Goal: Task Accomplishment & Management: Manage account settings

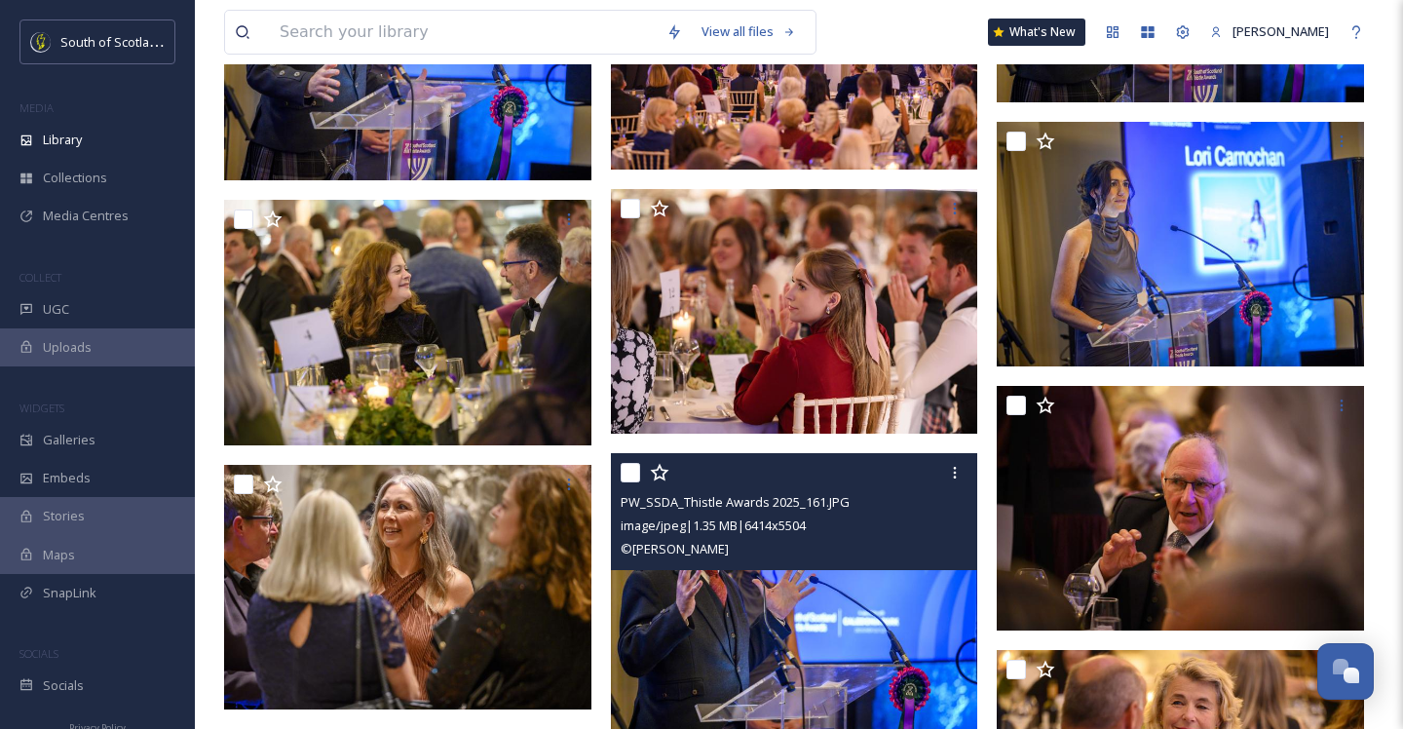
scroll to position [7493, 0]
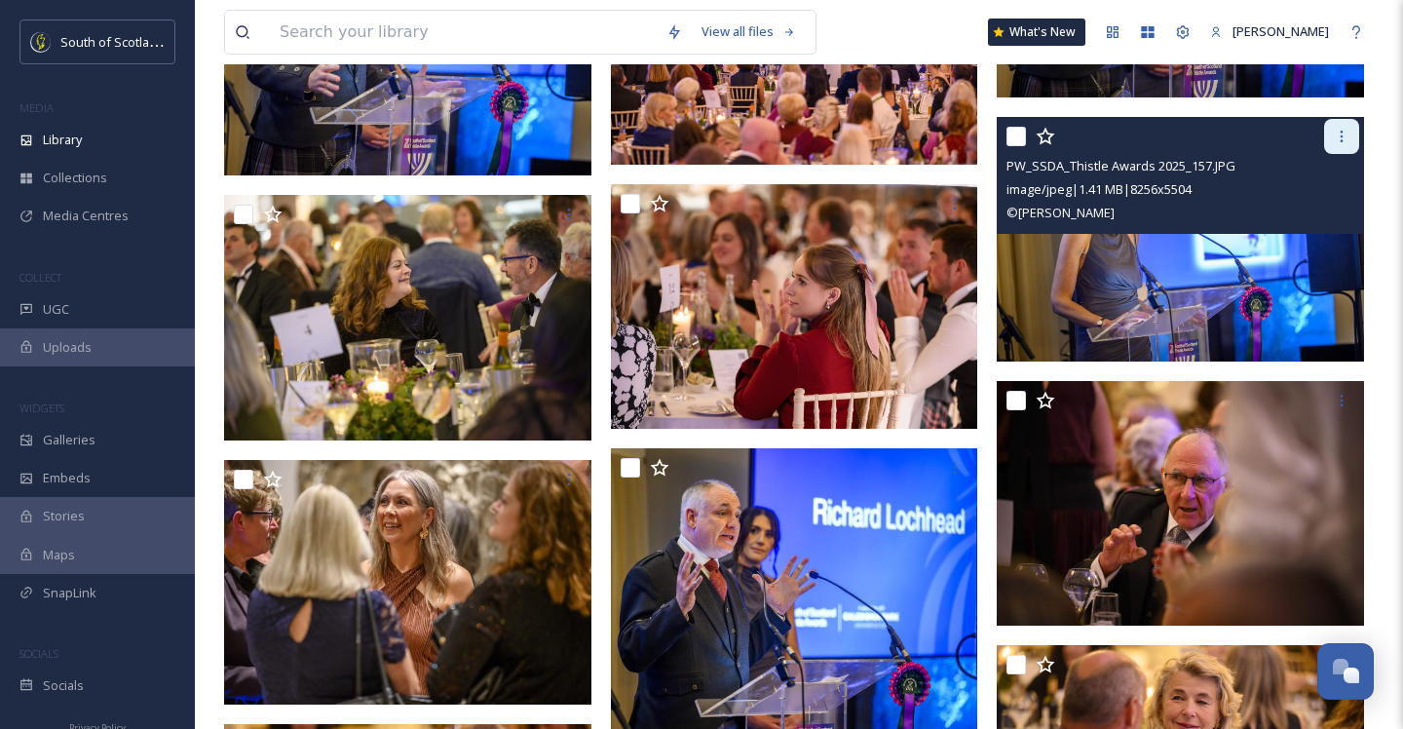
click at [1340, 140] on icon at bounding box center [1341, 137] width 3 height 12
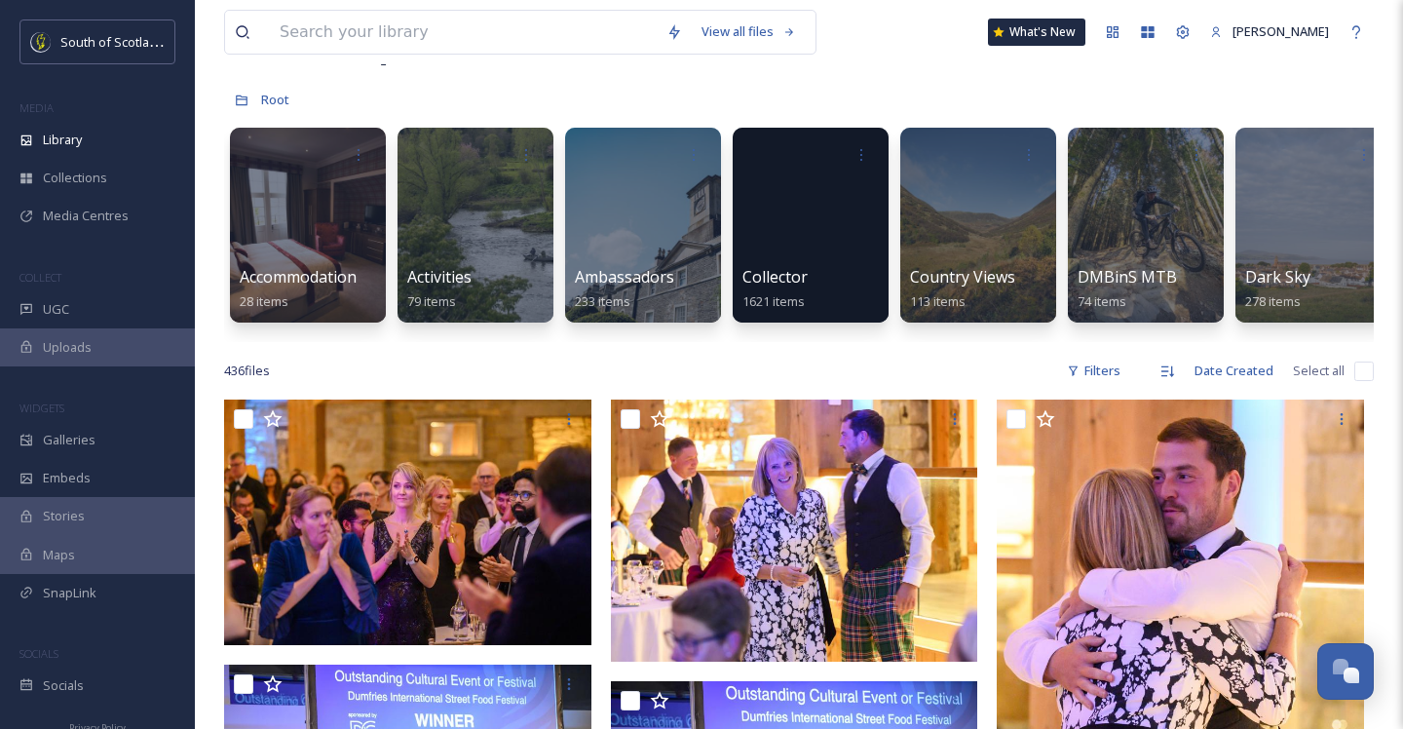
scroll to position [0, 0]
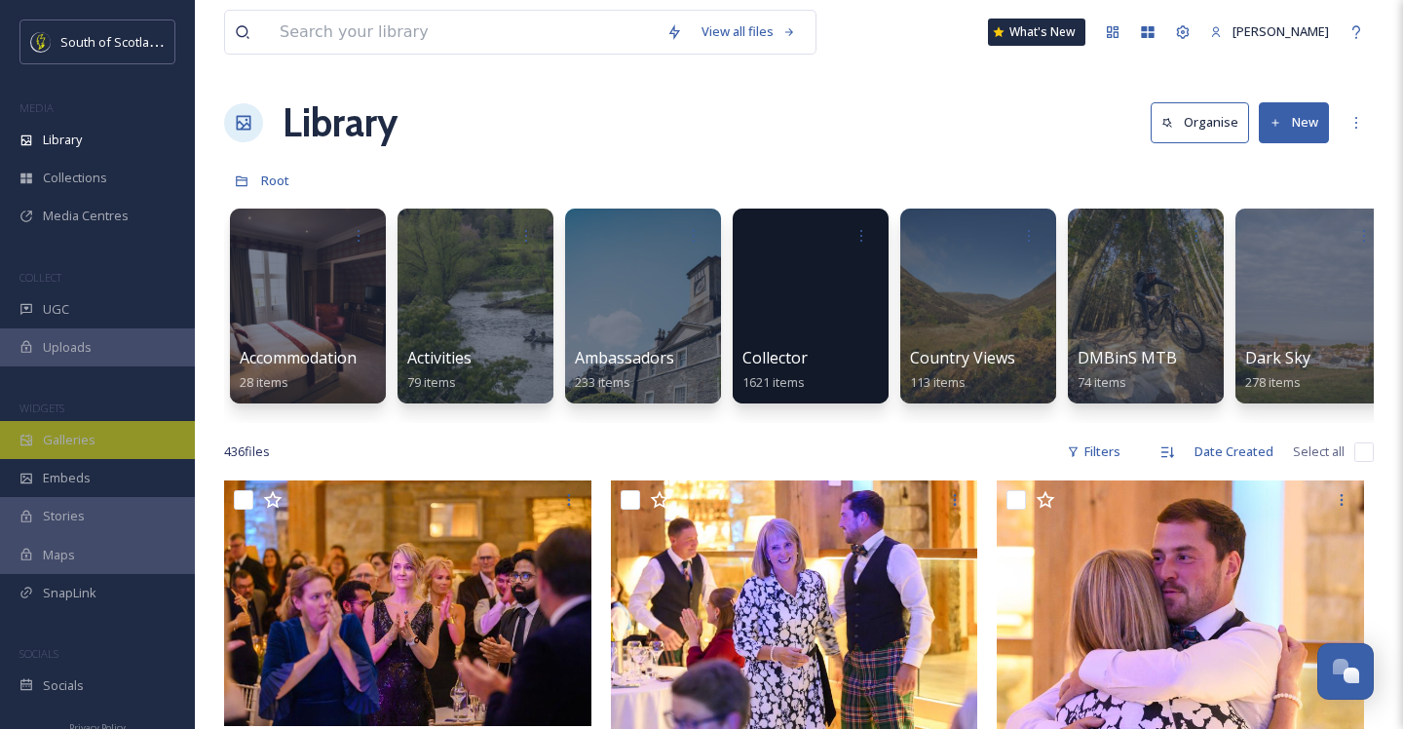
click at [74, 434] on span "Galleries" at bounding box center [69, 440] width 53 height 19
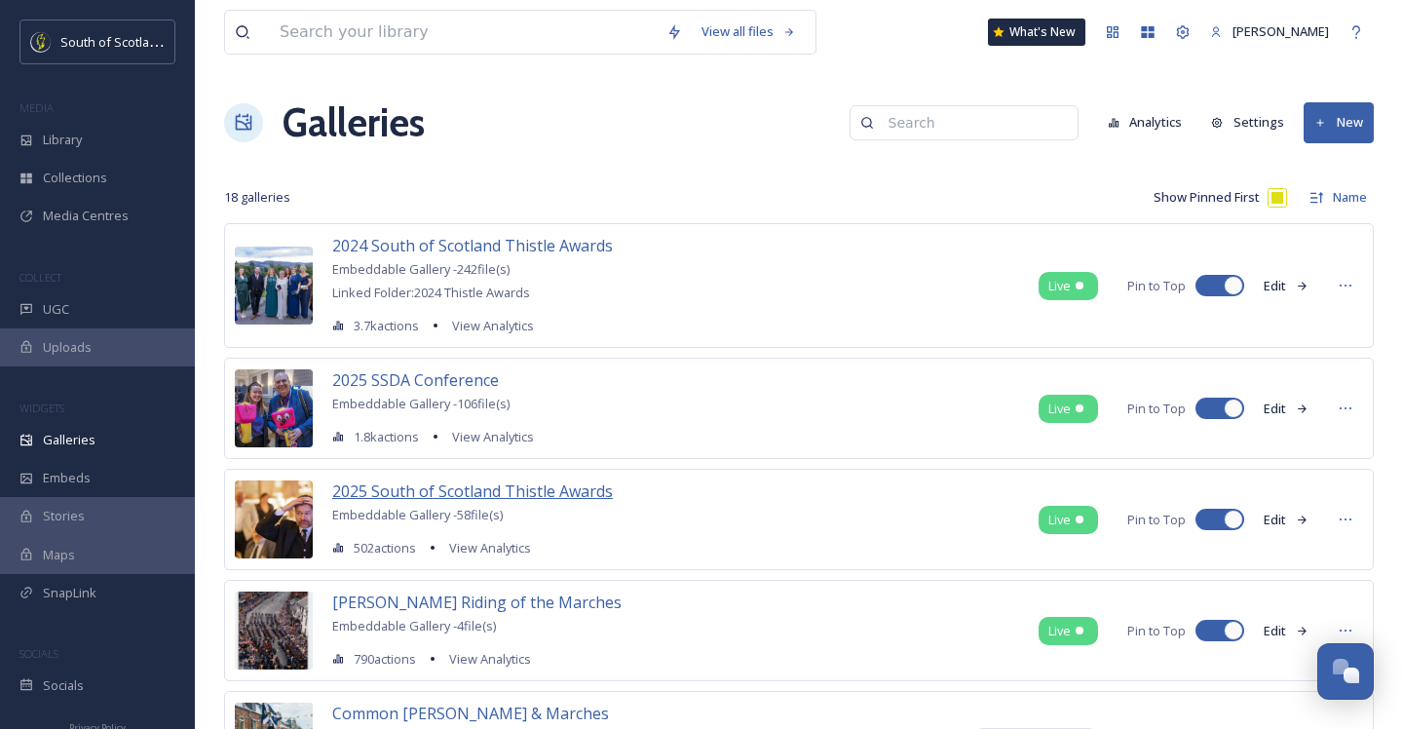
click at [545, 487] on span "2025 South of Scotland Thistle Awards" at bounding box center [472, 490] width 281 height 21
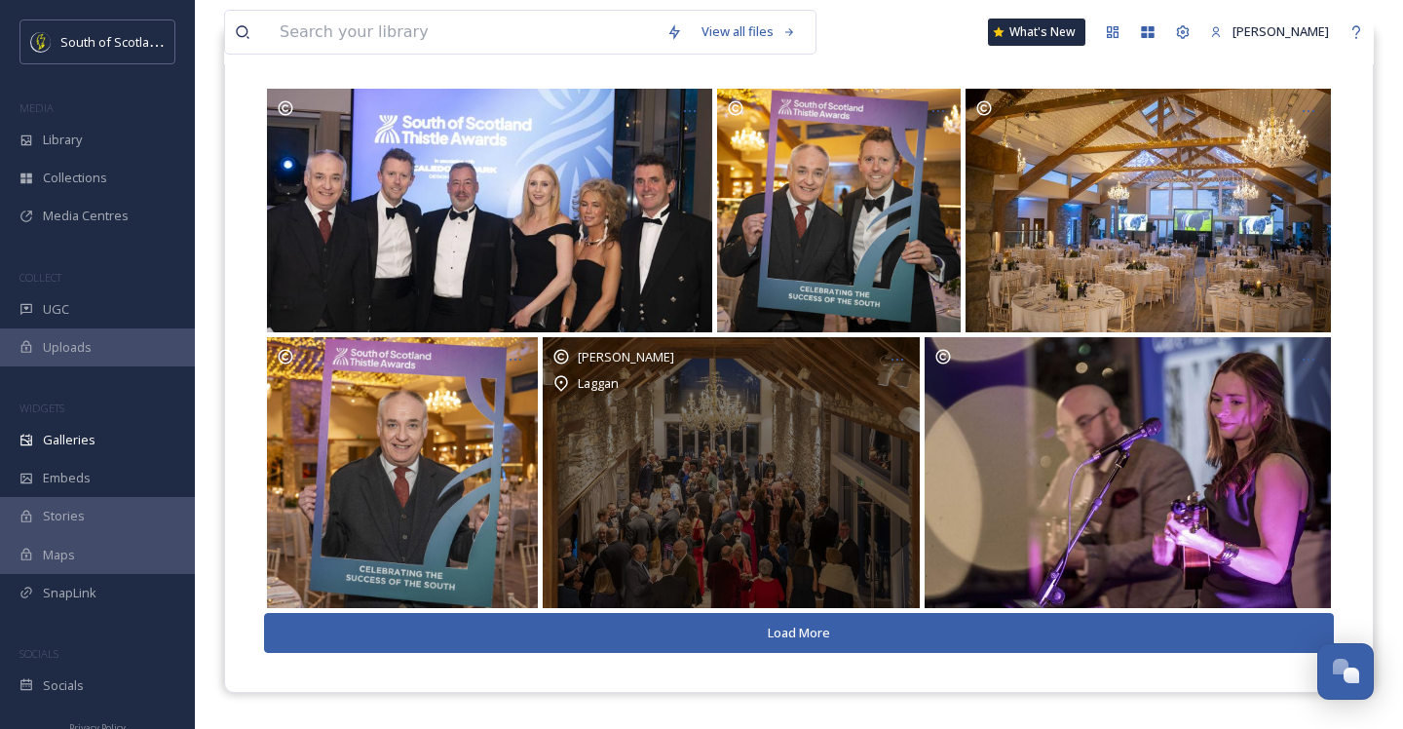
scroll to position [224, 0]
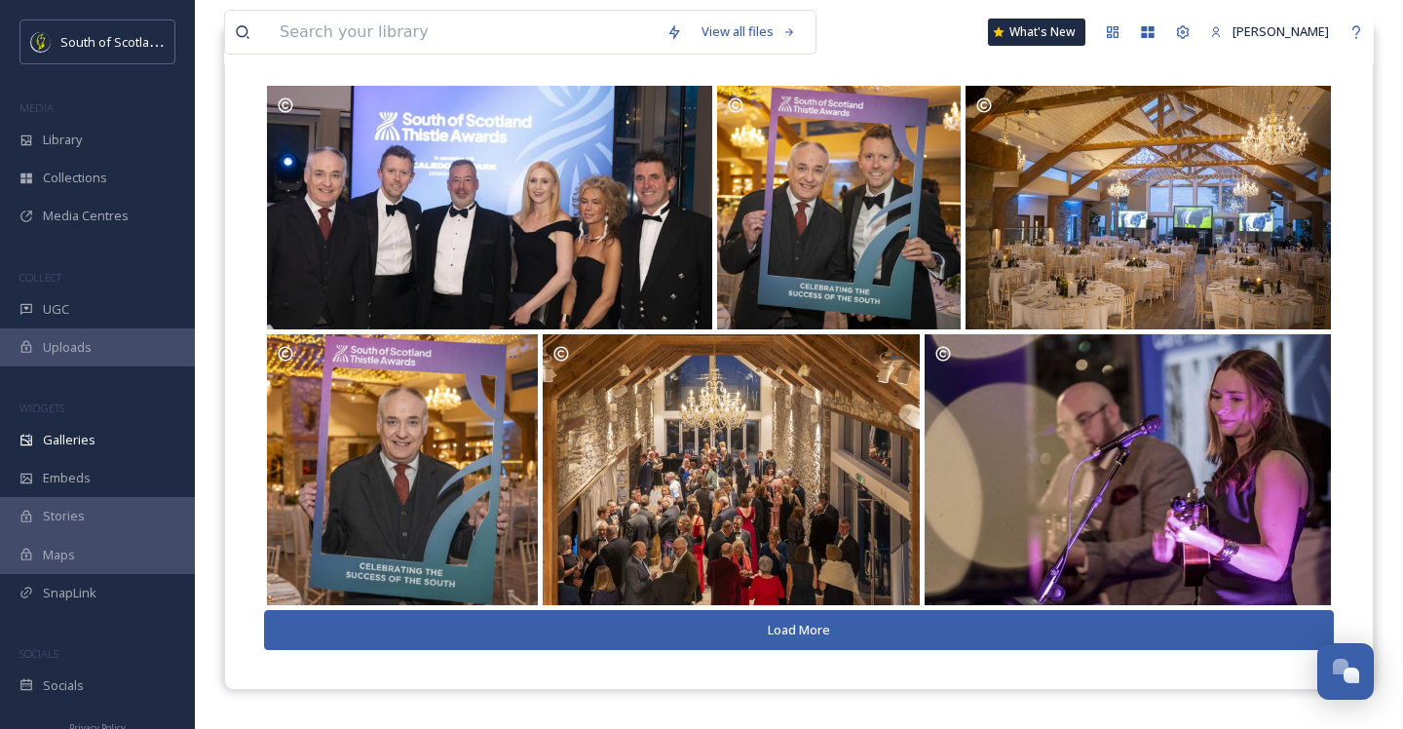
click at [778, 627] on button "Load More" at bounding box center [799, 630] width 1070 height 40
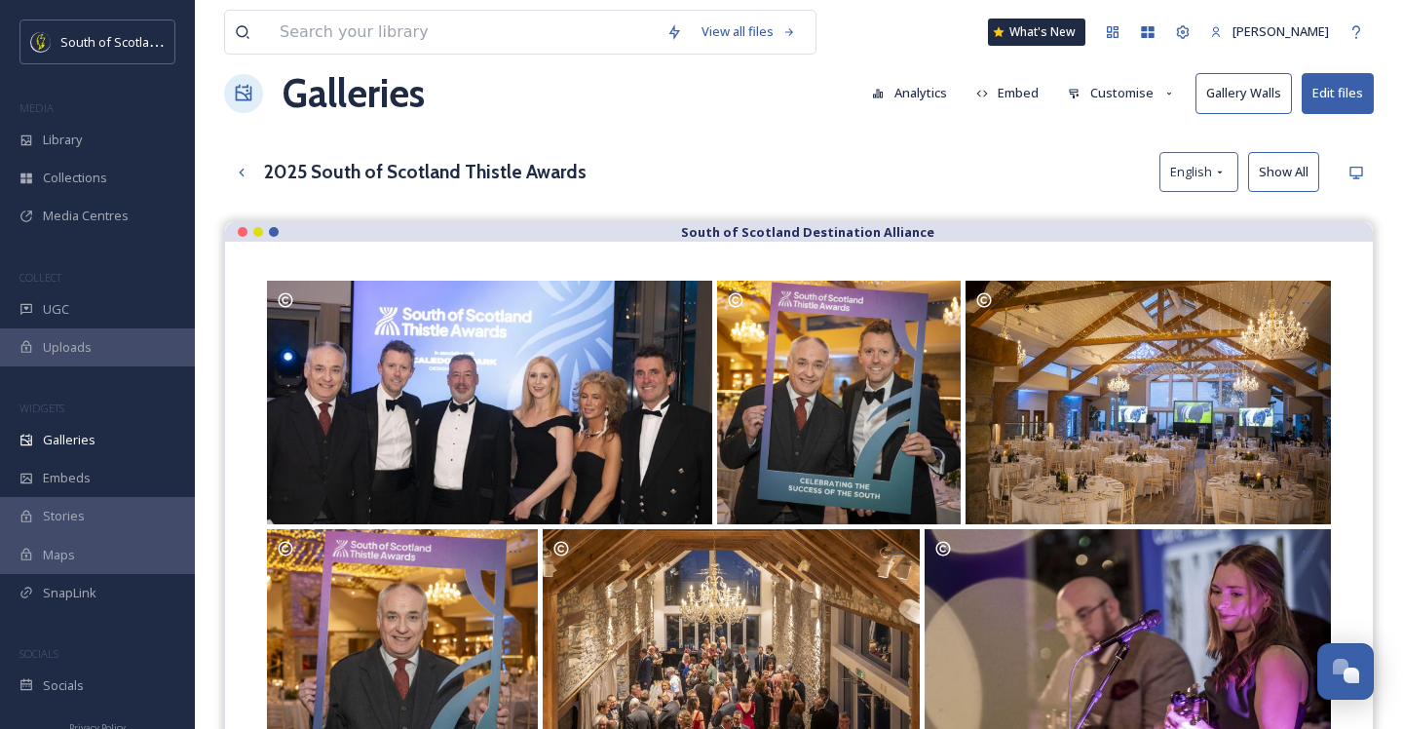
scroll to position [0, 0]
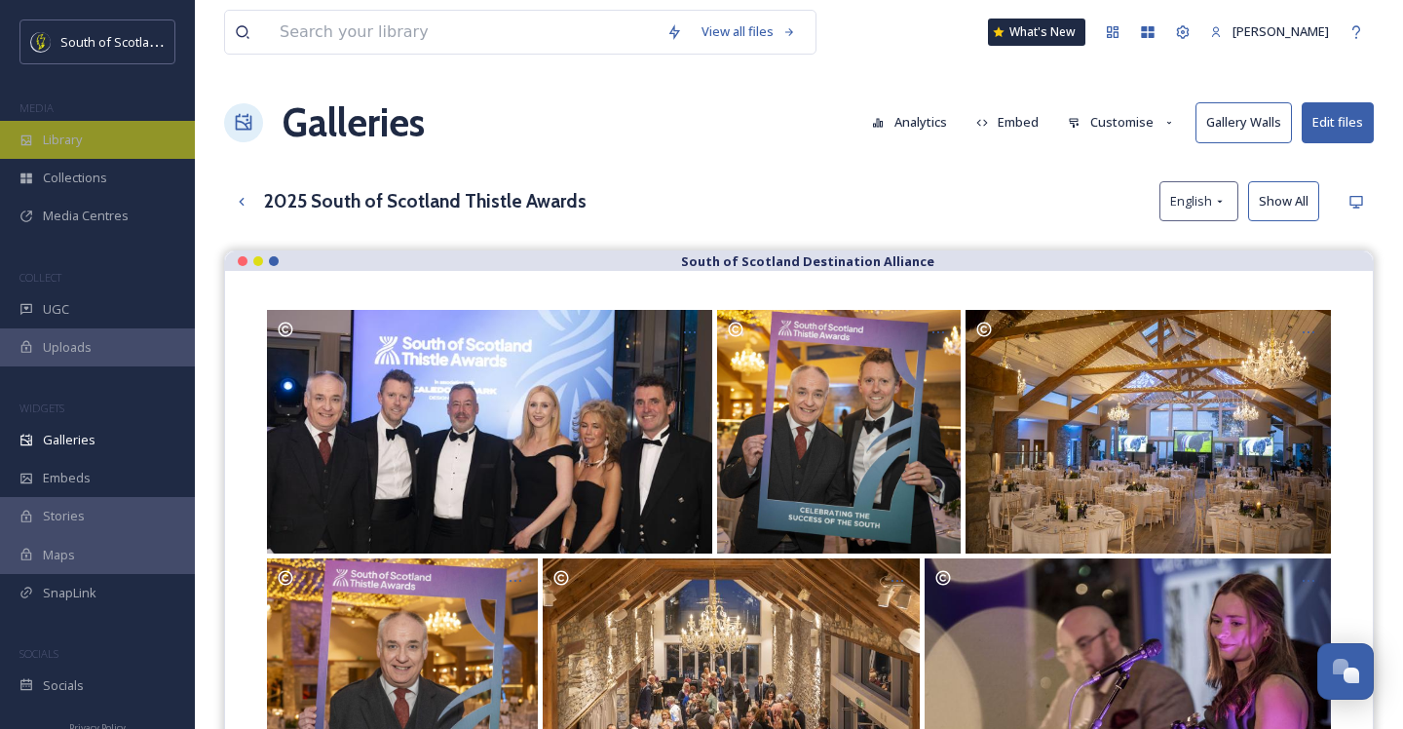
click at [78, 138] on span "Library" at bounding box center [62, 140] width 39 height 19
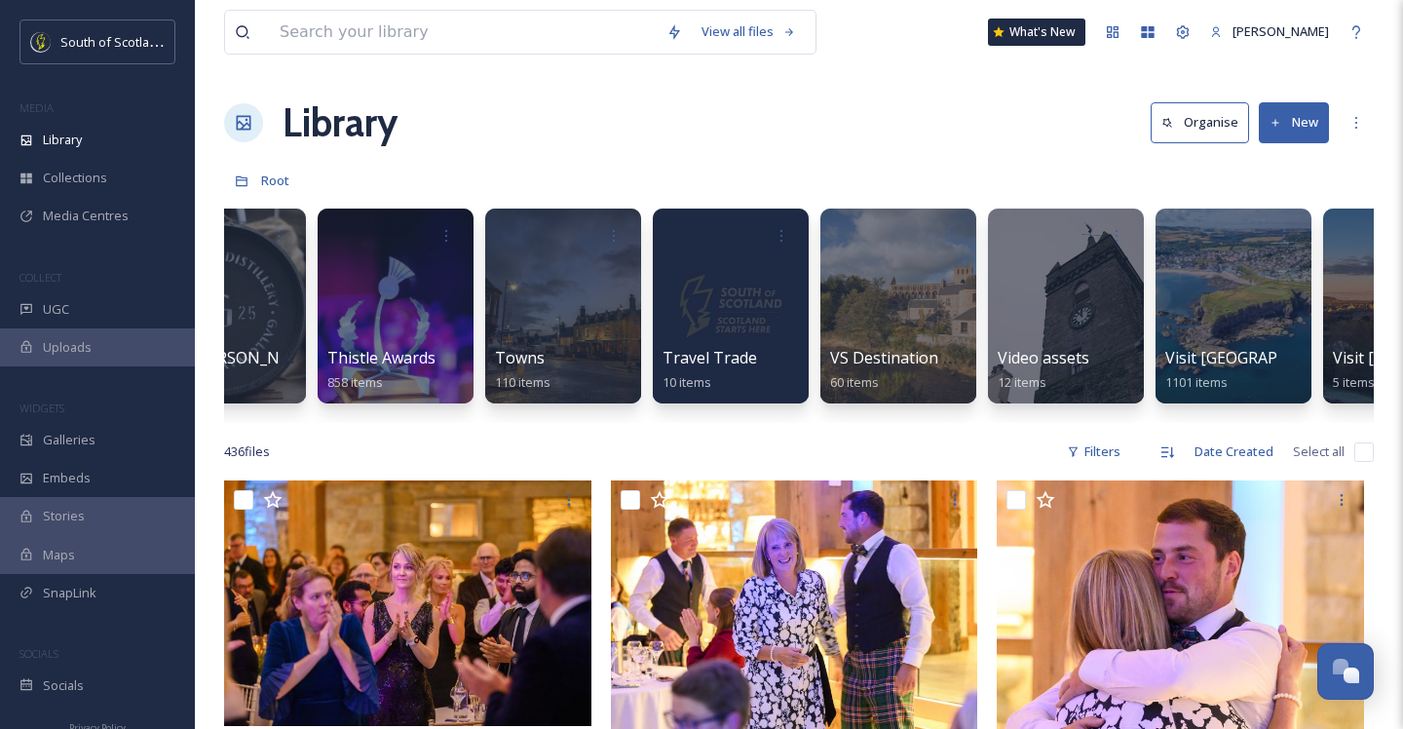
scroll to position [0, 6453]
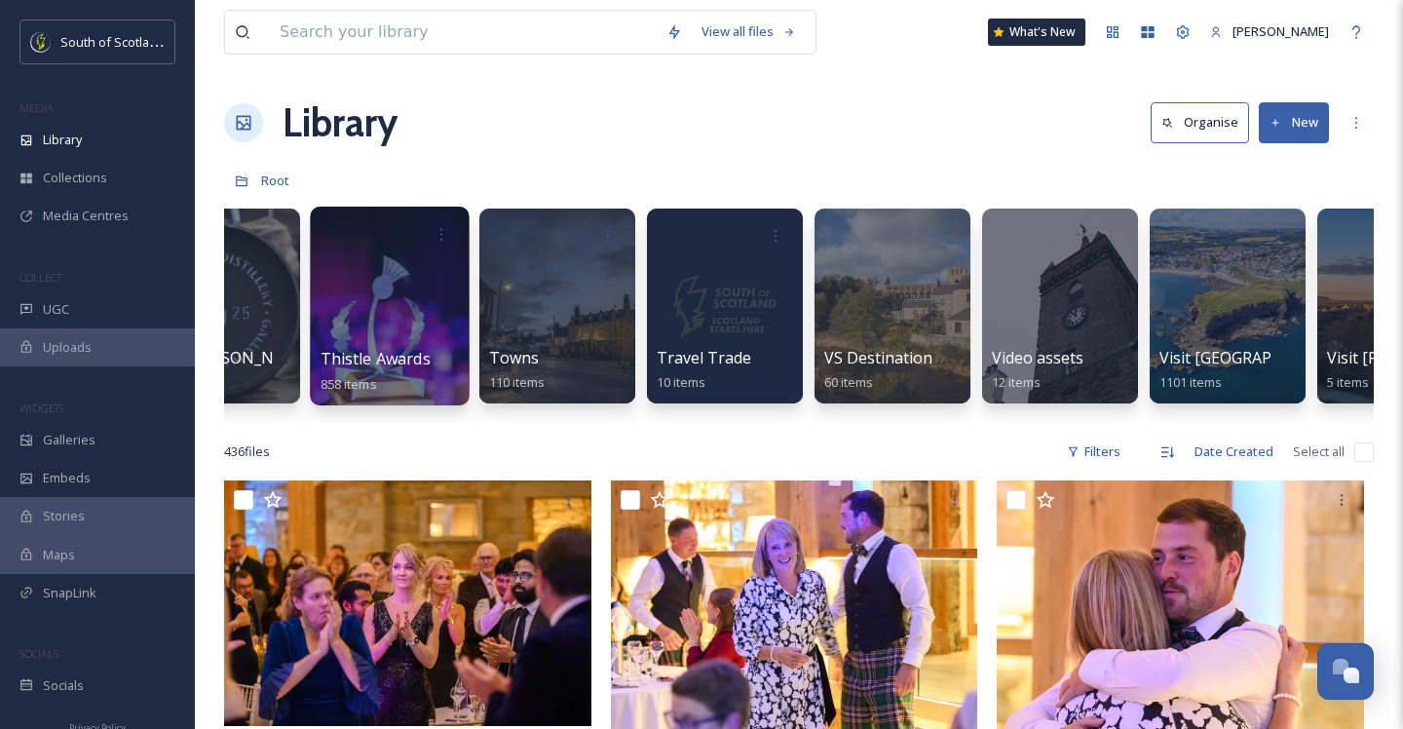
click at [397, 297] on div at bounding box center [389, 306] width 159 height 199
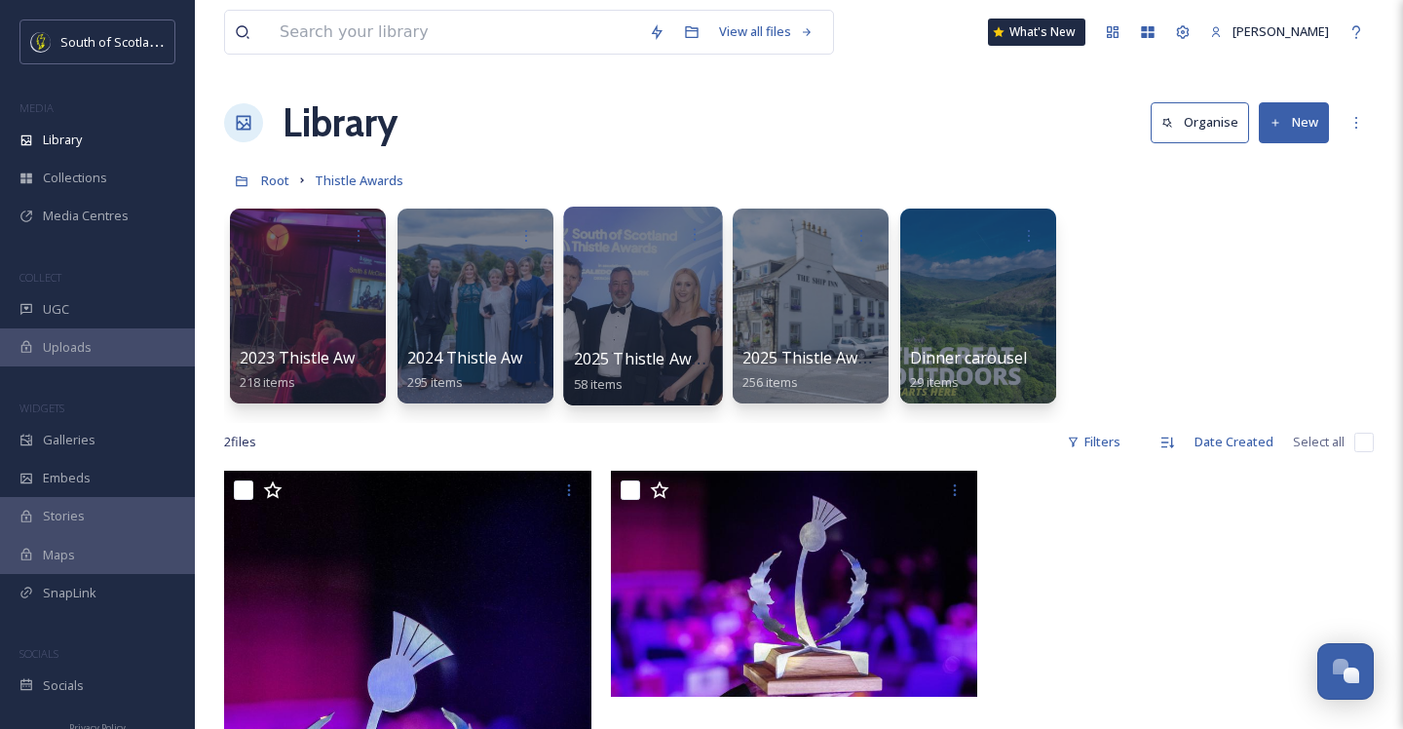
click at [673, 292] on div at bounding box center [642, 306] width 159 height 199
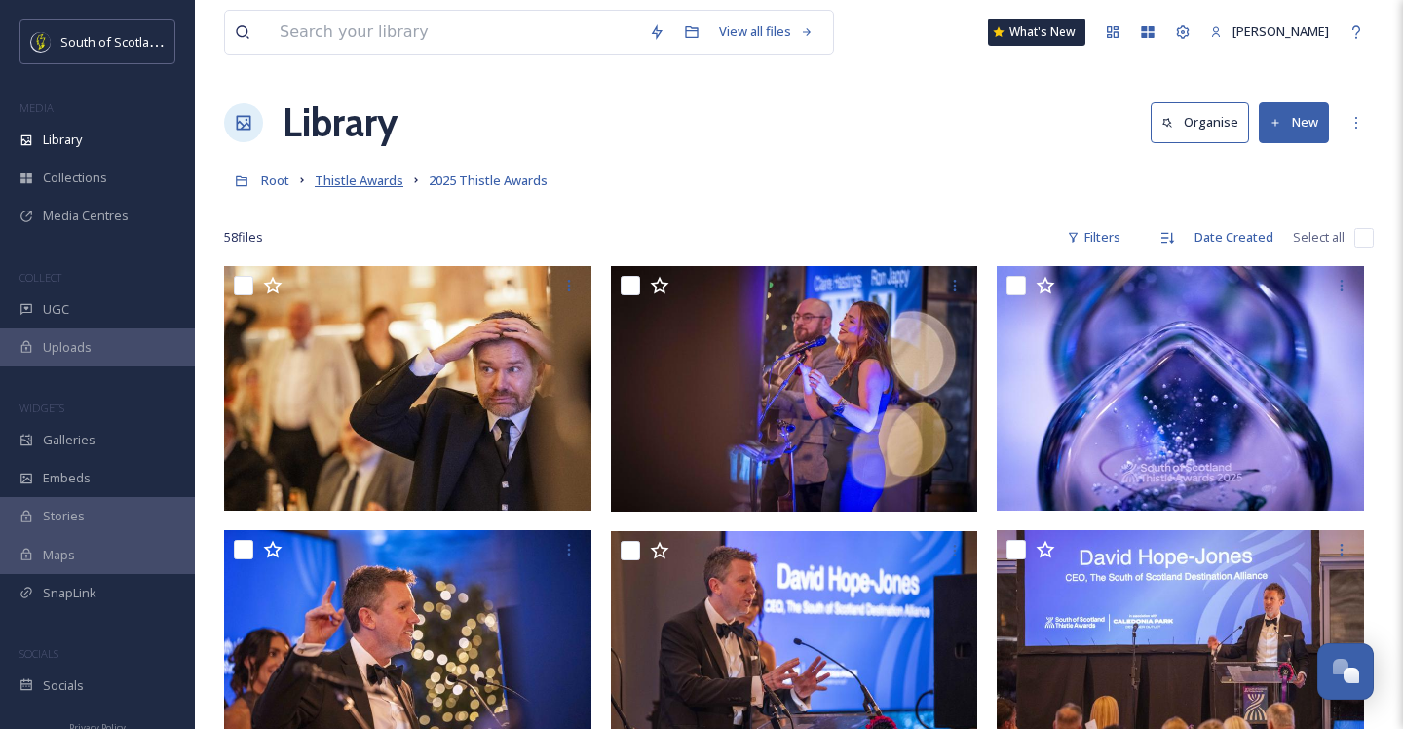
click at [345, 185] on span "Thistle Awards" at bounding box center [359, 180] width 89 height 18
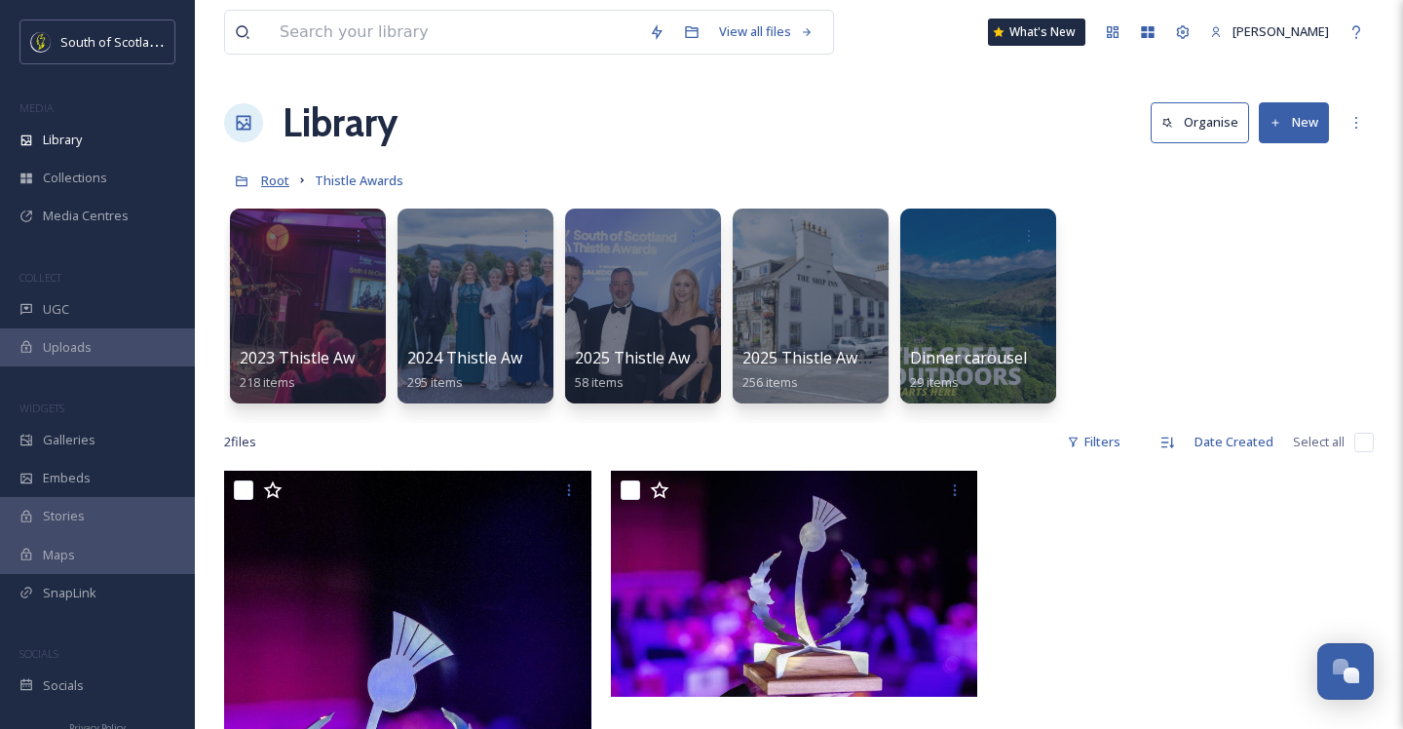
click at [274, 183] on span "Root" at bounding box center [275, 180] width 28 height 18
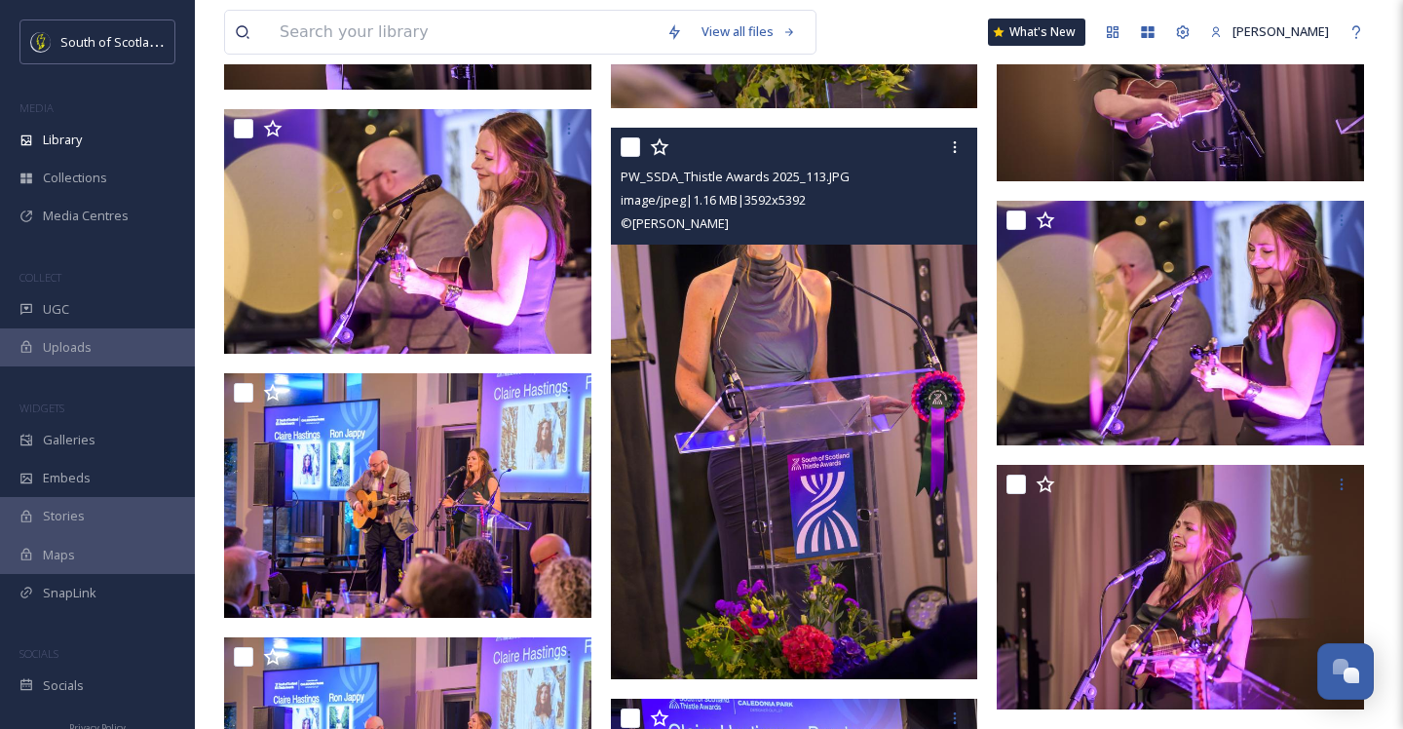
scroll to position [12853, 0]
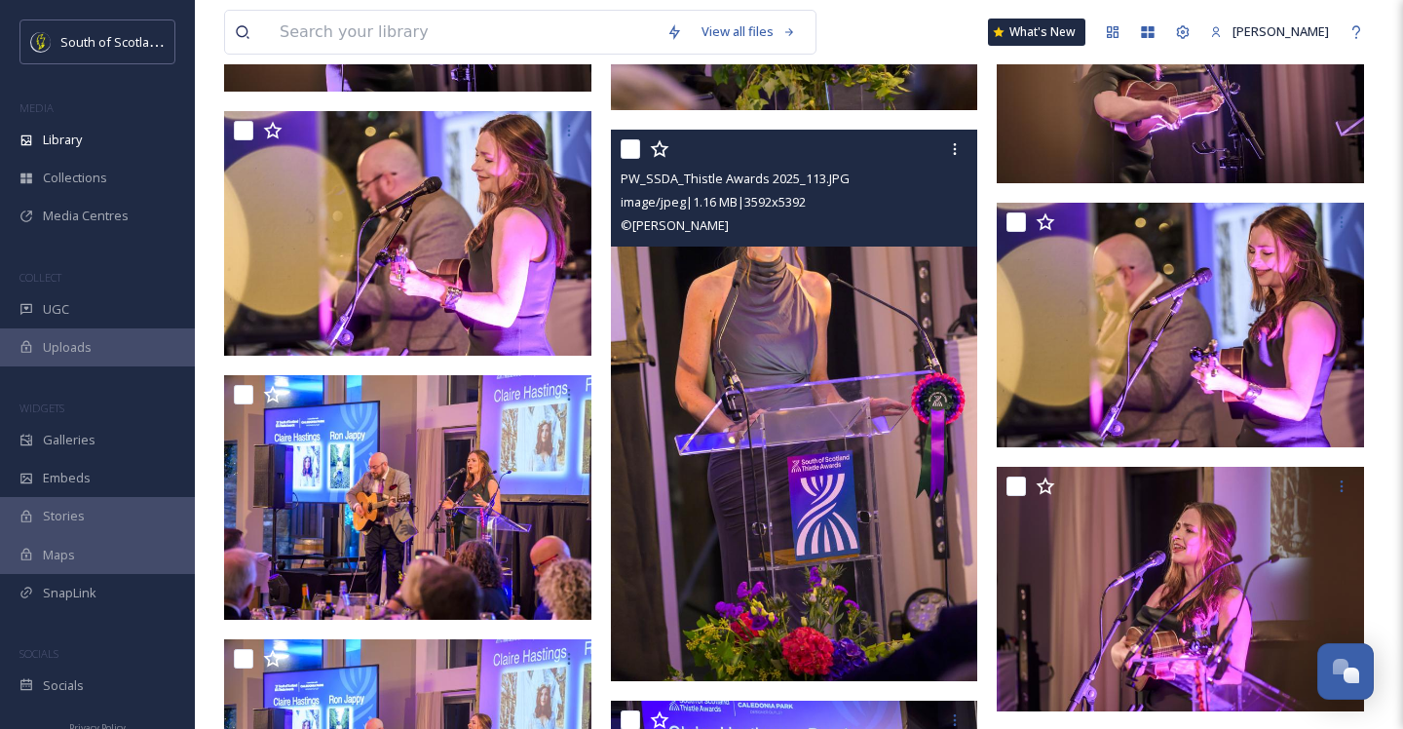
click at [829, 417] on img at bounding box center [794, 405] width 367 height 551
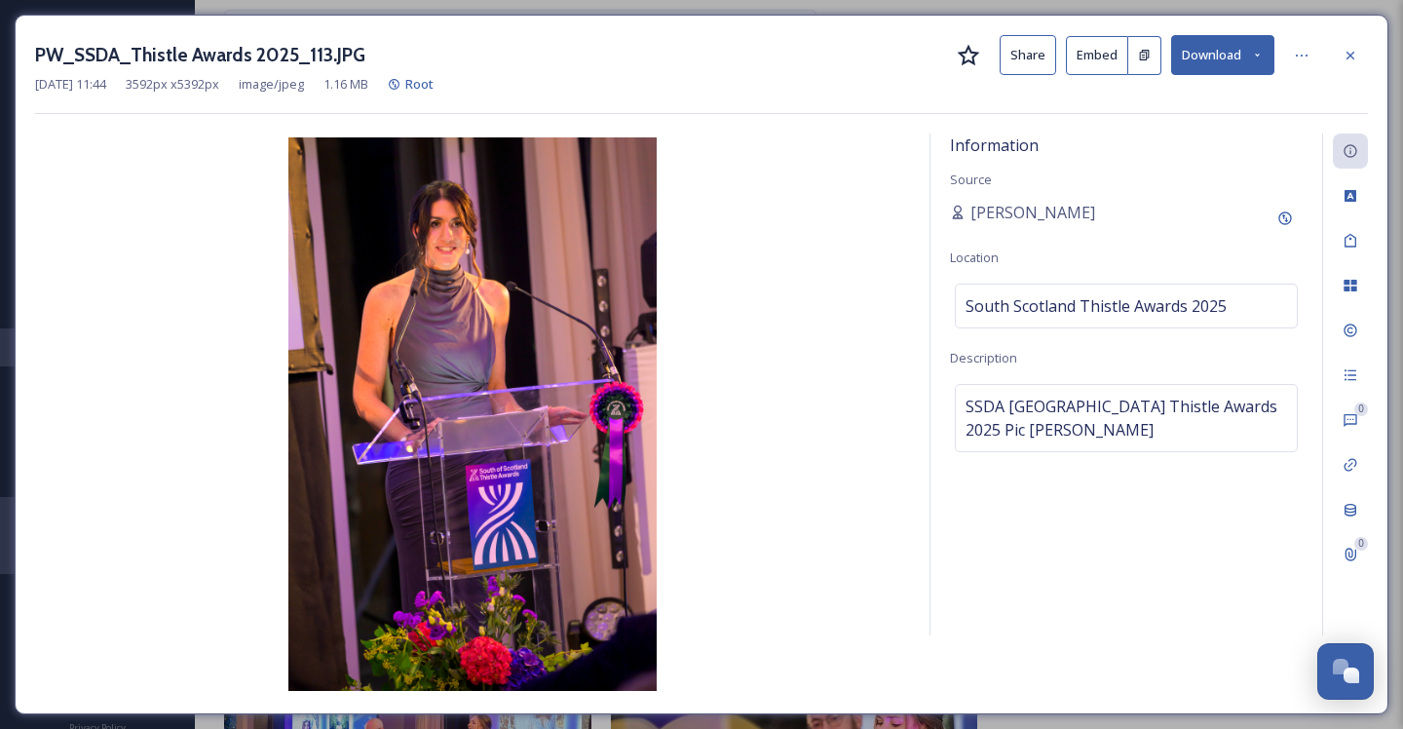
click at [1242, 54] on button "Download" at bounding box center [1222, 55] width 103 height 40
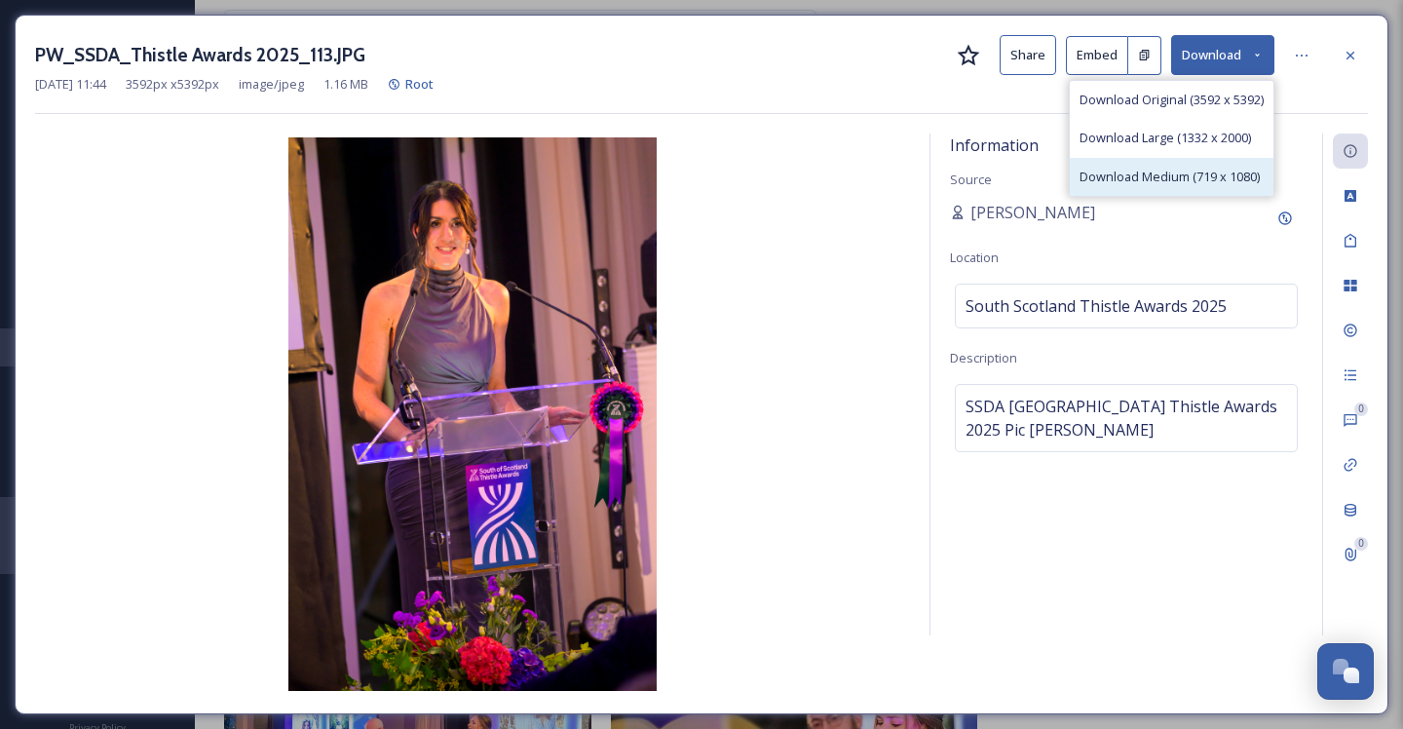
click at [1138, 168] on span "Download Medium (719 x 1080)" at bounding box center [1169, 177] width 180 height 19
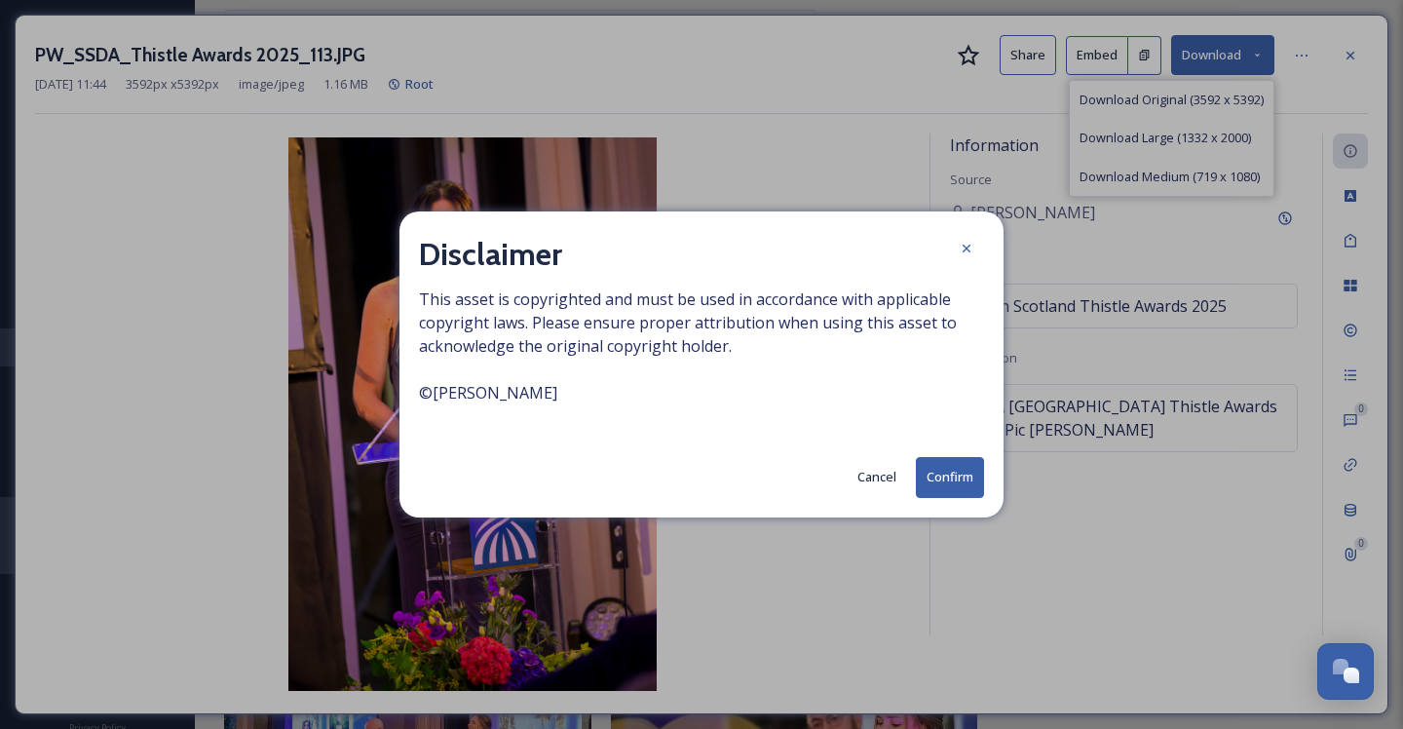
click at [931, 466] on button "Confirm" at bounding box center [950, 477] width 68 height 40
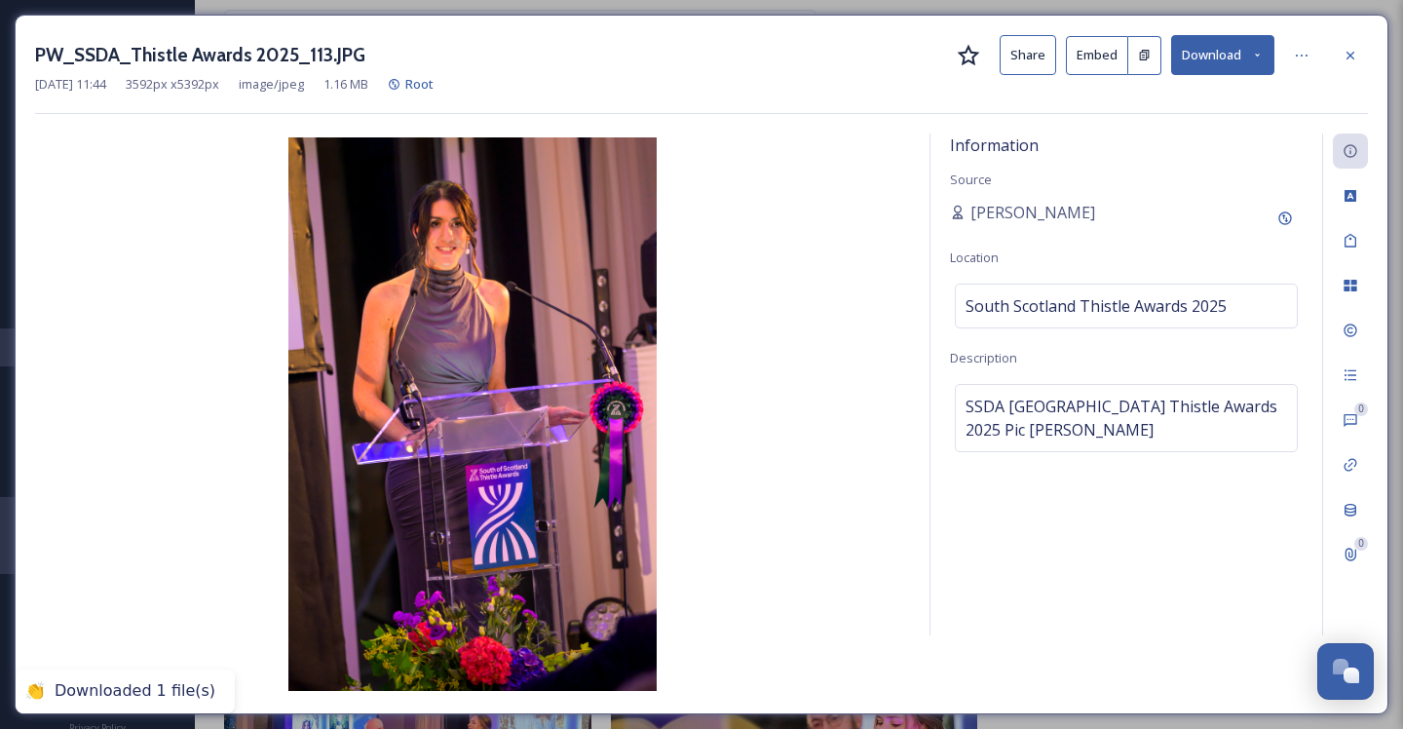
click at [1359, 51] on div at bounding box center [1350, 55] width 35 height 35
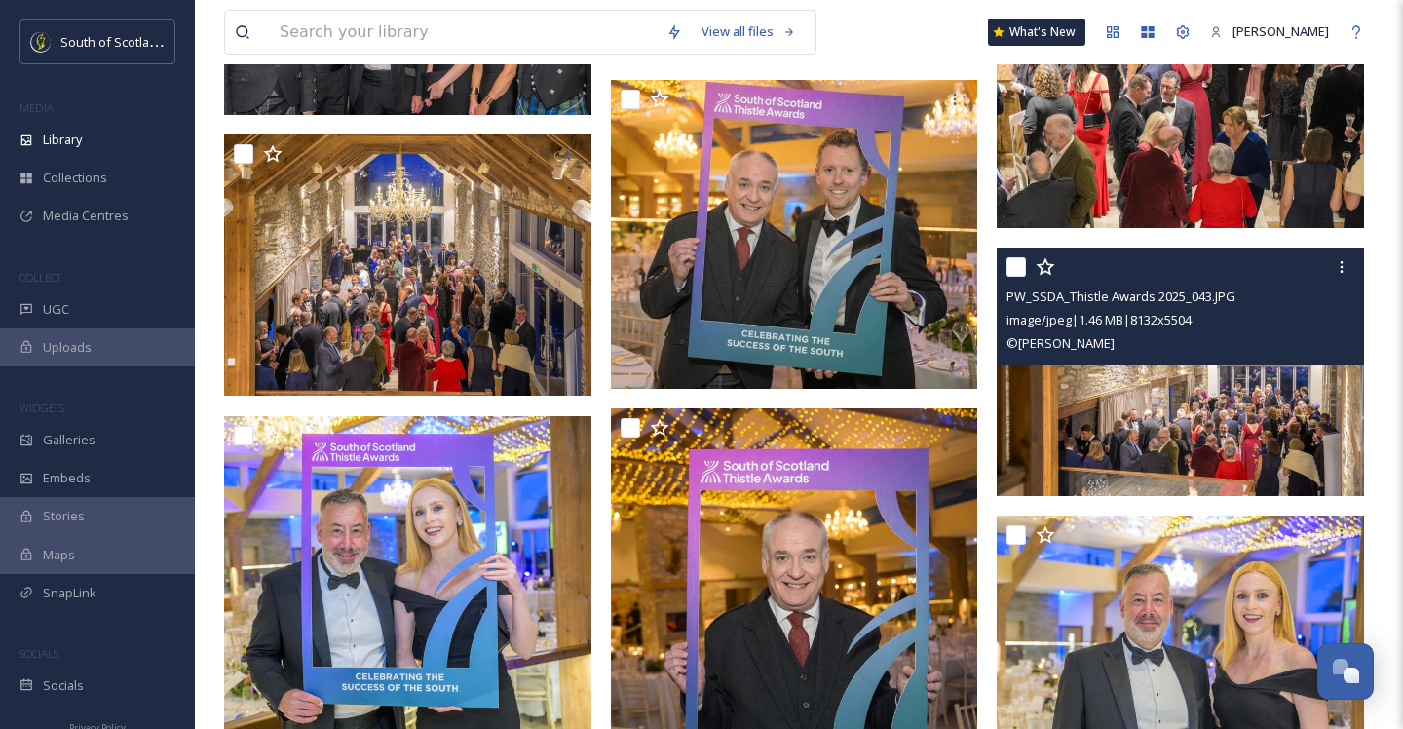
scroll to position [18800, 0]
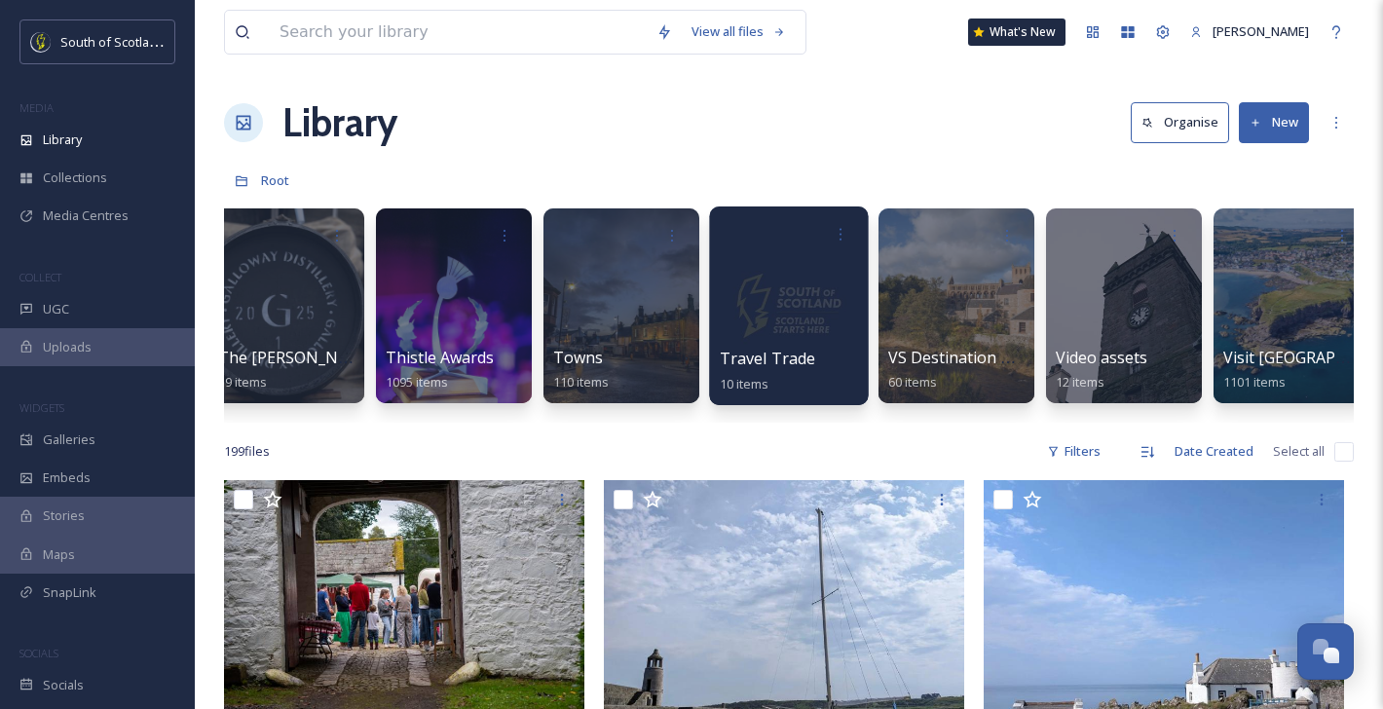
scroll to position [0, 6397]
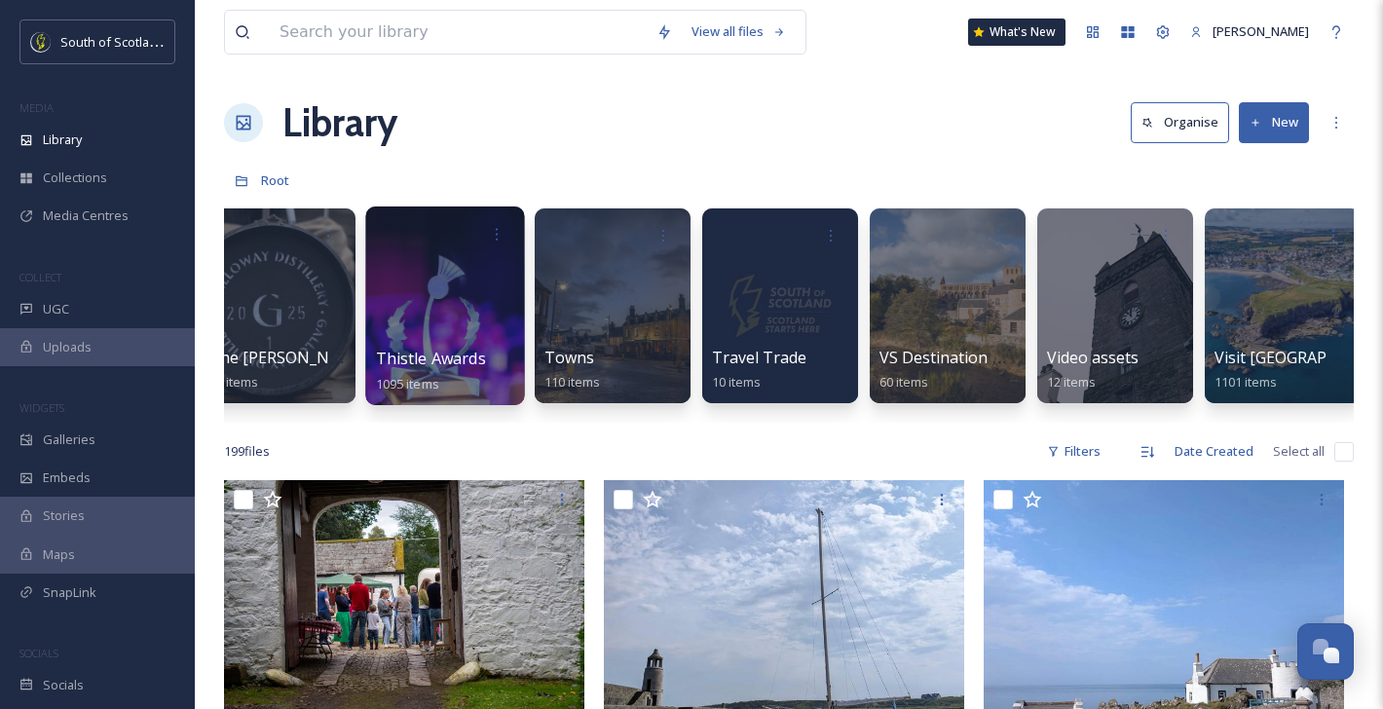
click at [387, 303] on div at bounding box center [444, 306] width 159 height 199
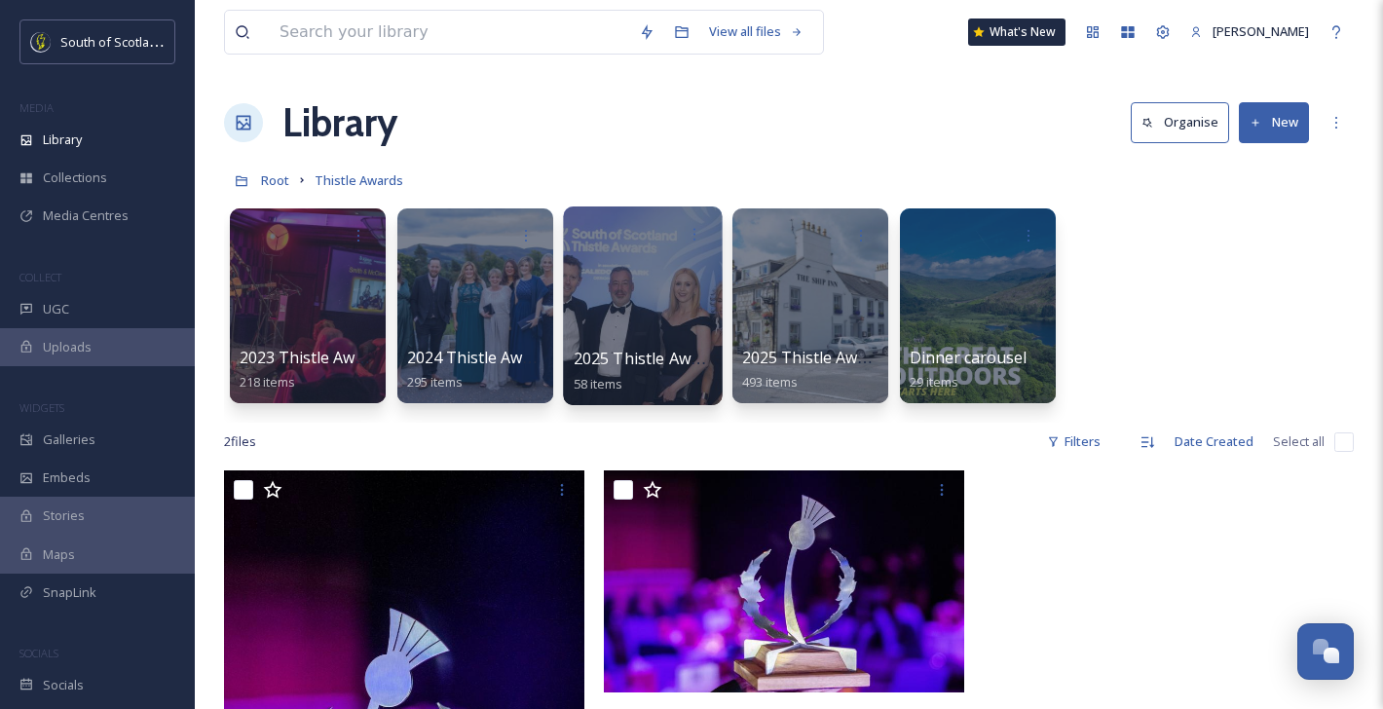
click at [615, 305] on div at bounding box center [642, 306] width 159 height 199
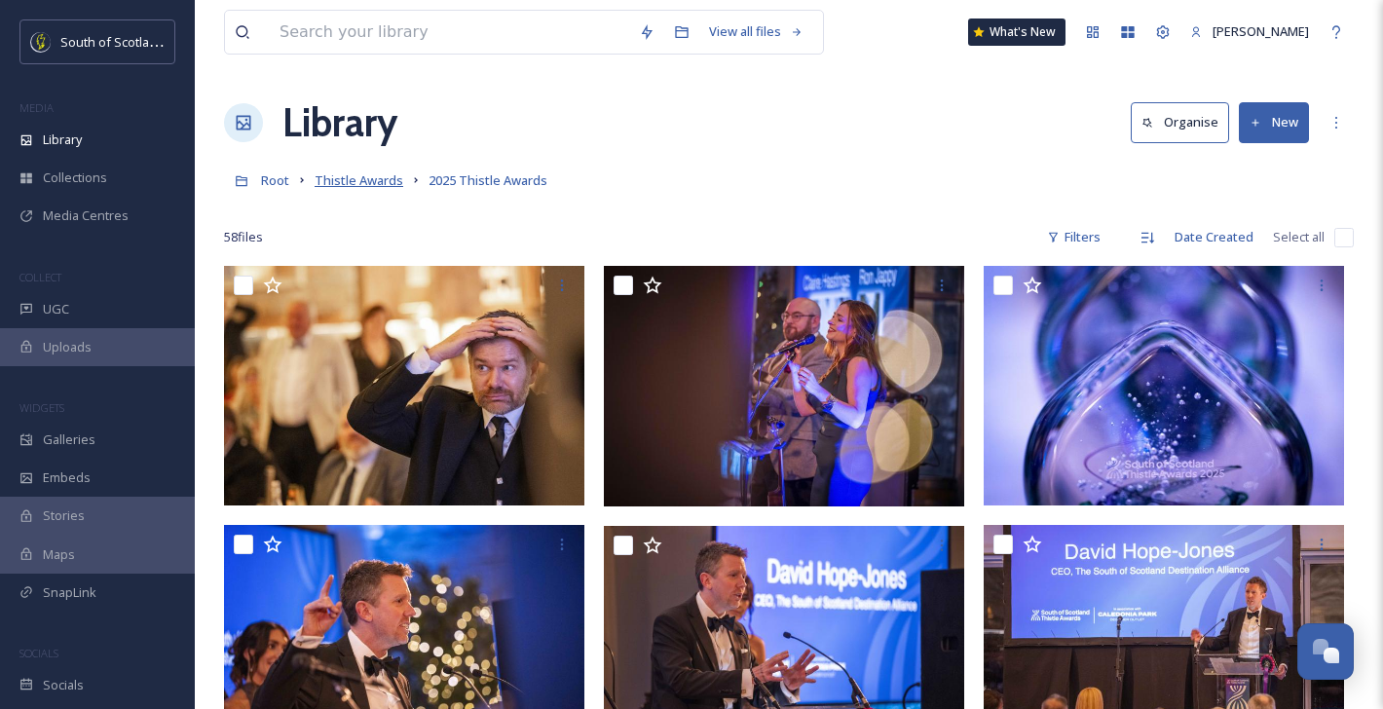
click at [359, 178] on span "Thistle Awards" at bounding box center [359, 180] width 89 height 18
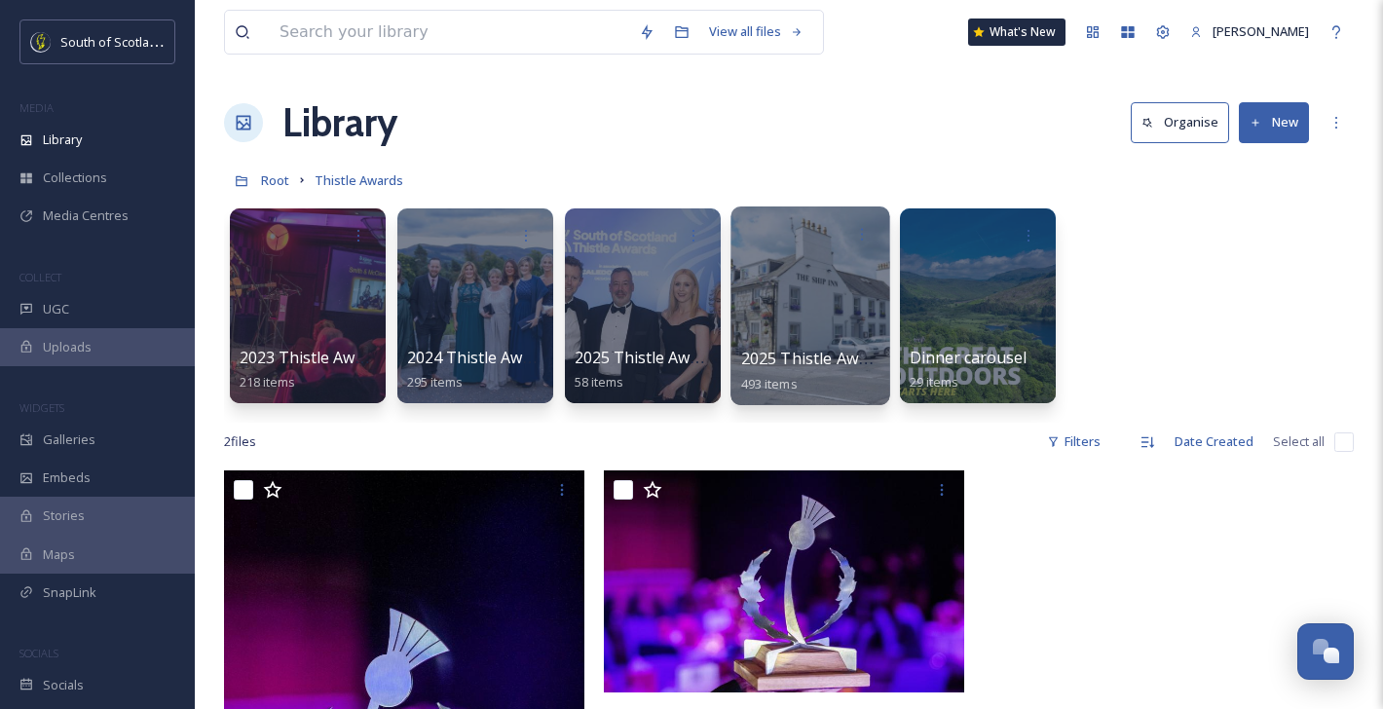
click at [825, 308] on div at bounding box center [810, 306] width 159 height 199
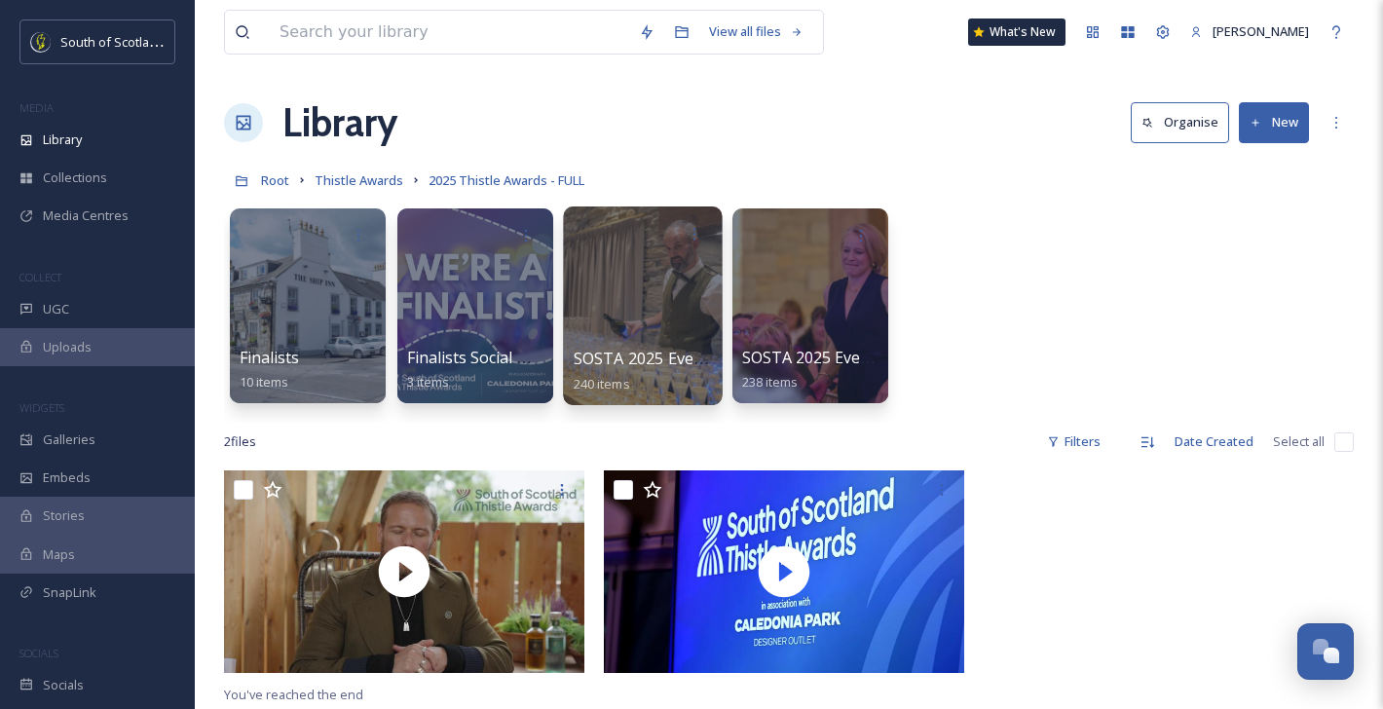
click at [666, 342] on div at bounding box center [642, 306] width 159 height 199
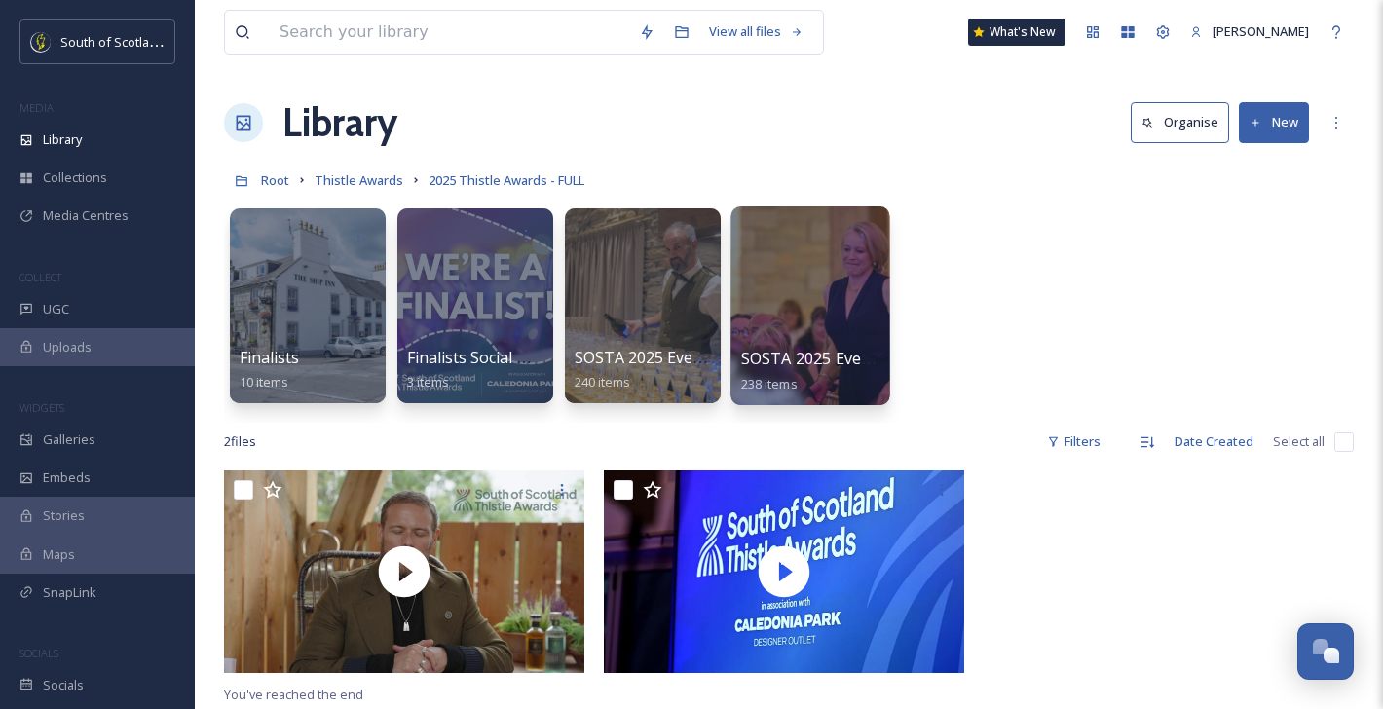
click at [838, 297] on div at bounding box center [810, 306] width 159 height 199
click at [799, 306] on div at bounding box center [810, 306] width 159 height 199
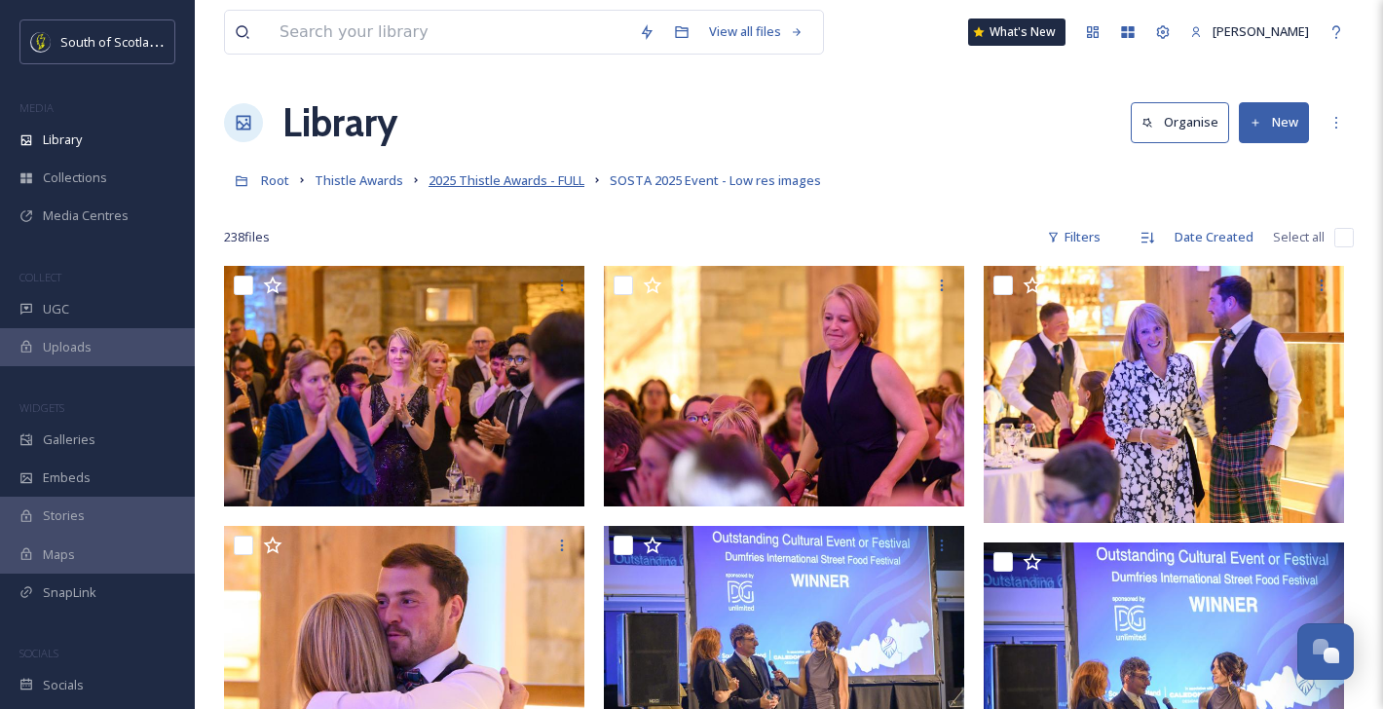
click at [498, 182] on span "2025 Thistle Awards - FULL" at bounding box center [507, 180] width 156 height 18
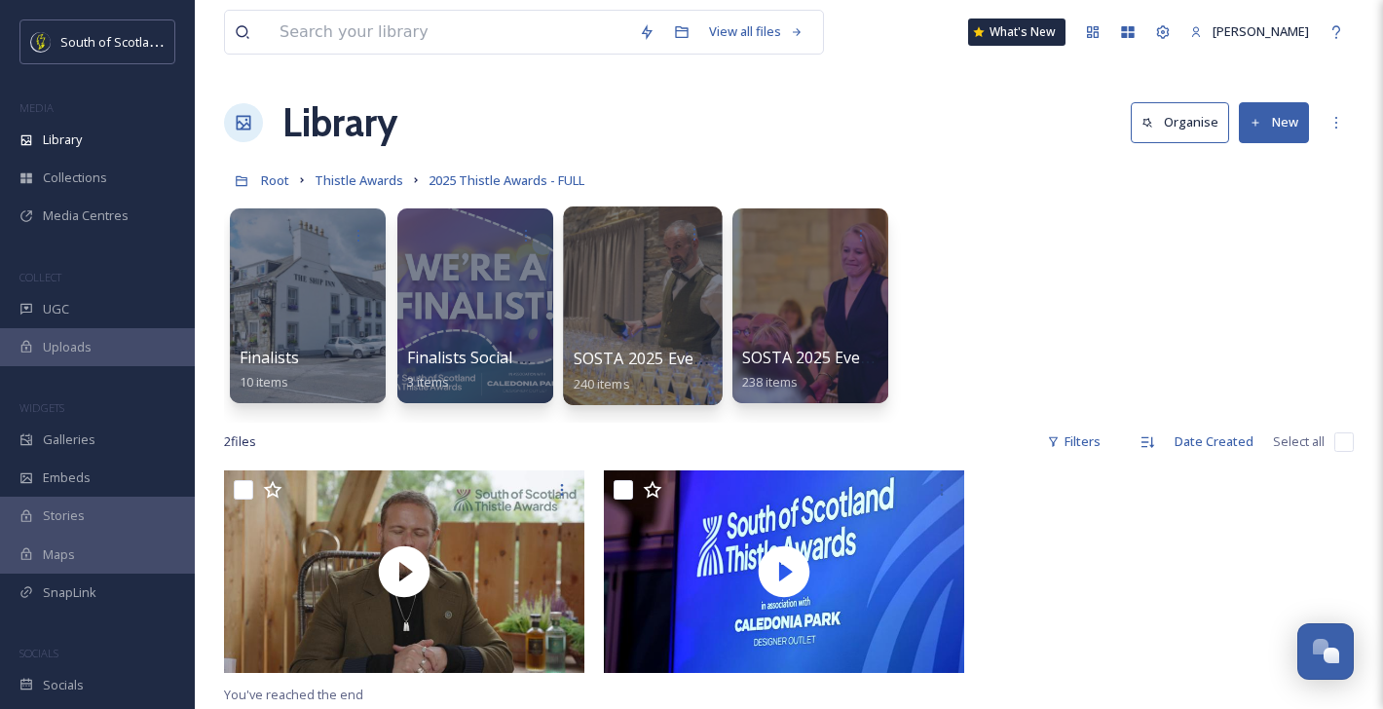
click at [662, 324] on div at bounding box center [642, 306] width 159 height 199
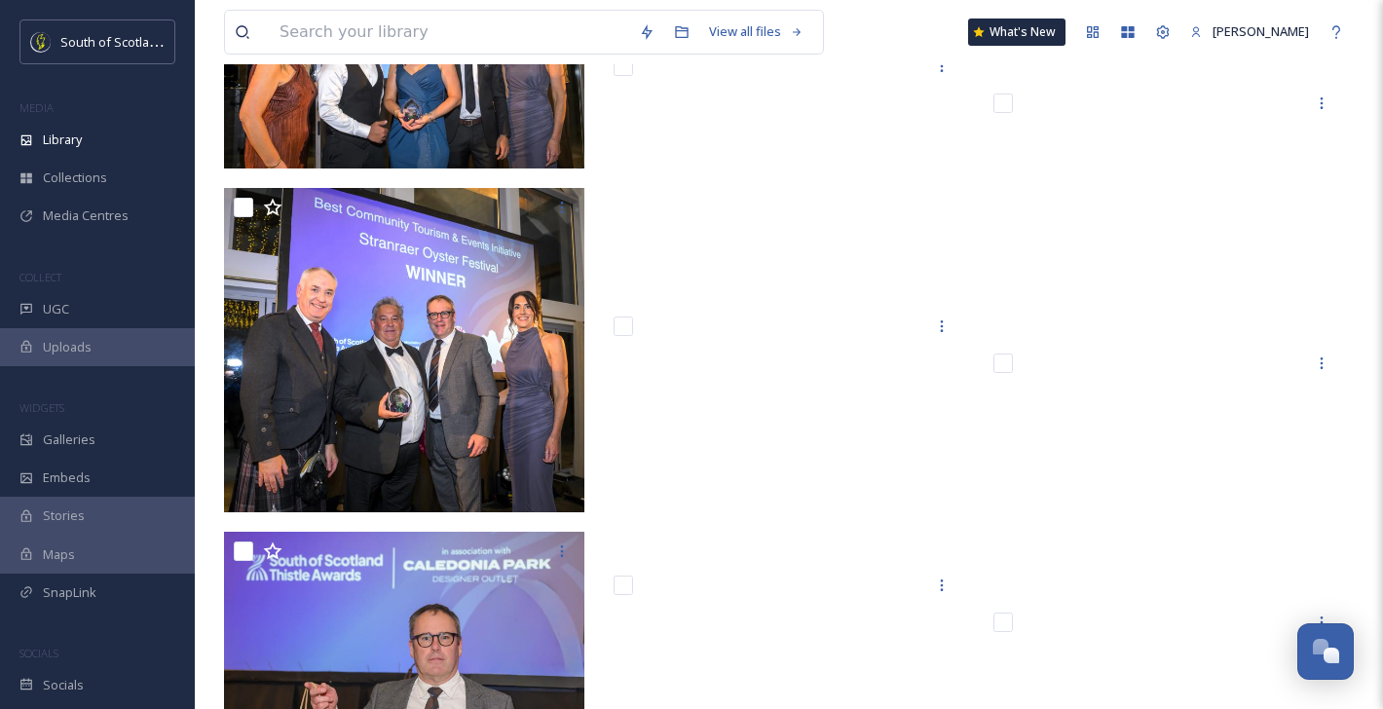
scroll to position [11029, 0]
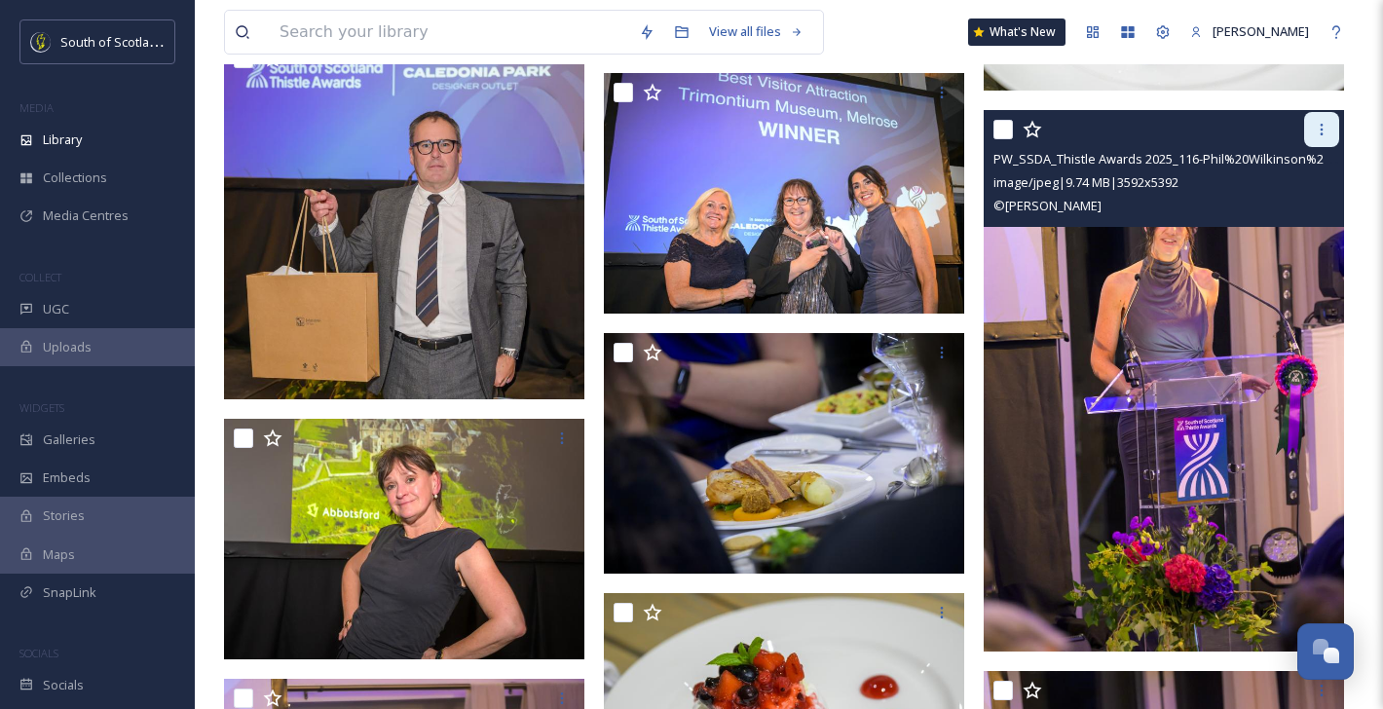
click at [1326, 125] on icon at bounding box center [1322, 130] width 16 height 16
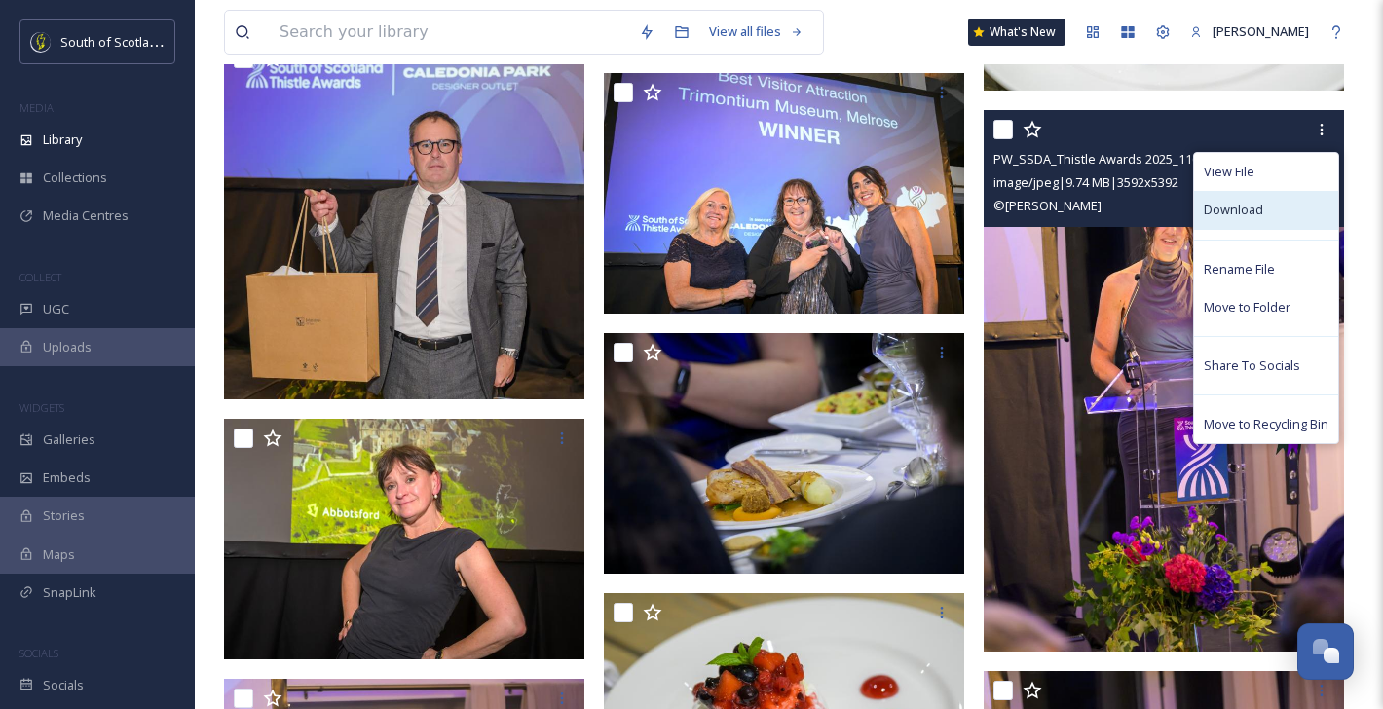
click at [1278, 208] on div "Download" at bounding box center [1266, 210] width 144 height 38
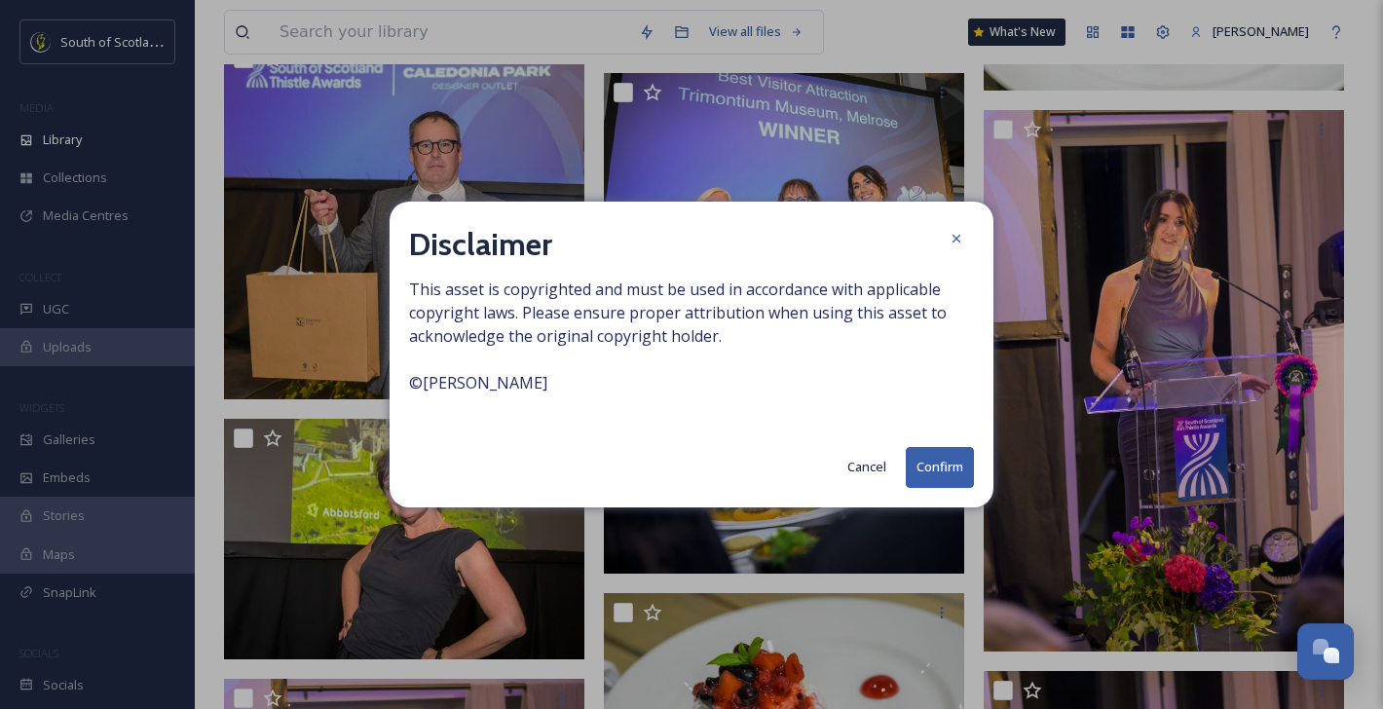
click at [931, 475] on button "Confirm" at bounding box center [940, 467] width 68 height 40
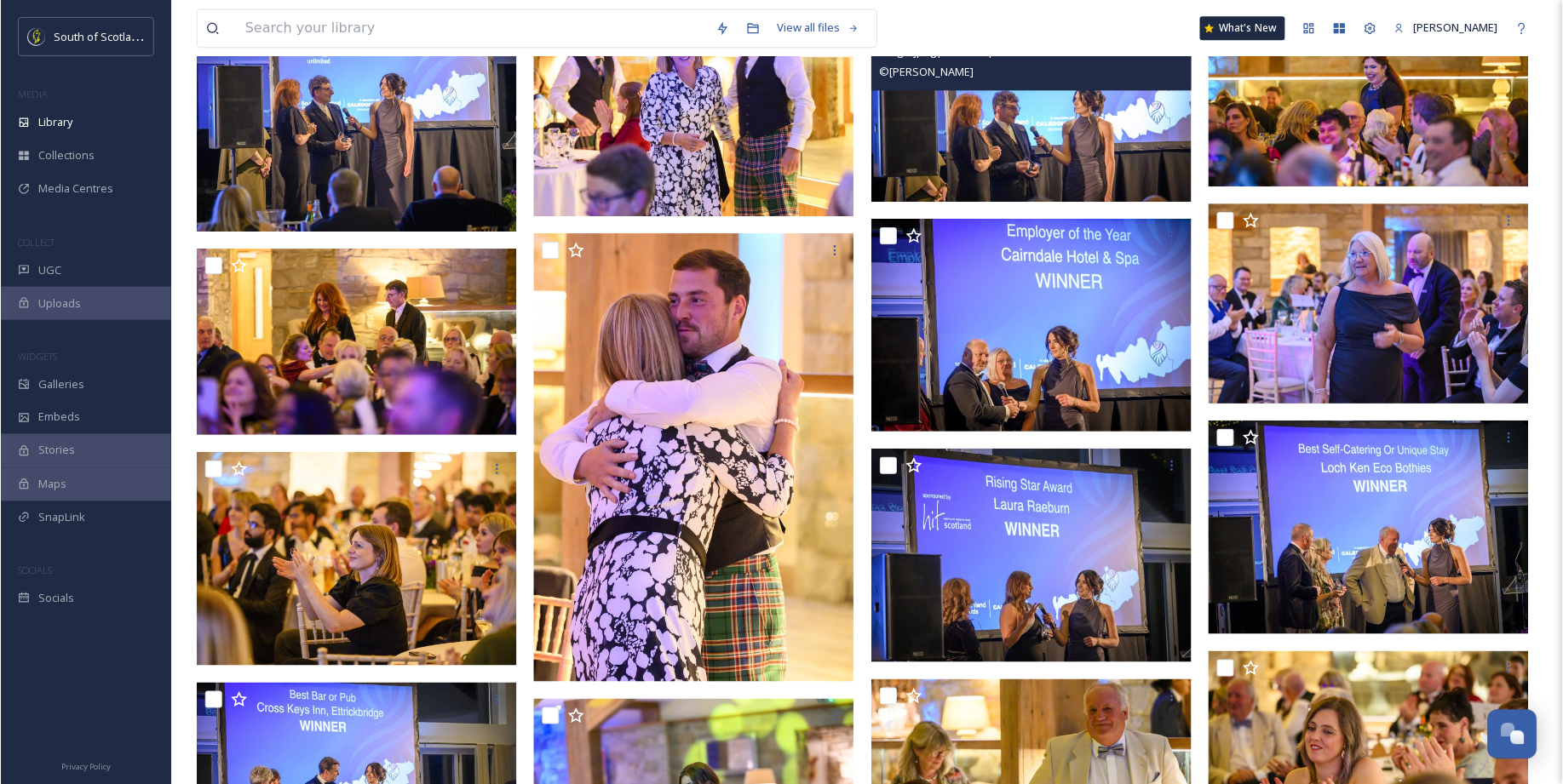
scroll to position [0, 0]
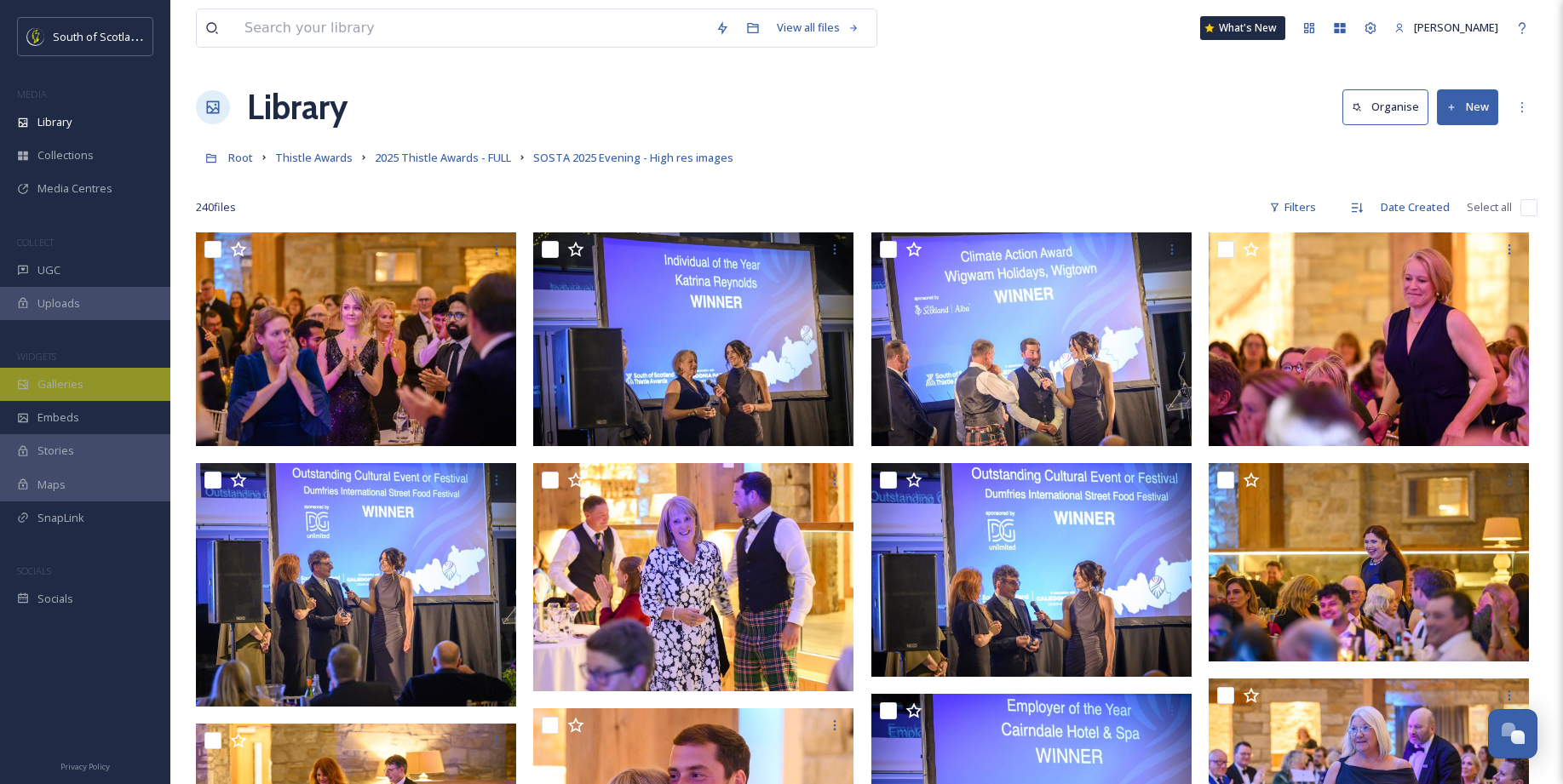
click at [49, 371] on div "Galleries" at bounding box center [85, 385] width 170 height 33
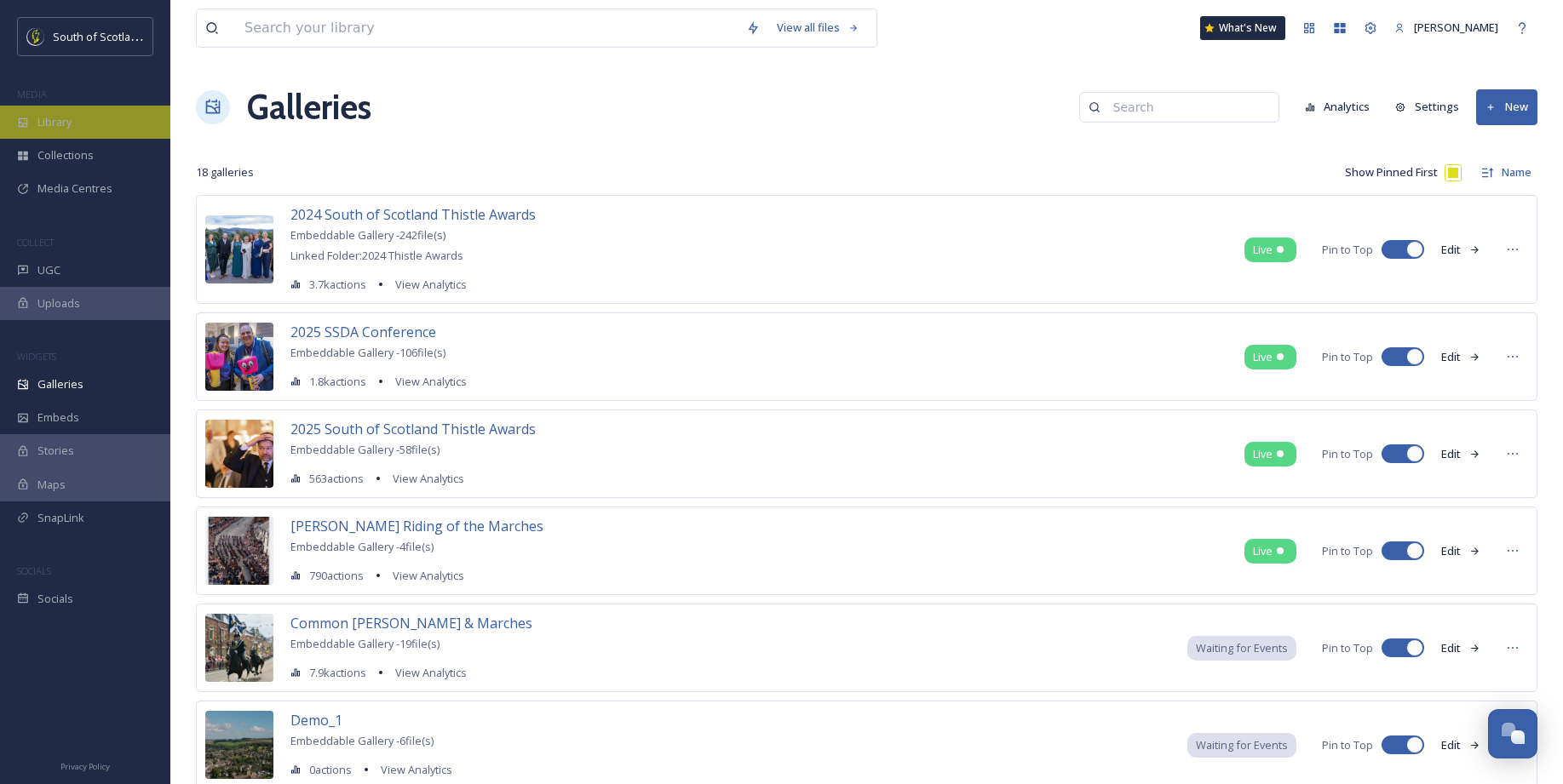
click at [51, 125] on span "Library" at bounding box center [54, 122] width 34 height 17
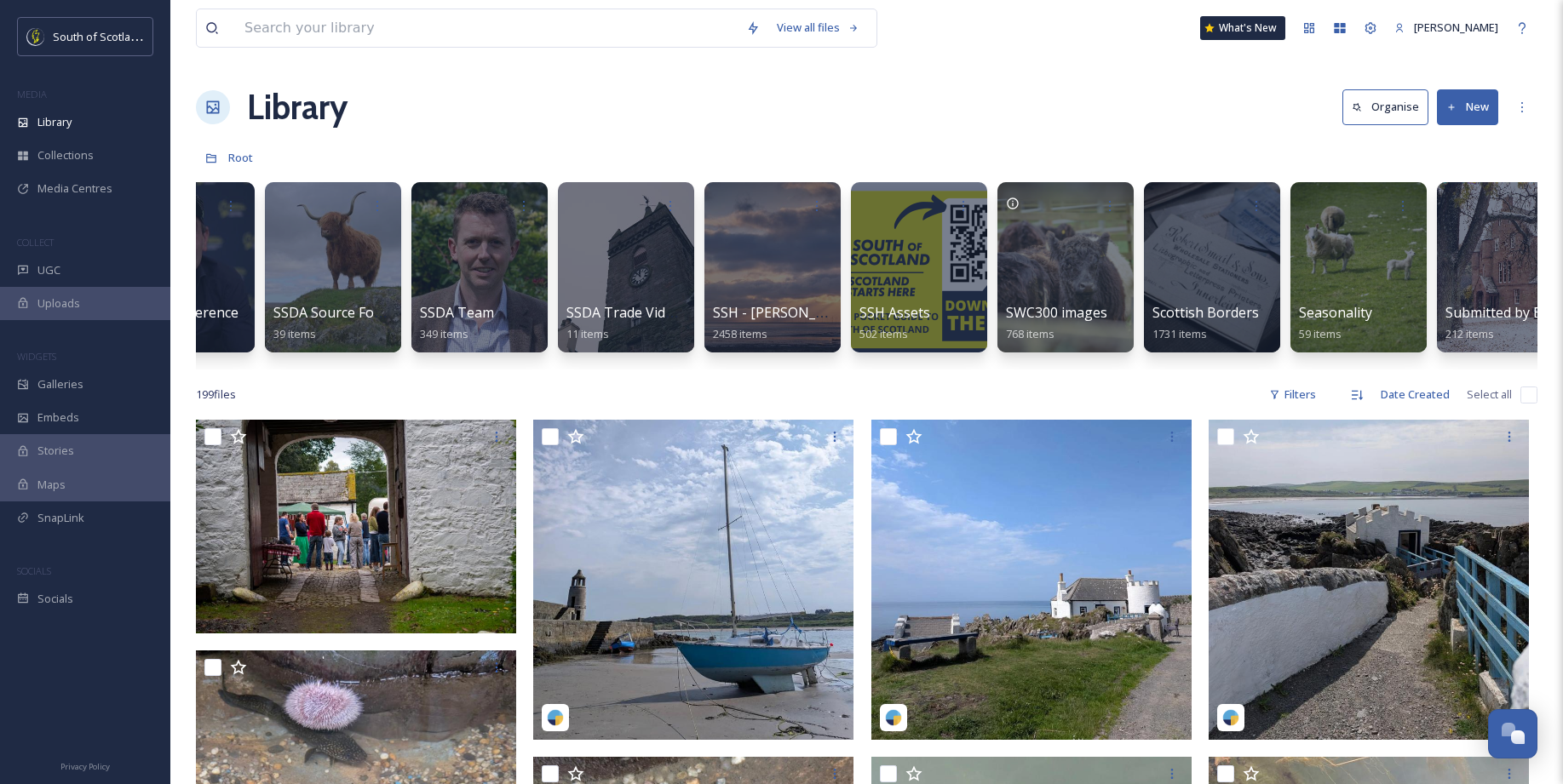
scroll to position [0, 5578]
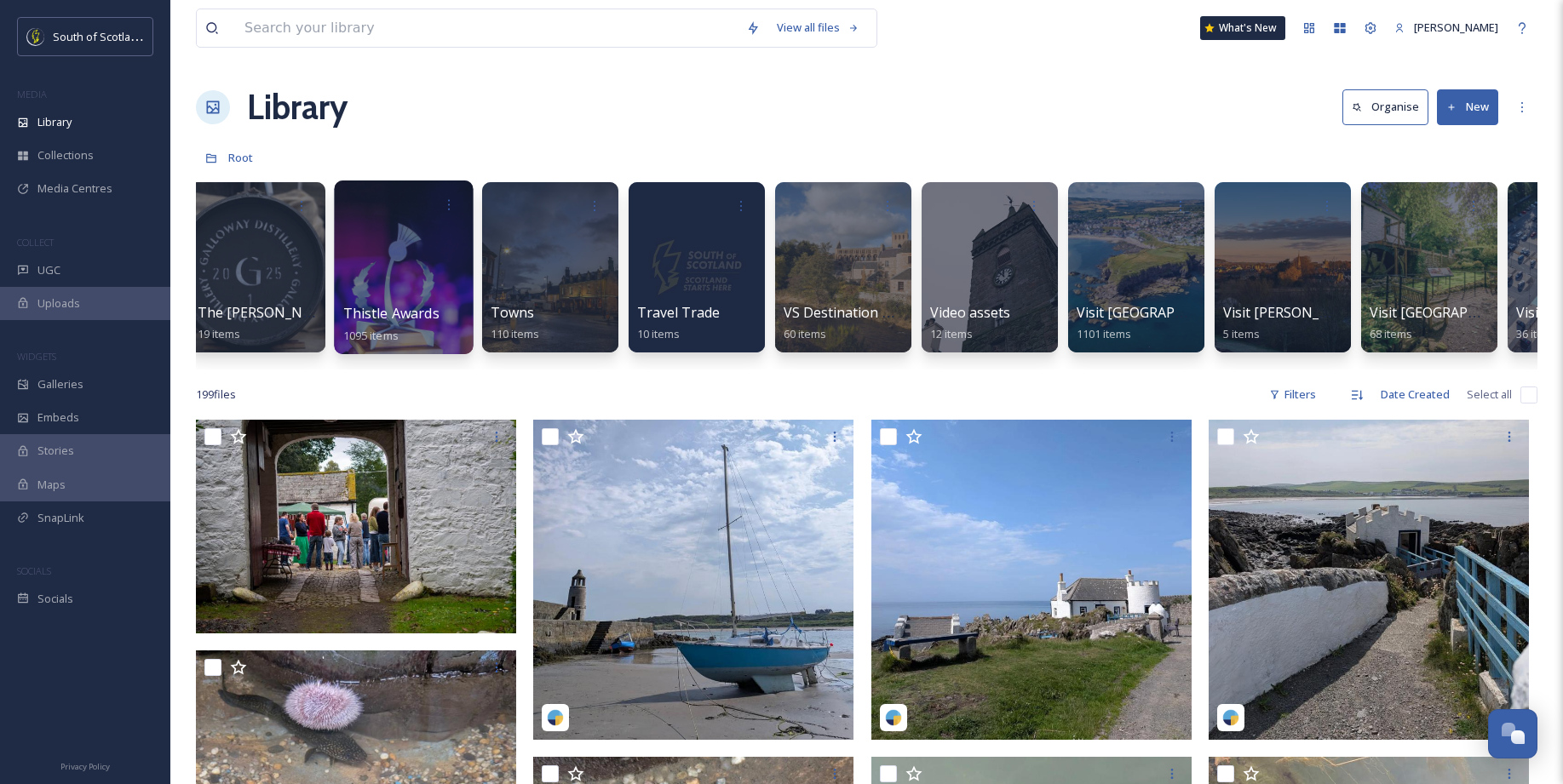
click at [413, 265] on div at bounding box center [403, 267] width 139 height 174
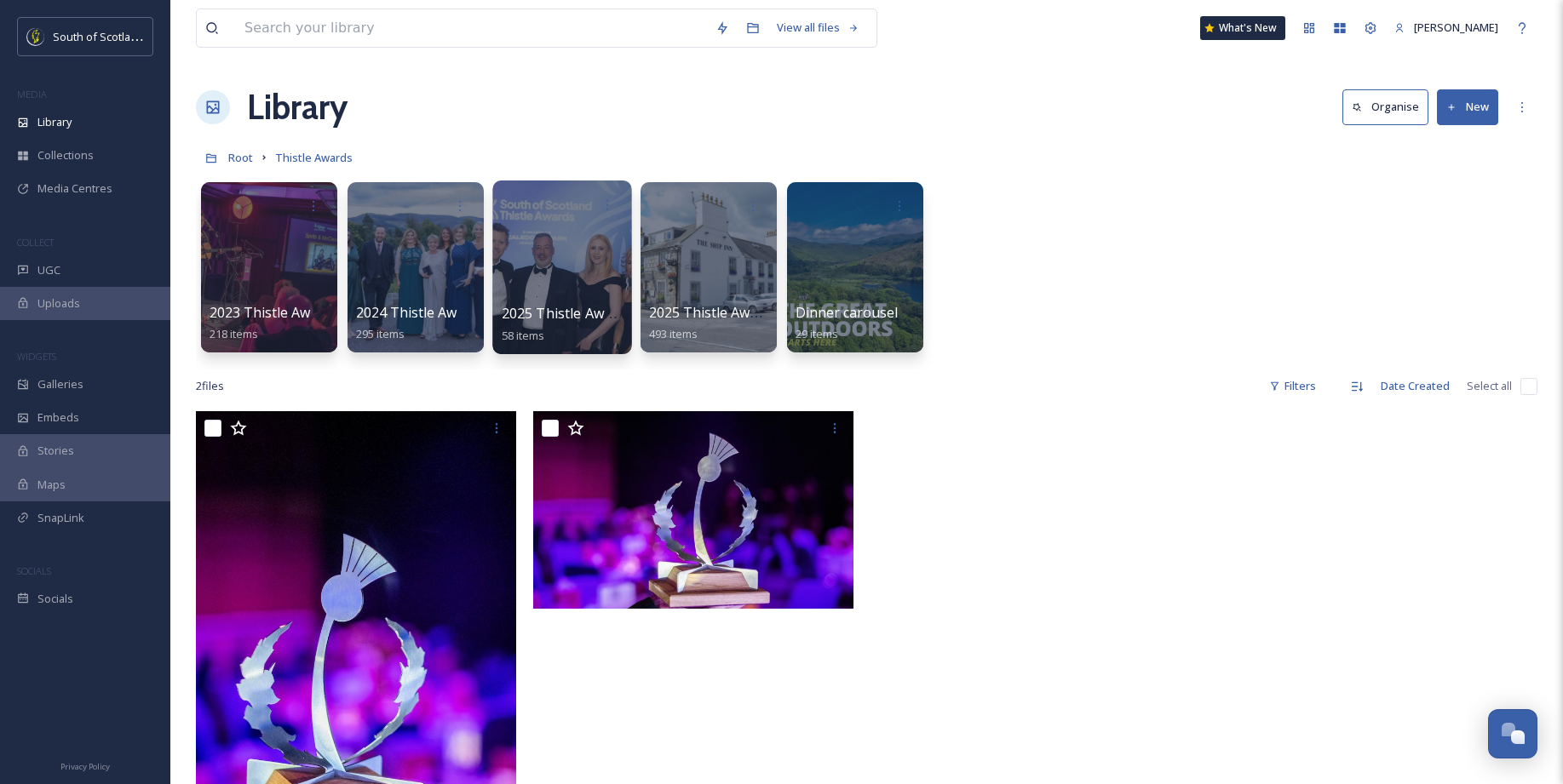
click at [555, 229] on div at bounding box center [561, 267] width 139 height 174
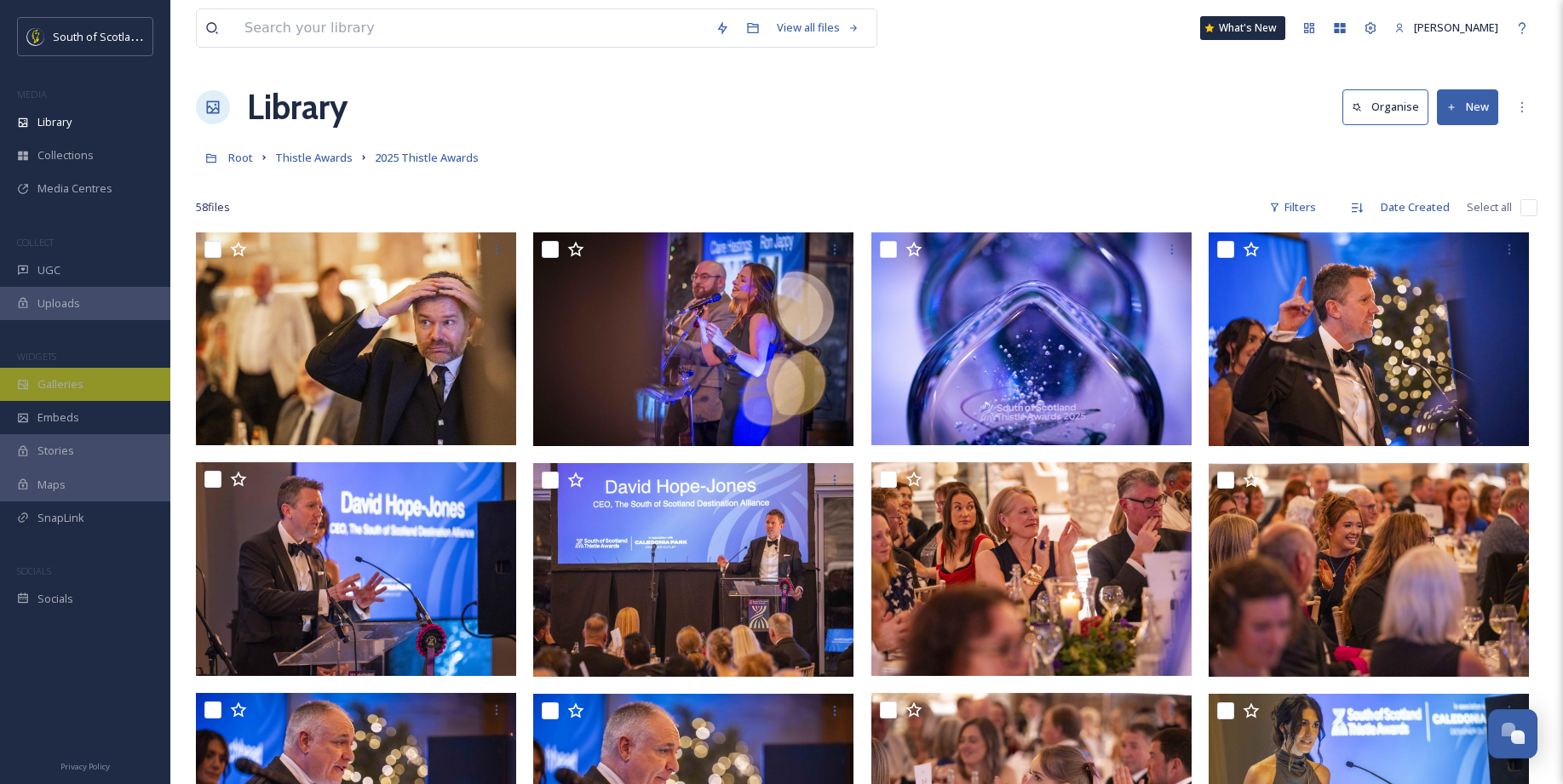
click at [56, 383] on span "Galleries" at bounding box center [60, 385] width 46 height 17
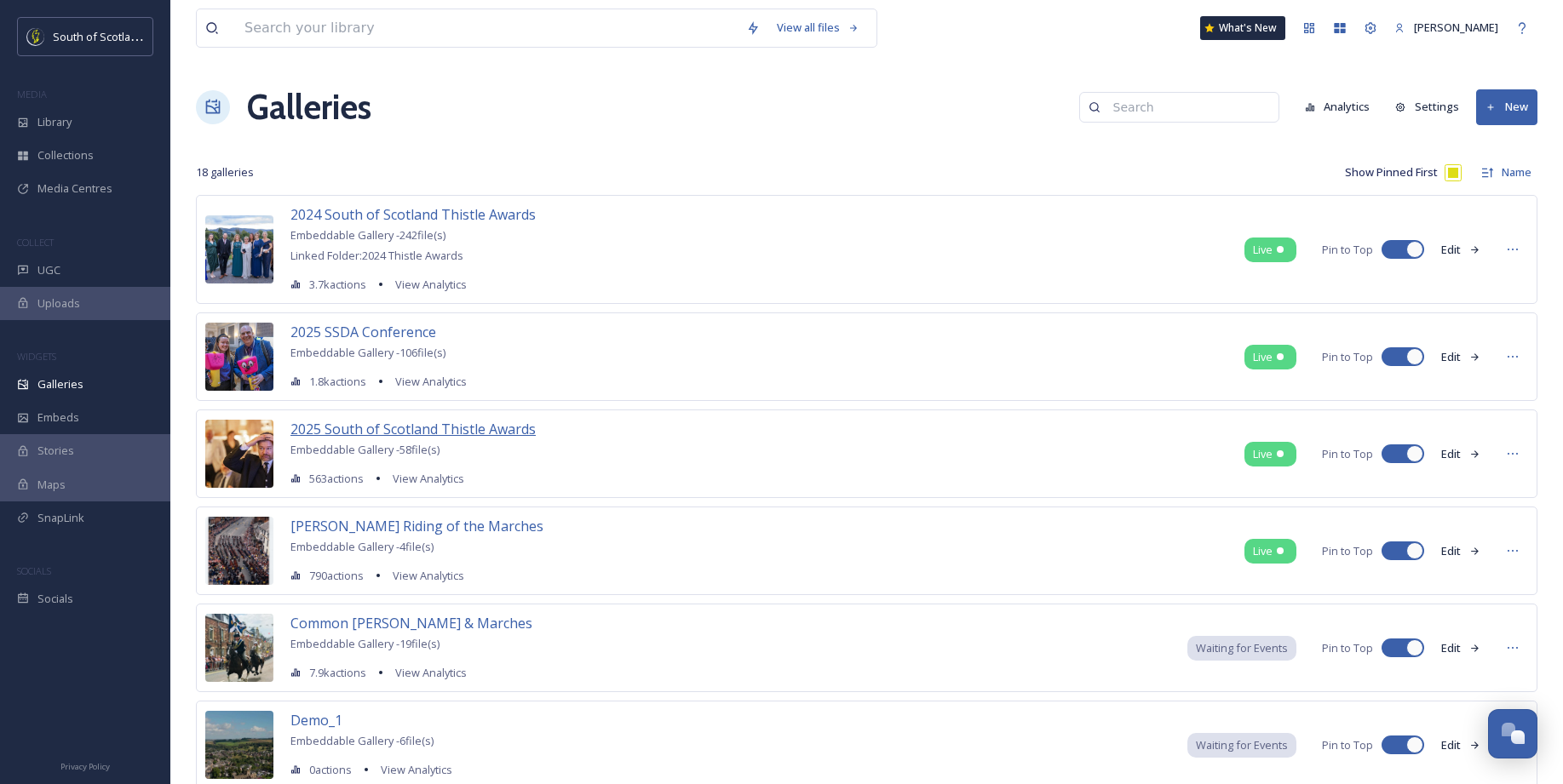
click at [474, 428] on span "2025 South of Scotland Thistle Awards" at bounding box center [413, 428] width 246 height 18
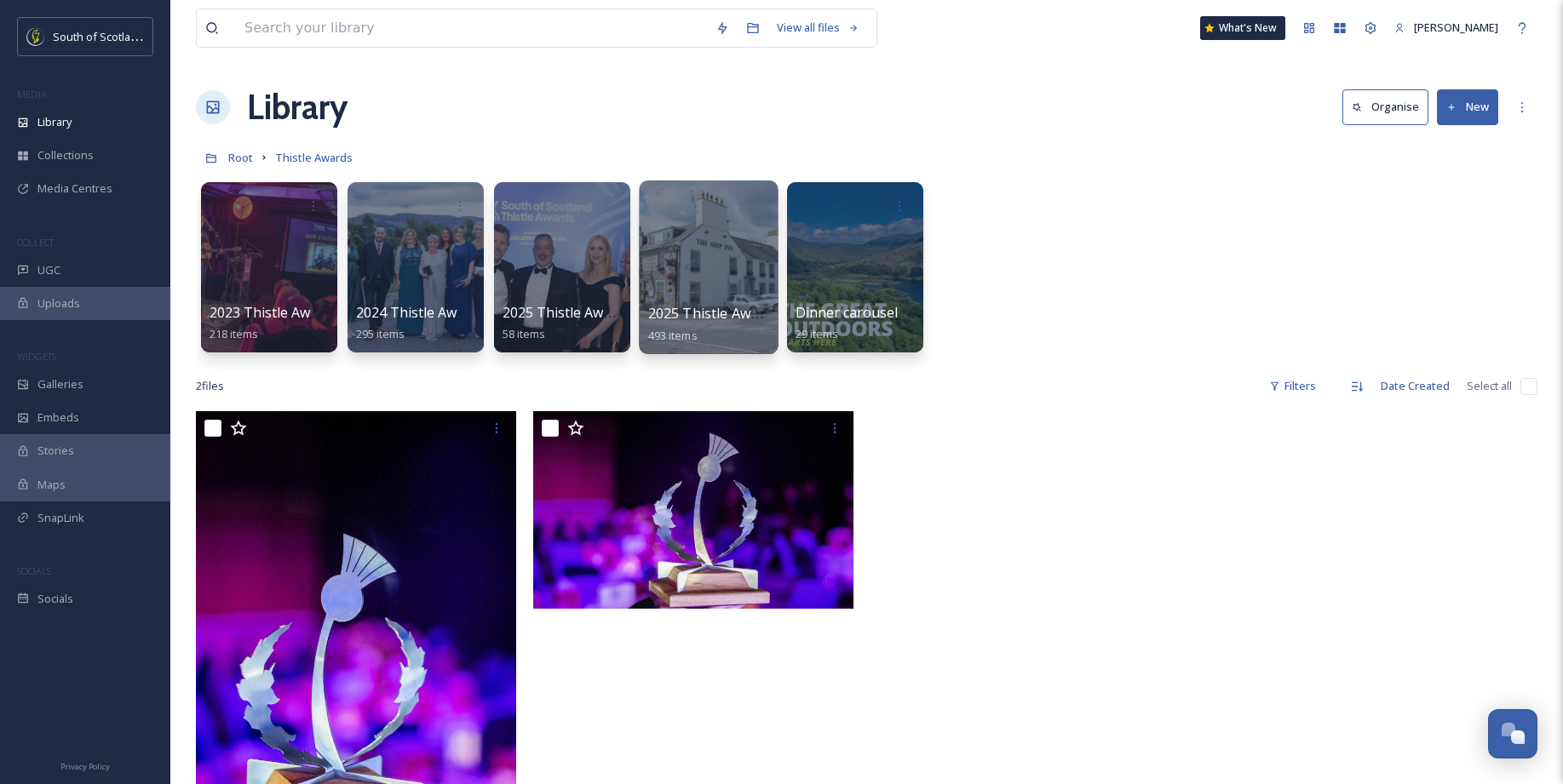
click at [698, 257] on div at bounding box center [708, 267] width 139 height 174
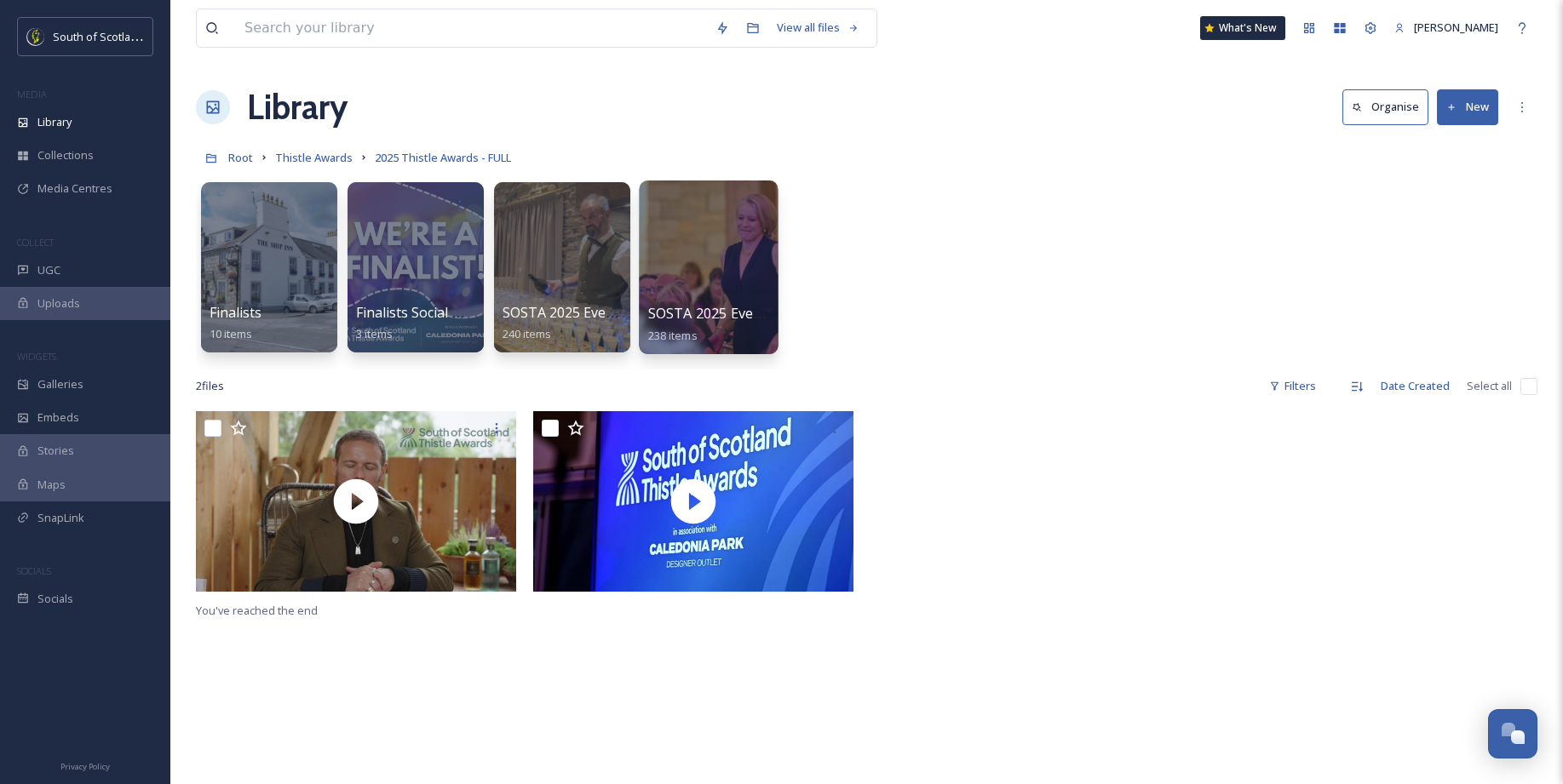
click at [711, 263] on div at bounding box center [708, 267] width 139 height 174
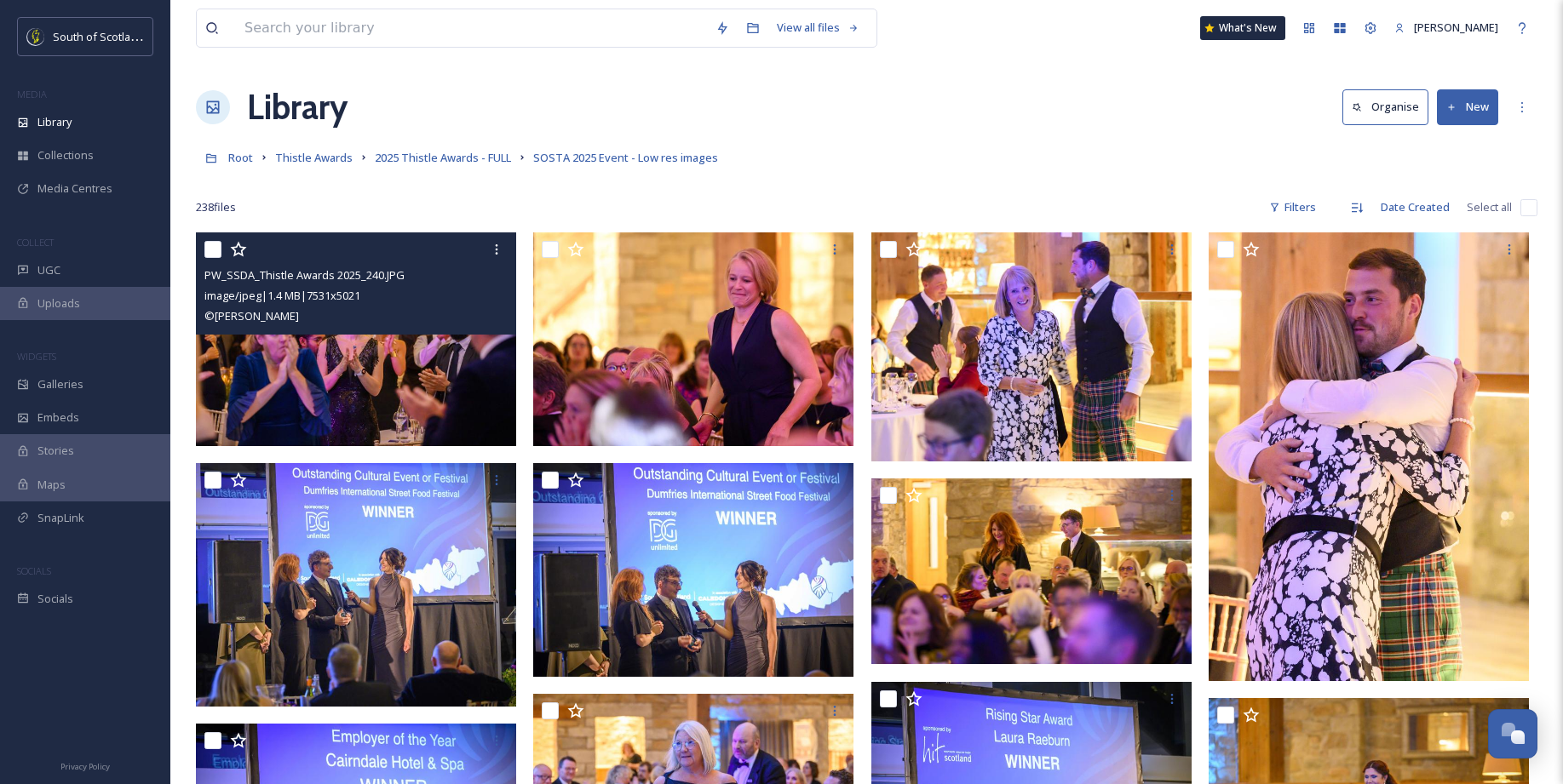
drag, startPoint x: 209, startPoint y: 247, endPoint x: 278, endPoint y: 345, distance: 119.9
click at [210, 247] on input "checkbox" at bounding box center [212, 249] width 17 height 17
checkbox input "true"
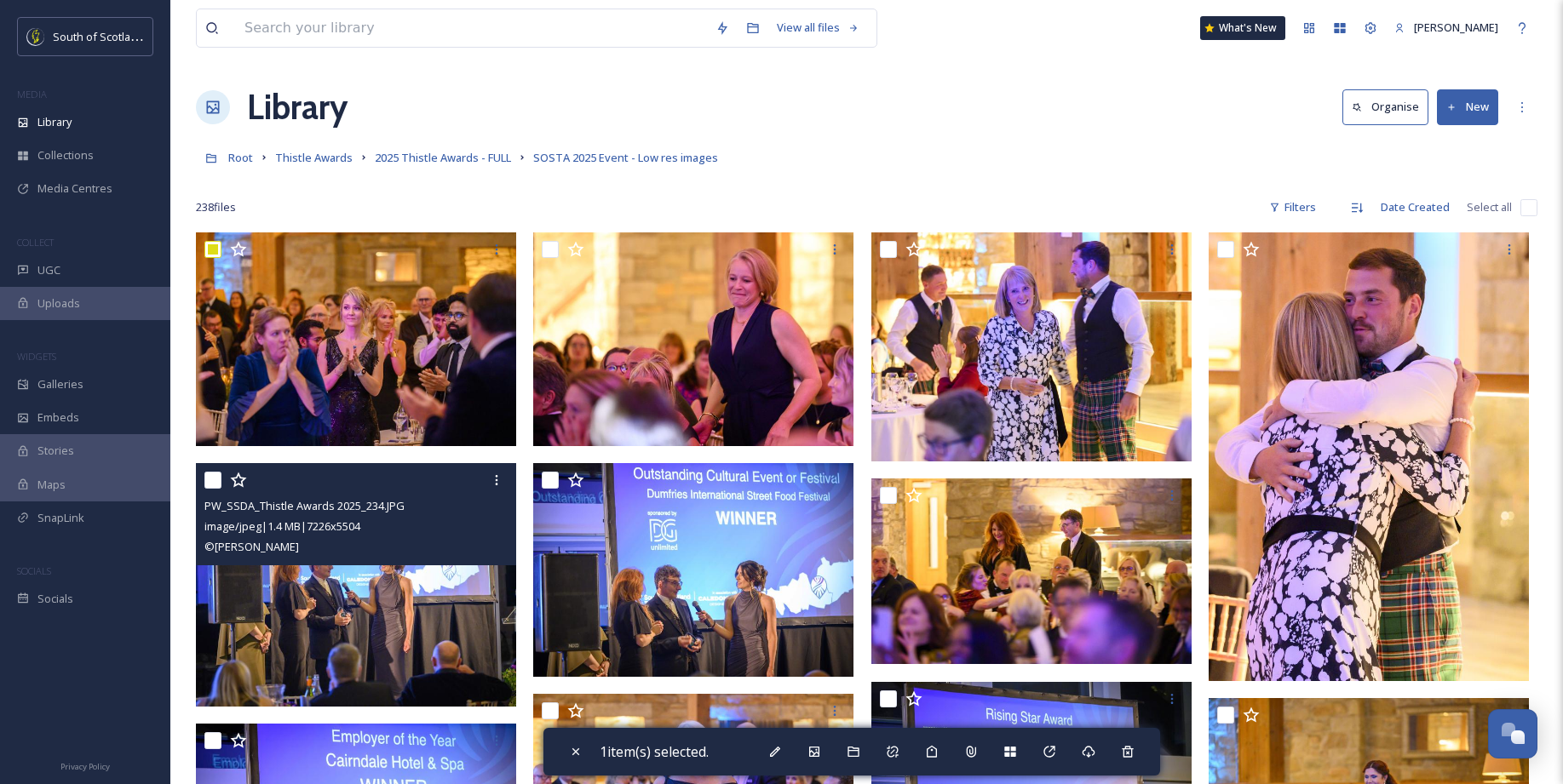
click at [197, 478] on div "PW_SSDA_Thistle Awards 2025_234.JPG image/jpeg | 1.4 MB | 7226 x 5504 © Phil Wi…" at bounding box center [356, 514] width 320 height 102
drag, startPoint x: 203, startPoint y: 476, endPoint x: 233, endPoint y: 475, distance: 30.0
click at [204, 476] on div "PW_SSDA_Thistle Awards 2025_234.JPG image/jpeg | 1.4 MB | 7226 x 5504 © Phil Wi…" at bounding box center [356, 514] width 320 height 102
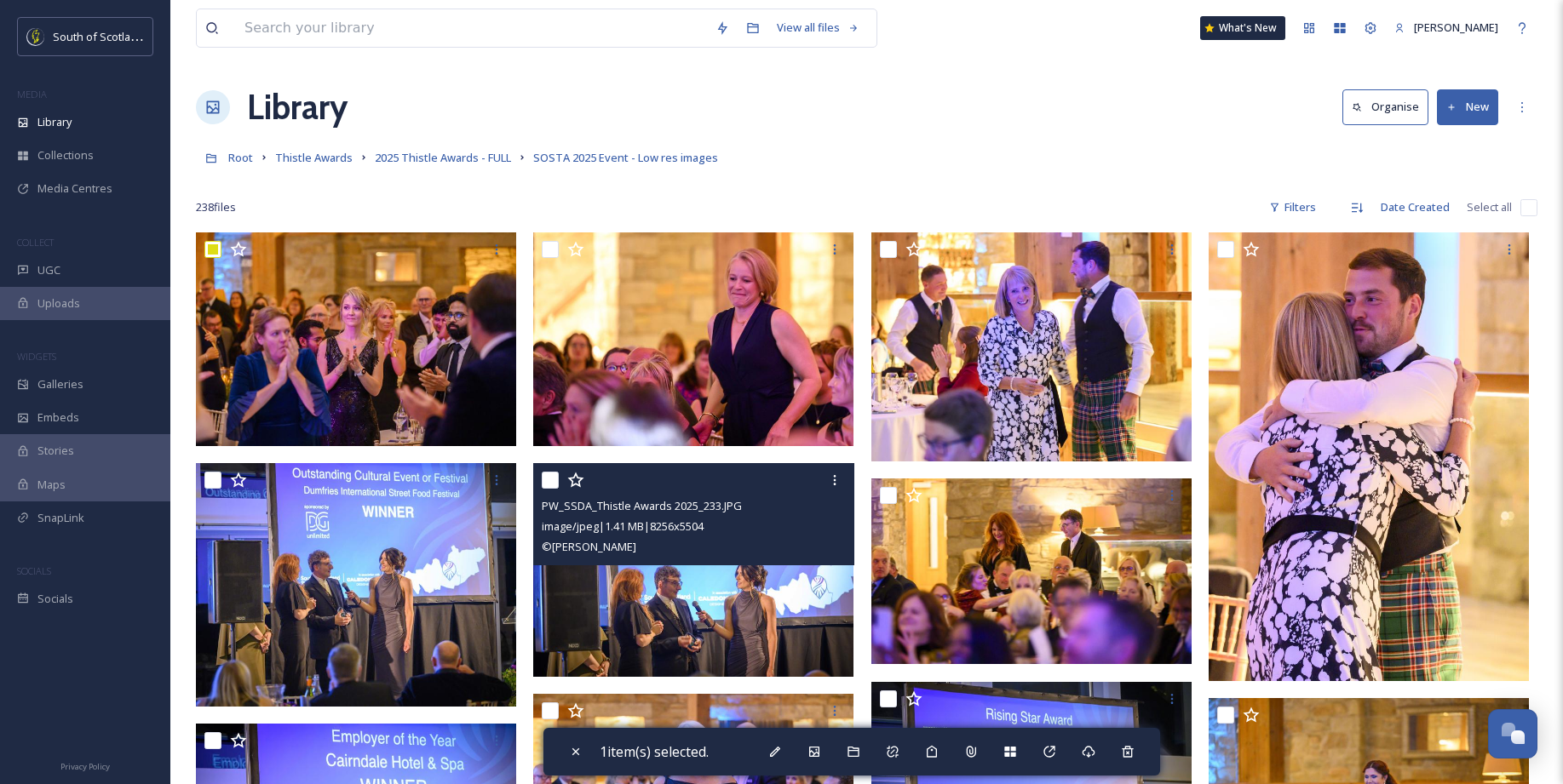
click at [558, 483] on input "checkbox" at bounding box center [550, 480] width 17 height 17
checkbox input "true"
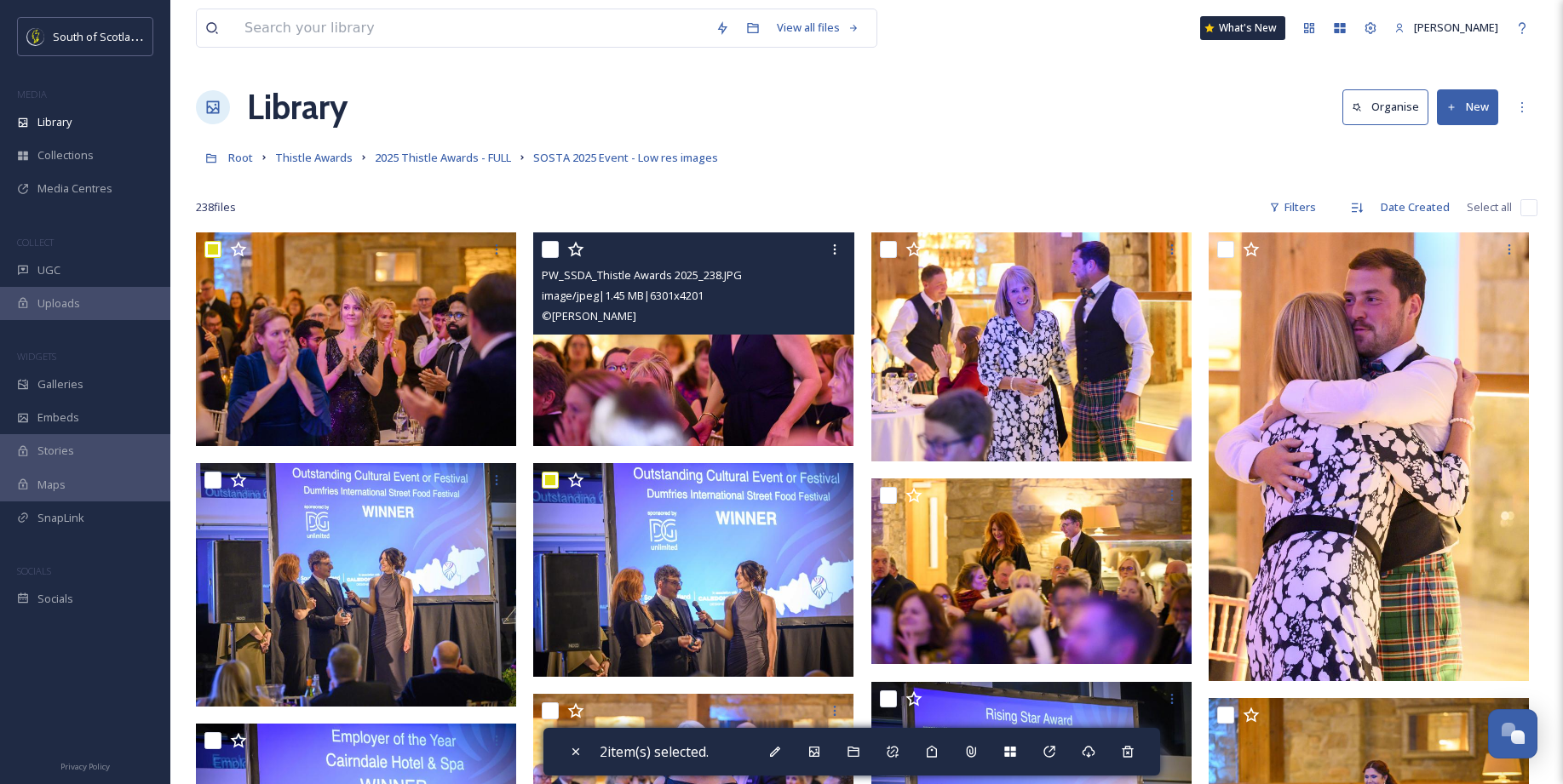
click at [550, 250] on input "checkbox" at bounding box center [550, 249] width 17 height 17
checkbox input "true"
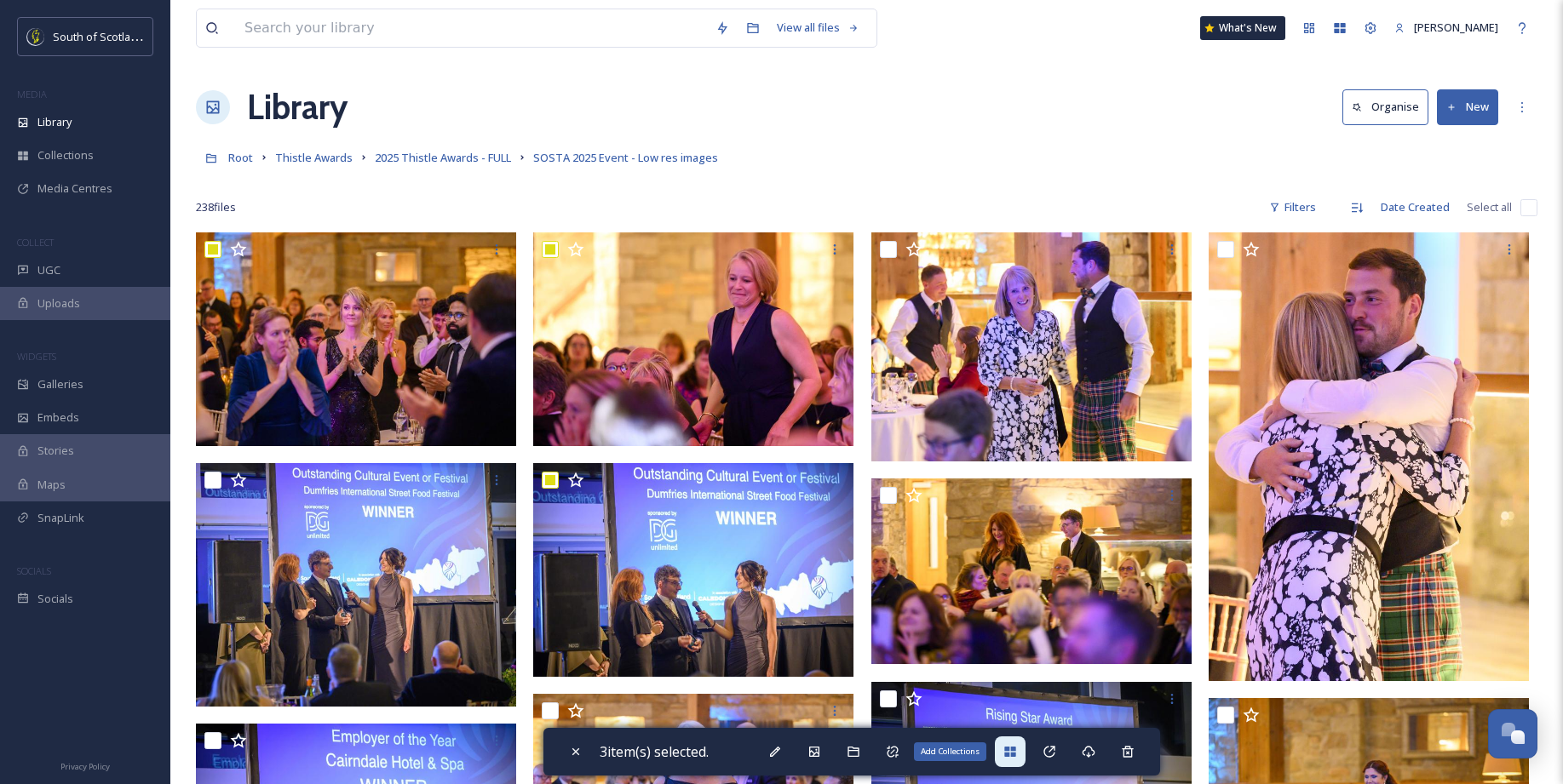
click at [1013, 619] on icon at bounding box center [1011, 752] width 14 height 14
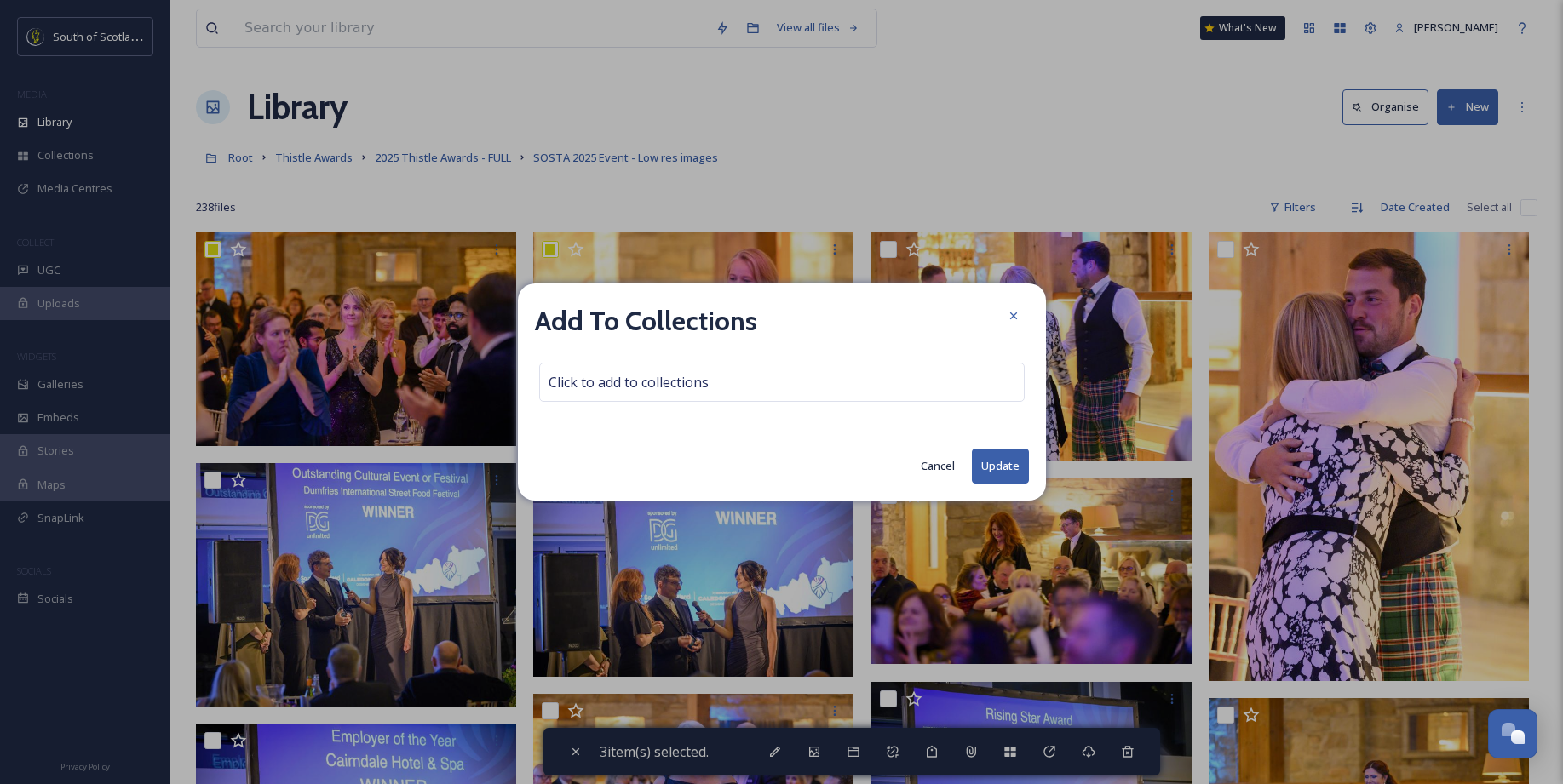
click at [832, 338] on div "Add To Collections" at bounding box center [782, 321] width 494 height 41
click at [814, 378] on div "Click to add to collections" at bounding box center [782, 382] width 485 height 39
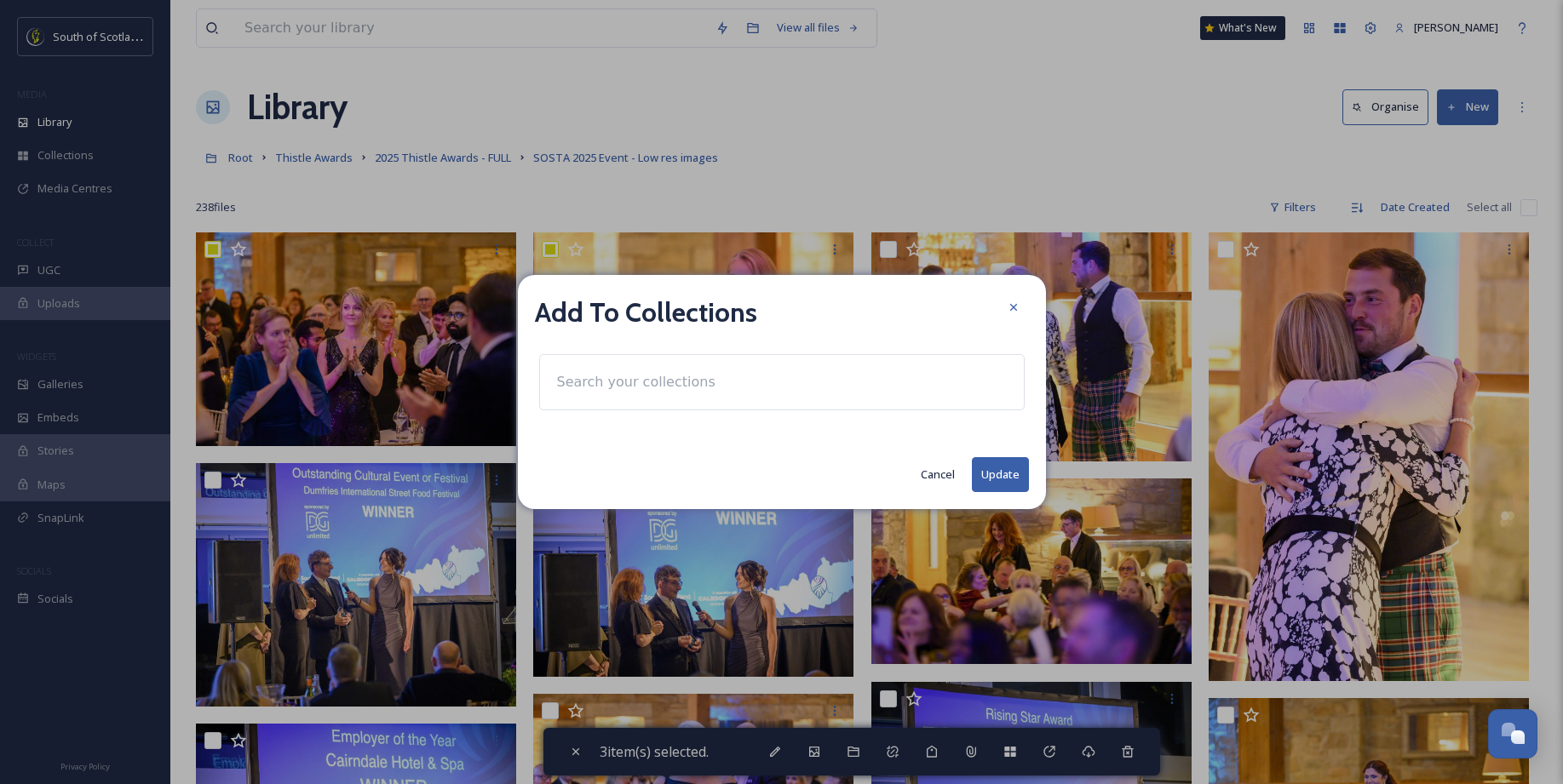
click at [738, 383] on div at bounding box center [782, 382] width 485 height 56
click at [653, 391] on input at bounding box center [642, 382] width 187 height 38
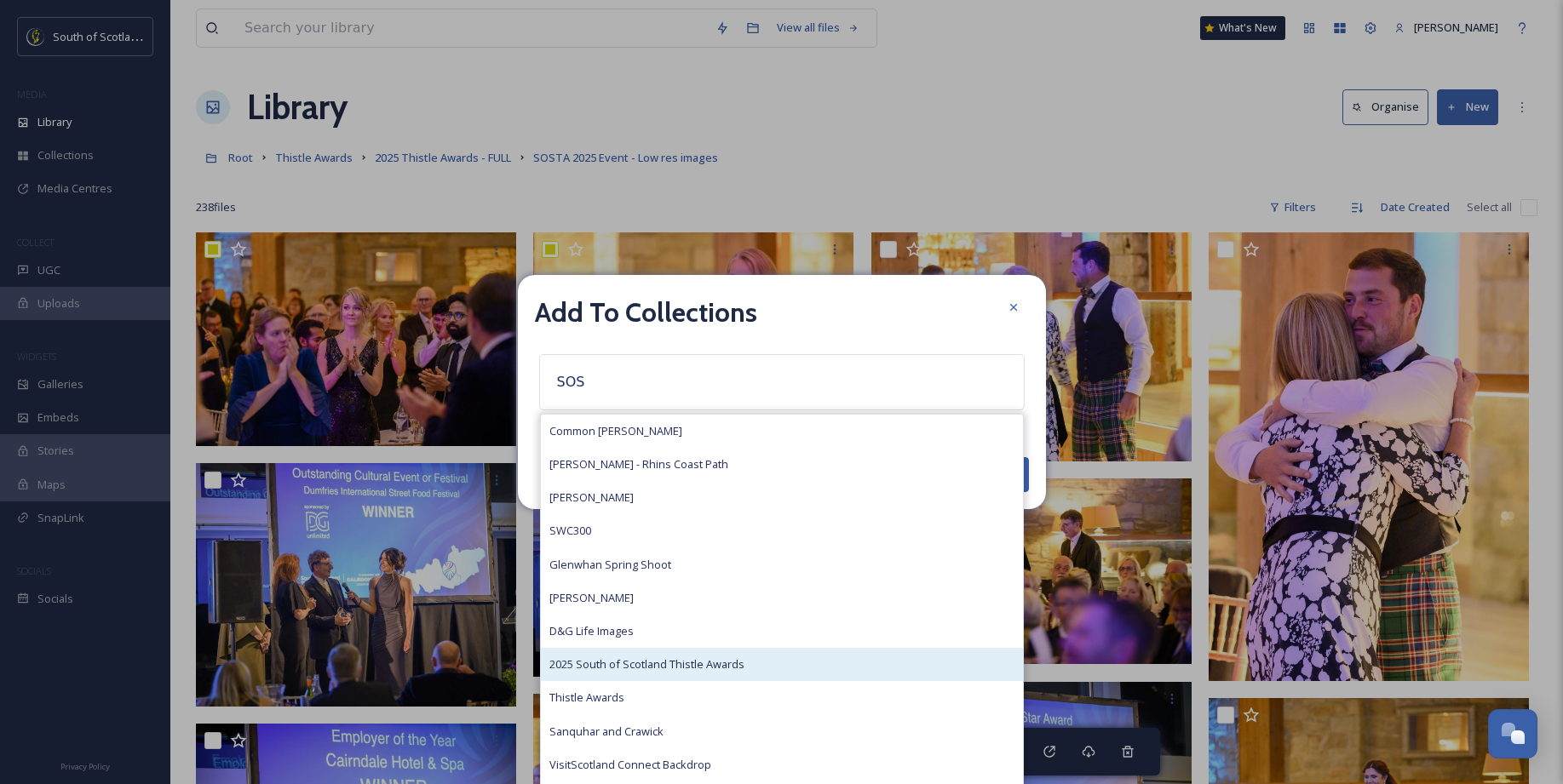
type input "SOS"
click at [596, 619] on span "2025 South of Scotland Thistle Awards" at bounding box center [646, 664] width 195 height 17
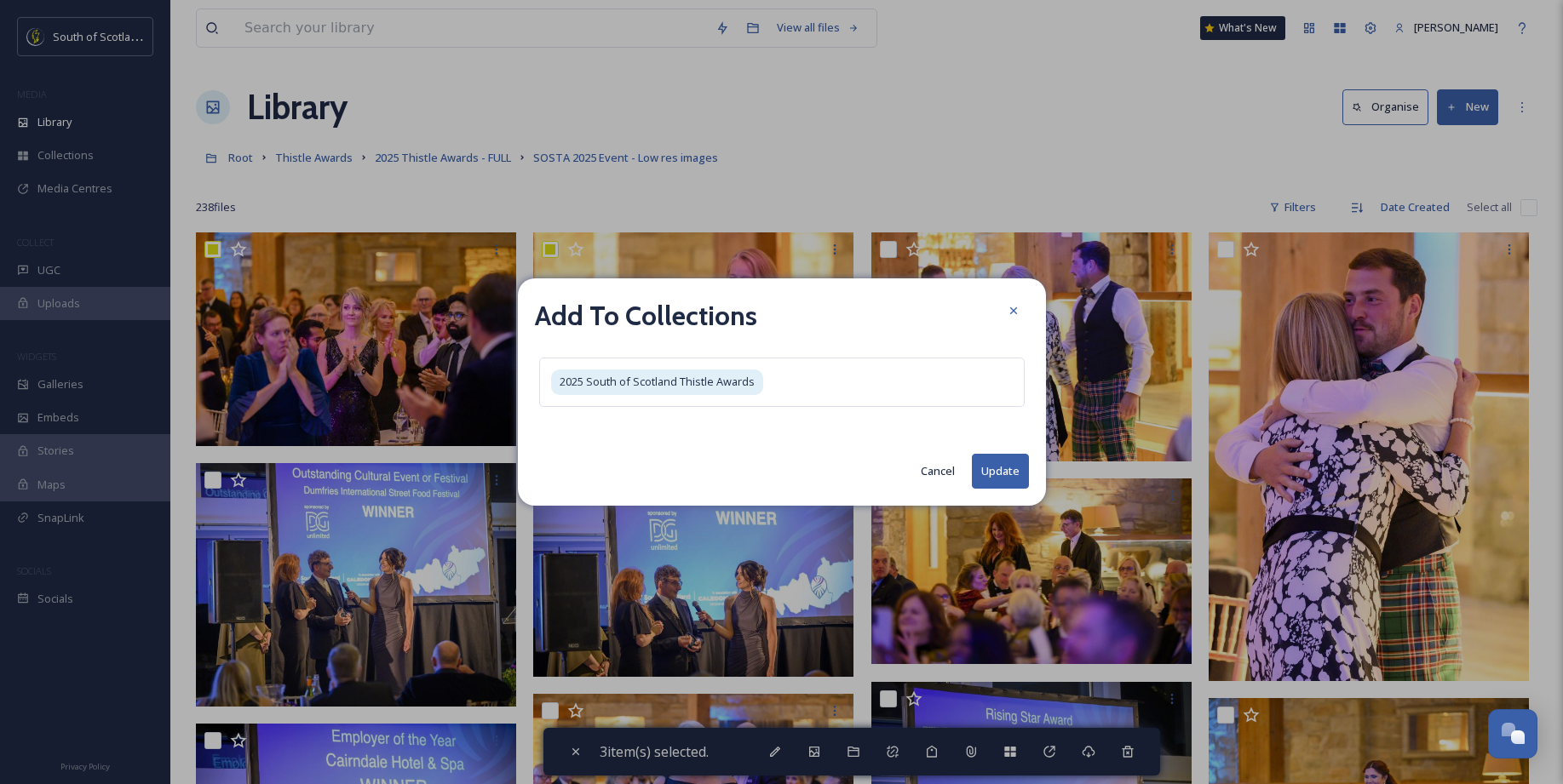
click at [959, 480] on button "Cancel" at bounding box center [937, 471] width 51 height 33
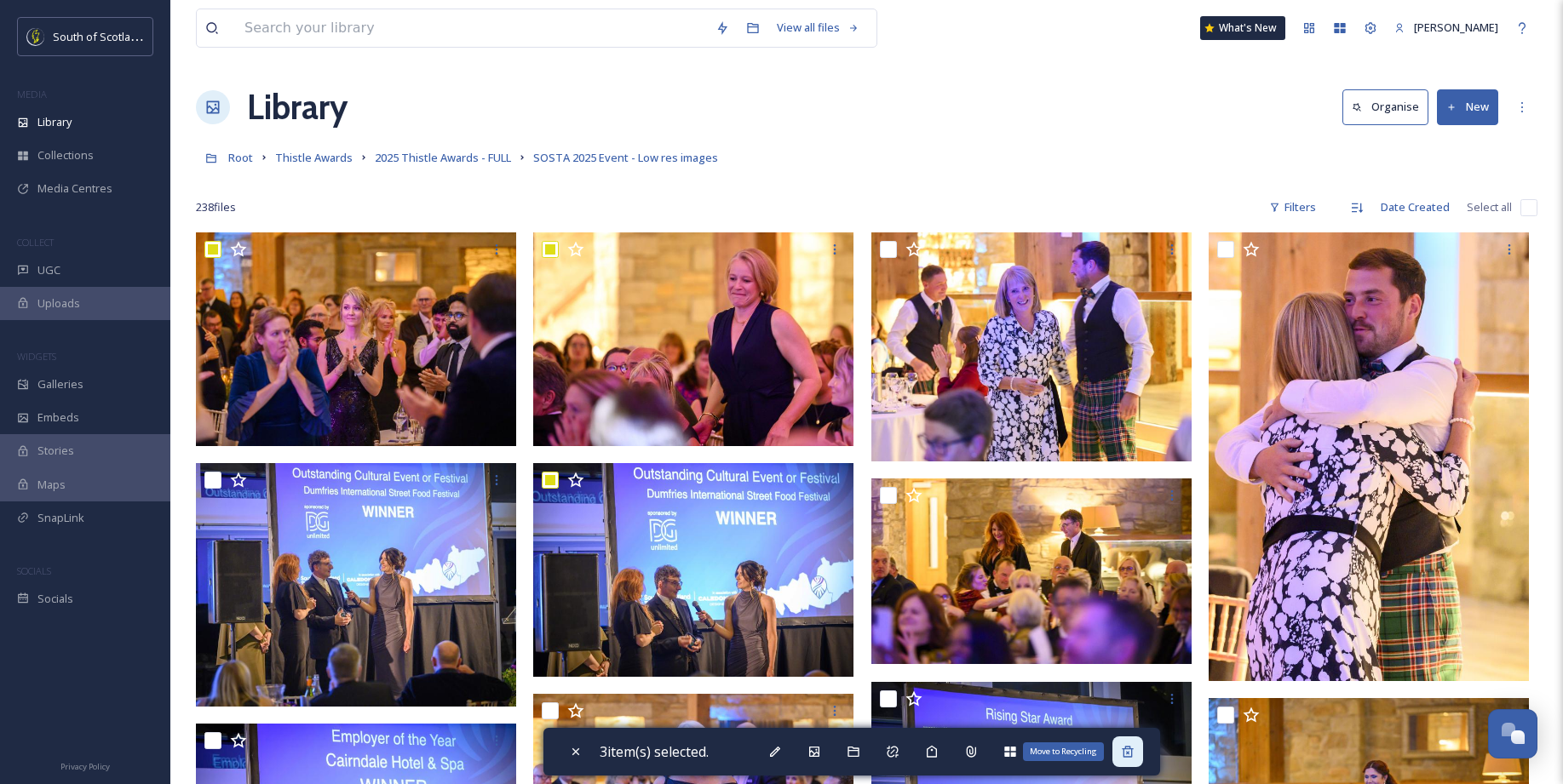
click at [1124, 619] on div "Move to Recycling" at bounding box center [1127, 752] width 31 height 31
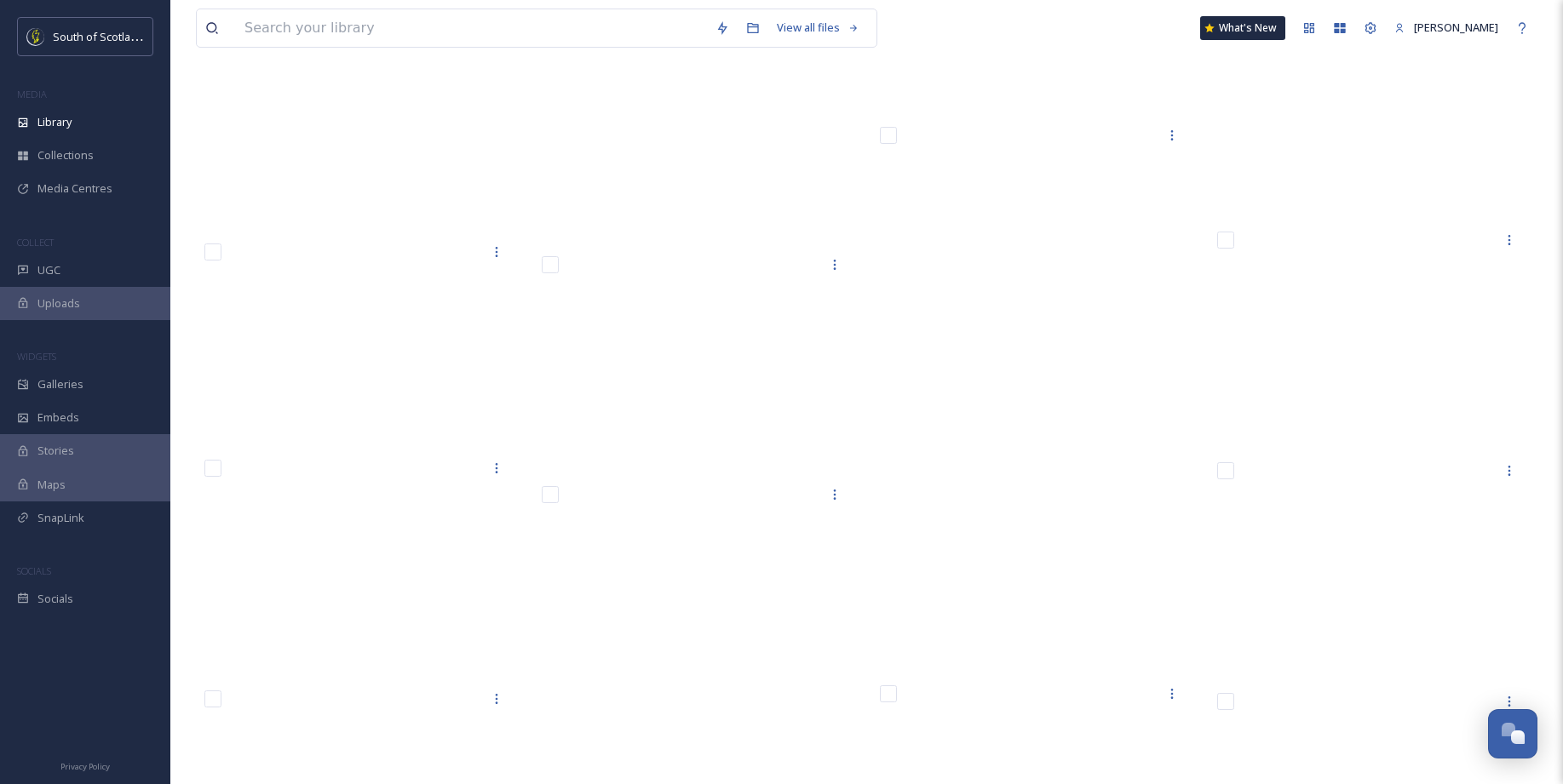
scroll to position [2209, 0]
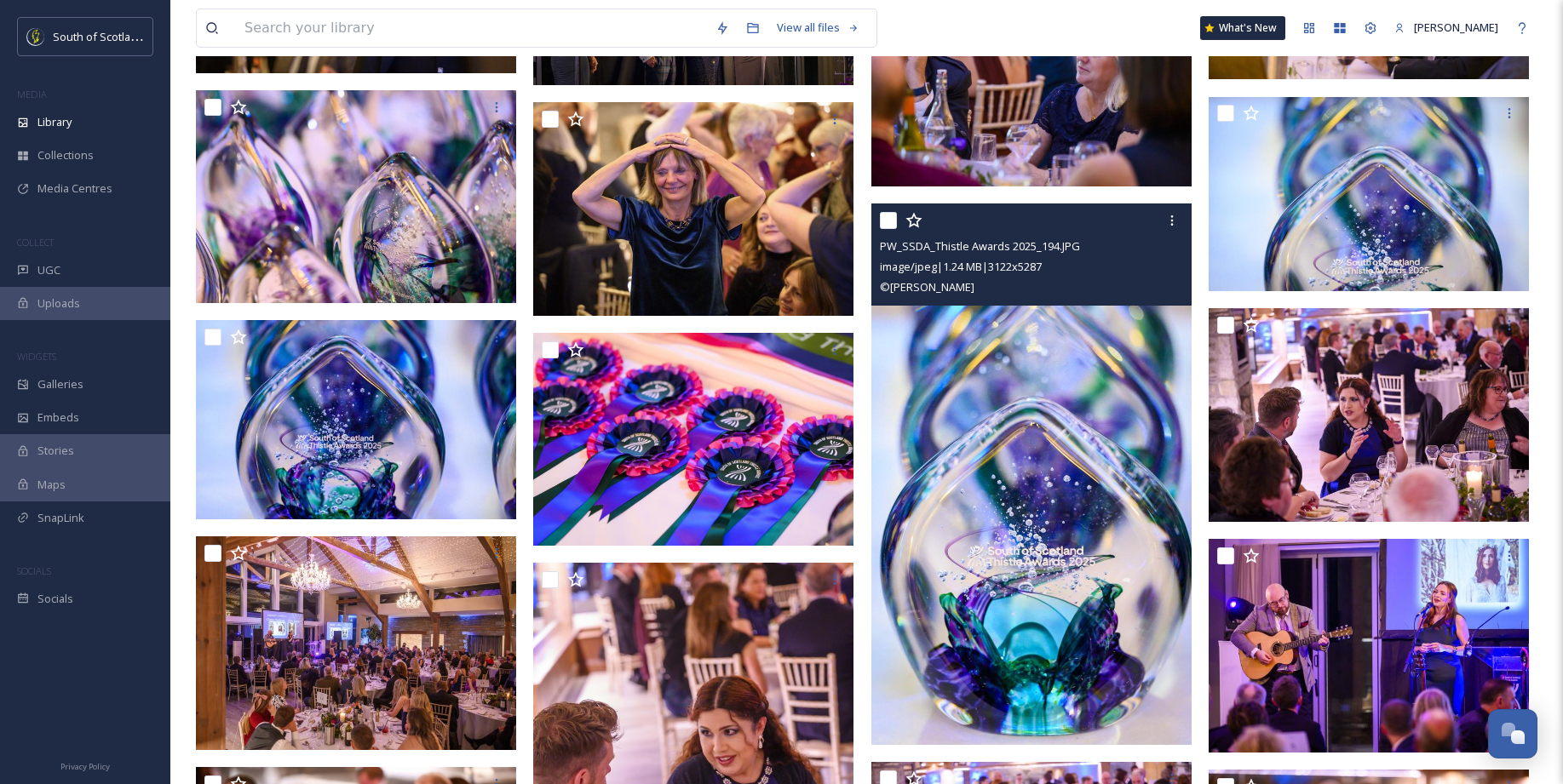
click at [1041, 555] on img at bounding box center [1032, 475] width 320 height 543
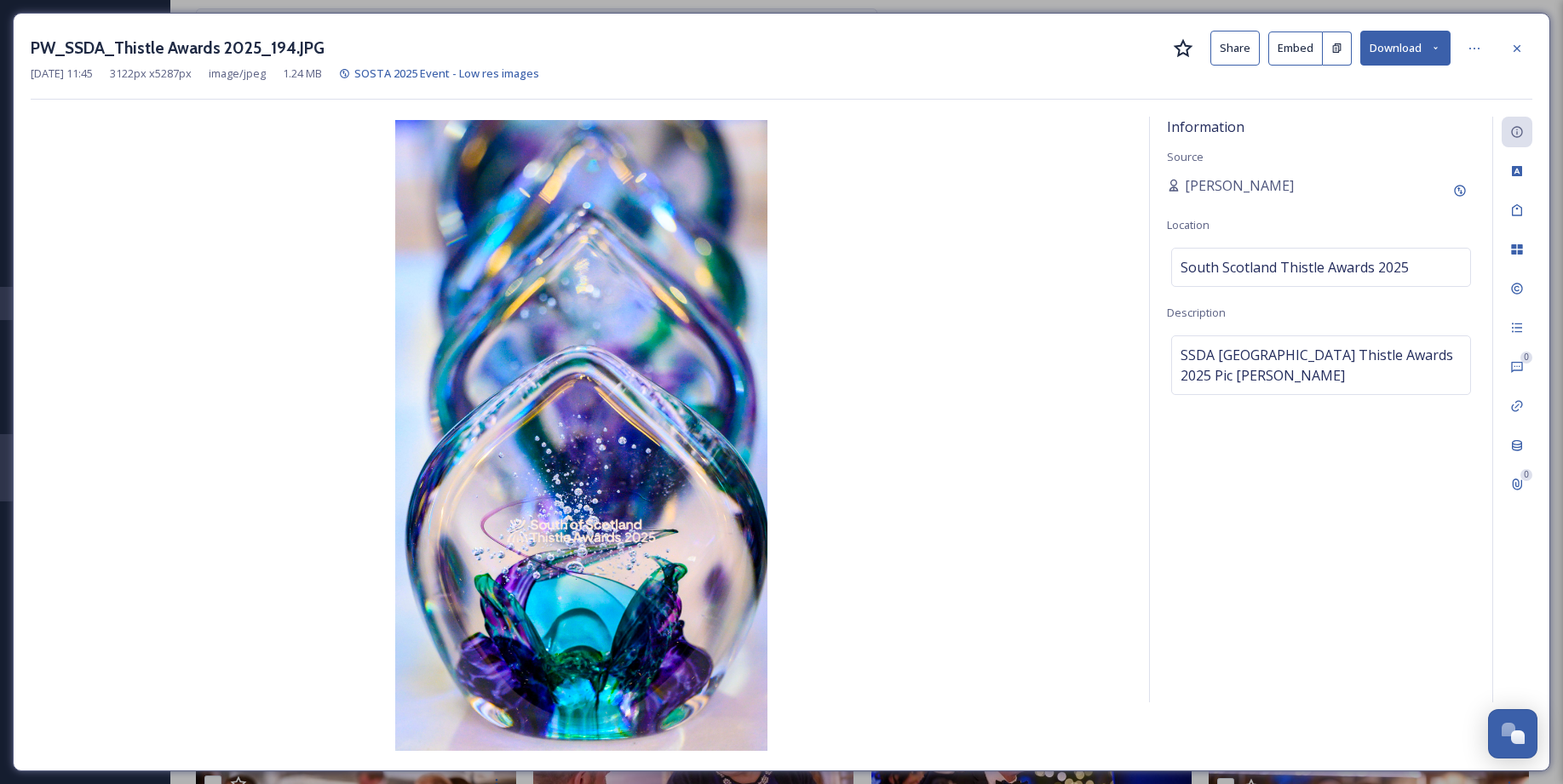
click at [1208, 50] on div at bounding box center [1516, 48] width 31 height 31
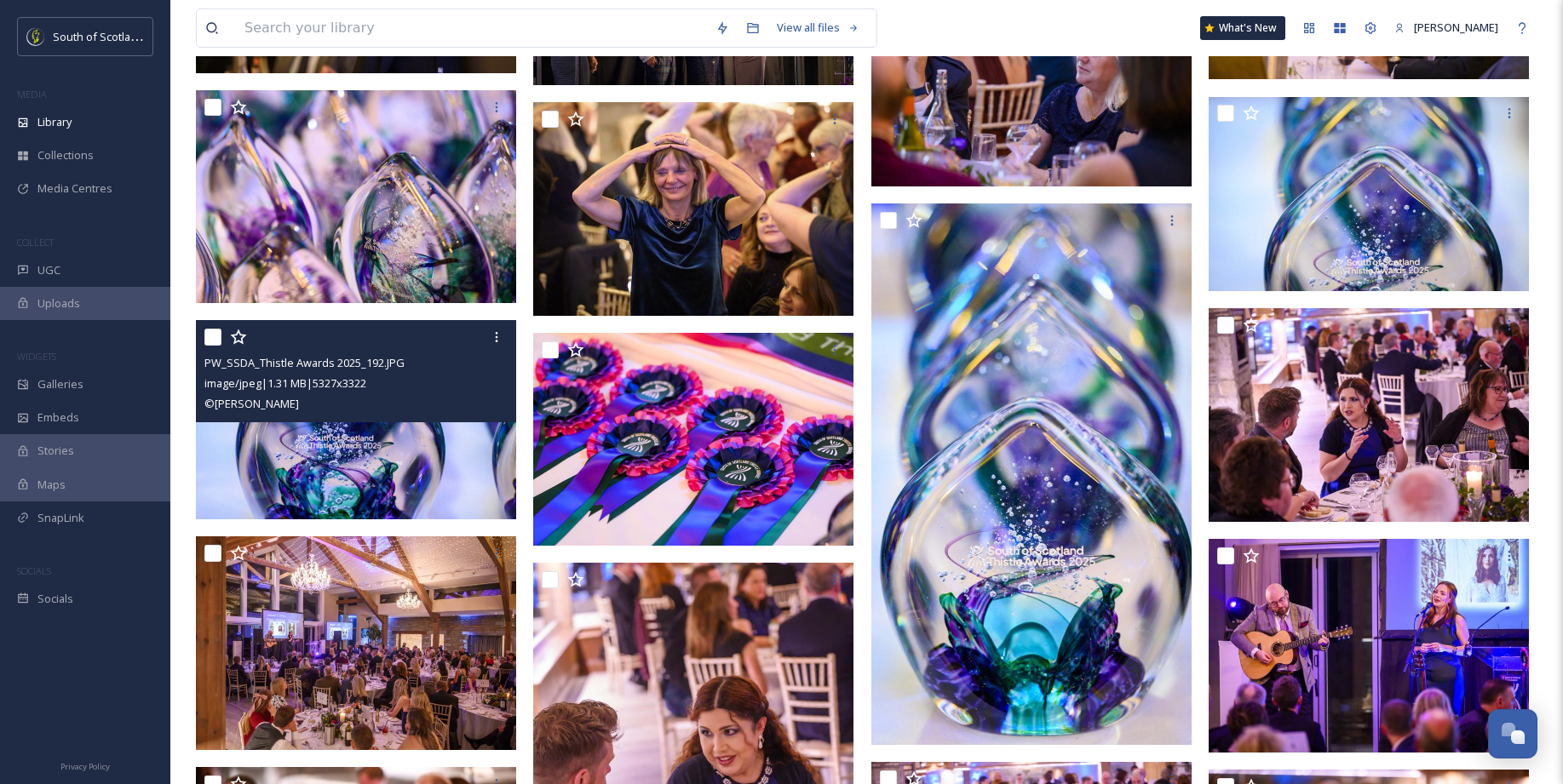
click at [305, 448] on img at bounding box center [356, 420] width 320 height 200
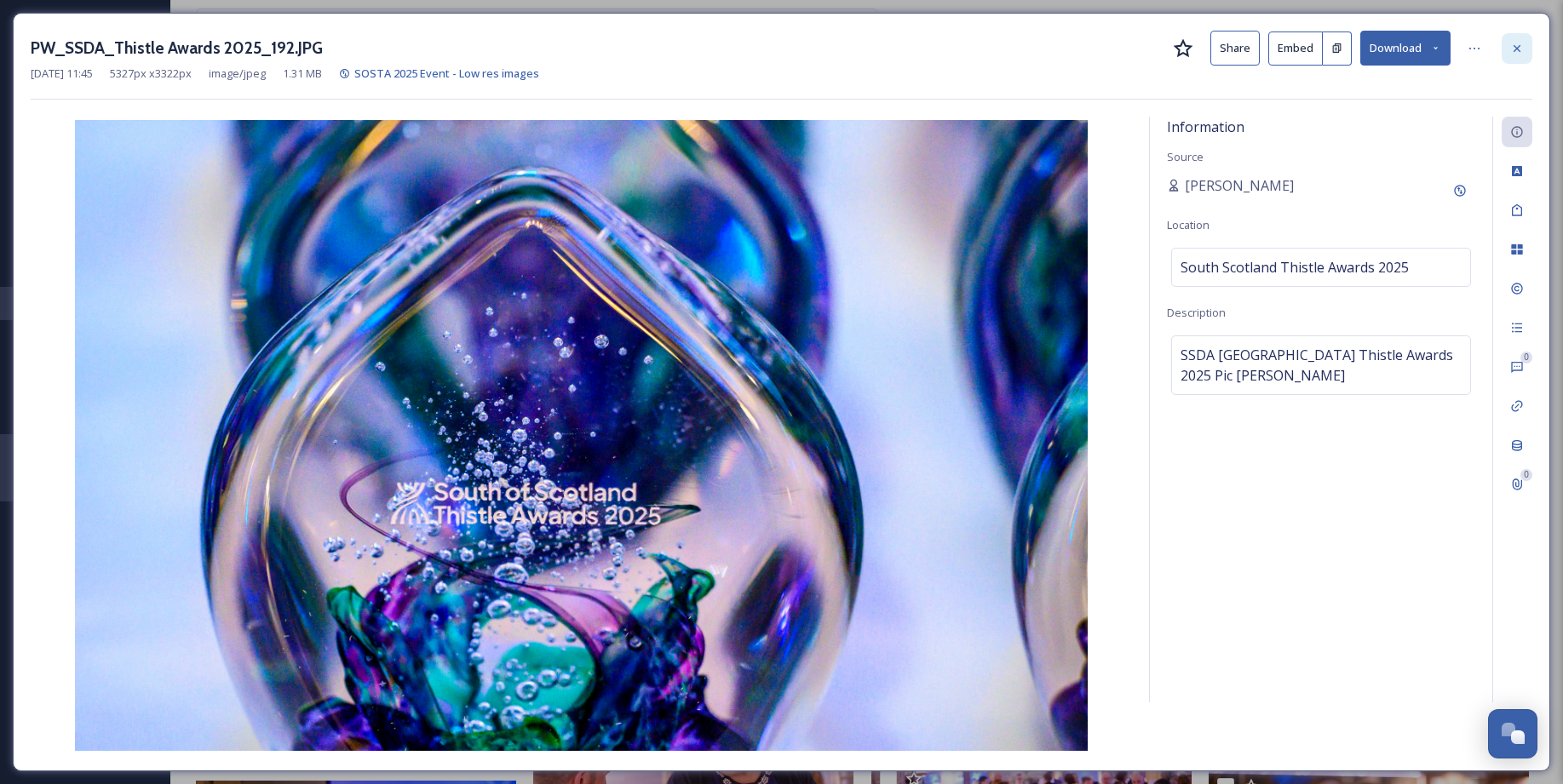
click at [1208, 46] on icon at bounding box center [1517, 49] width 14 height 14
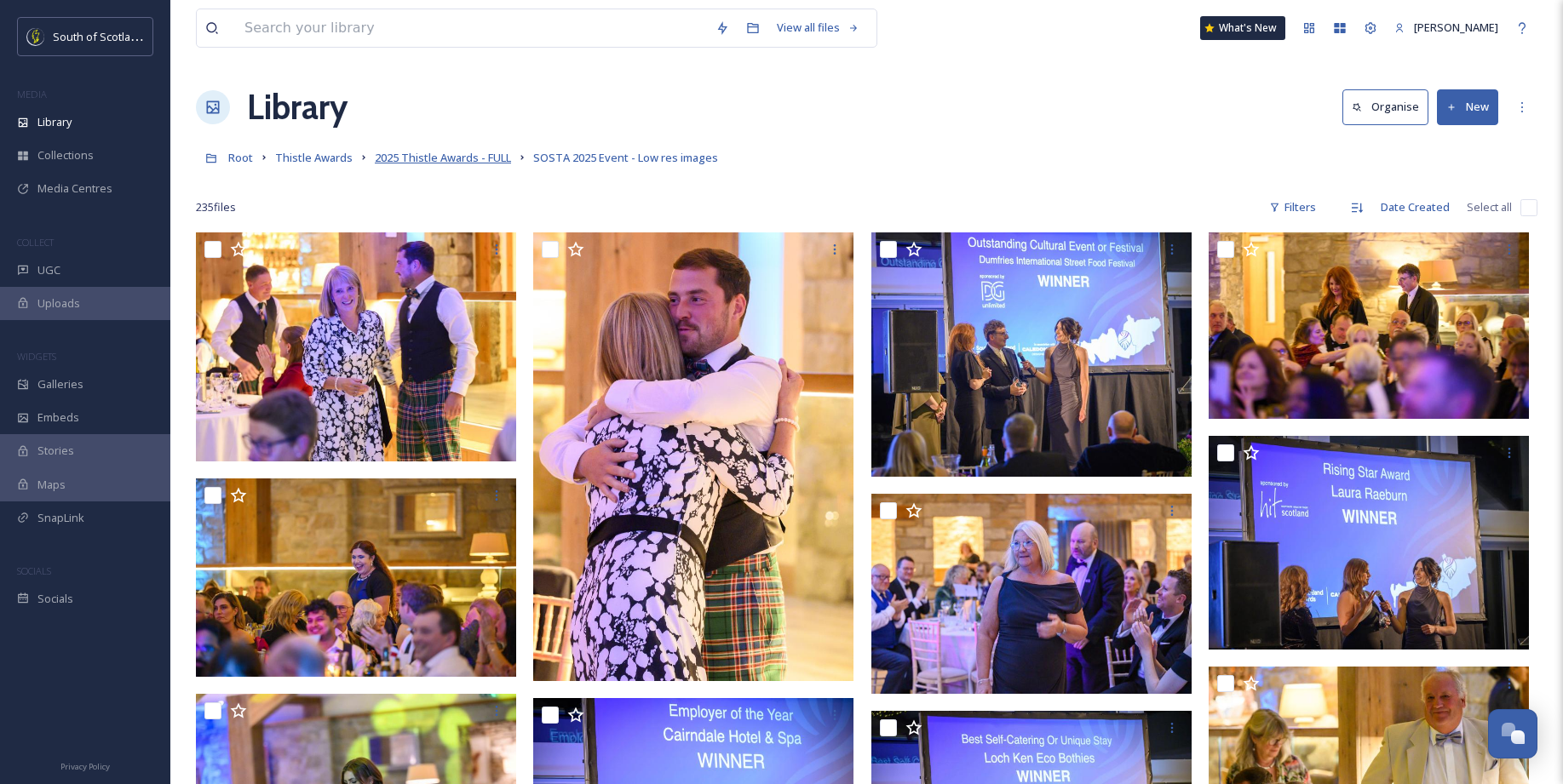
click at [463, 155] on span "2025 Thistle Awards - FULL" at bounding box center [443, 157] width 136 height 16
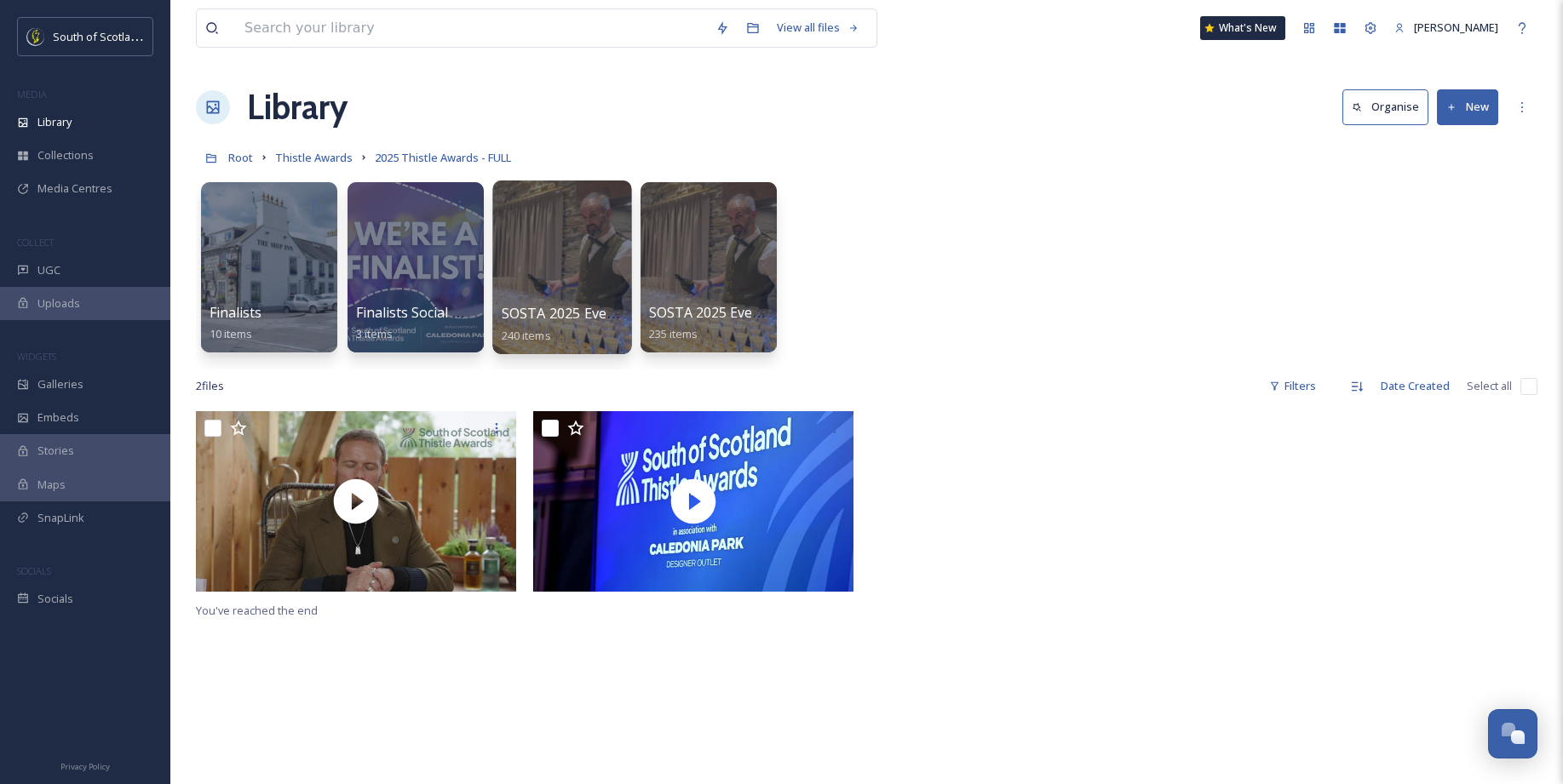
click at [583, 249] on div at bounding box center [561, 267] width 139 height 174
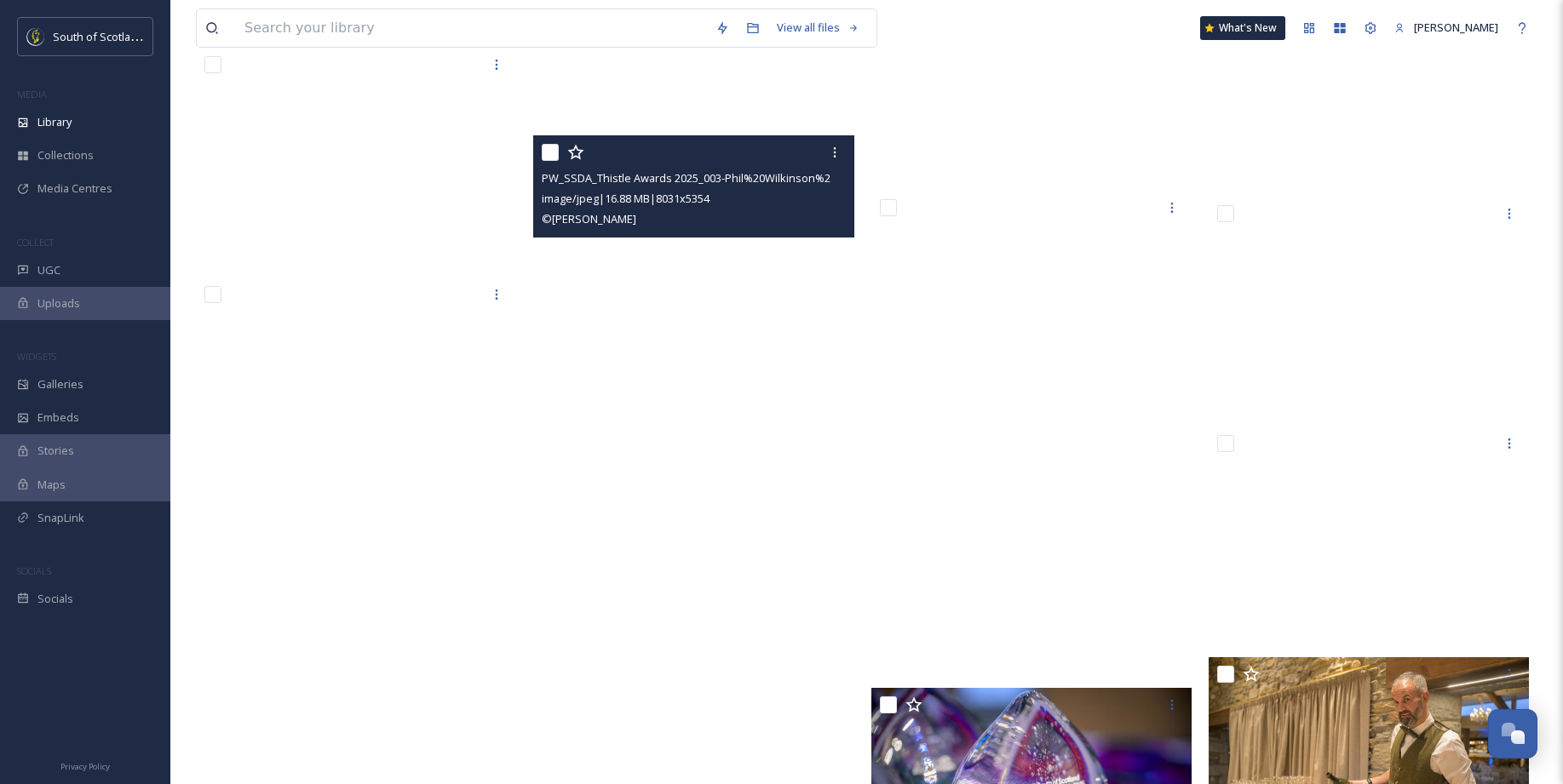
scroll to position [14995, 0]
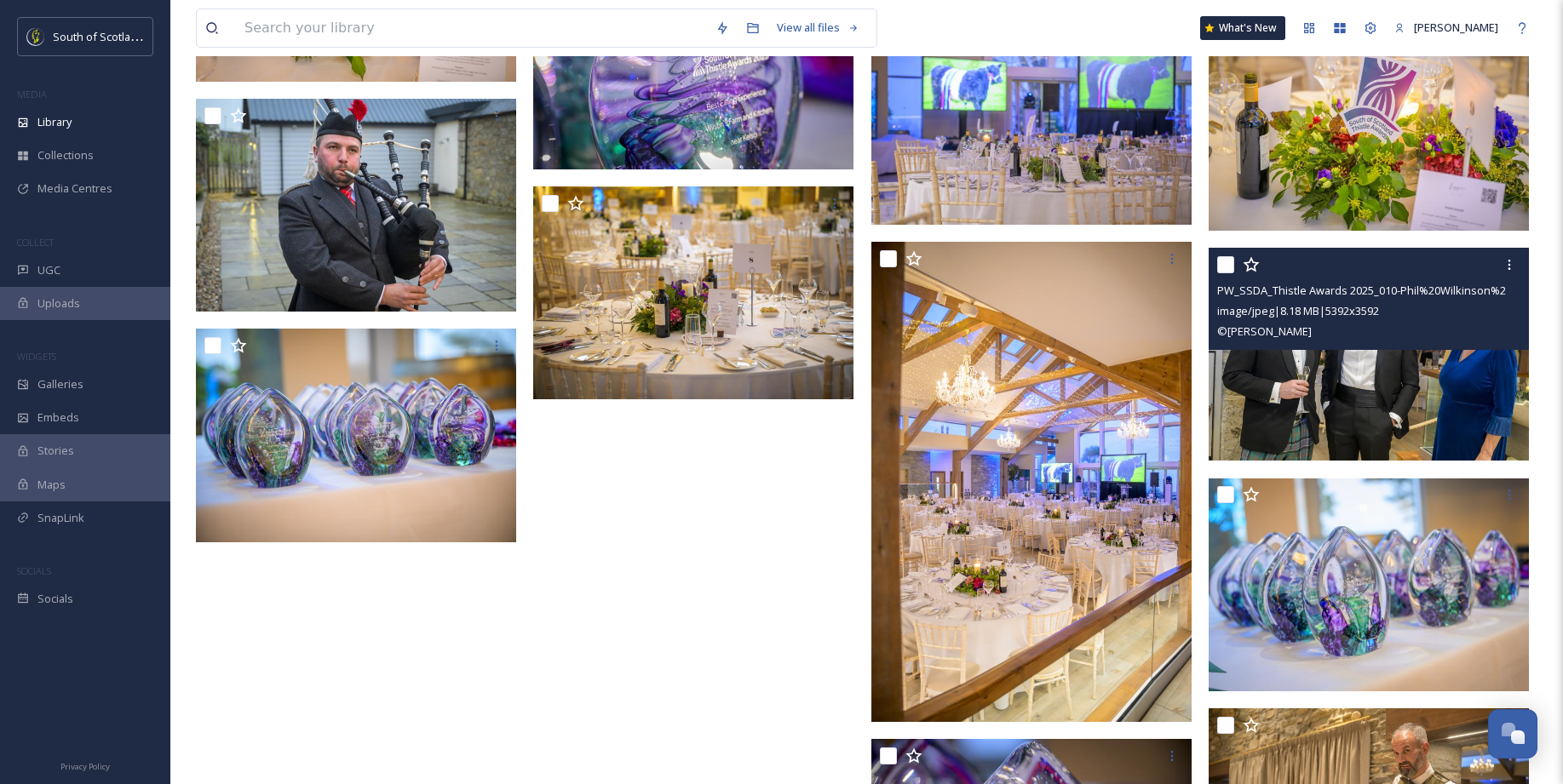
click at [1208, 387] on img at bounding box center [1368, 354] width 320 height 213
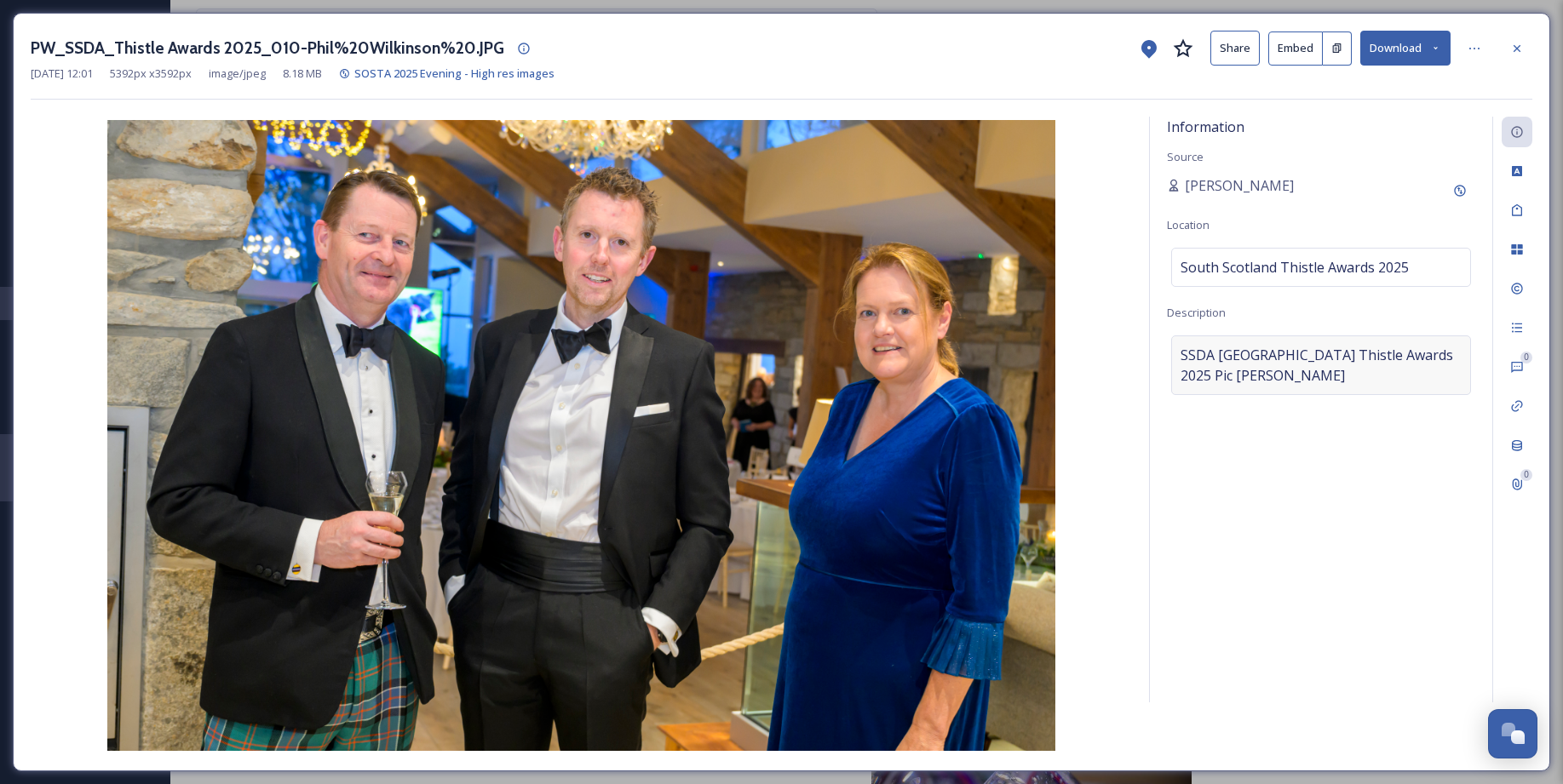
click at [1178, 352] on div "SSDASouth Scotland Thistle Awards 2025Pic Phil Wilkinson" at bounding box center [1320, 365] width 300 height 59
click at [1178, 354] on textarea "SSDASouth Scotland Thistle Awards 2025Pic Phil Wilkinson" at bounding box center [1321, 406] width 309 height 142
paste textarea "1. Rob Dickson – VisitScotland David Hope-Jones CEO, The South of Scotland Dest…"
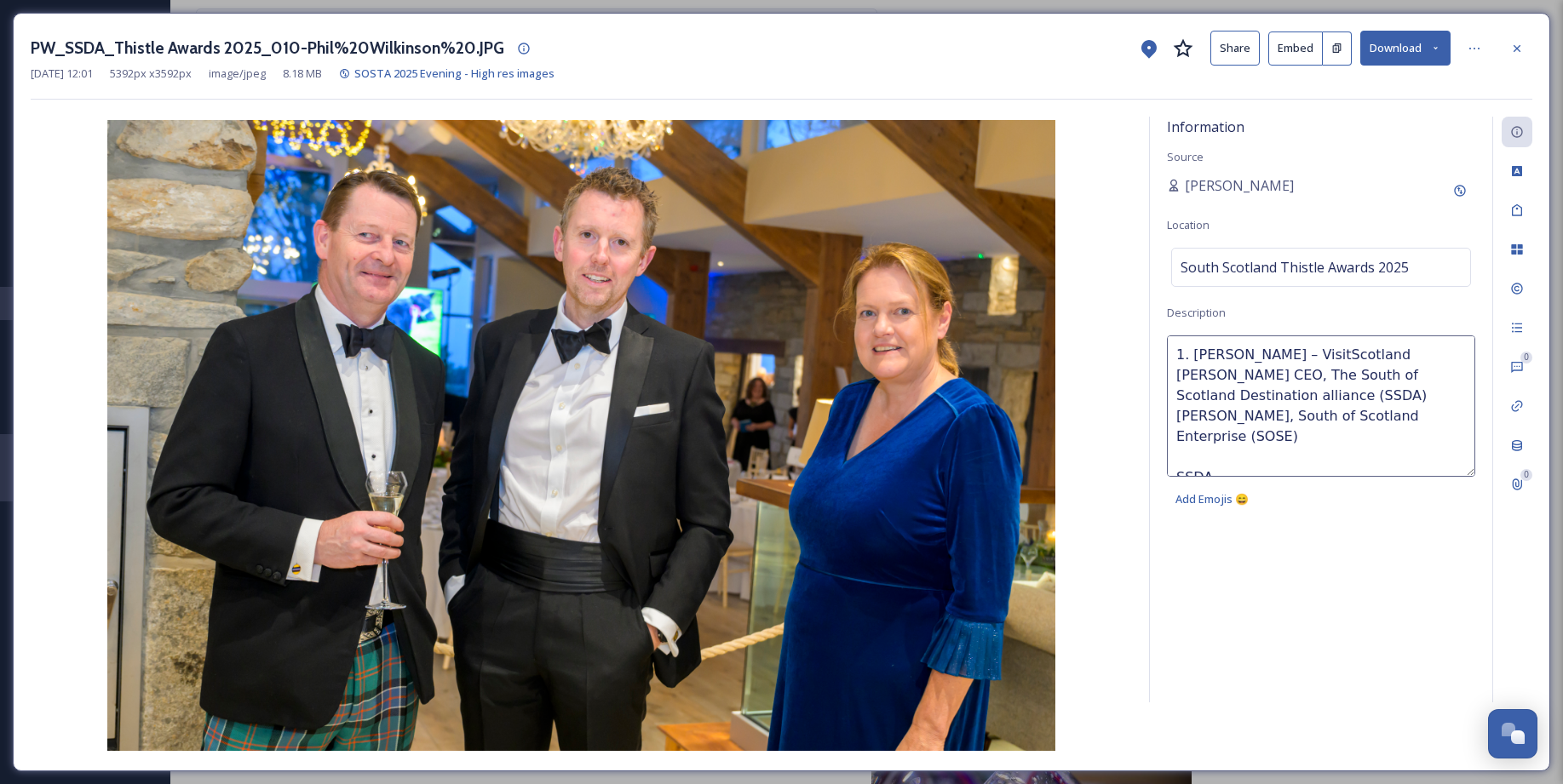
click at [1194, 354] on textarea "1. Rob Dickson – VisitScotland David Hope-Jones CEO, The South of Scotland Dest…" at bounding box center [1321, 406] width 309 height 142
click at [1208, 371] on textarea "L-R Rob Dickson – VisitScotland David Hope-Jones CEO, The South of Scotland Des…" at bounding box center [1321, 406] width 309 height 142
click at [0, 0] on lt-span "Jones ," at bounding box center [0, 0] width 0 height 0
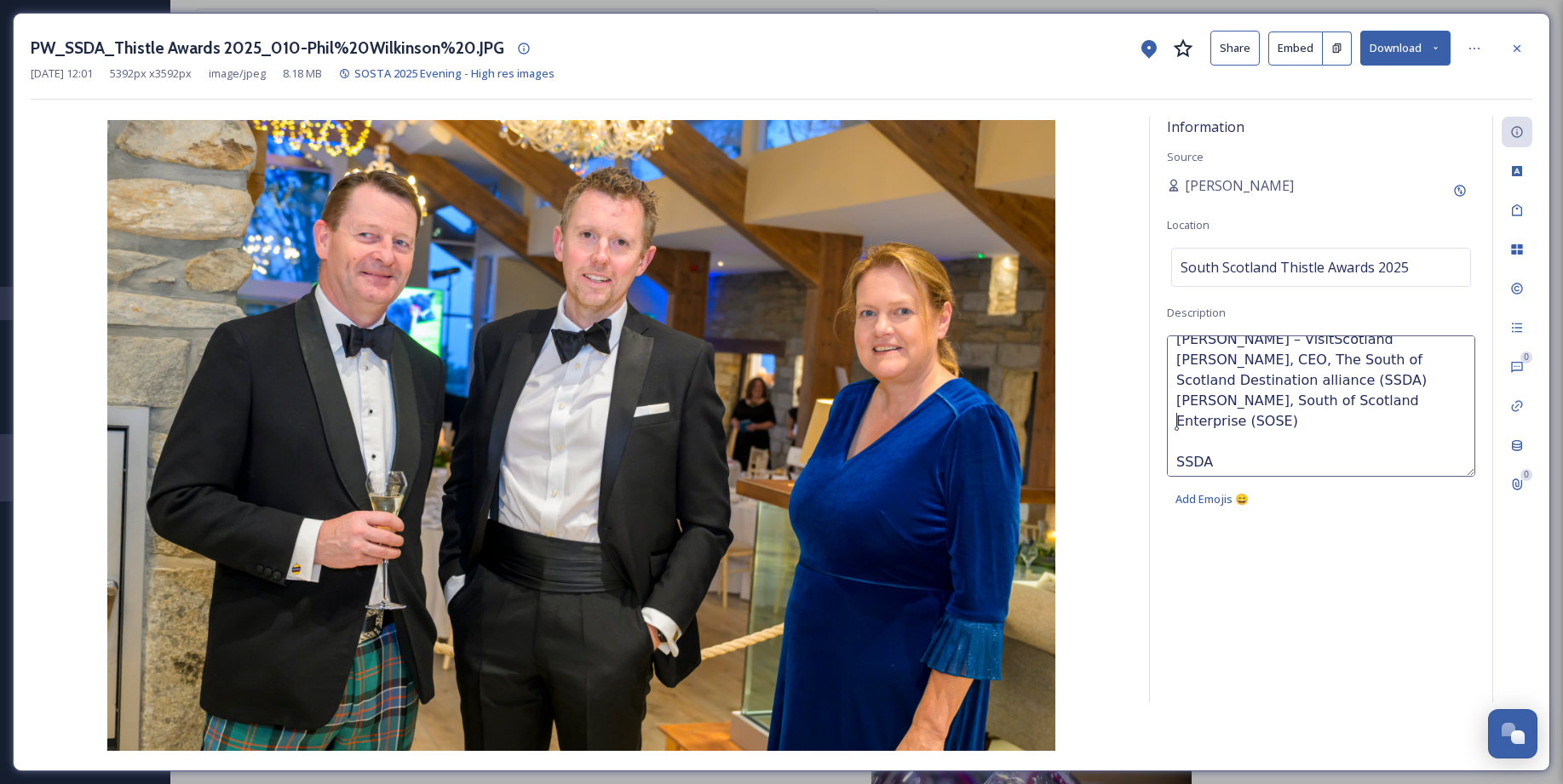
click at [1177, 422] on textarea "L-R Rob Dickson – VisitScotland David Hope-Jones, CEO, The South of Scotland De…" at bounding box center [1321, 406] width 309 height 142
type textarea "L-R Rob Dickson – VisitScotland David Hope-Jones, CEO, The South of Scotland De…"
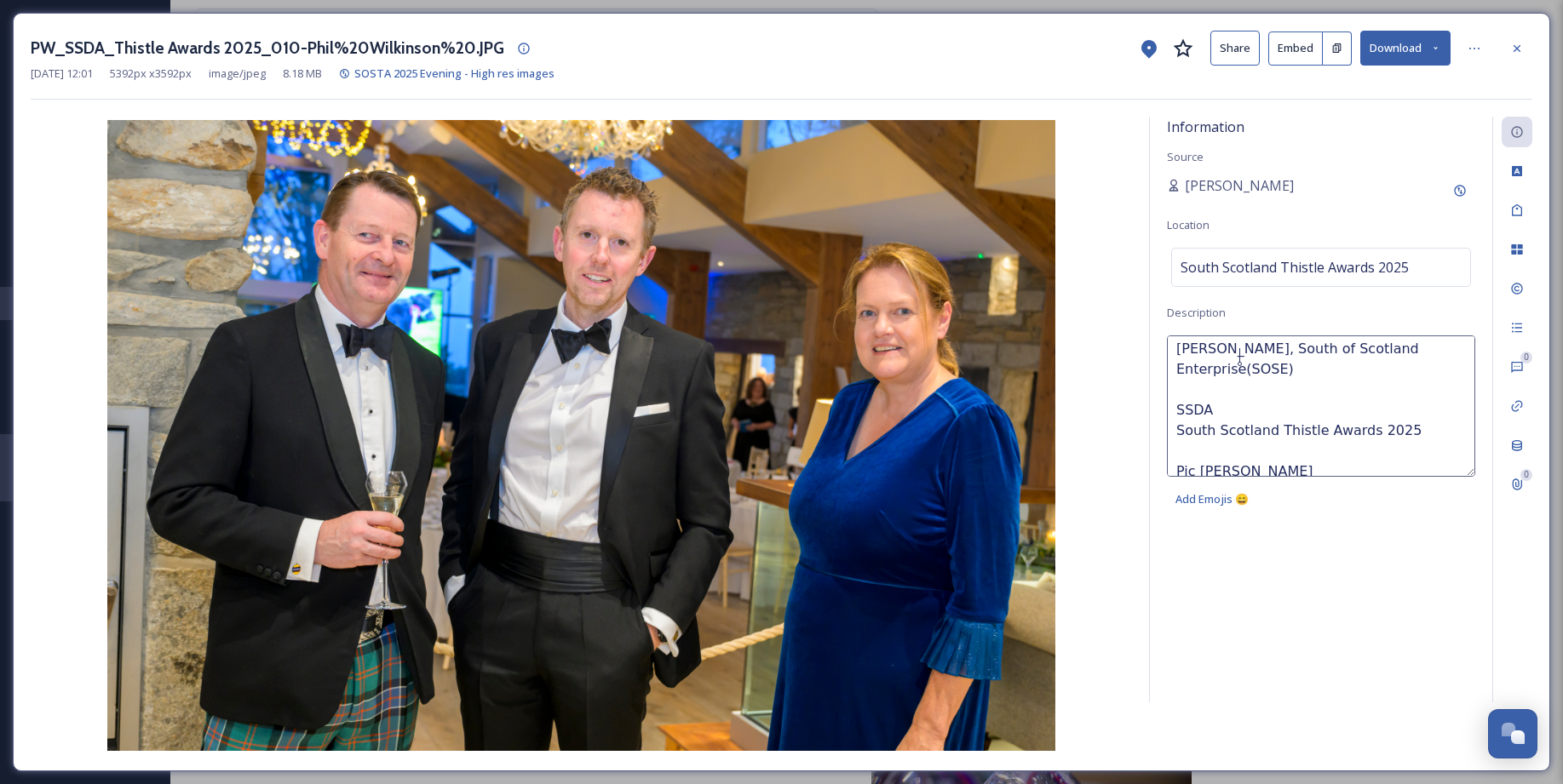
scroll to position [102, 0]
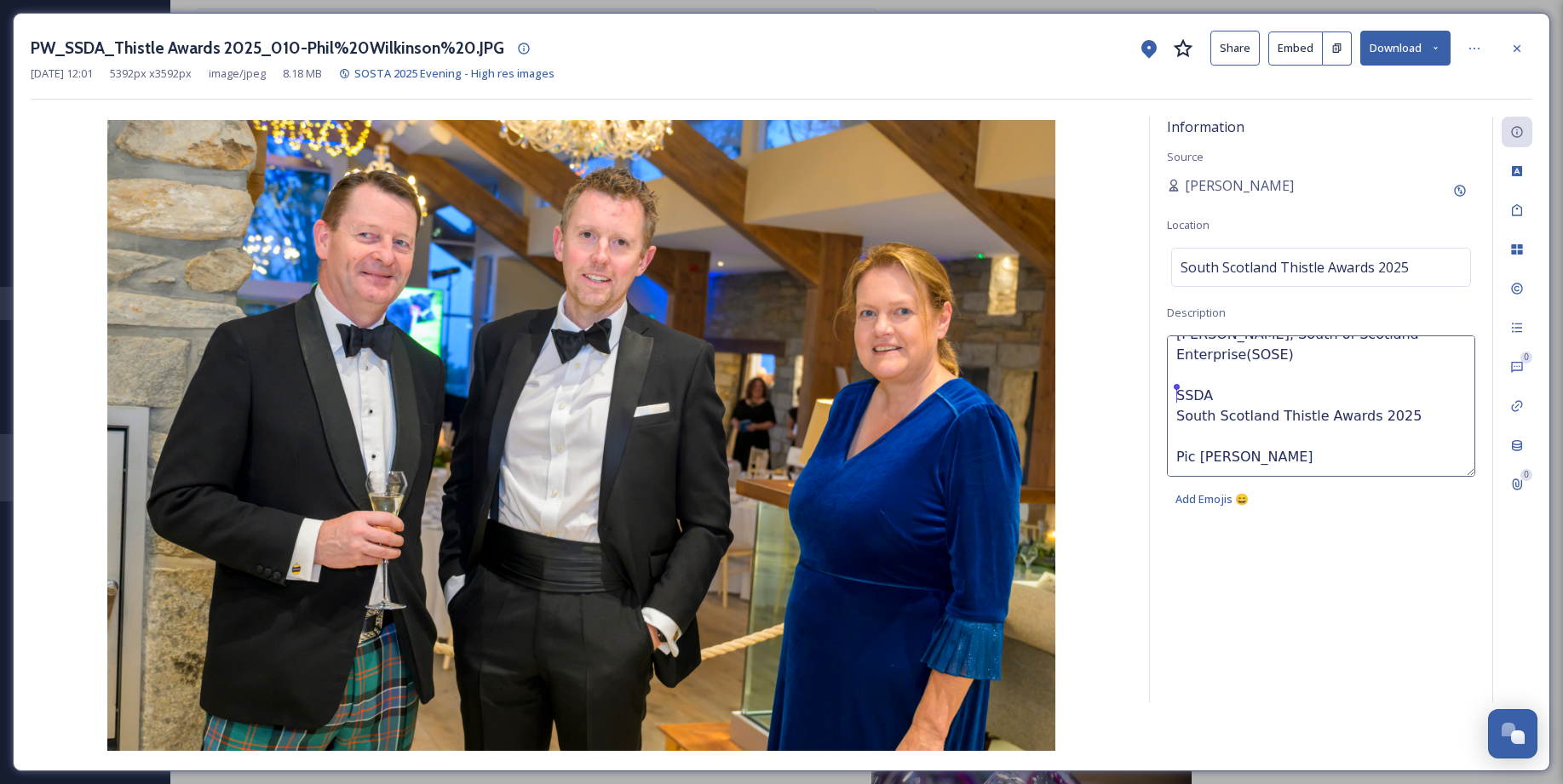
drag, startPoint x: 1215, startPoint y: 397, endPoint x: 1163, endPoint y: 396, distance: 52.0
click at [1163, 396] on div "Information Source Sarah Macdonald Location South Scotland Thistle Awards 2025 …" at bounding box center [1321, 409] width 343 height 586
click at [1208, 432] on textarea "L-R Rob Dickson – VisitScotland David Hope-Jones, CEO, The South of Scotland De…" at bounding box center [1321, 406] width 309 height 142
click at [1208, 461] on textarea "L-R Rob Dickson – VisitScotland David Hope-Jones, CEO, The South of Scotland De…" at bounding box center [1321, 406] width 309 height 142
click at [1208, 51] on icon at bounding box center [1517, 49] width 14 height 14
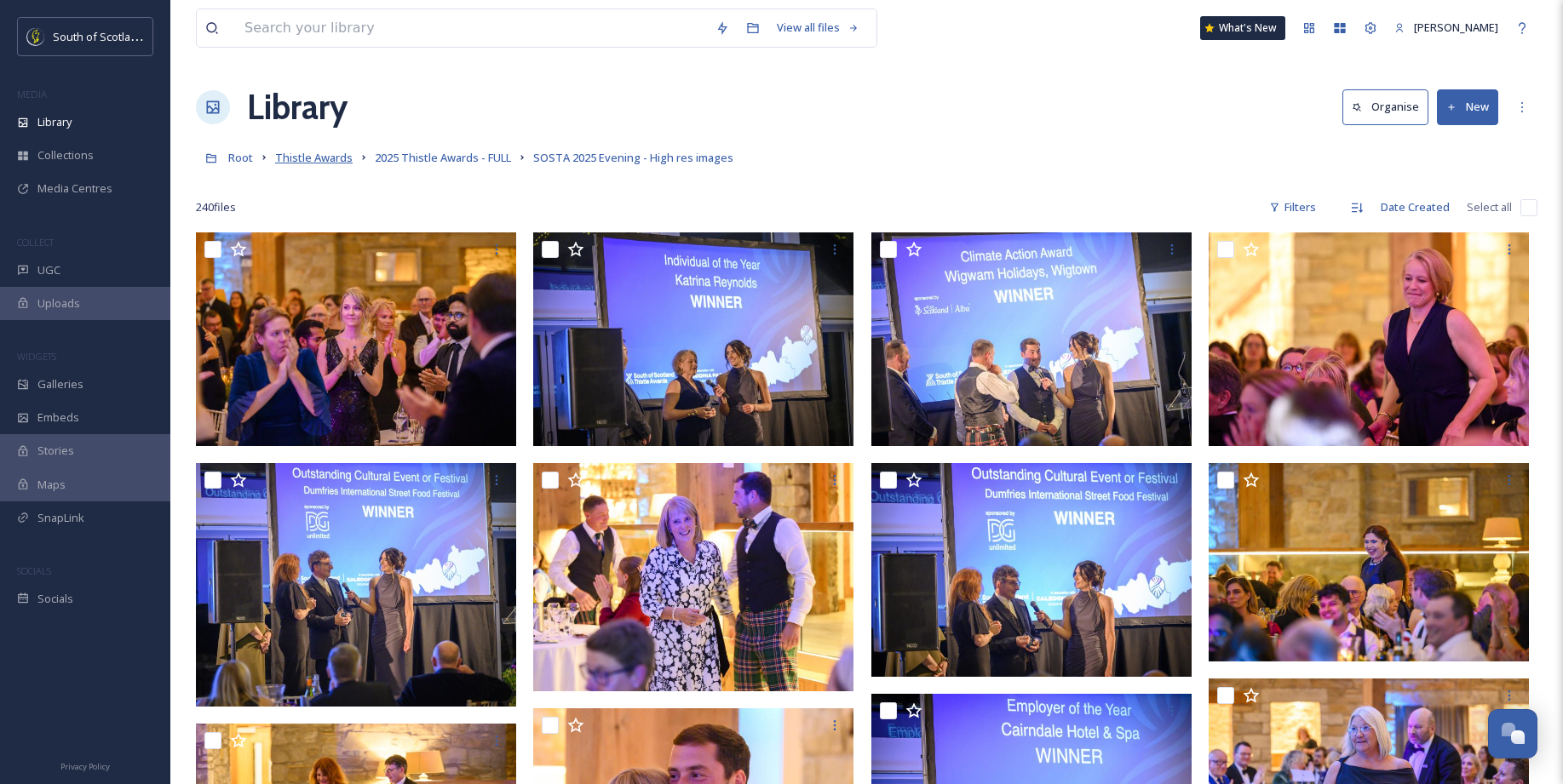
click at [319, 161] on span "Thistle Awards" at bounding box center [314, 157] width 78 height 16
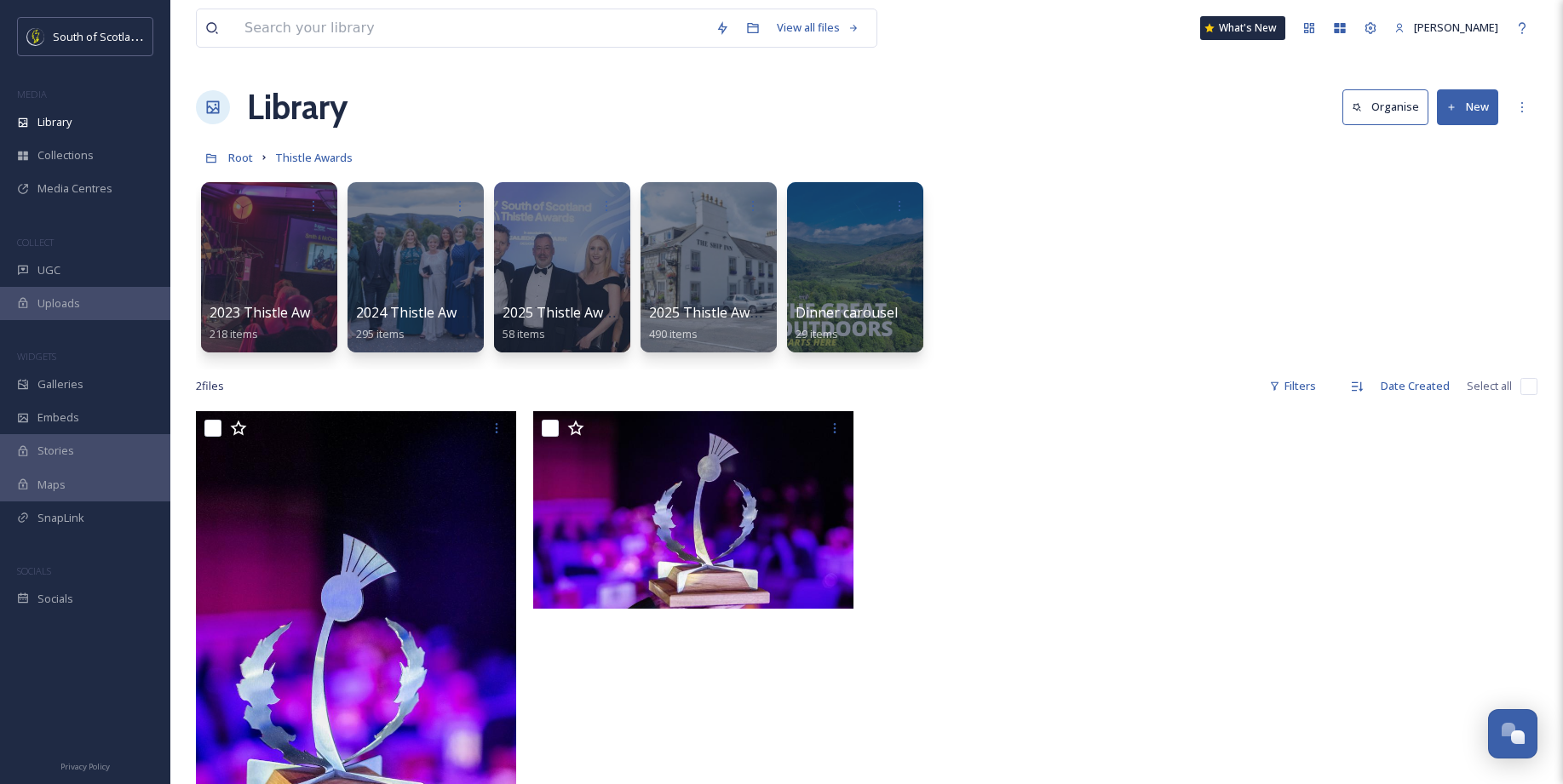
click at [1208, 104] on button "New" at bounding box center [1467, 107] width 61 height 35
click at [1208, 213] on span "Folder" at bounding box center [1448, 213] width 32 height 17
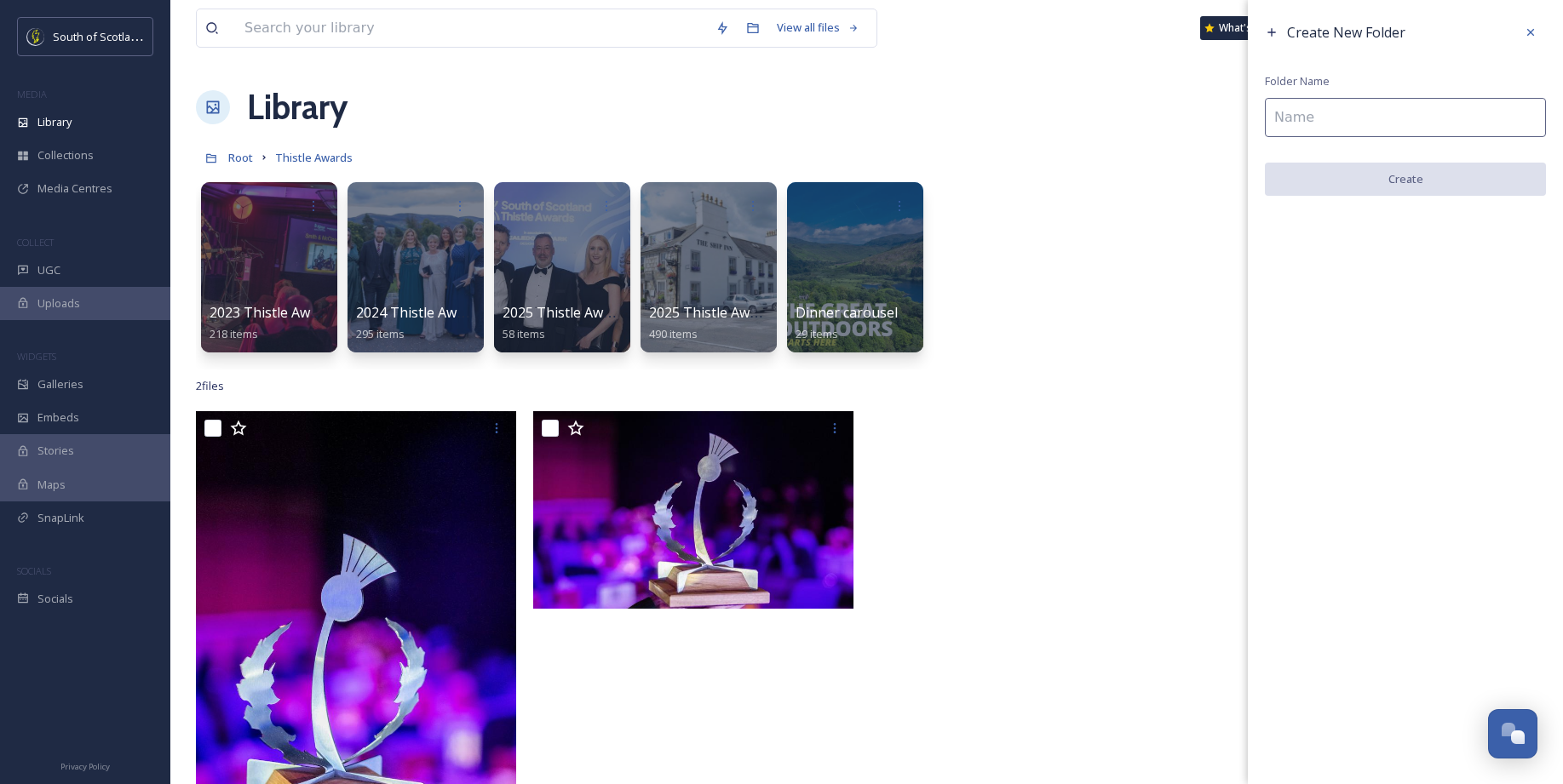
click at [1208, 125] on input at bounding box center [1405, 117] width 281 height 39
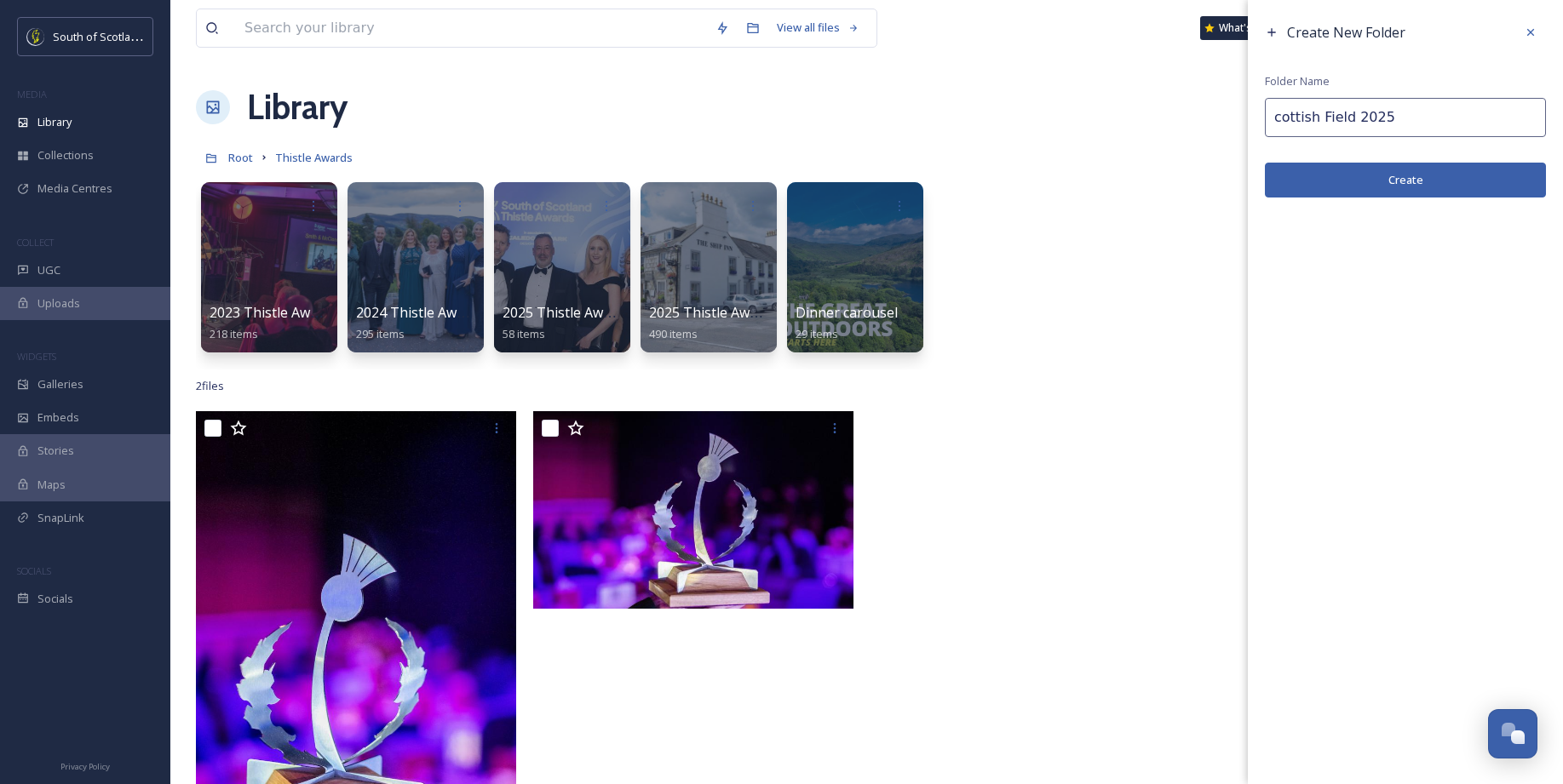
click at [1208, 119] on input "cottish Field 2025" at bounding box center [1405, 117] width 281 height 39
type input "Scottish Field 2025"
click at [1208, 184] on button "Create" at bounding box center [1405, 180] width 281 height 35
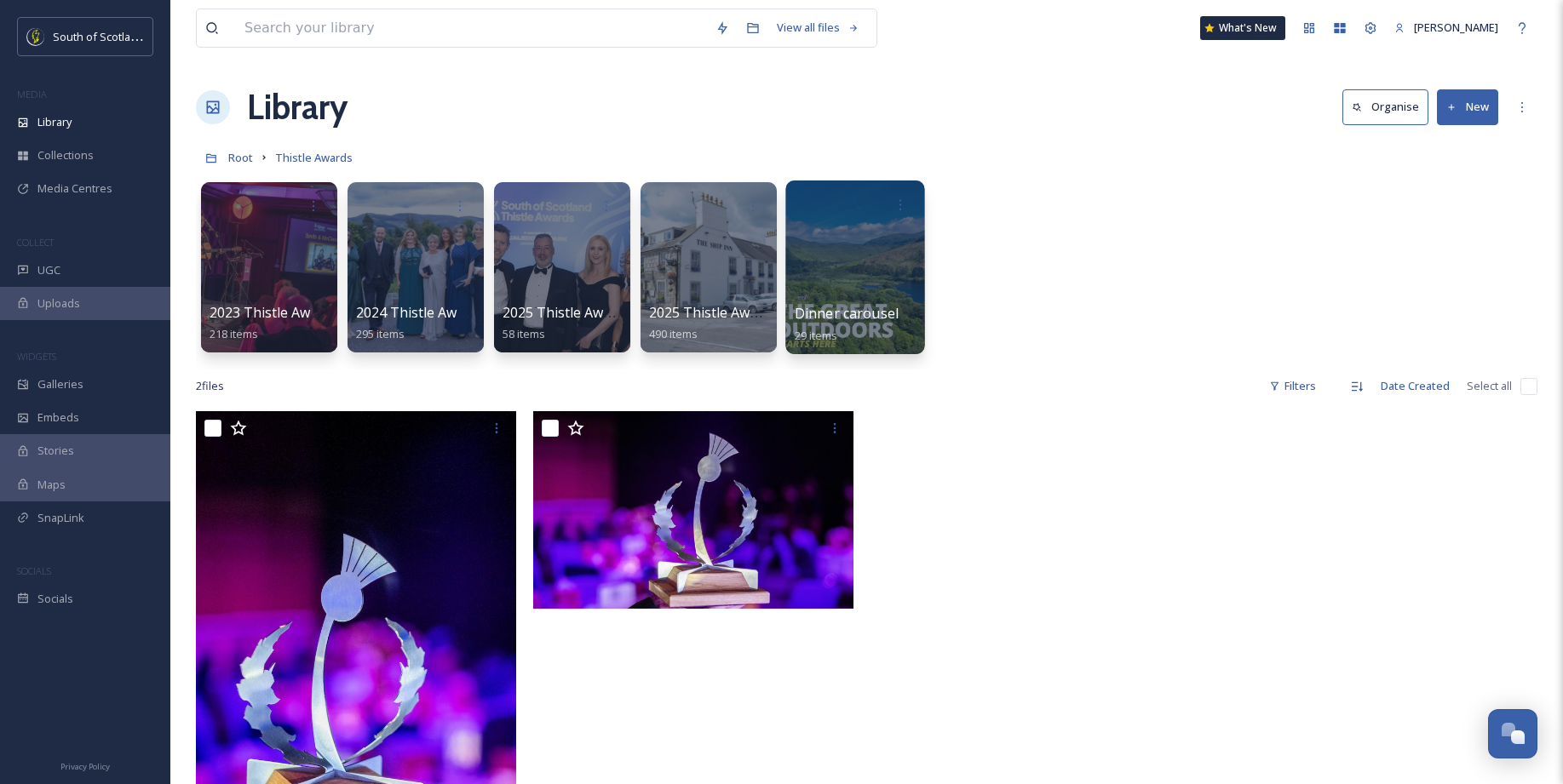
click at [851, 246] on div at bounding box center [854, 267] width 139 height 174
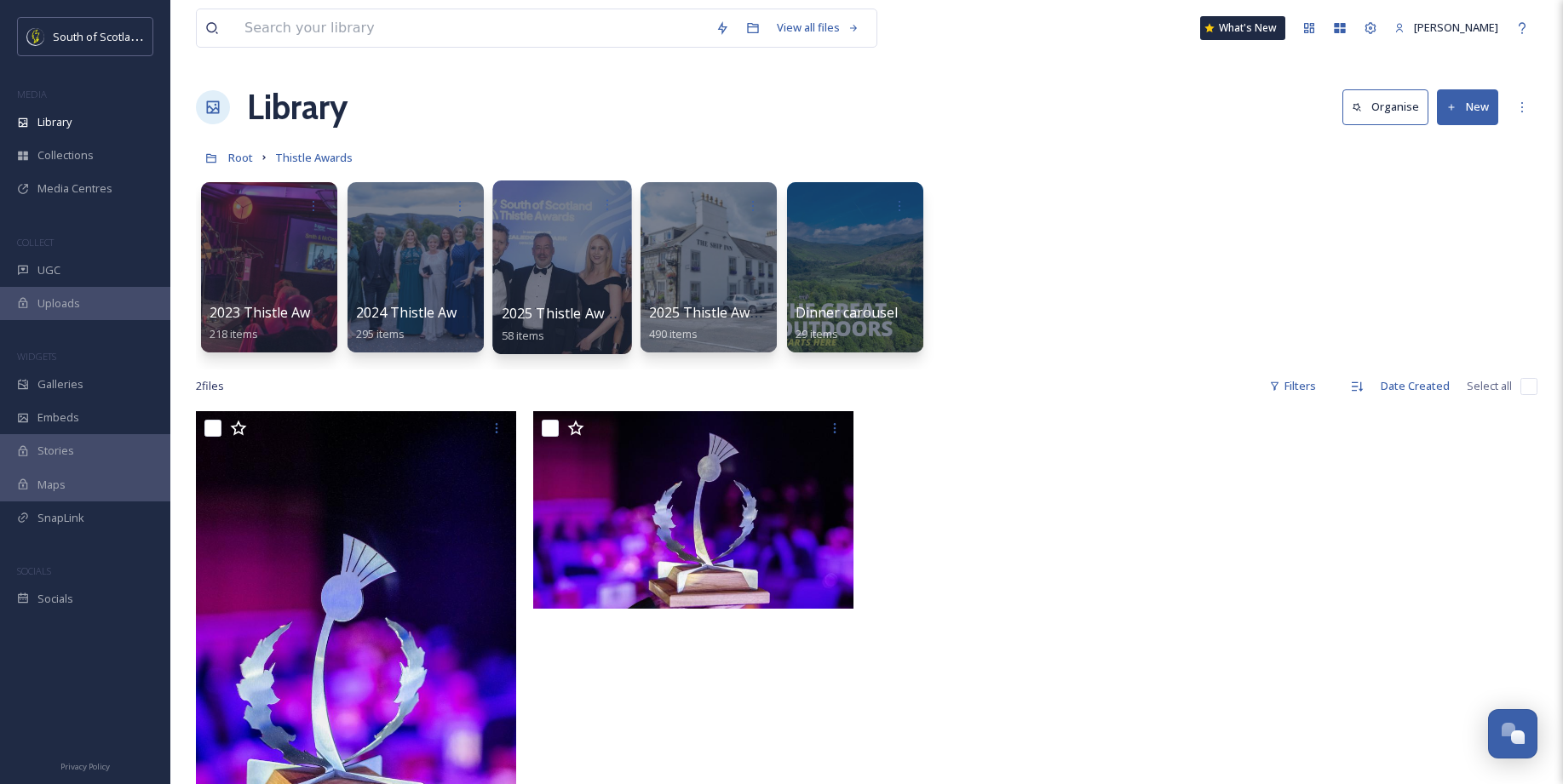
click at [565, 253] on div at bounding box center [561, 267] width 139 height 174
click at [712, 247] on div at bounding box center [708, 267] width 139 height 174
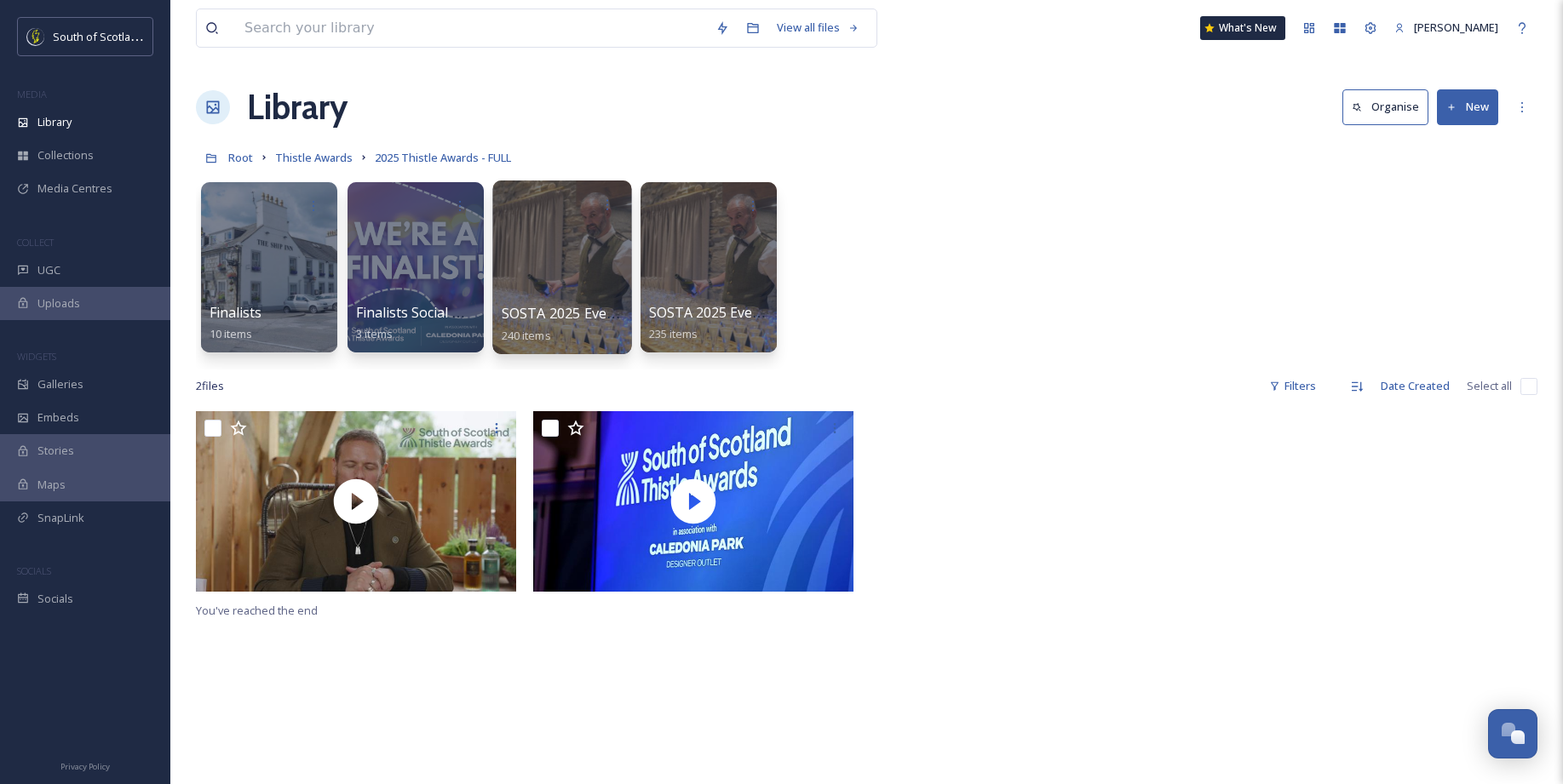
click at [551, 253] on div at bounding box center [561, 267] width 139 height 174
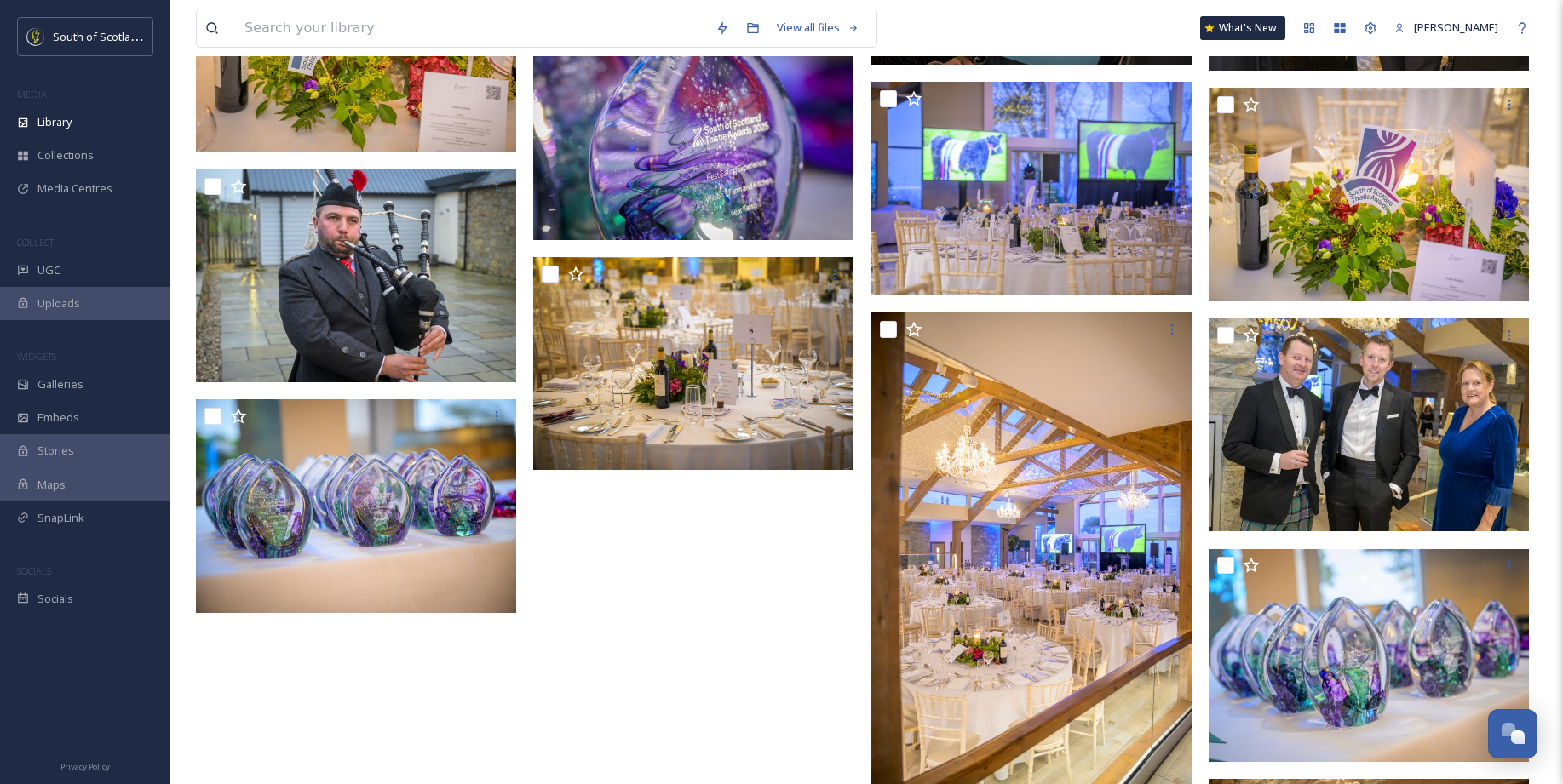
scroll to position [14780, 0]
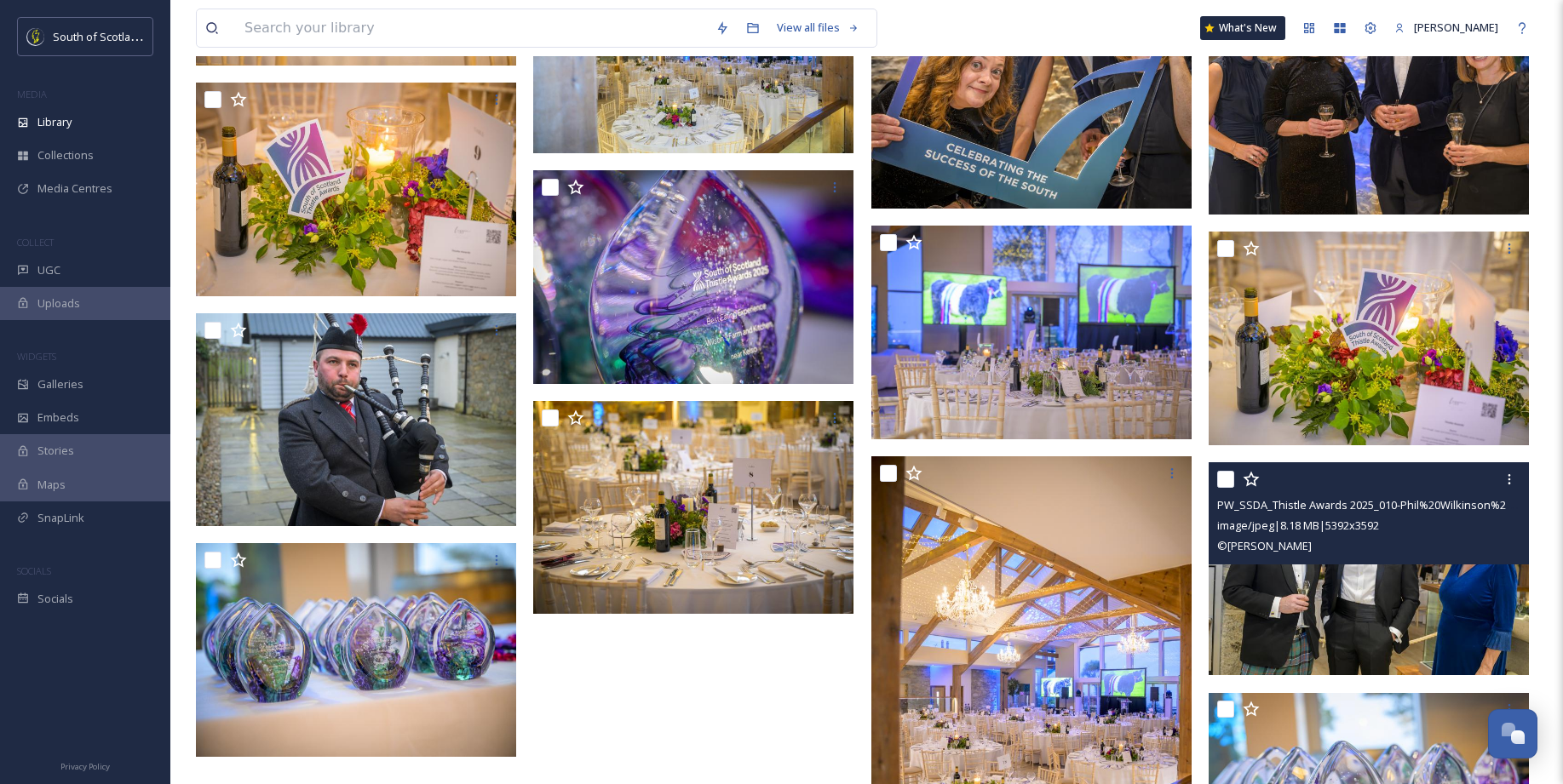
click at [1208, 480] on input "checkbox" at bounding box center [1225, 479] width 17 height 17
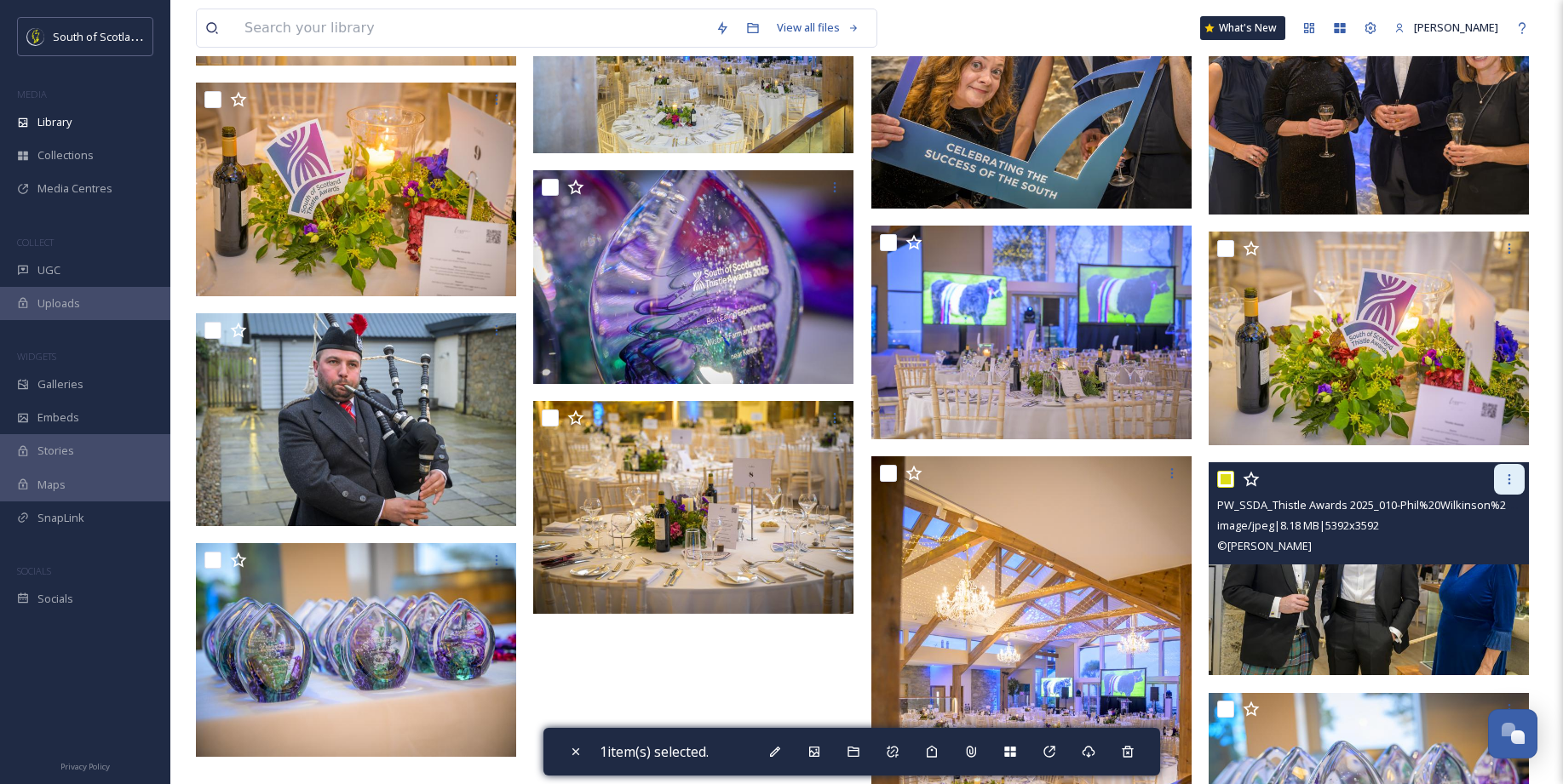
click at [1208, 475] on icon at bounding box center [1509, 480] width 14 height 14
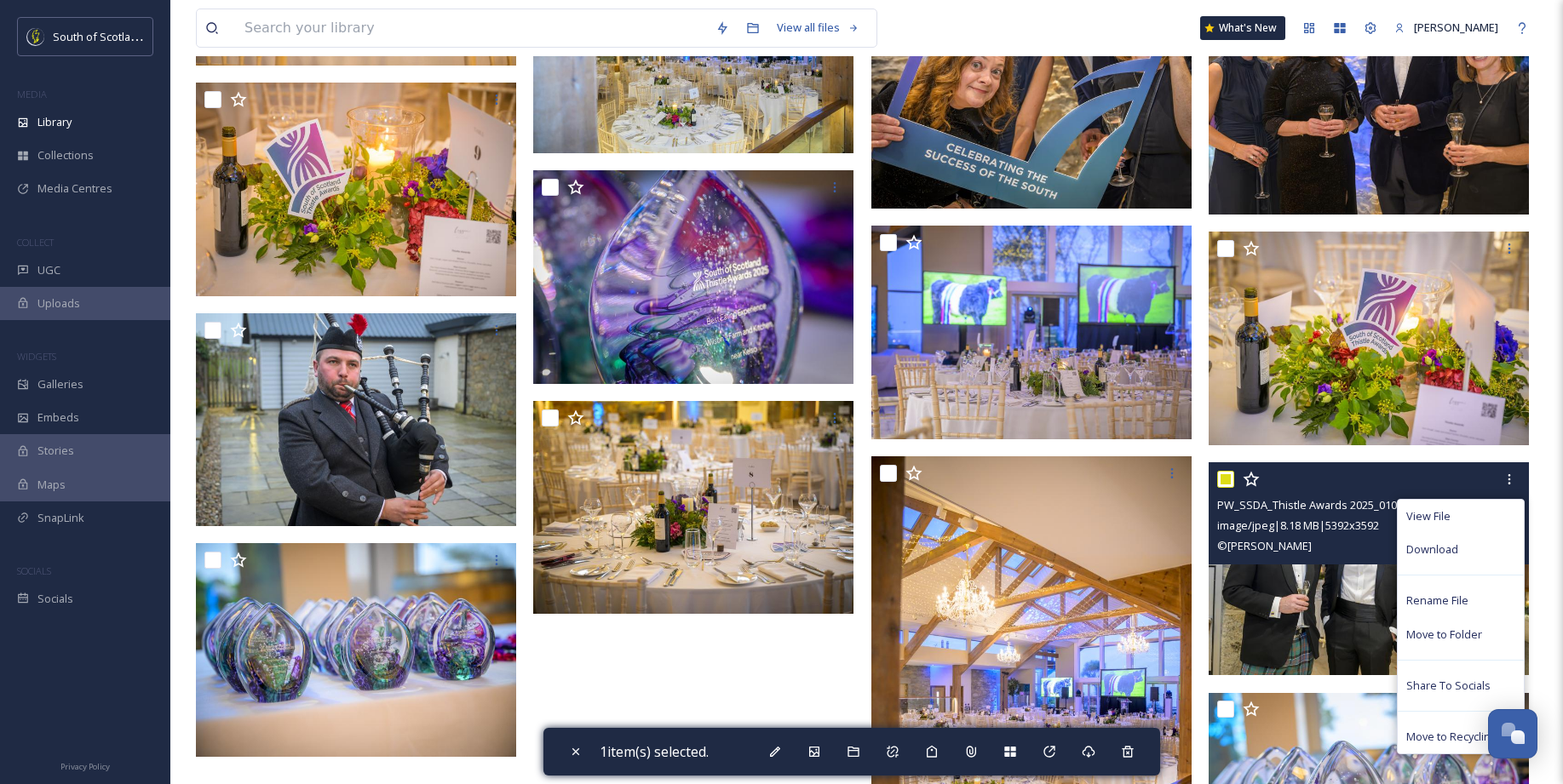
click at [1208, 478] on input "checkbox" at bounding box center [1225, 479] width 17 height 17
checkbox input "false"
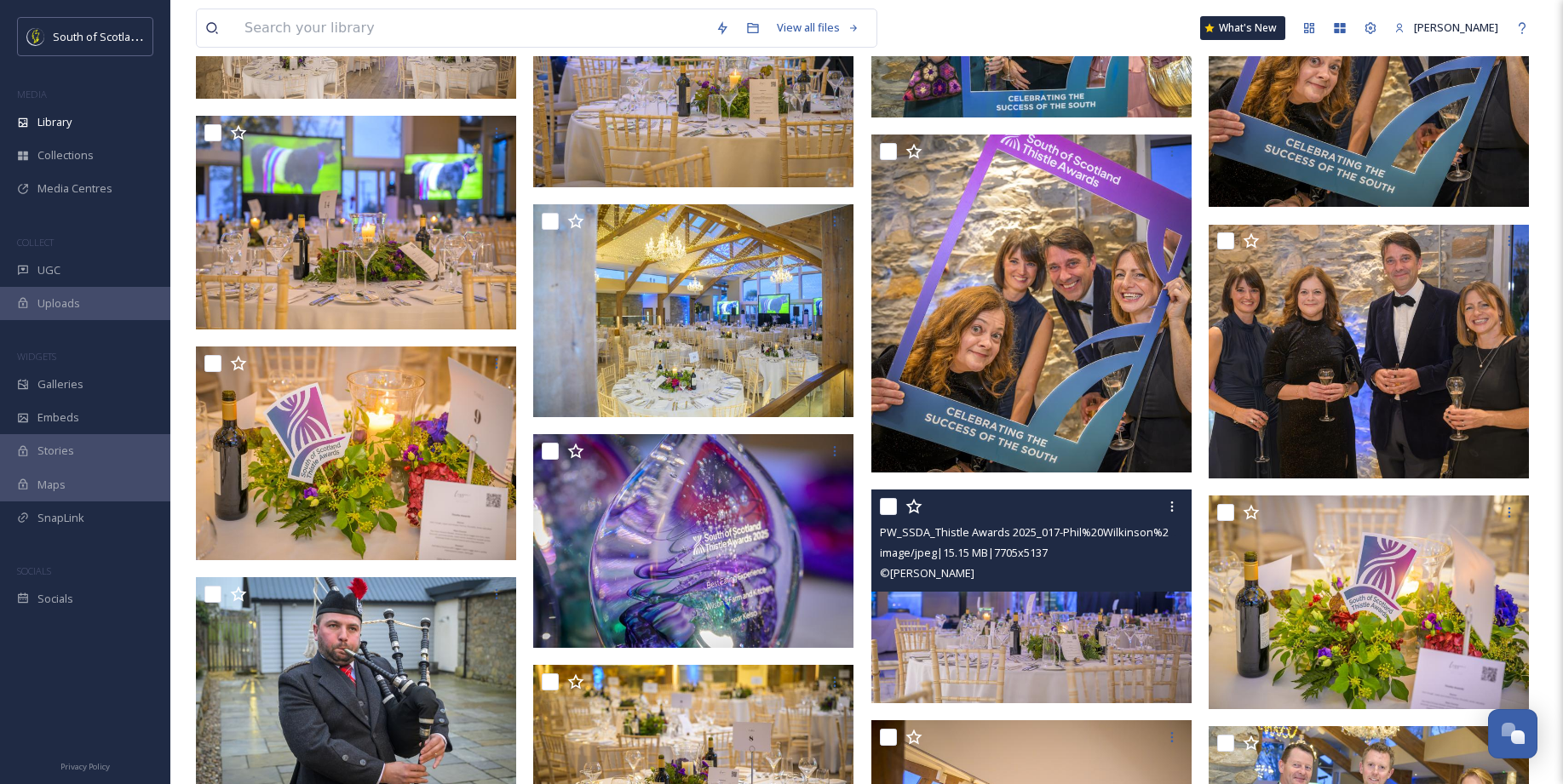
scroll to position [14507, 0]
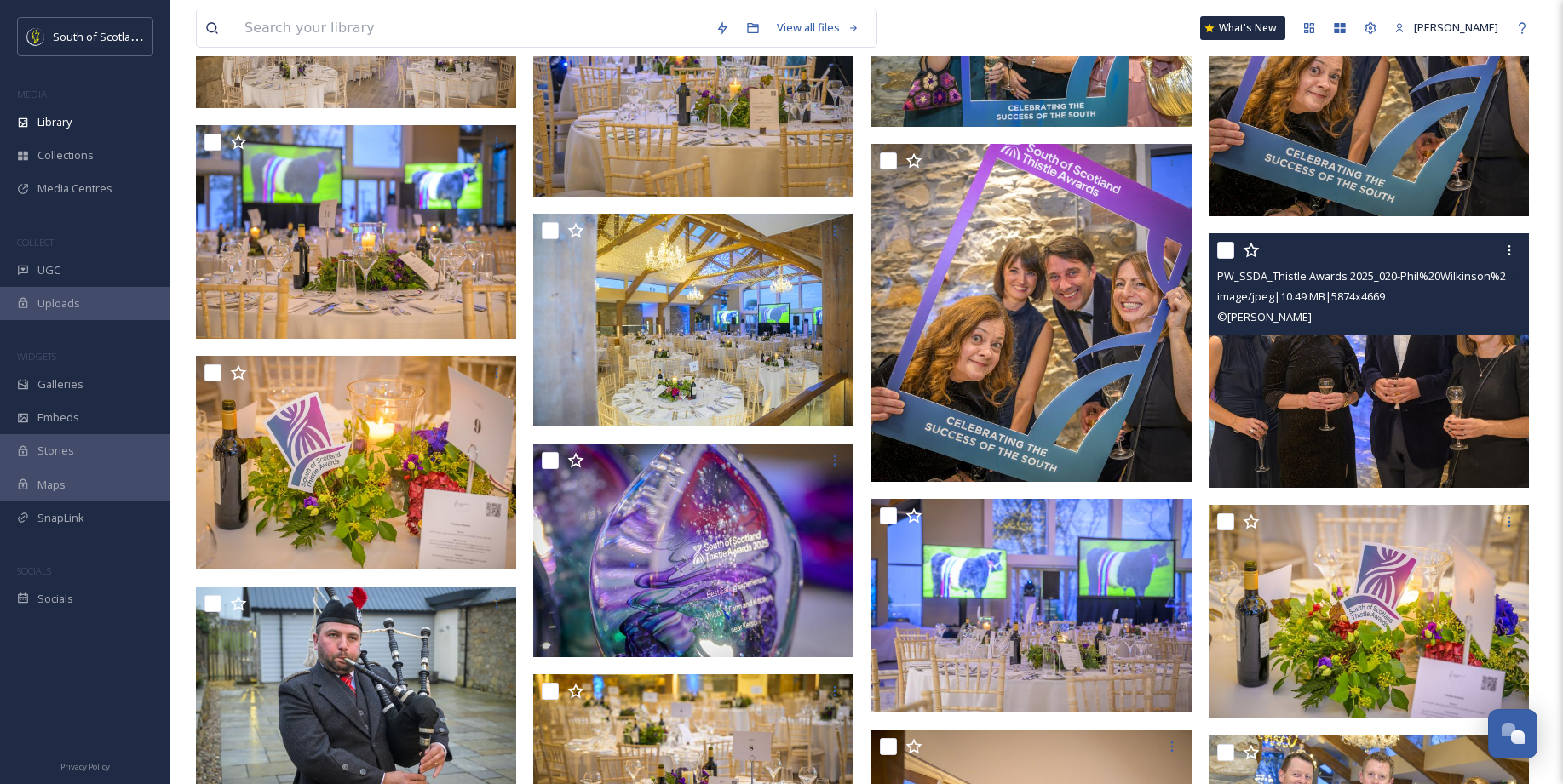
click at [1208, 373] on img at bounding box center [1368, 361] width 320 height 254
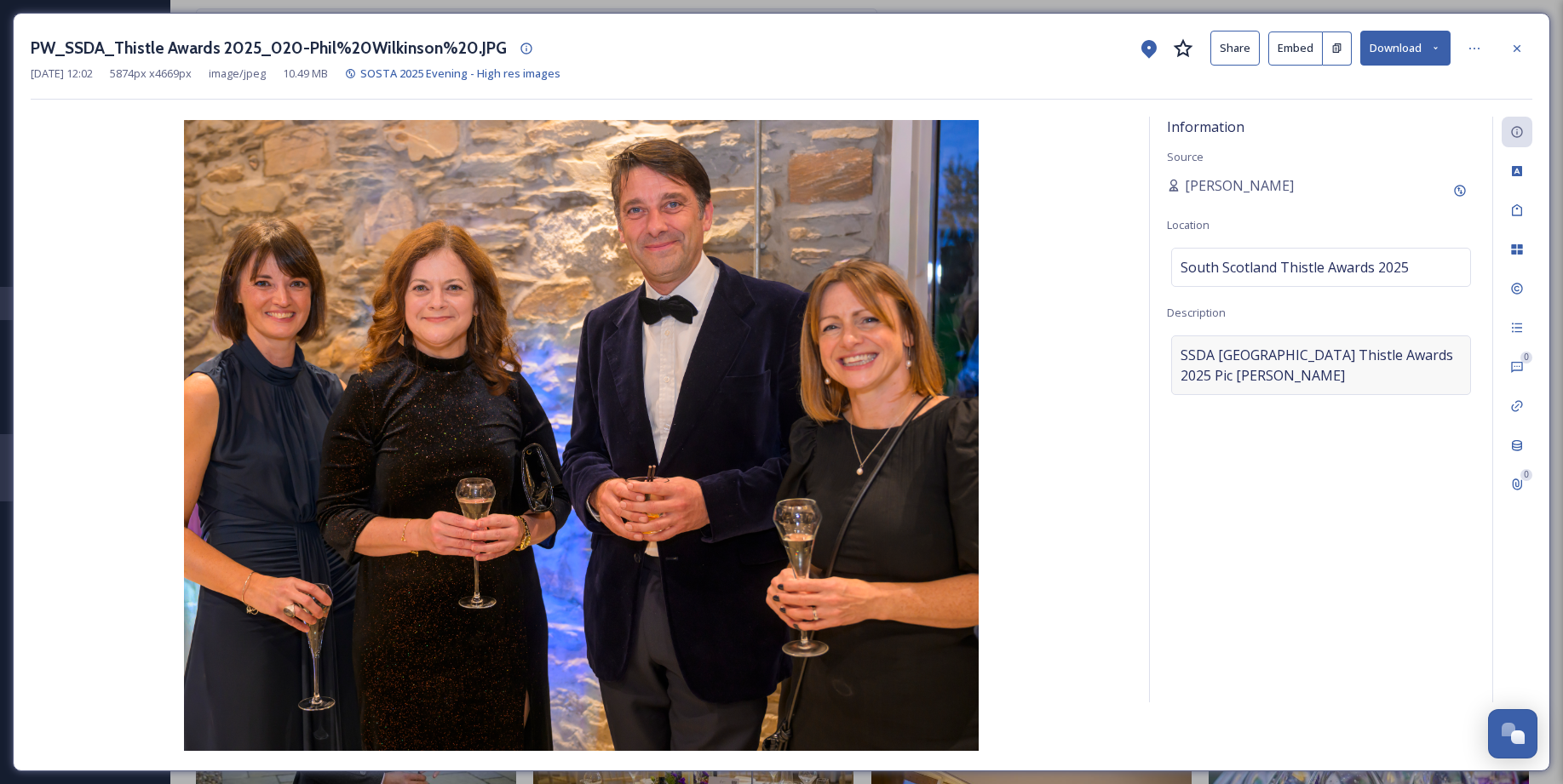
click at [1183, 354] on span "SSDASouth Scotland Thistle Awards 2025Pic Phil Wilkinson" at bounding box center [1320, 365] width 281 height 41
click at [1180, 356] on textarea "SSDASouth Scotland Thistle Awards 2025Pic Phil Wilkinson" at bounding box center [1321, 406] width 309 height 142
paste textarea "1. Vicki & Rory Steele, Cross Keys Inn, Ettrickbridge Jenny McMahon VisitScotla…"
click at [1197, 356] on textarea "1. Vicki & Rory Steele, Cross Keys Inn, Ettrickbridge Jenny McMahon VisitScotla…" at bounding box center [1321, 406] width 309 height 142
click at [1193, 357] on textarea "1. Vicki & Rory Steele, Cross Keys Inn, Ettrickbridge Jenny McMahon VisitScotla…" at bounding box center [1321, 406] width 309 height 142
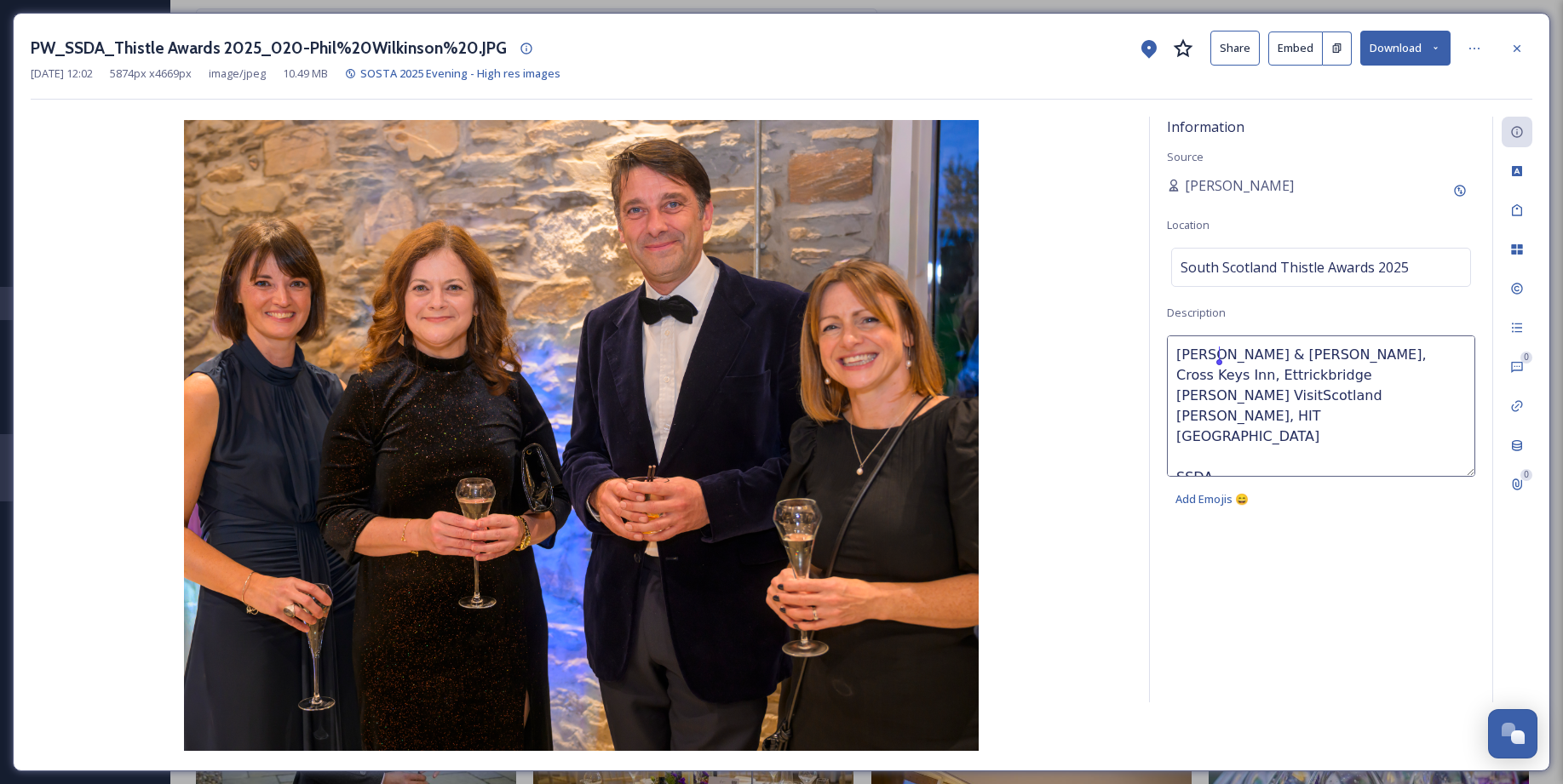
click at [1208, 355] on textarea "Vicki & Rory Steele, Cross Keys Inn, Ettrickbridge Jenny McMahon VisitScotland …" at bounding box center [1321, 406] width 309 height 142
drag, startPoint x: 1211, startPoint y: 354, endPoint x: 1238, endPoint y: 354, distance: 27.0
click at [1208, 354] on textarea "Vicki Rory Steele, Cross Keys Inn, Ettrickbridge Jenny McMahon VisitScotland Al…" at bounding box center [1321, 406] width 309 height 142
drag, startPoint x: 1177, startPoint y: 397, endPoint x: 1357, endPoint y: 393, distance: 180.0
click at [1208, 393] on textarea "Vicki Steele, Cross Keys Inn, Ettrickbridge Jenny McMahon VisitScotland Alyson …" at bounding box center [1321, 406] width 309 height 142
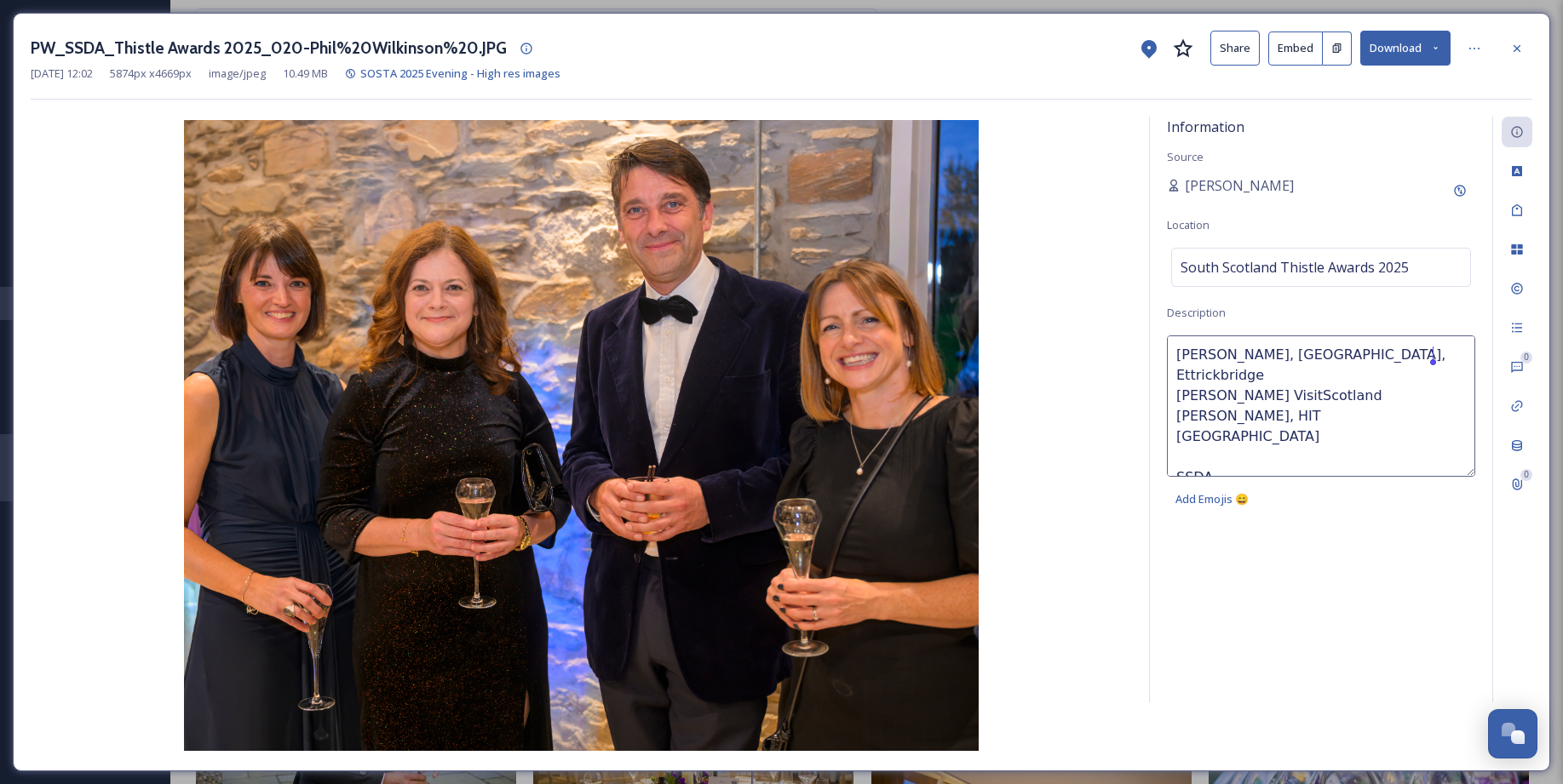
drag, startPoint x: 1177, startPoint y: 353, endPoint x: 1462, endPoint y: 351, distance: 285.0
click at [1208, 351] on textarea "Vicki Steele, Cross Keys Inn, Ettrickbridge Jenny McMahon VisitScotland Alyson …" at bounding box center [1321, 406] width 309 height 142
click at [1177, 377] on textarea "Vicki Steele, Cross Keys Inn, Ettrickbridge Jenny McMahon VisitScotland Alyson …" at bounding box center [1321, 406] width 309 height 142
paste textarea "Vicki Steele, Cross Keys Inn, Ettrickbridge"
drag, startPoint x: 1205, startPoint y: 377, endPoint x: 1174, endPoint y: 375, distance: 31.1
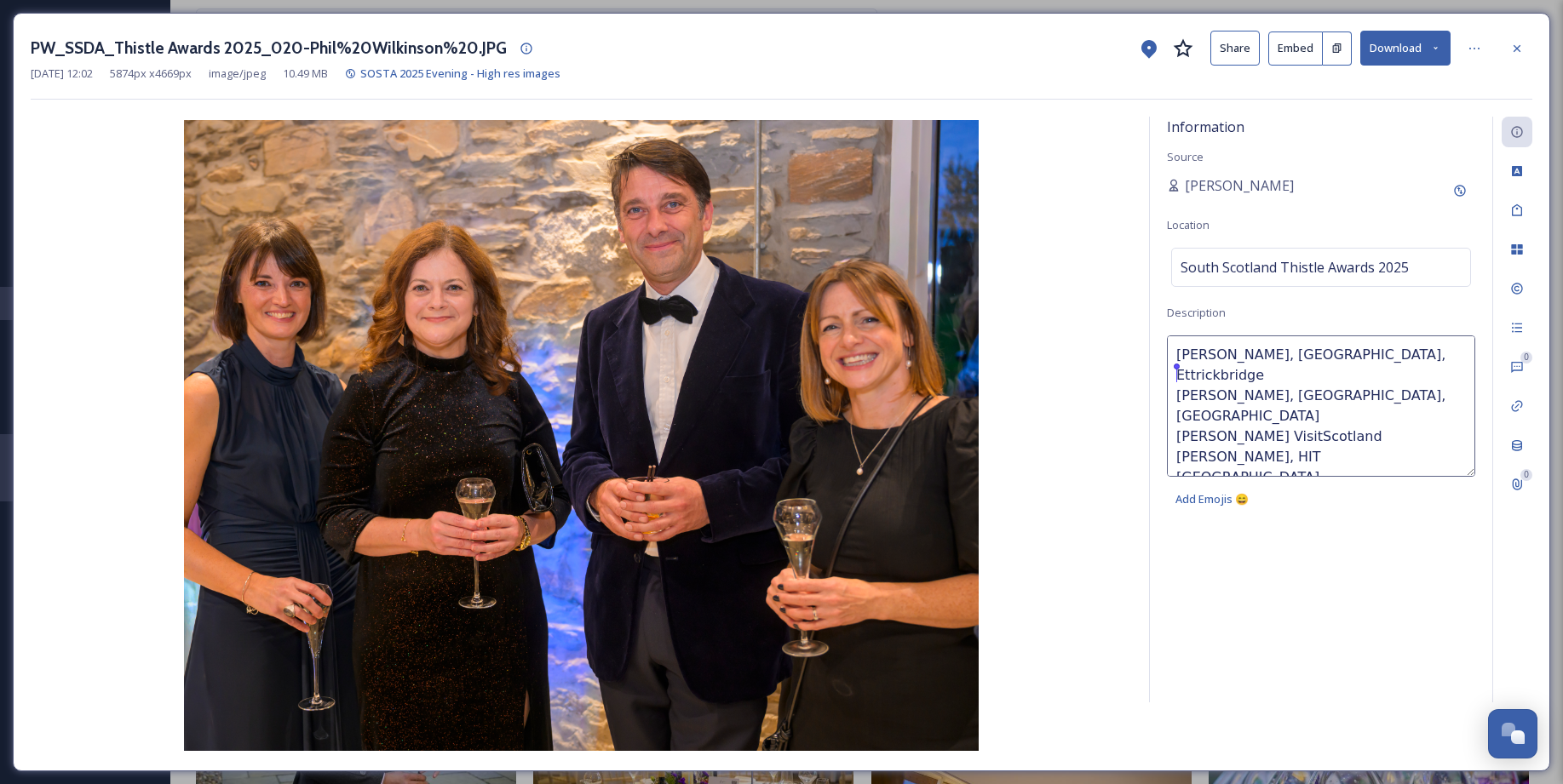
click at [1174, 375] on textarea "Vicki Steele, Cross Keys Inn, Ettrickbridge Vicki Steele, Cross Keys Inn, Ettri…" at bounding box center [1321, 406] width 309 height 142
drag, startPoint x: 1177, startPoint y: 415, endPoint x: 1436, endPoint y: 417, distance: 259.0
click at [1208, 417] on textarea "Vicki Steele, Cross Keys Inn, Ettrickbridge Rory Steele, Cross Keys Inn, Ettric…" at bounding box center [1321, 406] width 309 height 142
click at [1208, 357] on textarea "Vicki Steele, Cross Keys Inn, Ettrickbridge Rory Steele, Cross Keys Inn, Ettric…" at bounding box center [1321, 406] width 309 height 142
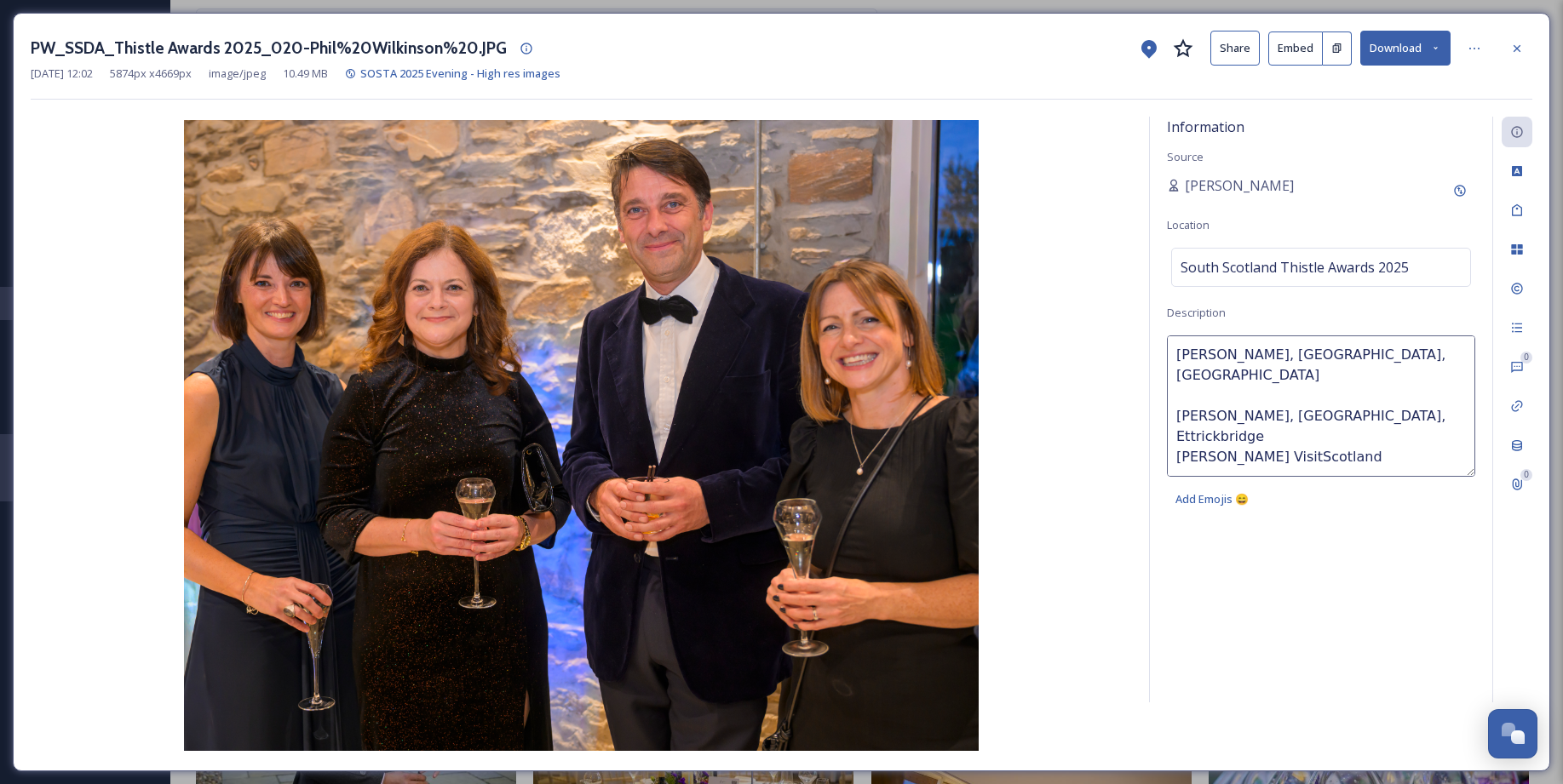
paste textarea "Alyson Gray, HIT Scotland"
click at [1178, 355] on textarea "Vicki Steele, Cross Keys Inn, Ettrickbridge Alyson Gray, HIT Scotland Rory Stee…" at bounding box center [1321, 406] width 309 height 142
type textarea "L-R Vicki Steele, Cross Keys Inn, Ettrickbridge Alyson Gray, HIT Scotland Rory …"
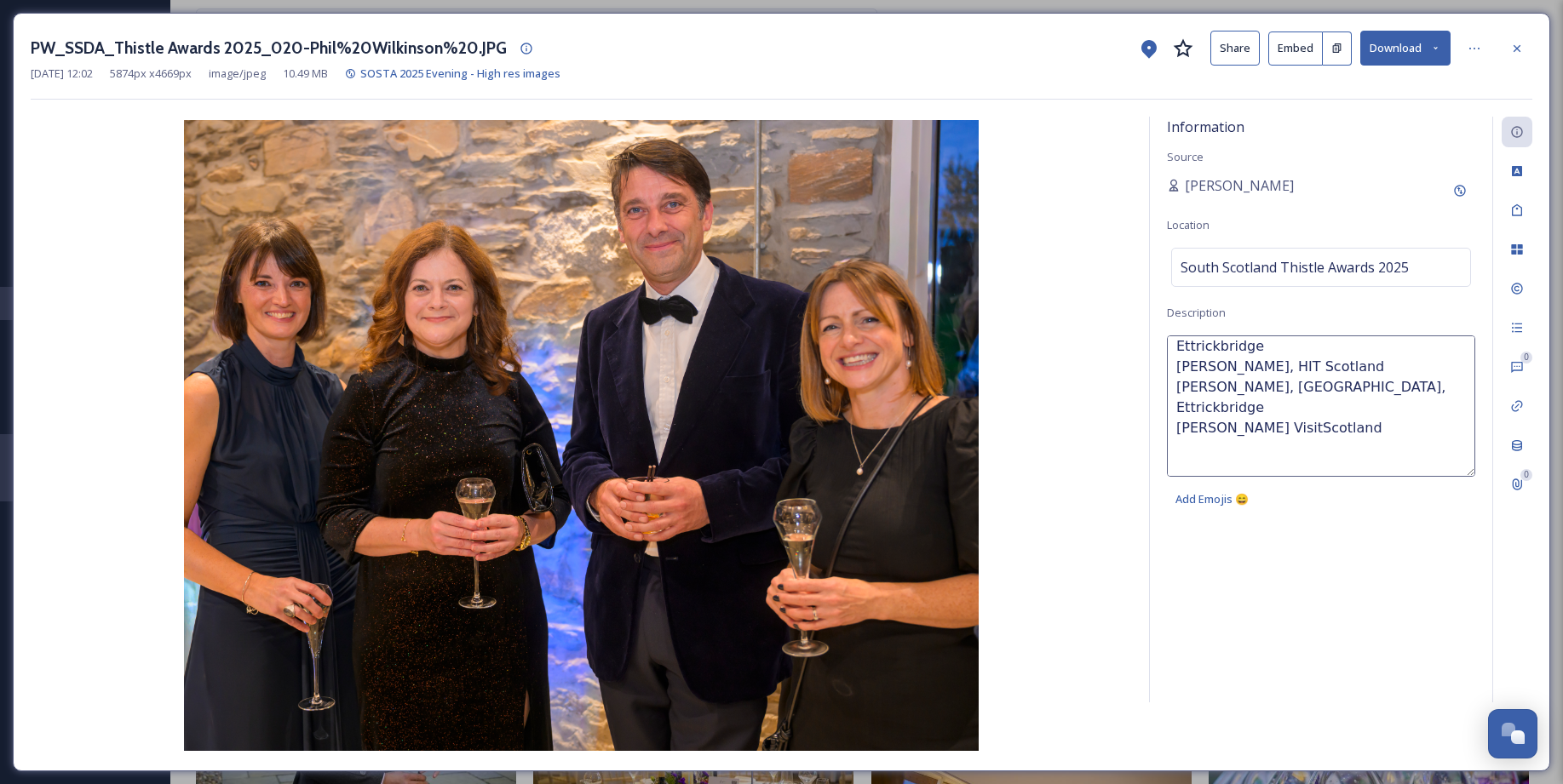
scroll to position [102, 0]
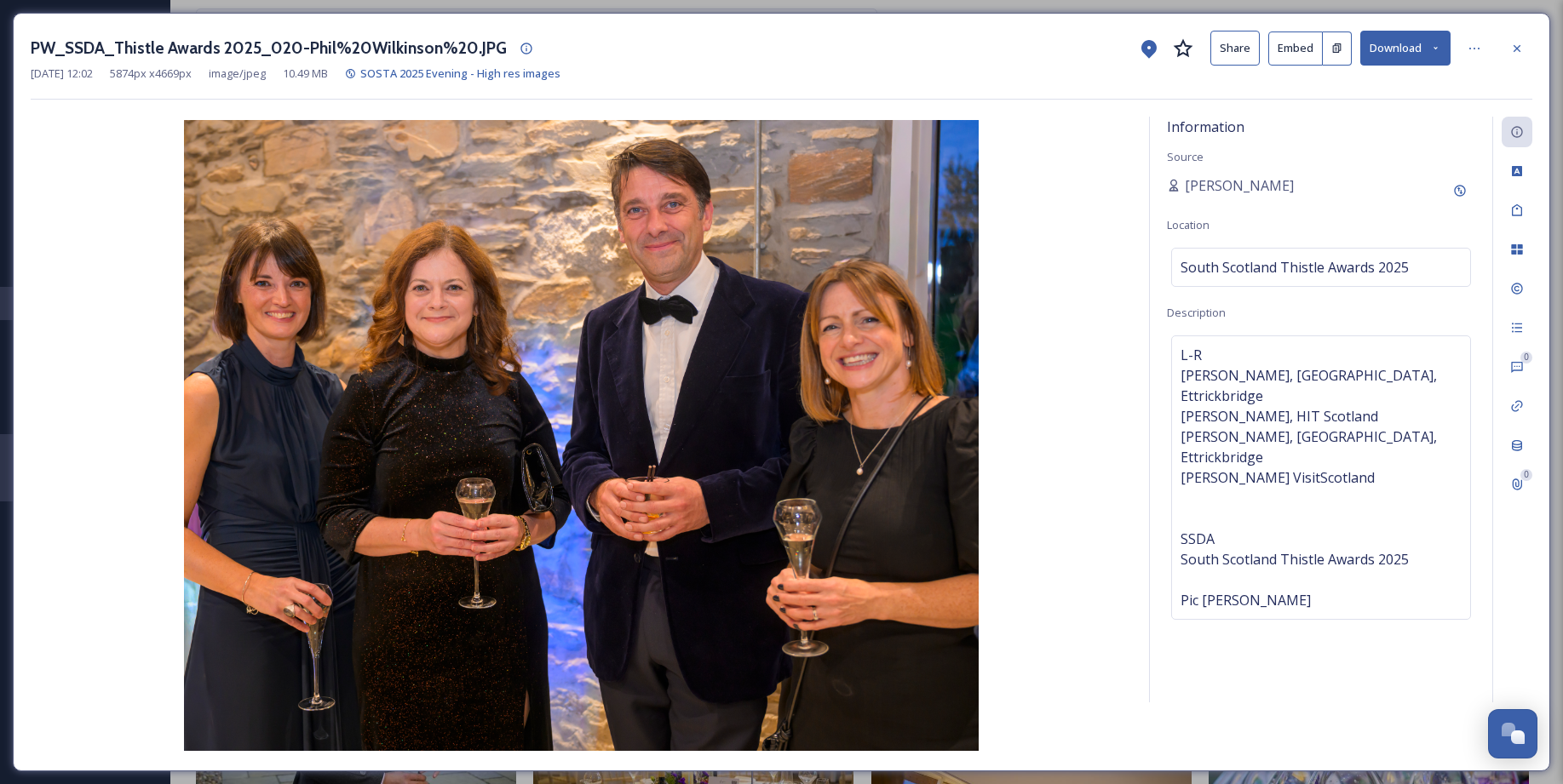
click at [1208, 53] on icon at bounding box center [1517, 49] width 14 height 14
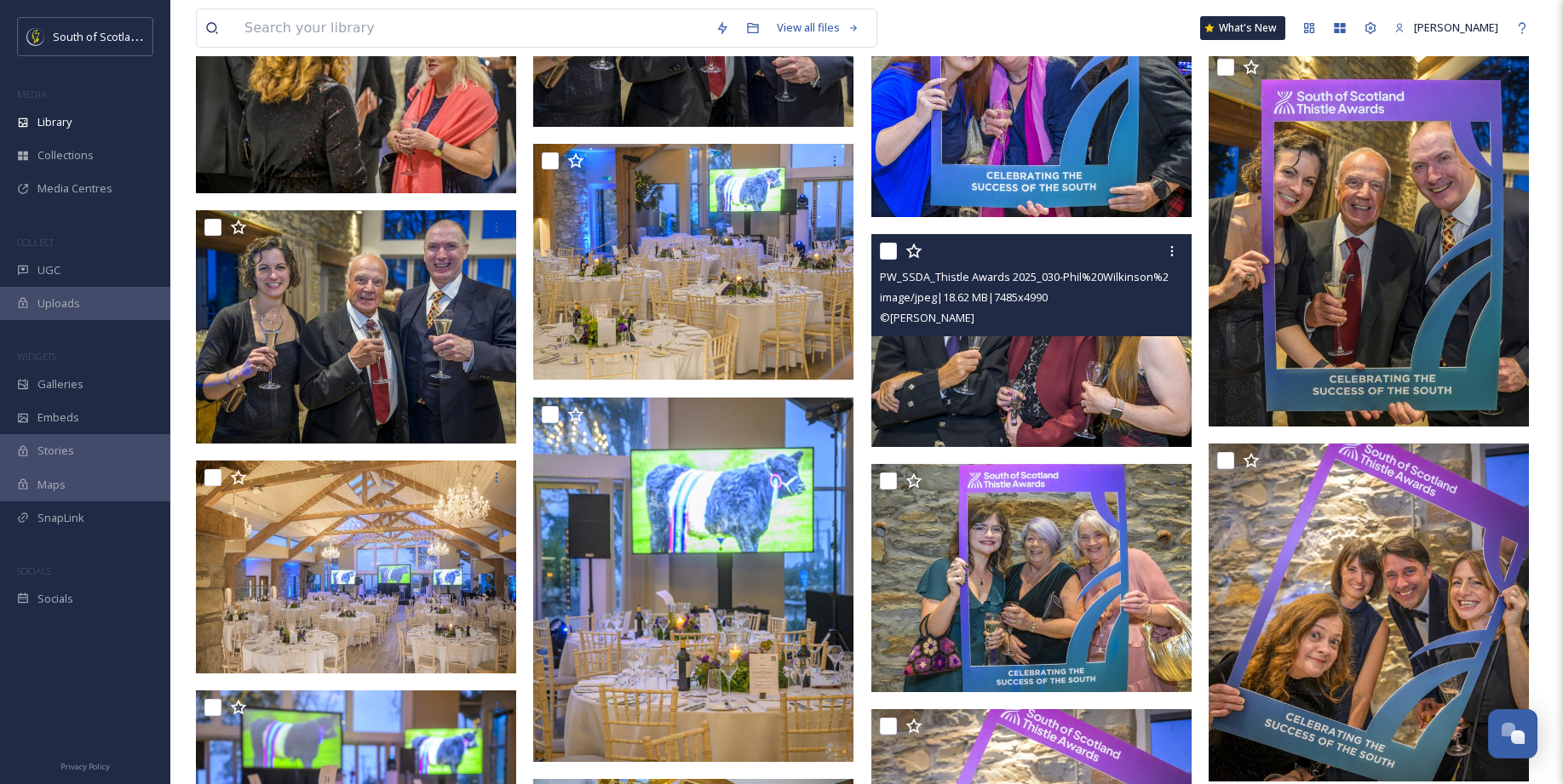
scroll to position [13940, 0]
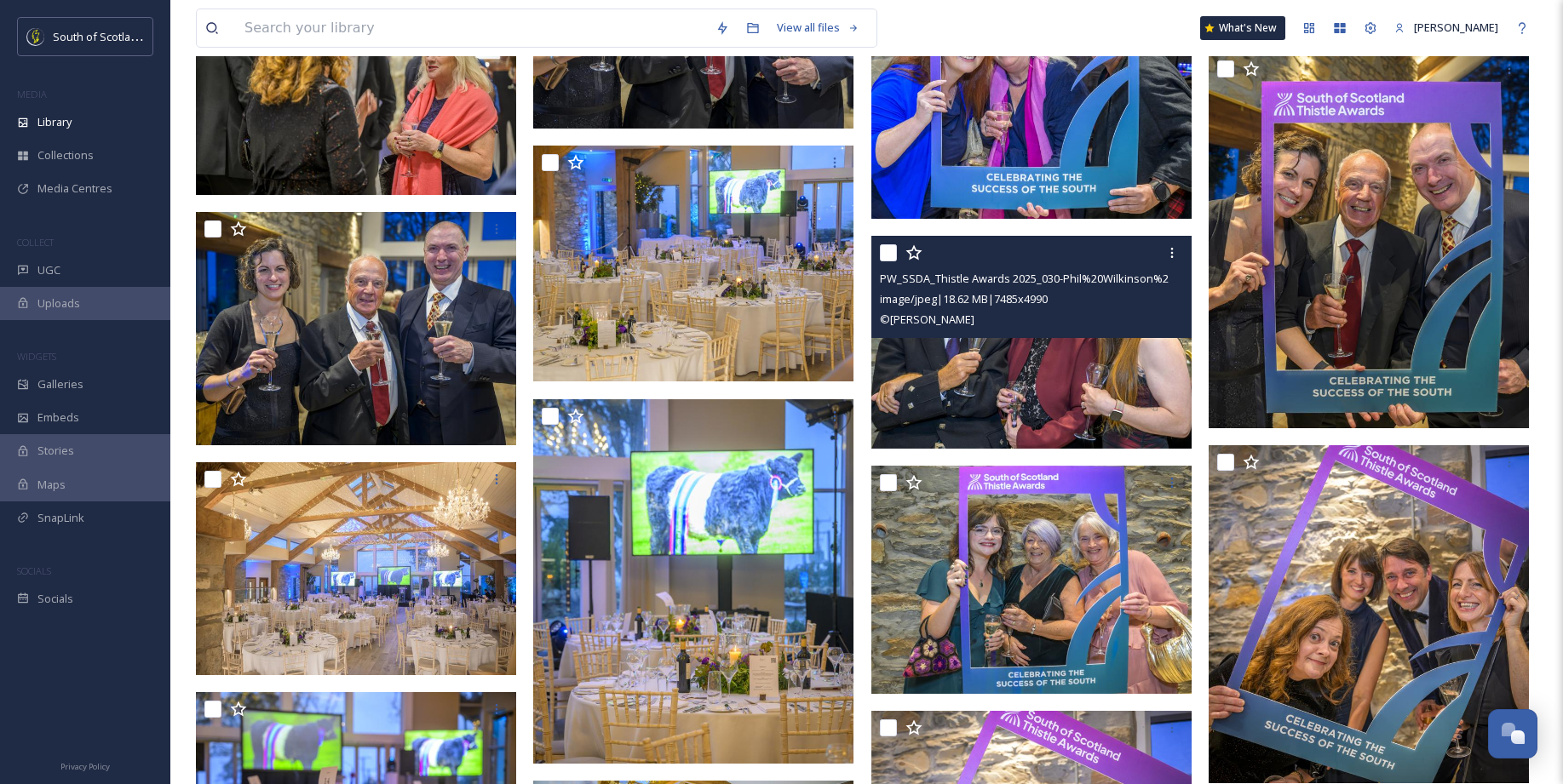
click at [1083, 375] on img at bounding box center [1032, 343] width 320 height 214
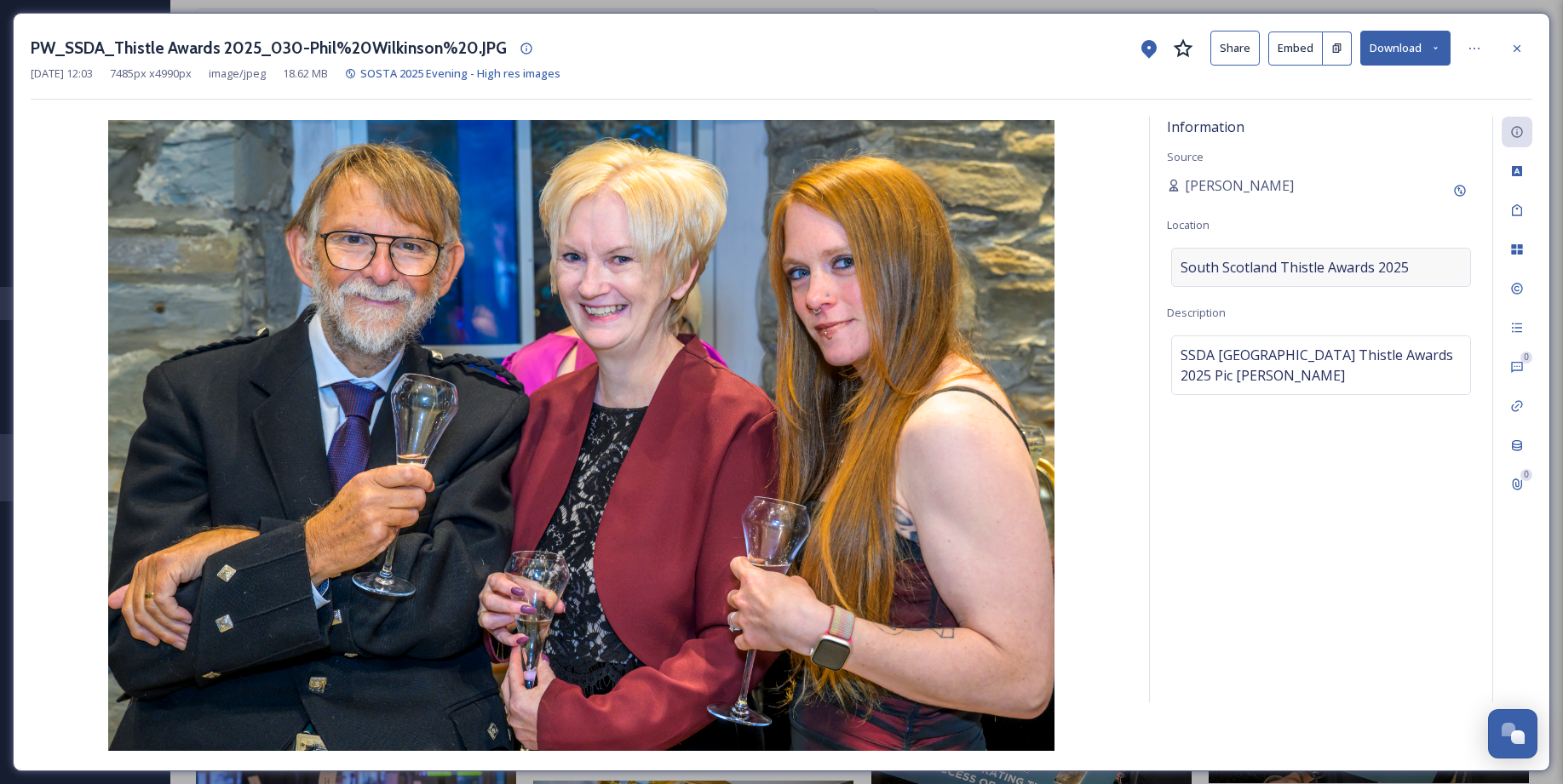
click at [1191, 261] on span "South Scotland Thistle Awards 2025" at bounding box center [1294, 267] width 228 height 20
click at [1178, 265] on input "South Scotland Thistle Awards 2025" at bounding box center [1320, 267] width 298 height 38
type input "L-RSouth Scotland Thistle Awards 2025"
click at [1181, 352] on span "SSDASouth Scotland Thistle Awards 2025Pic Phil Wilkinson" at bounding box center [1320, 365] width 281 height 41
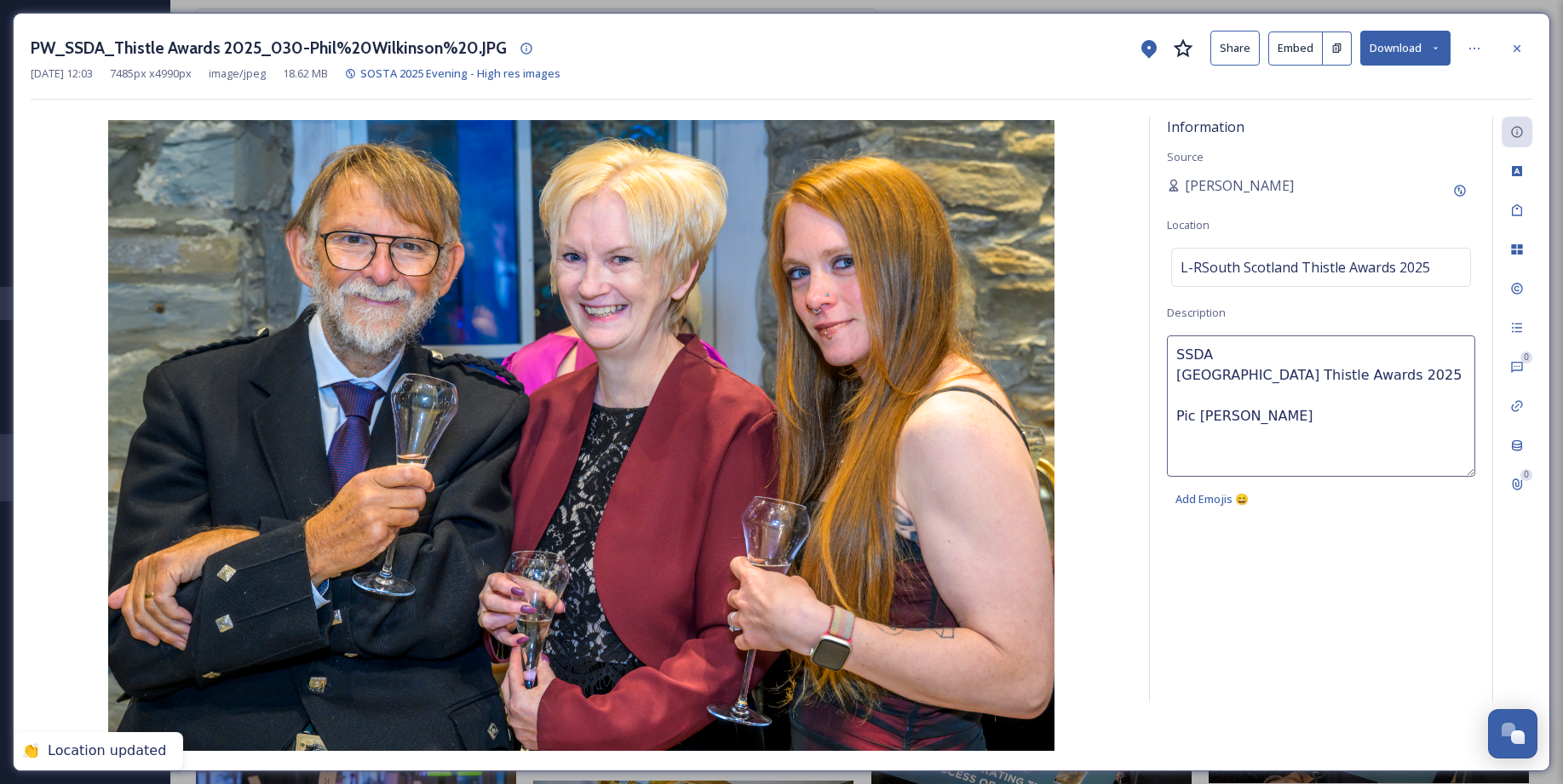
click at [1179, 357] on textarea "SSDASouth Scotland Thistle Awards 2025Pic Phil Wilkinson" at bounding box center [1321, 406] width 309 height 142
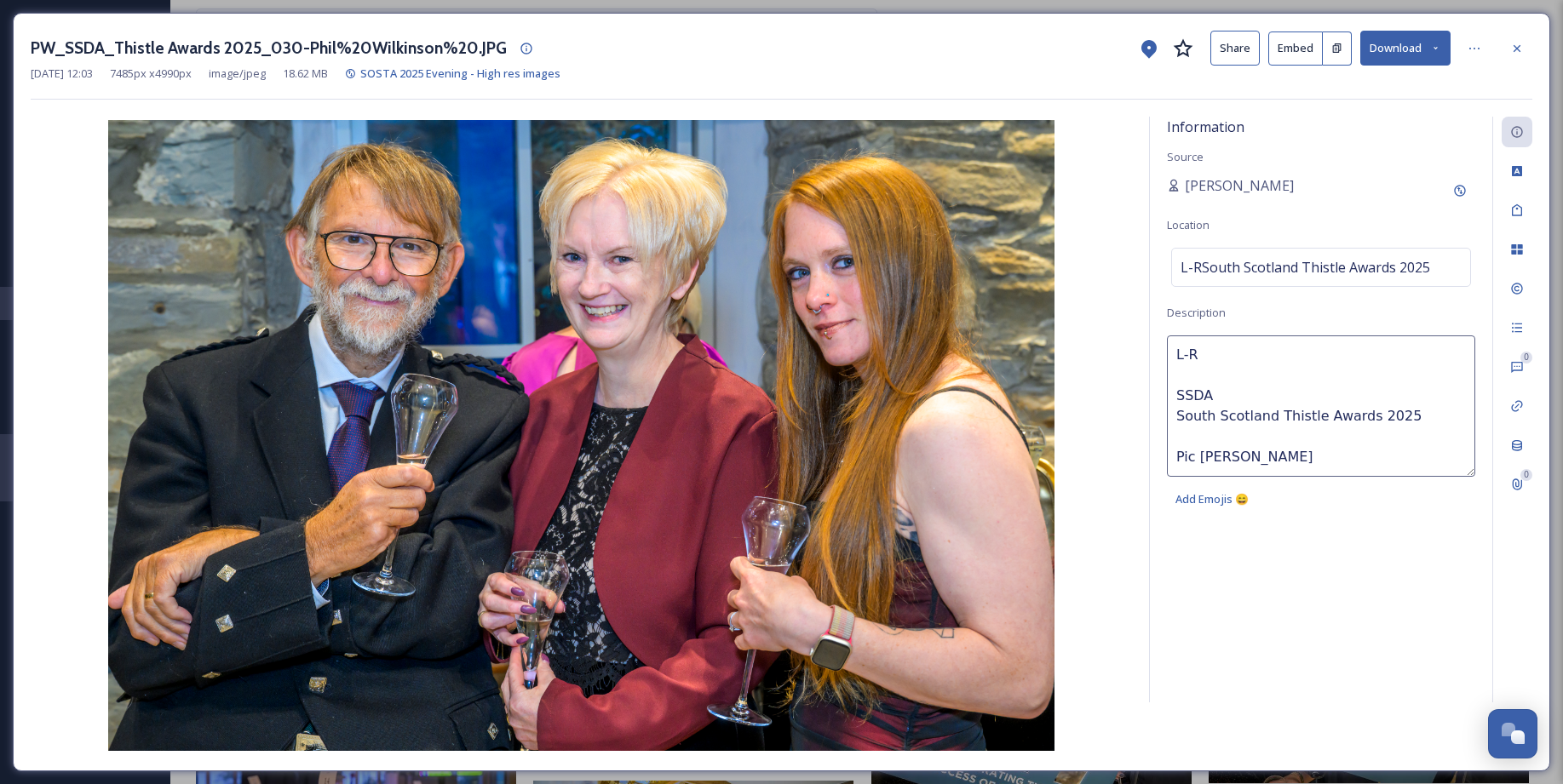
paste textarea "Richard Brodie, Zoe Bleasdale & Arna Johnston – The Devils Porridge"
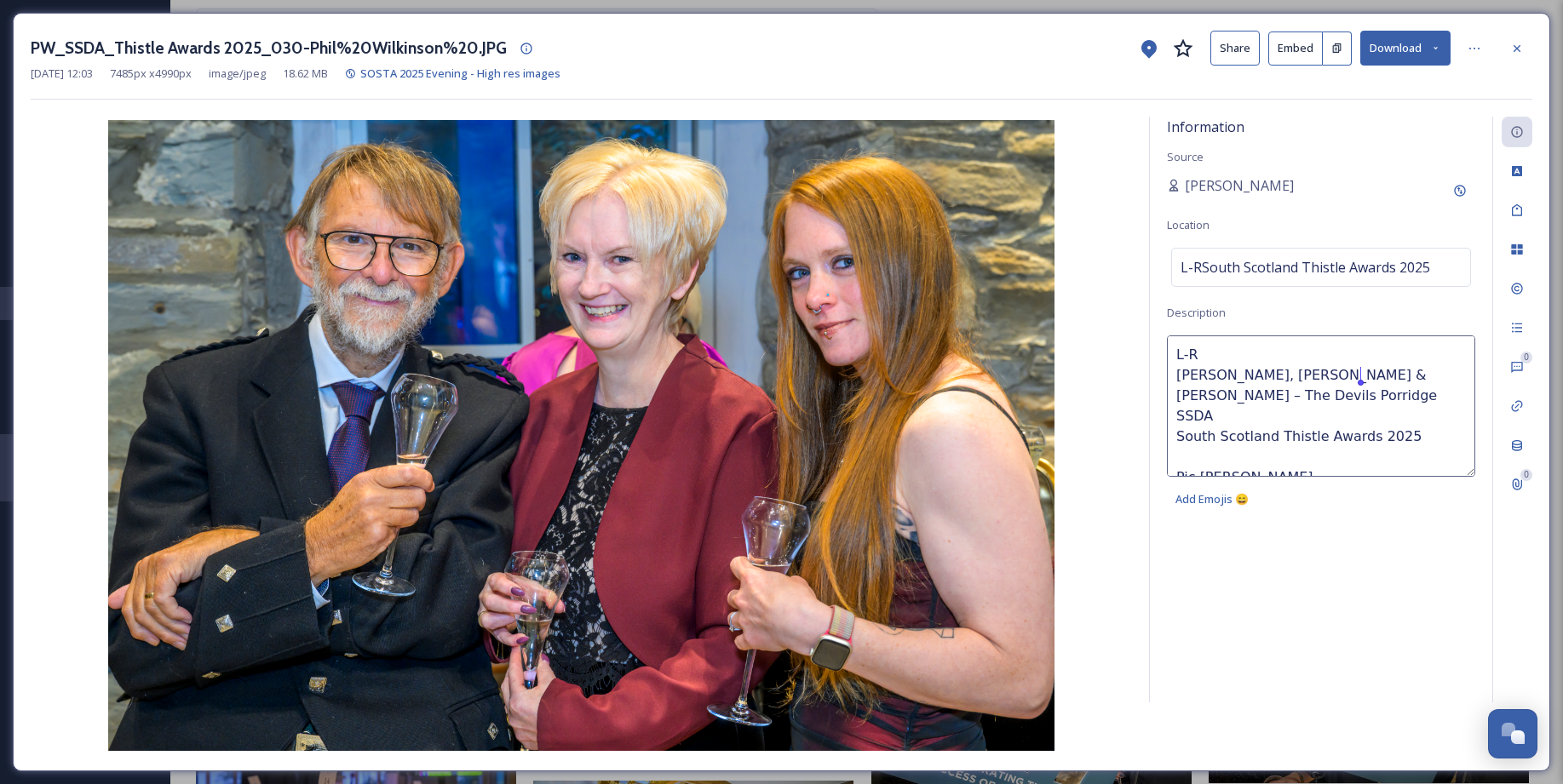
drag, startPoint x: 1275, startPoint y: 376, endPoint x: 1360, endPoint y: 377, distance: 85.0
click at [1208, 377] on textarea "L-R Richard Brodie, Zoe Bleasdale & Arna Johnston – The Devils Porridge SSDA So…" at bounding box center [1321, 406] width 309 height 142
paste textarea "Zoe Bleasdale"
drag, startPoint x: 1281, startPoint y: 399, endPoint x: 1370, endPoint y: 396, distance: 89.1
click at [1208, 396] on textarea "L-R Richard Brodie, Zoe Bleasdale & Arna Johnston – The Devils Porridge SSDA So…" at bounding box center [1321, 406] width 309 height 142
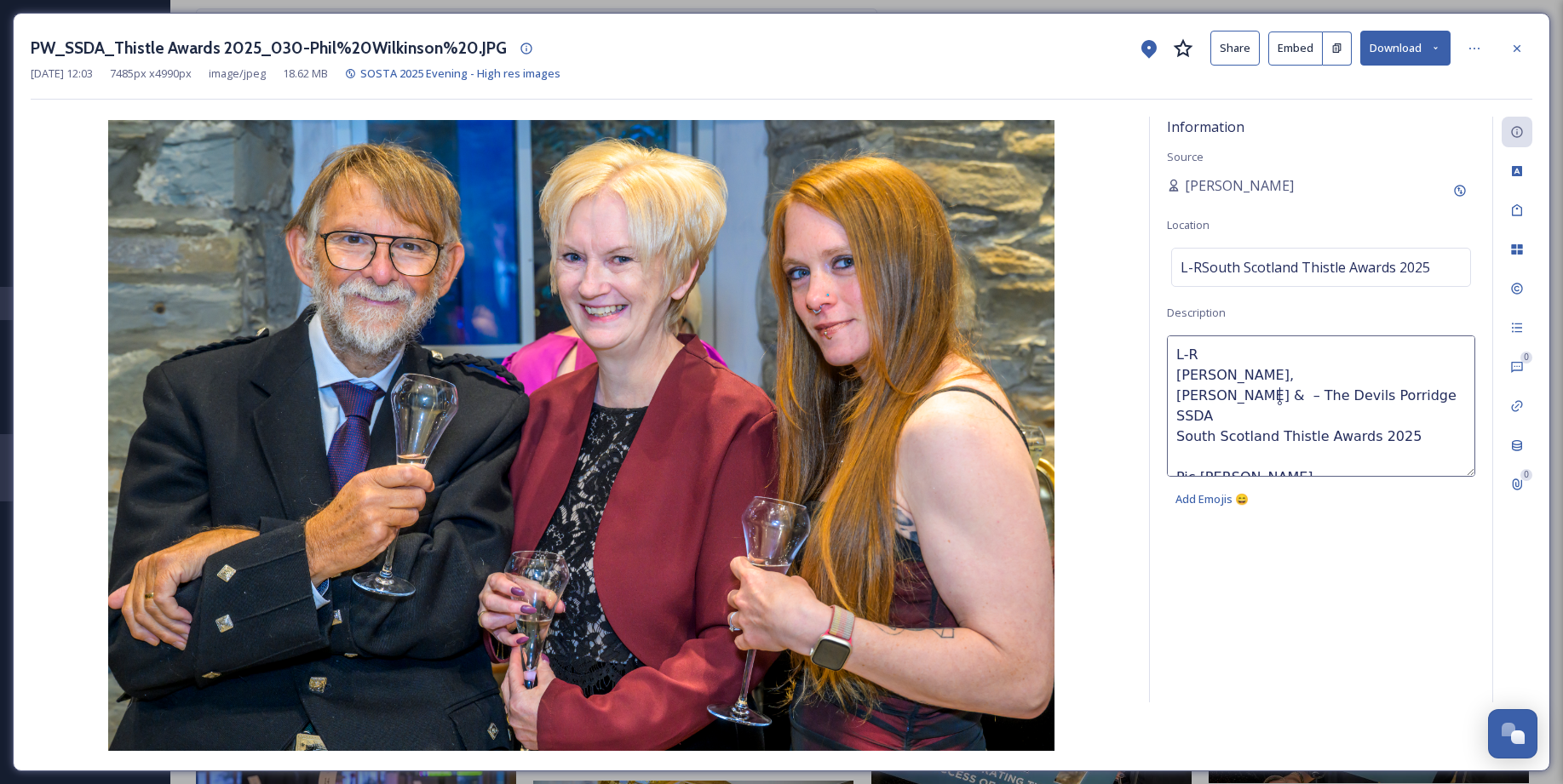
click at [1208, 376] on textarea "L-R Richard Brodie, Zoe Bleasdale & – The Devils Porridge SSDA South Scotland T…" at bounding box center [1321, 406] width 309 height 142
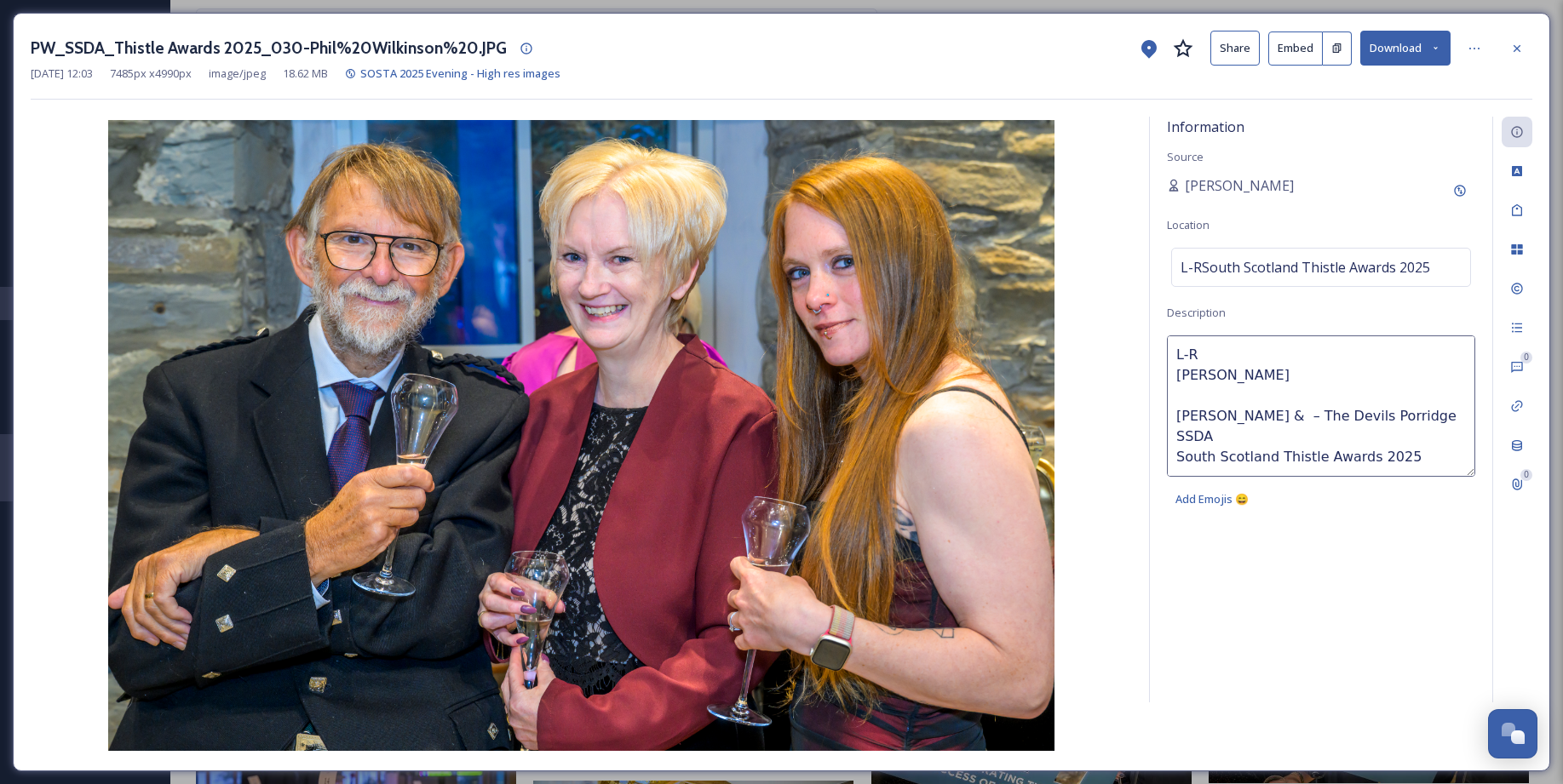
paste textarea "Arna Johnston"
drag, startPoint x: 1278, startPoint y: 418, endPoint x: 1318, endPoint y: 380, distance: 55.2
click at [1208, 418] on textarea "L-R Richard Brodie Arna Johnston Zoe Bleasdale & – The Devils Porridge SSDA Sou…" at bounding box center [1321, 406] width 309 height 142
click at [1208, 439] on textarea "L-R Richard Brodie Arna Johnston Zoe Bleasdale The Devils Porridge SSDA South S…" at bounding box center [1321, 406] width 309 height 142
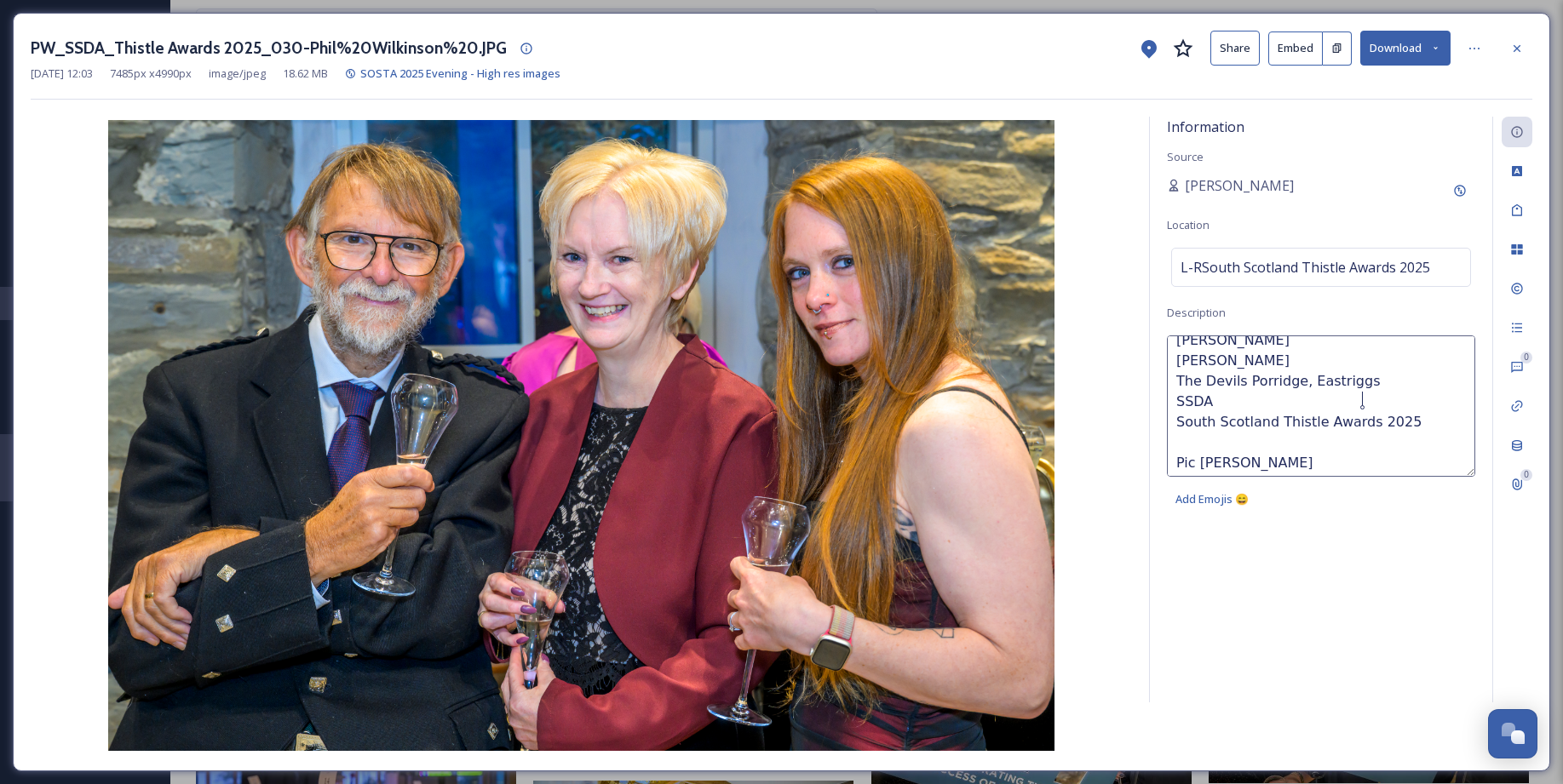
scroll to position [61, 0]
type textarea "L-R Richard Brodie Arna Johnston Zoe Bleasdale The Devils Porridge, Eastriggs S…"
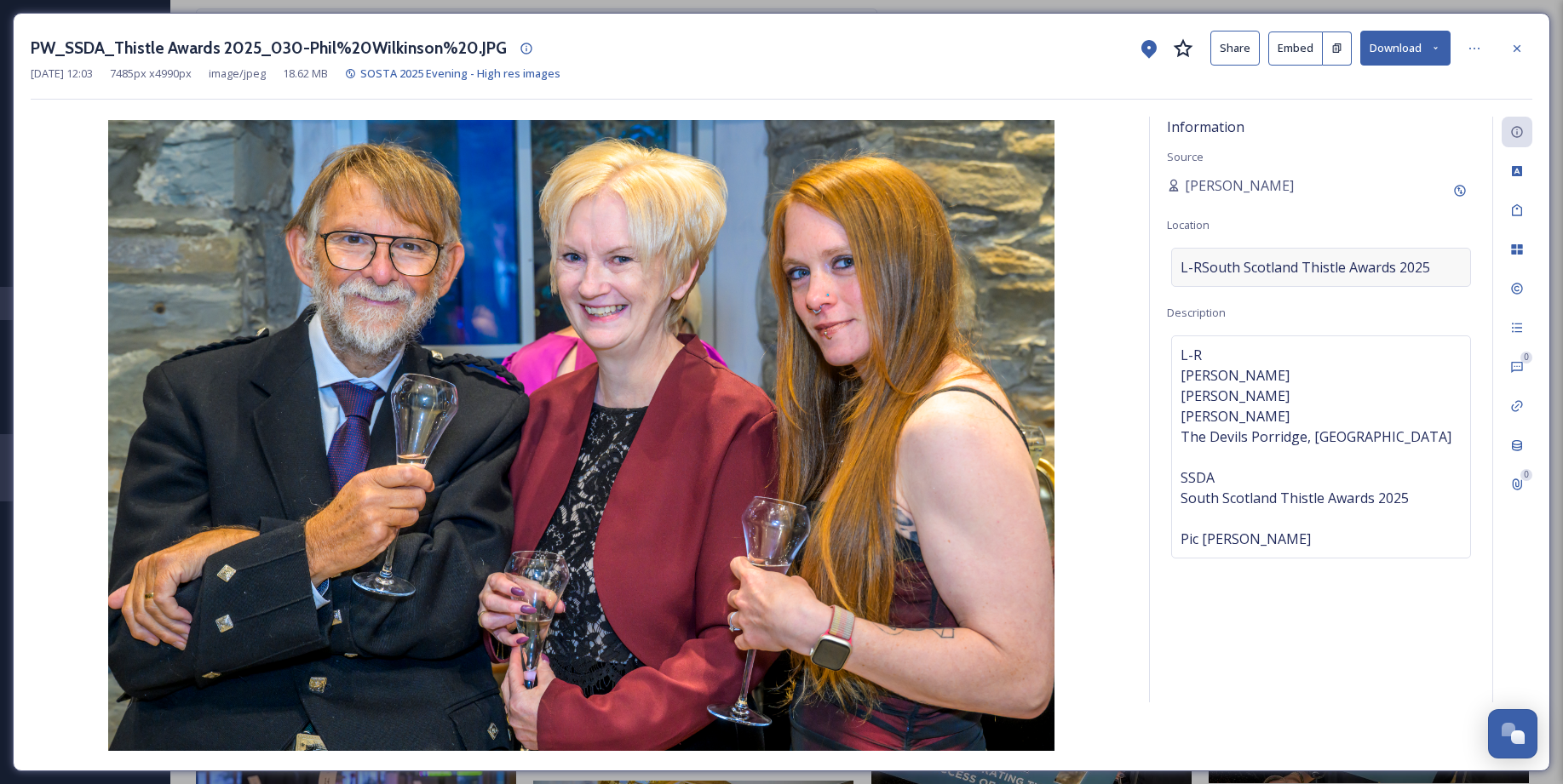
click at [1202, 266] on span "L-RSouth Scotland Thistle Awards 2025" at bounding box center [1304, 267] width 249 height 20
click at [1208, 270] on input at bounding box center [1320, 267] width 298 height 38
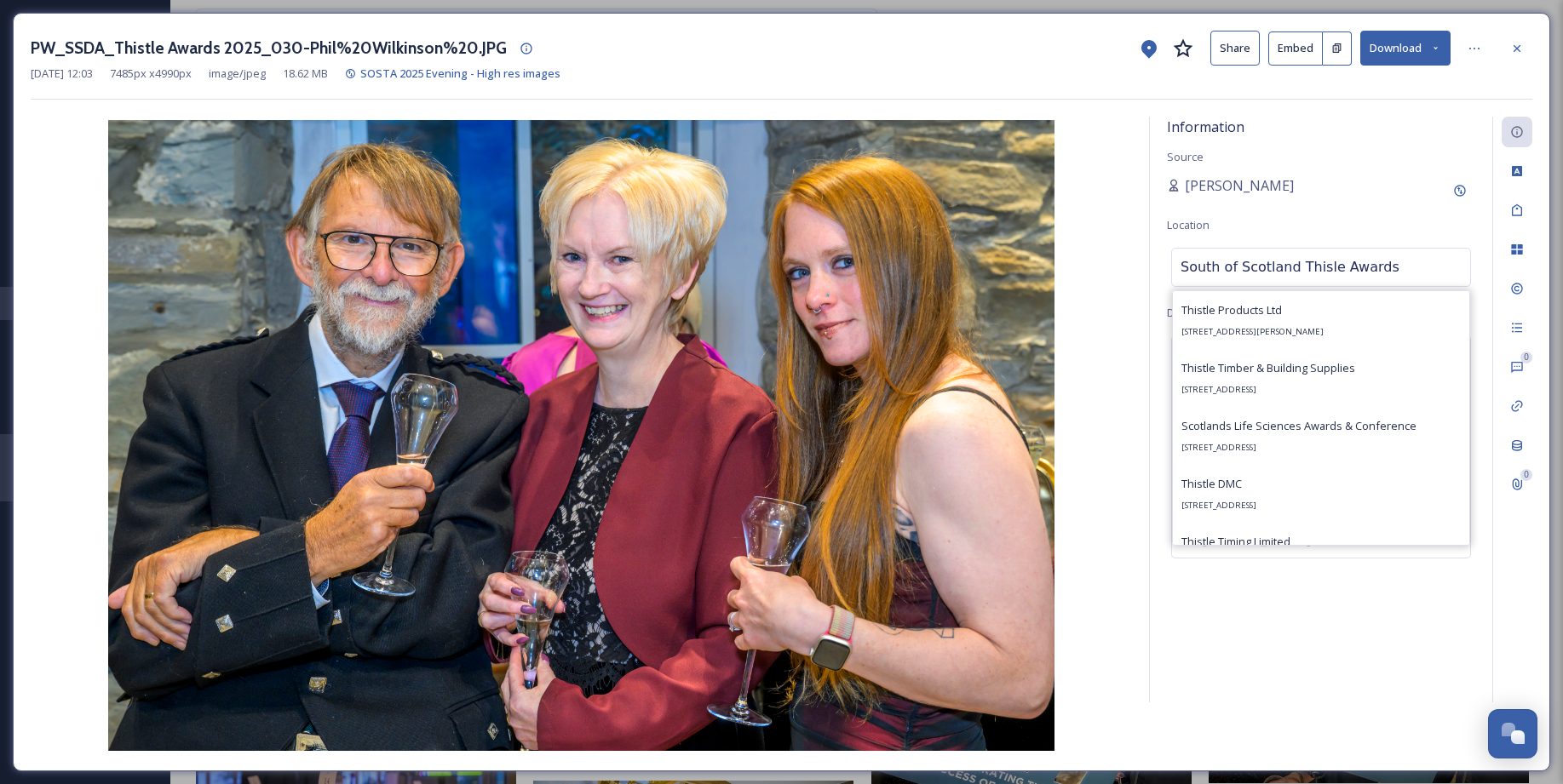
click at [1208, 268] on input "South of Scotland Thisle Awards" at bounding box center [1320, 267] width 298 height 38
type input "South of Scotland Thistle Awards"
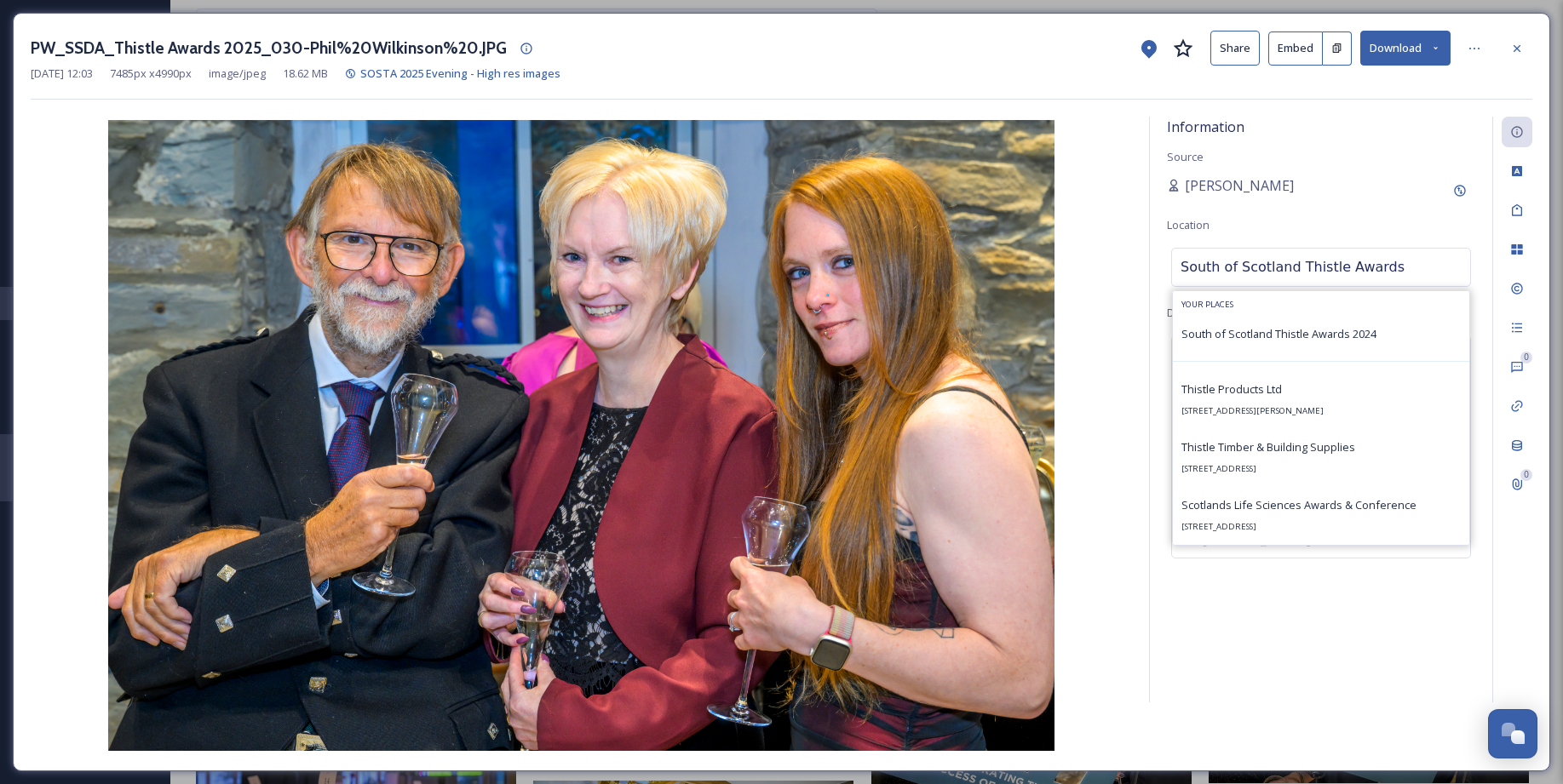
click at [1208, 280] on input "South of Scotland Thistle Awards" at bounding box center [1320, 267] width 298 height 38
drag, startPoint x: 1407, startPoint y: 268, endPoint x: 1157, endPoint y: 263, distance: 250.0
click at [1157, 263] on div "Information Source Sarah Macdonald Location South of Scotland Thistle Awards Yo…" at bounding box center [1321, 409] width 343 height 586
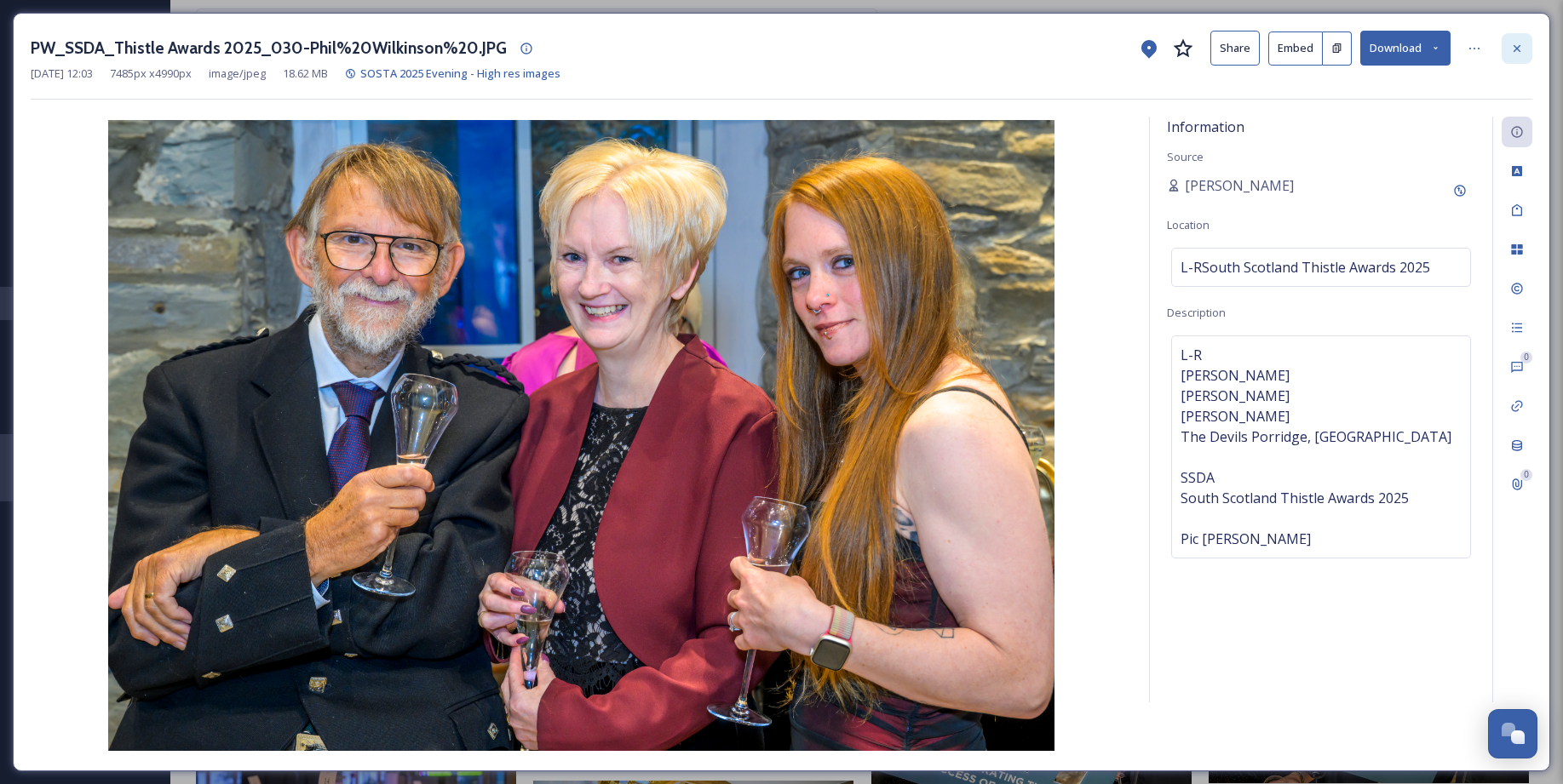
click at [1208, 41] on div at bounding box center [1516, 48] width 31 height 31
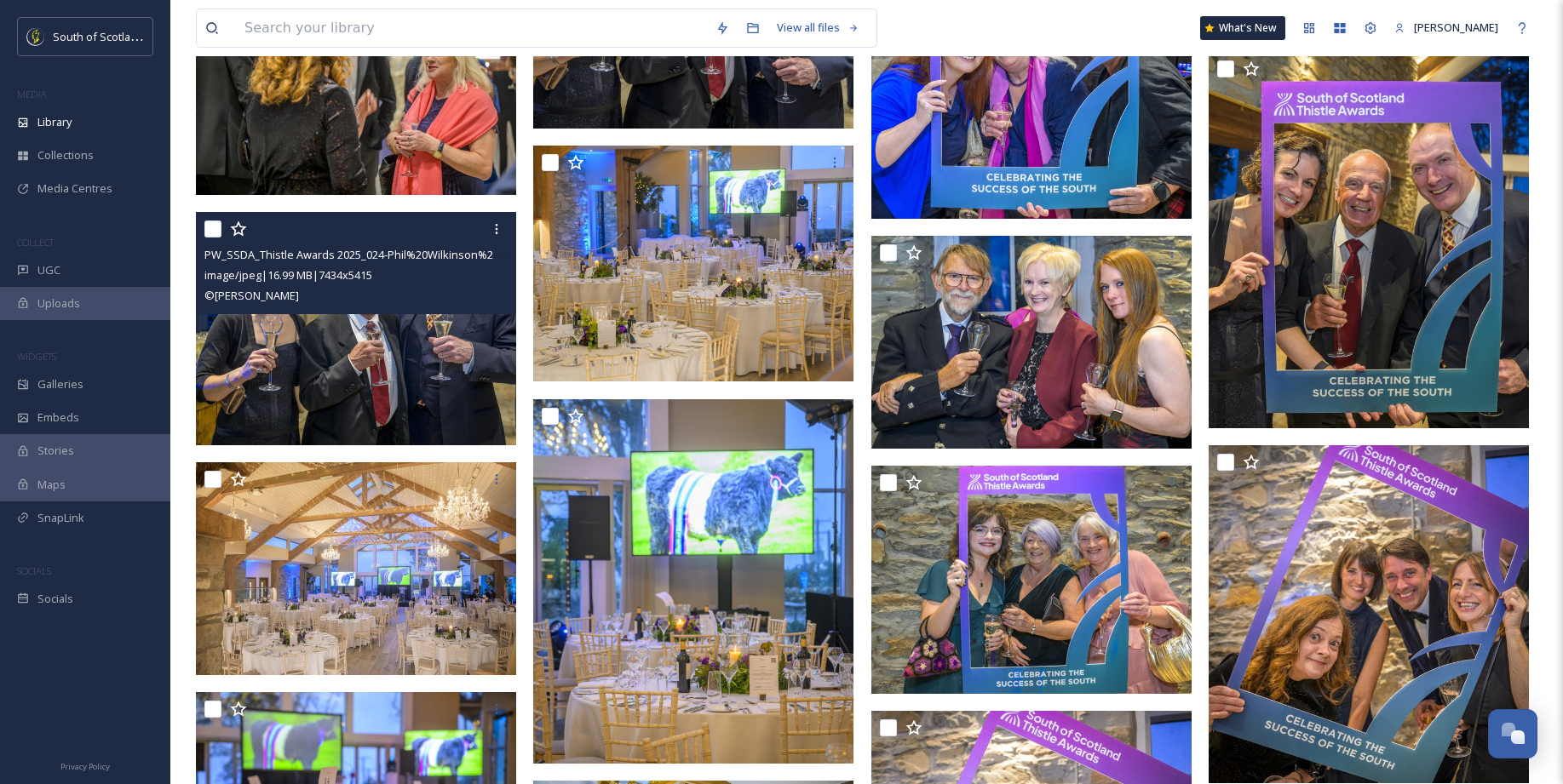
click at [384, 307] on div "PW_SSDA_Thistle Awards 2025_024-Phil%20Wilkinson%20.JPG image/jpeg | 16.99 MB |…" at bounding box center [356, 263] width 320 height 102
click at [374, 371] on img at bounding box center [356, 329] width 320 height 233
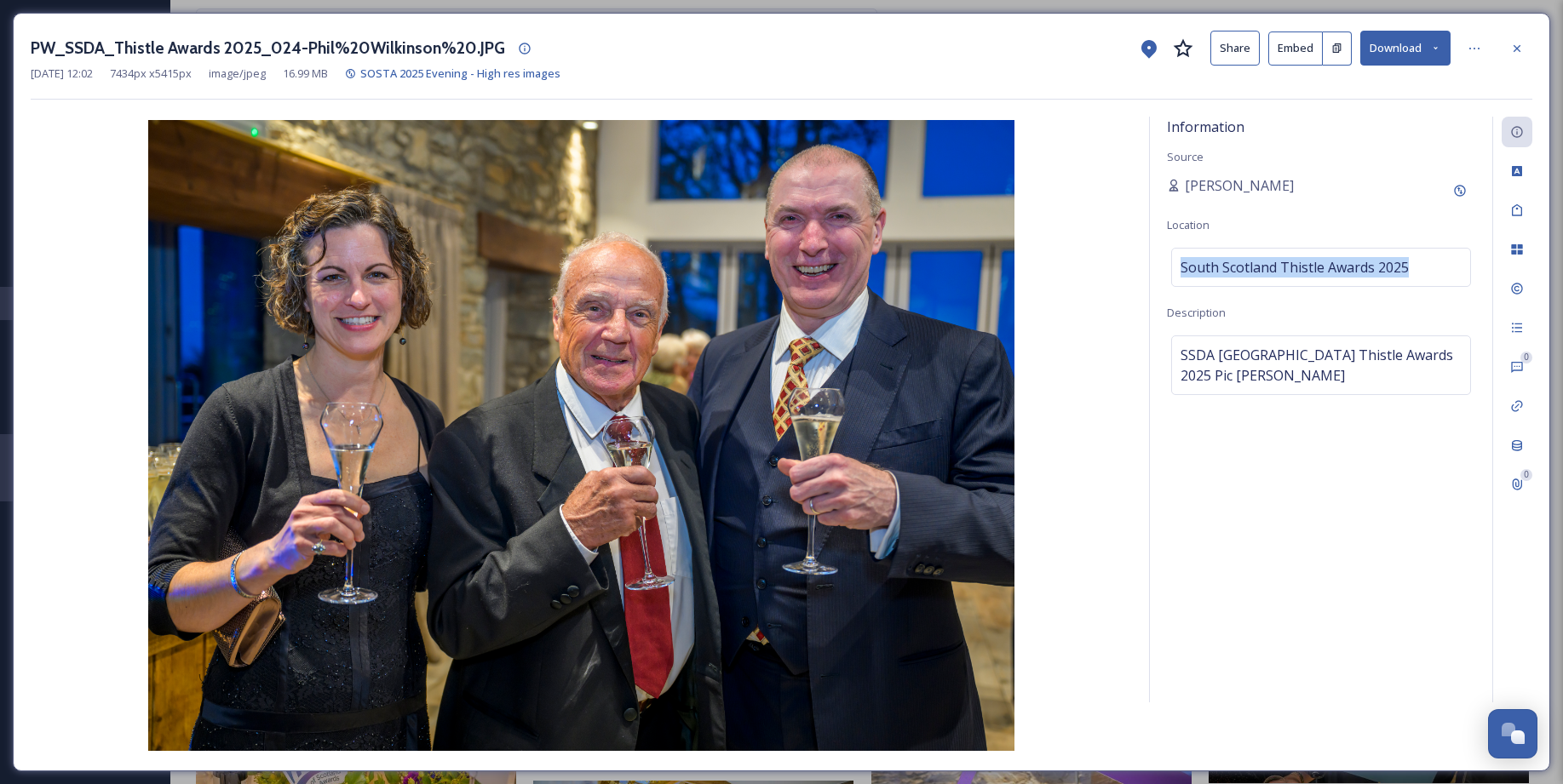
drag, startPoint x: 1414, startPoint y: 264, endPoint x: 1155, endPoint y: 276, distance: 259.3
click at [1155, 276] on div "Information Source Sarah Macdonald Location South Scotland Thistle Awards 2025 …" at bounding box center [1321, 409] width 343 height 586
copy span "South Scotland Thistle Awards 2025"
click at [1208, 45] on icon at bounding box center [1517, 49] width 14 height 14
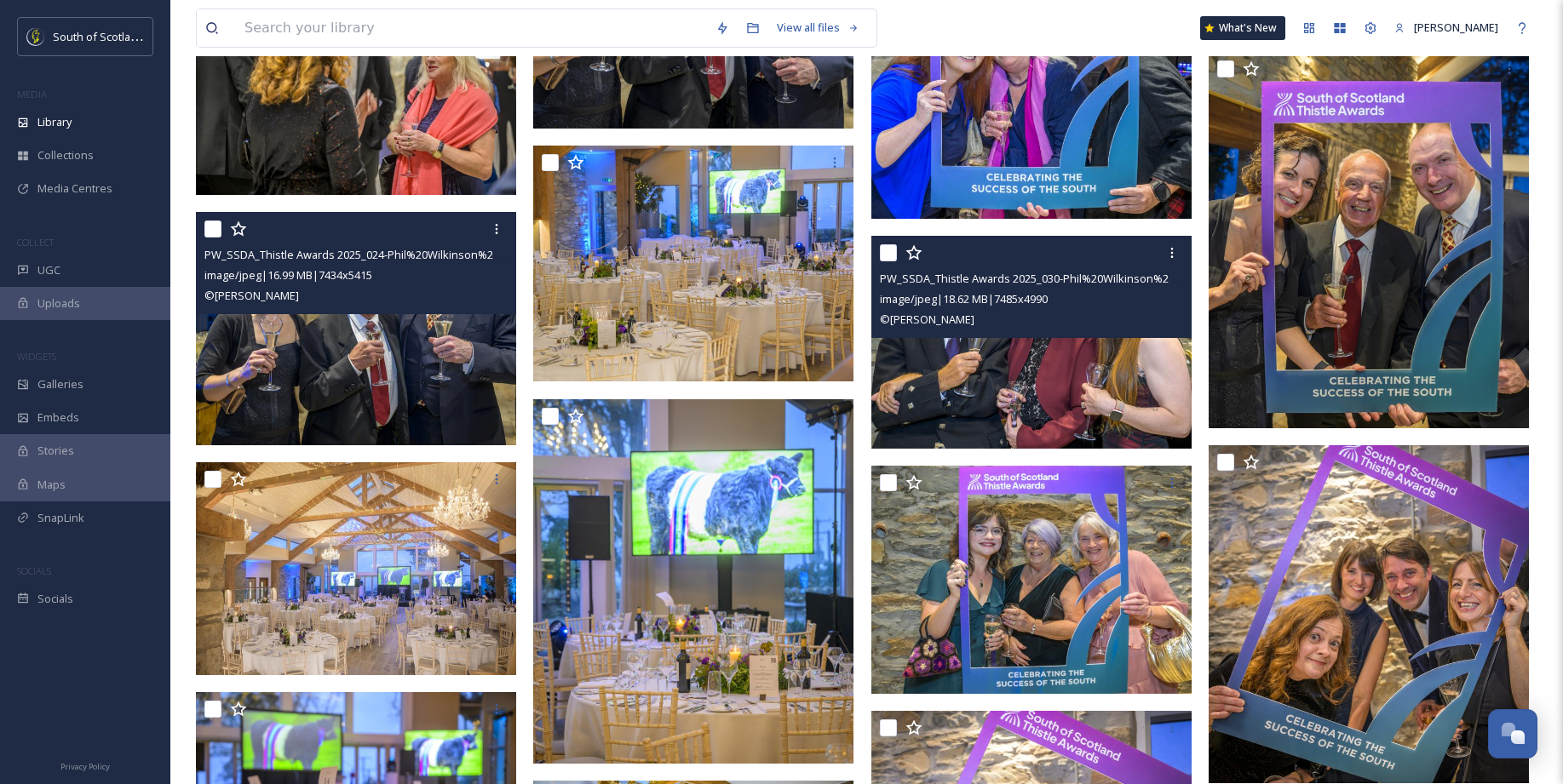
click at [1087, 332] on div "PW_SSDA_Thistle Awards 2025_030-Phil%20Wilkinson%20.JPG image/jpeg | 18.62 MB |…" at bounding box center [1032, 287] width 320 height 102
click at [1104, 385] on img at bounding box center [1032, 343] width 320 height 214
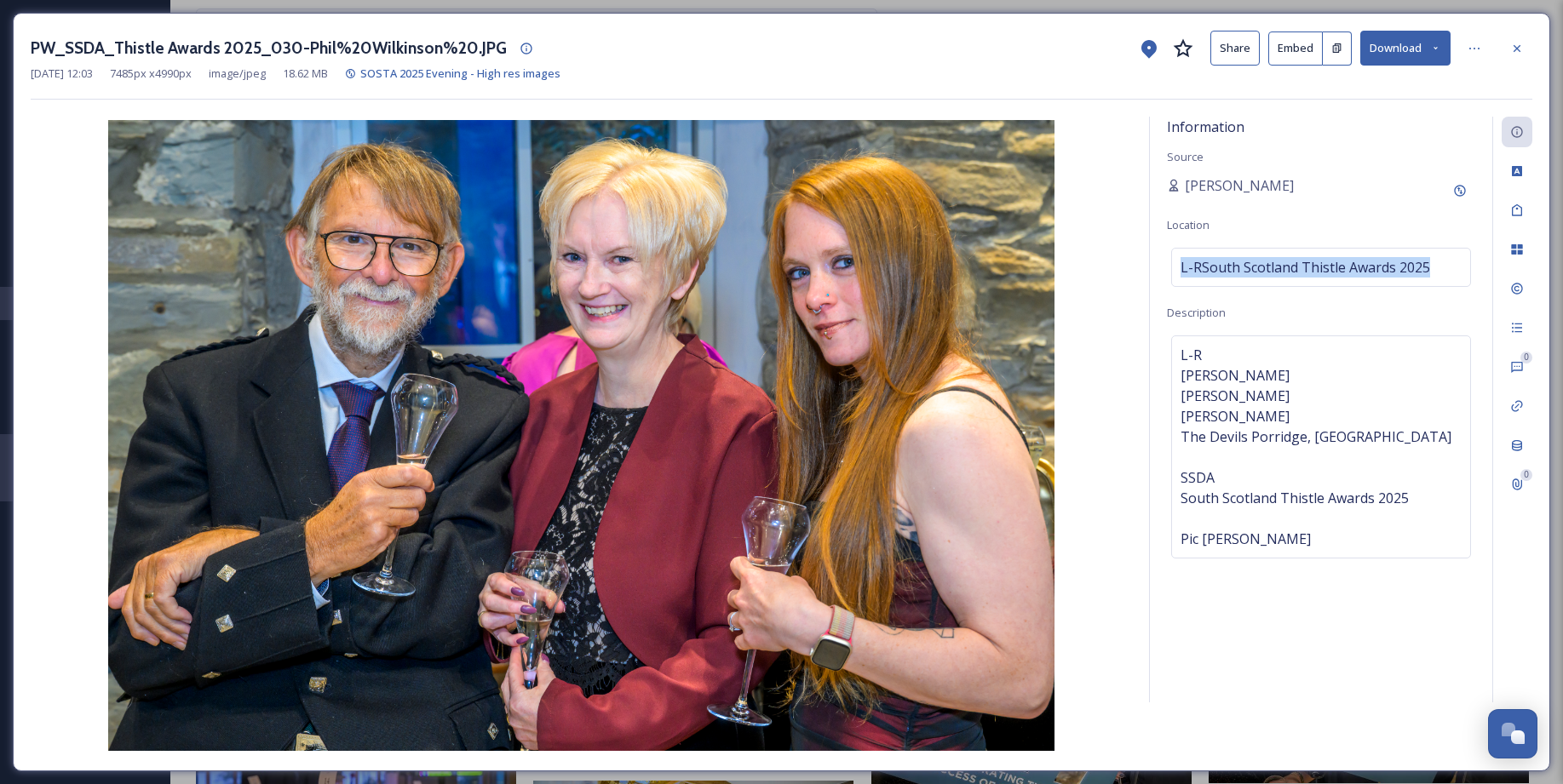
drag, startPoint x: 1433, startPoint y: 263, endPoint x: 1155, endPoint y: 265, distance: 278.0
click at [1157, 265] on div "Information Source Sarah Macdonald Location L-RSouth Scotland Thistle Awards 20…" at bounding box center [1321, 409] width 343 height 586
click at [1208, 260] on span "L-RSouth Scotland Thistle Awards 2025" at bounding box center [1304, 267] width 249 height 20
click at [1201, 267] on input "L-RSouth Scotland Thistle Awards 2025" at bounding box center [1320, 267] width 298 height 38
type input "South Scotland Thistle Awards 2025"
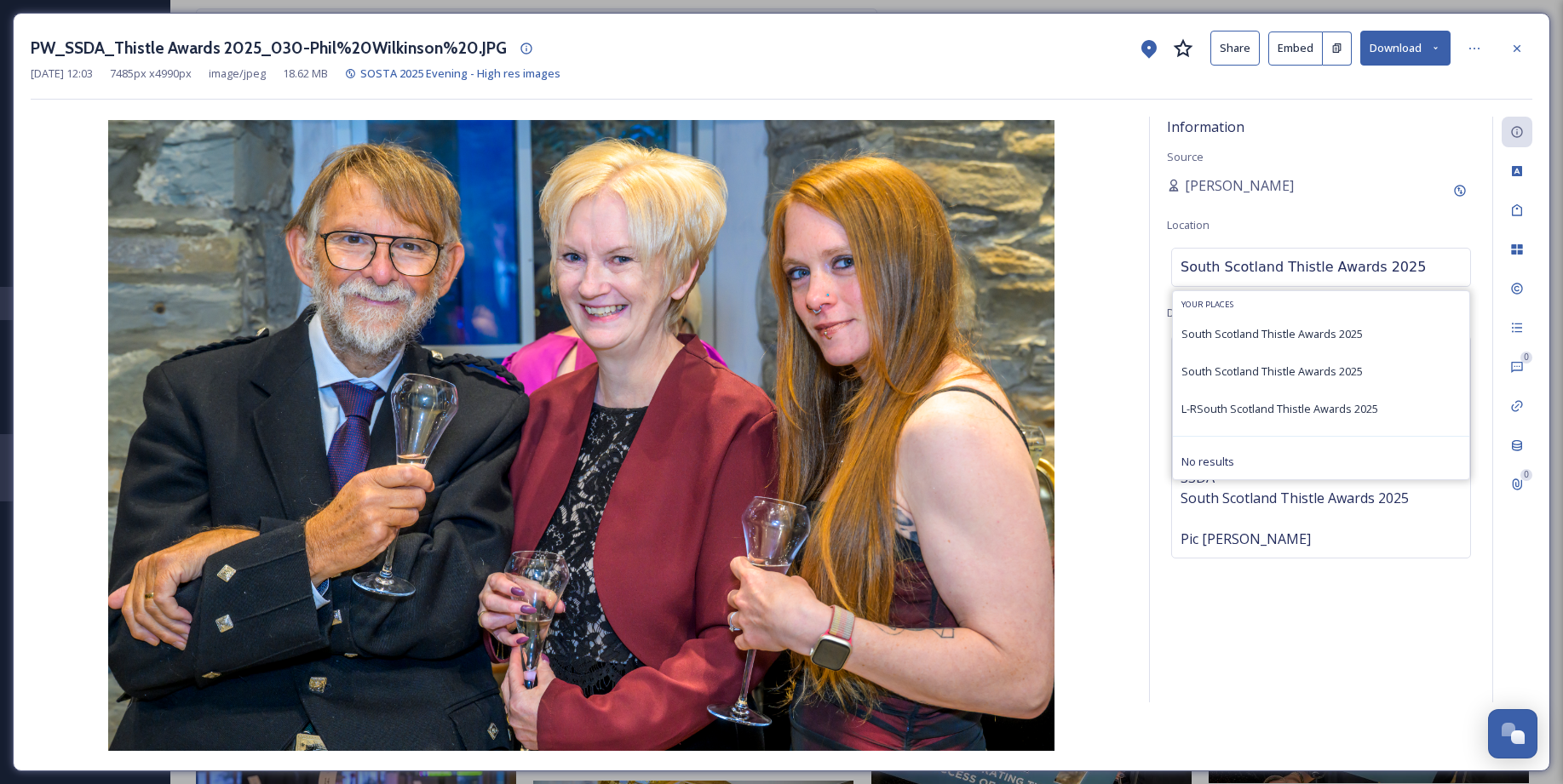
click at [1197, 619] on div "Information Source Sarah Macdonald Location South Scotland Thistle Awards 2025 …" at bounding box center [1321, 409] width 343 height 586
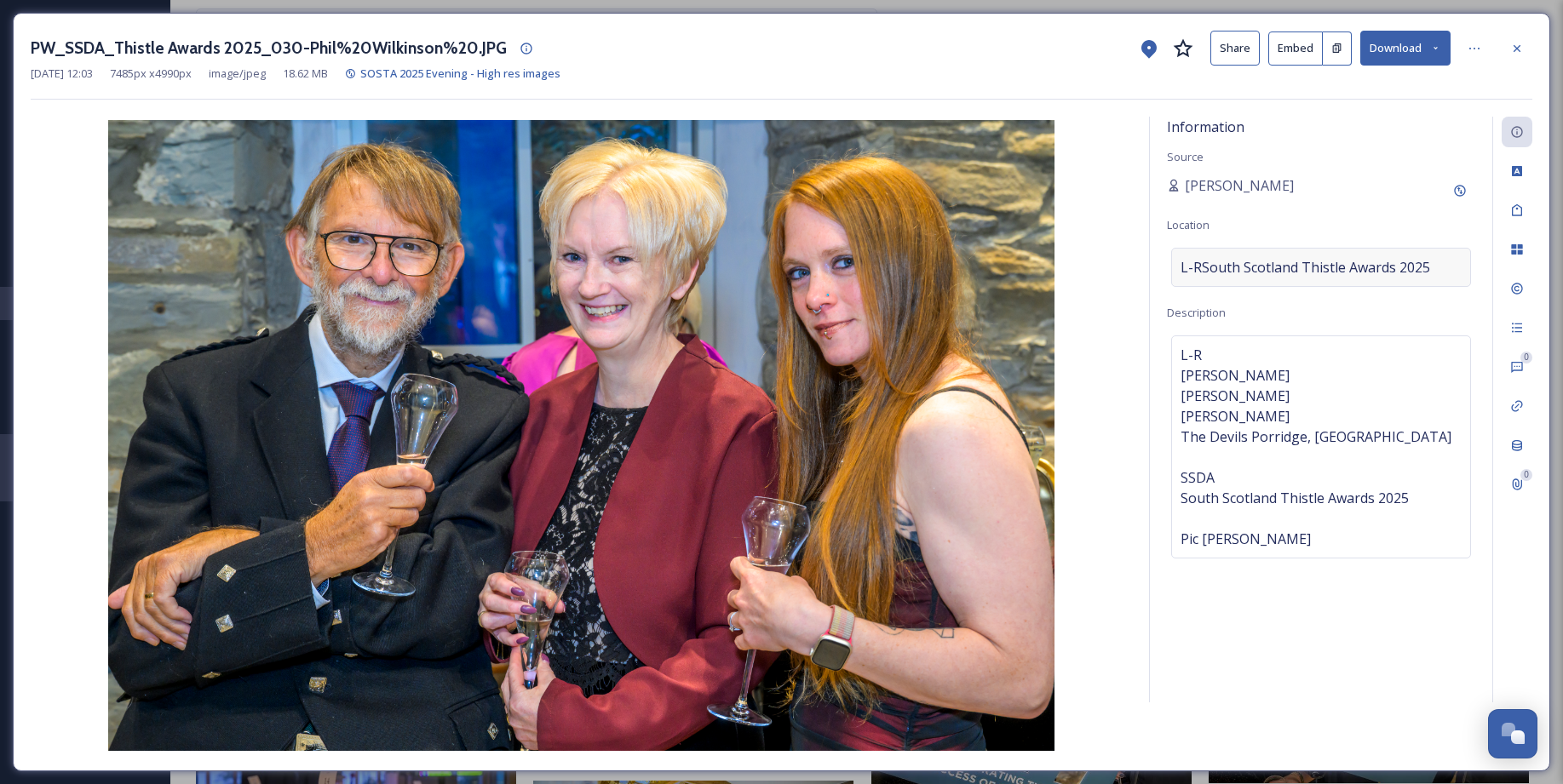
click at [1205, 270] on span "L-RSouth Scotland Thistle Awards 2025" at bounding box center [1304, 267] width 249 height 20
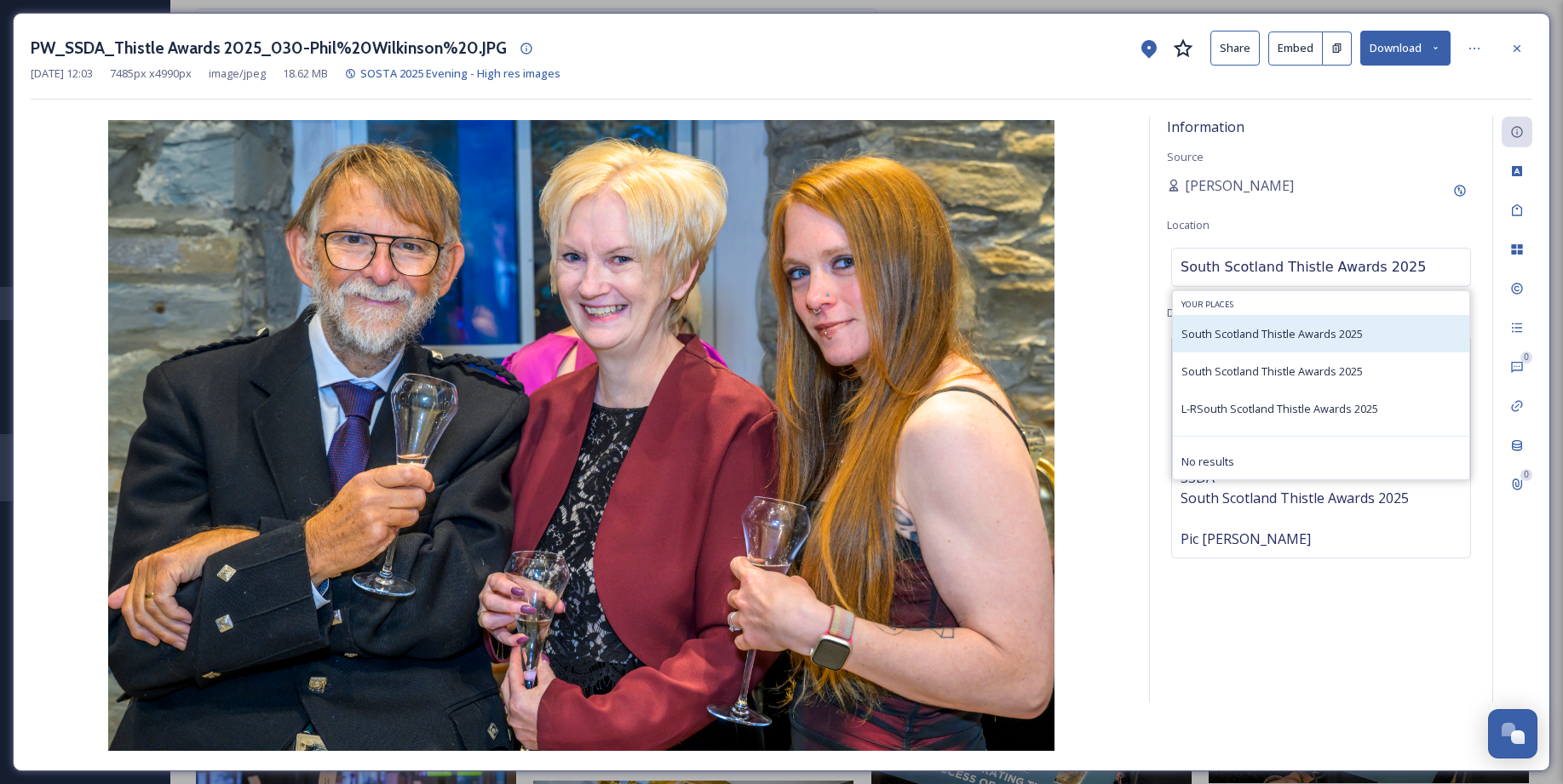
click at [1208, 330] on span "South Scotland Thistle Awards 2025" at bounding box center [1271, 334] width 181 height 16
click at [1208, 330] on span "South Scotland Thistle Awards 2025" at bounding box center [1271, 334] width 181 height 16
click at [1208, 367] on span "South Scotland Thistle Awards 2025" at bounding box center [1271, 371] width 181 height 16
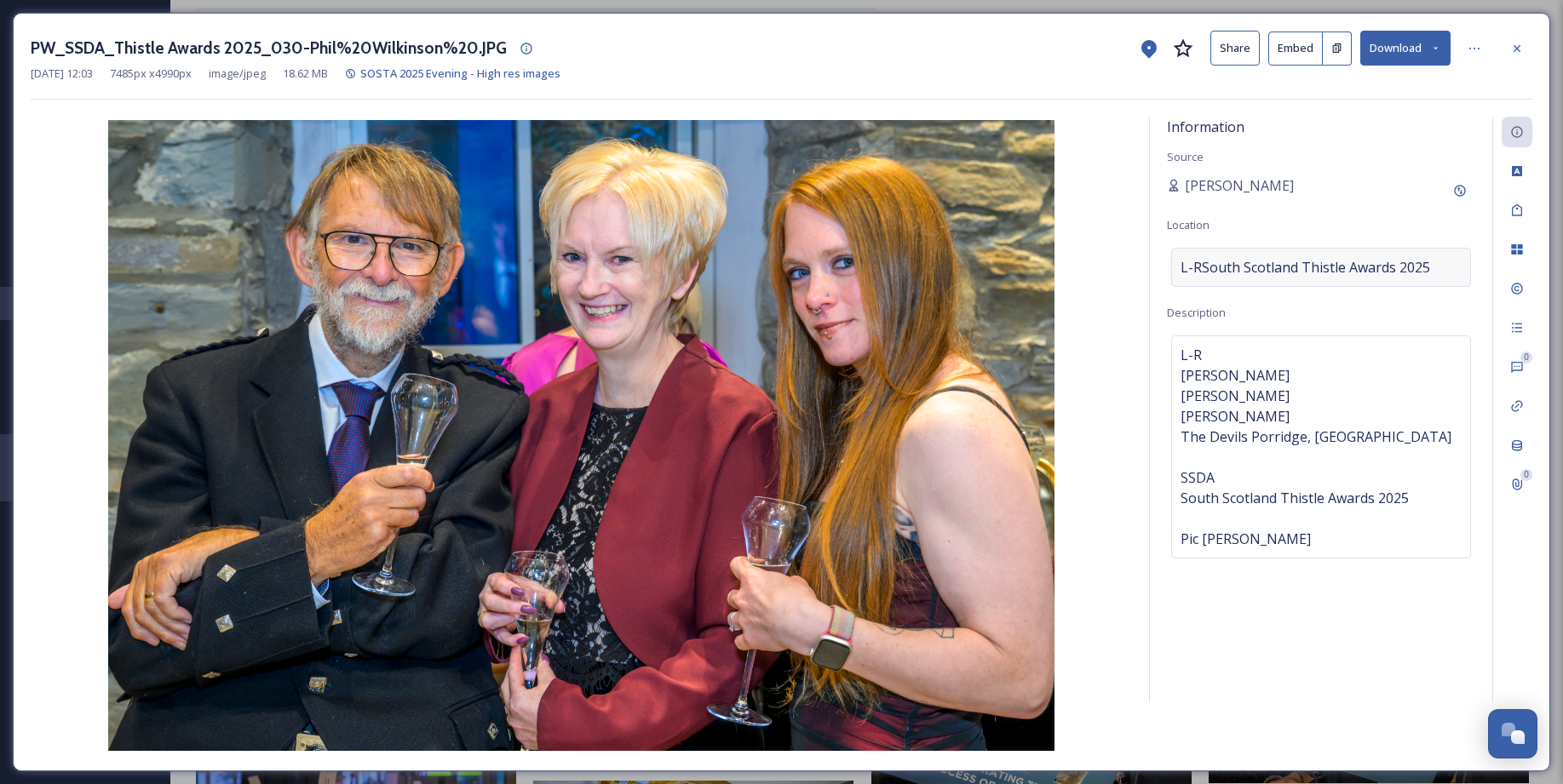
click at [1208, 268] on span "L-RSouth Scotland Thistle Awards 2025" at bounding box center [1304, 267] width 249 height 20
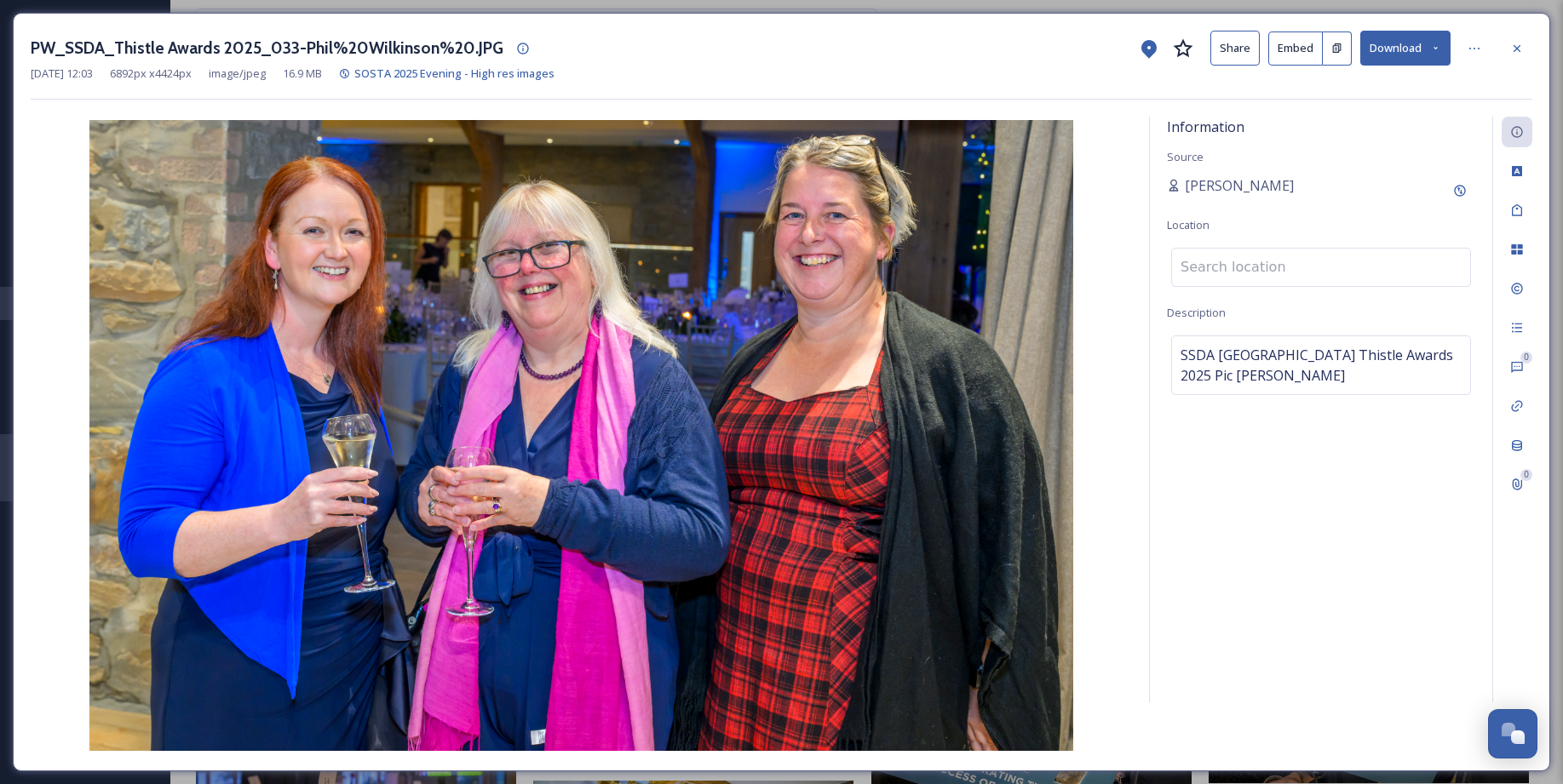
click at [1208, 265] on input at bounding box center [1320, 267] width 298 height 38
click at [1208, 363] on span "SSDASouth Scotland Thistle Awards 2025Pic Phil Wilkinson" at bounding box center [1320, 365] width 281 height 41
click at [1179, 355] on textarea "SSDASouth Scotland Thistle Awards 2025Pic Phil Wilkinson" at bounding box center [1321, 406] width 309 height 142
click at [1179, 353] on textarea "SSDASouth Scotland Thistle Awards 2025Pic Phil Wilkinson" at bounding box center [1321, 406] width 309 height 142
paste textarea "4. Anne Barclay & Joyce Cochrane – The Open Book Sheena Horner – Eat SW Scotland"
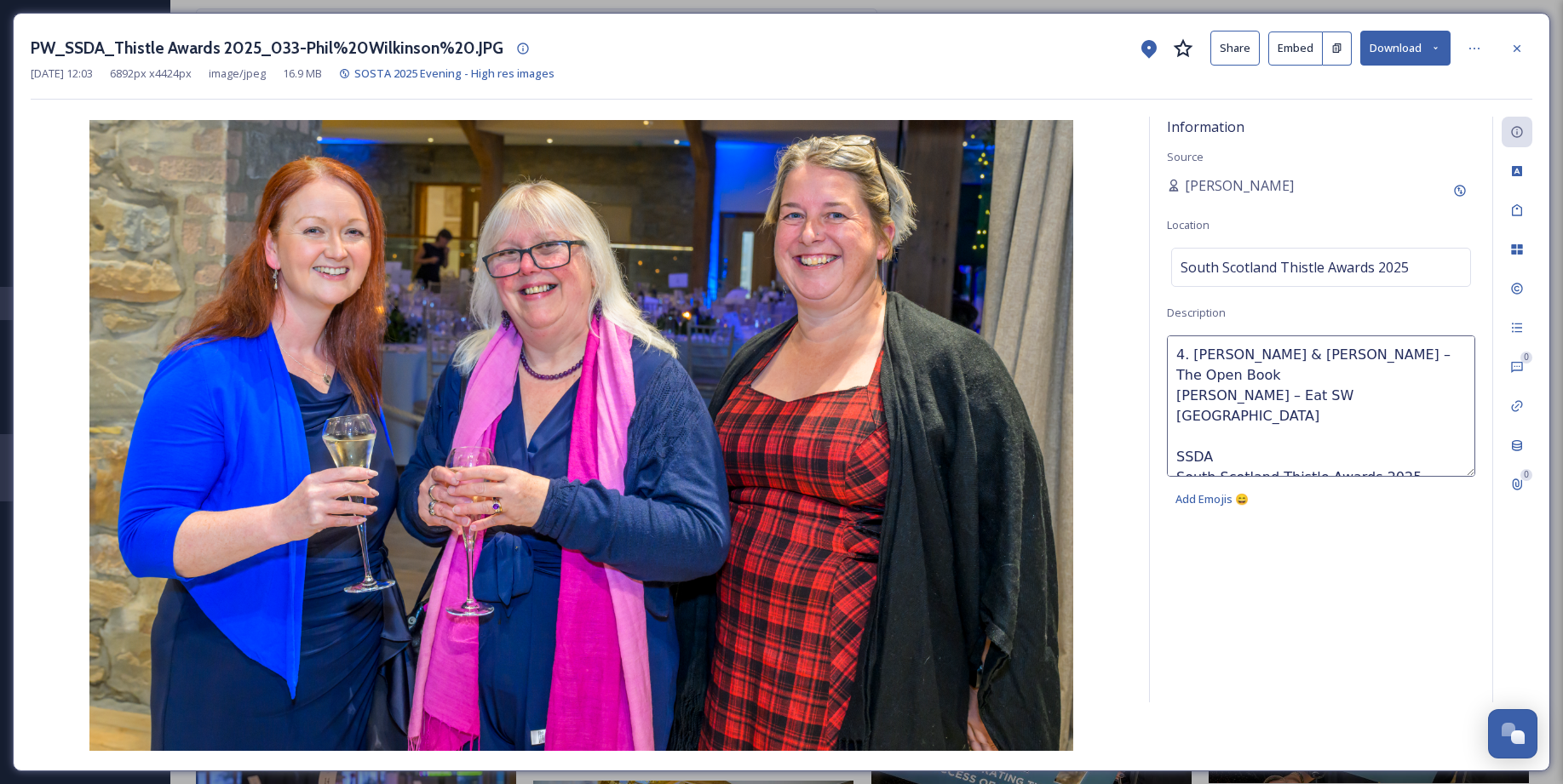
click at [1194, 356] on textarea "4. Anne Barclay & Joyce Cochrane – The Open Book Sheena Horner – Eat SW Scotlan…" at bounding box center [1321, 406] width 309 height 142
type textarea "4Anne Barclay & Joyce Cochrane – The Open Book Sheena Horner – Eat SW Scotland …"
click at [1103, 449] on img at bounding box center [581, 435] width 1101 height 631
click at [1196, 352] on span "4Anne Barclay & Joyce Cochrane – The Open Book Sheena Horner – Eat SW Scotland …" at bounding box center [1320, 437] width 281 height 184
click at [1184, 351] on textarea "4Anne Barclay & Joyce Cochrane – The Open Book Sheena Horner – Eat SW Scotland …" at bounding box center [1321, 406] width 309 height 142
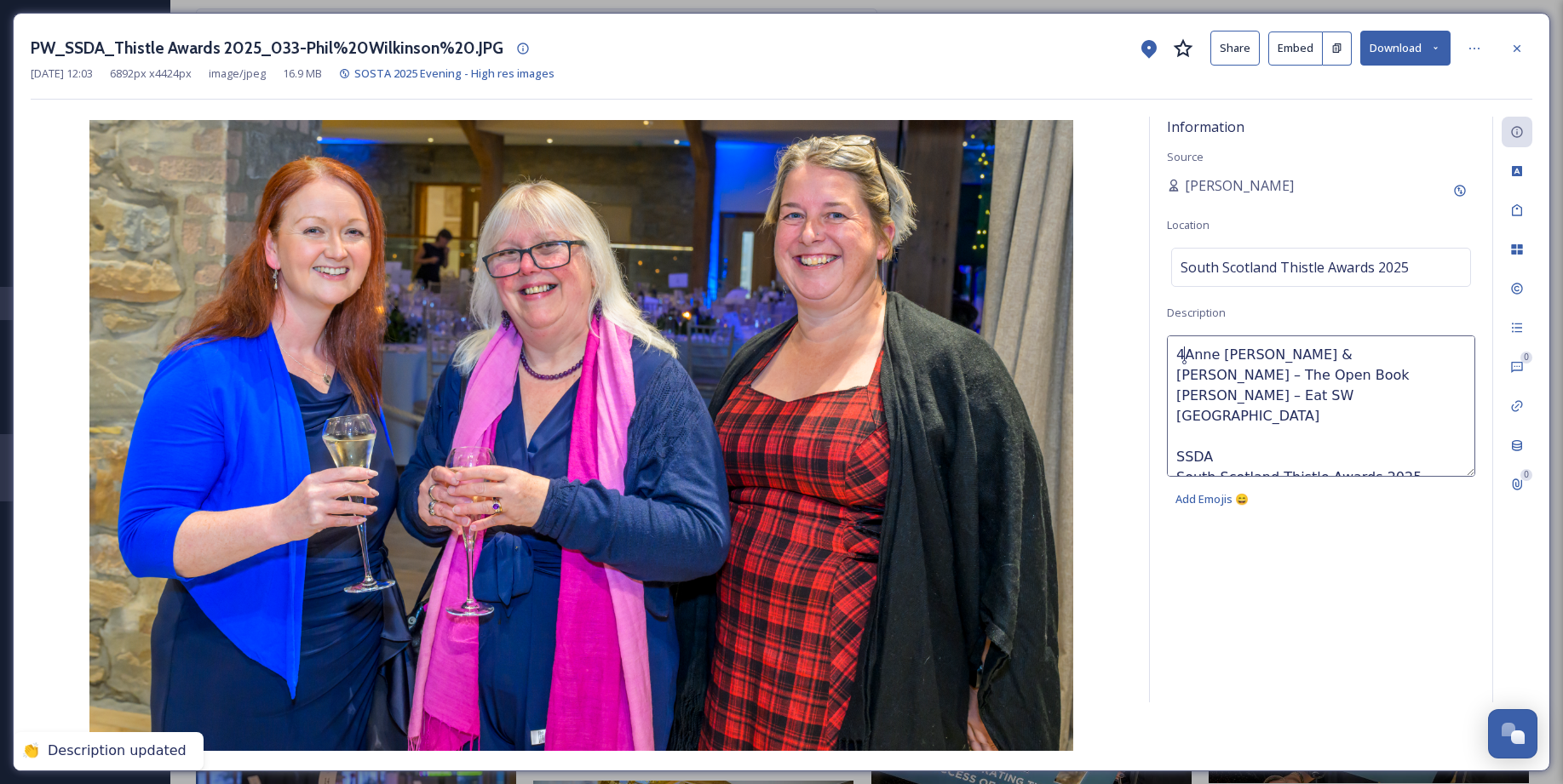
type textarea "Anne Barclay & Joyce Cochrane – The Open Book Sheena Horner – Eat SW Scotland S…"
click at [1208, 415] on textarea "Anne Barclay & Joyce Cochrane – The Open Book Sheena Horner – Eat SW Scotland S…" at bounding box center [1321, 406] width 309 height 142
click at [1208, 570] on div "Information Source Sarah Macdonald Location South Scotland Thistle Awards 2025 …" at bounding box center [1321, 409] width 343 height 586
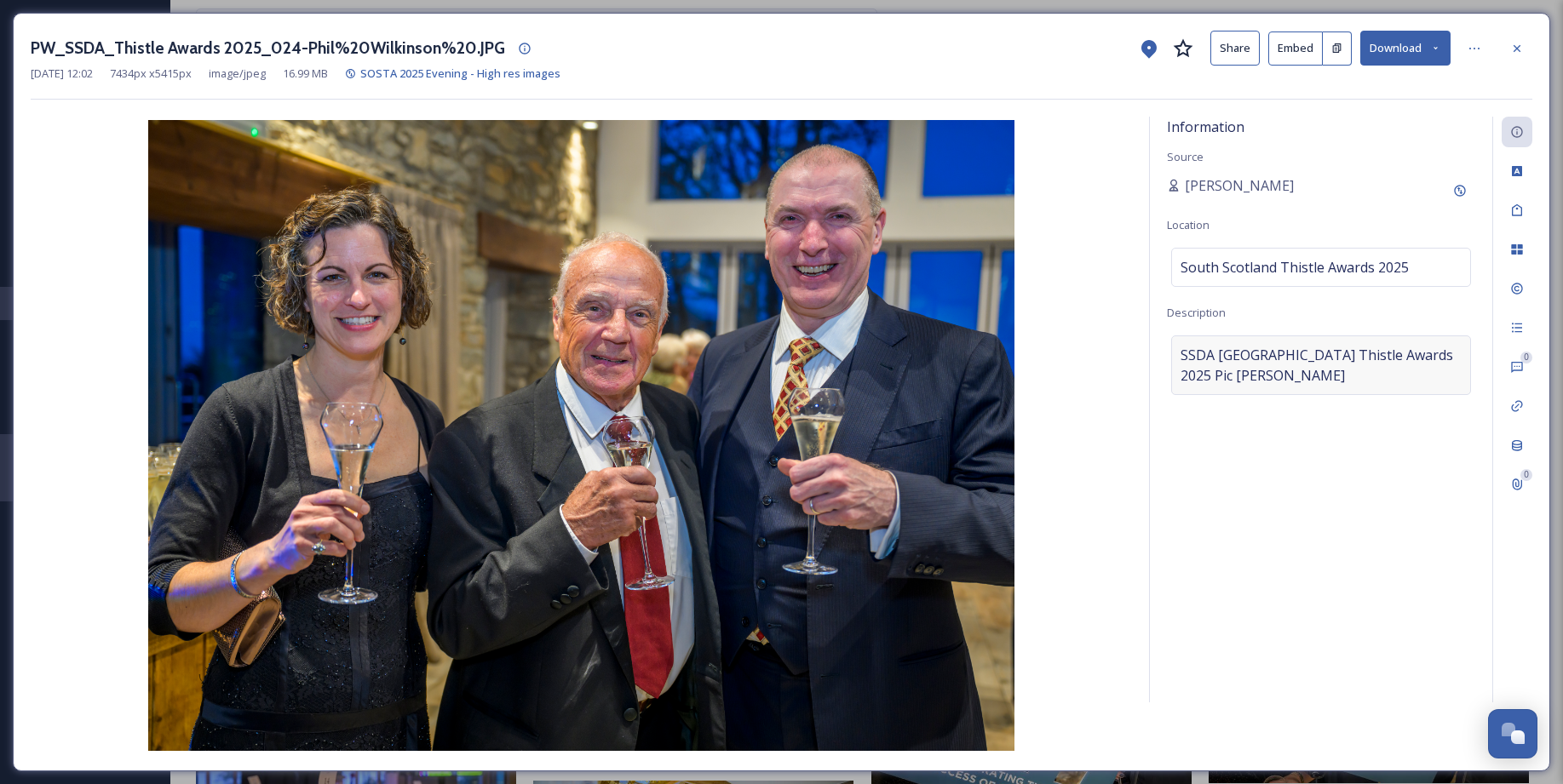
click at [1183, 349] on span "SSDASouth Scotland Thistle Awards 2025Pic Phil Wilkinson" at bounding box center [1320, 365] width 281 height 41
click at [1177, 354] on textarea "SSDASouth Scotland Thistle Awards 2025Pic Phil Wilkinson" at bounding box center [1321, 406] width 309 height 142
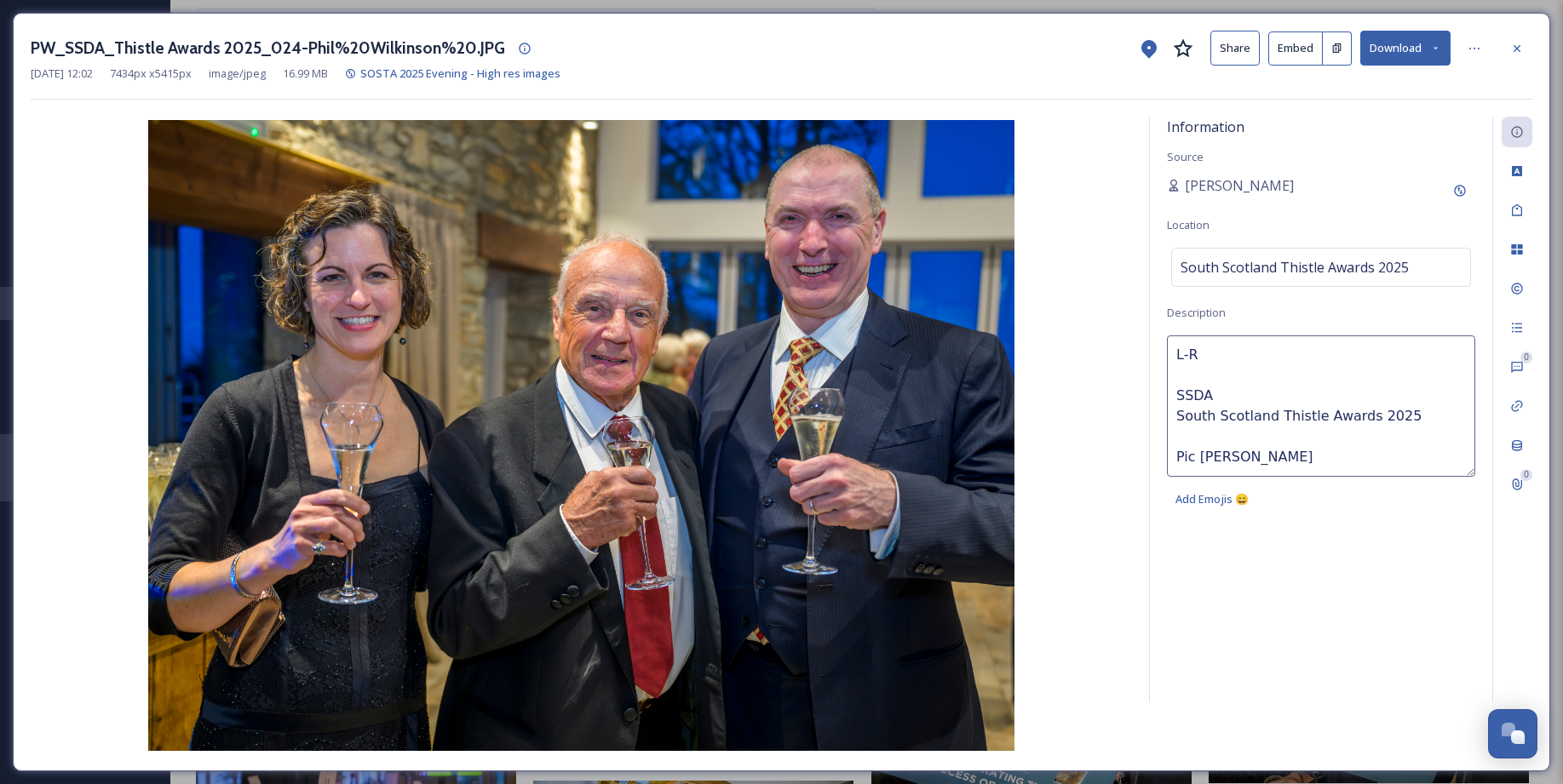
paste textarea "1. Erin & Nick Bullard, Moffat Distillery Tony Turner, The Devils Porridge"
click at [1191, 378] on textarea "L-R 1. Erin & Nick Bullard, Moffat Distillery Tony Turner, The Devils Porridge …" at bounding box center [1321, 406] width 309 height 142
drag, startPoint x: 1205, startPoint y: 378, endPoint x: 1427, endPoint y: 374, distance: 222.0
click at [1208, 374] on textarea "L-R Erin & Nick Bullard, Moffat Distillery Tony Turner, The Devils Porridge SSD…" at bounding box center [1321, 406] width 309 height 142
click at [1208, 413] on textarea "L-R Erin & Nick Bullard, Moffat Distillery Tony Turner, The Devils Porridge SSD…" at bounding box center [1321, 406] width 309 height 142
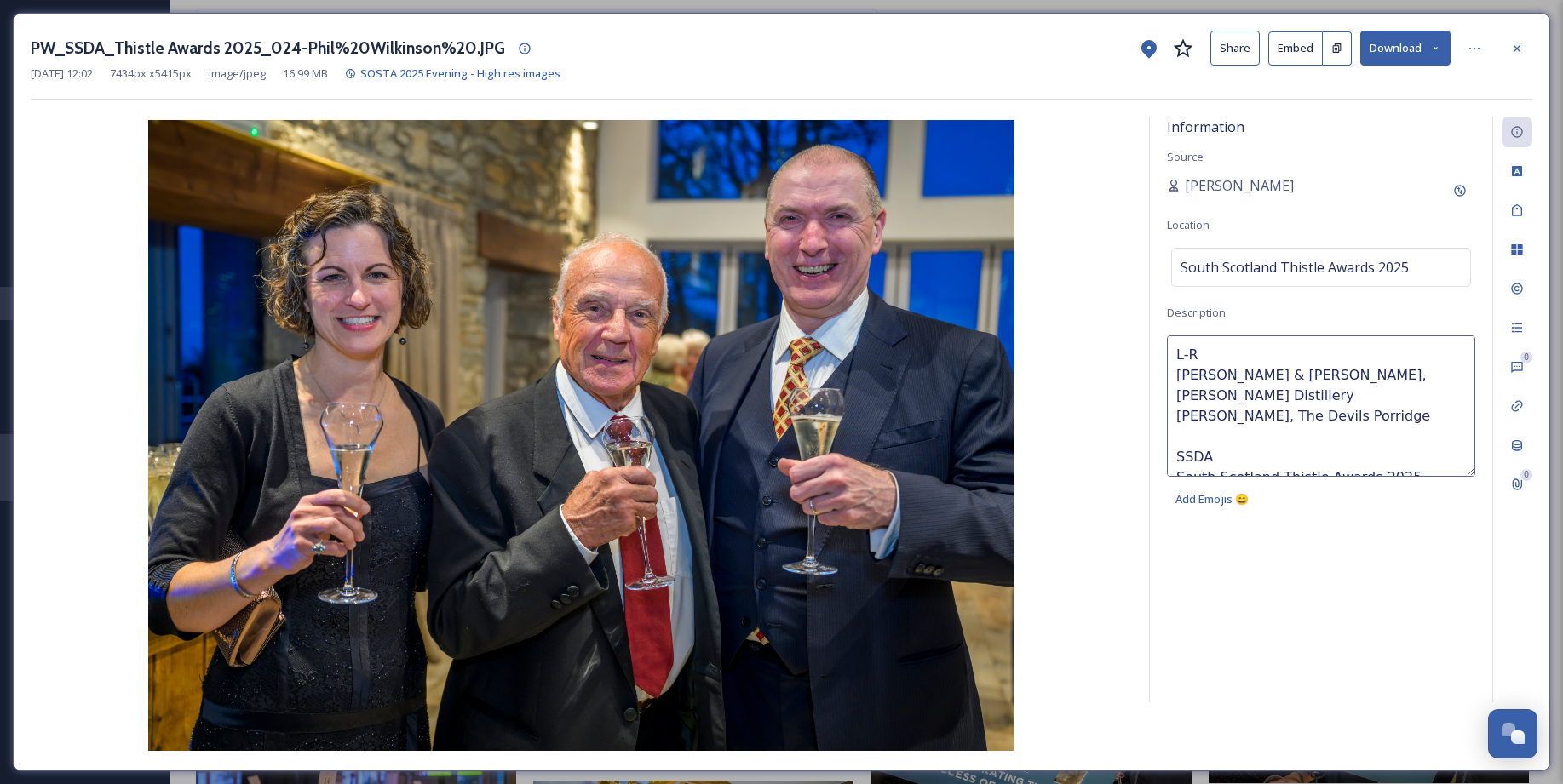
paste textarea "& Nick Bullard, Moffat Distillery"
click at [1190, 417] on textarea "L-R Erin & Nick Bullard, Moffat Distillery Tony Turner, The Devils Porridge & N…" at bounding box center [1321, 406] width 309 height 142
drag, startPoint x: 1205, startPoint y: 378, endPoint x: 1289, endPoint y: 374, distance: 84.1
click at [1208, 374] on textarea "L-R Erin & Nick Bullard, Moffat Distillery Tony Turner, The Devils Porridge Nic…" at bounding box center [1321, 406] width 309 height 142
click at [1181, 398] on textarea "L-R Erin Bullard, Moffat Distillery Tony Turner, The Devils Porridge Nick Bulla…" at bounding box center [1321, 406] width 309 height 142
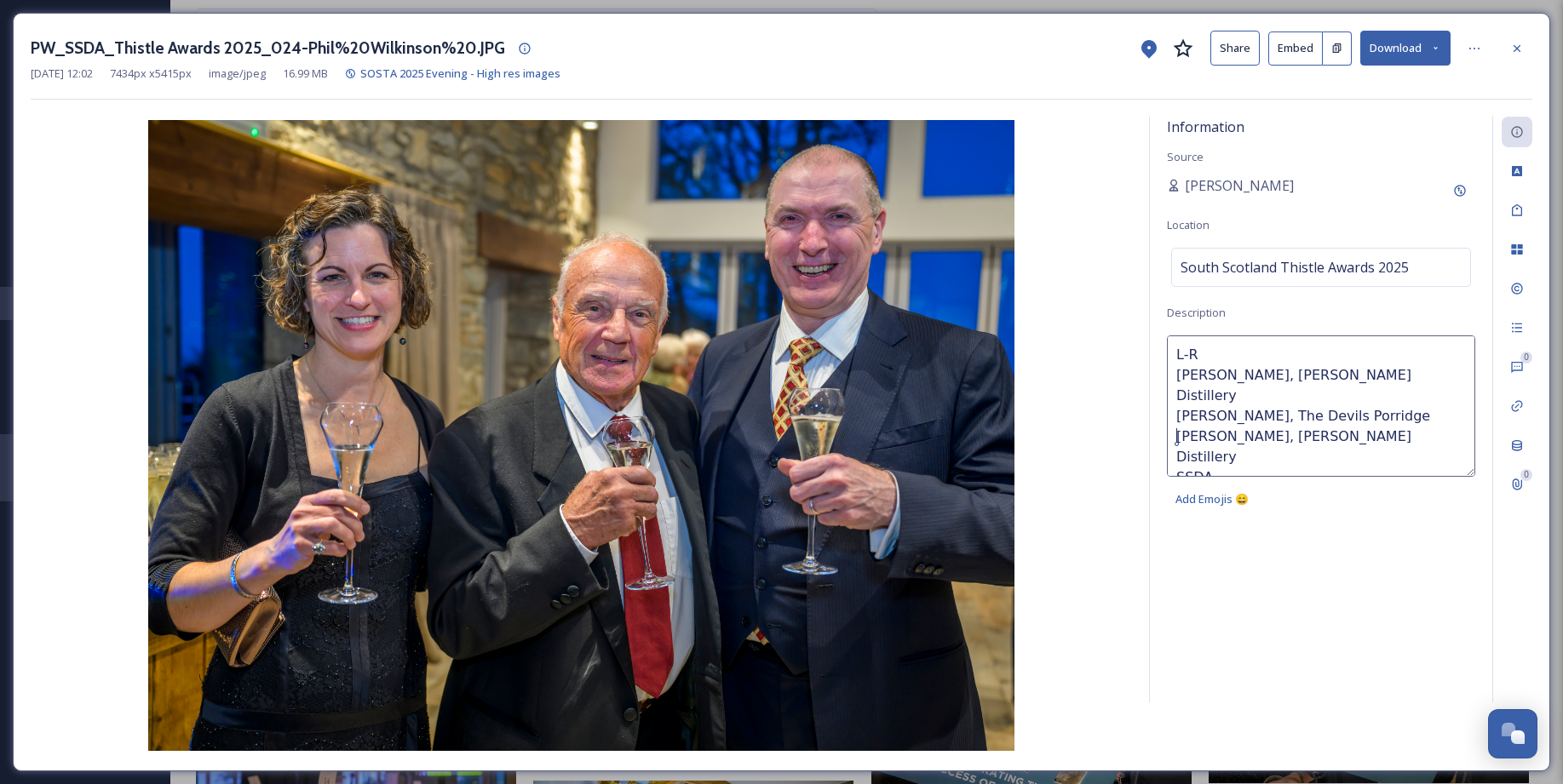
click at [1175, 437] on textarea "L-R Erin Bullard, Moffat Distillery Tony Turner, The Devils Porridge Nick Bulla…" at bounding box center [1321, 406] width 309 height 142
type textarea "L-R Erin Bullard, Moffat Distillery Tony Turner, The Devils Porridge Nick Bulla…"
click at [1088, 418] on img at bounding box center [581, 435] width 1101 height 631
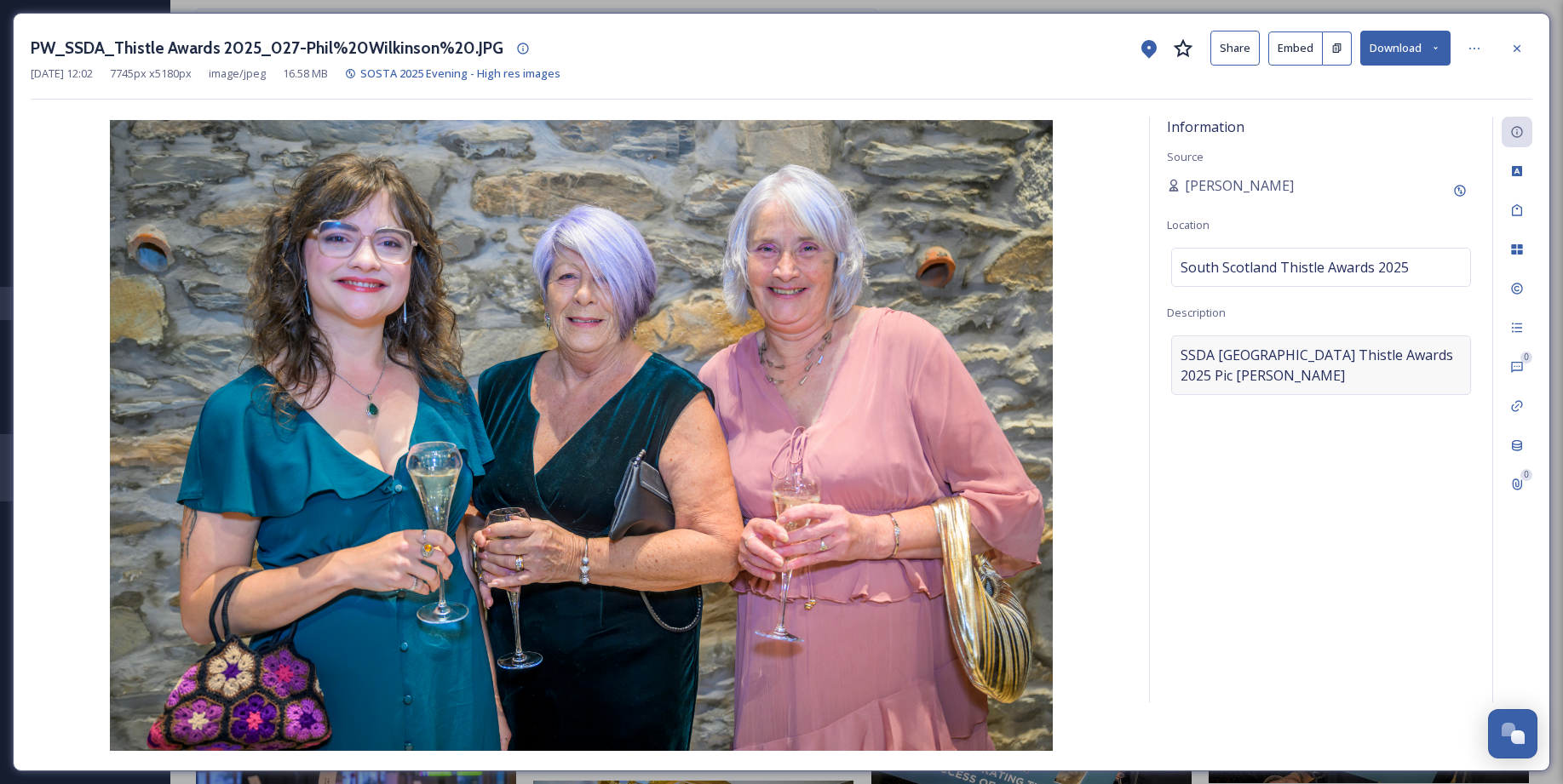
click at [1176, 348] on div "SSDASouth Scotland Thistle Awards 2025Pic Phil Wilkinson" at bounding box center [1320, 365] width 300 height 59
click at [1177, 357] on textarea "SSDASouth Scotland Thistle Awards 2025Pic Phil Wilkinson" at bounding box center [1321, 406] width 309 height 142
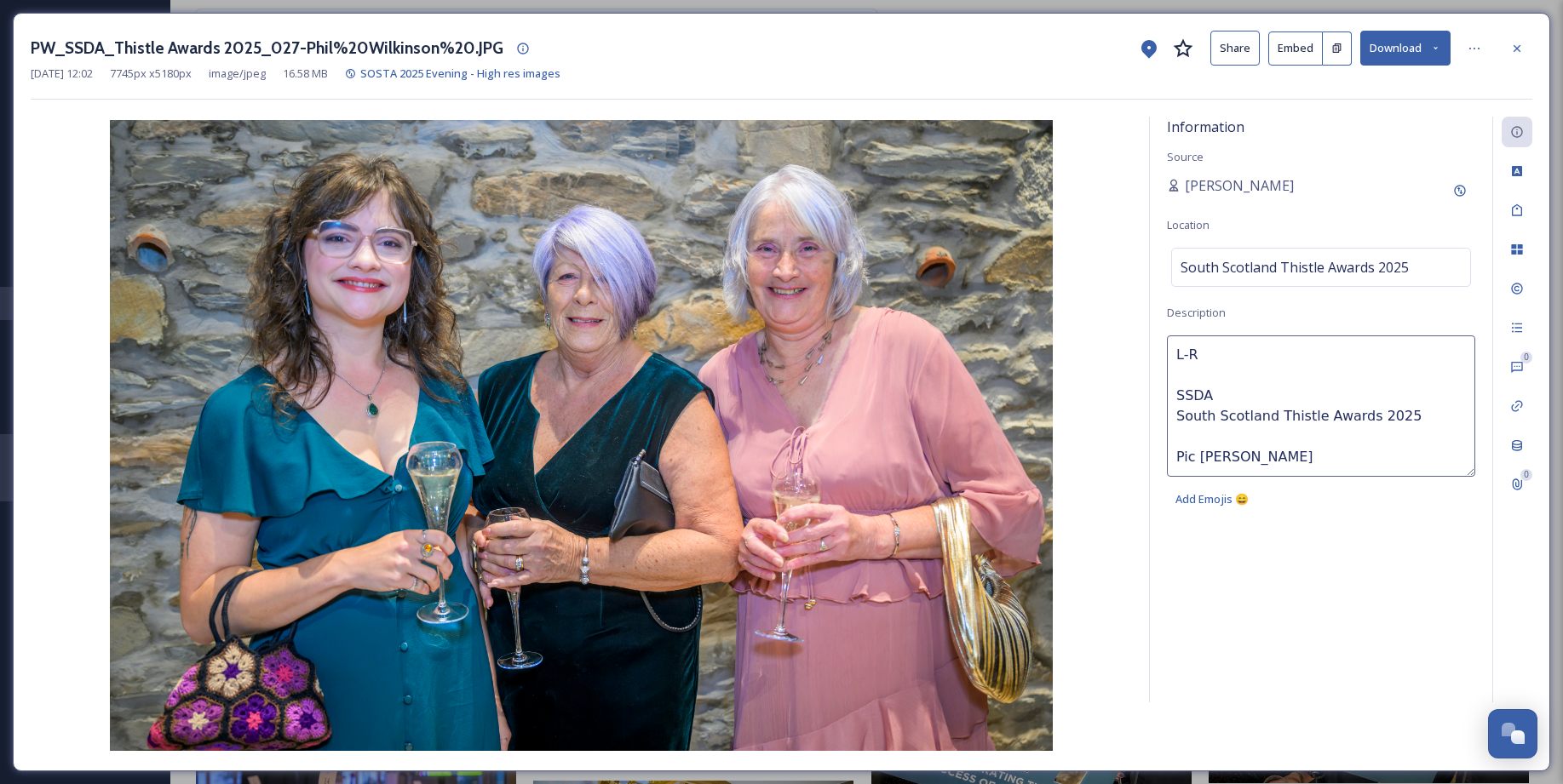
paste textarea "1. Georgia Pope, Fiona Libera & Helen Backhouse - Moffat Distillery"
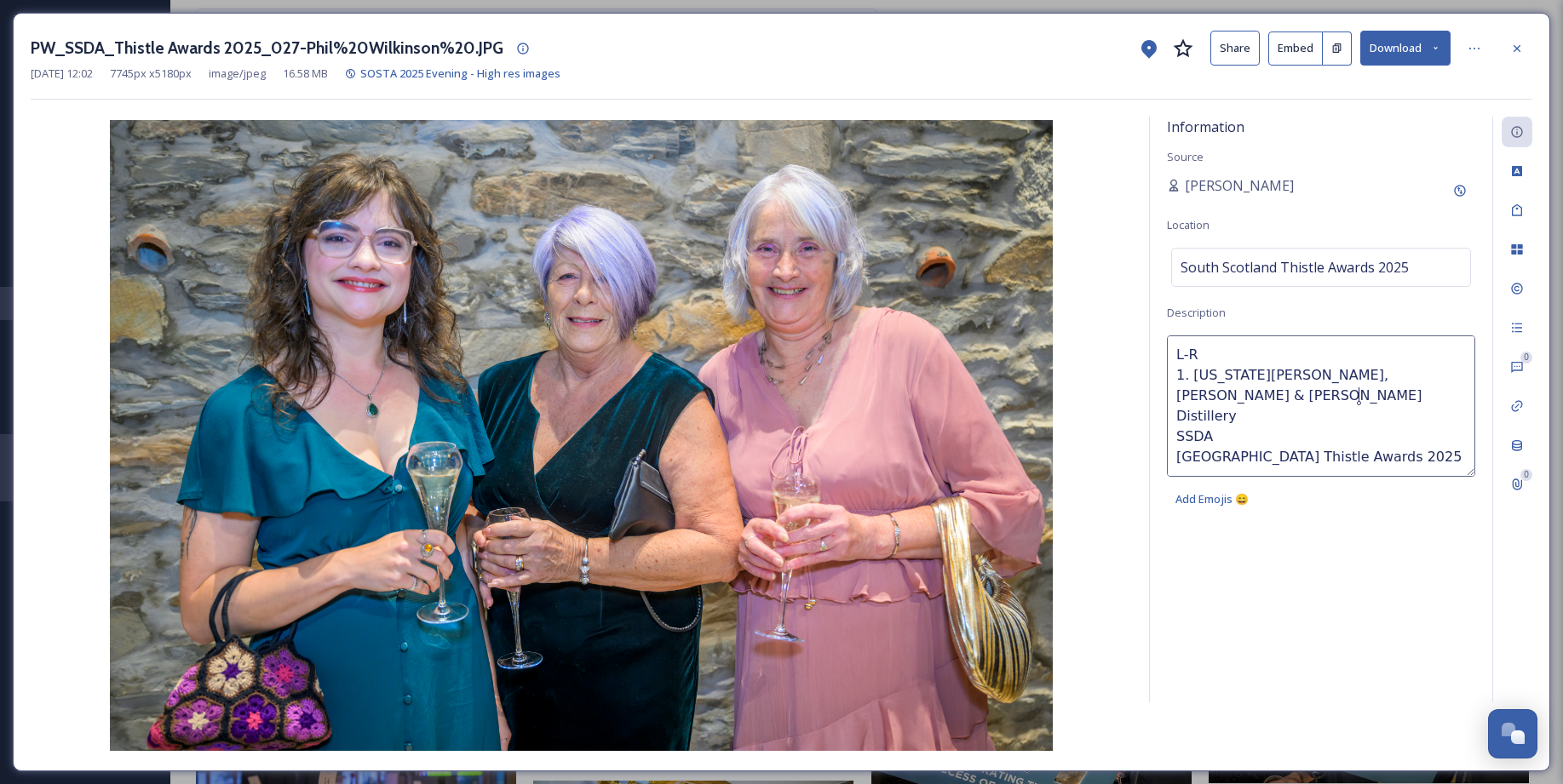
click at [1193, 374] on textarea "L-R 1. Georgia Pope, Fiona Libera & Helen Backhouse - Moffat Distillery SSDA So…" at bounding box center [1321, 406] width 309 height 142
click at [1208, 378] on textarea "L-R Georgia Pope, Fiona Libera & Helen Backhouse - Moffat Distillery SSDA South…" at bounding box center [1321, 406] width 309 height 142
click at [1208, 360] on textarea "L-R Georgia Pope, Fiona Libera & Helen Backhouse - Moffat Distillery SSDA South…" at bounding box center [1321, 406] width 309 height 142
click at [1177, 420] on textarea "L-R Georgia Pope, Fiona Libera & Helen Backhouse - Moffat Distillery SSDA South…" at bounding box center [1321, 406] width 309 height 142
type textarea "L-R Georgia Pope, Fiona Libera & Helen Backhouse - Moffat Distillery SSDA South…"
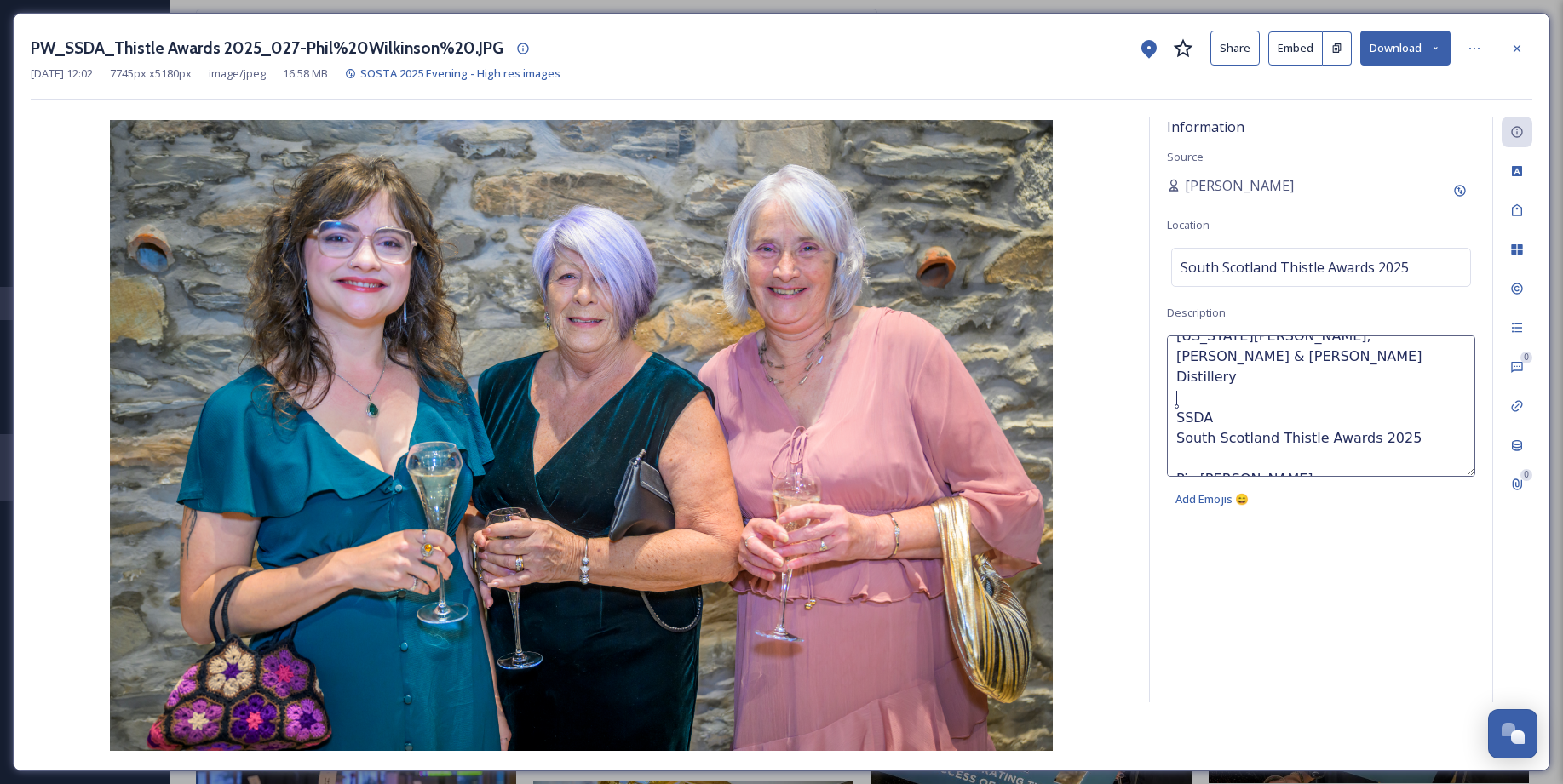
scroll to position [41, 0]
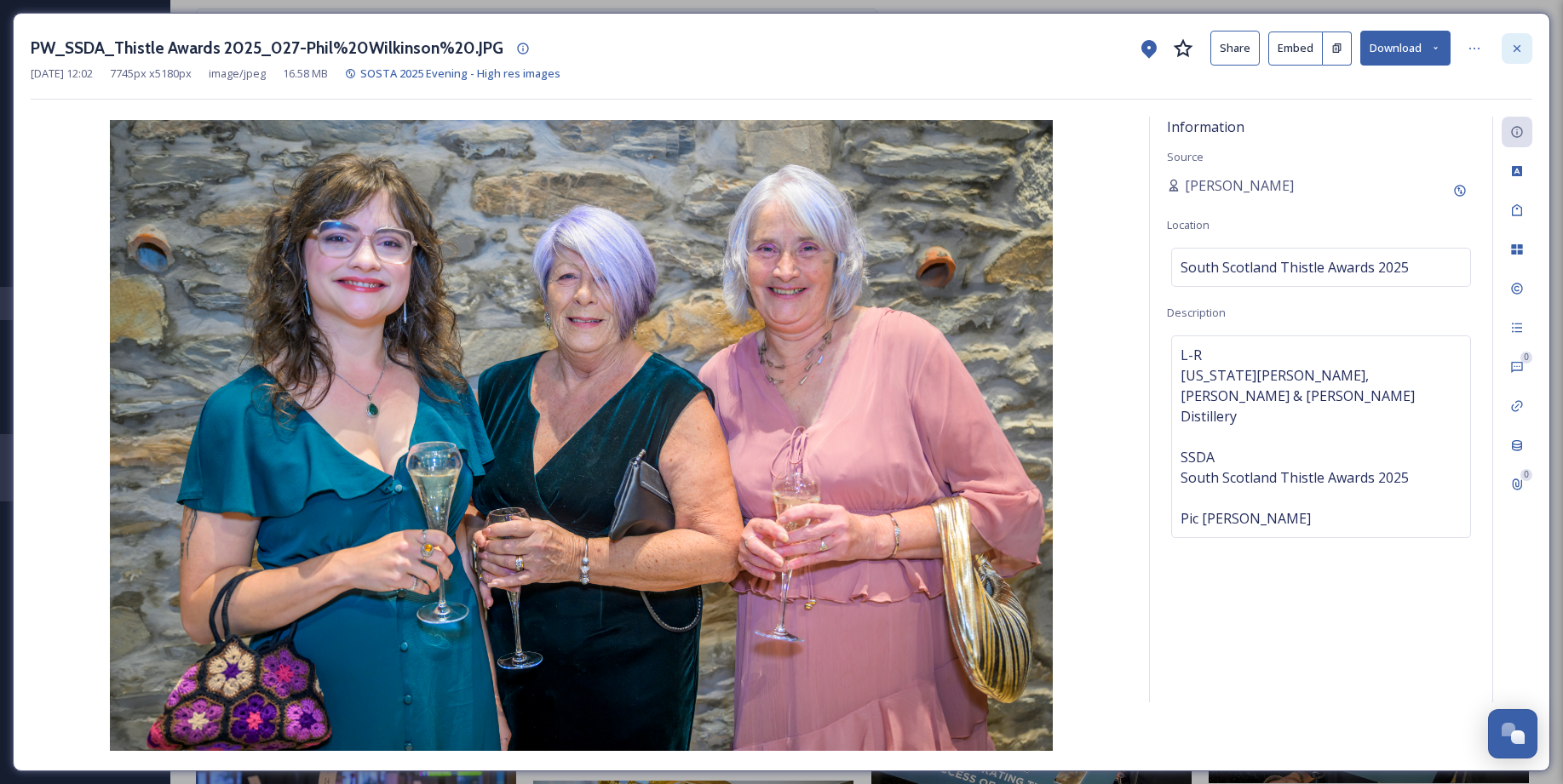
click at [1208, 44] on icon at bounding box center [1517, 49] width 14 height 14
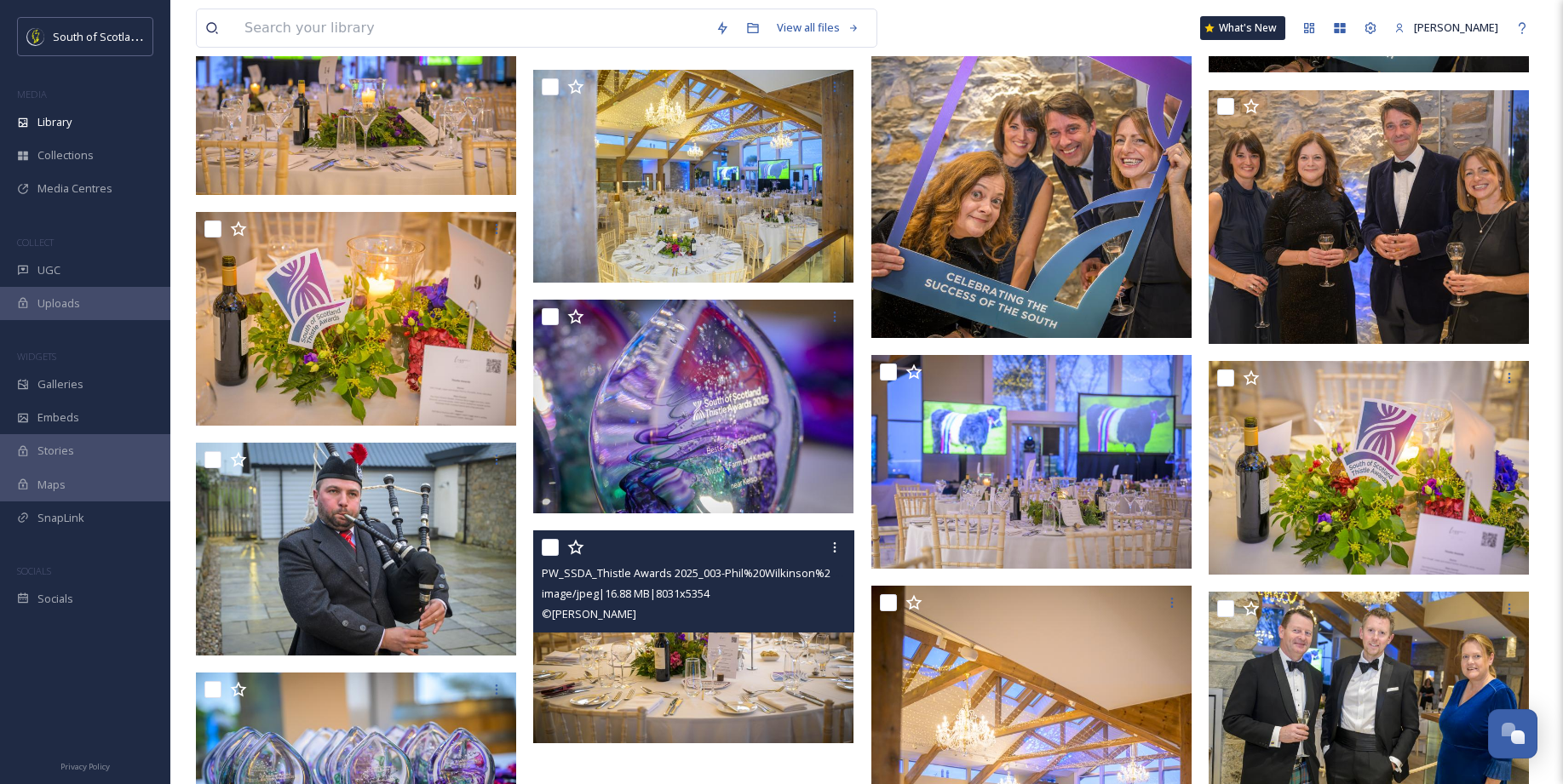
scroll to position [14583, 0]
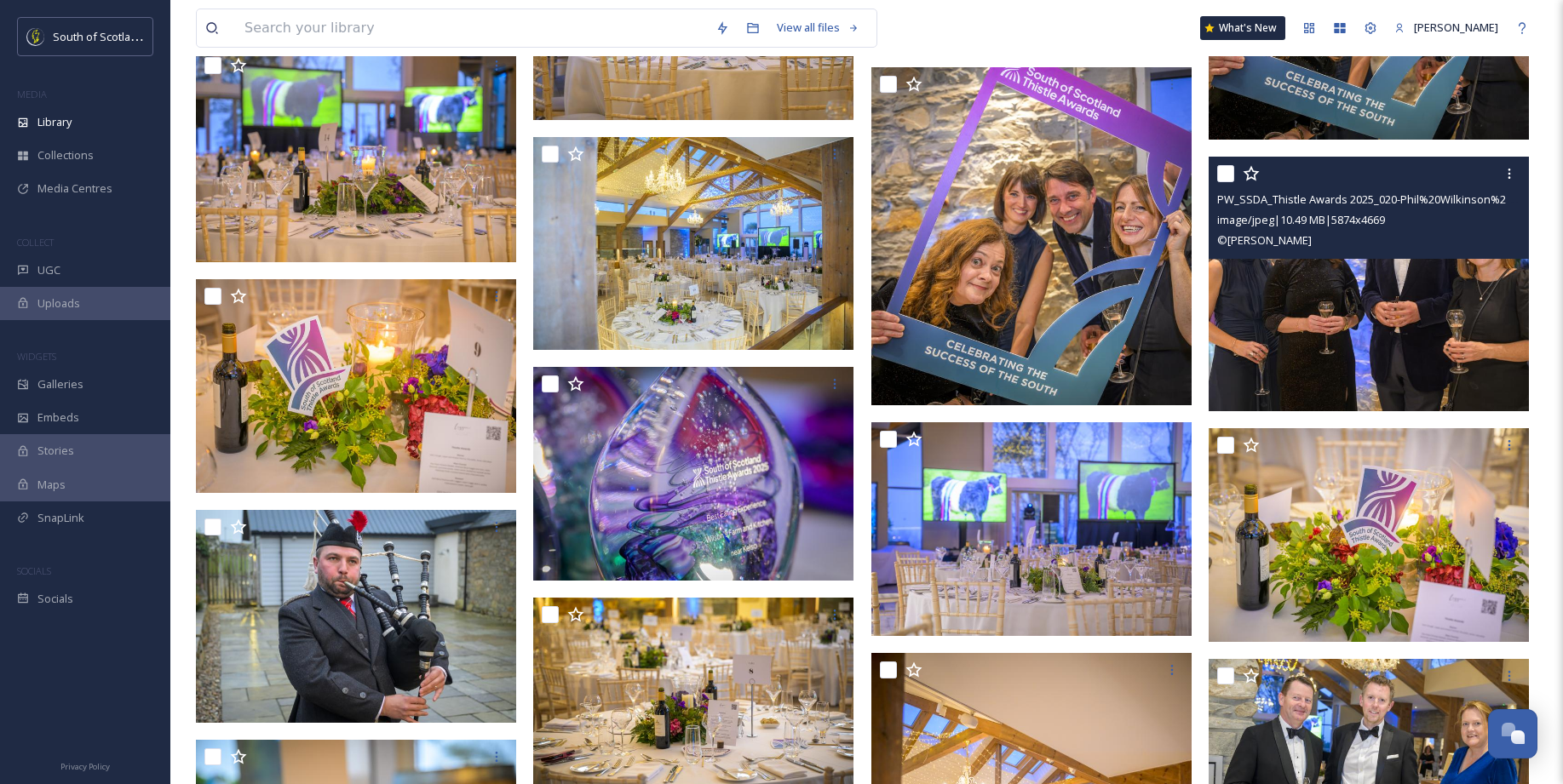
click at [1208, 321] on img at bounding box center [1368, 284] width 320 height 254
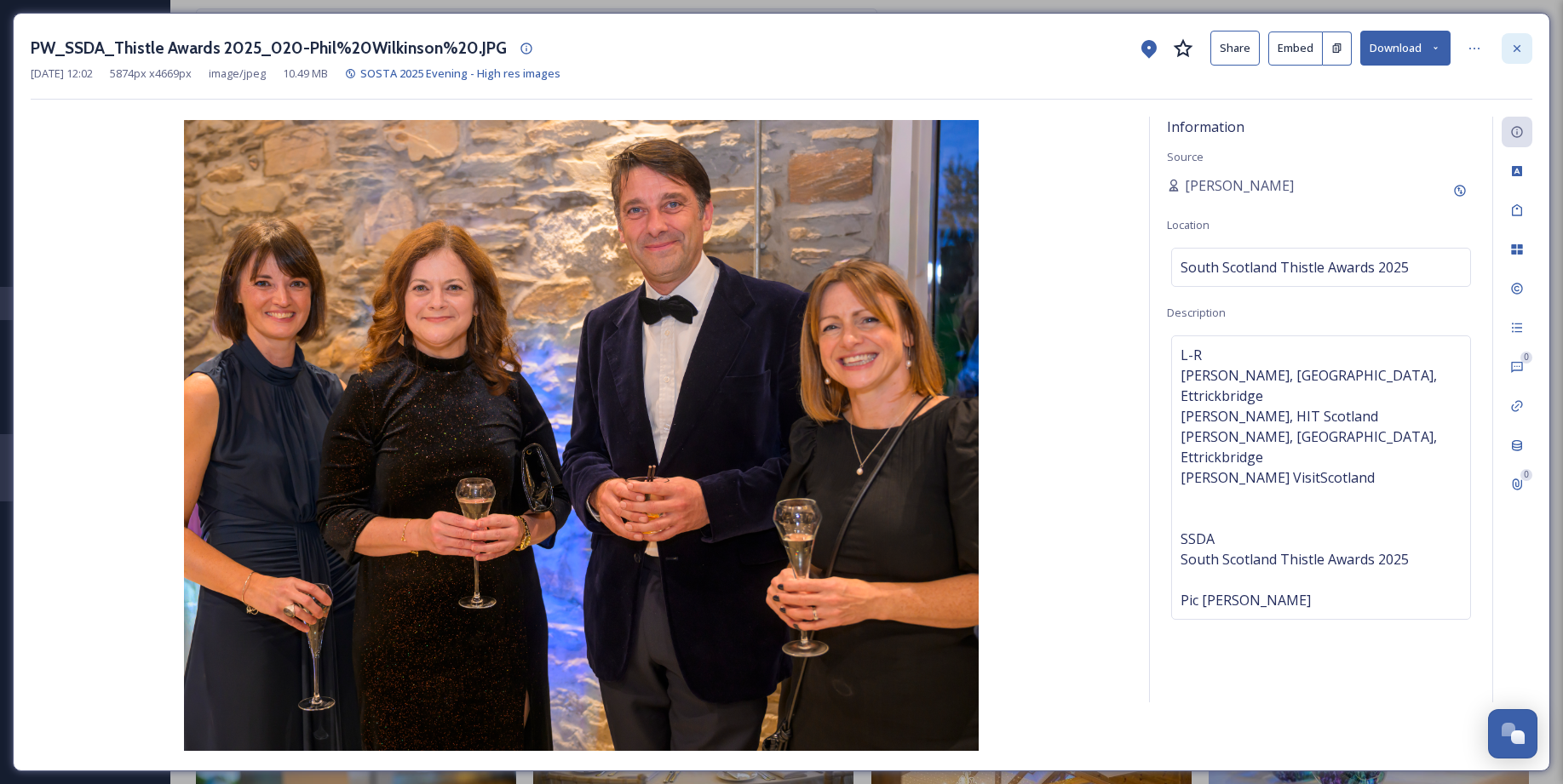
click at [1208, 45] on icon at bounding box center [1517, 49] width 14 height 14
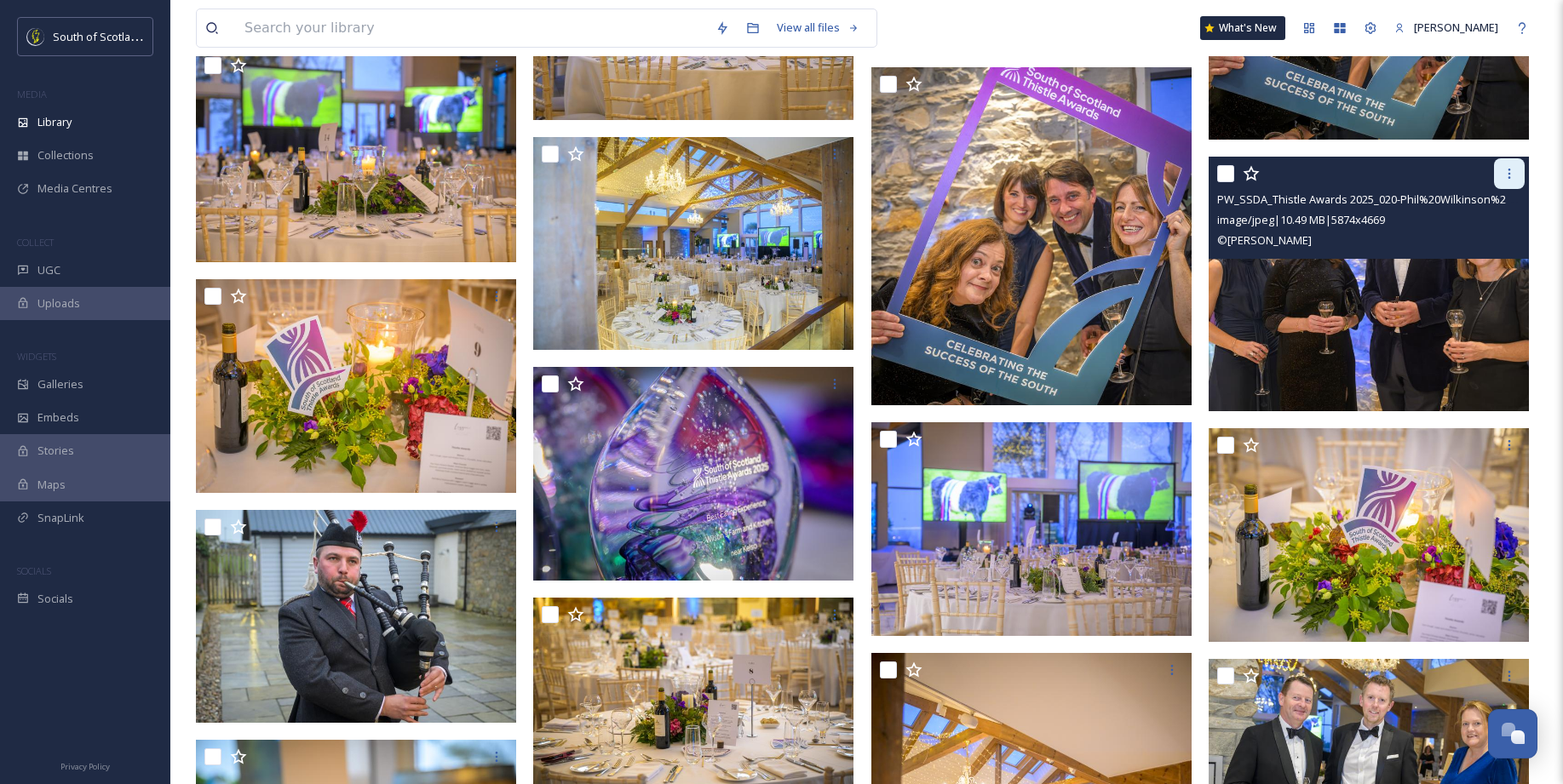
click at [1208, 175] on icon at bounding box center [1509, 174] width 14 height 14
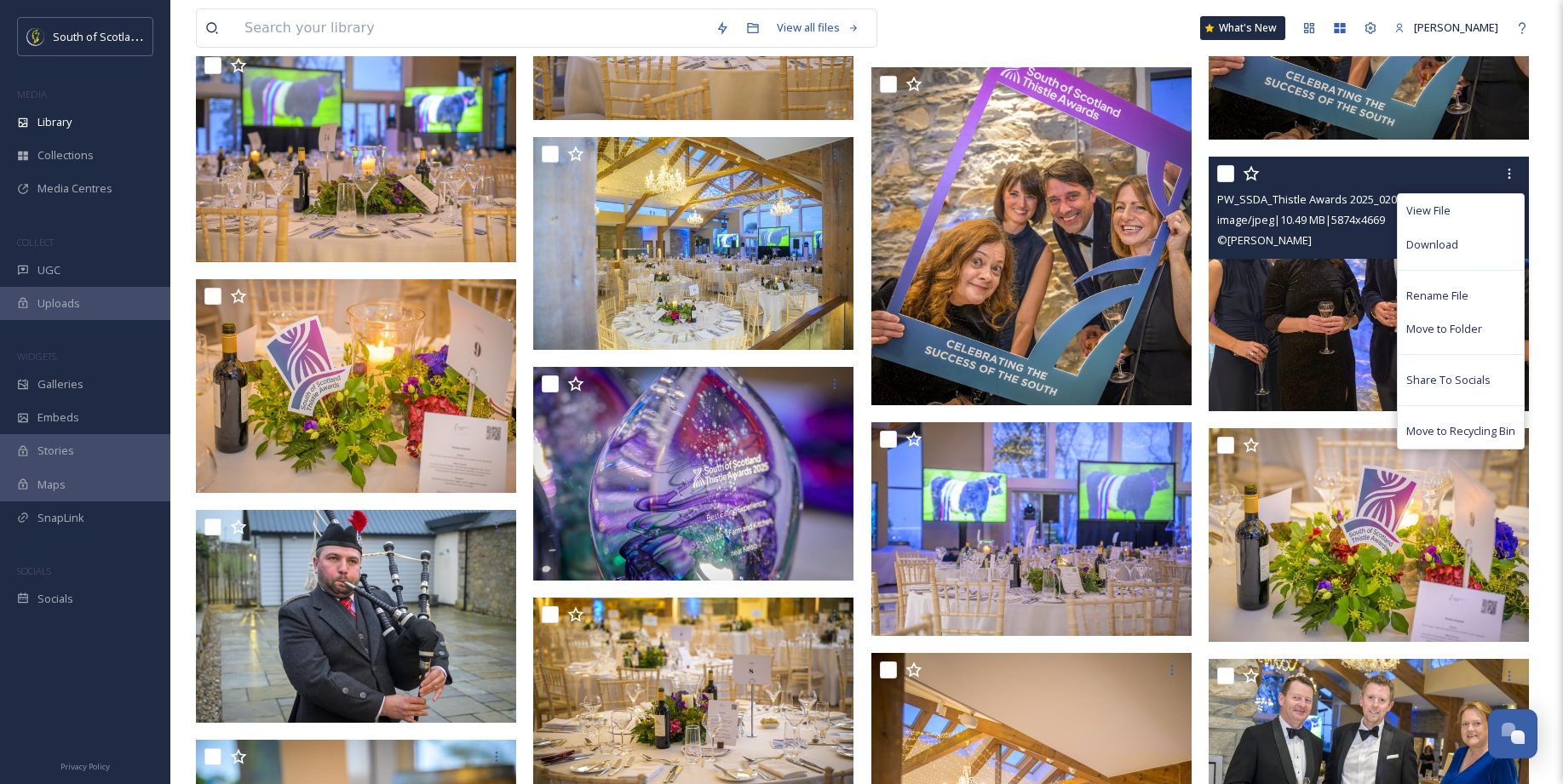
click at [1208, 172] on input "checkbox" at bounding box center [1225, 173] width 17 height 17
checkbox input "true"
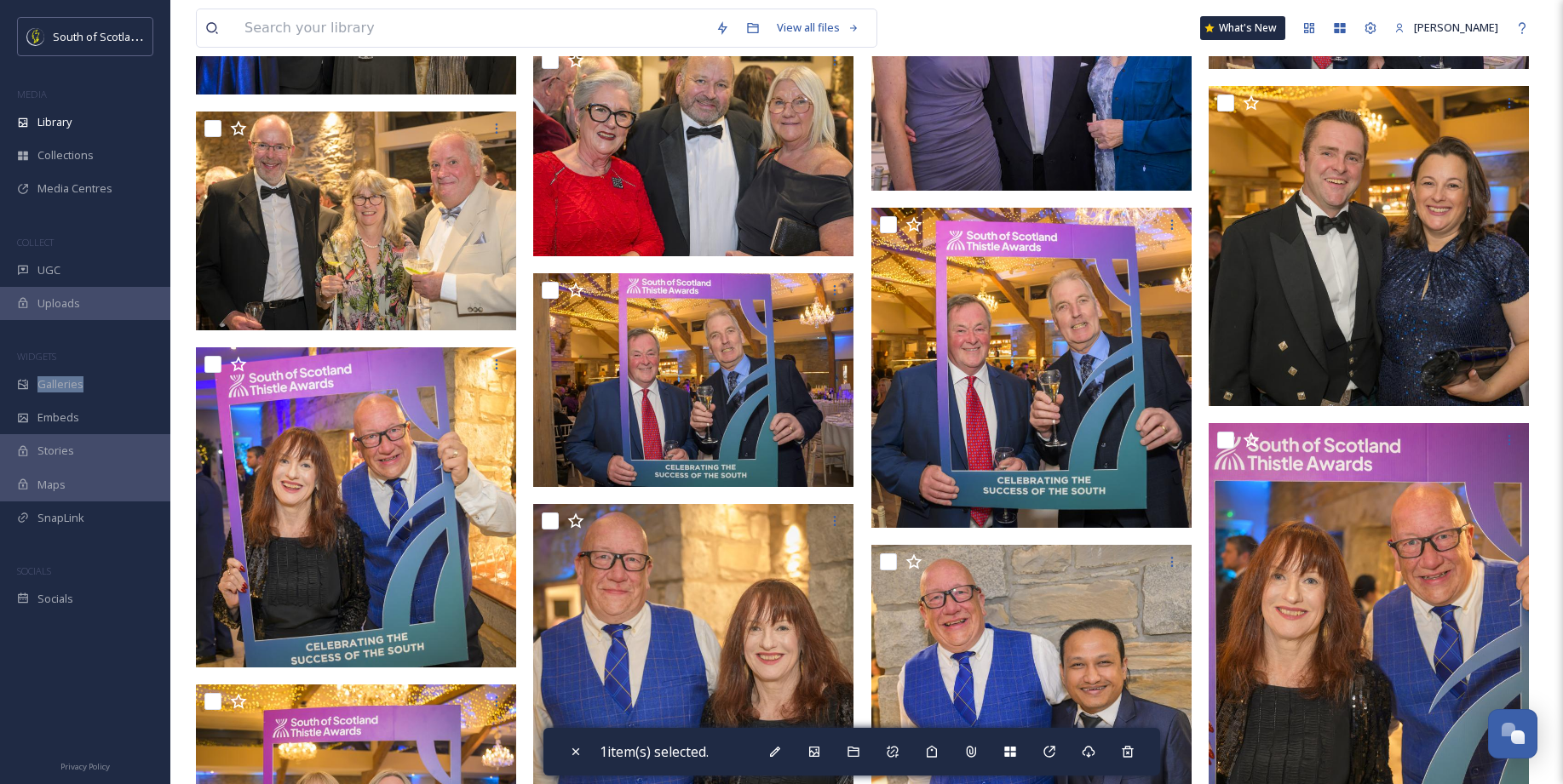
scroll to position [9614, 0]
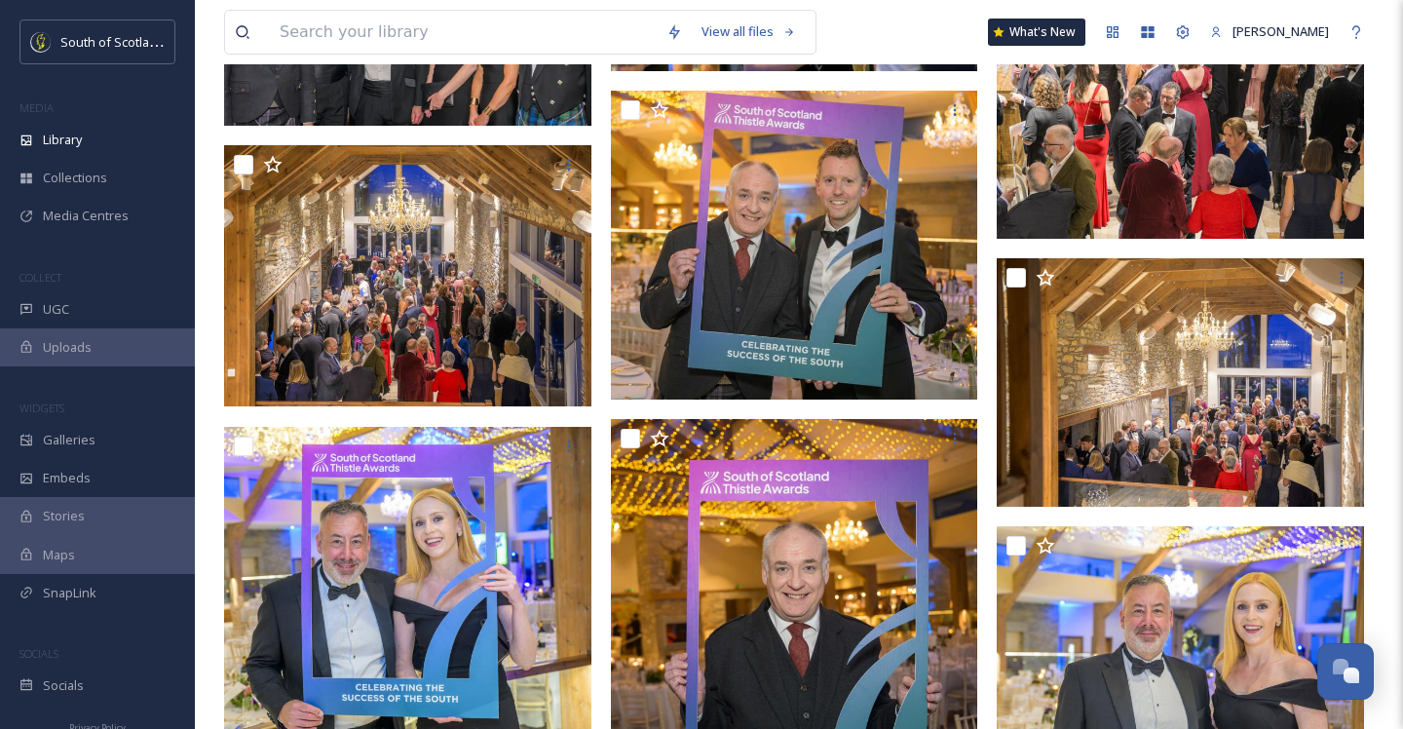
scroll to position [18800, 0]
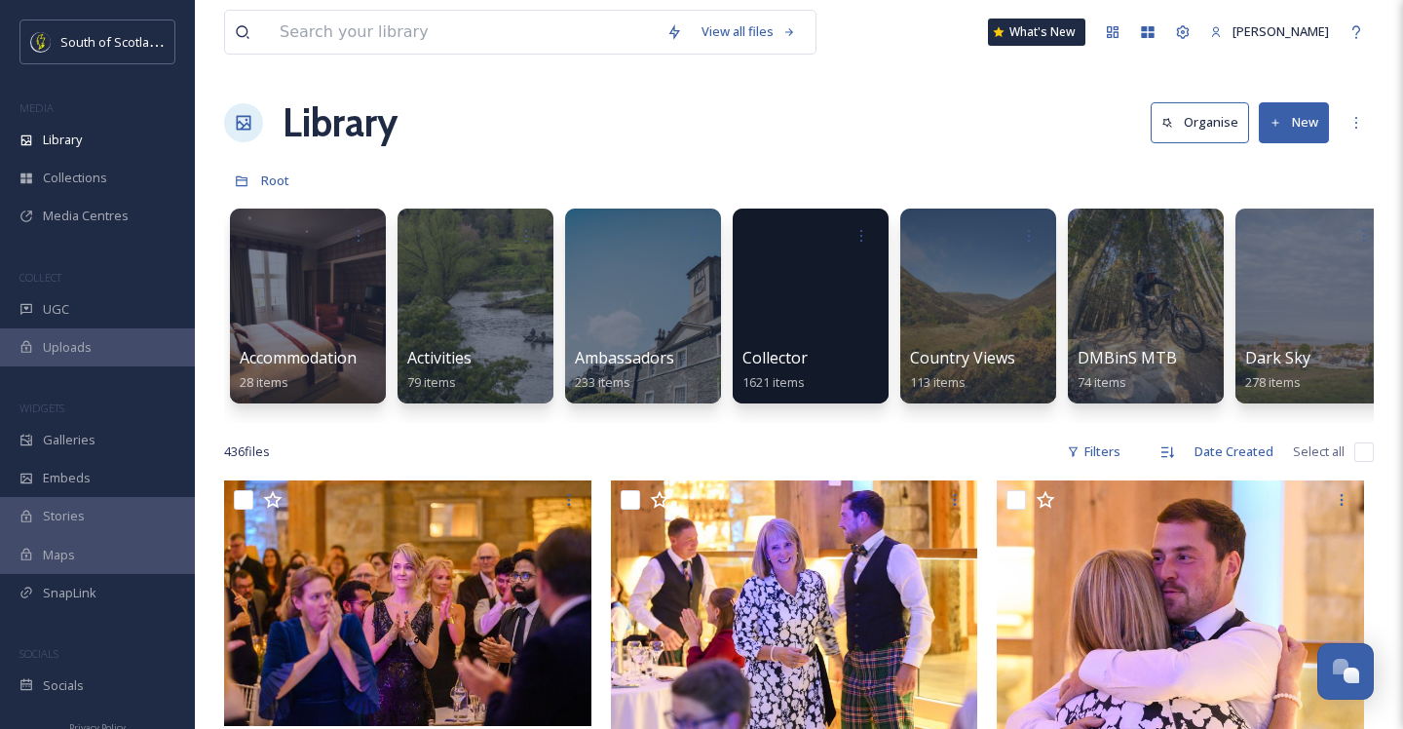
scroll to position [18800, 0]
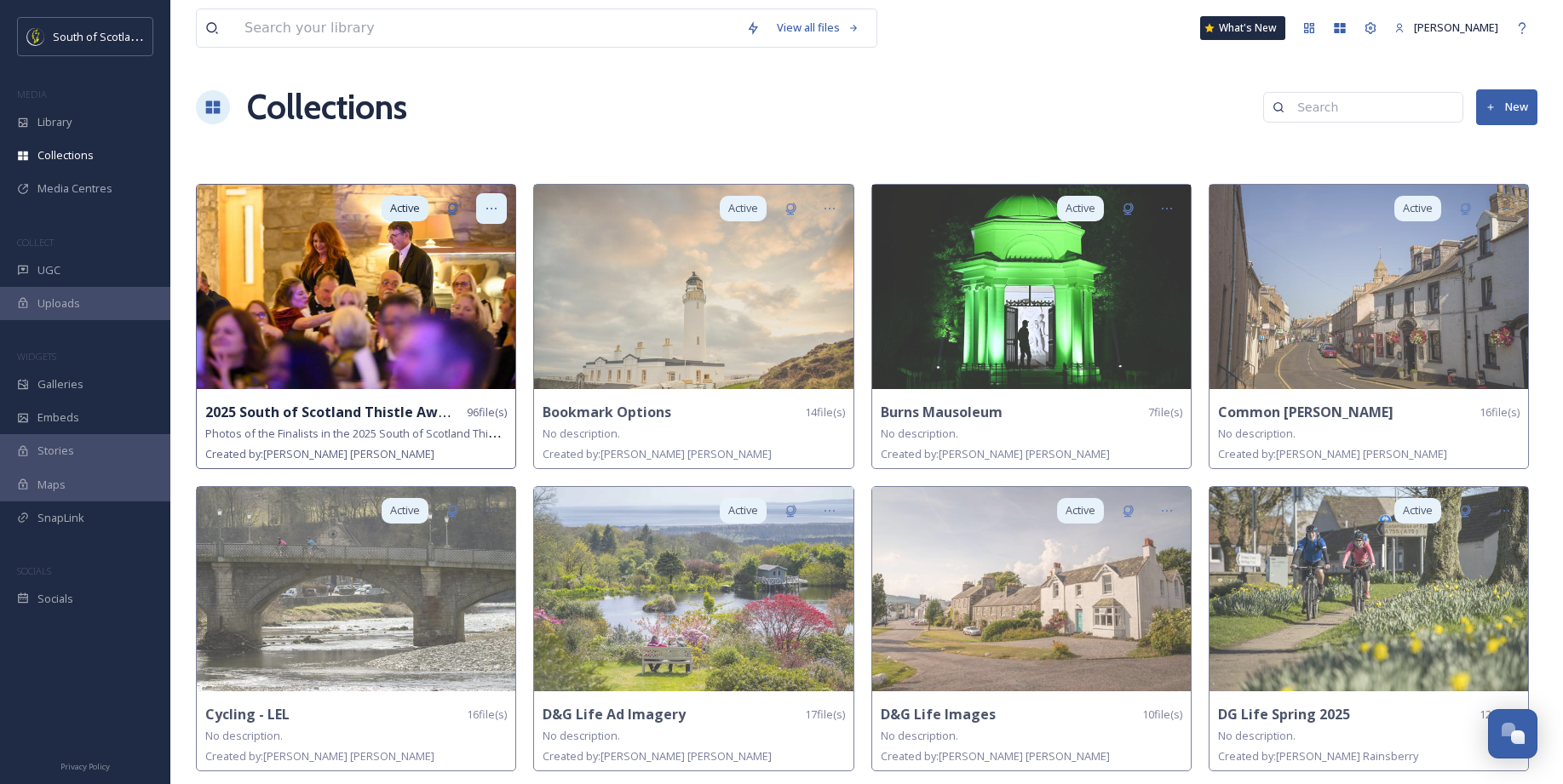
click at [497, 207] on icon at bounding box center [491, 209] width 14 height 14
click at [450, 283] on span "Share" at bounding box center [441, 279] width 31 height 17
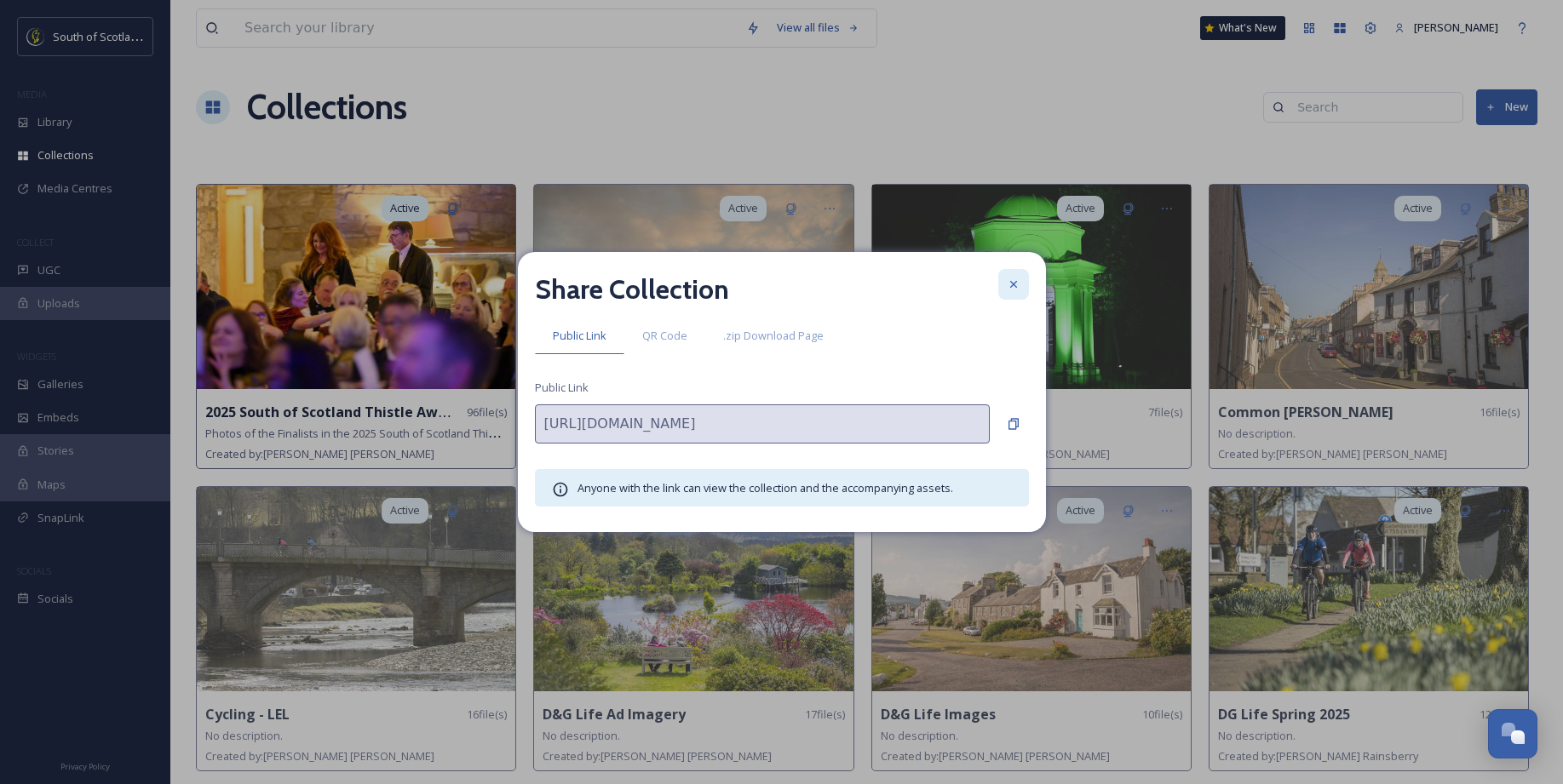
click at [1010, 285] on icon at bounding box center [1013, 285] width 14 height 14
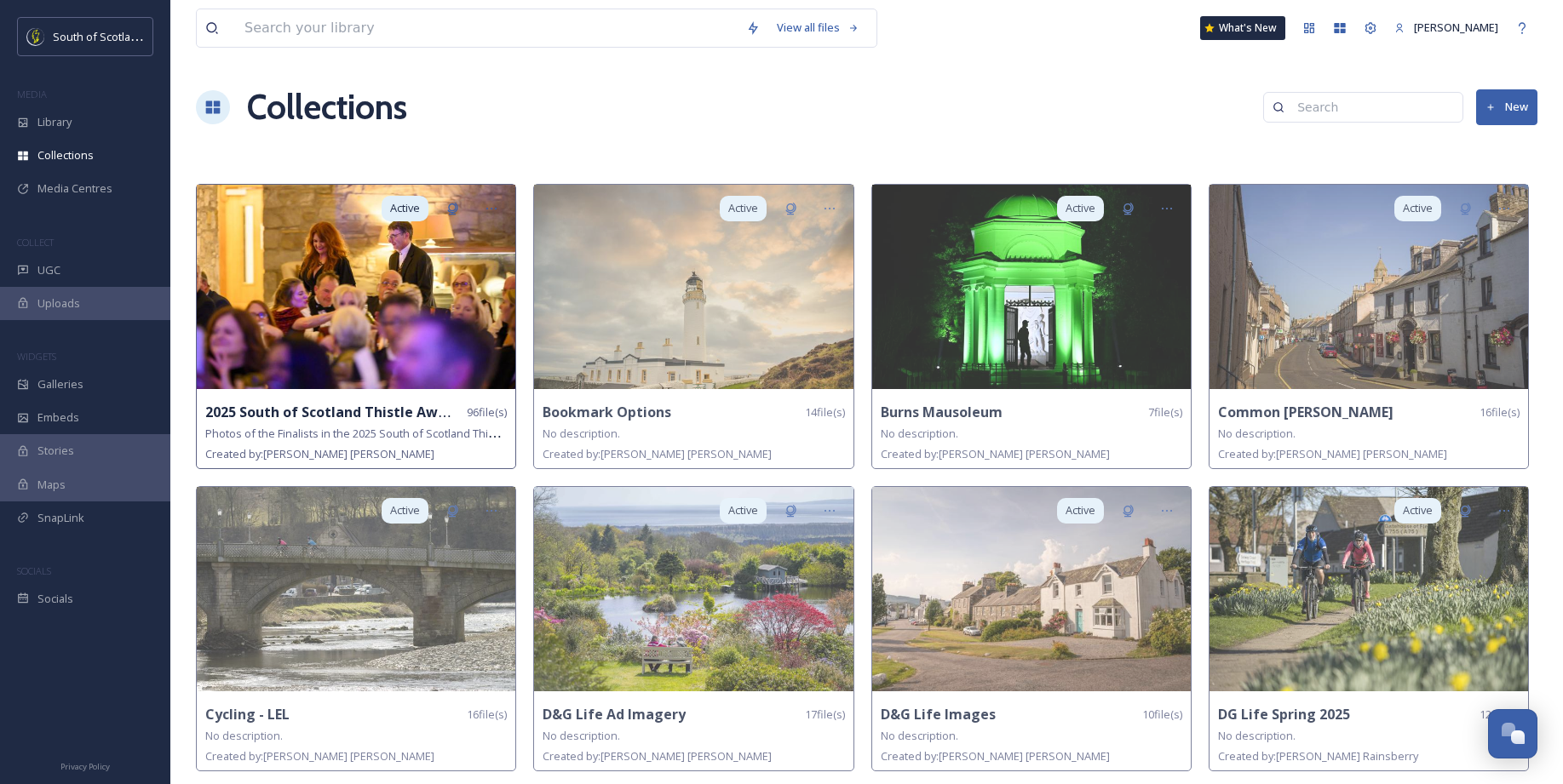
click at [1504, 121] on button "New" at bounding box center [1506, 107] width 61 height 35
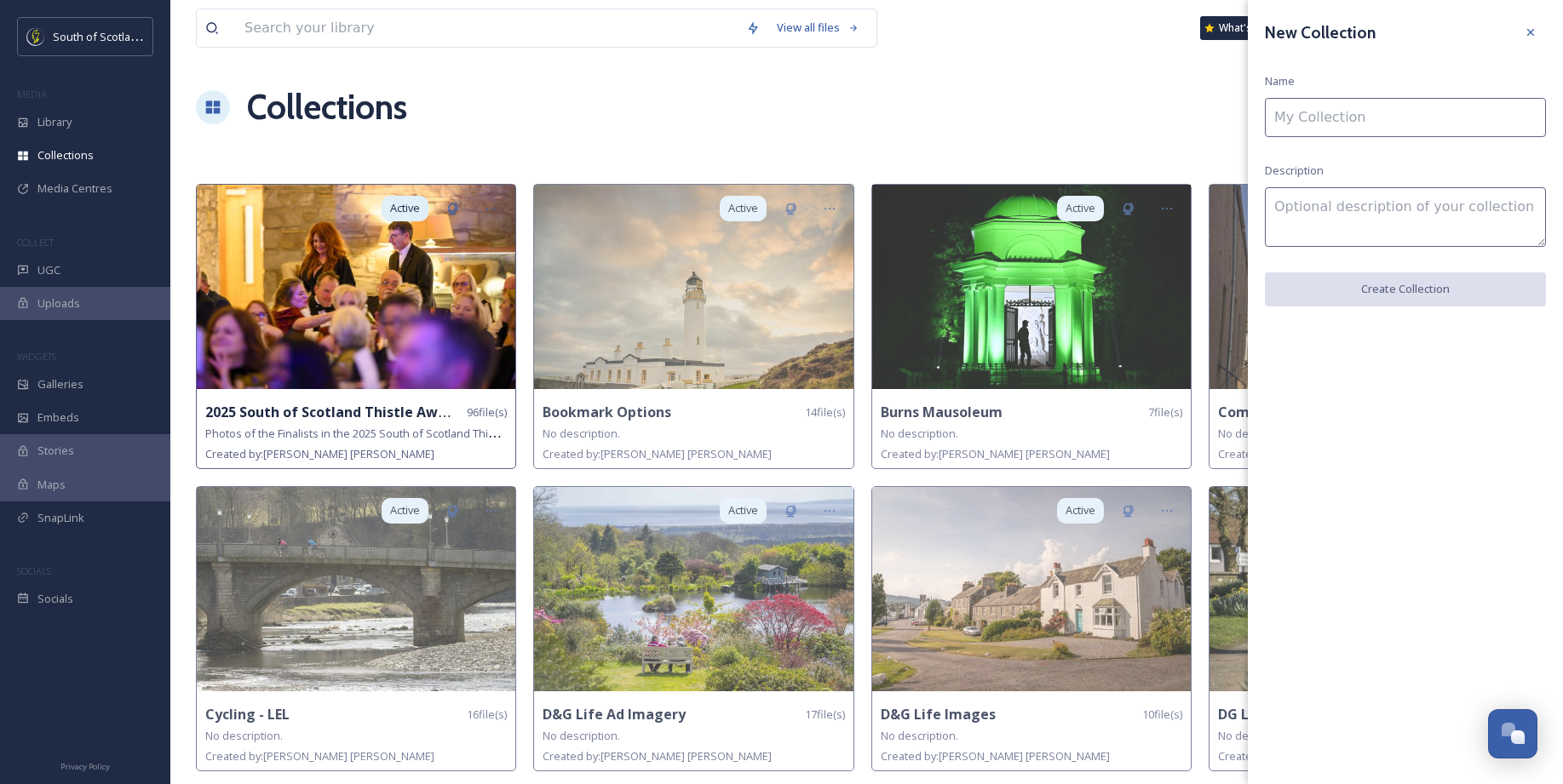
click at [1431, 121] on input at bounding box center [1405, 117] width 281 height 39
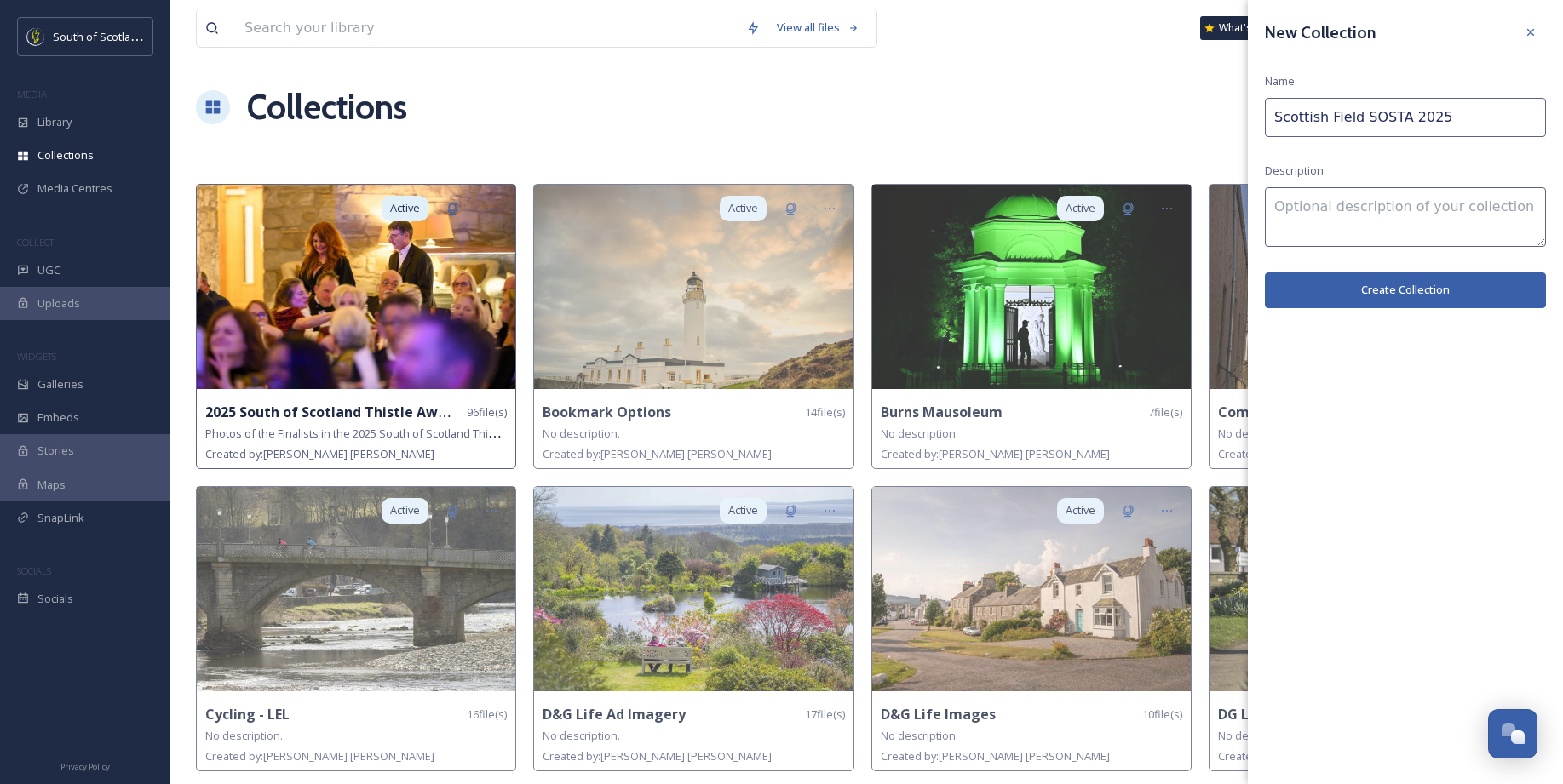
type input "Scottish Field SOSTA 2025"
click at [1365, 214] on textarea at bounding box center [1405, 217] width 281 height 59
click at [1379, 288] on button "Create Collection" at bounding box center [1405, 290] width 281 height 35
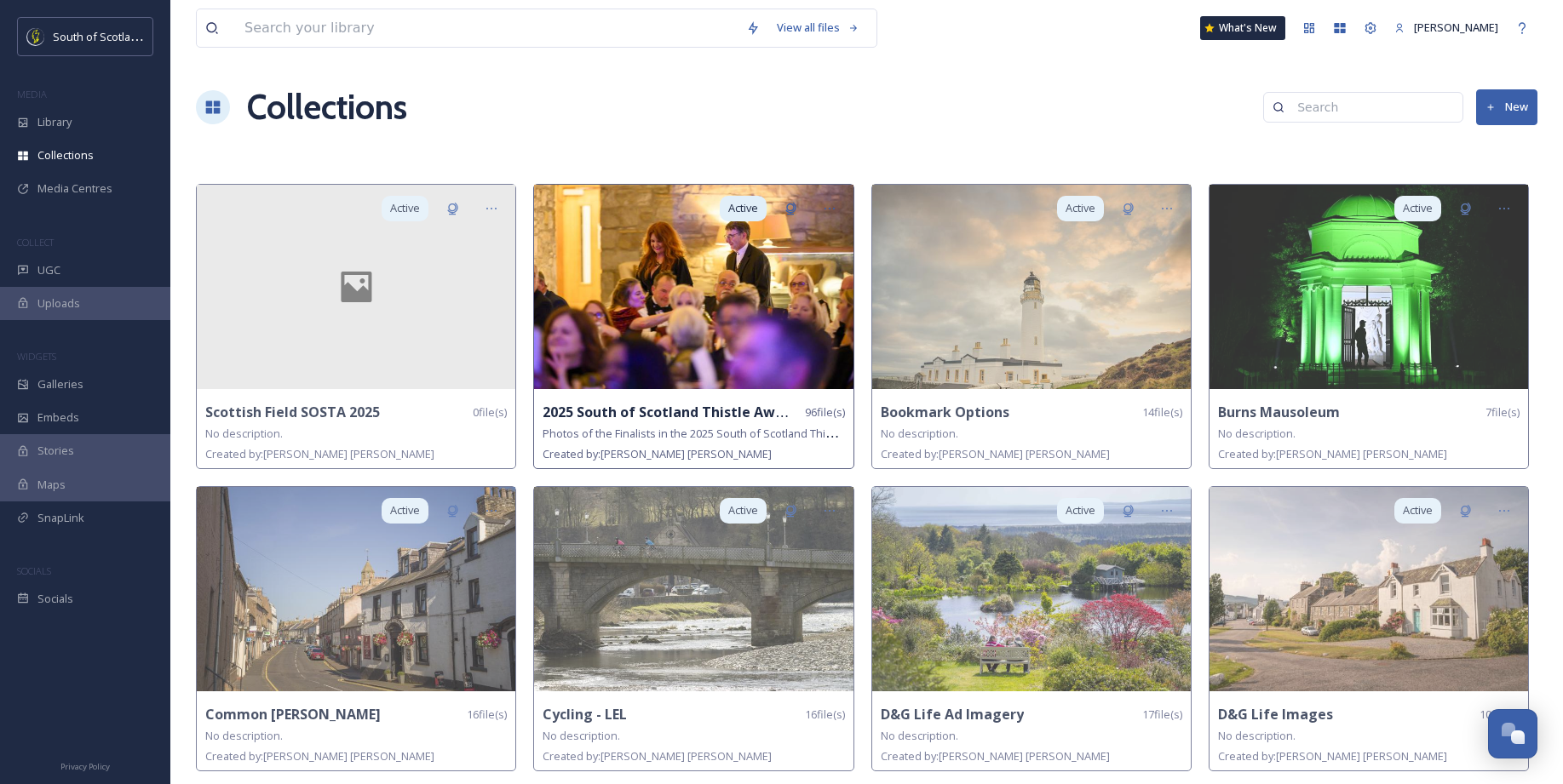
click at [660, 411] on strong "2025 South of Scotland Thistle Awards" at bounding box center [674, 412] width 262 height 18
click at [635, 419] on strong "2025 South of Scotland Thistle Awards" at bounding box center [674, 412] width 262 height 18
click at [751, 302] on img at bounding box center [693, 287] width 318 height 205
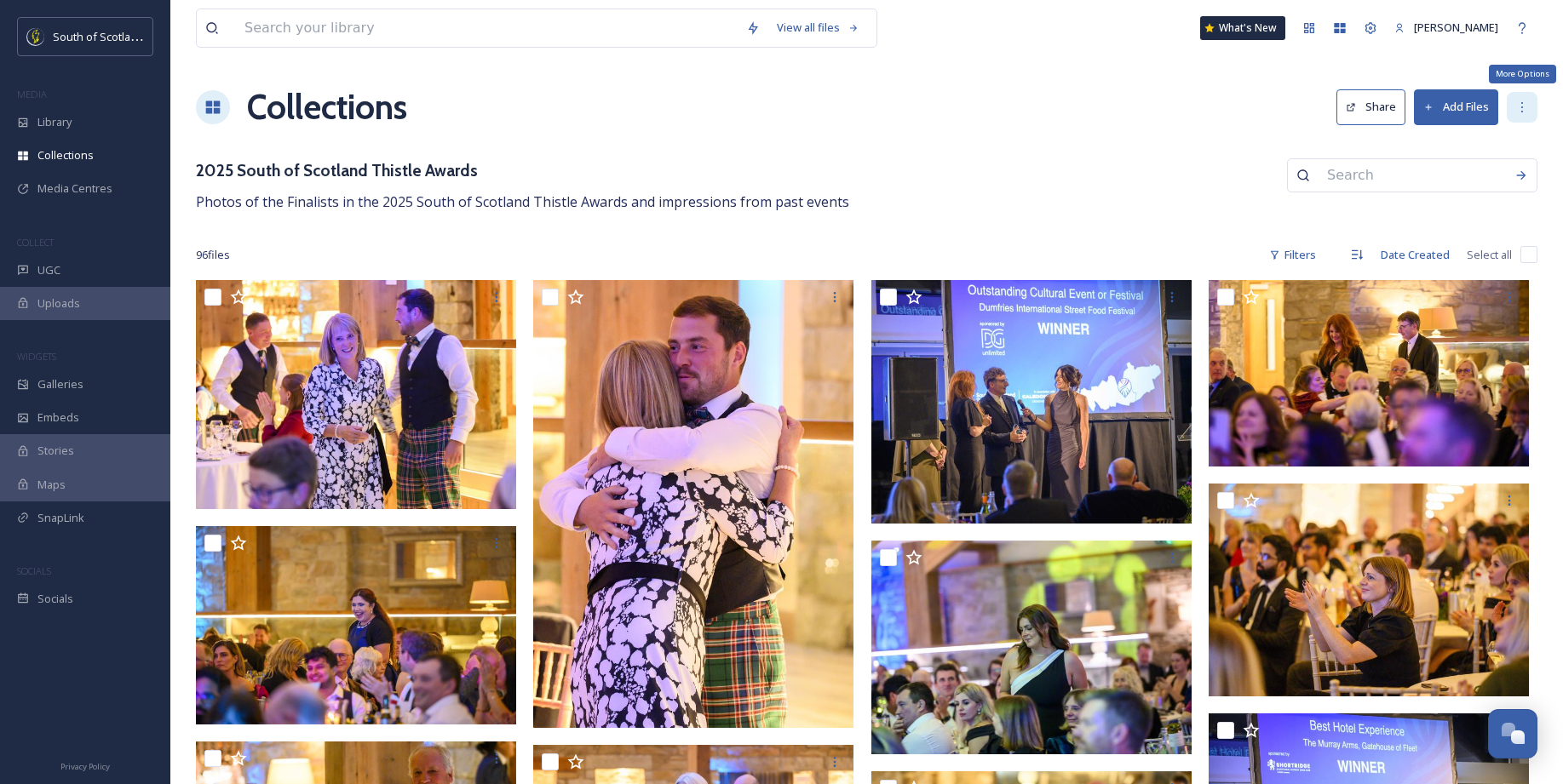
click at [1518, 112] on icon at bounding box center [1522, 108] width 14 height 14
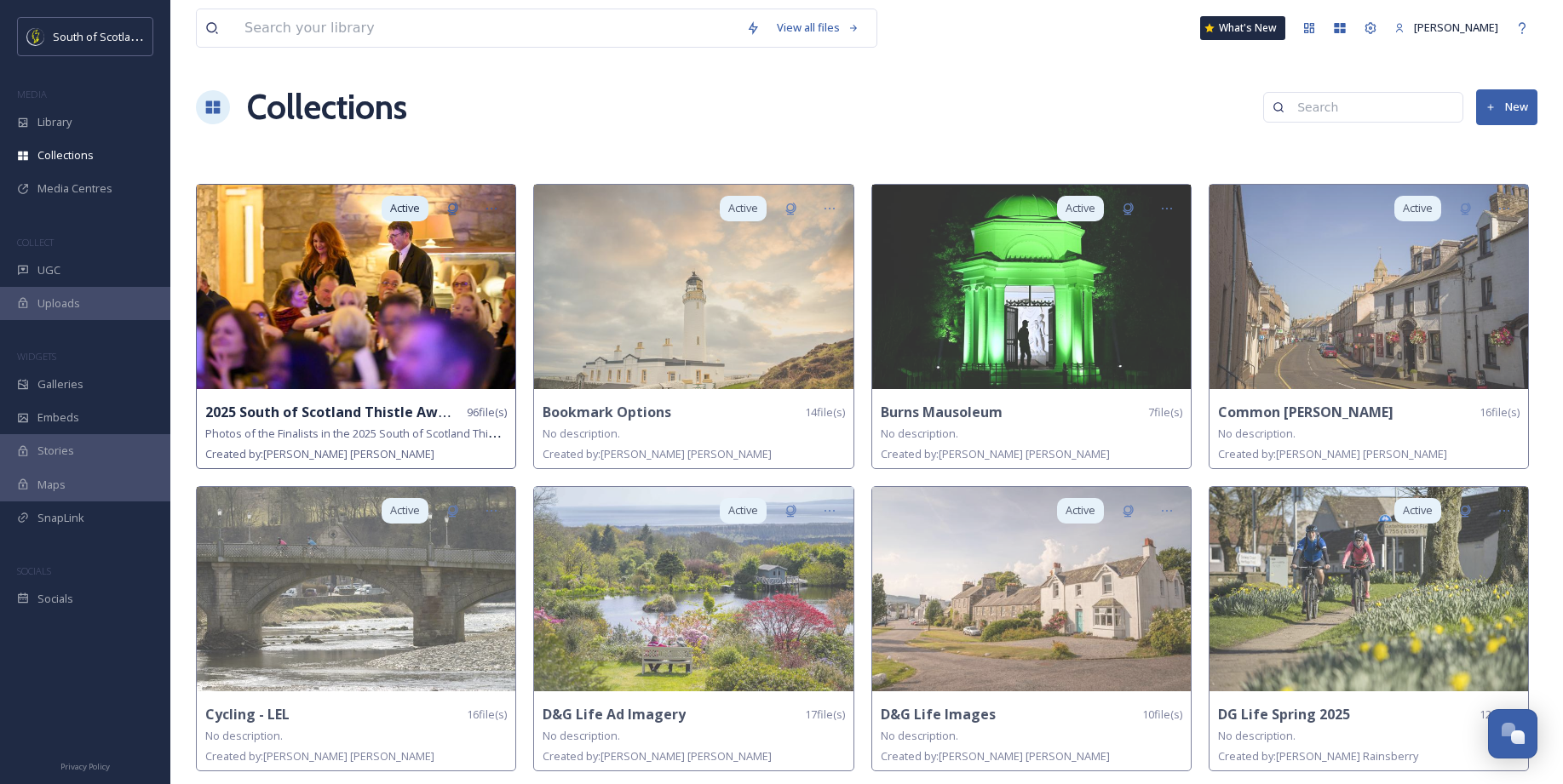
click at [503, 436] on span "Photos of the Finalists in the 2025 South of Scotland Thistle Awards and impres…" at bounding box center [465, 433] width 520 height 17
click at [457, 208] on icon at bounding box center [452, 209] width 10 height 12
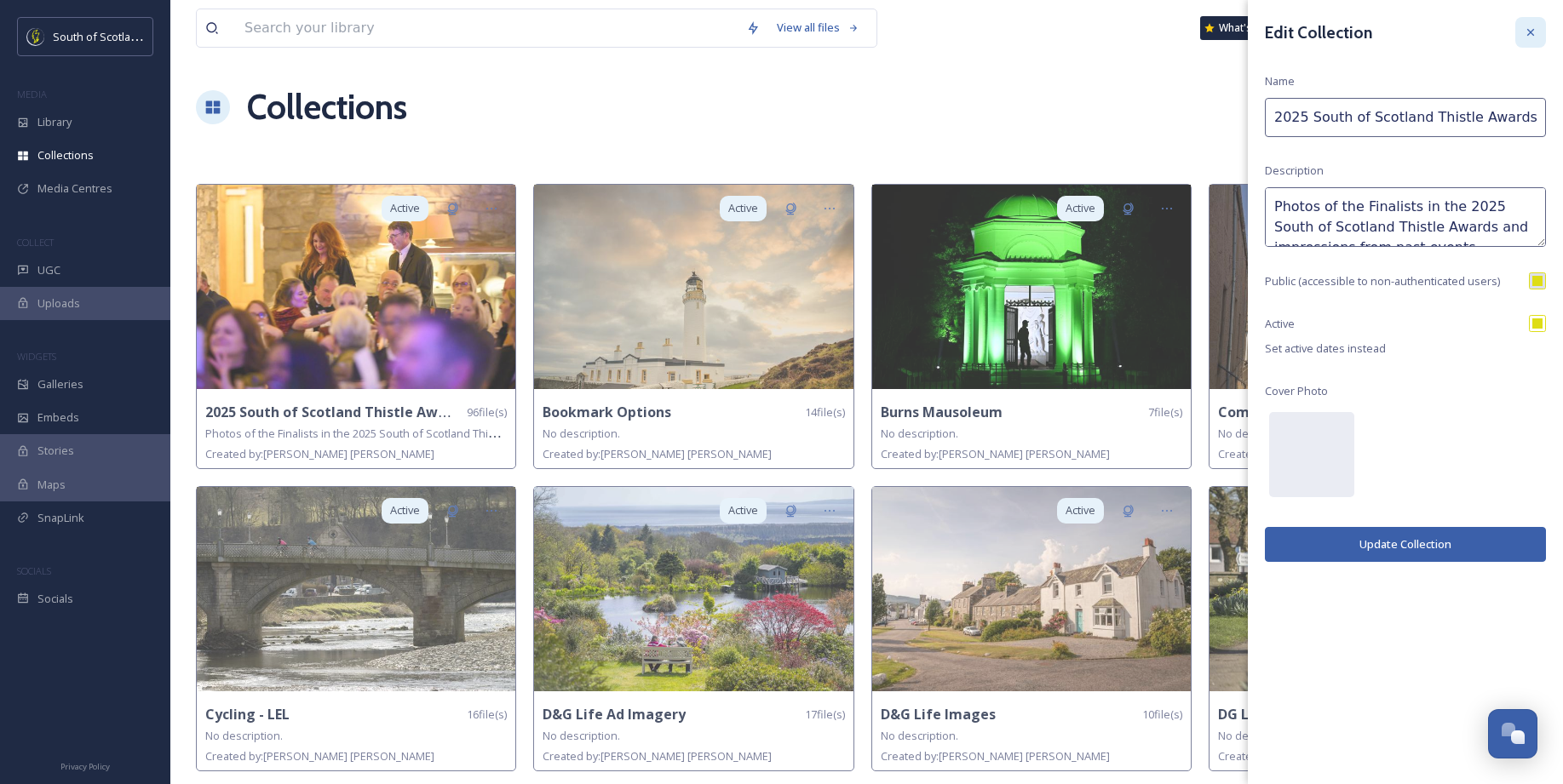
click at [1532, 33] on icon at bounding box center [1531, 32] width 7 height 7
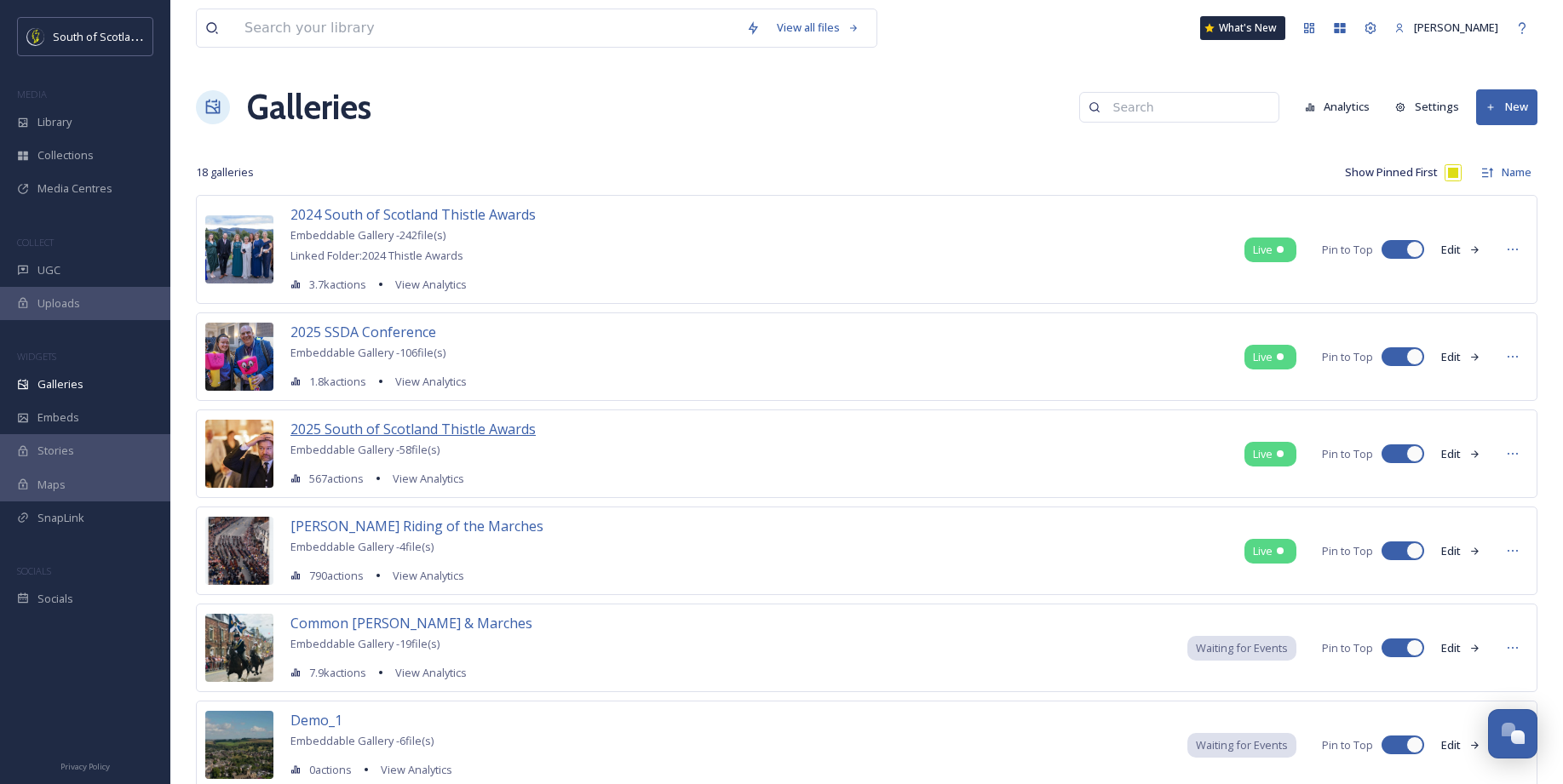
click at [489, 430] on span "2025 South of Scotland Thistle Awards" at bounding box center [413, 428] width 246 height 18
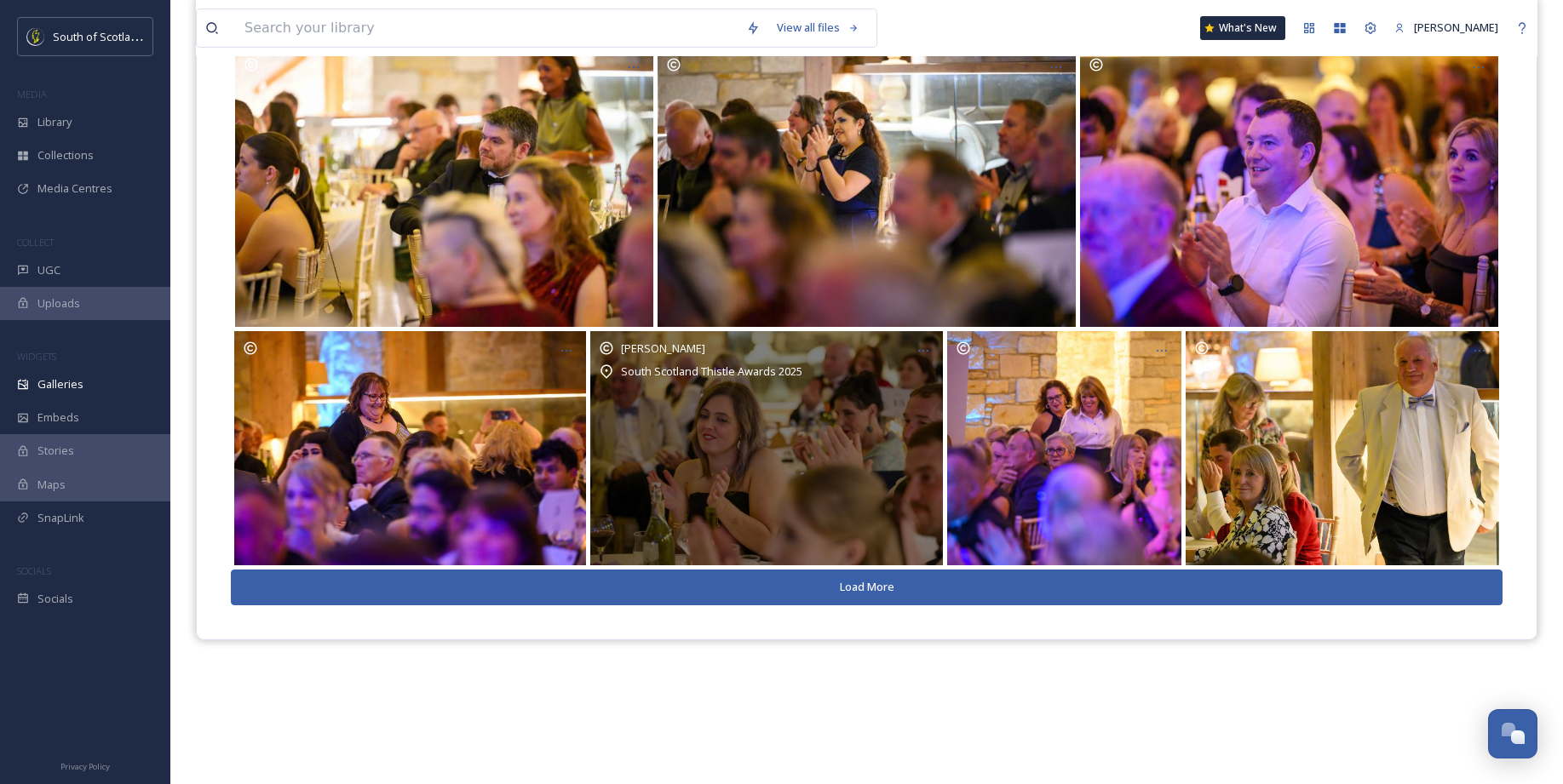
scroll to position [245, 0]
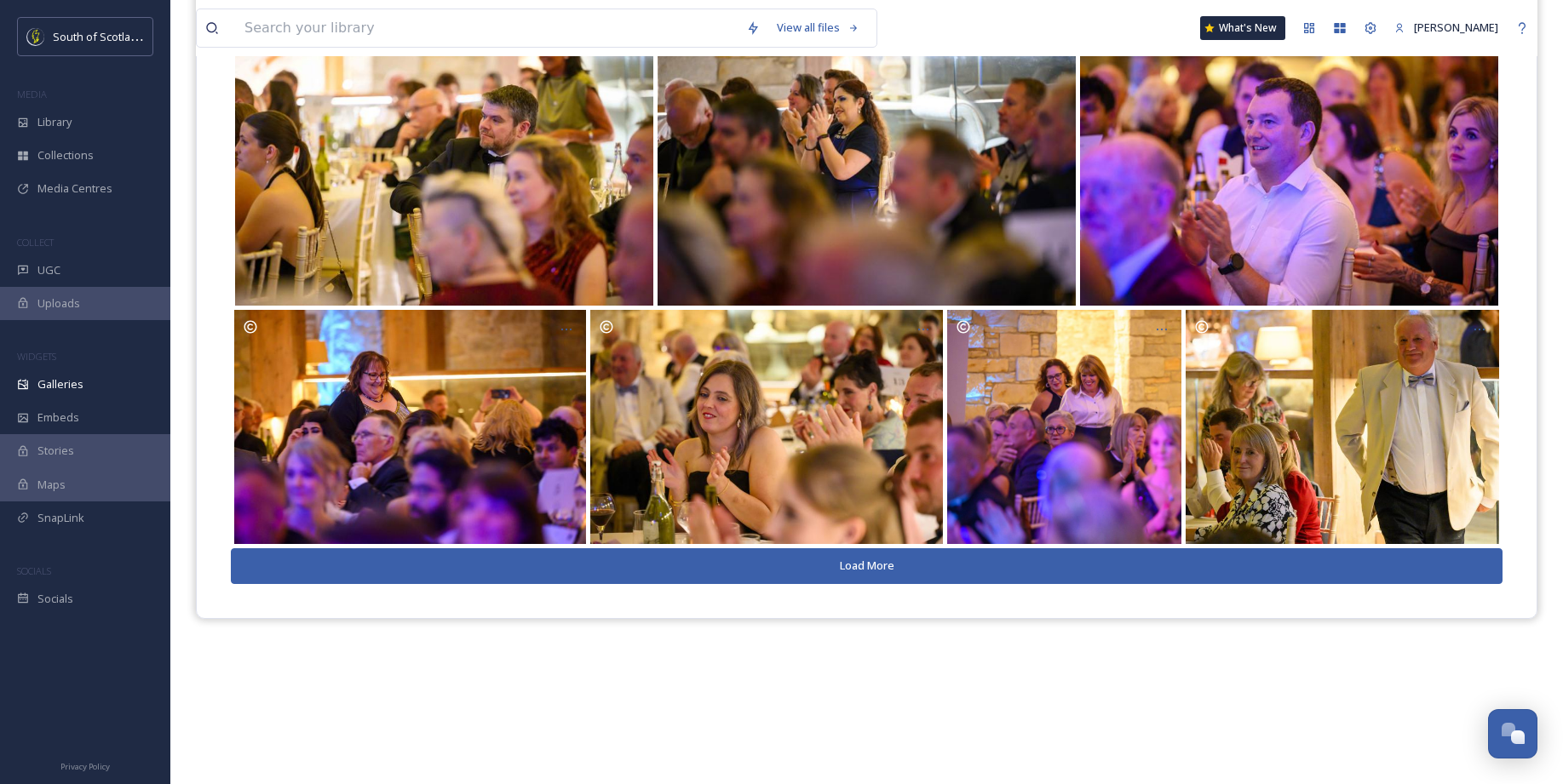
click at [828, 565] on button "Load More" at bounding box center [866, 565] width 1271 height 35
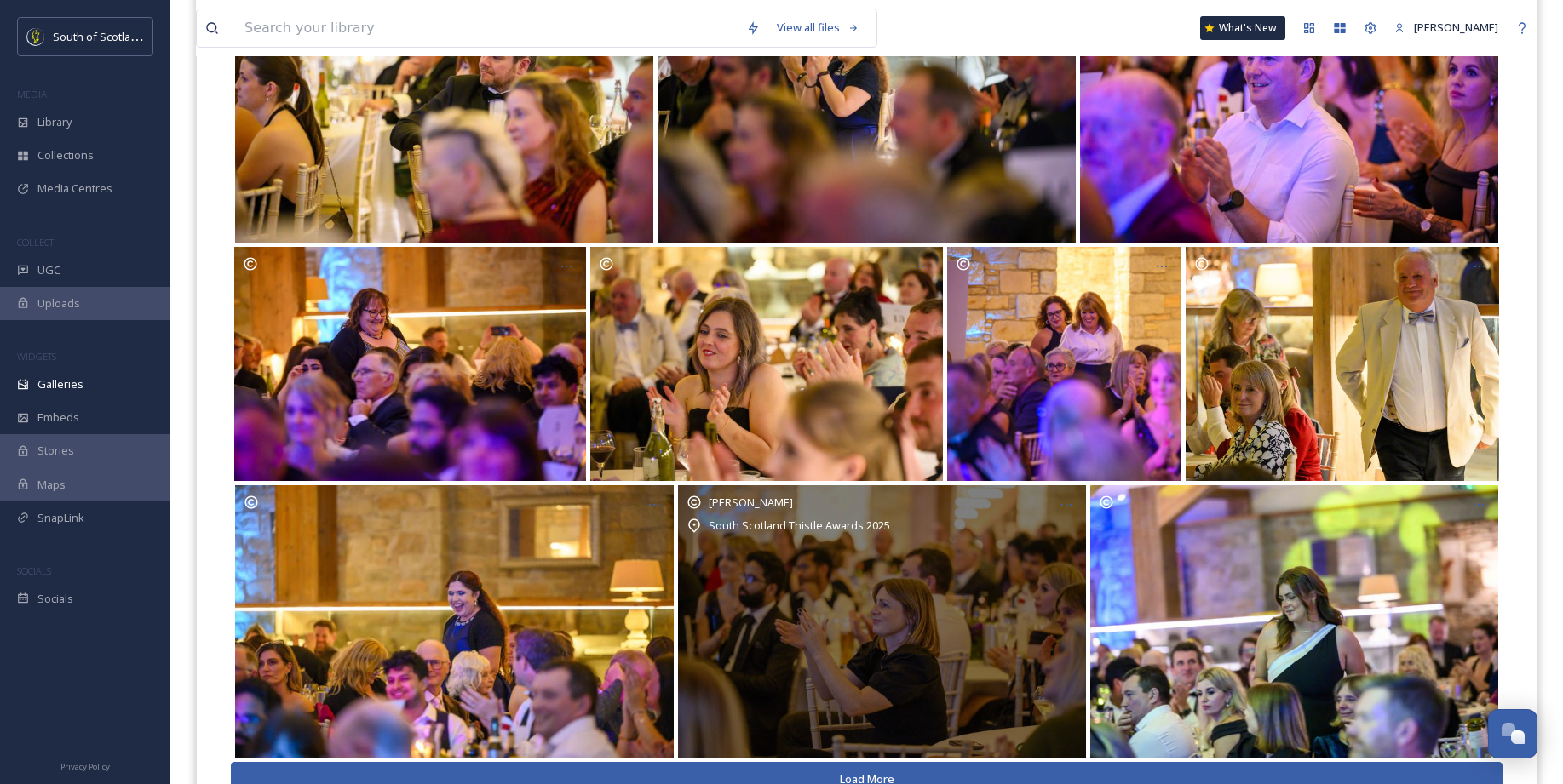
scroll to position [380, 0]
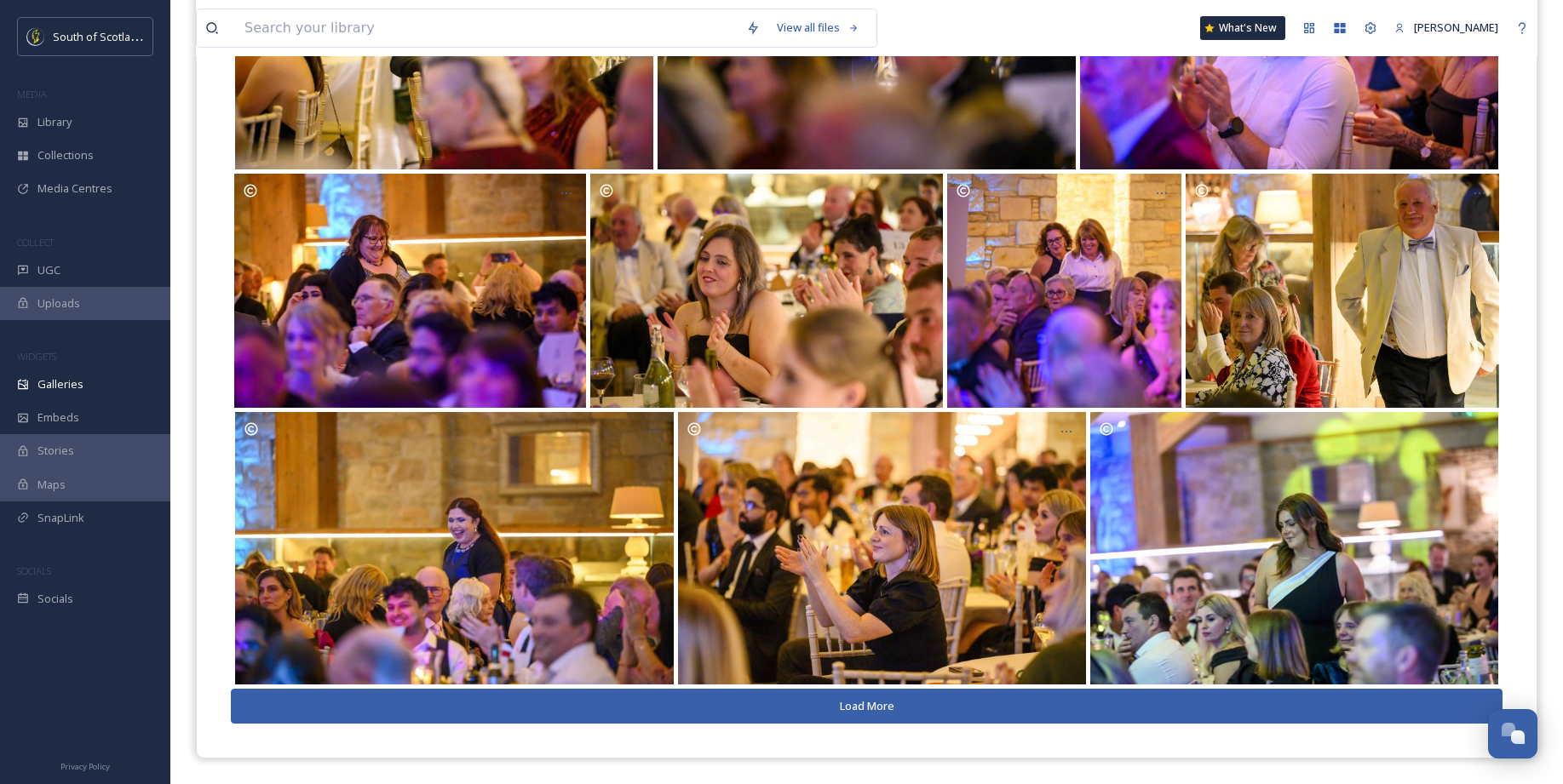
click at [981, 708] on button "Load More" at bounding box center [866, 706] width 1271 height 35
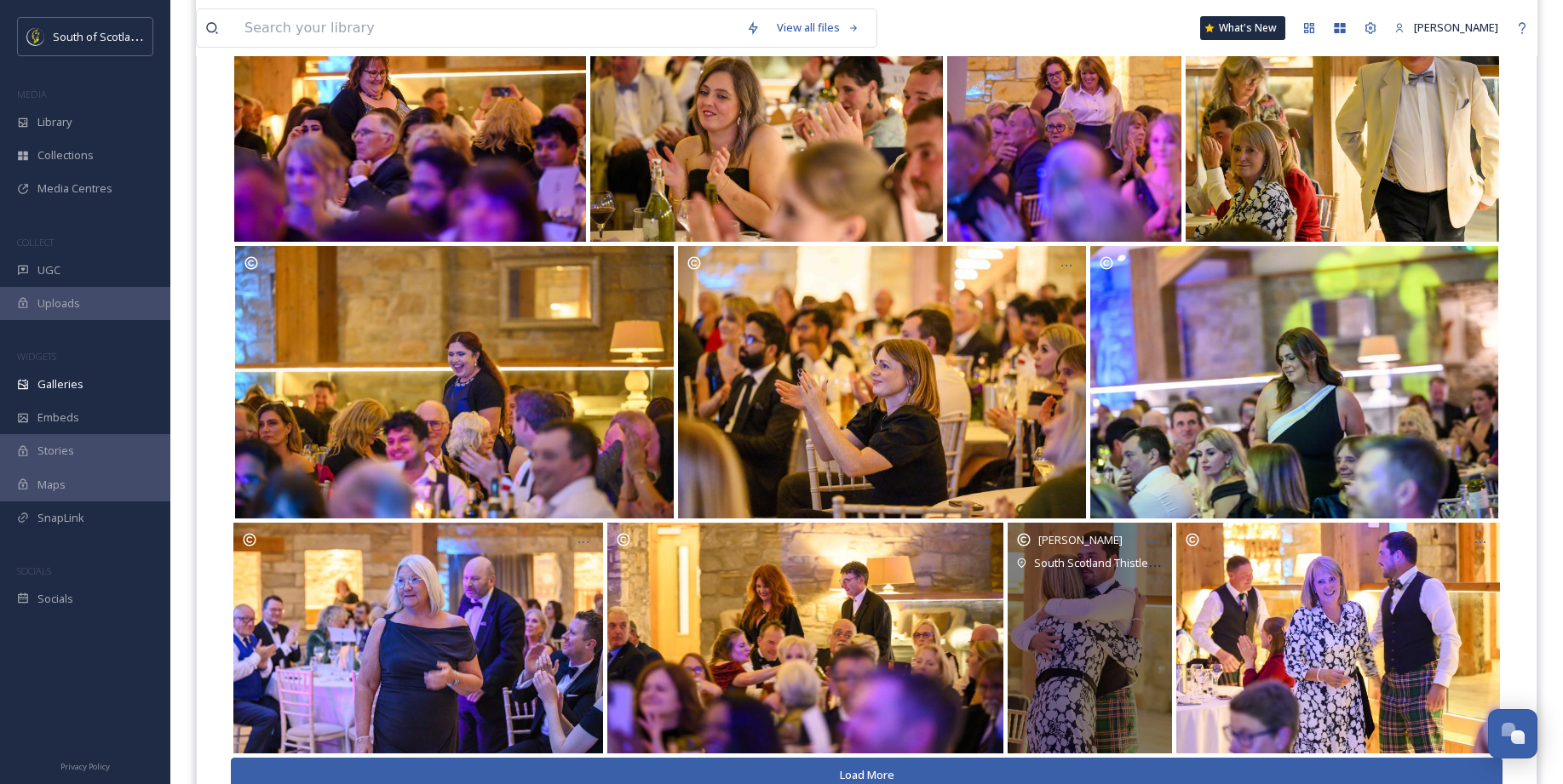
scroll to position [615, 0]
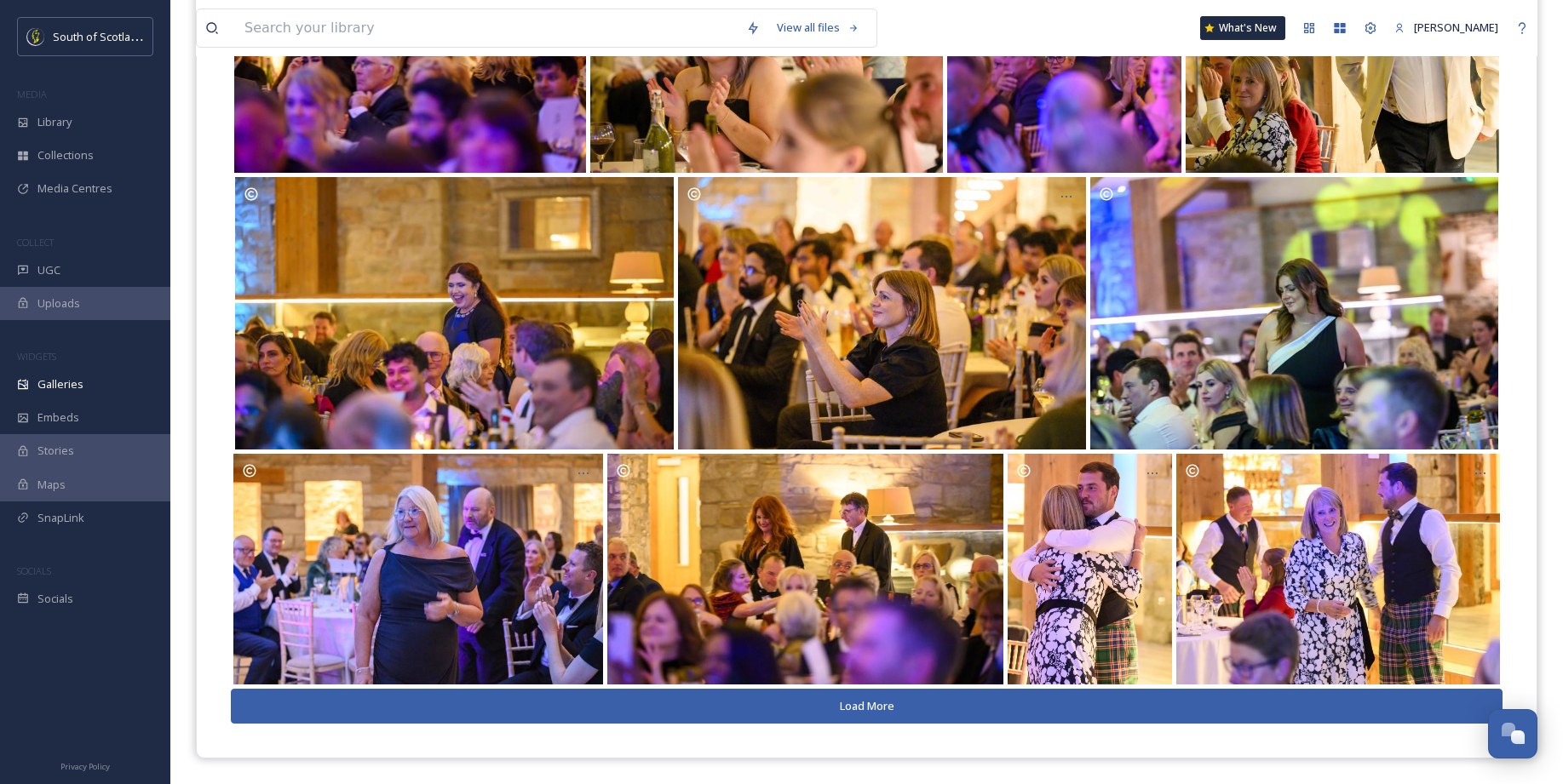
click at [1001, 699] on button "Load More" at bounding box center [866, 706] width 1271 height 35
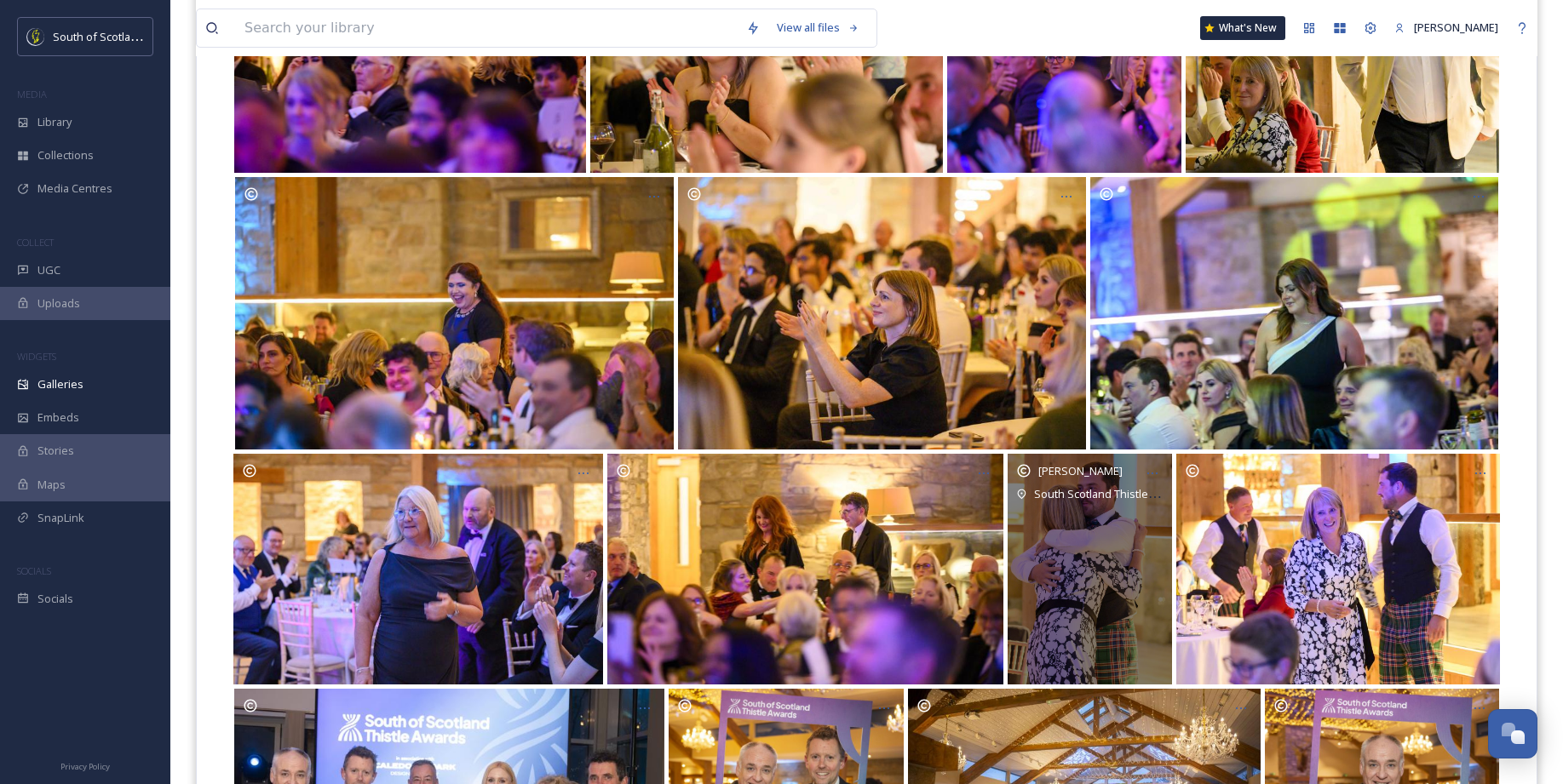
scroll to position [855, 0]
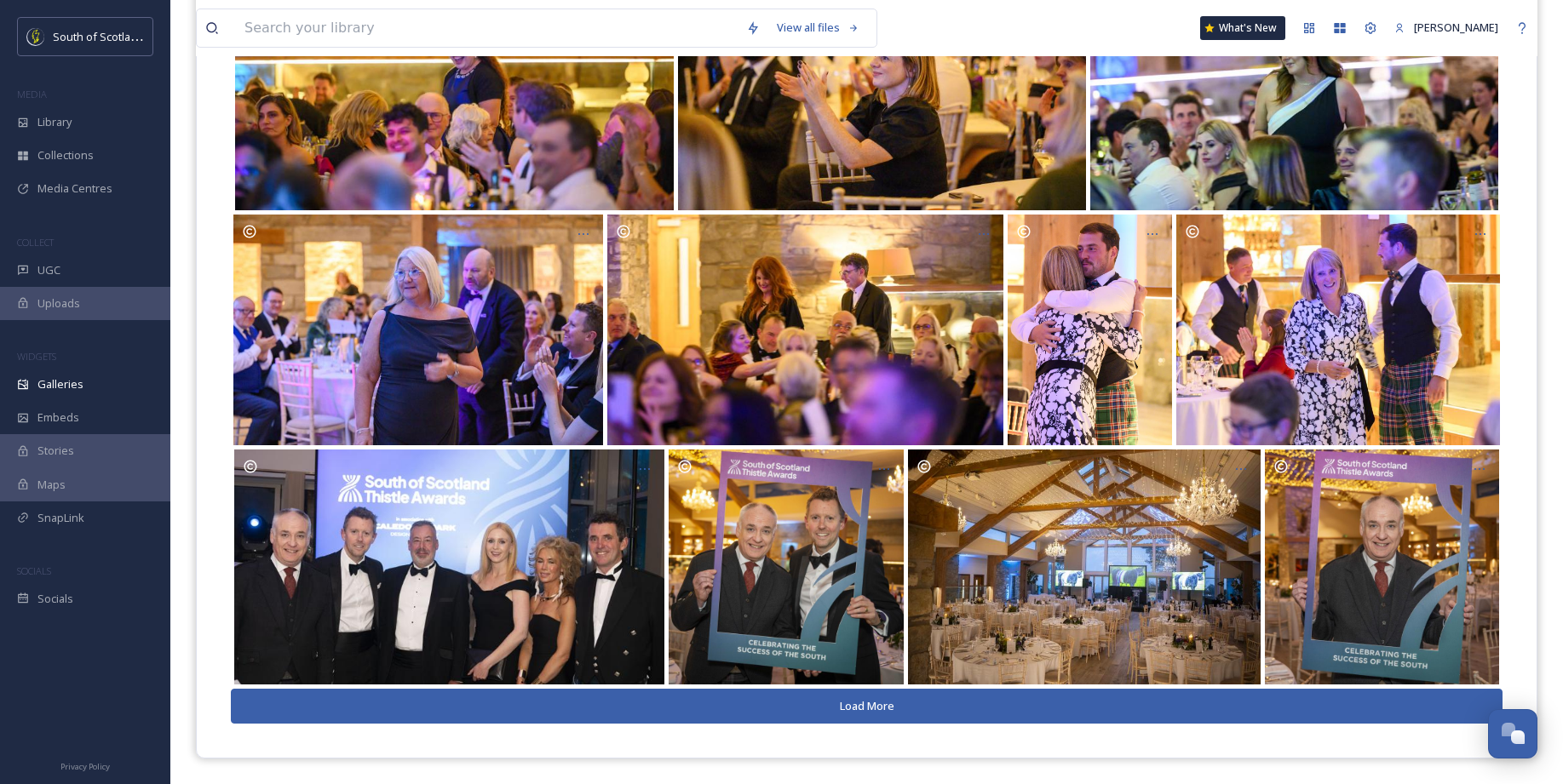
click at [991, 709] on button "Load More" at bounding box center [866, 706] width 1271 height 35
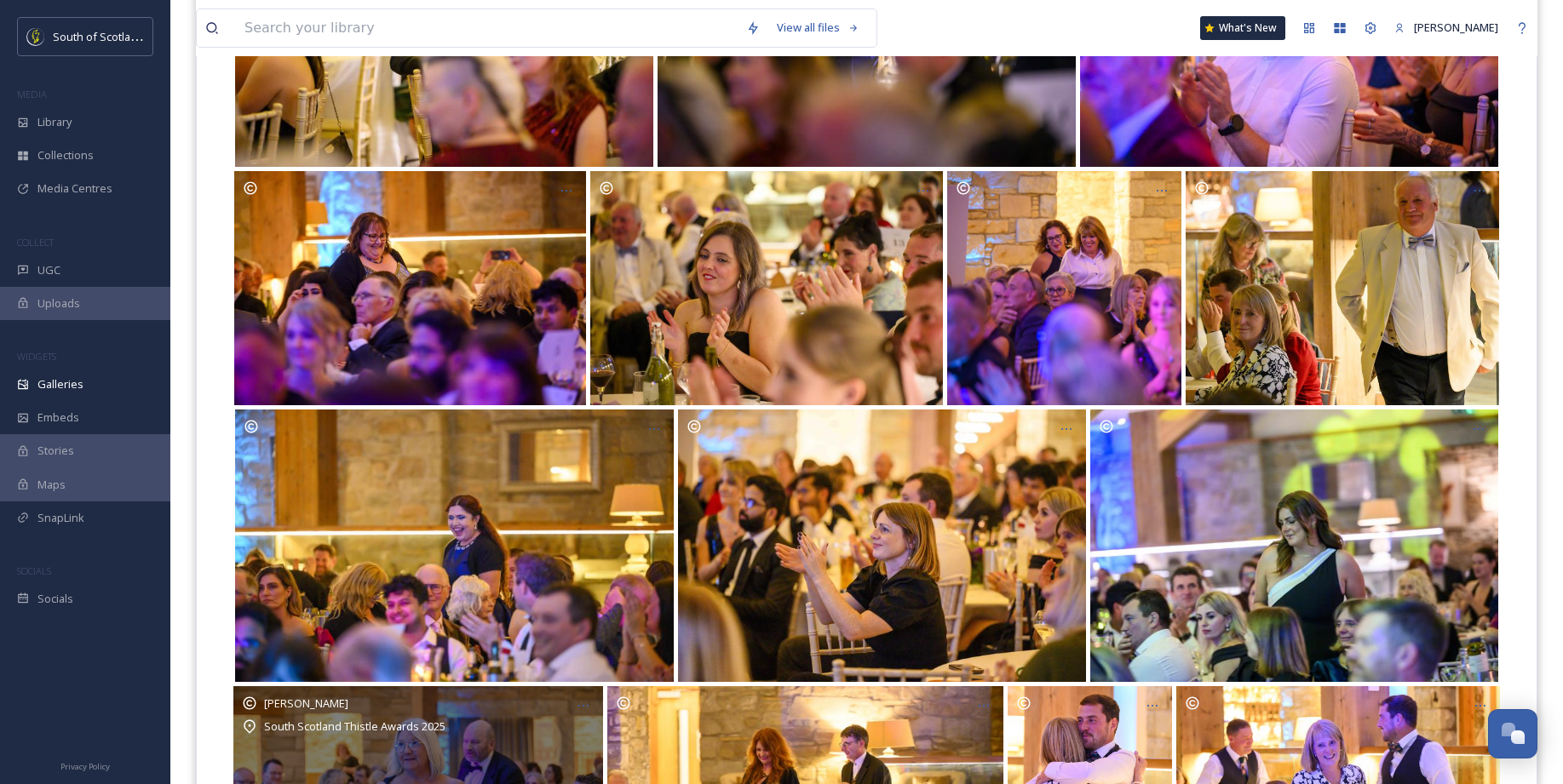
scroll to position [0, 0]
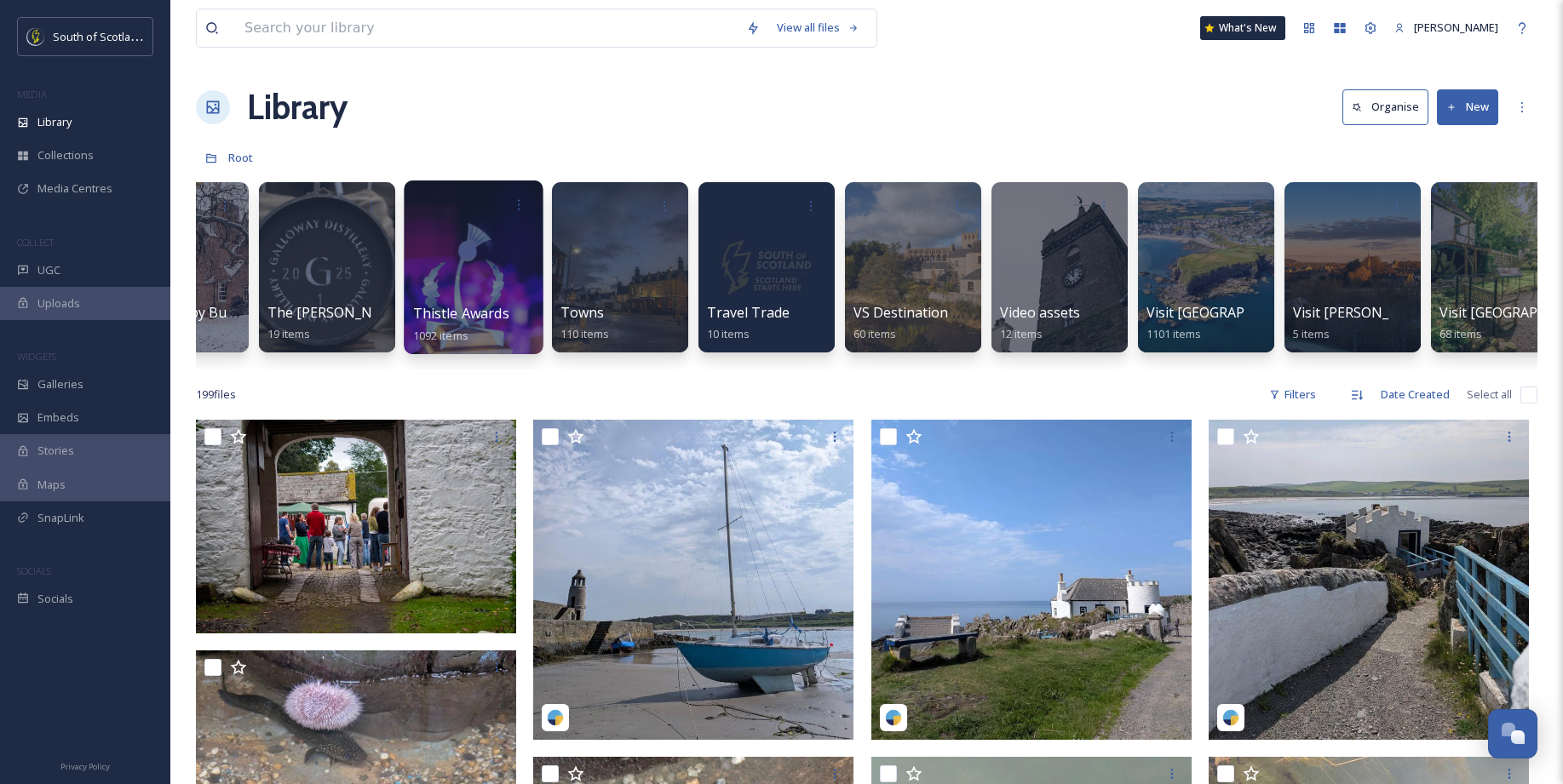
scroll to position [0, 5503]
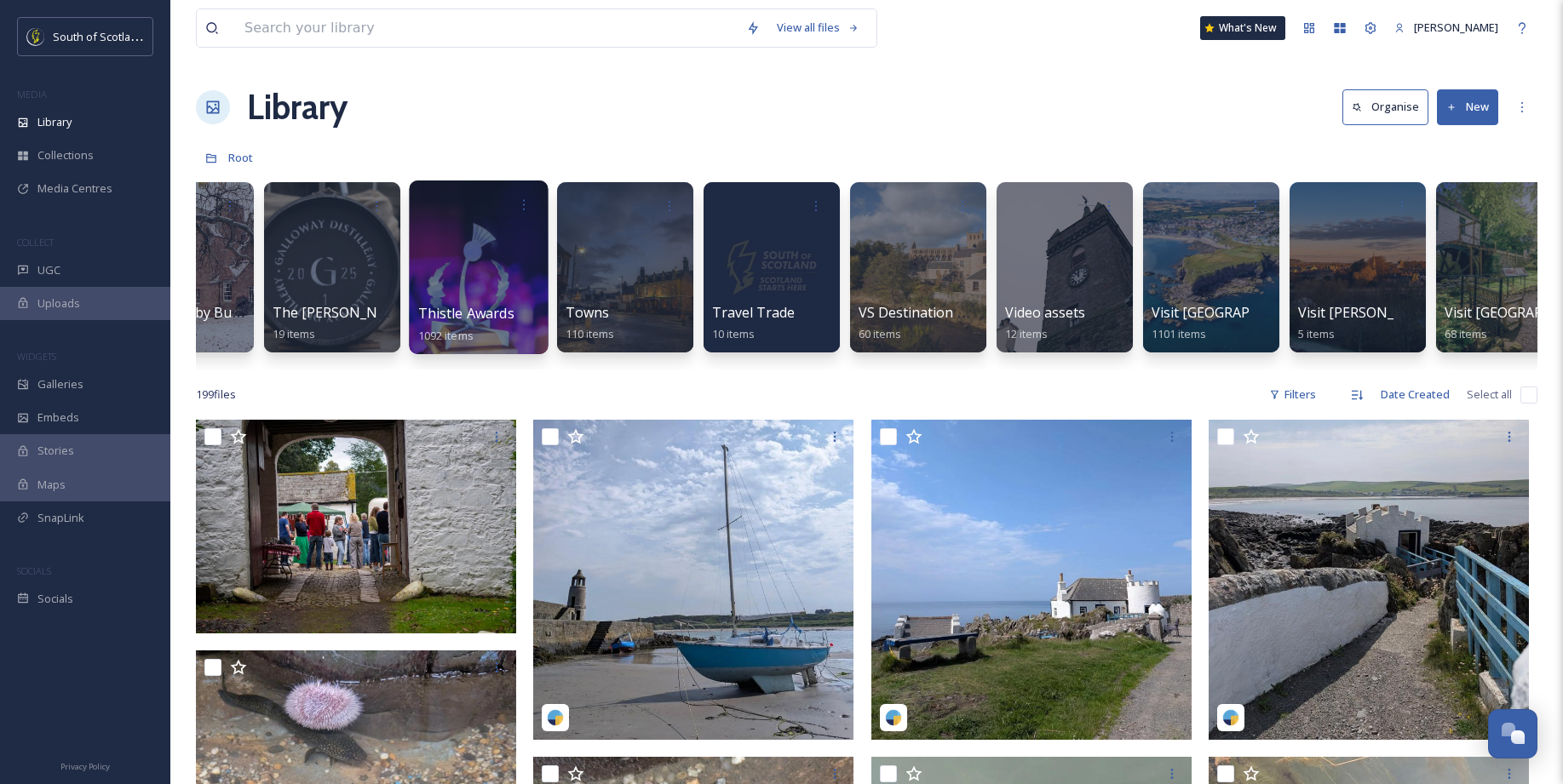
click at [484, 276] on div at bounding box center [478, 267] width 139 height 174
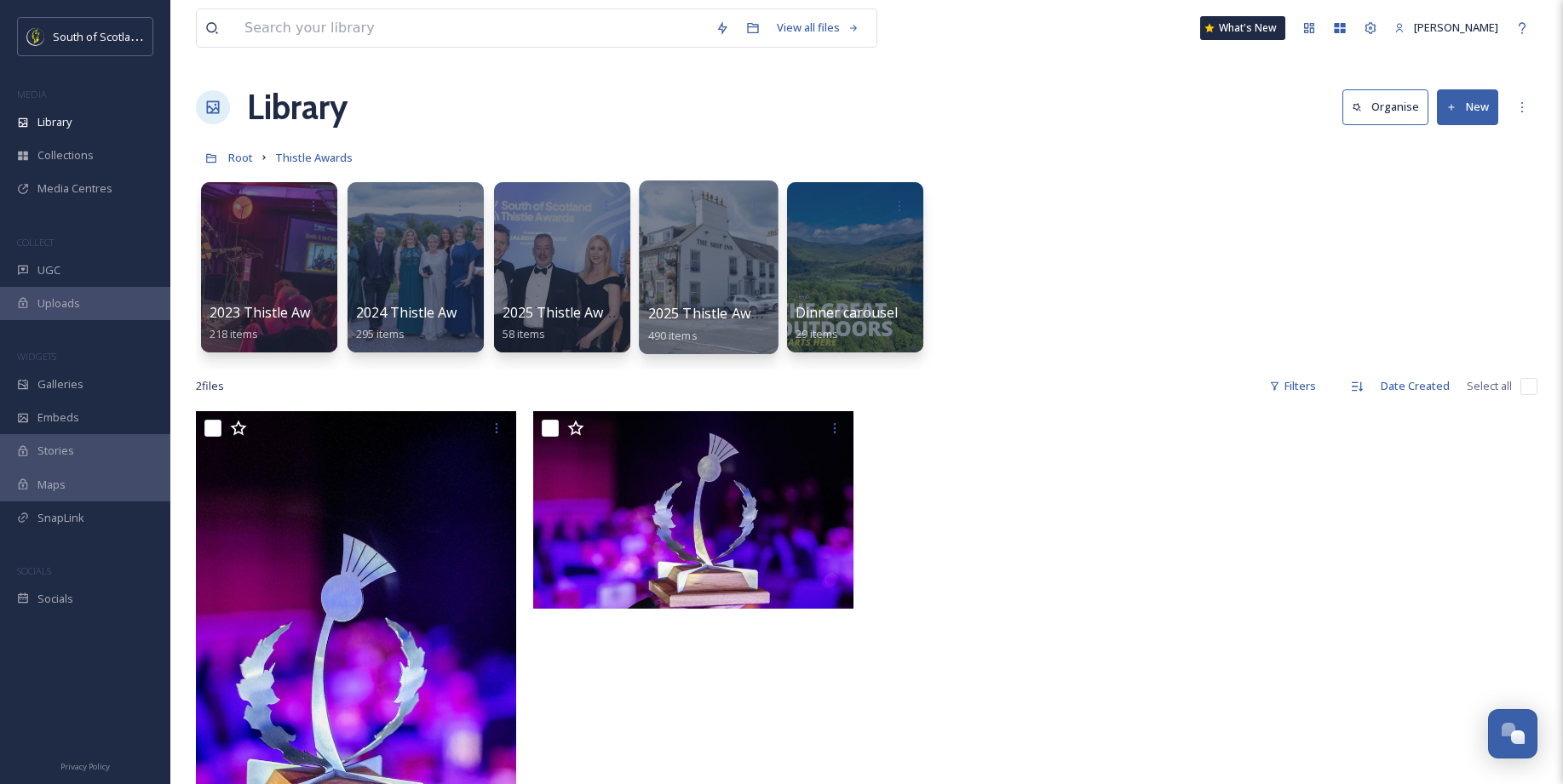
click at [684, 257] on div at bounding box center [708, 267] width 139 height 174
click at [582, 259] on div at bounding box center [561, 267] width 139 height 174
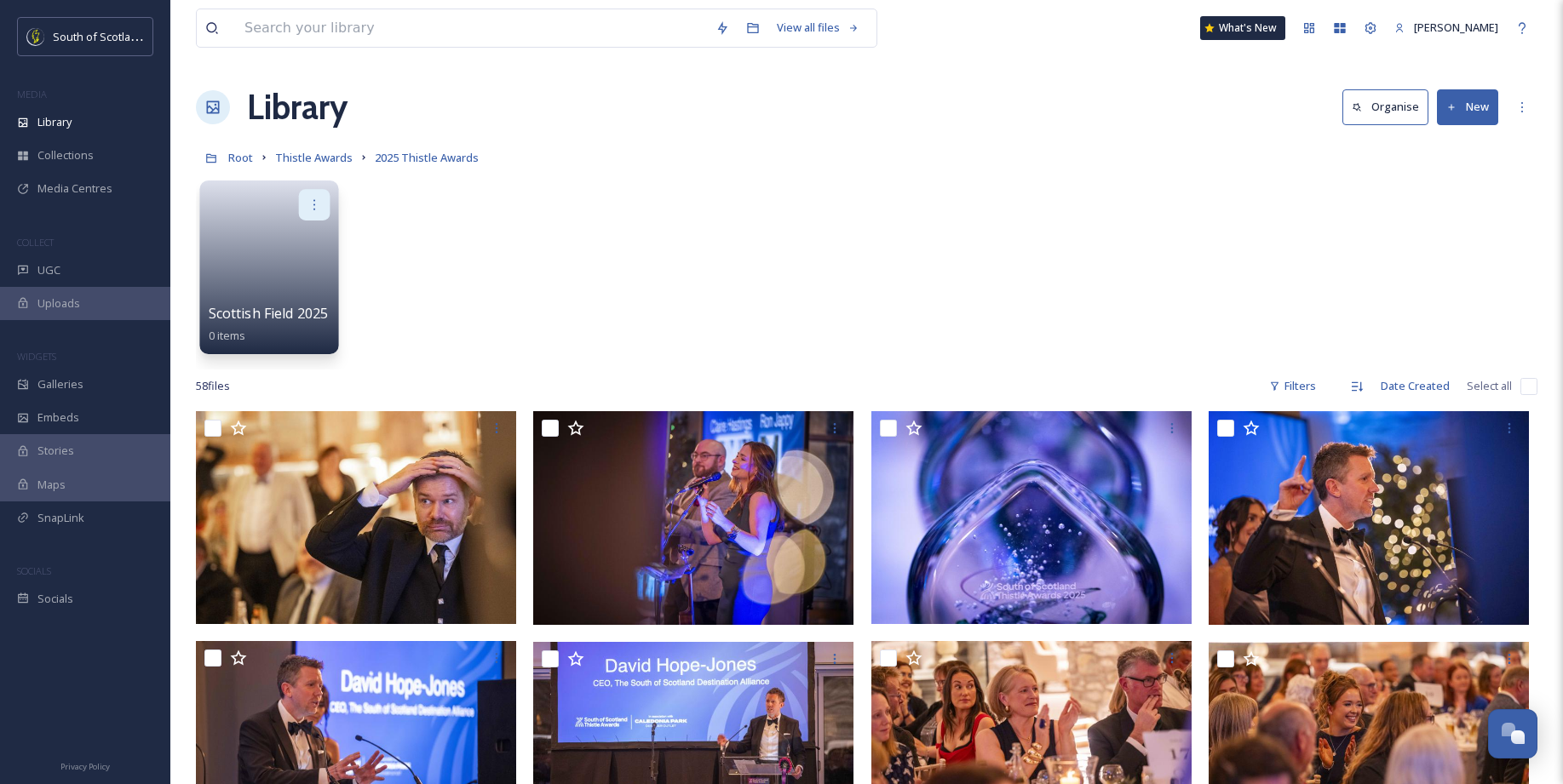
click at [311, 202] on icon at bounding box center [315, 205] width 14 height 14
click at [290, 329] on div "Delete" at bounding box center [281, 329] width 94 height 34
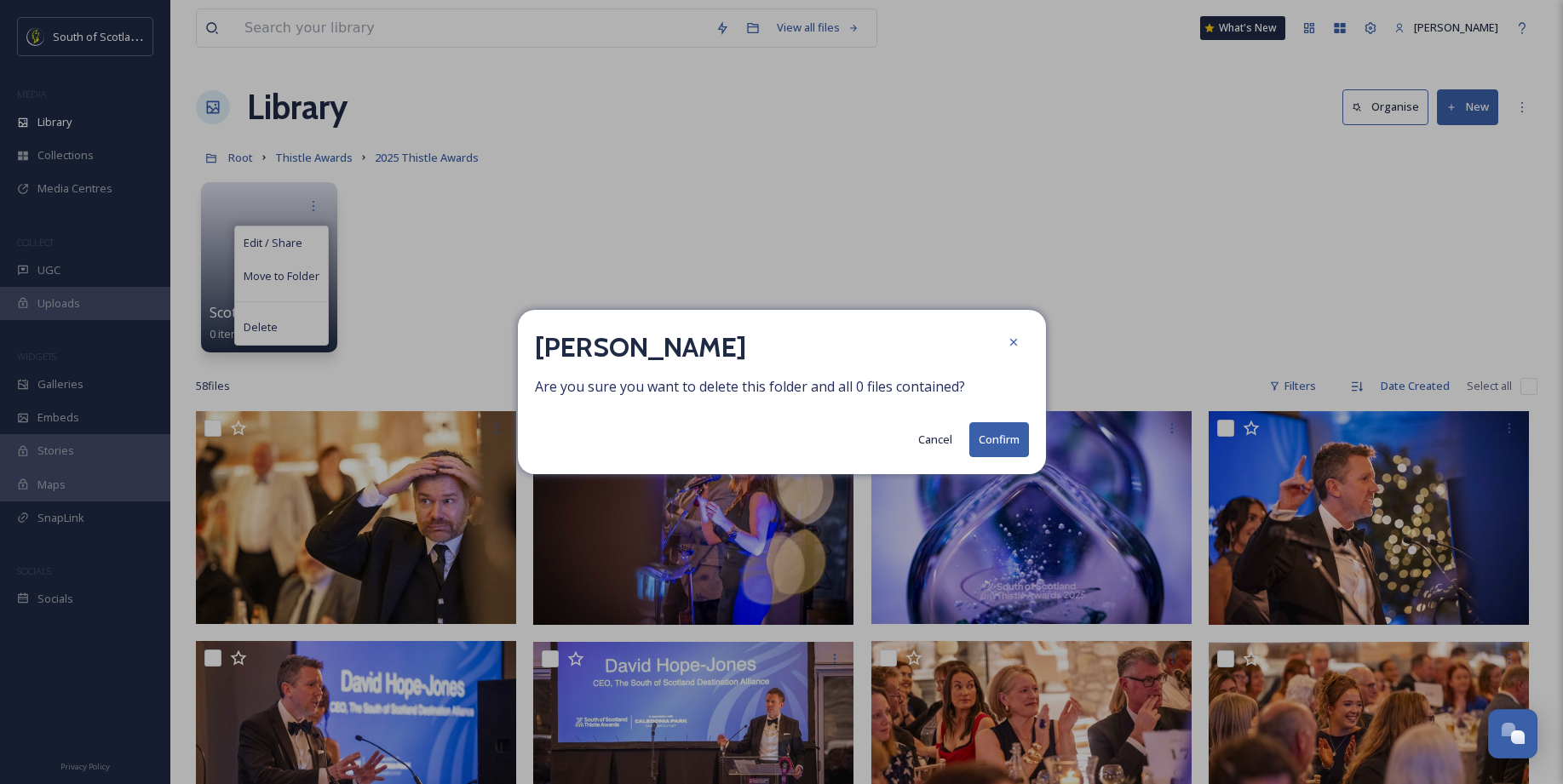
click at [1007, 438] on button "Confirm" at bounding box center [999, 440] width 59 height 35
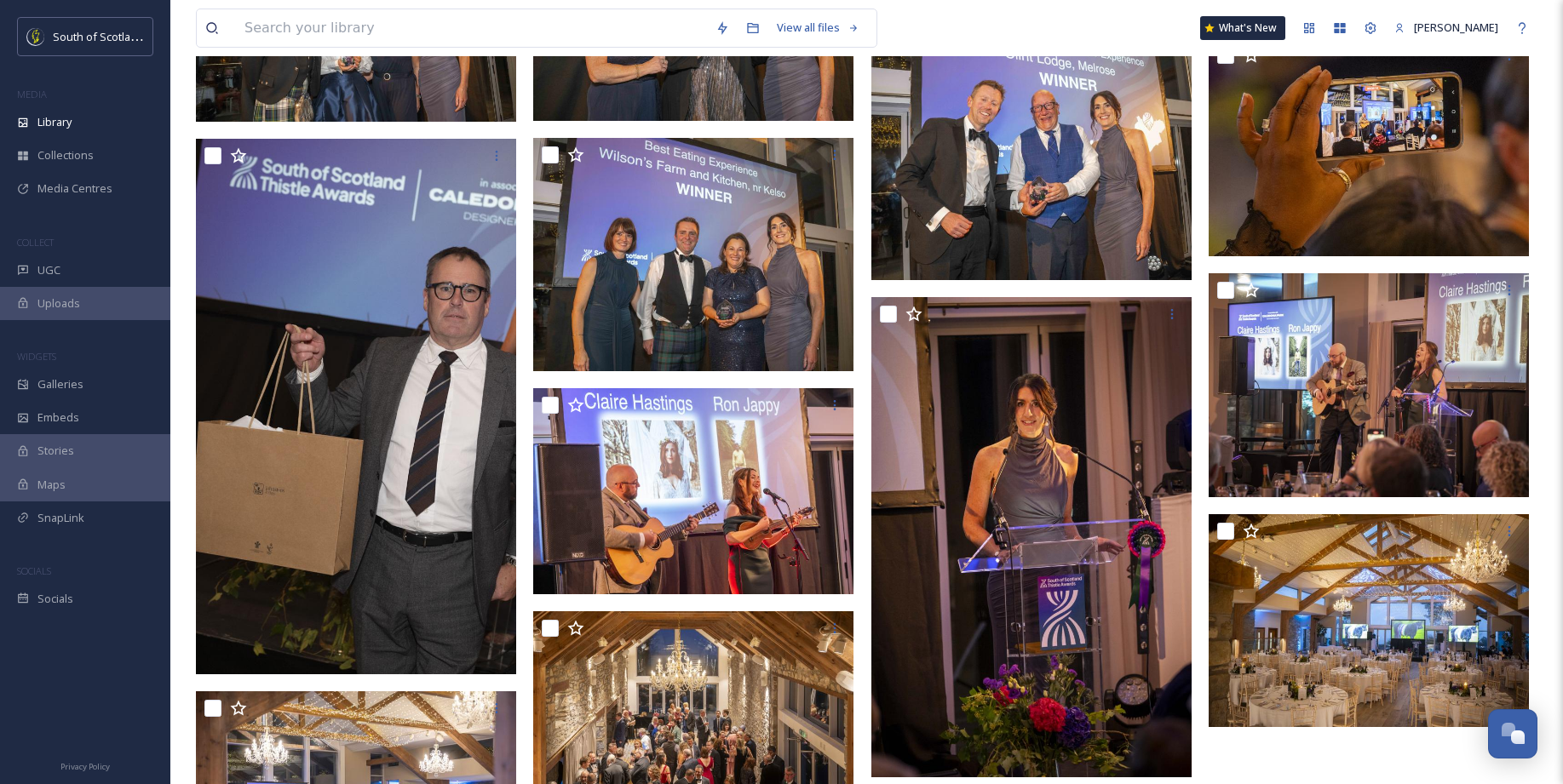
scroll to position [2398, 0]
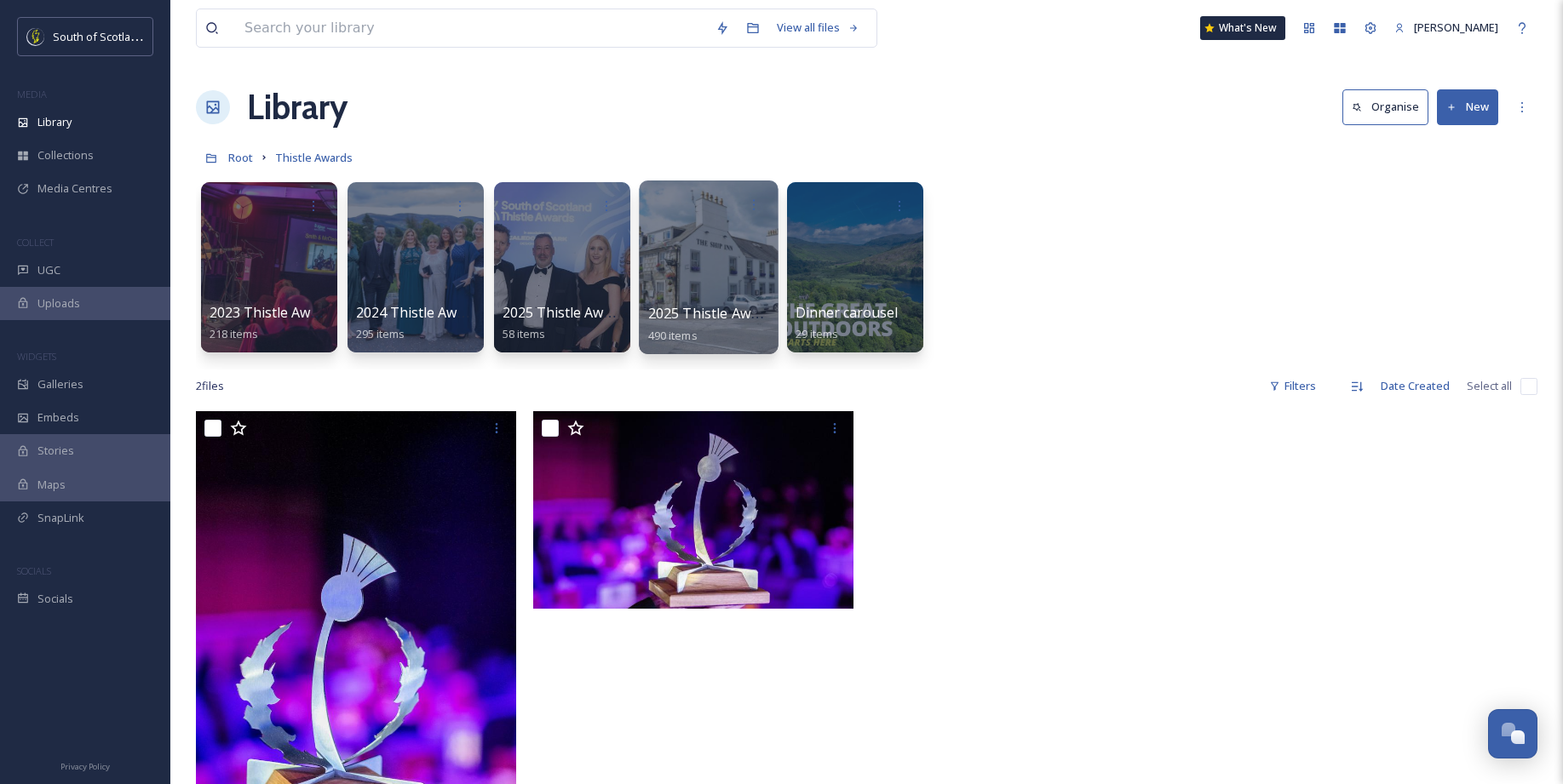
click at [667, 274] on div at bounding box center [708, 267] width 139 height 174
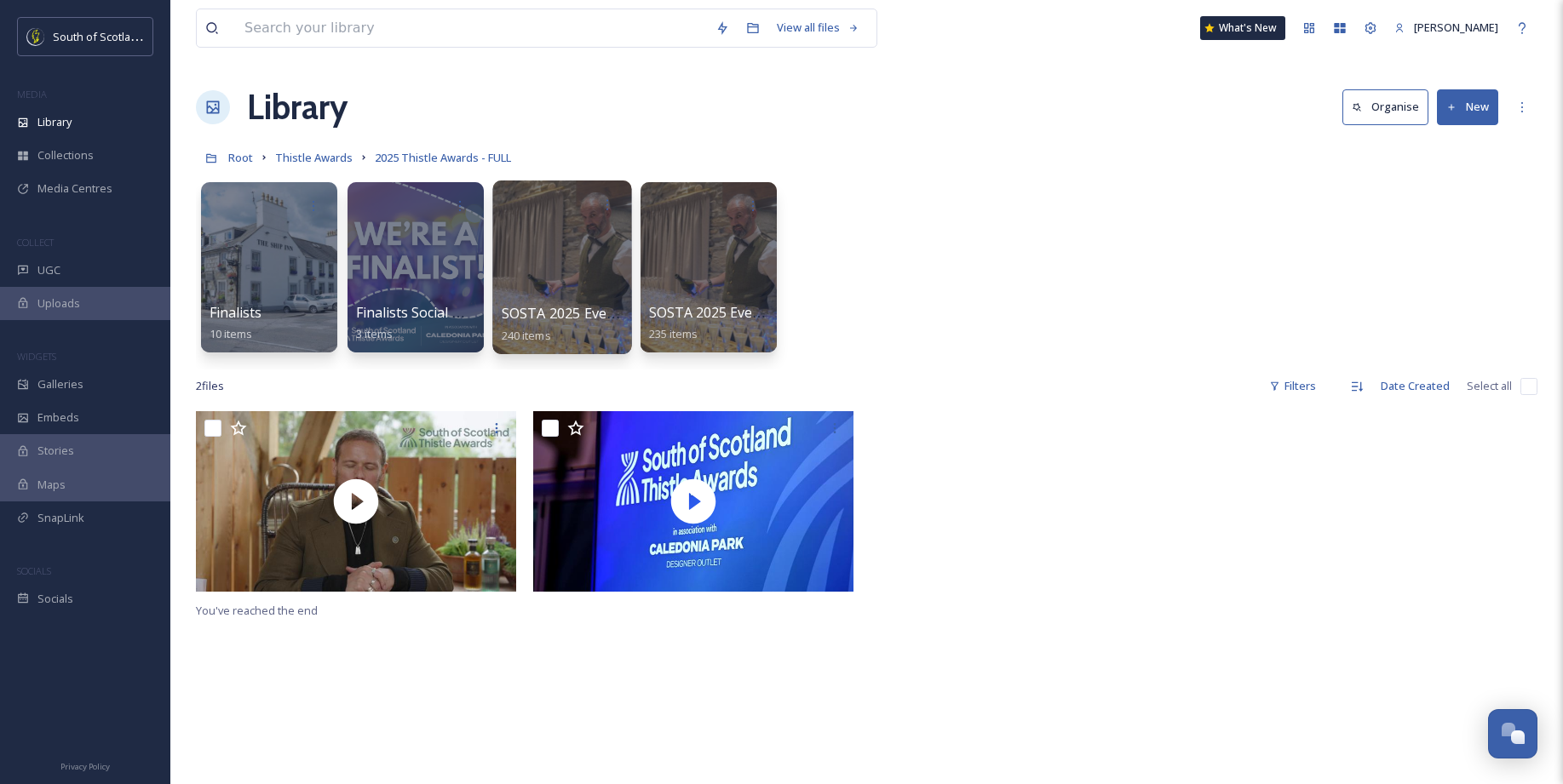
click at [570, 273] on div at bounding box center [561, 267] width 139 height 174
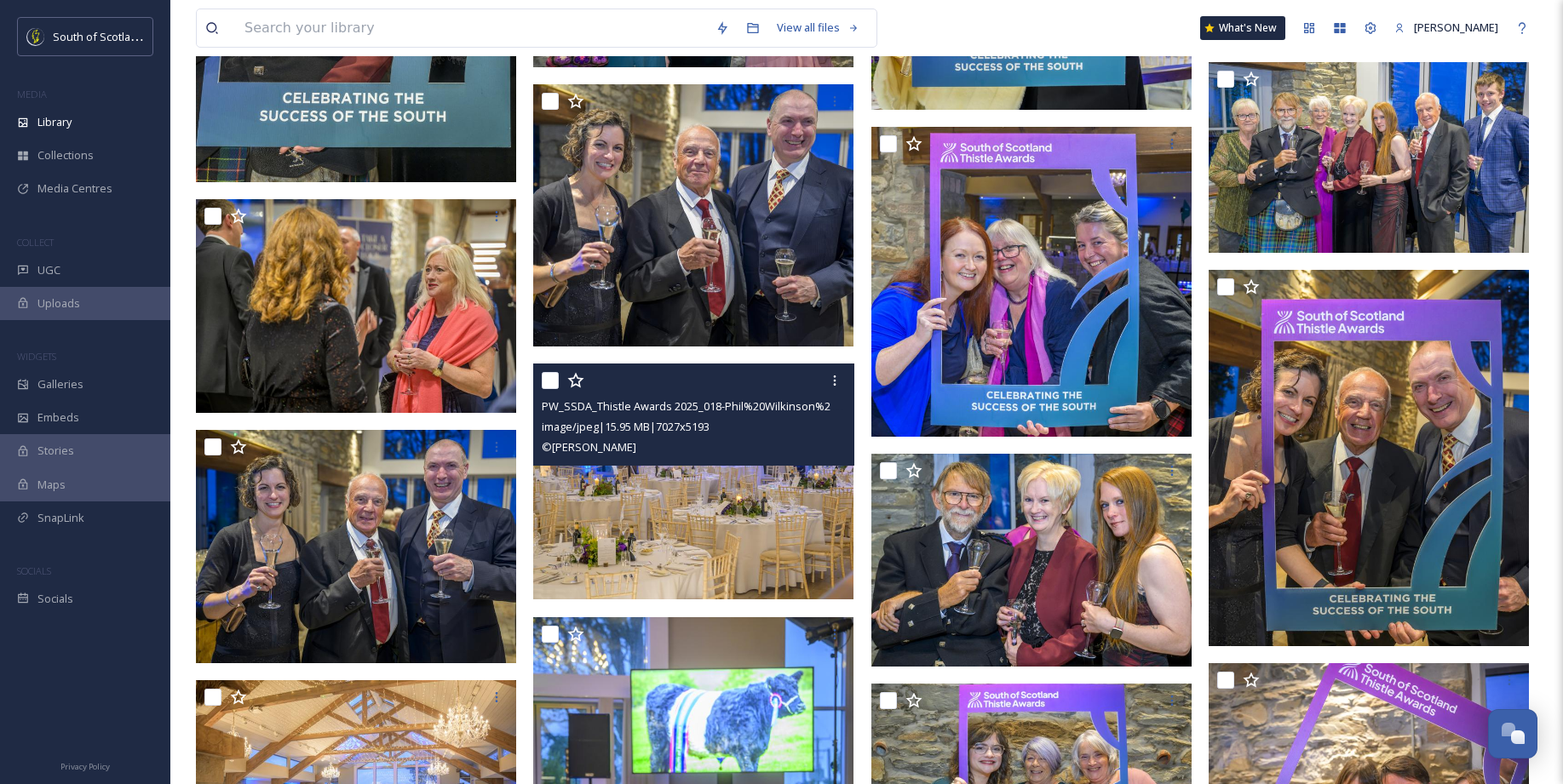
scroll to position [13734, 0]
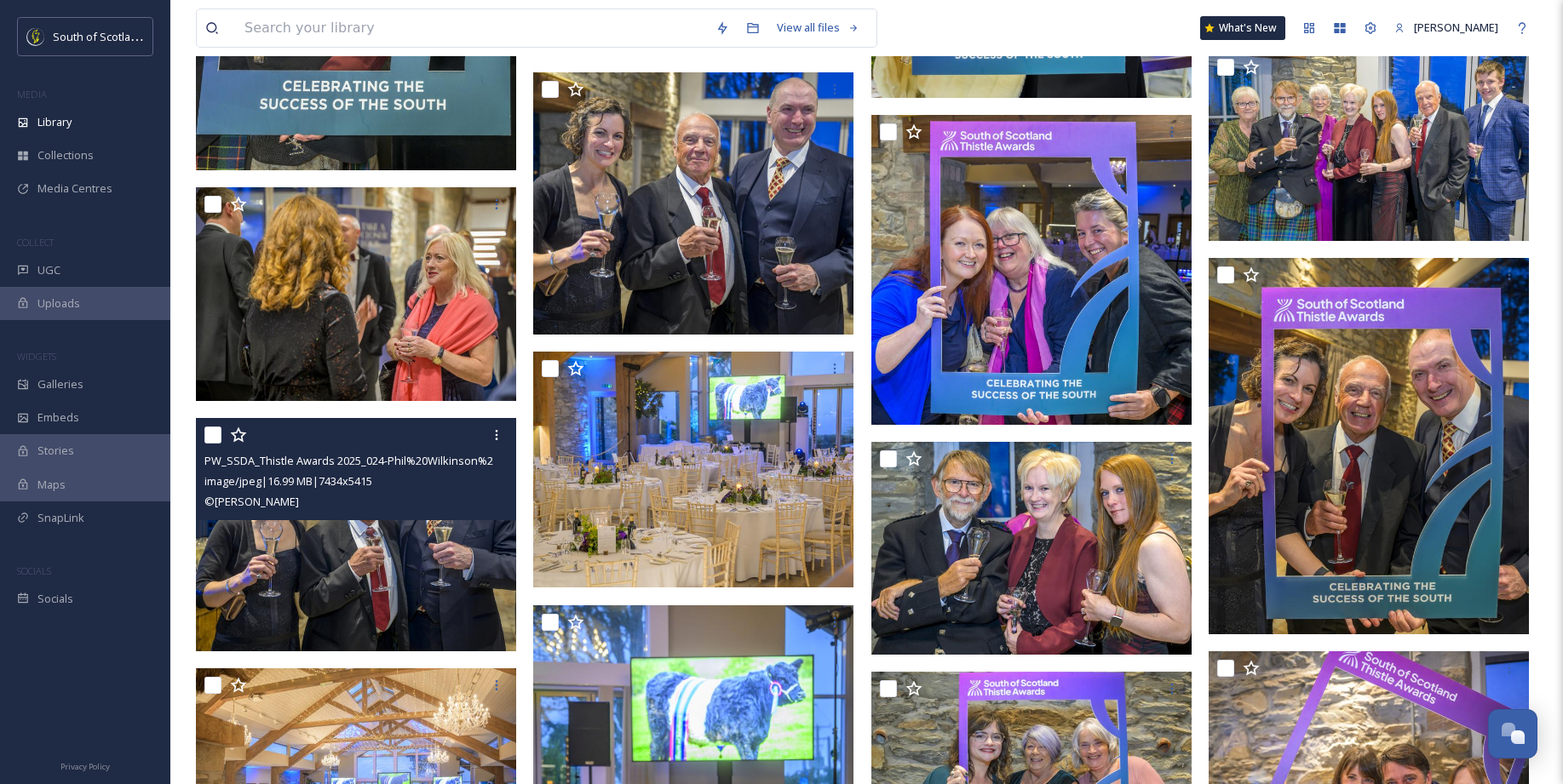
click at [212, 430] on input "checkbox" at bounding box center [212, 434] width 17 height 17
checkbox input "true"
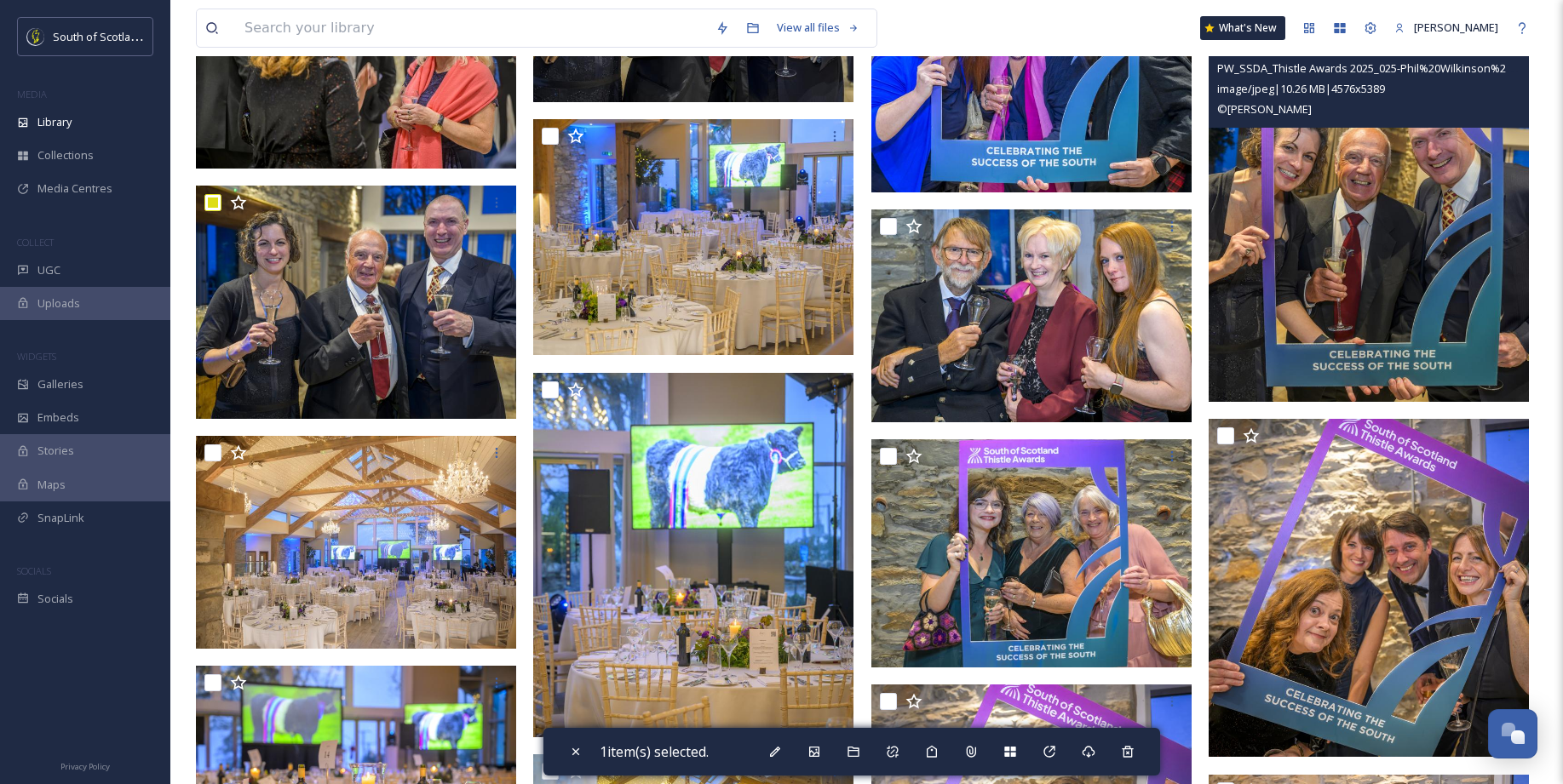
scroll to position [14099, 0]
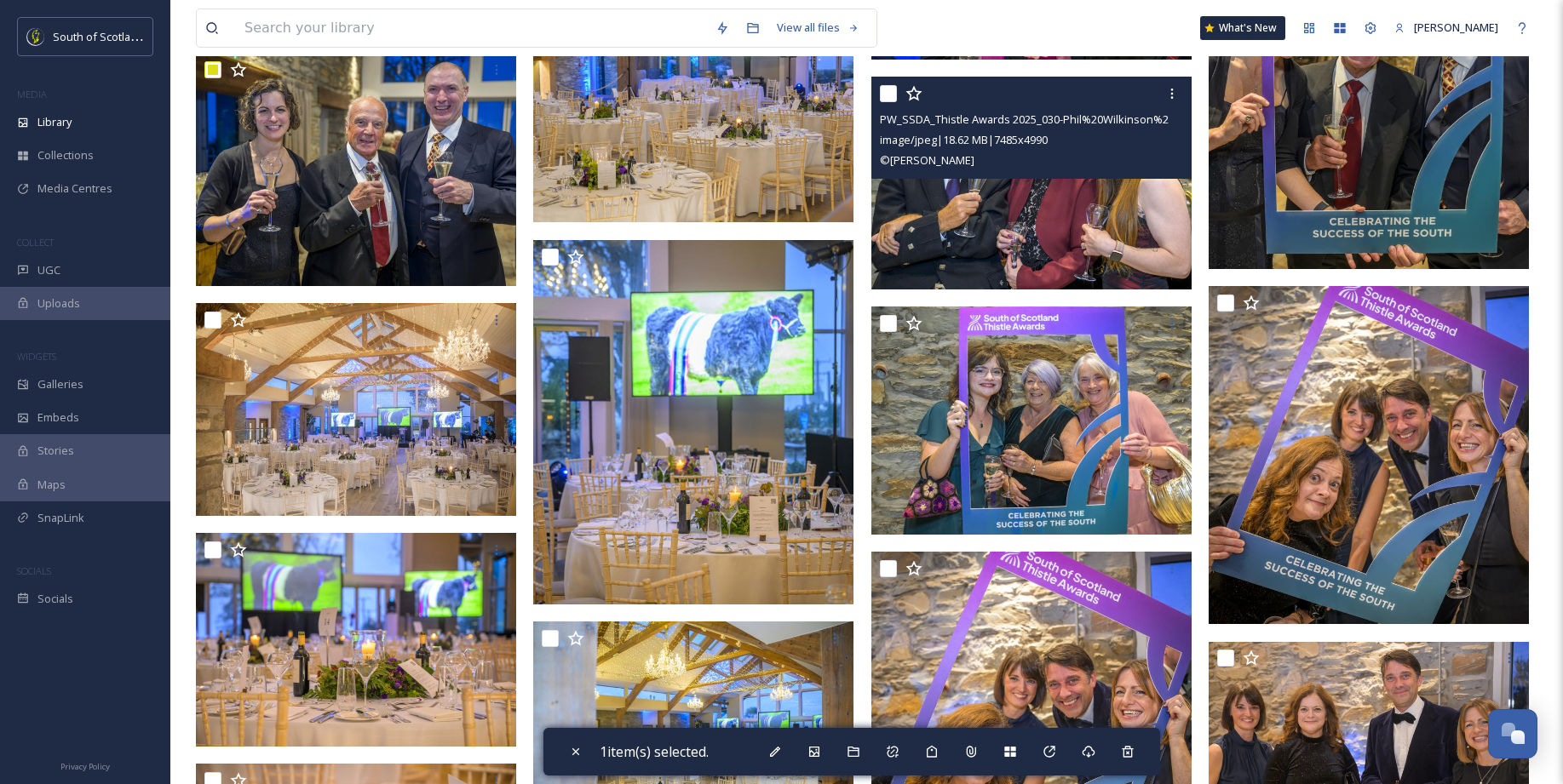
click at [886, 89] on input "checkbox" at bounding box center [887, 93] width 17 height 17
checkbox input "true"
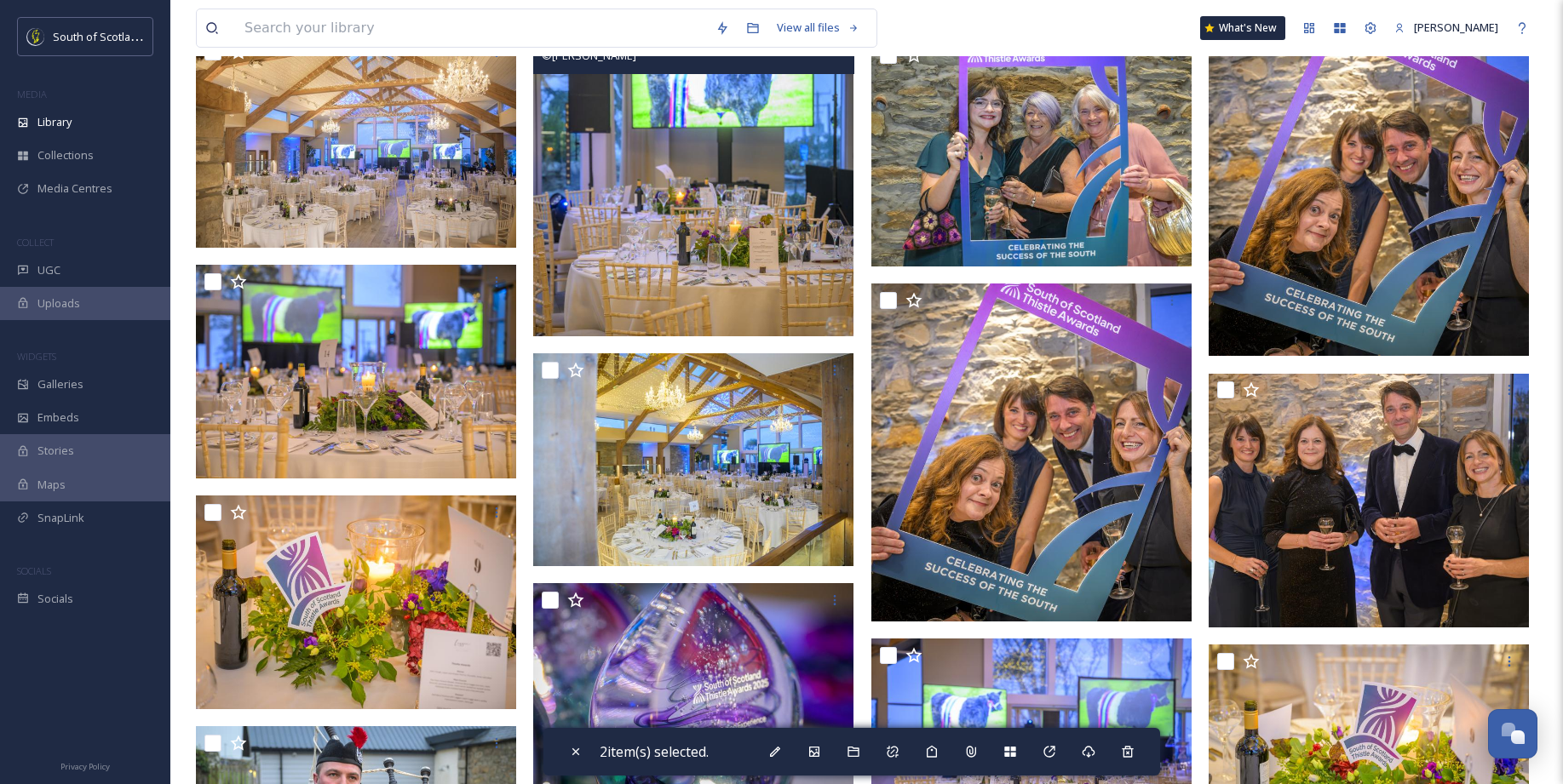
scroll to position [14368, 0]
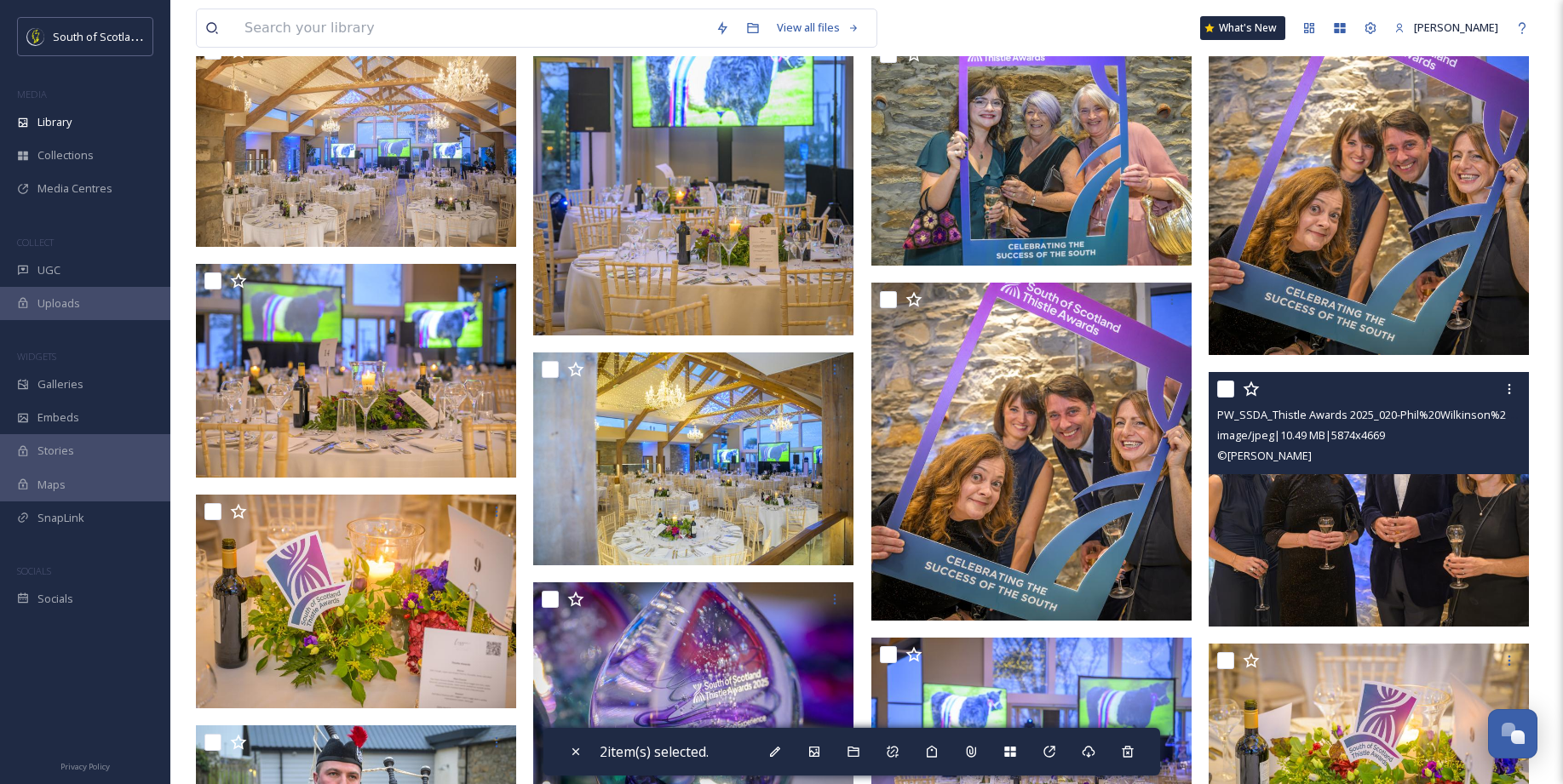
click at [1225, 390] on input "checkbox" at bounding box center [1225, 388] width 17 height 17
checkbox input "true"
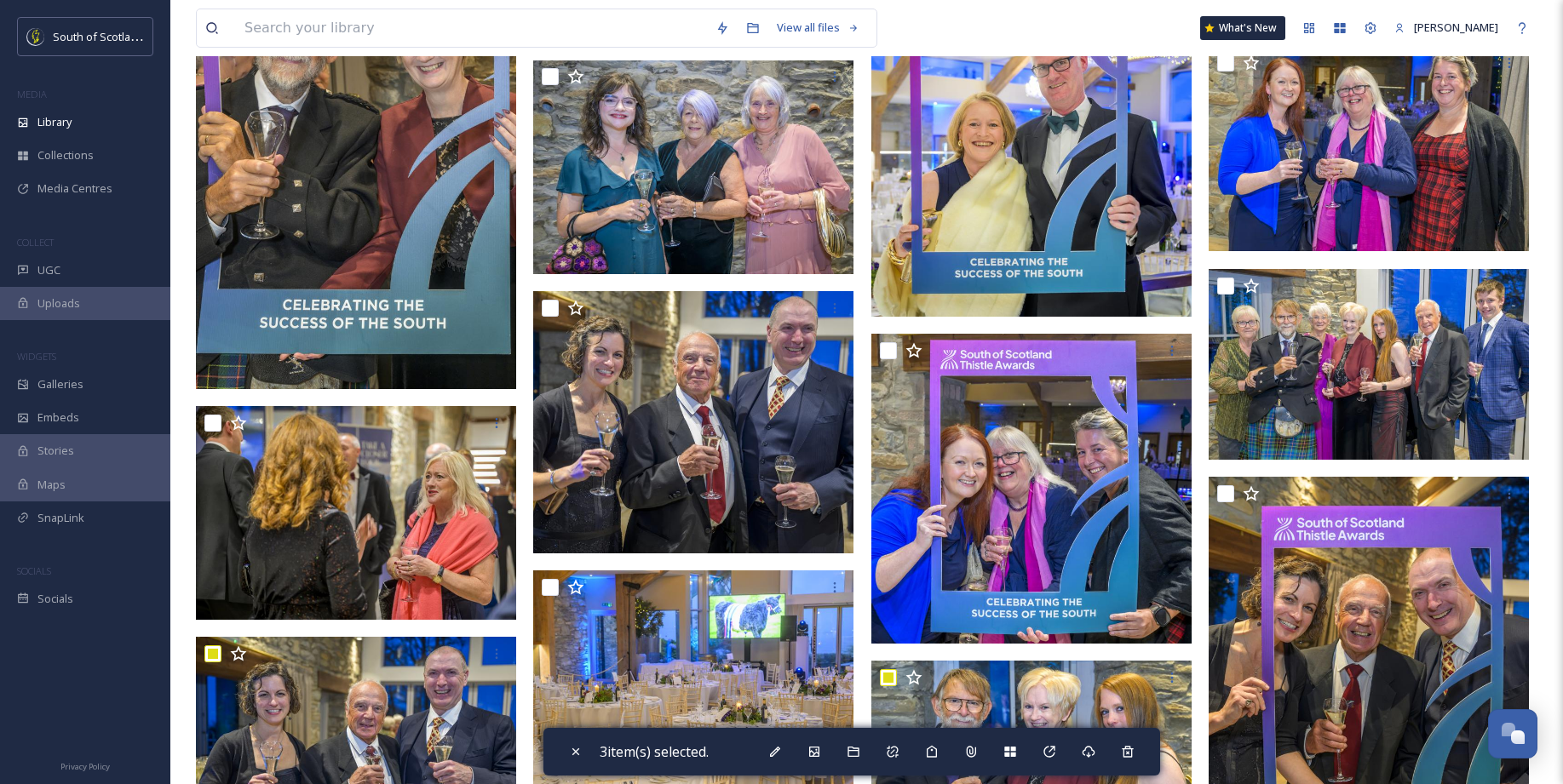
scroll to position [13500, 0]
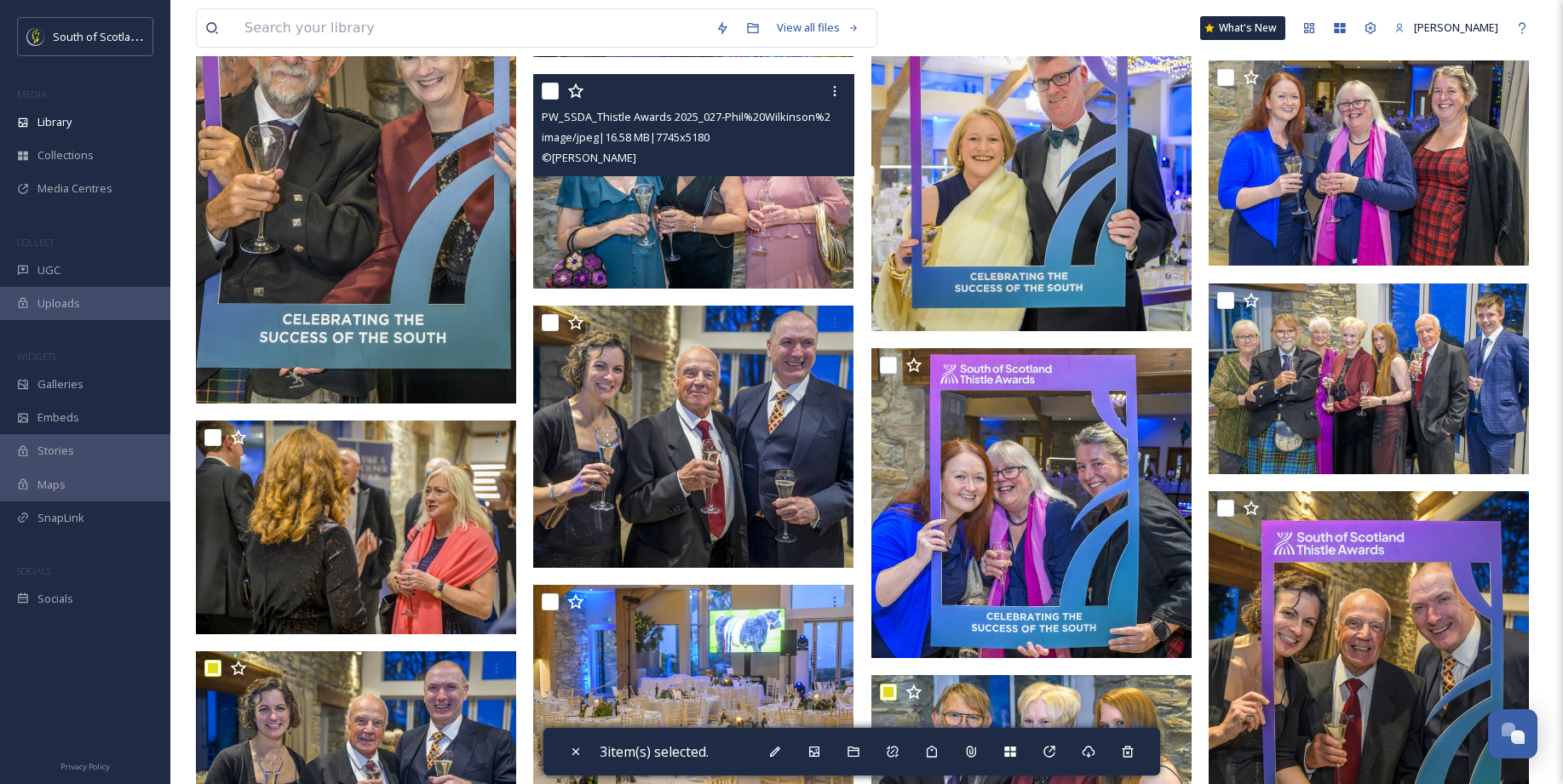
click at [545, 87] on input "checkbox" at bounding box center [550, 90] width 17 height 17
checkbox input "true"
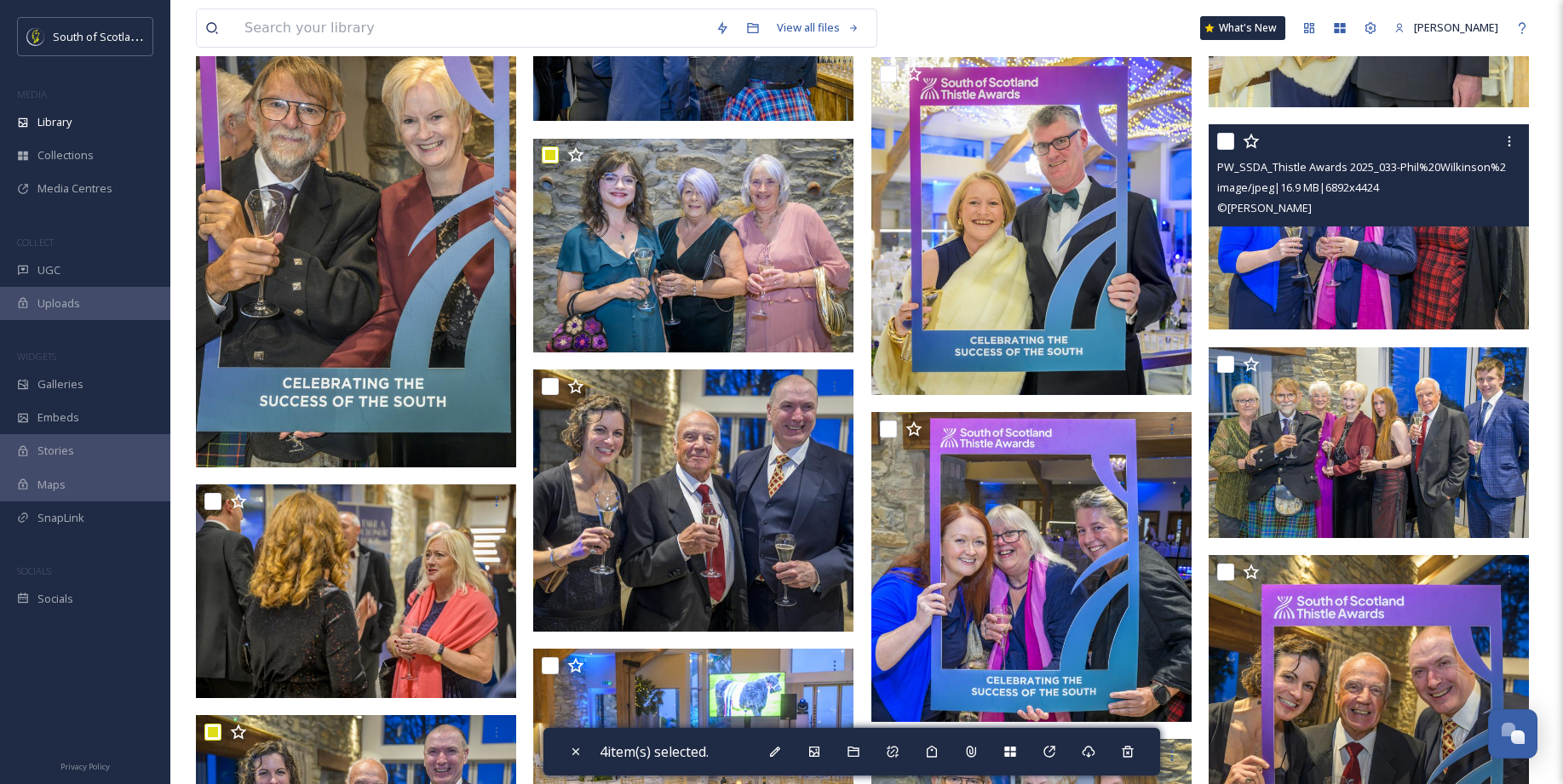
scroll to position [13405, 0]
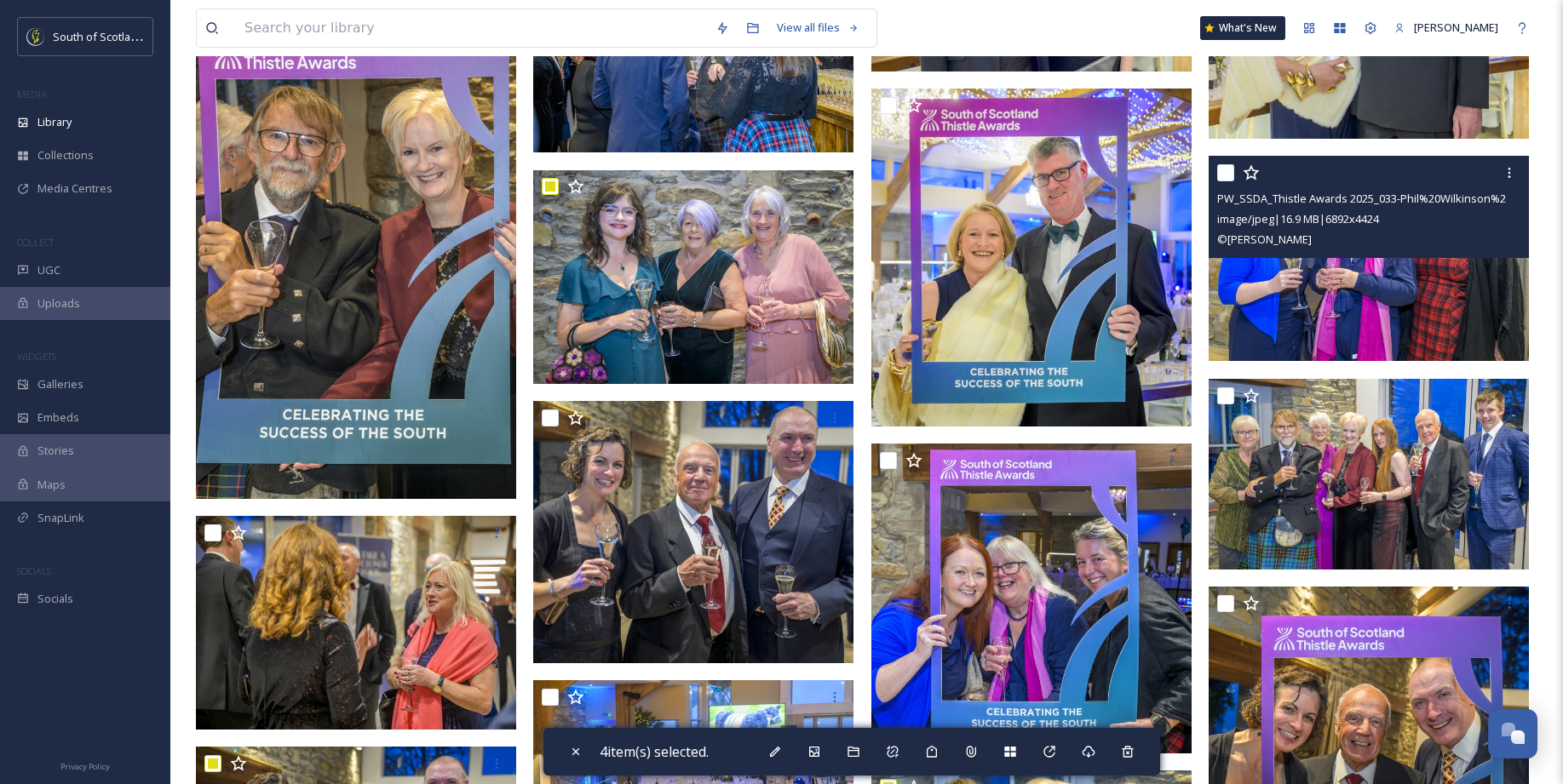
click at [1221, 165] on input "checkbox" at bounding box center [1225, 172] width 17 height 17
checkbox input "true"
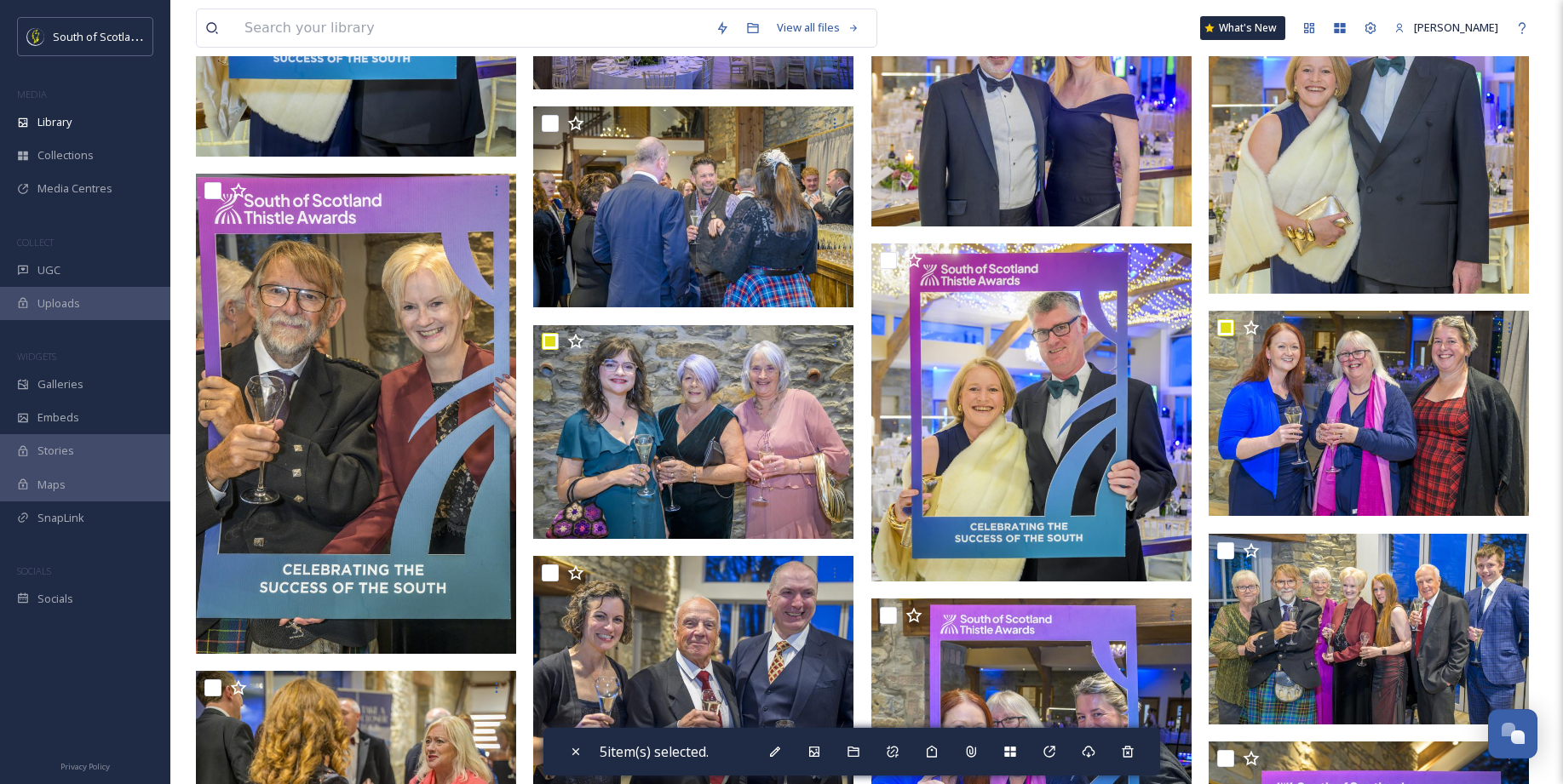
scroll to position [13233, 0]
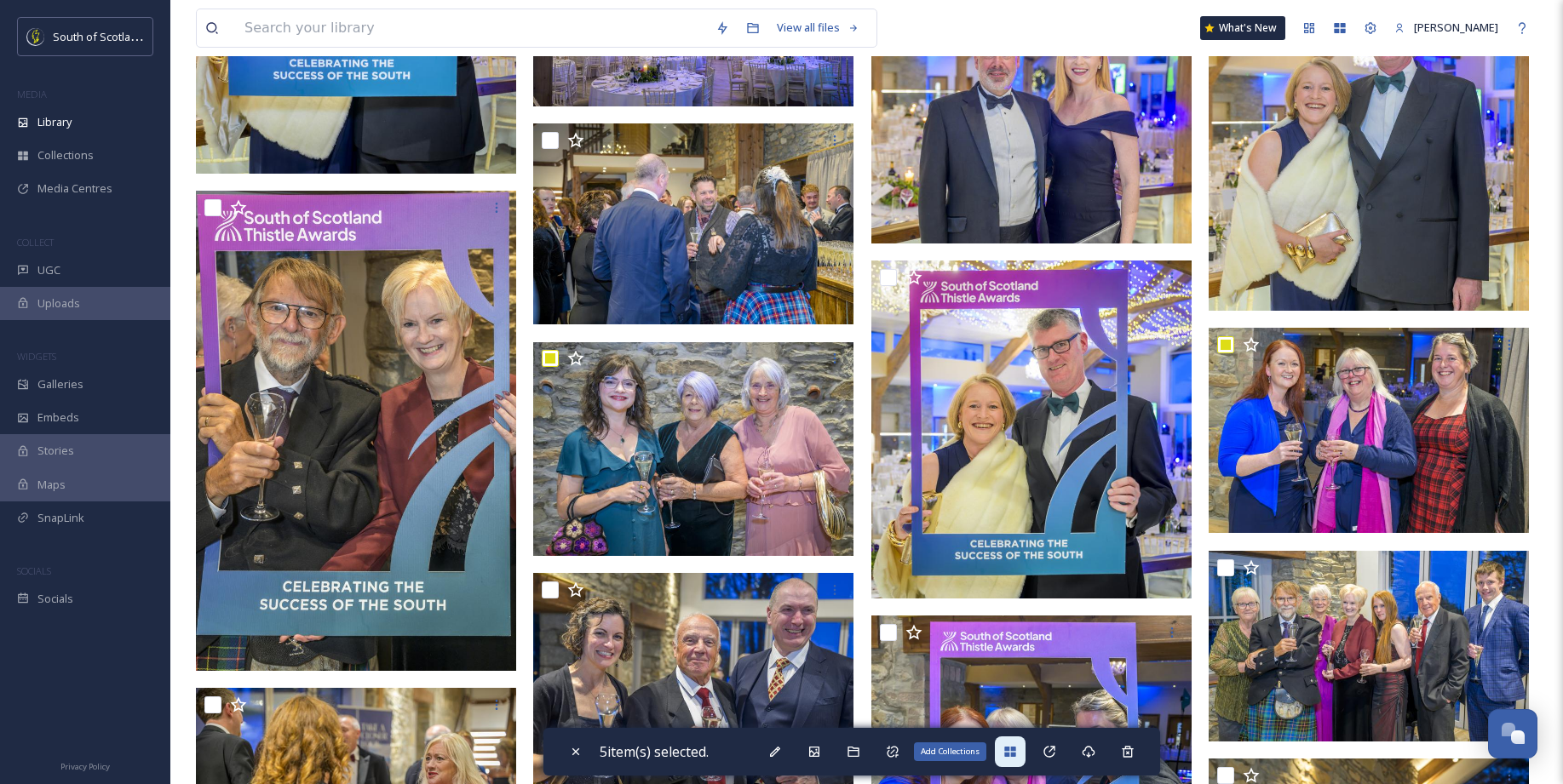
click at [1013, 748] on icon at bounding box center [1010, 752] width 11 height 10
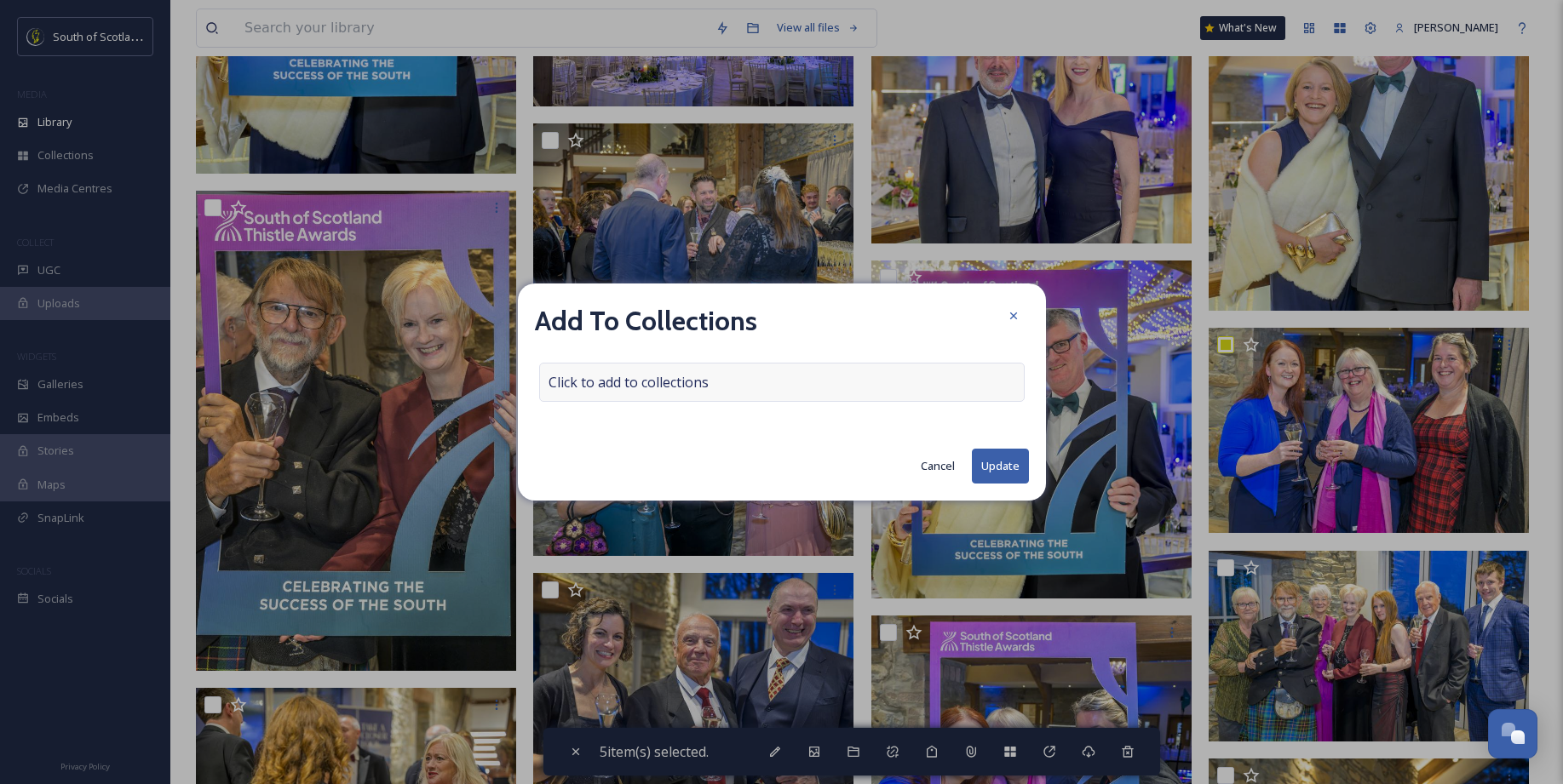
click at [684, 375] on span "Click to add to collections" at bounding box center [628, 382] width 160 height 20
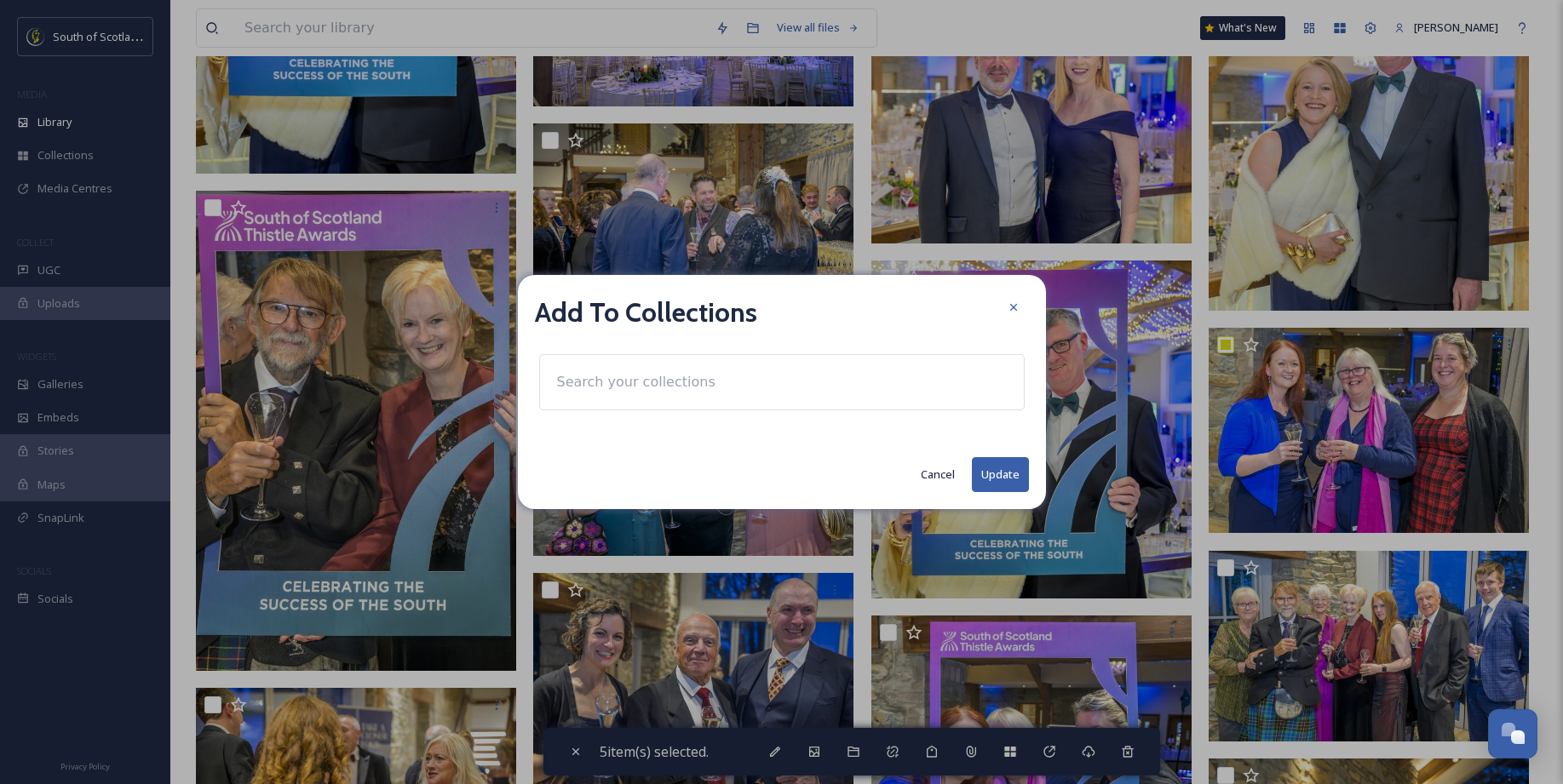
click at [611, 392] on input at bounding box center [642, 382] width 187 height 38
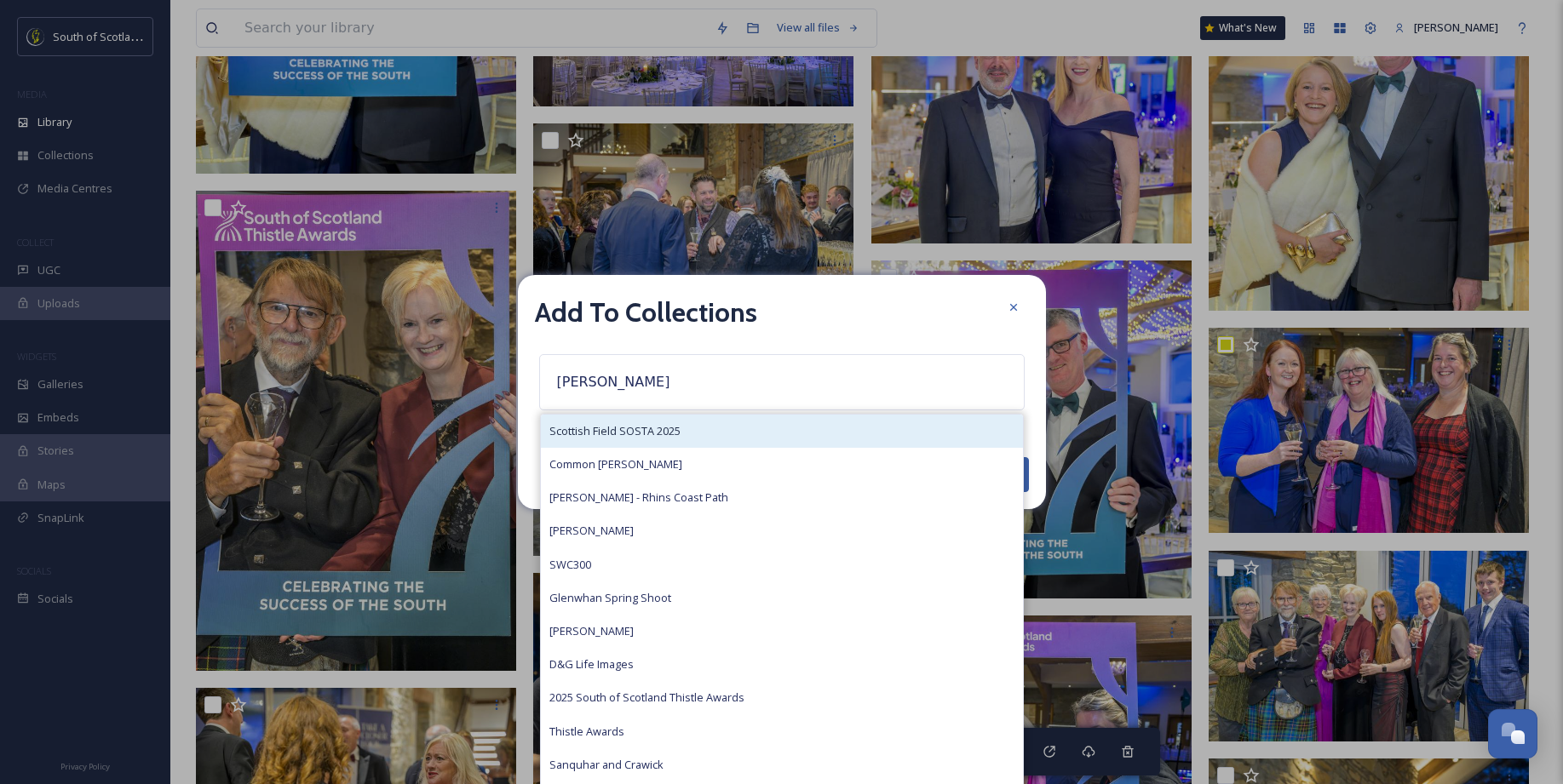
type input "Scott"
click at [643, 441] on div "Scottish Field SOSTA 2025" at bounding box center [782, 431] width 482 height 33
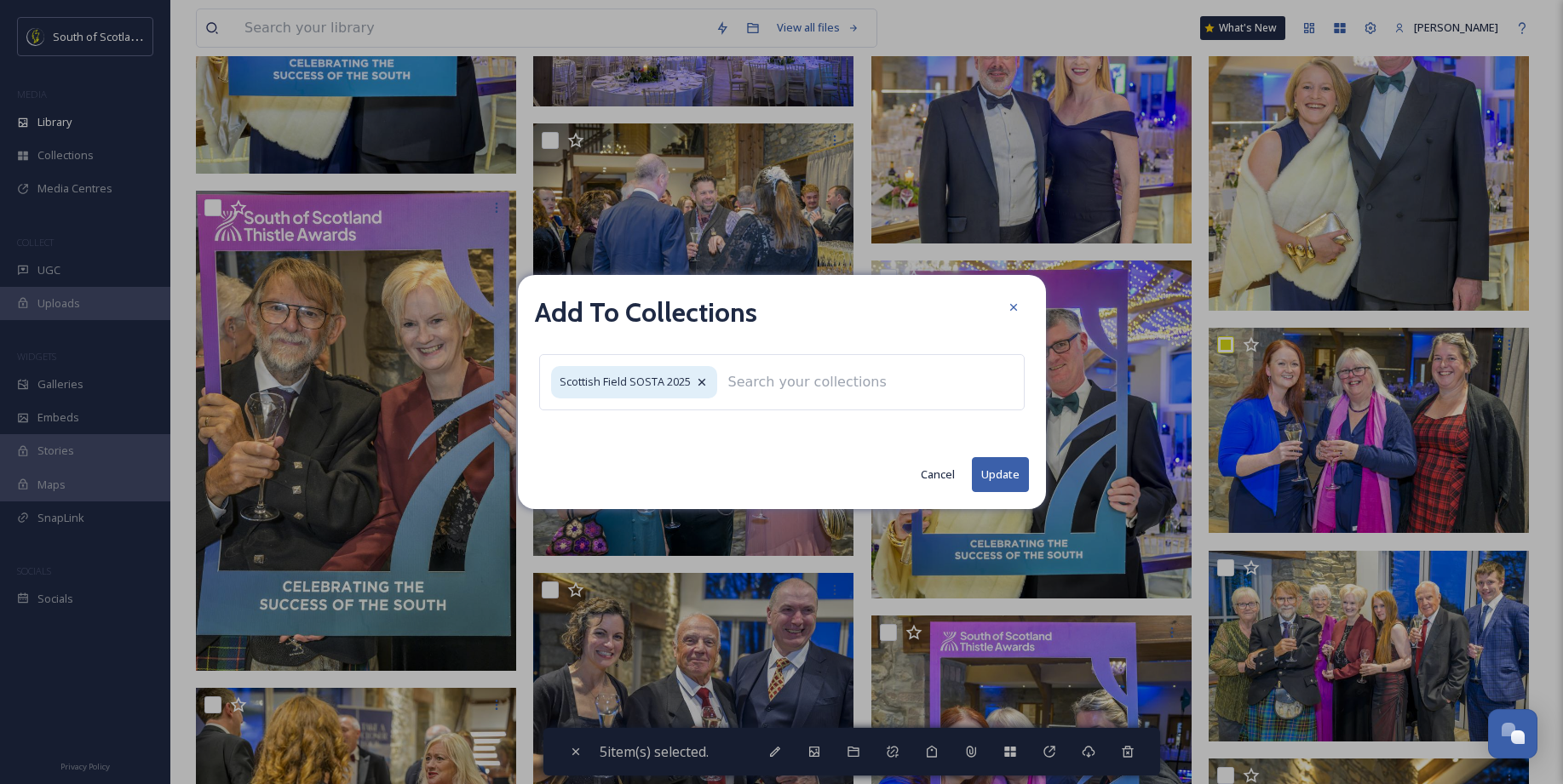
click at [1025, 480] on button "Update" at bounding box center [1000, 475] width 57 height 35
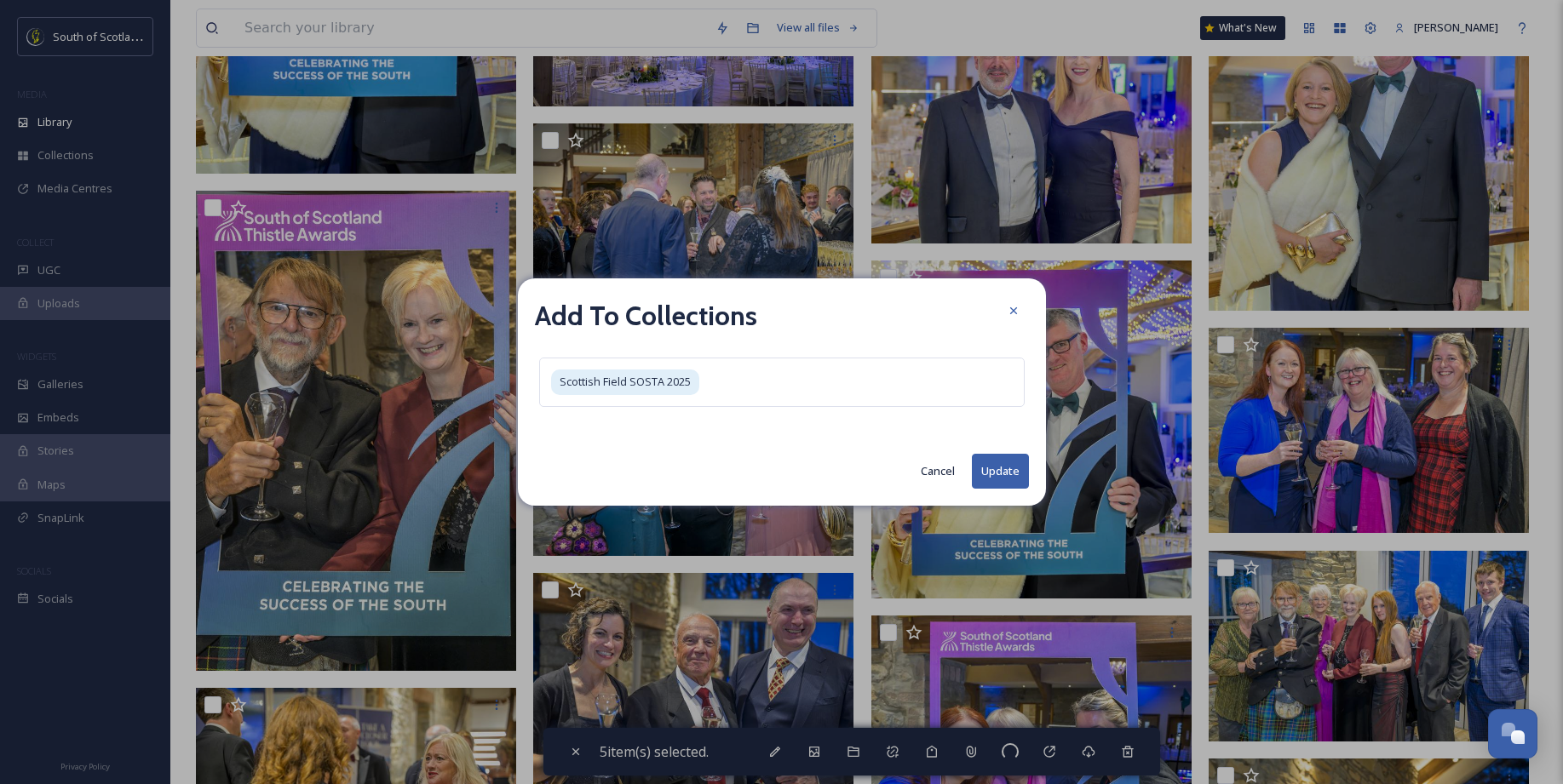
checkbox input "false"
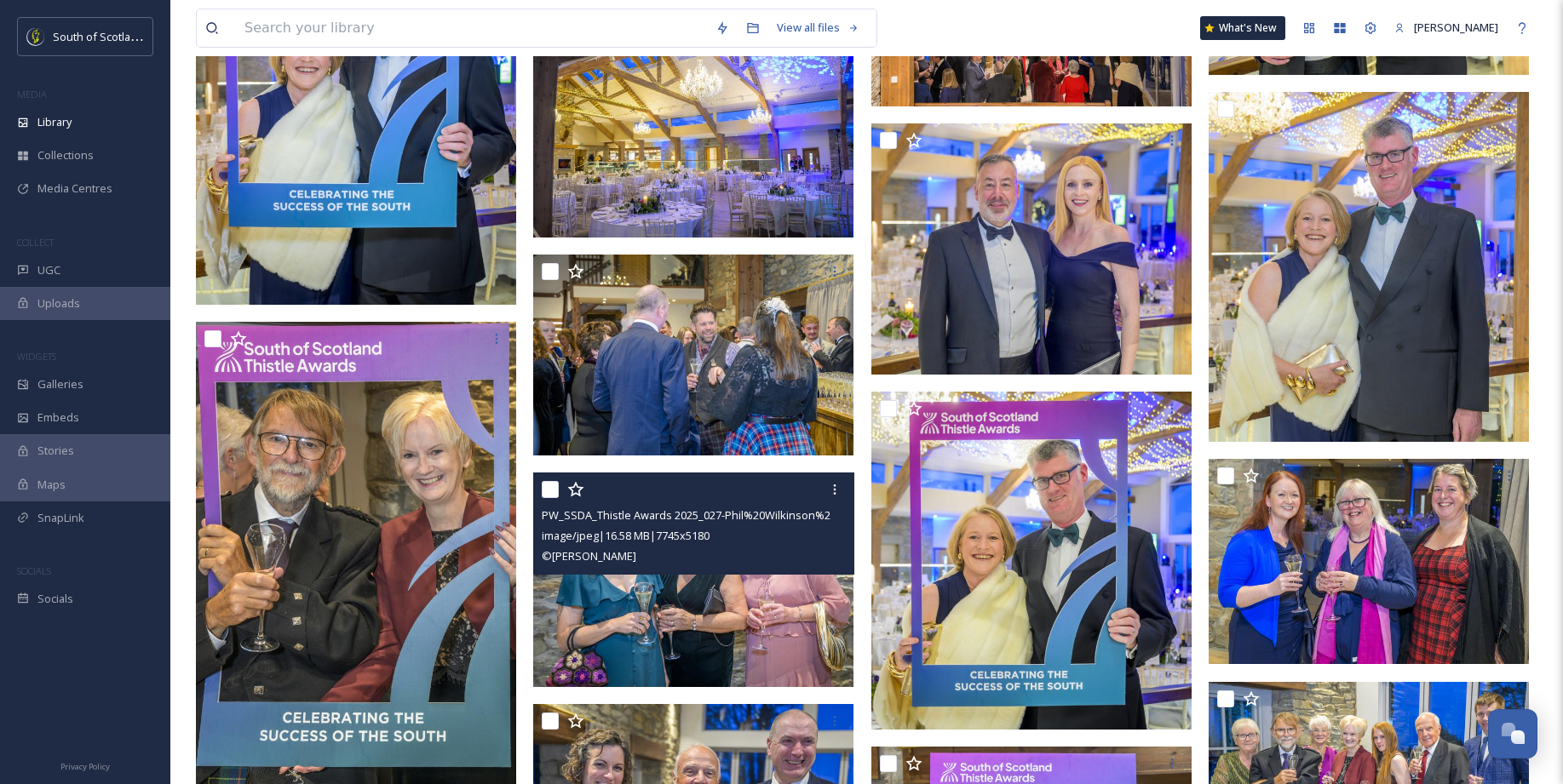
scroll to position [13101, 0]
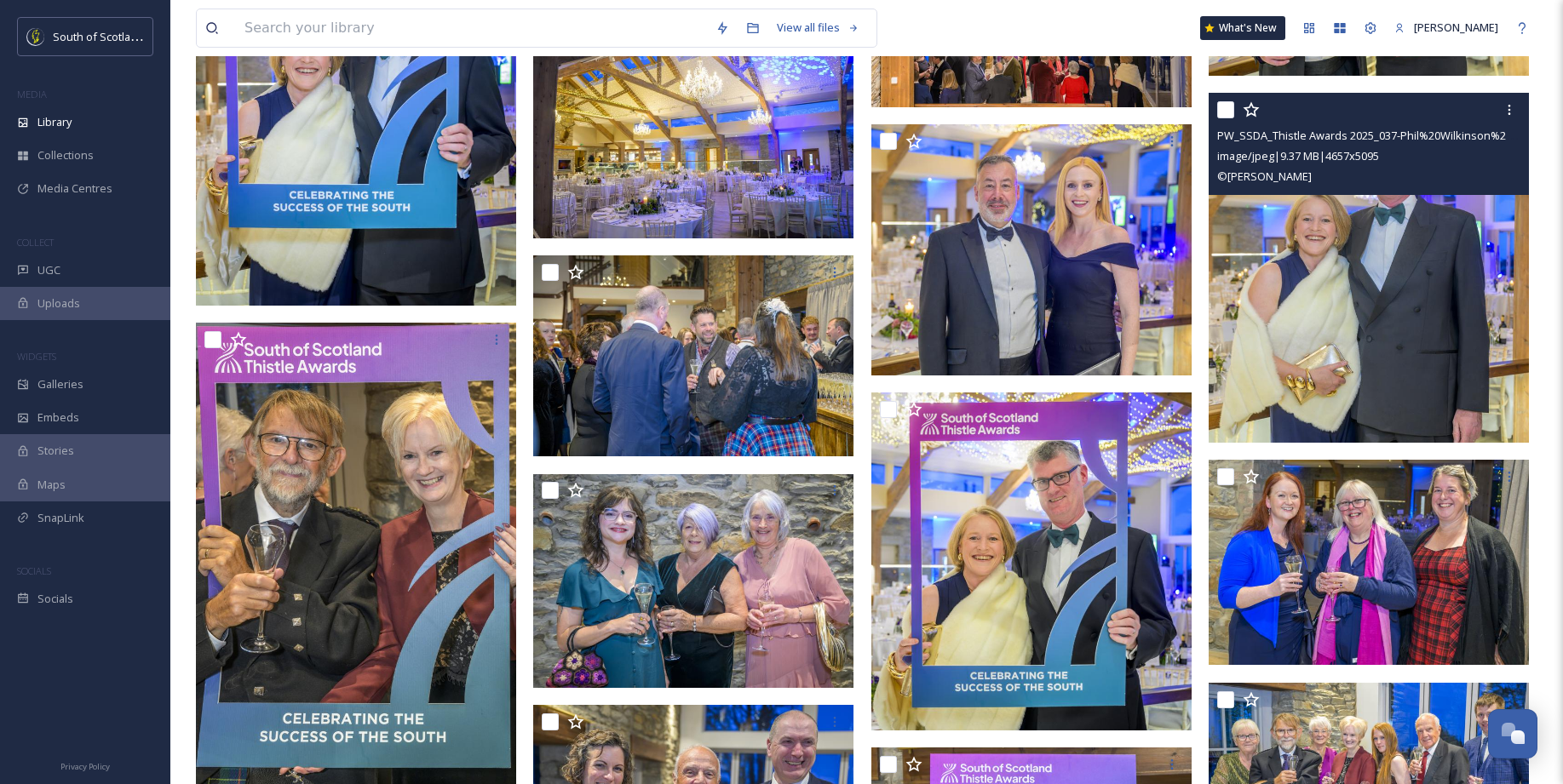
click at [1337, 354] on img at bounding box center [1368, 267] width 320 height 350
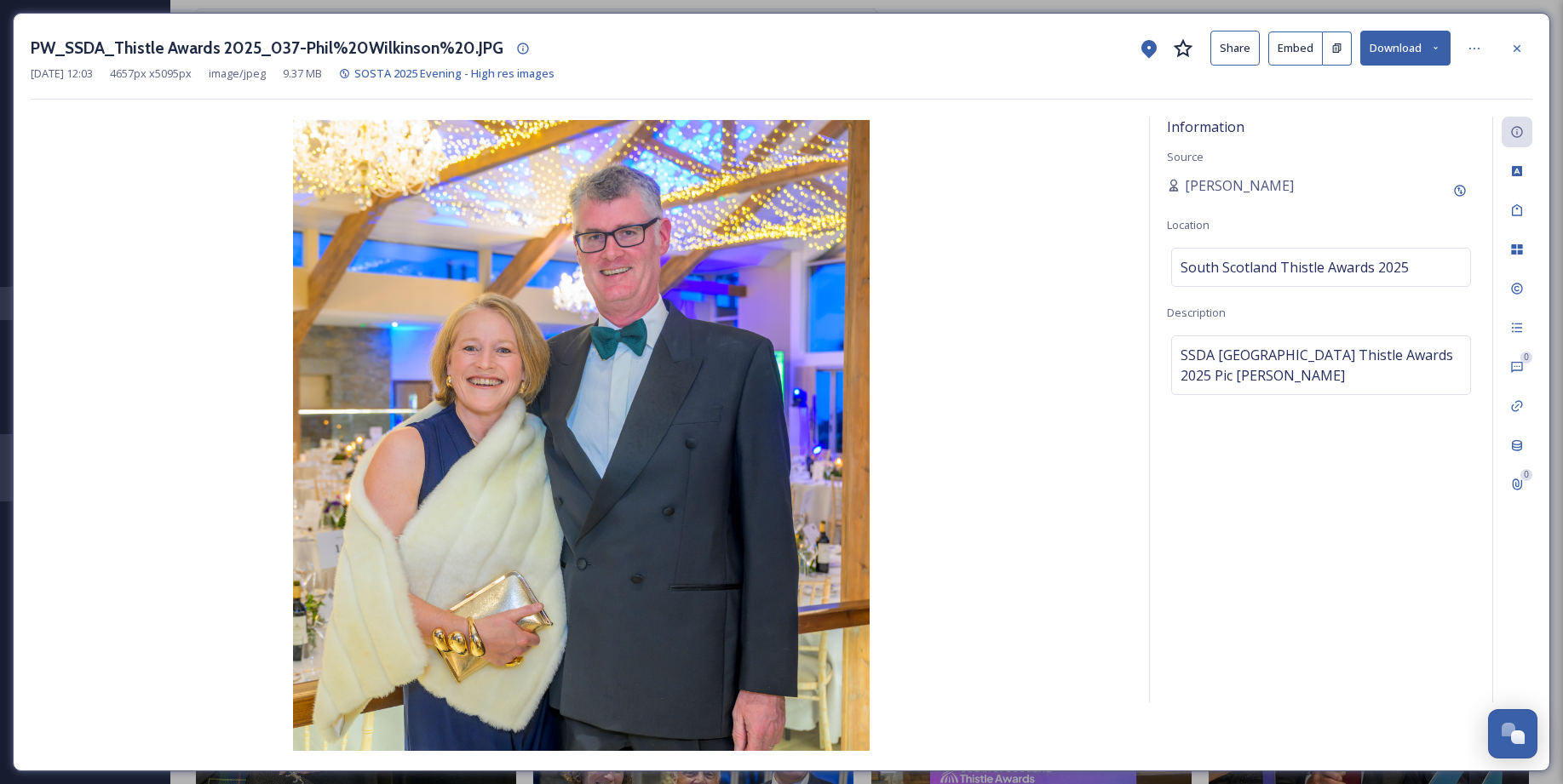
click at [42, 419] on img at bounding box center [581, 435] width 1101 height 631
click at [47, 468] on img at bounding box center [581, 435] width 1101 height 631
click at [99, 462] on img at bounding box center [581, 435] width 1101 height 631
click at [1189, 264] on span "South Scotland Thistle Awards 2025" at bounding box center [1294, 267] width 228 height 20
click at [1184, 350] on span "SSDASouth Scotland Thistle Awards 2025Pic Phil Wilkinson" at bounding box center [1320, 365] width 281 height 41
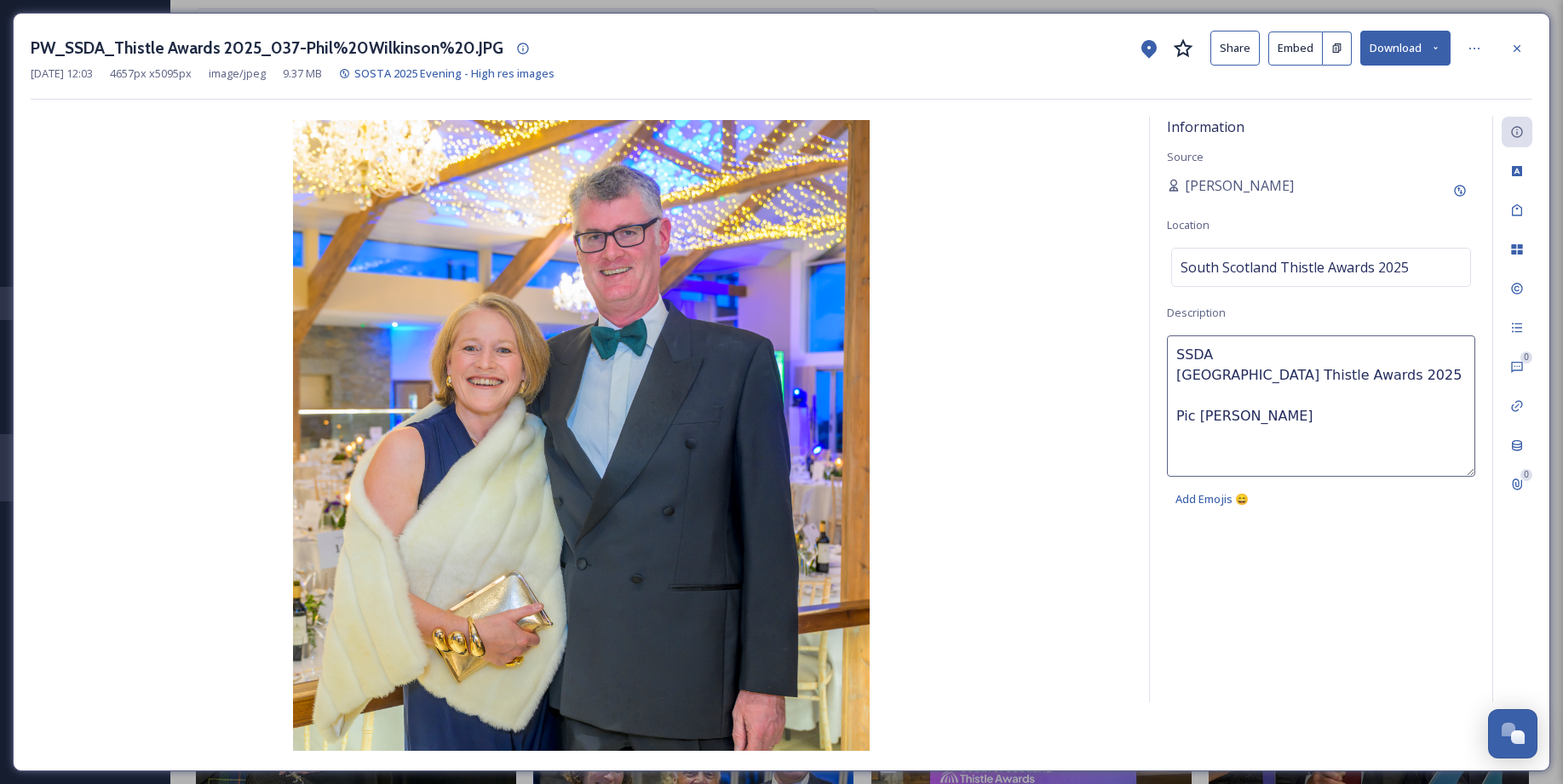
click at [1178, 357] on textarea "SSDASouth Scotland Thistle Awards 2025Pic Phil Wilkinson" at bounding box center [1321, 406] width 309 height 142
paste textarea "1. Katrina & William Reynolds - Allanton Inn"
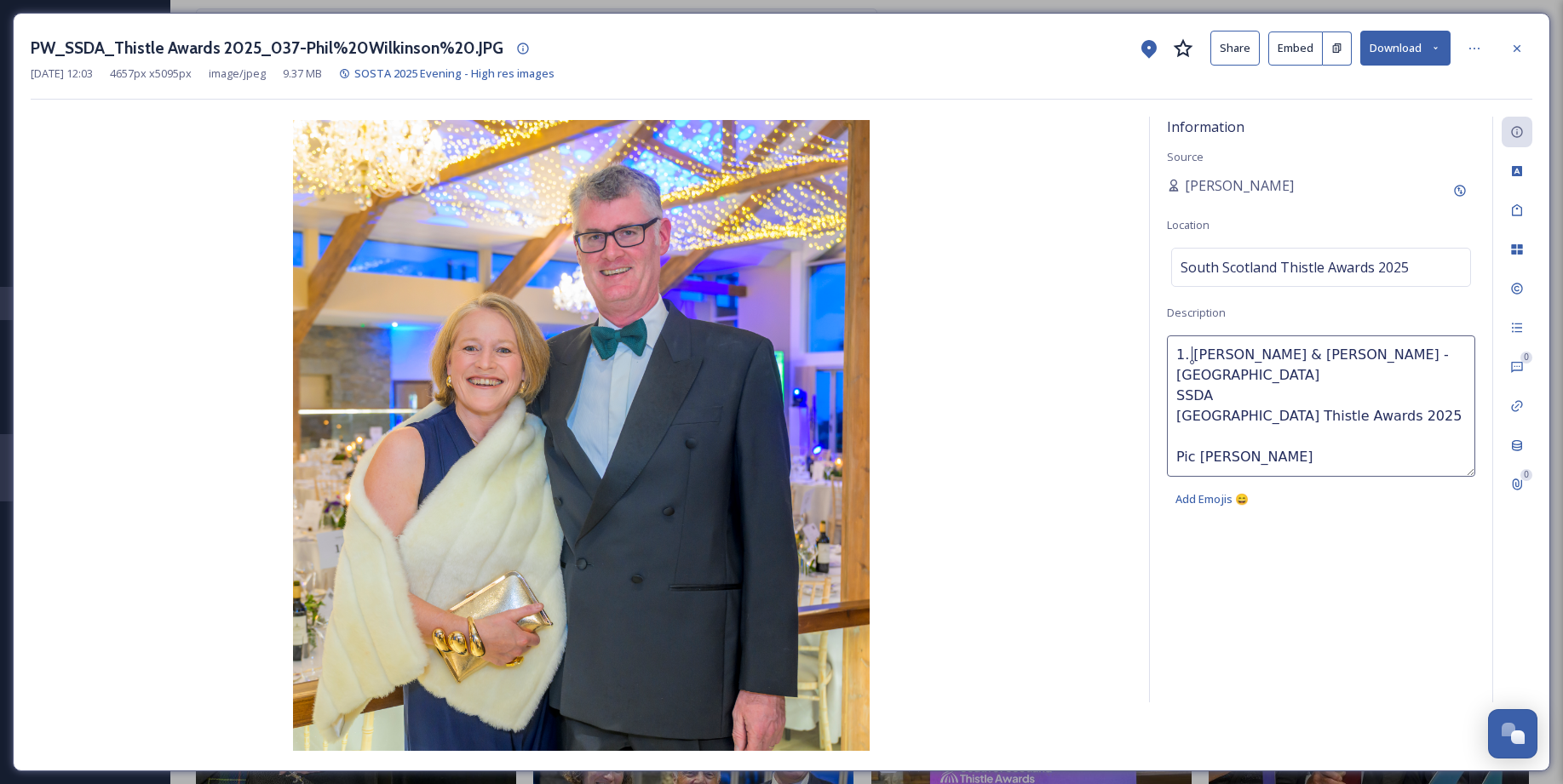
click at [1195, 352] on textarea "1. Katrina & William Reynolds - Allanton Inn SSDA South Scotland Thistle Awards…" at bounding box center [1321, 406] width 309 height 142
click at [1176, 377] on textarea "Katrina & William Reynolds - Allanton Inn SSDA South Scotland Thistle Awards 20…" at bounding box center [1321, 406] width 309 height 142
type textarea "Katrina & William Reynolds - Allanton Inn SSDA South Scotland Thistle Awards 20…"
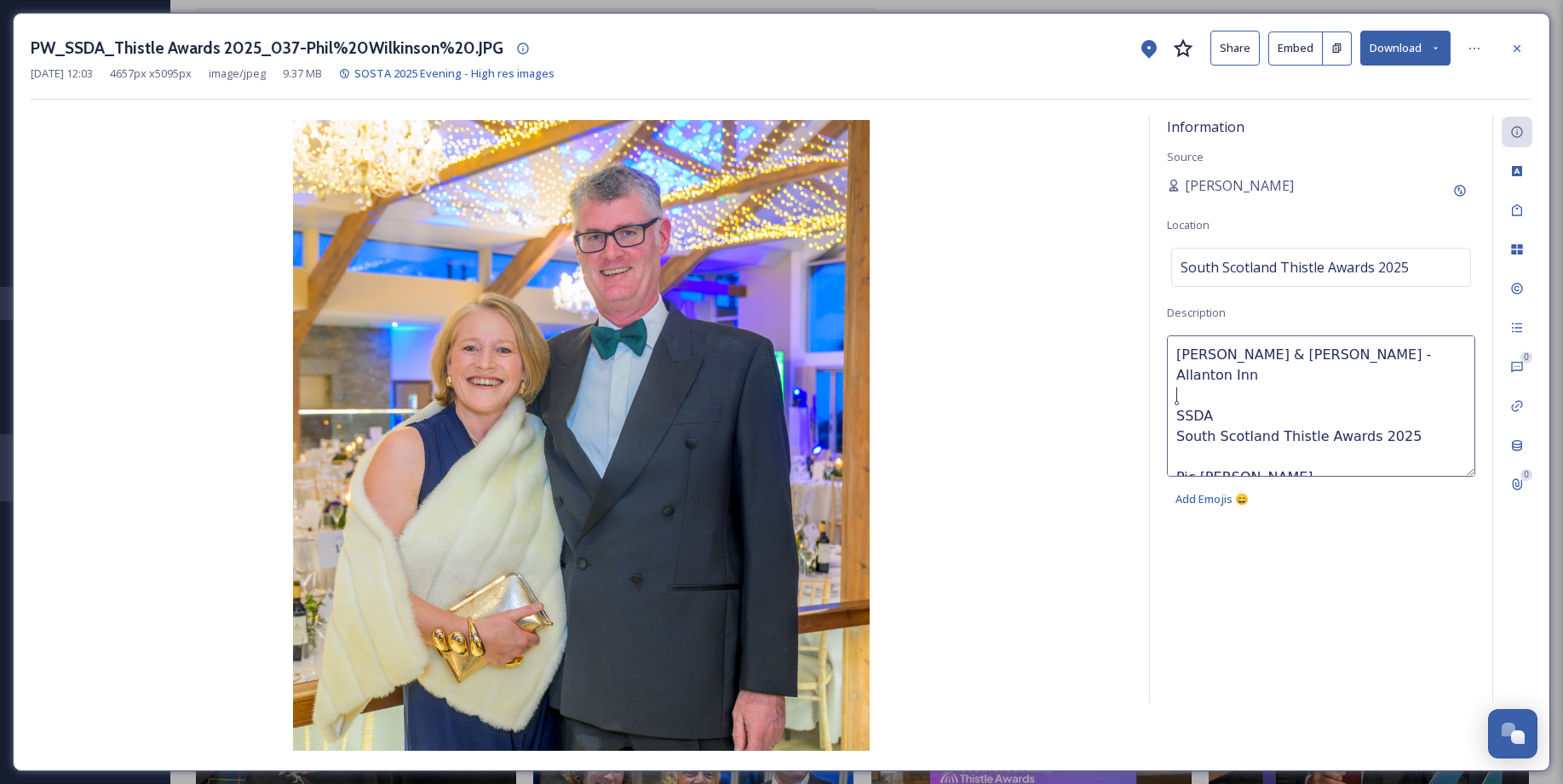
click at [115, 453] on img at bounding box center [581, 435] width 1101 height 631
click at [55, 408] on img at bounding box center [581, 435] width 1101 height 631
click at [1478, 52] on icon at bounding box center [1474, 49] width 14 height 14
click at [1478, 52] on icon at bounding box center [1474, 49] width 14 height 14
click at [1014, 149] on img at bounding box center [581, 435] width 1101 height 631
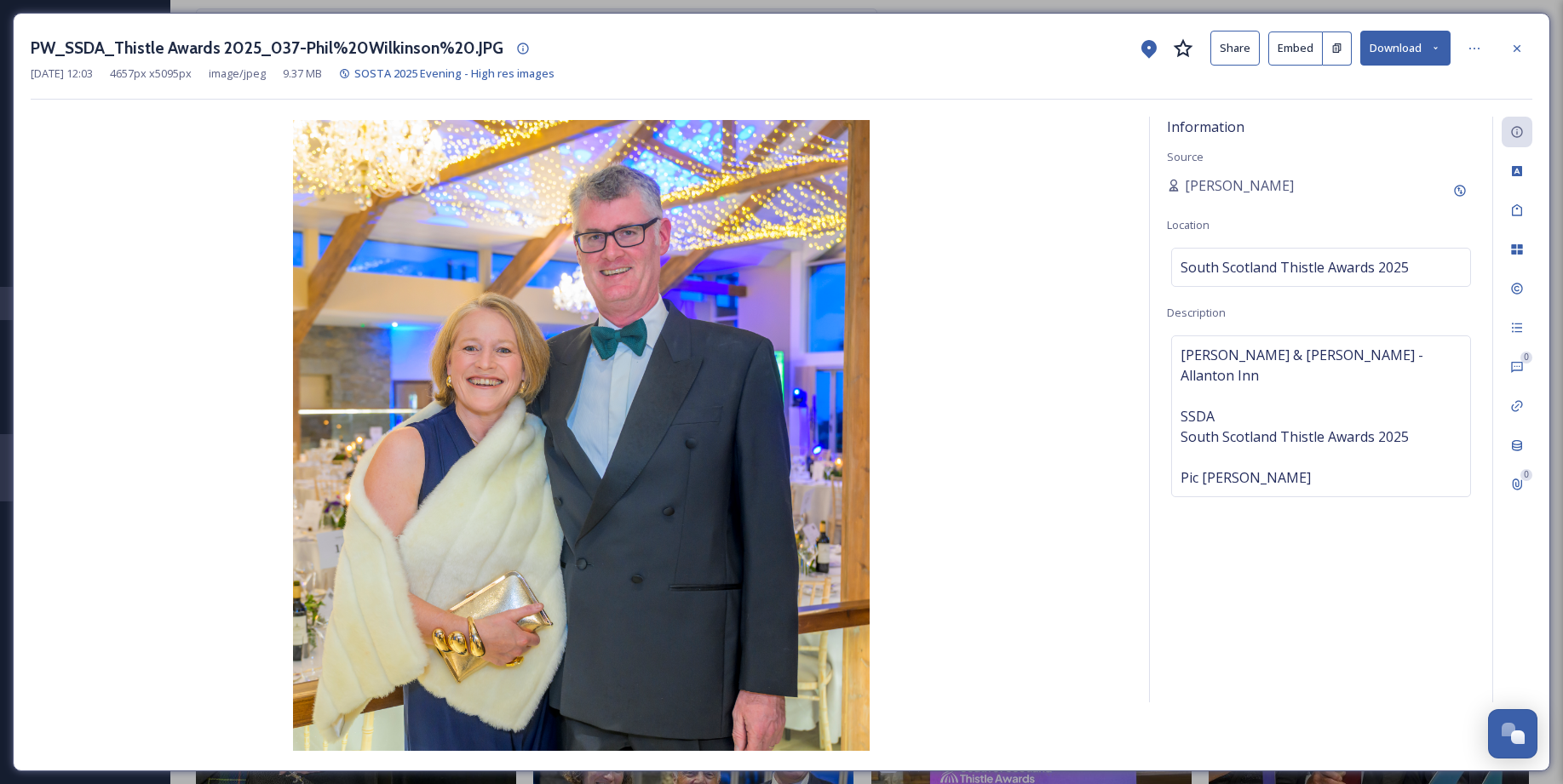
click at [47, 416] on img at bounding box center [581, 435] width 1101 height 631
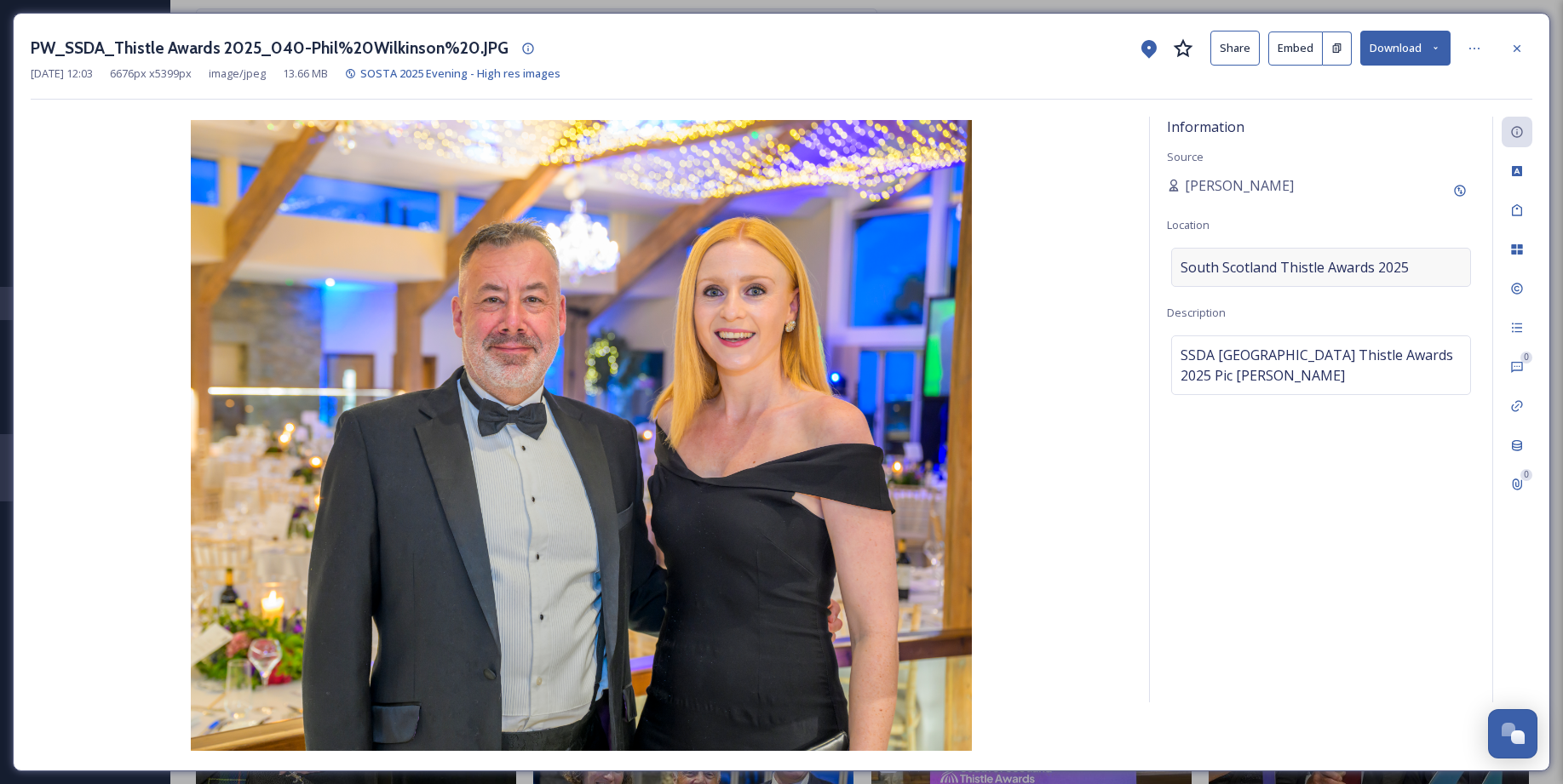
click at [1180, 264] on span "South Scotland Thistle Awards 2025" at bounding box center [1294, 267] width 228 height 20
click at [1182, 266] on input "South Scotland Thistle Awards 2025" at bounding box center [1320, 267] width 298 height 38
click at [1184, 350] on span "SSDASouth Scotland Thistle Awards 2025Pic Phil Wilkinson" at bounding box center [1320, 365] width 281 height 41
click at [1173, 352] on textarea "SSDASouth Scotland Thistle Awards 2025Pic Phil Wilkinson" at bounding box center [1321, 406] width 309 height 142
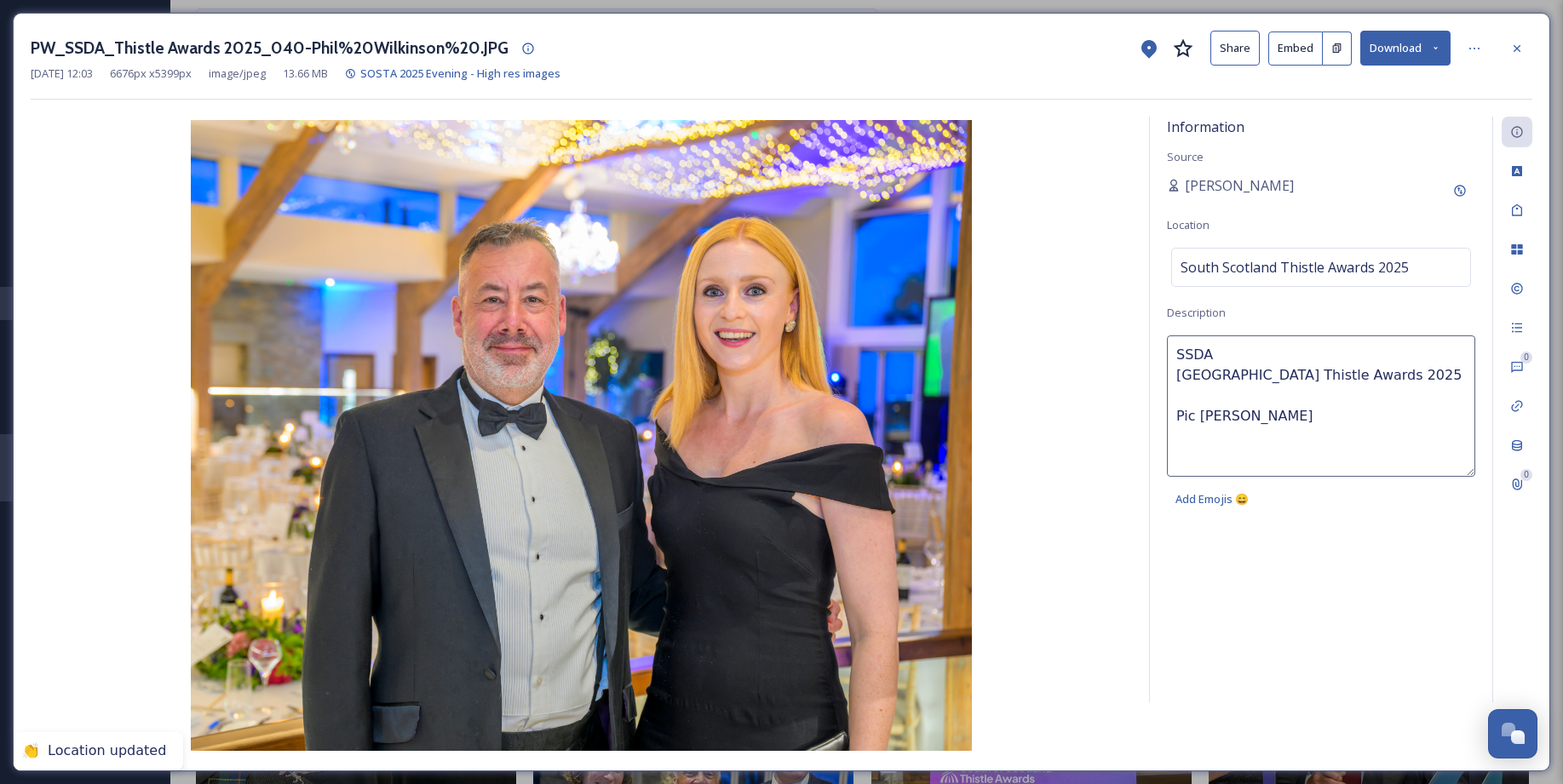
paste textarea "1. Scott Wells & Deana Denness, Headline Sponsor Caledonia Park Designer Outlet…"
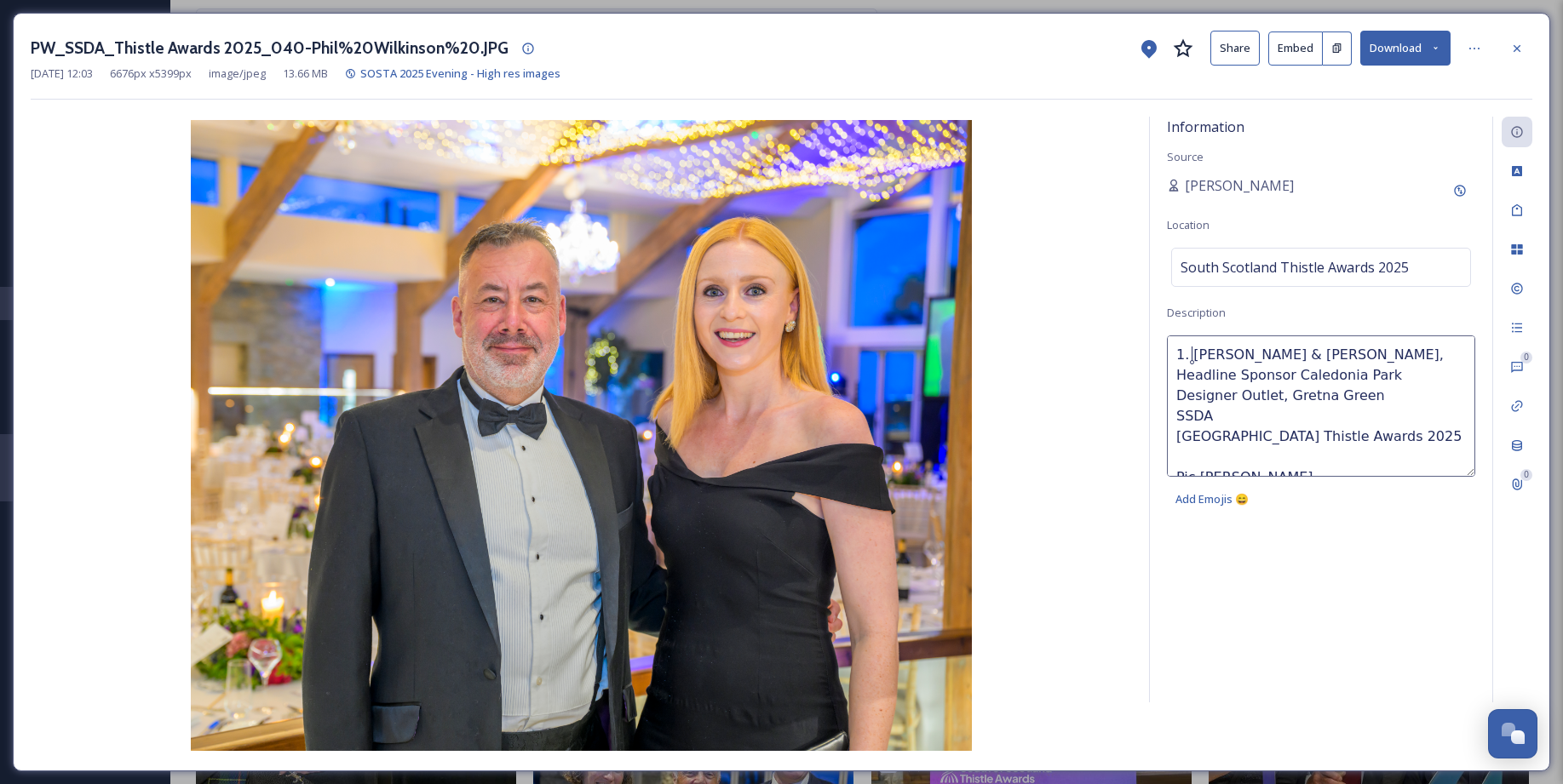
click at [1191, 355] on textarea "1. Scott Wells & Deana Denness, Headline Sponsor Caledonia Park Designer Outlet…" at bounding box center [1321, 406] width 309 height 142
click at [1230, 375] on textarea "Scott Wells & Deana Denness, Headline Sponsor Caledonia Park Designer Outlet, G…" at bounding box center [1321, 406] width 309 height 142
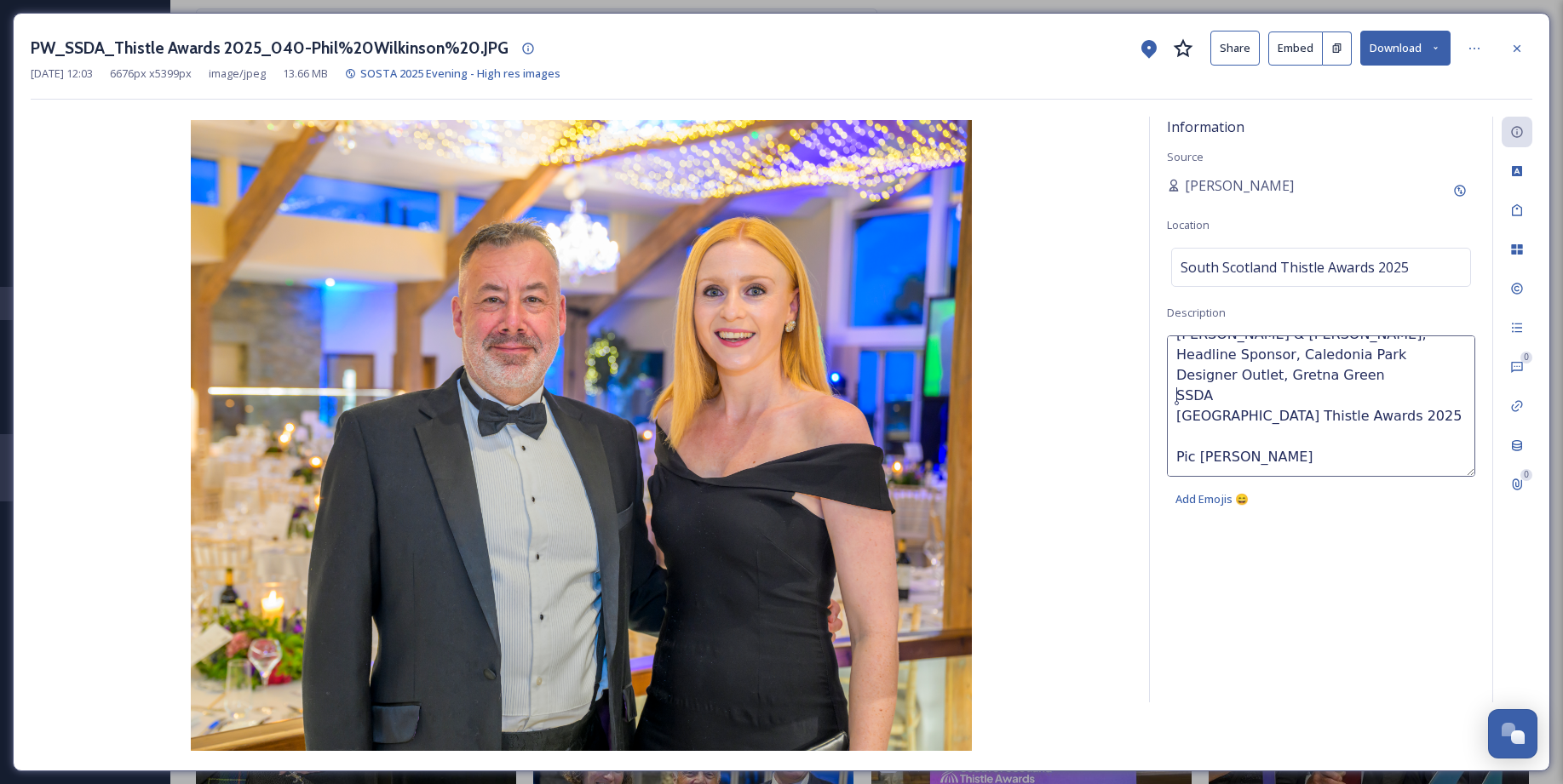
click at [1173, 397] on textarea "Scott Wells & Deana Denness, Headline Sponsor, Caledonia Park Designer Outlet, …" at bounding box center [1321, 406] width 309 height 142
type textarea "Scott Wells & Deana Denness, Headline Sponsor, Caledonia Park Designer Outlet, …"
click at [75, 378] on img at bounding box center [581, 435] width 1101 height 631
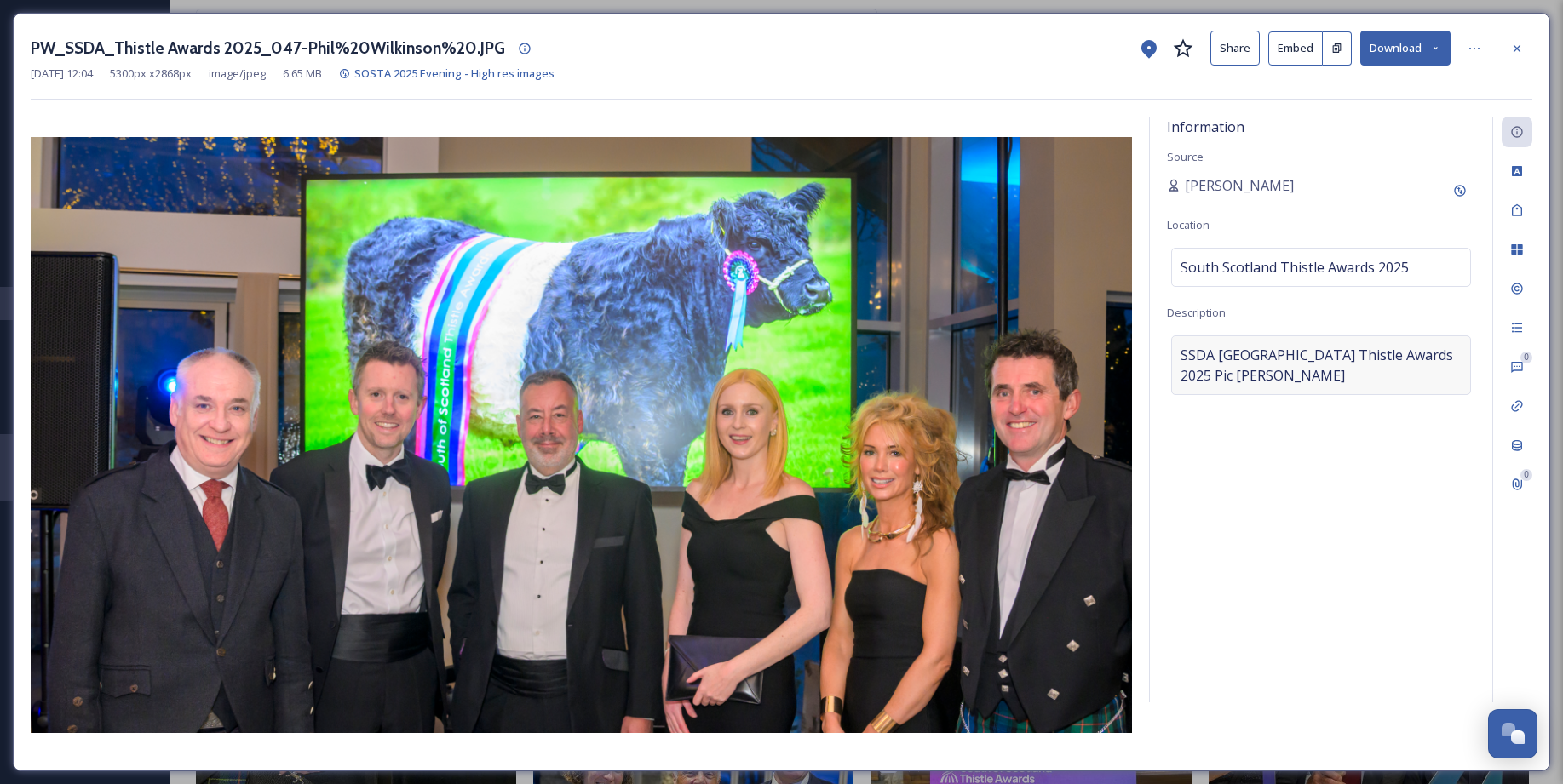
click at [1190, 360] on span "SSDASouth Scotland Thistle Awards 2025Pic Phil Wilkinson" at bounding box center [1320, 365] width 281 height 41
click at [1179, 357] on textarea "SSDASouth Scotland Thistle Awards 2025Pic Phil Wilkinson" at bounding box center [1321, 406] width 309 height 142
paste textarea "2. Vicki & Duncan McConchie, Laggan Scott Wells & Deana Denness, Headline Spons…"
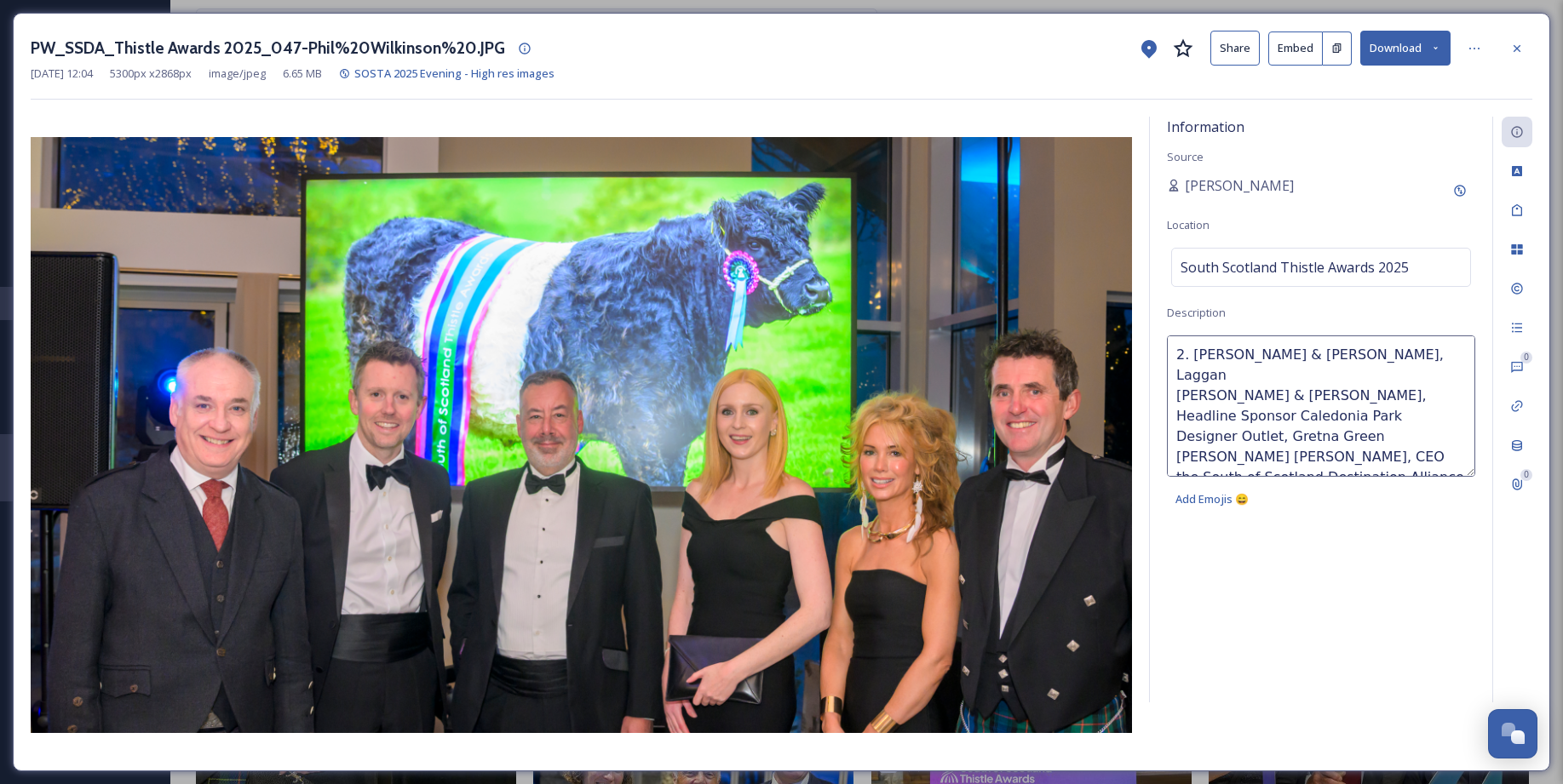
click at [1192, 350] on textarea "2. Vicki & Duncan McConchie, Laggan Scott Wells & Deana Denness, Headline Spons…" at bounding box center [1321, 406] width 309 height 142
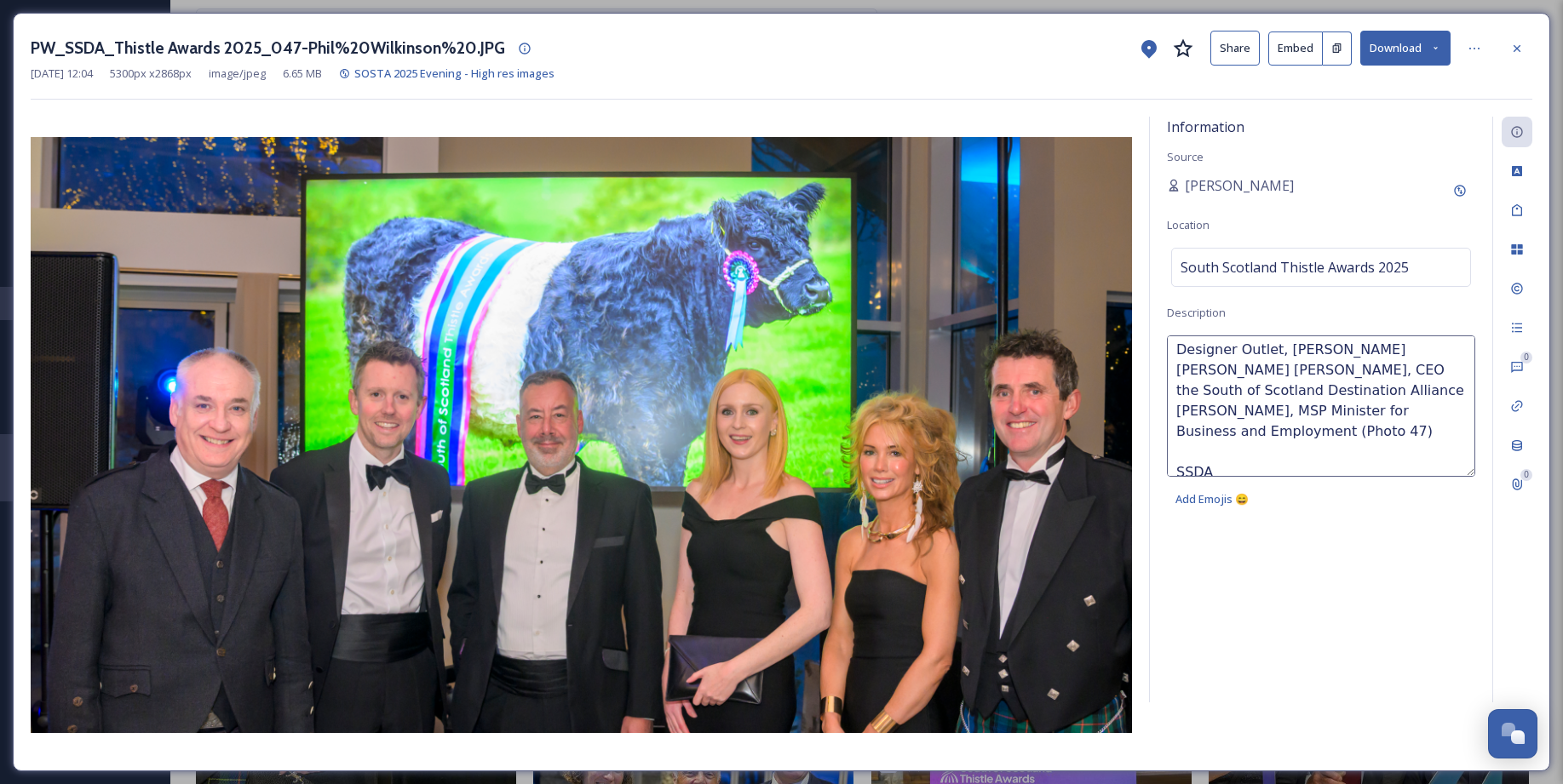
scroll to position [86, 0]
drag, startPoint x: 1179, startPoint y: 392, endPoint x: 1282, endPoint y: 412, distance: 104.9
click at [1282, 412] on textarea "Vicki & Duncan McConchie, Laggan Scott Wells & Deana Denness, Headline Sponsor …" at bounding box center [1321, 406] width 309 height 142
drag, startPoint x: 1283, startPoint y: 390, endPoint x: 1145, endPoint y: 391, distance: 138.0
click at [1145, 391] on div "Information Source Sarah Macdonald Location South Scotland Thistle Awards 2025 …" at bounding box center [781, 434] width 1501 height 637
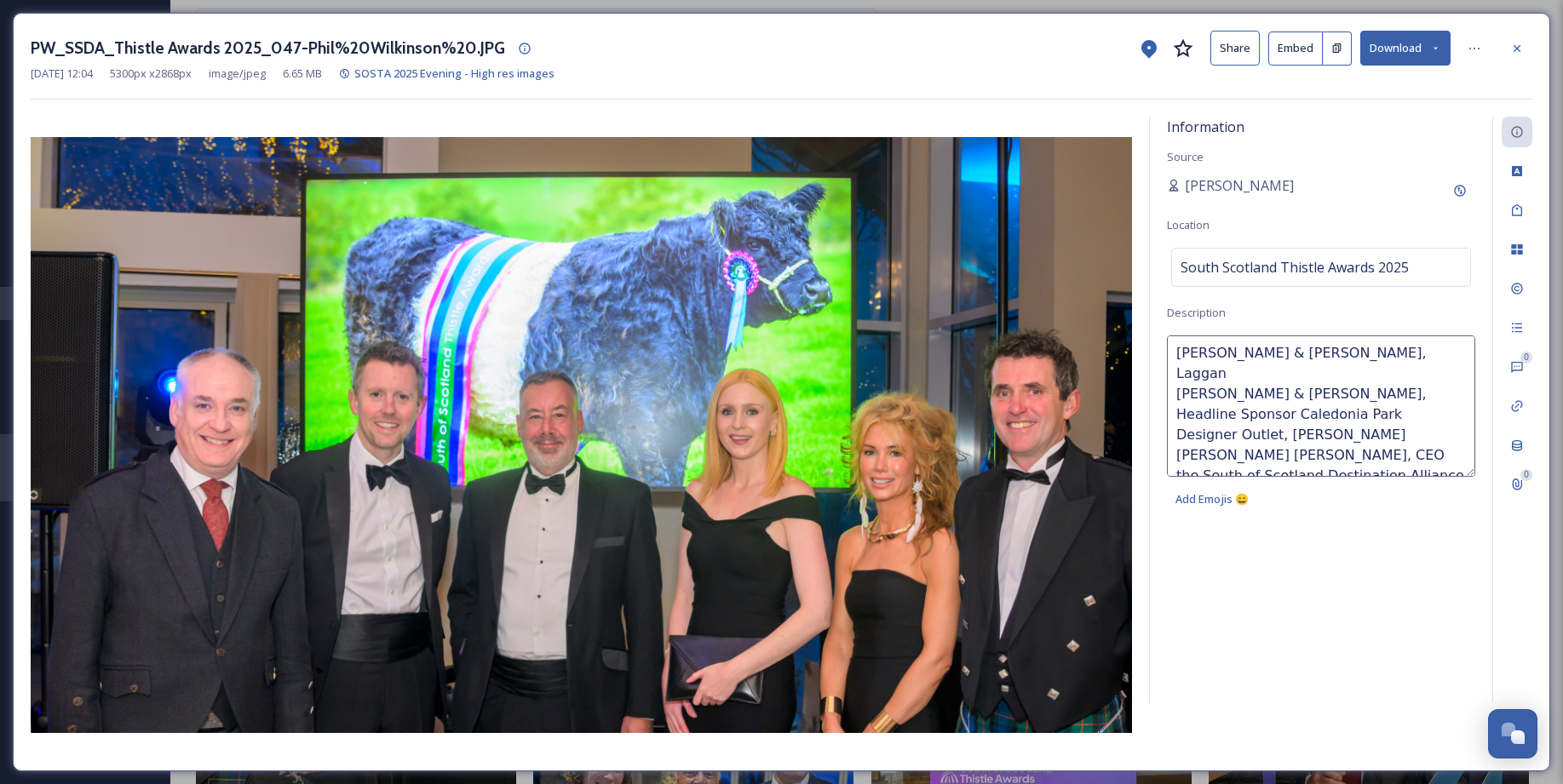
scroll to position [0, 0]
click at [1178, 351] on textarea "Vicki & Duncan McConchie, Laggan Scott Wells & Deana Denness, Headline Sponsor …" at bounding box center [1321, 406] width 309 height 142
paste textarea "Richard Lochhead, MSP Minister for Business and Employment"
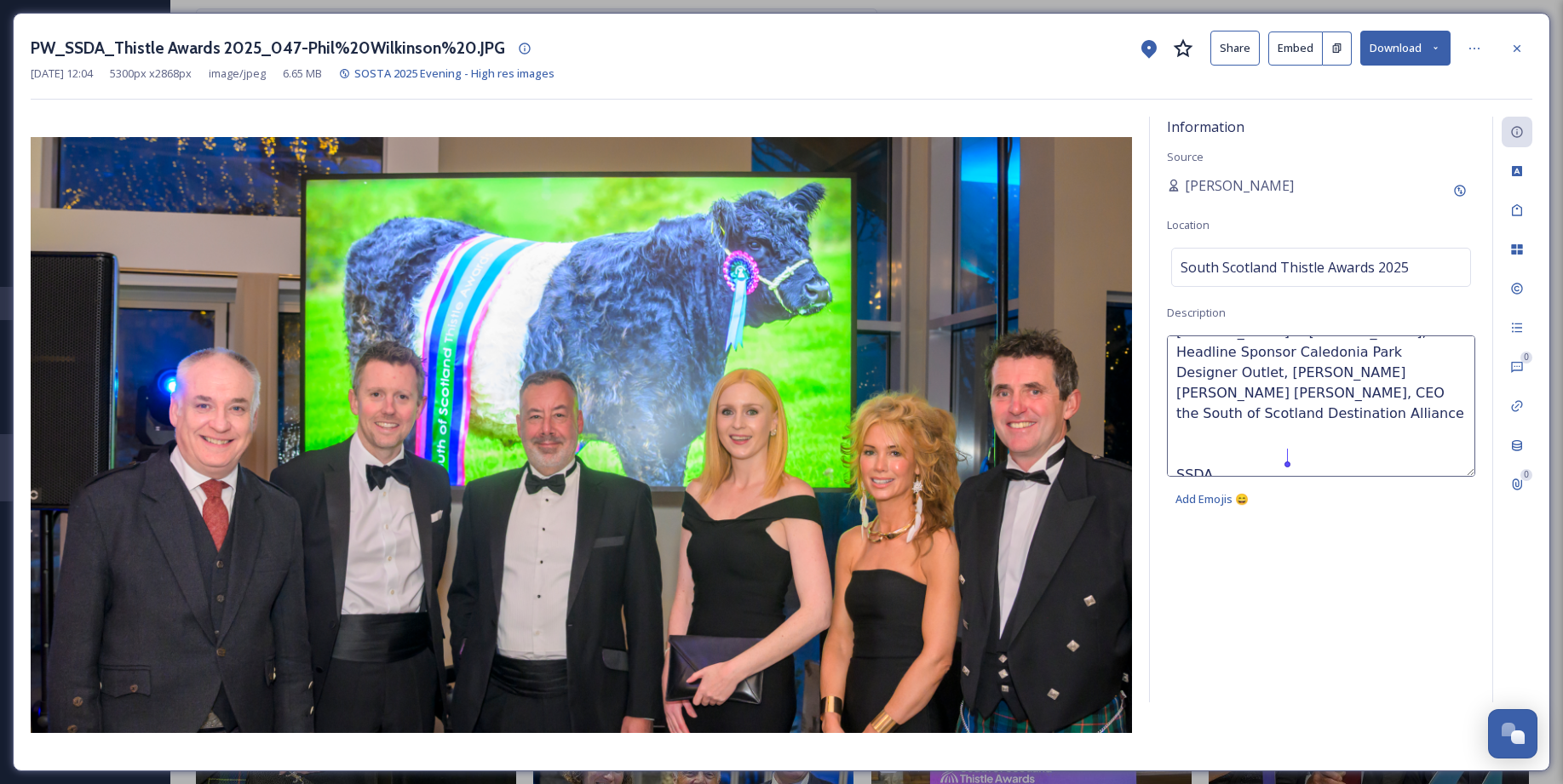
scroll to position [163, 0]
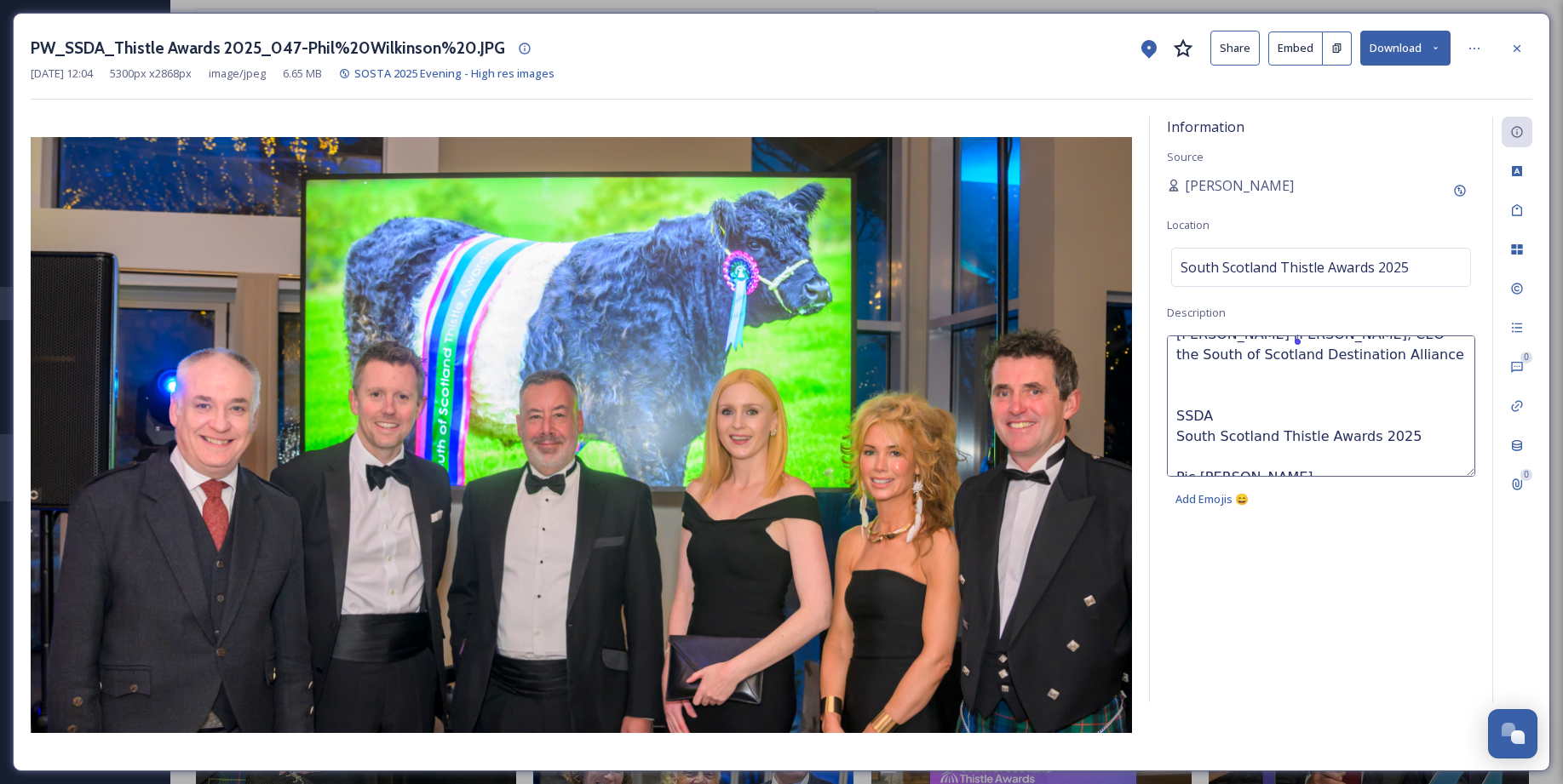
drag, startPoint x: 1175, startPoint y: 451, endPoint x: 1307, endPoint y: 361, distance: 159.8
click at [1307, 361] on textarea "Richard Lochhead, MSP Minister for Business and Employment Vicki & Duncan McCon…" at bounding box center [1321, 406] width 309 height 142
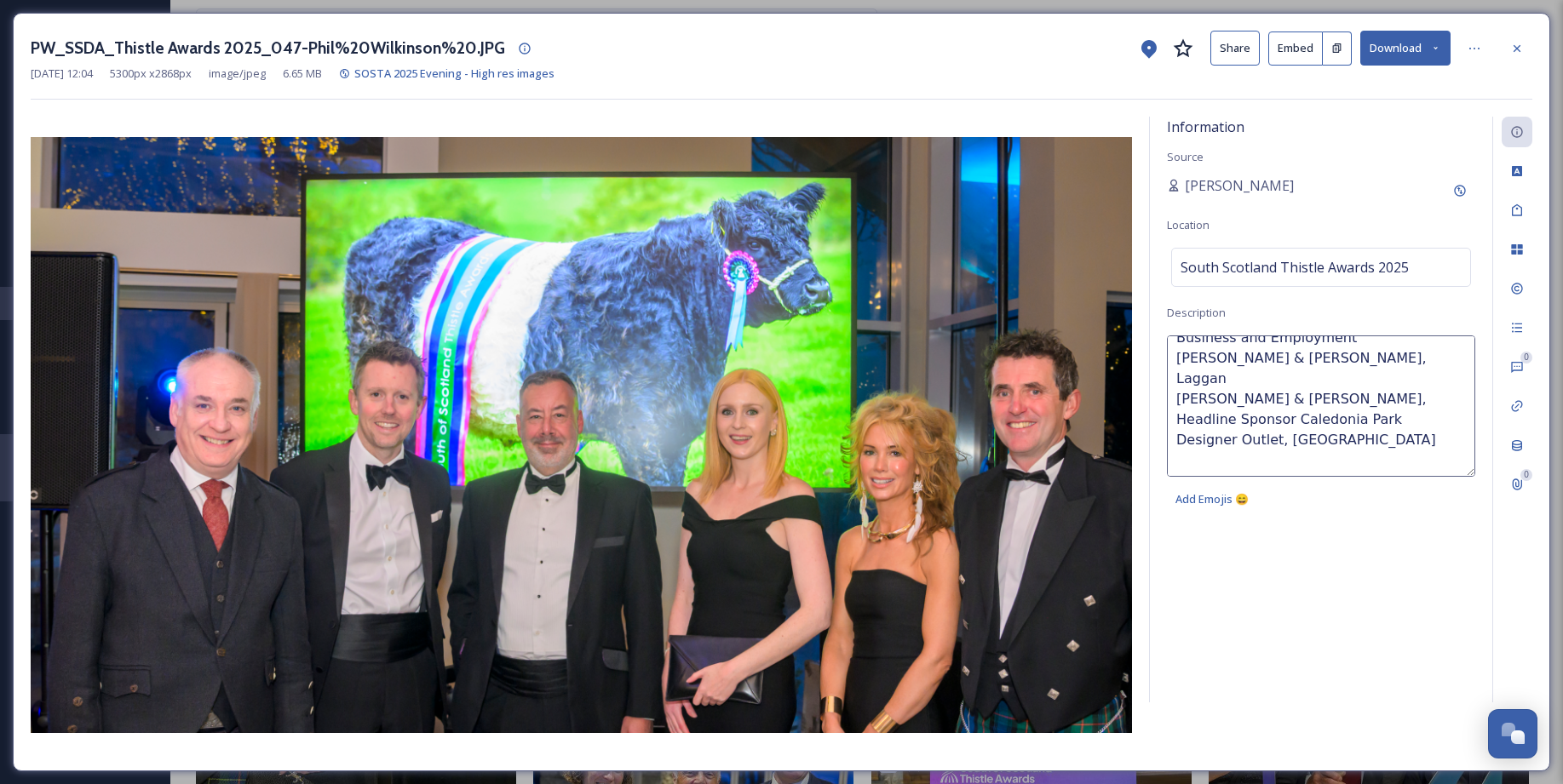
scroll to position [0, 0]
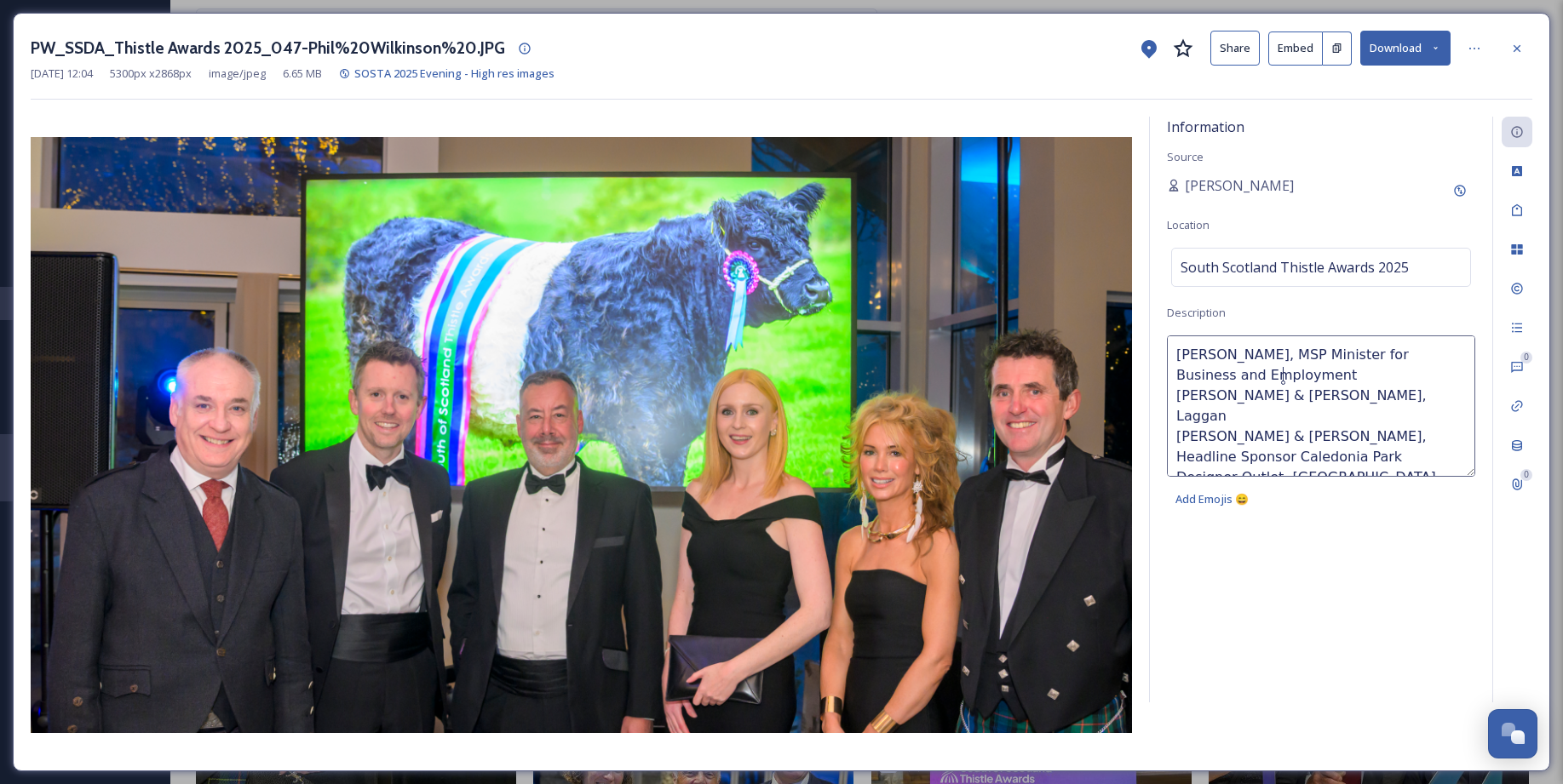
click at [1296, 375] on textarea "Richard Lochhead, MSP Minister for Business and Employment Vicki & Duncan McCon…" at bounding box center [1321, 406] width 309 height 142
paste textarea "David Hope Jones, CEO the South of Scotland Destination Alliance"
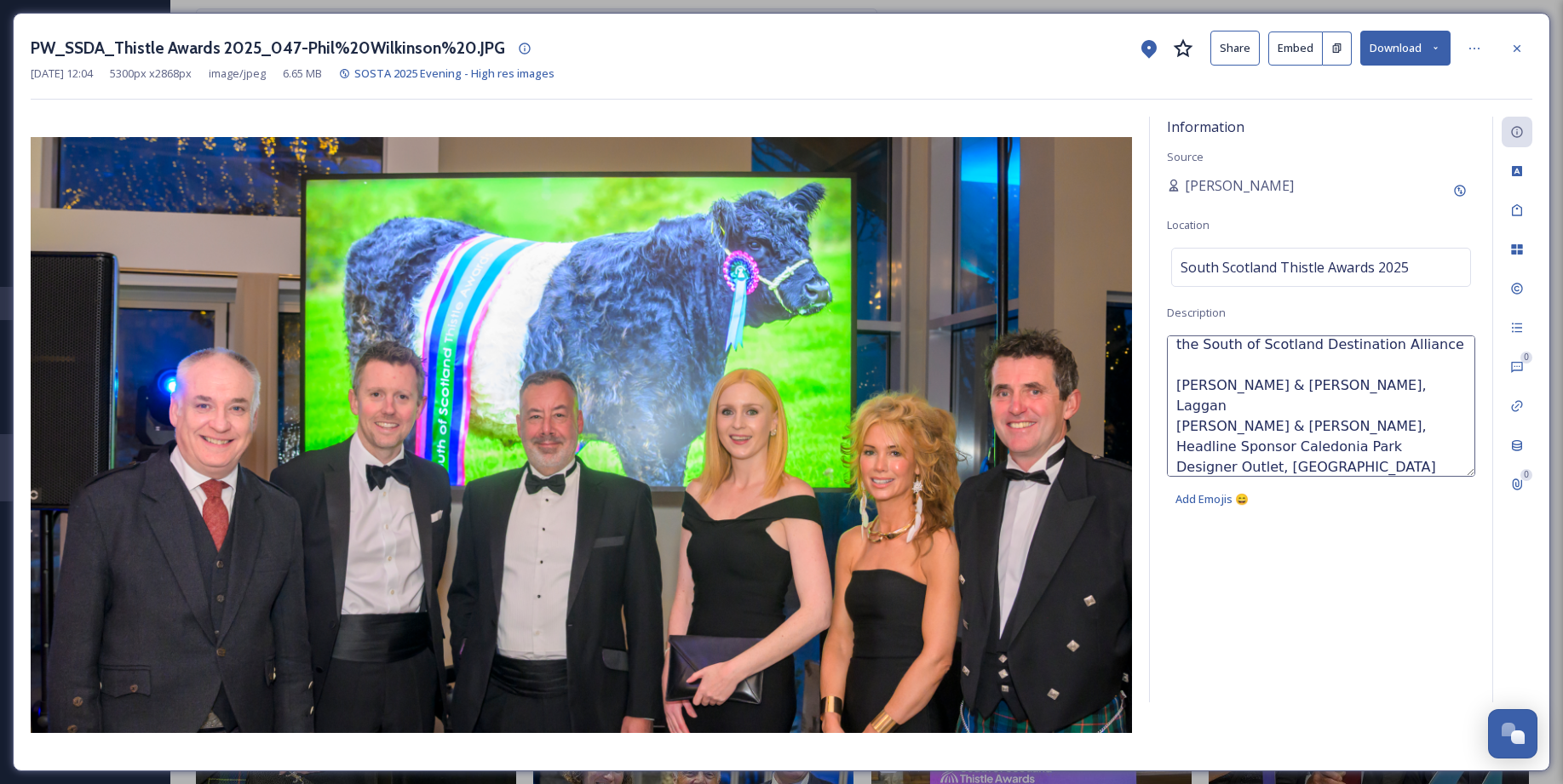
scroll to position [55, 0]
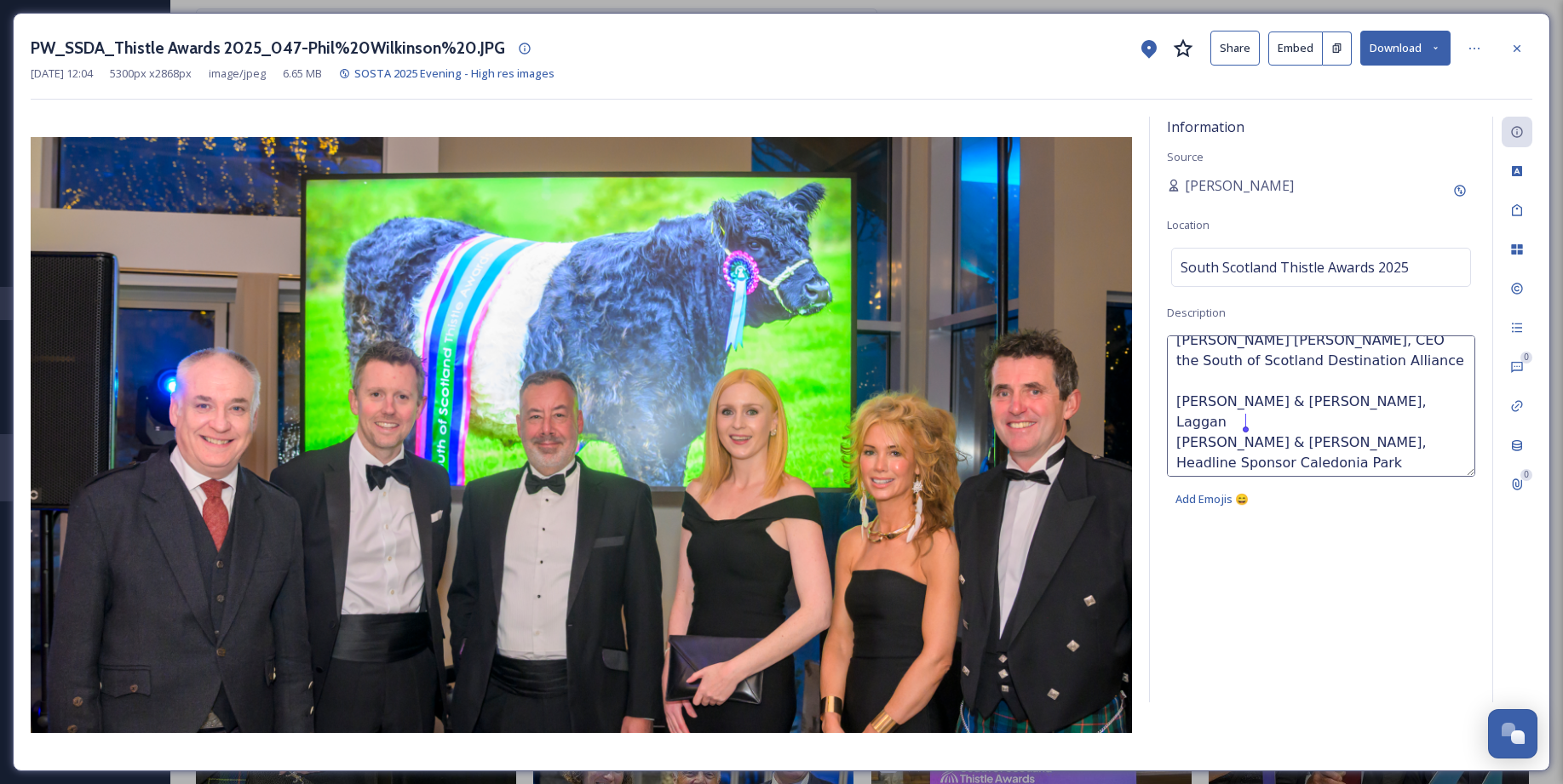
drag, startPoint x: 1176, startPoint y: 422, endPoint x: 1247, endPoint y: 422, distance: 71.0
click at [1247, 422] on textarea "Richard Lochhead, MSP Minister for Business and Employment David Hope Jones, CE…" at bounding box center [1321, 406] width 309 height 142
click at [1196, 379] on textarea "Richard Lochhead, MSP Minister for Business and Employment David Hope Jones, CE…" at bounding box center [1321, 406] width 309 height 142
paste textarea "Scott Wells"
drag, startPoint x: 1194, startPoint y: 424, endPoint x: 1288, endPoint y: 420, distance: 94.1
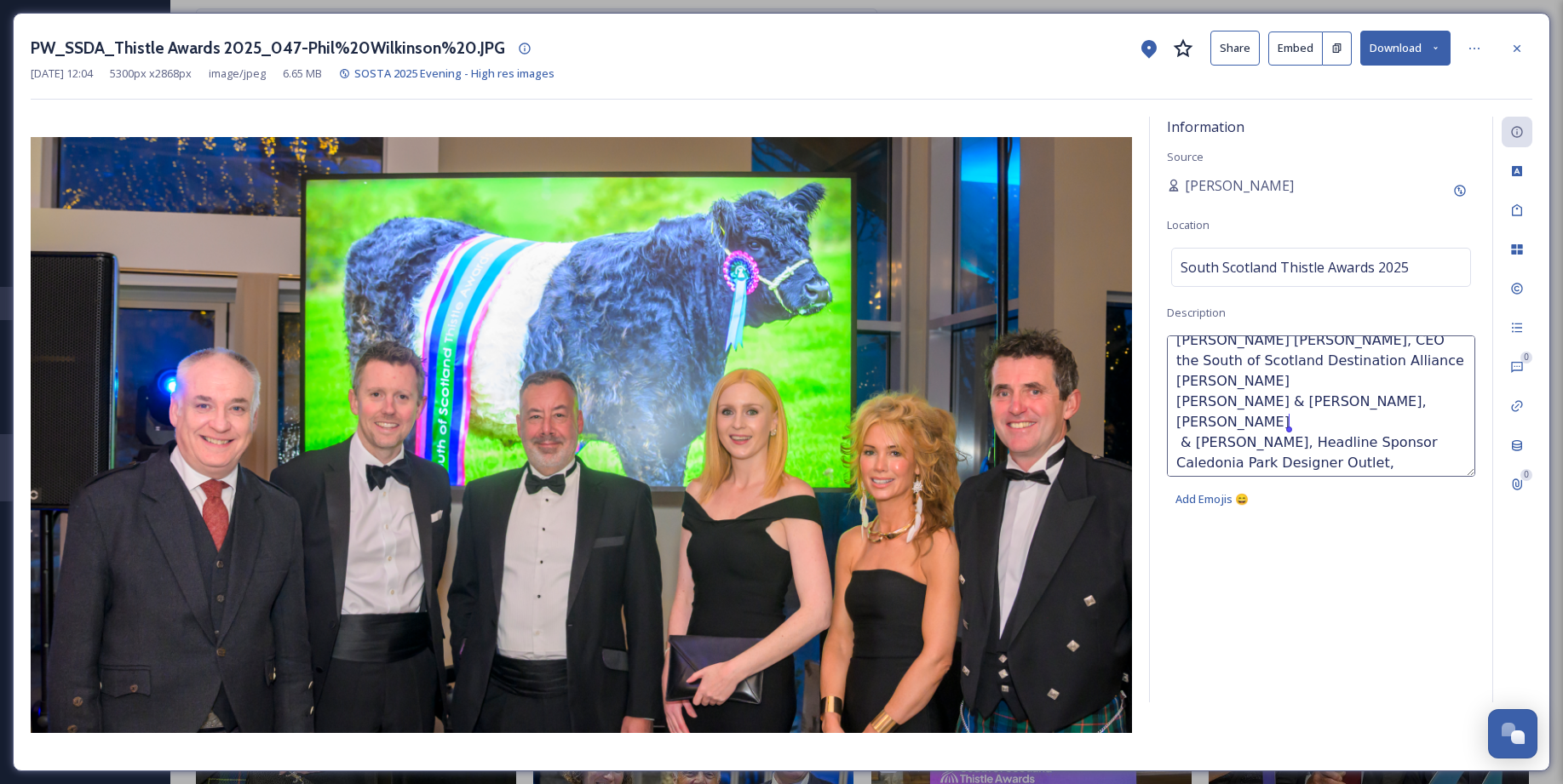
click at [1288, 420] on textarea "Richard Lochhead, MSP Minister for Business and Employment David Hope Jones, CE…" at bounding box center [1321, 406] width 309 height 142
drag, startPoint x: 1183, startPoint y: 422, endPoint x: 1490, endPoint y: 449, distance: 308.2
click at [1490, 450] on div "Information Source Sarah Macdonald Location South Scotland Thistle Awards 2025 …" at bounding box center [1321, 409] width 343 height 586
click at [1278, 382] on textarea "Richard Lochhead, MSP Minister for Business and Employment David Hope Jones, CE…" at bounding box center [1321, 406] width 309 height 142
paste textarea "& Deana Denness, Headline Sponsor Caledonia Park Designer Outlet, Gretna Green"
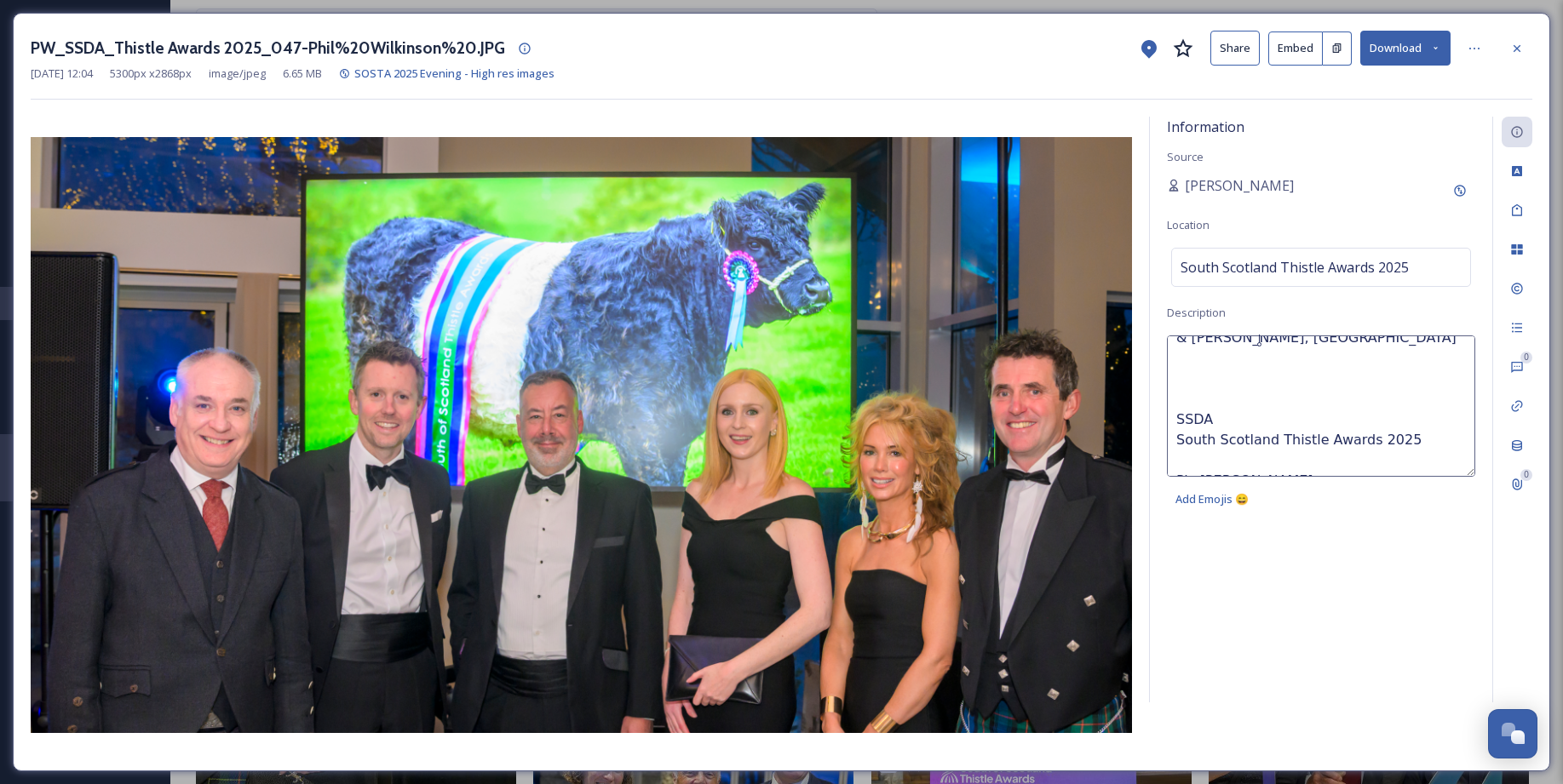
scroll to position [138, 0]
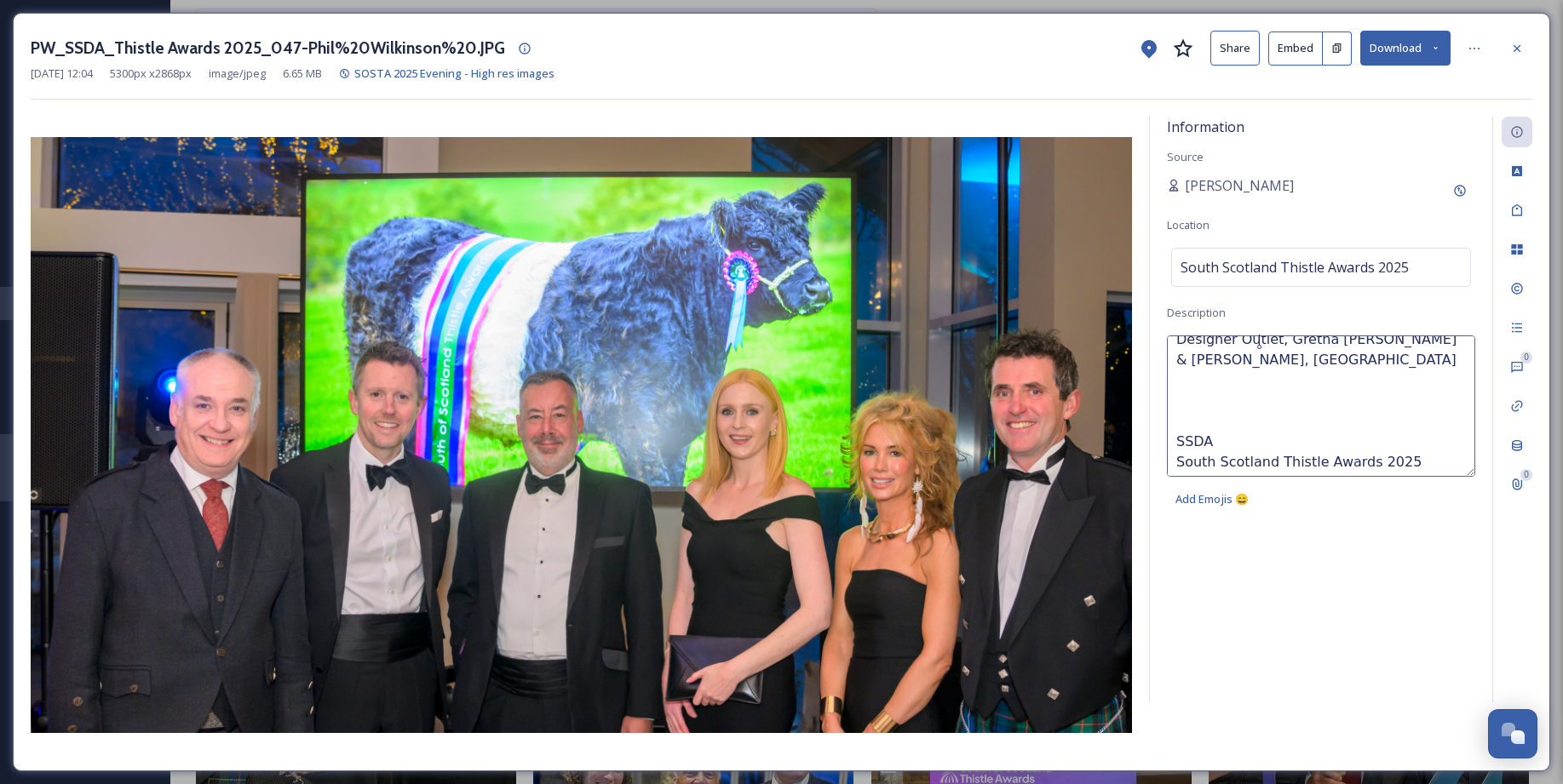
click at [1180, 412] on textarea "Richard Lochhead, MSP Minister for Business and Employment David Hope Jones, CE…" at bounding box center [1321, 406] width 309 height 142
type textarea "Richard Lochhead, MSP Minister for Business and Employment David Hope Jones, CE…"
click at [58, 437] on img at bounding box center [581, 435] width 1101 height 596
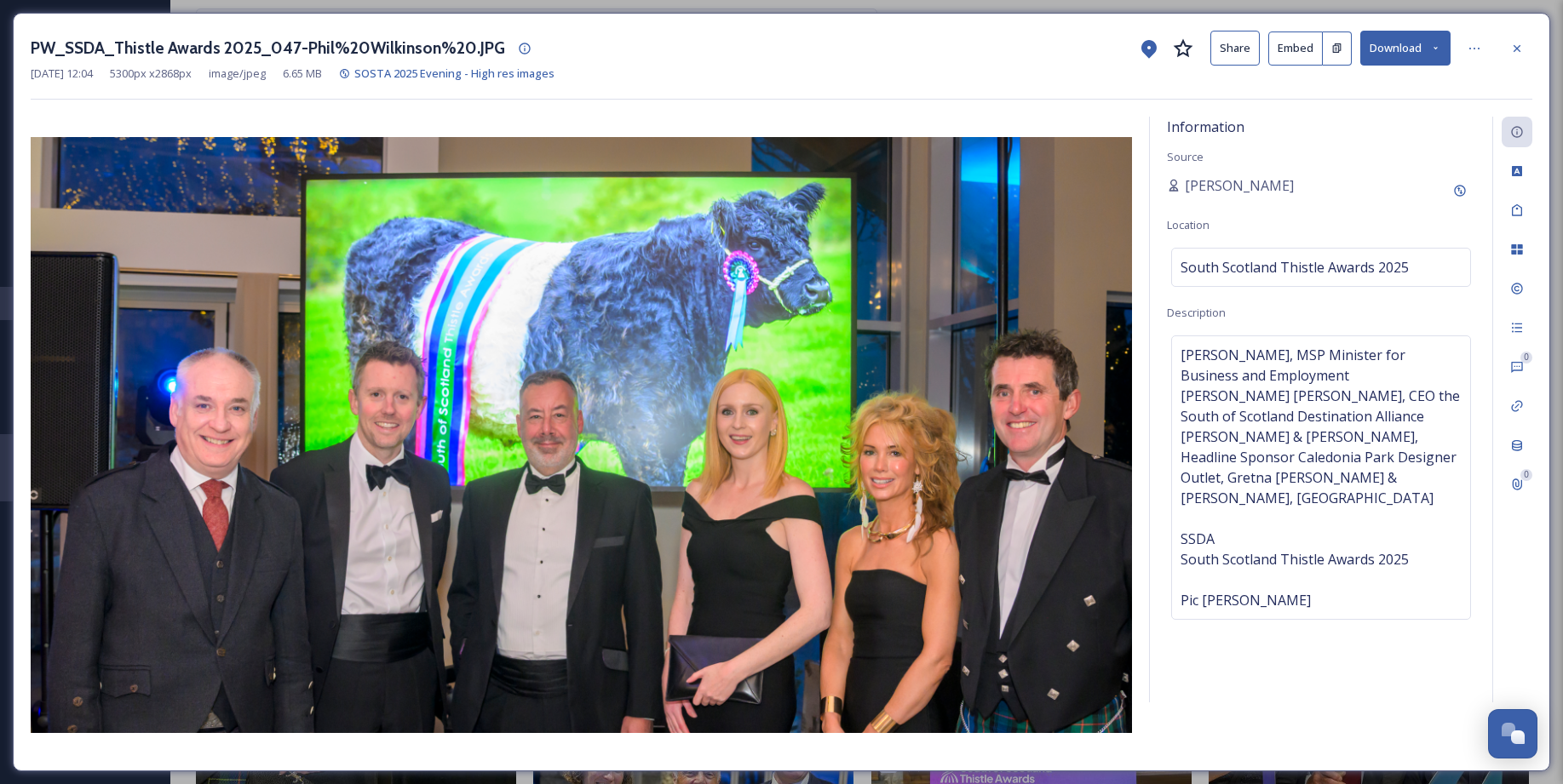
click at [49, 439] on img at bounding box center [581, 435] width 1101 height 596
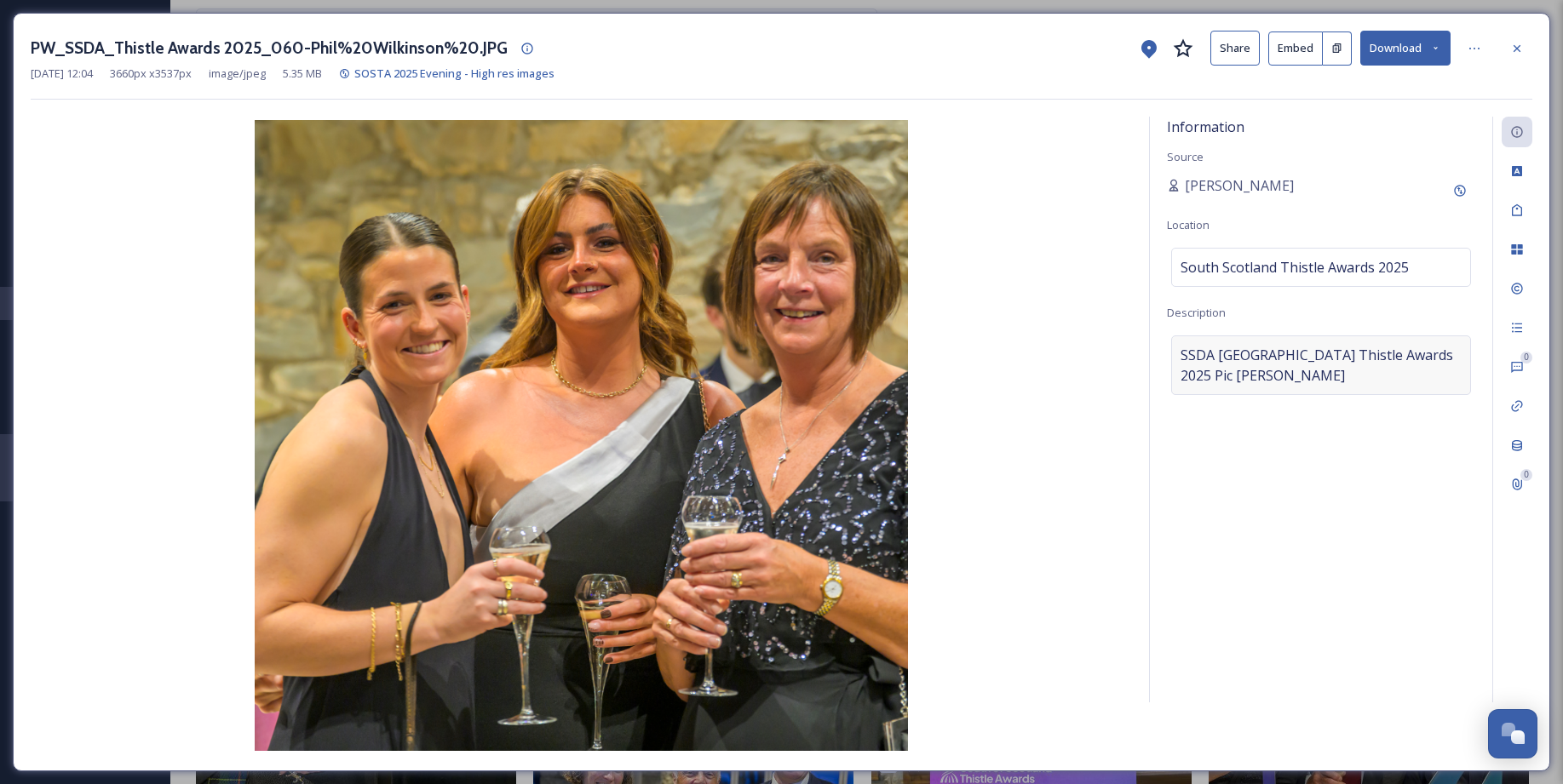
click at [1173, 356] on div "SSDASouth Scotland Thistle Awards 2025Pic Phil Wilkinson" at bounding box center [1320, 365] width 300 height 59
click at [1179, 352] on textarea "SSDASouth Scotland Thistle Awards 2025Pic Phil Wilkinson" at bounding box center [1321, 406] width 309 height 142
paste textarea "4. Laura Raeburn - Park Hotel, Peebles Caroline Raeburn Rebekah Duell"
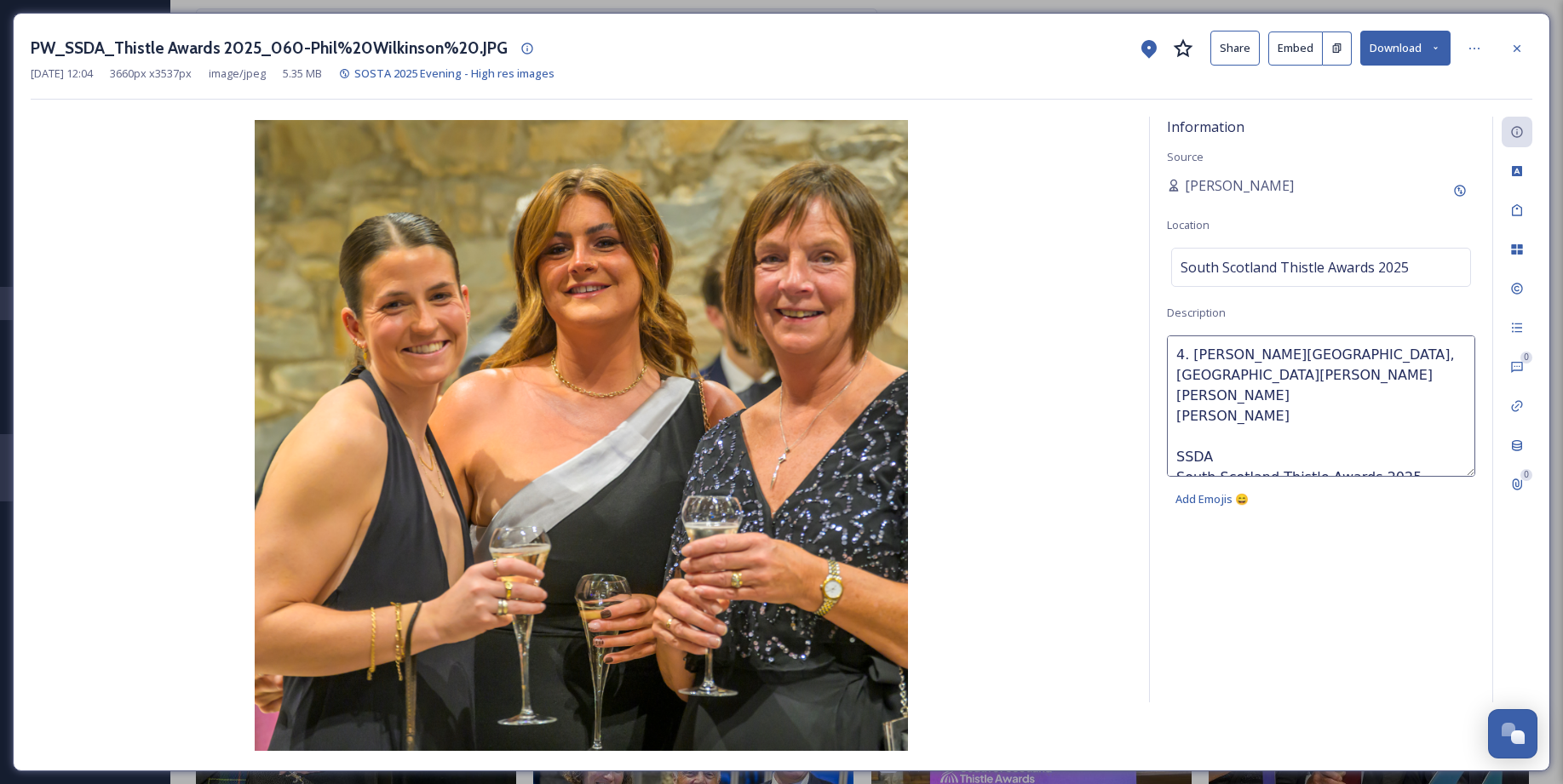
click at [1192, 356] on textarea "4. Laura Raeburn - Park Hotel, Peebles Caroline Raeburn Rebekah Duell SSDA Sout…" at bounding box center [1321, 406] width 309 height 142
click at [1294, 376] on textarea "Laura Raeburn - Park Hotel, Peebles Caroline Raeburn Rebekah Duell SSDA South S…" at bounding box center [1321, 406] width 309 height 142
type textarea "Laura Raeburn - Park Hotel, Peebles Caroline Raeburn - Peebles Hydro Rebekah Du…"
click at [120, 412] on img at bounding box center [581, 435] width 1101 height 631
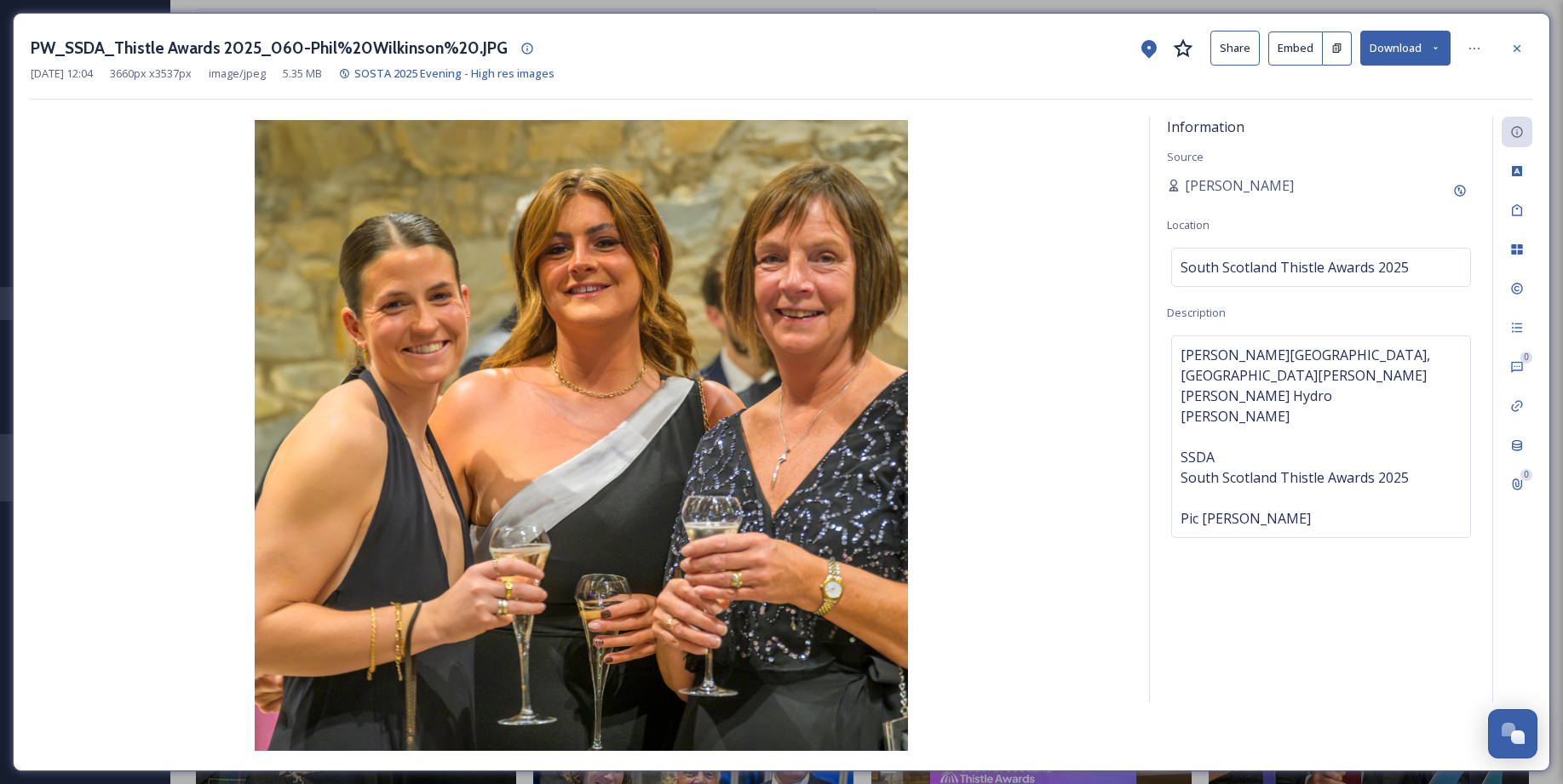
click at [76, 409] on img at bounding box center [581, 435] width 1101 height 631
click at [1217, 577] on div "Information Source Sarah Macdonald Location South Scotland Thistle Awards 2025 …" at bounding box center [1321, 409] width 343 height 586
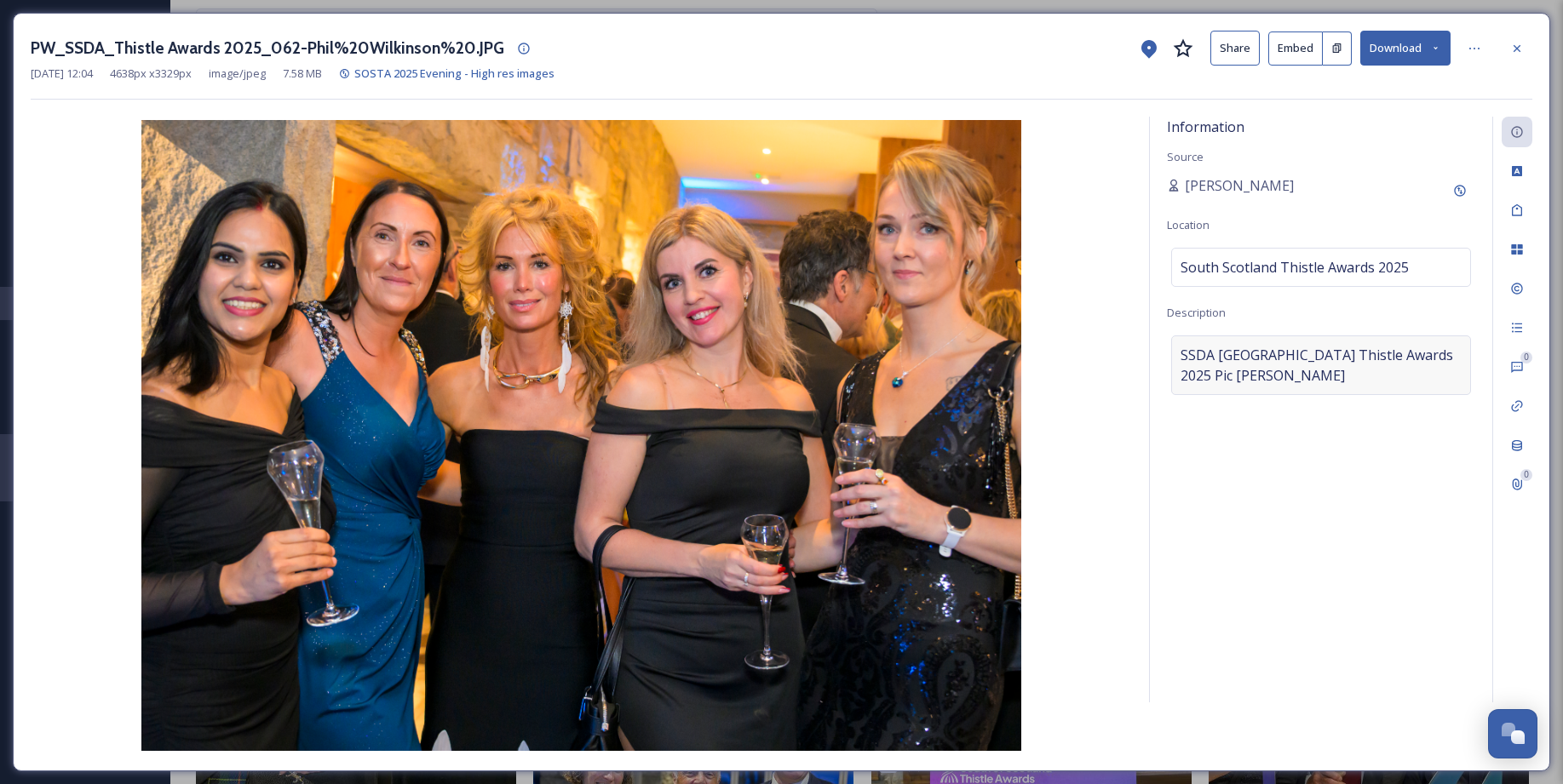
click at [1191, 350] on span "SSDASouth Scotland Thistle Awards 2025Pic Phil Wilkinson" at bounding box center [1320, 365] width 281 height 41
click at [1176, 351] on textarea "SSDASouth Scotland Thistle Awards 2025Pic Phil Wilkinson" at bounding box center [1321, 406] width 309 height 142
paste textarea "2. Vicki McConiche Anoop Kumar Liubov Strelnikov Deborah Hamilton Suzanne Cluck…"
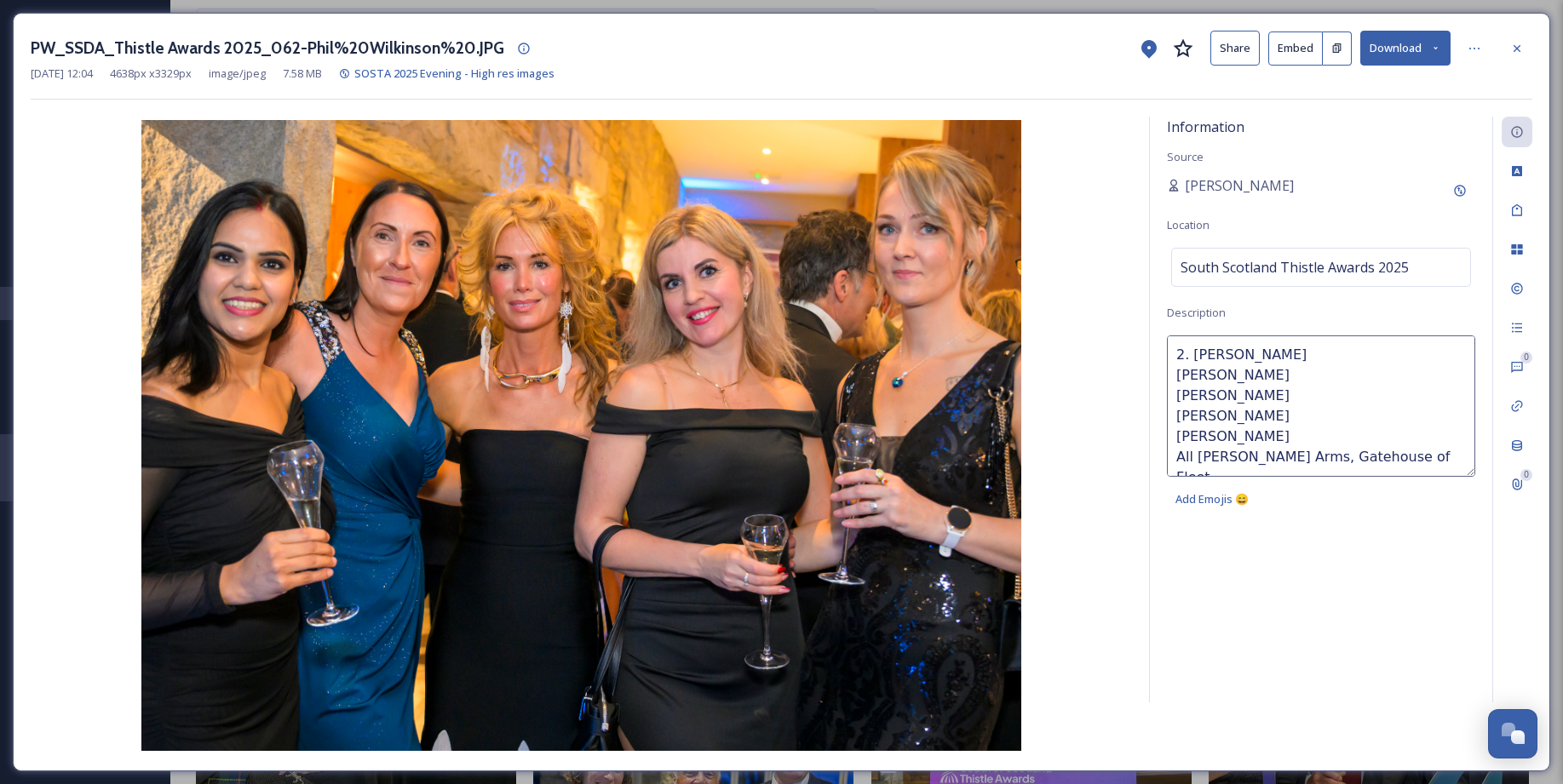
scroll to position [10, 0]
click at [1198, 345] on textarea "2. Vicki McConiche Anoop Kumar Liubov Strelnikov Deborah Hamilton Suzanne Cluck…" at bounding box center [1321, 406] width 309 height 142
click at [1197, 346] on textarea "2. Vicki McConiche Anoop Kumar Liubov Strelnikov Deborah Hamilton Suzanne Cluck…" at bounding box center [1321, 406] width 309 height 142
drag, startPoint x: 1282, startPoint y: 345, endPoint x: 1168, endPoint y: 348, distance: 114.0
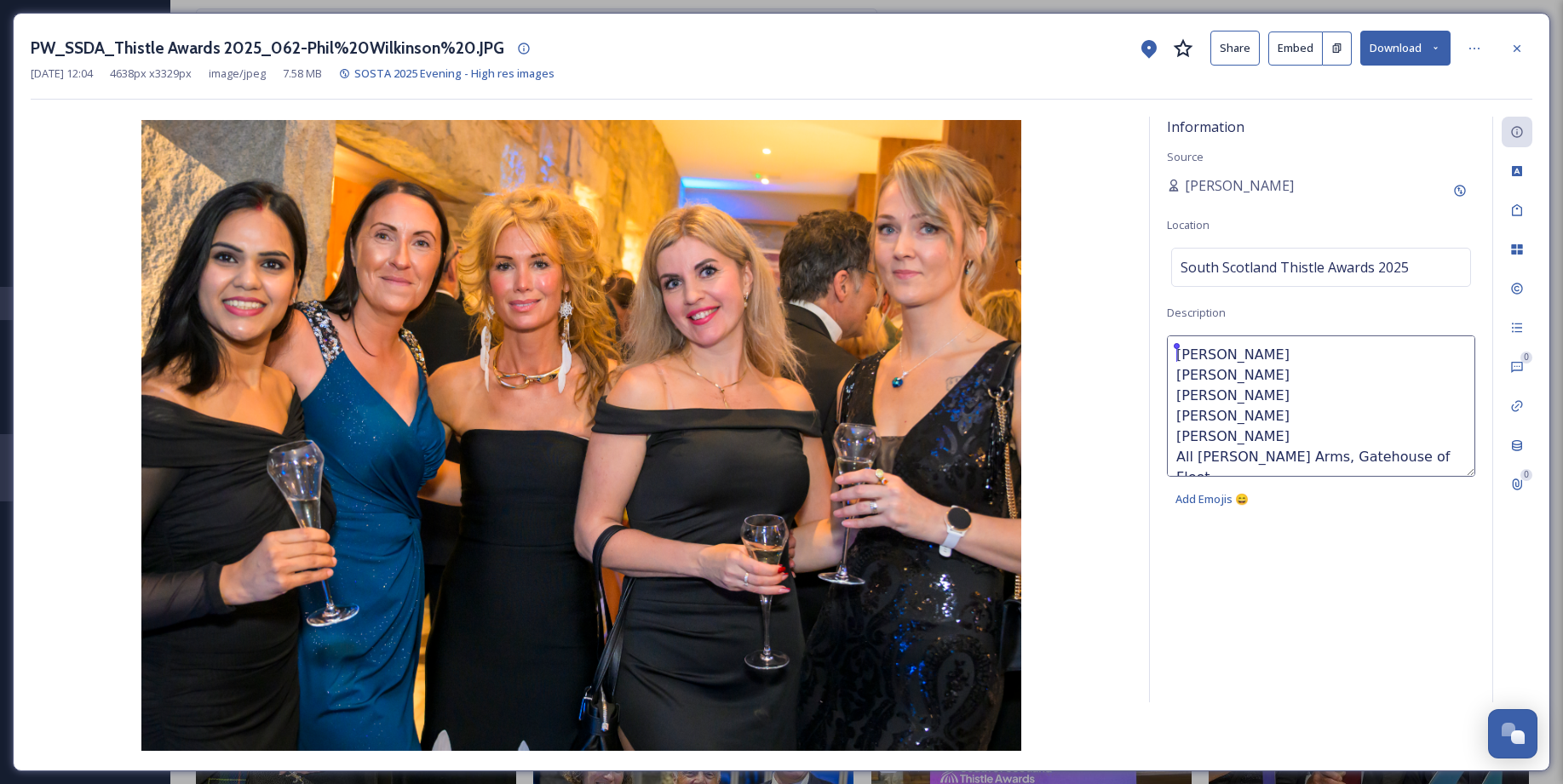
click at [1168, 348] on textarea "Vicki McConiche Anoop Kumar Liubov Strelnikov Deborah Hamilton Suzanne Cluckie …" at bounding box center [1321, 406] width 309 height 142
click at [1290, 397] on textarea "Anoop Kumar Liubov Strelnikov Deborah Hamilton Suzanne Cluckie All Murry Arms, …" at bounding box center [1321, 406] width 309 height 142
paste textarea "Vicki McConiche"
click at [1285, 397] on textarea "Anoop Kumar Liubov StrelnikovVicki McConiche Deborah Hamilton Suzanne Cluckie A…" at bounding box center [1321, 406] width 309 height 142
drag, startPoint x: 1178, startPoint y: 441, endPoint x: 1296, endPoint y: 429, distance: 118.6
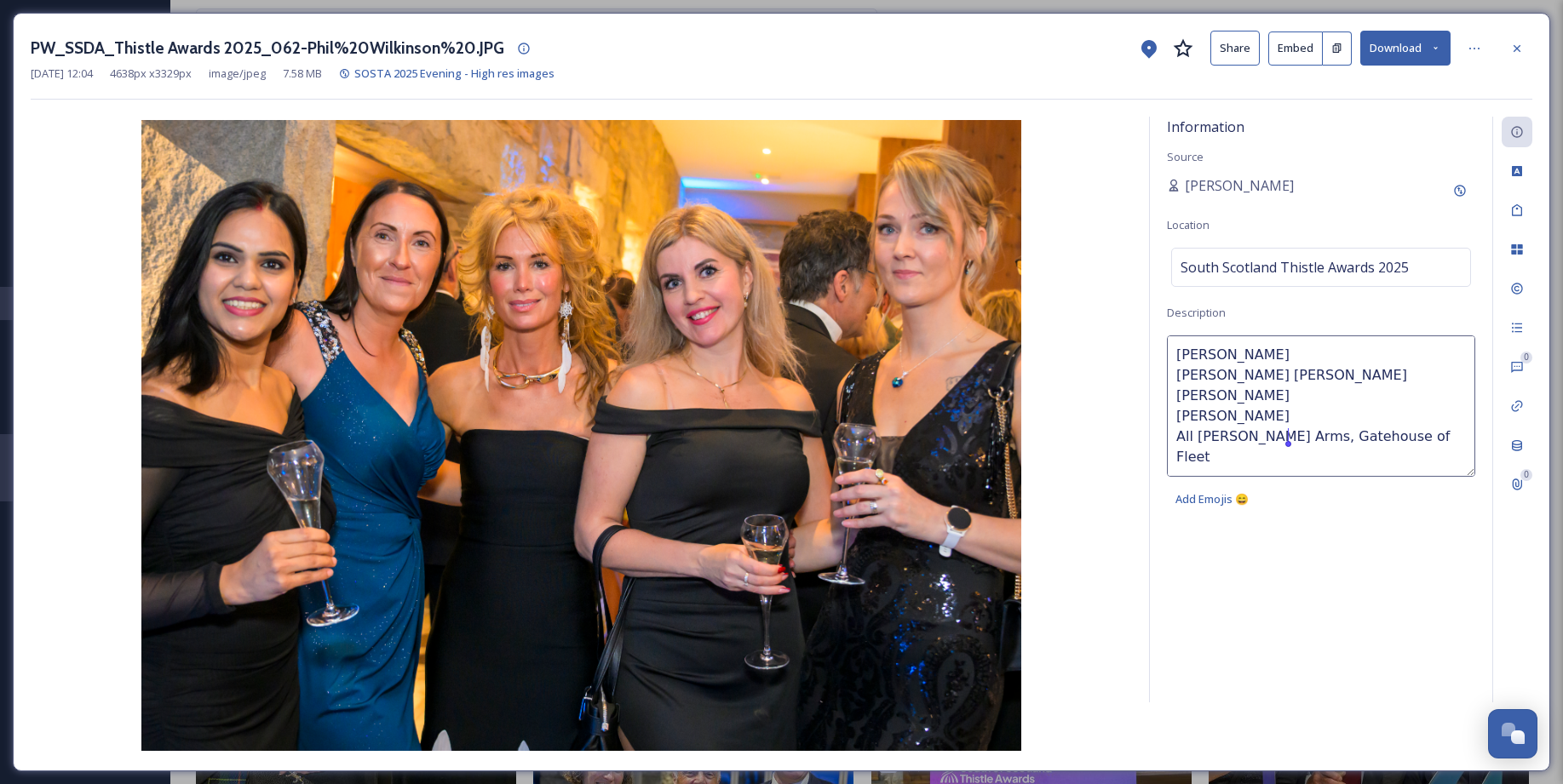
click at [1296, 429] on textarea "Anoop Kumar Liubov Strelnikov Vicki McConiche Deborah Hamilton Suzanne Cluckie …" at bounding box center [1321, 406] width 309 height 142
click at [1268, 378] on textarea "Anoop Kumar Liubov Strelnikov Vicki McConiche Suzanne Cluckie All Murry Arms, G…" at bounding box center [1321, 406] width 309 height 142
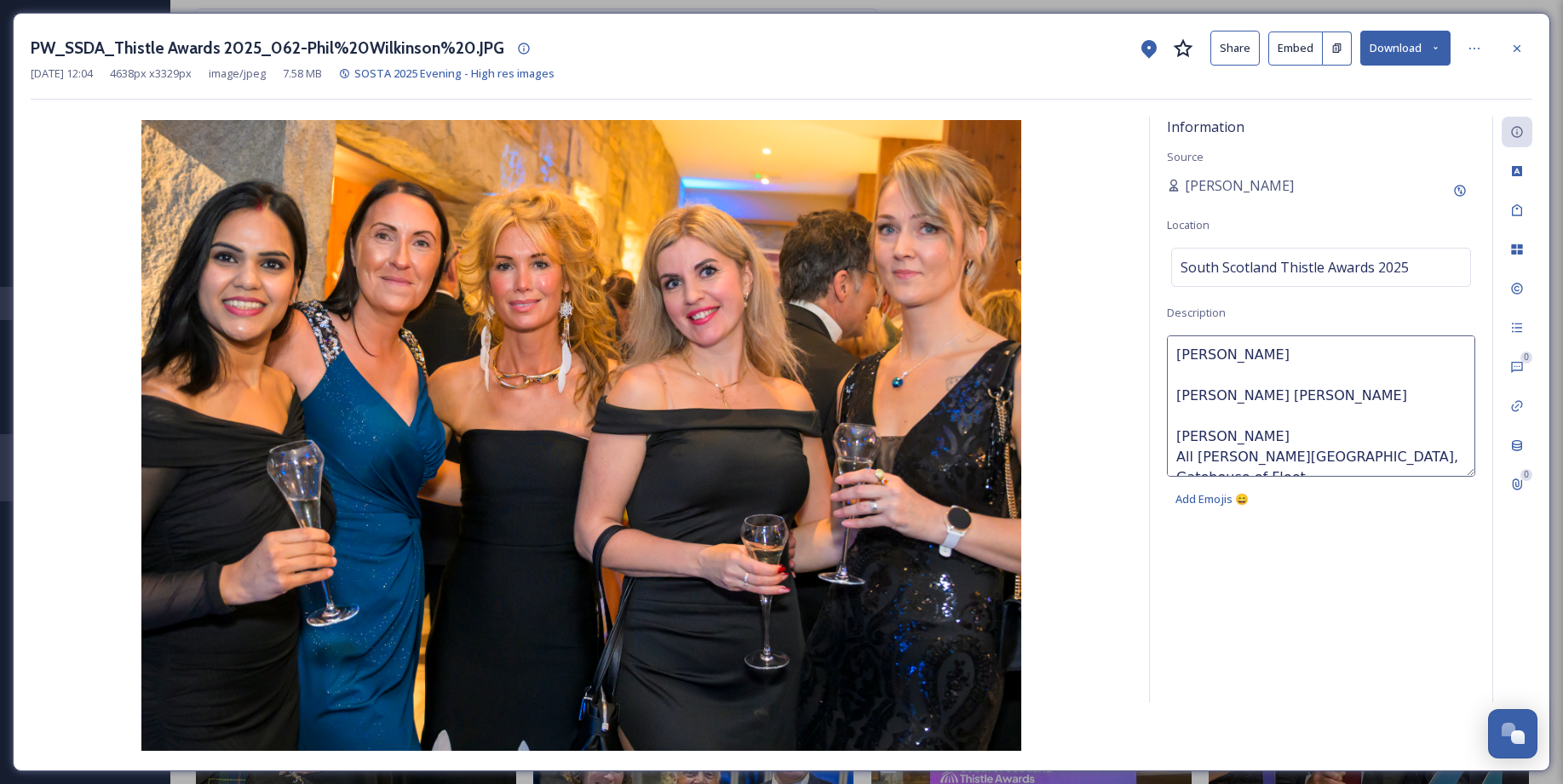
paste textarea "Deborah Hamilton"
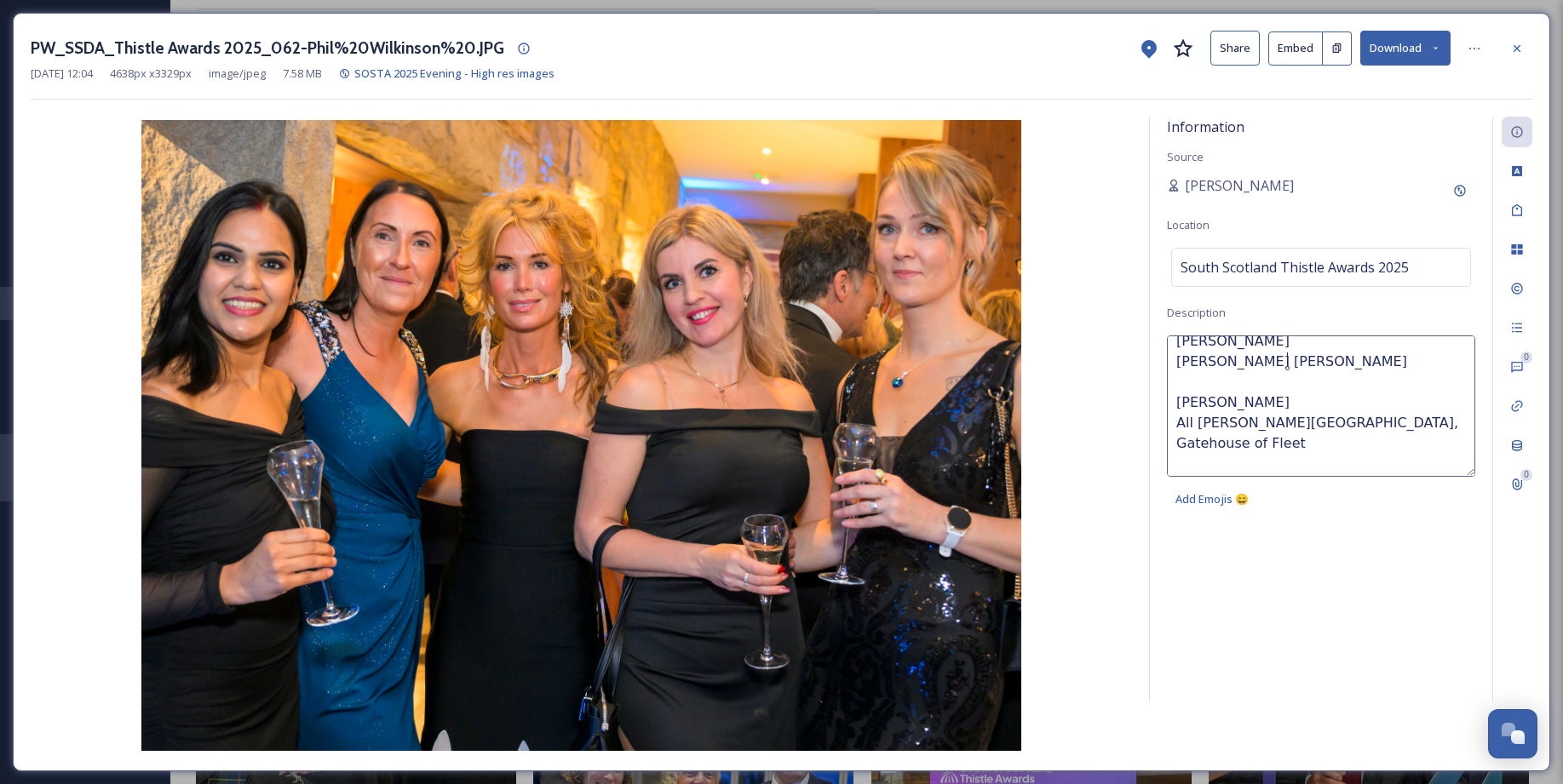
scroll to position [35, 0]
drag, startPoint x: 1177, startPoint y: 385, endPoint x: 1346, endPoint y: 388, distance: 169.0
click at [1346, 388] on textarea "Anoop Kumar Deborah Hamilton Liubov Strelnikov Vicki McConiche Suzanne Cluckie …" at bounding box center [1321, 406] width 309 height 142
click at [1187, 398] on textarea "Anoop Kumar Deborah Hamilton Vicki McConiche Suzanne Cluckie All Murry Arms, Ga…" at bounding box center [1321, 406] width 309 height 142
paste textarea "Liubov Strelnikov"
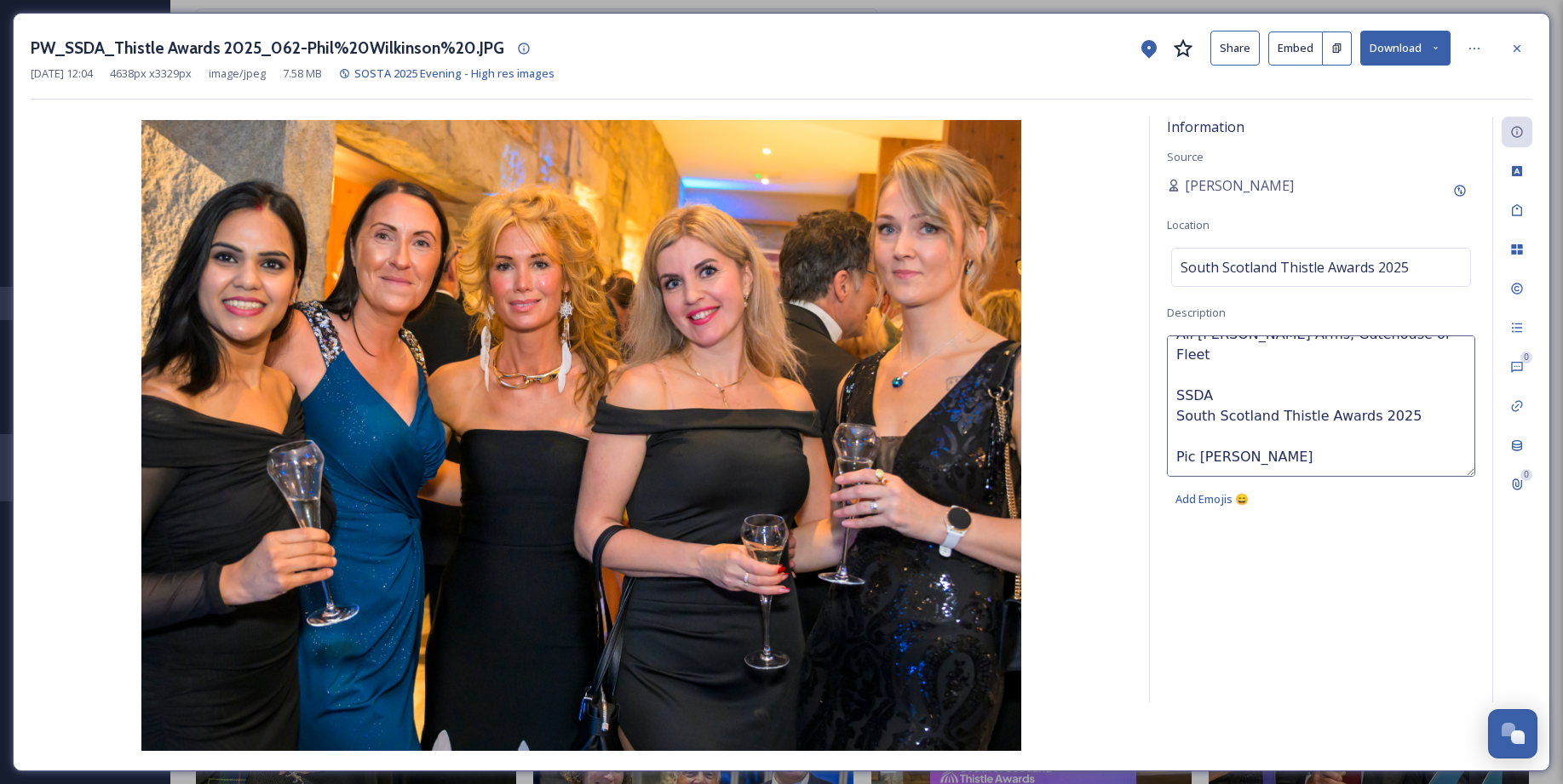
scroll to position [100, 0]
click at [1176, 380] on textarea "Anoop Kumar Deborah Hamilton Vicki McConiche Liubov Strelnikov Suzanne Cluckie …" at bounding box center [1321, 406] width 309 height 142
click at [1197, 379] on textarea "Anoop Kumar Deborah Hamilton Vicki McConiche Liubov Strelnikov Suzanne Cluckie …" at bounding box center [1321, 406] width 309 height 142
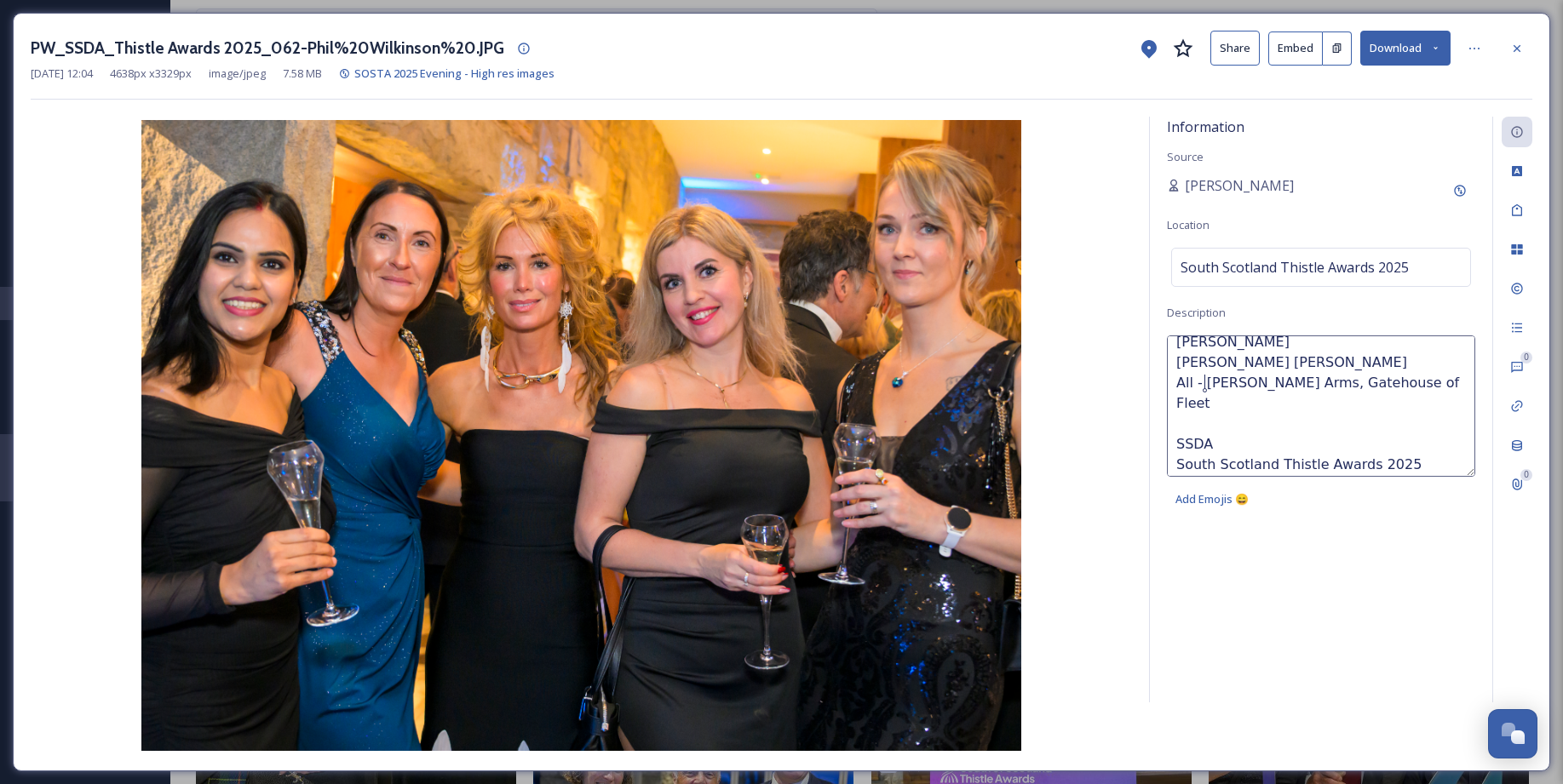
scroll to position [11, 0]
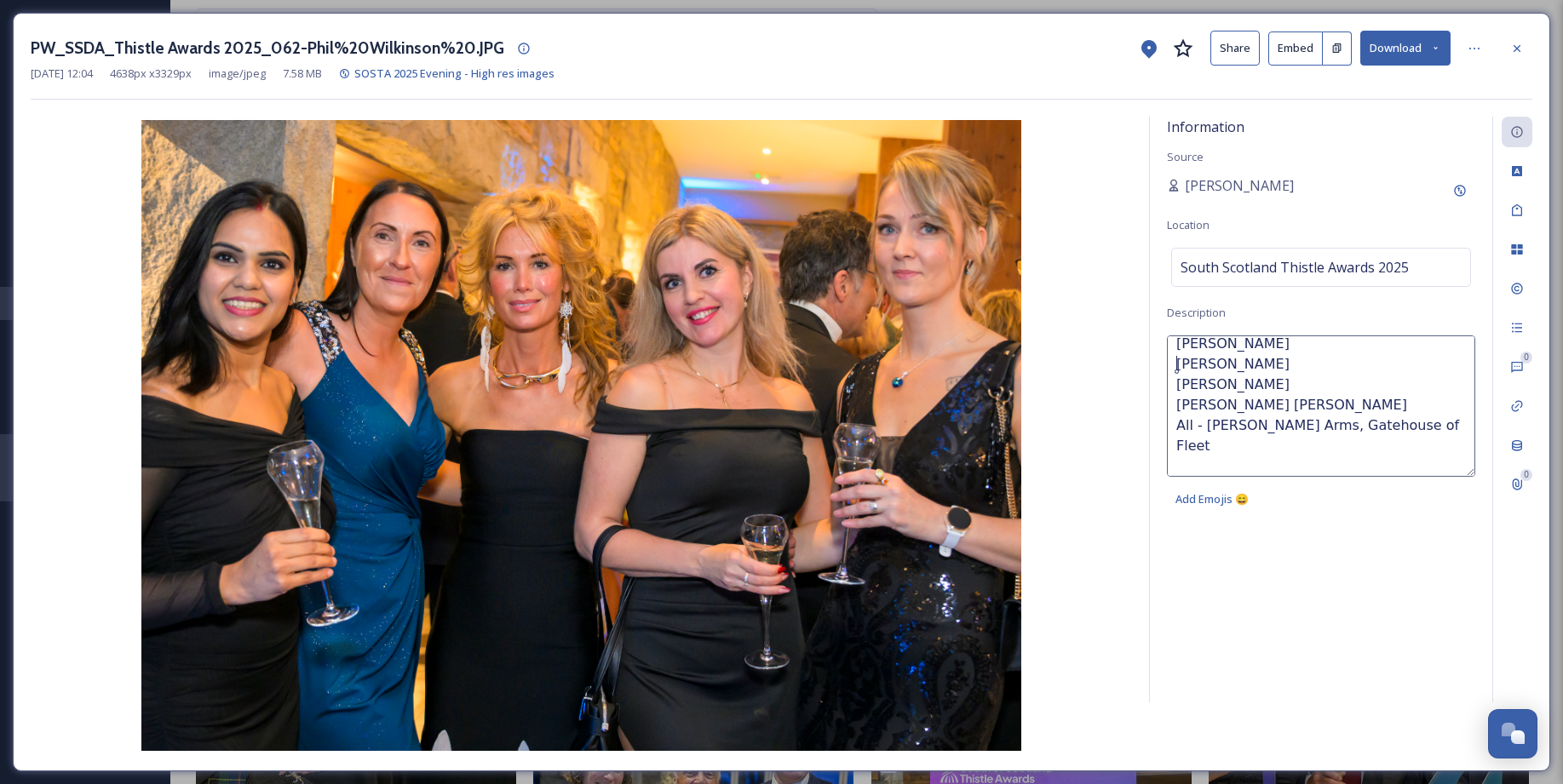
drag, startPoint x: 1176, startPoint y: 364, endPoint x: 1209, endPoint y: 353, distance: 34.8
click at [1176, 363] on textarea "Anoop Kumar Deborah Hamilton Vicki McConiche Liubov Strelnikov Suzanne Cluckie …" at bounding box center [1321, 406] width 309 height 142
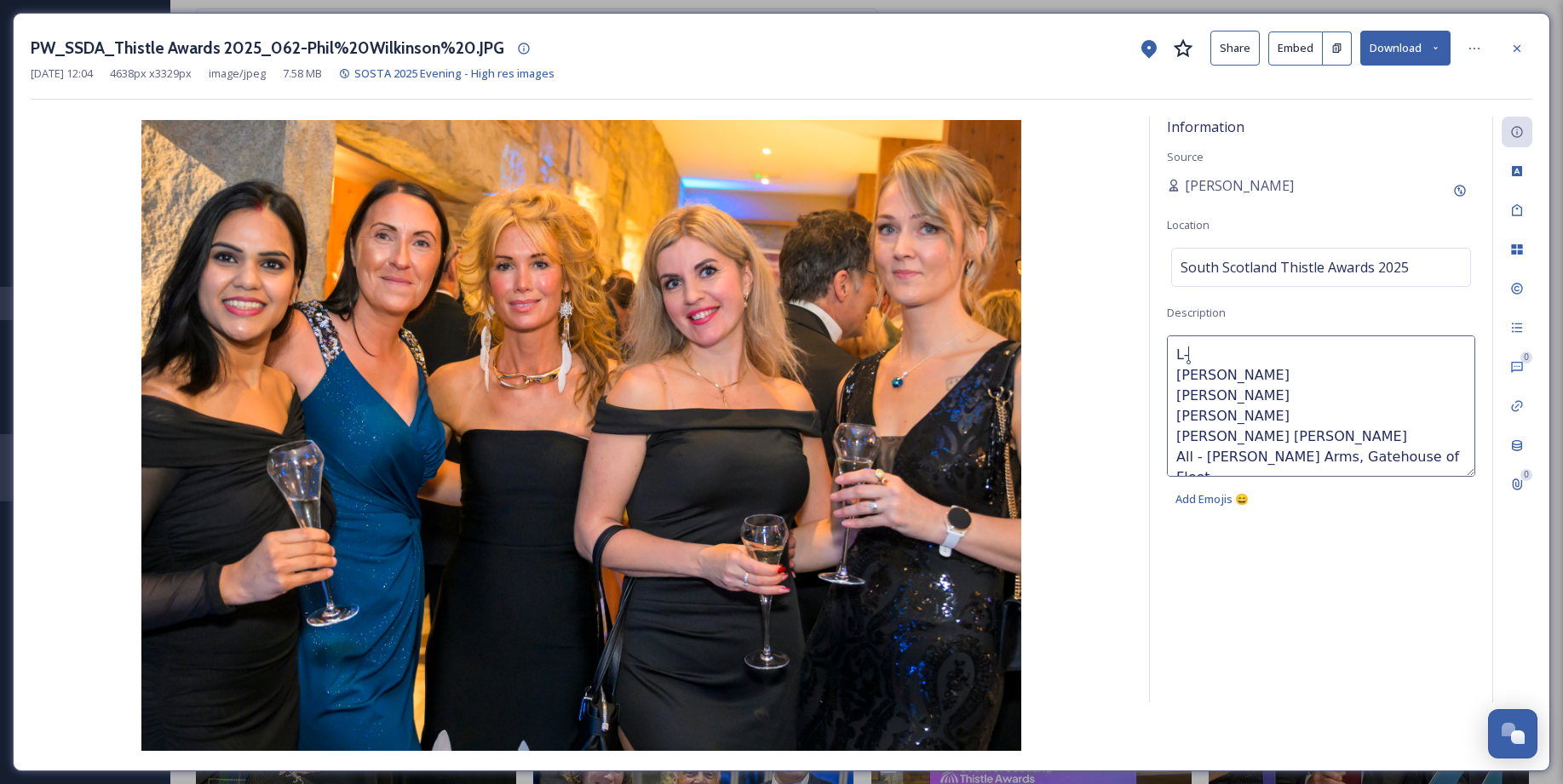
type textarea "L-R Anoop Kumar Deborah Hamilton Vicki McConiche Liubov Strelnikov Suzanne Cluc…"
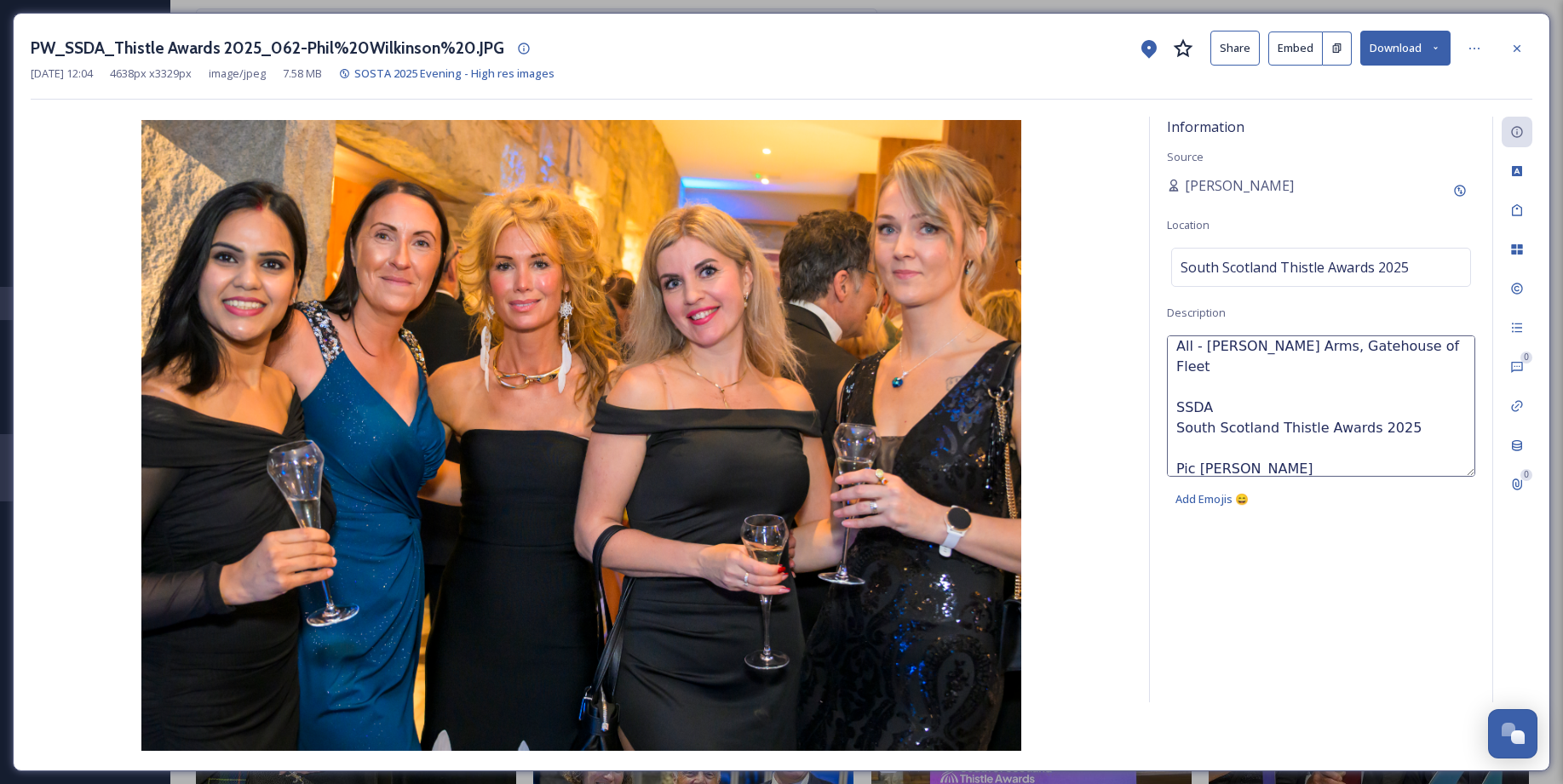
scroll to position [122, 0]
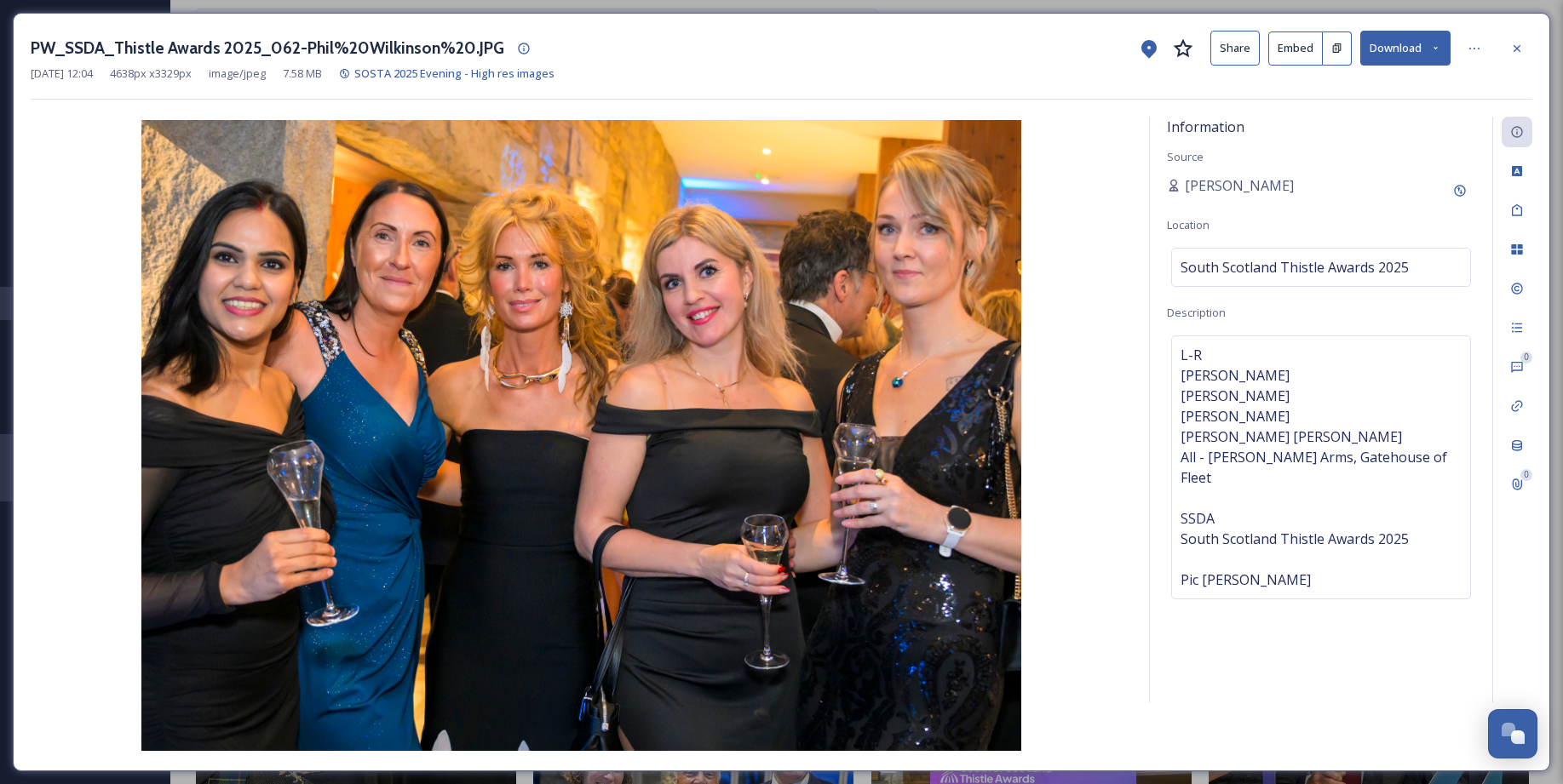
click at [64, 439] on img at bounding box center [581, 435] width 1101 height 631
click at [1243, 354] on span "L-R Anoop Kumar Deborah Hamilton Vicki McConiche Liubov Strelnikov Suzanne Cluc…" at bounding box center [1320, 468] width 281 height 246
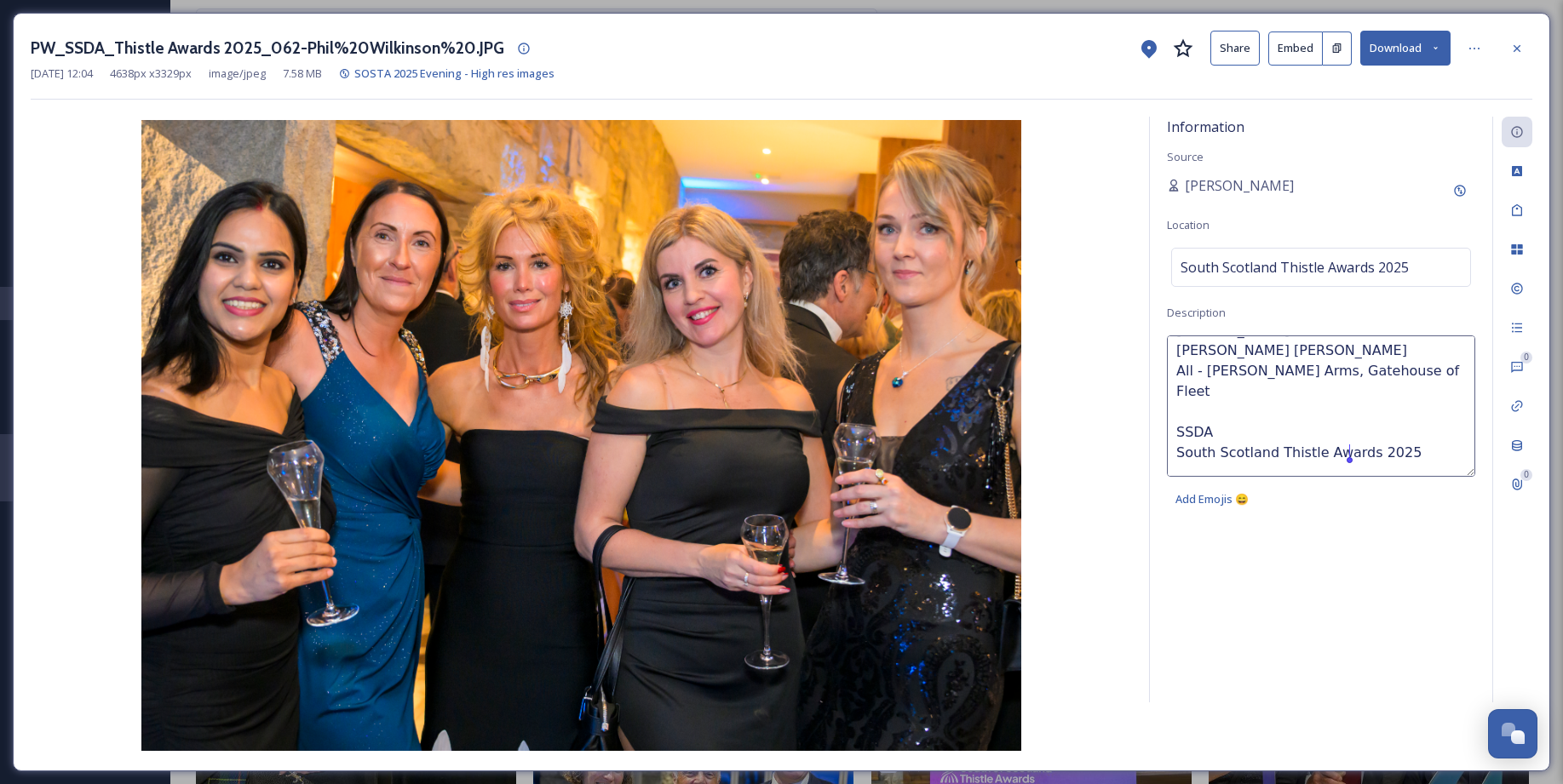
scroll to position [88, 0]
drag, startPoint x: 1189, startPoint y: 354, endPoint x: 1425, endPoint y: 384, distance: 237.9
click at [1425, 384] on textarea "L-R Anoop Kumar Deborah Hamilton Vicki McConiche Liubov Strelnikov Suzanne Cluc…" at bounding box center [1321, 406] width 309 height 142
type textarea "SSDA South Scotland Thistle Awards 2025 Pic Phil Wilkinson"
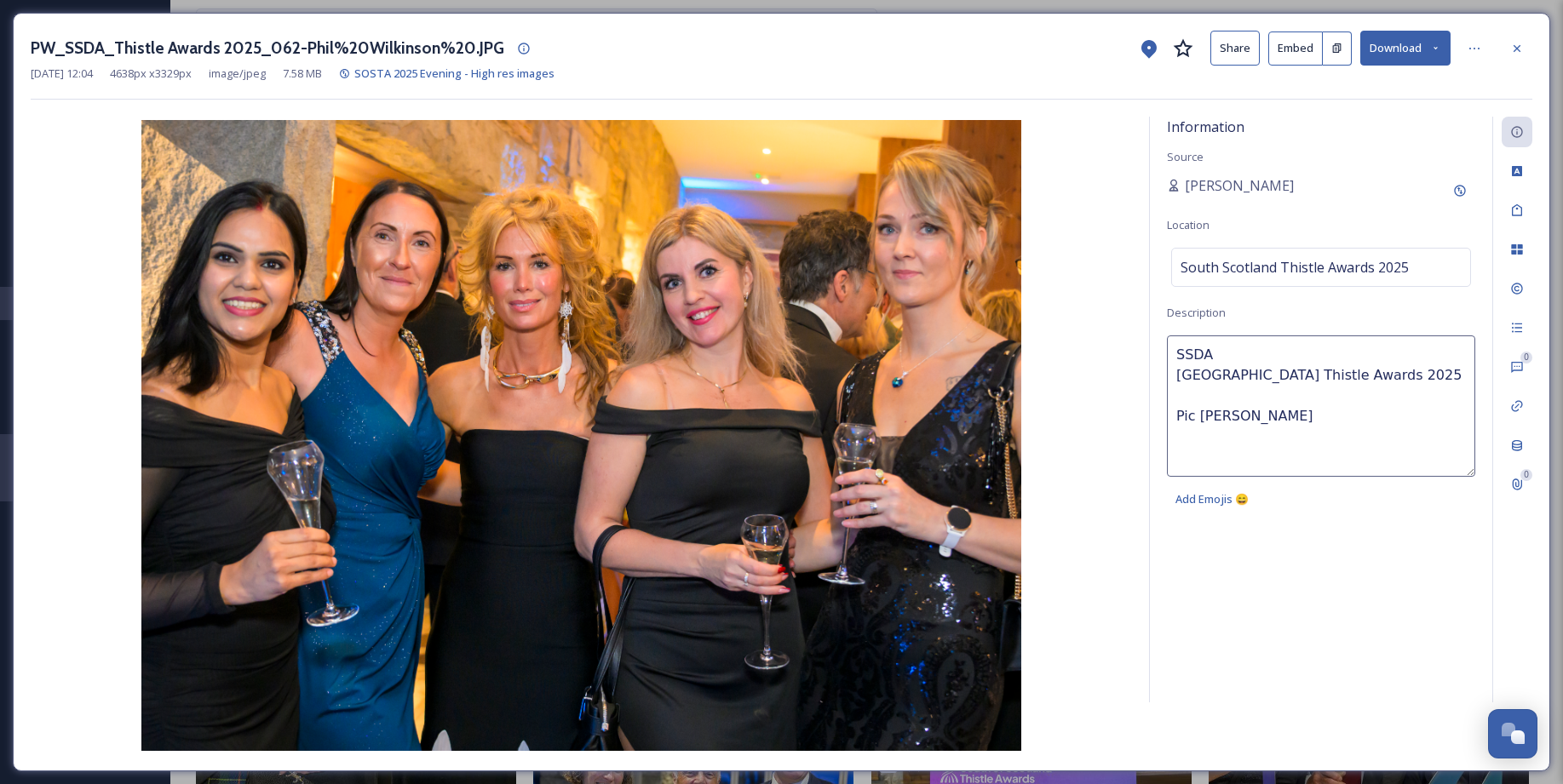
scroll to position [0, 0]
click at [60, 371] on img at bounding box center [581, 435] width 1101 height 631
click at [73, 427] on img at bounding box center [581, 435] width 1101 height 631
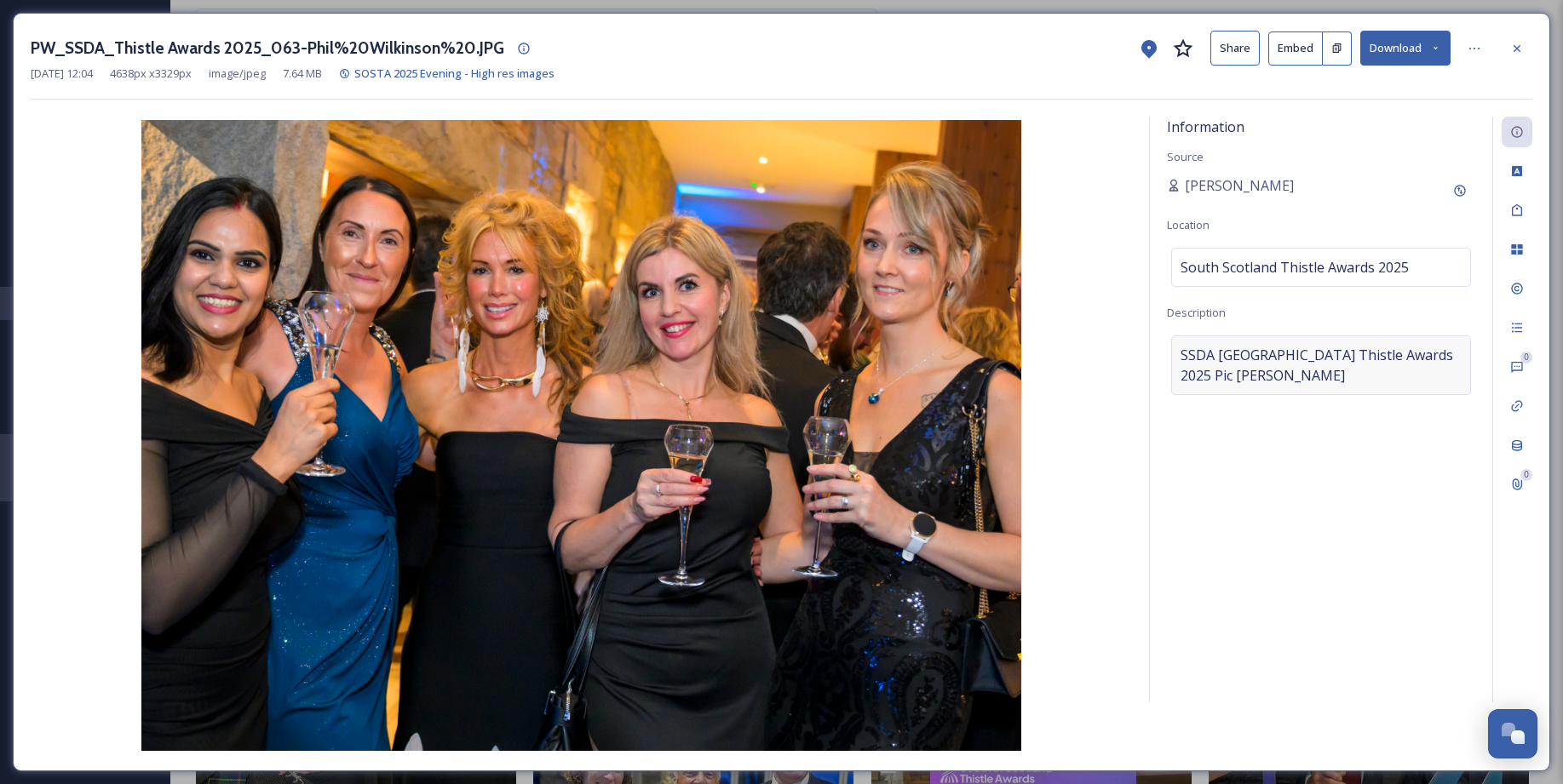
click at [1182, 337] on div "SSDASouth Scotland Thistle Awards 2025Pic Phil Wilkinson" at bounding box center [1320, 365] width 300 height 59
click at [1179, 353] on textarea "SSDASouth Scotland Thistle Awards 2025Pic Phil Wilkinson" at bounding box center [1321, 406] width 309 height 142
paste textarea "L-R Anoop Kumar Deborah Hamilton Vicki McConiche Liubov Strelnikov Suzanne Cluc…"
type textarea "L-R Anoop Kumar Deborah Hamilton Vicki McConiche Liubov Strelnikov Suzanne Cluc…"
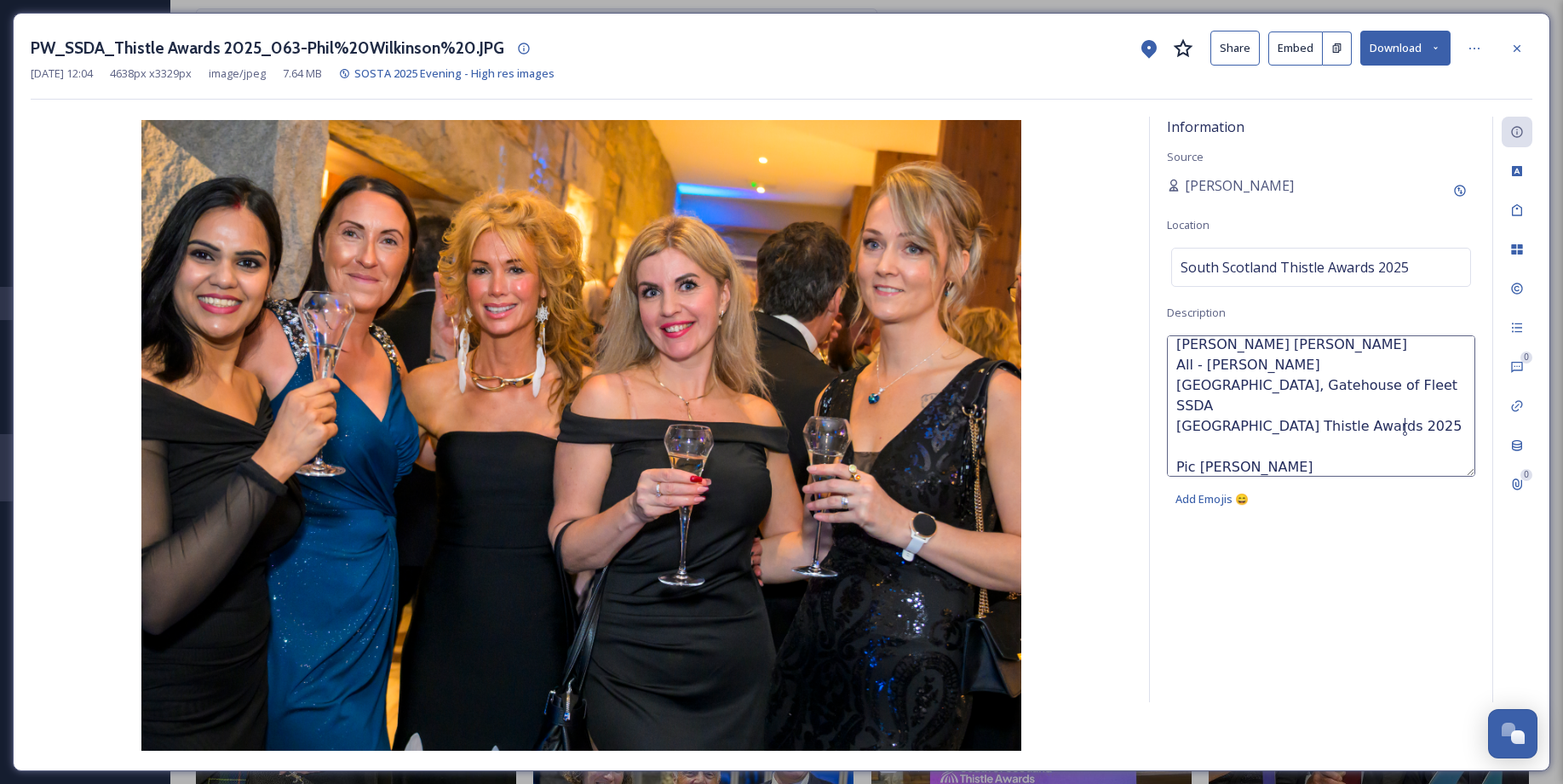
scroll to position [102, 0]
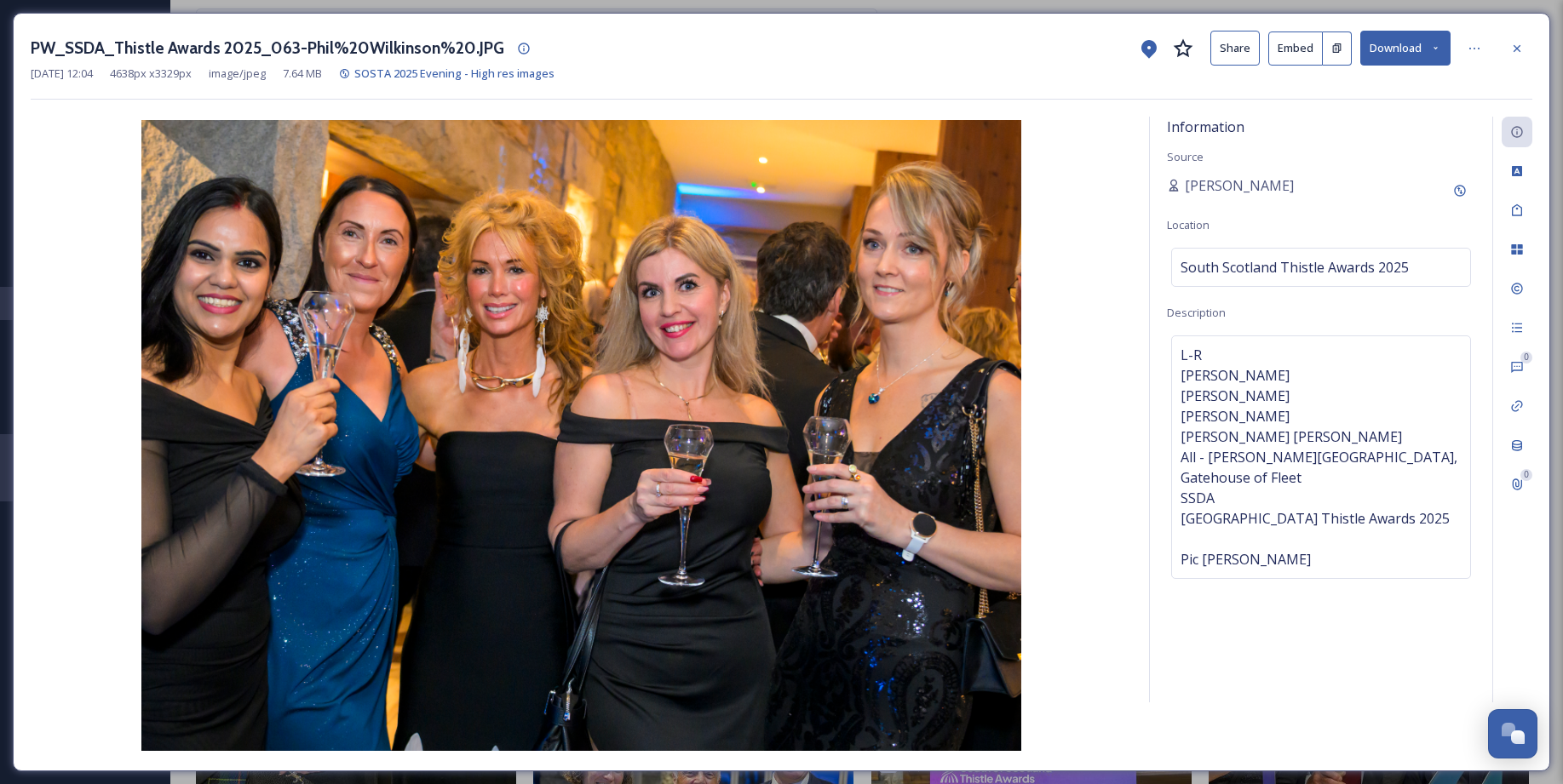
click at [84, 466] on img at bounding box center [581, 435] width 1101 height 631
click at [1305, 548] on span "L-R Anoop Kumar Deborah Hamilton Vicki McConiche Liubov Strelnikov Suzanne Cluc…" at bounding box center [1320, 457] width 281 height 225
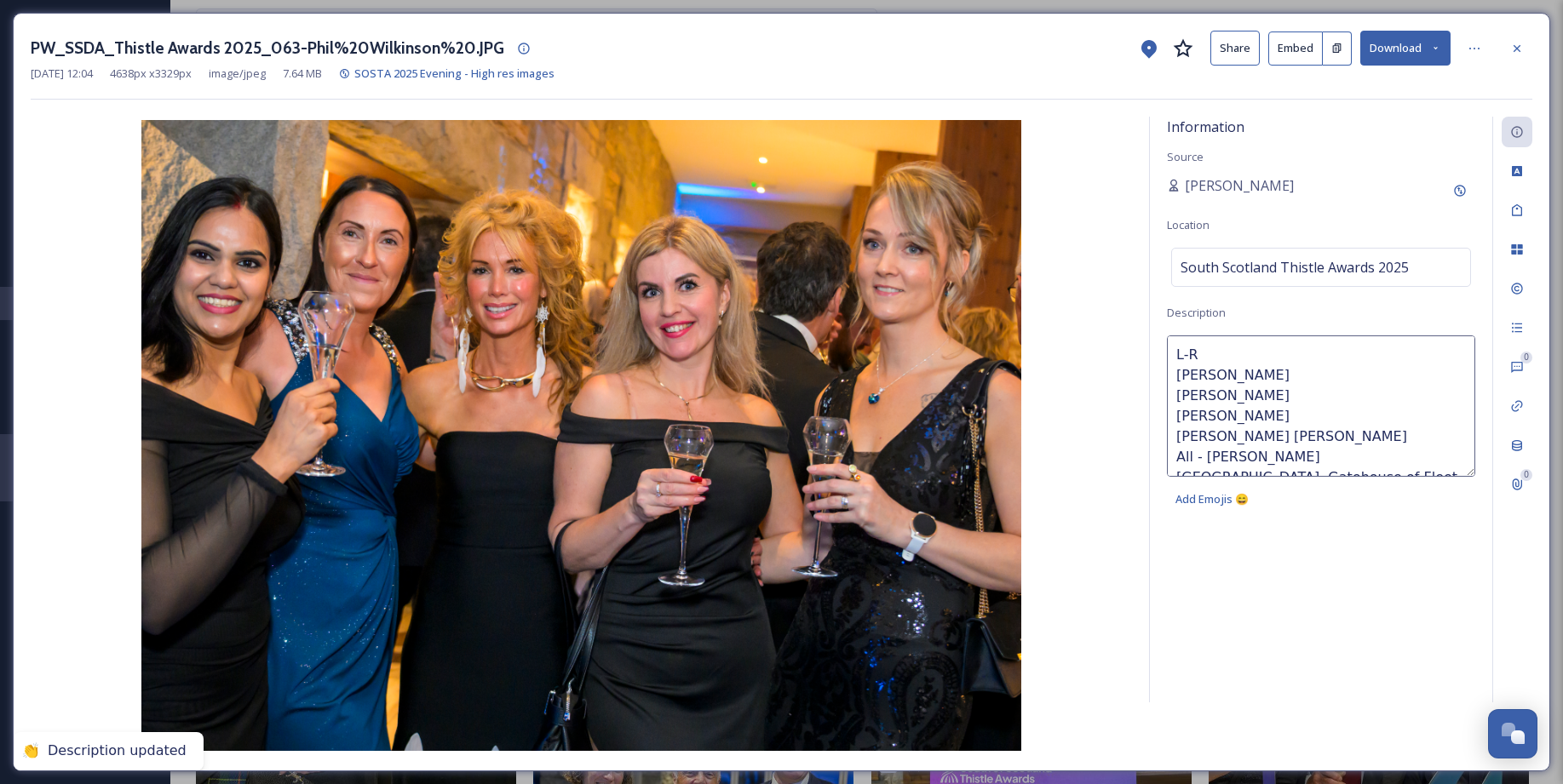
click at [62, 432] on img at bounding box center [581, 435] width 1101 height 631
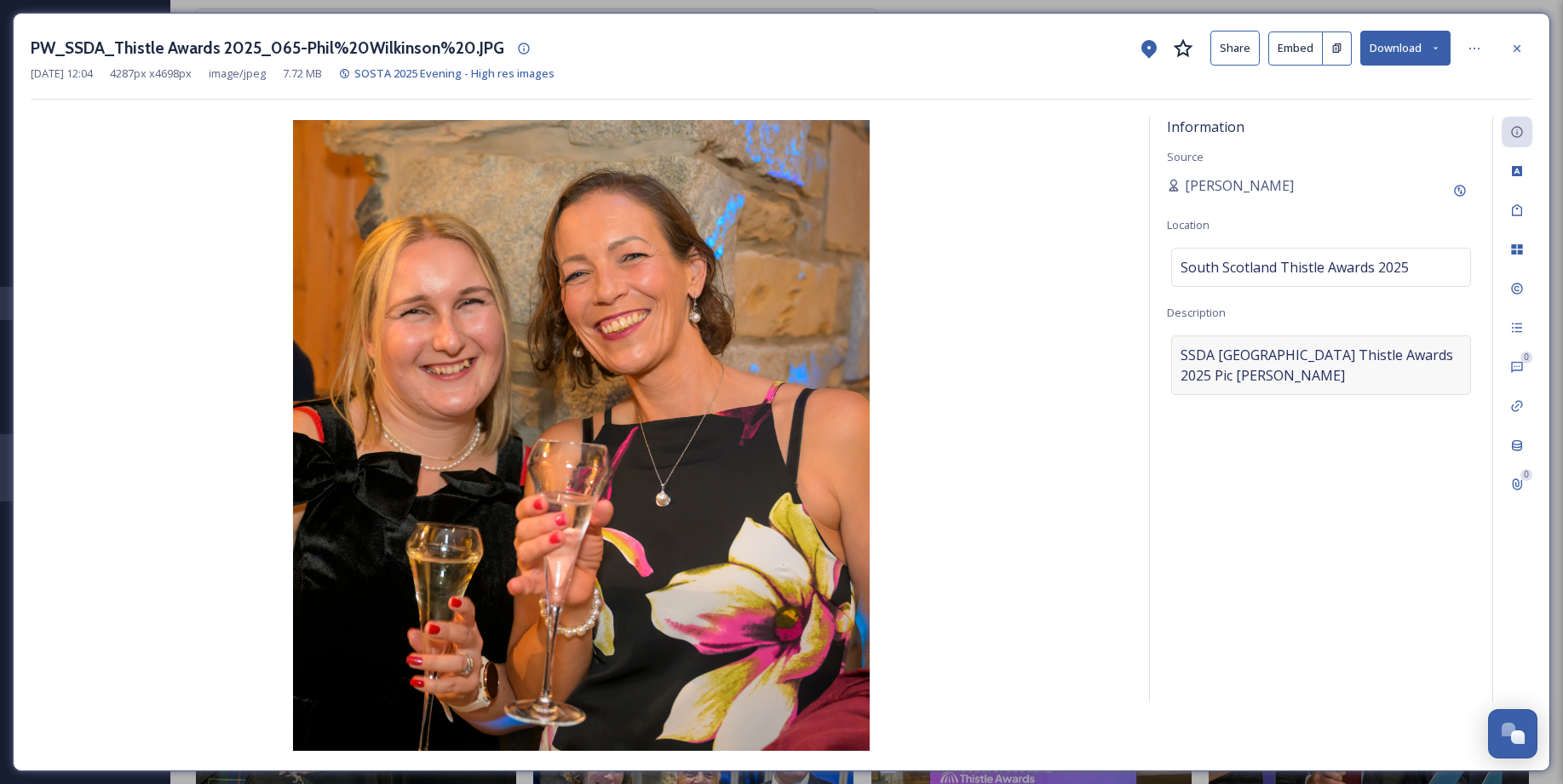
click at [1192, 347] on span "SSDASouth Scotland Thistle Awards 2025Pic Phil Wilkinson" at bounding box center [1320, 365] width 281 height 41
click at [1180, 355] on textarea "SSDASouth Scotland Thistle Awards 2025Pic Phil Wilkinson" at bounding box center [1321, 406] width 309 height 142
click at [1174, 357] on textarea "SSDASouth Scotland Thistle Awards 2025Pic Phil Wilkinson" at bounding box center [1321, 406] width 309 height 142
paste textarea "2. Lynn Curley Rachael Ainsworth – Shipp Inn Gatehouse of Fleet"
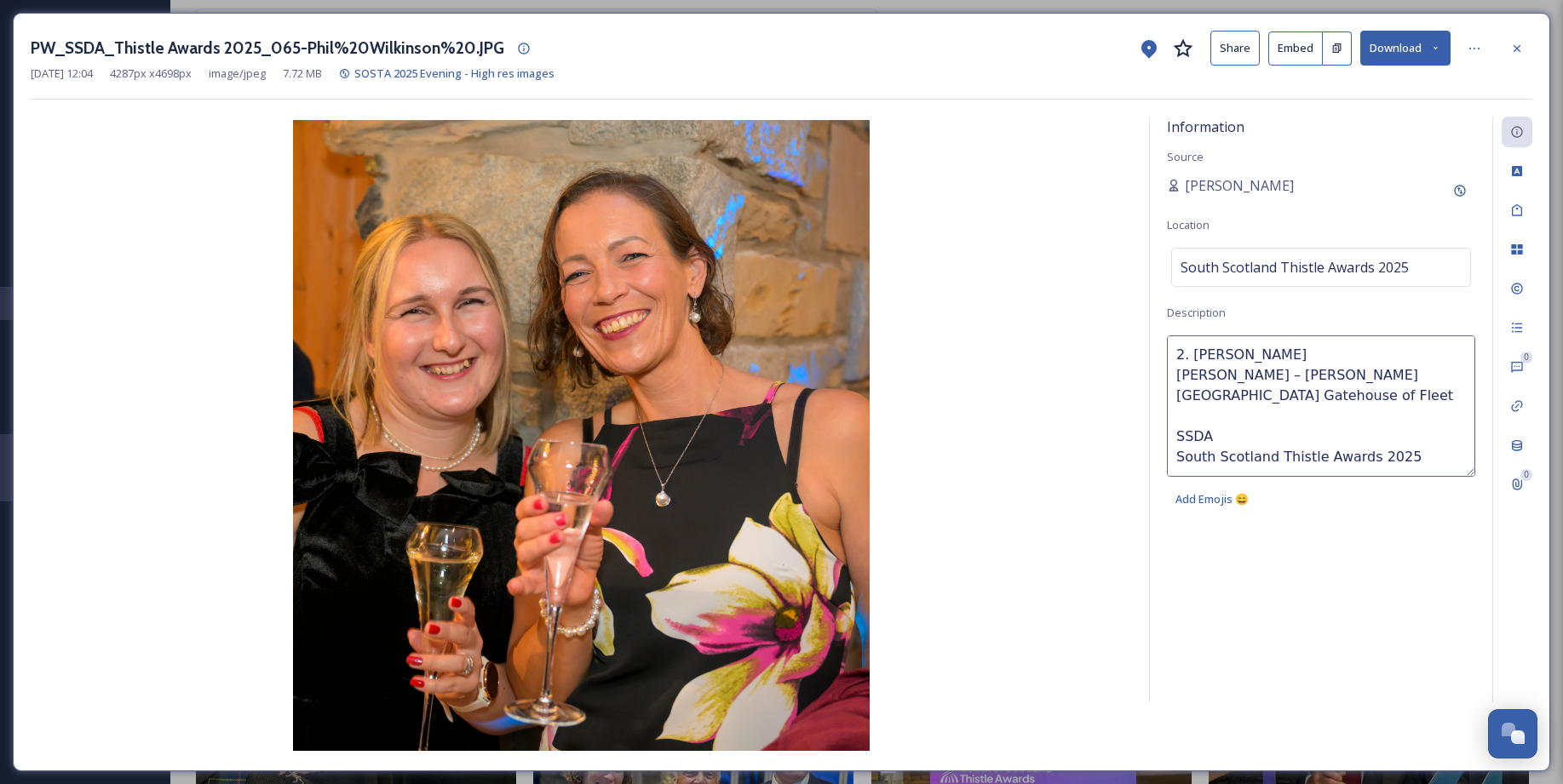
click at [1193, 357] on textarea "2. Lynn Curley Rachael Ainsworth – Shipp Inn Gatehouse of Fleet SSDA South Scot…" at bounding box center [1321, 406] width 309 height 142
click at [1327, 379] on textarea "Lynn Curley Rachael Ainsworth – Shipp Inn Gatehouse of Fleet SSDA South Scotlan…" at bounding box center [1321, 406] width 309 height 142
click at [0, 0] on lt-span "Ship" at bounding box center [0, 0] width 0 height 0
type textarea "Lynn Curley Rachael Ainsworth – Ship Inn Gatehouse of Fleet SSDA South Scotland…"
click at [90, 433] on img at bounding box center [581, 435] width 1101 height 631
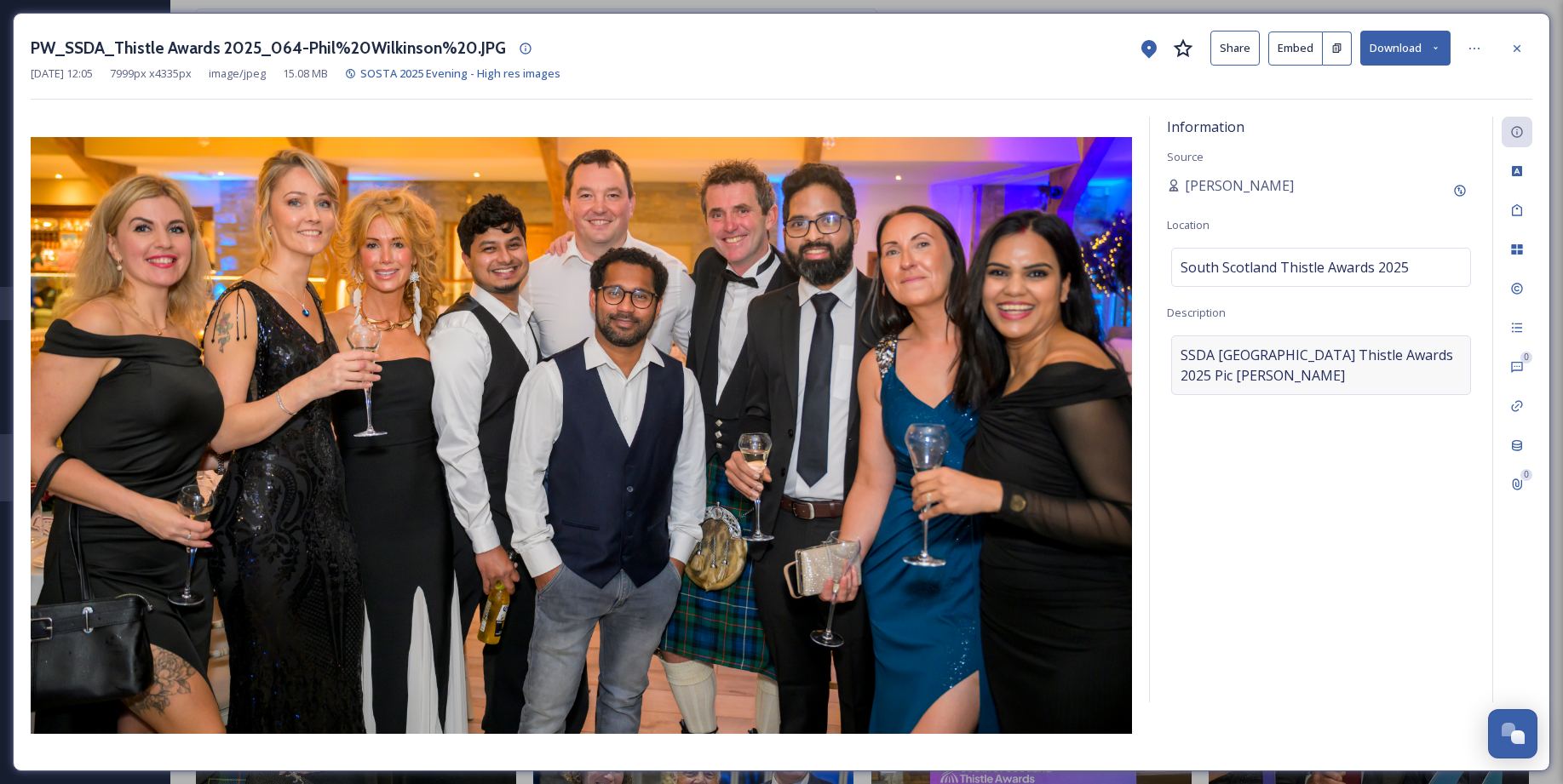
click at [1180, 348] on span "SSDASouth Scotland Thistle Awards 2025Pic Phil Wilkinson" at bounding box center [1320, 365] width 281 height 41
click at [1176, 353] on textarea "SSDASouth Scotland Thistle Awards 2025Pic Phil Wilkinson" at bounding box center [1321, 406] width 309 height 142
paste textarea "1. Deborah Hamilton Suzanne Cluckie Pranav Redkar Sunita Kewat Anoop Kumar Yevh…"
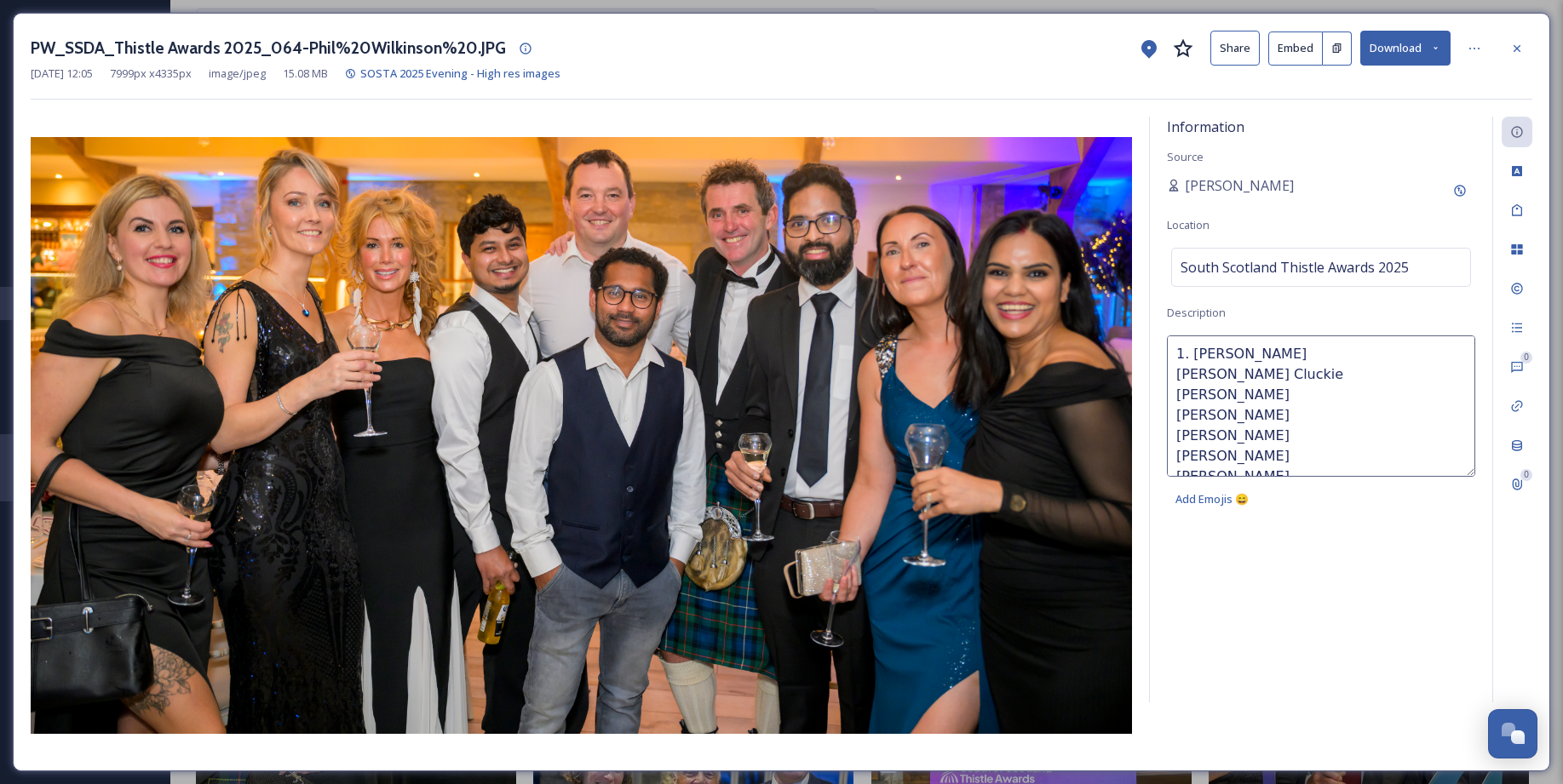
scroll to position [0, 0]
click at [1193, 354] on textarea "1. Deborah Hamilton Suzanne Cluckie Pranav Redkar Sunita Kewat Anoop Kumar Yevh…" at bounding box center [1321, 406] width 309 height 142
drag, startPoint x: 1286, startPoint y: 412, endPoint x: 1167, endPoint y: 413, distance: 119.0
click at [1167, 413] on textarea "Deborah Hamilton Suzanne Cluckie Pranav Redkar Sunita Kewat Anoop Kumar Yevhen …" at bounding box center [1321, 406] width 309 height 142
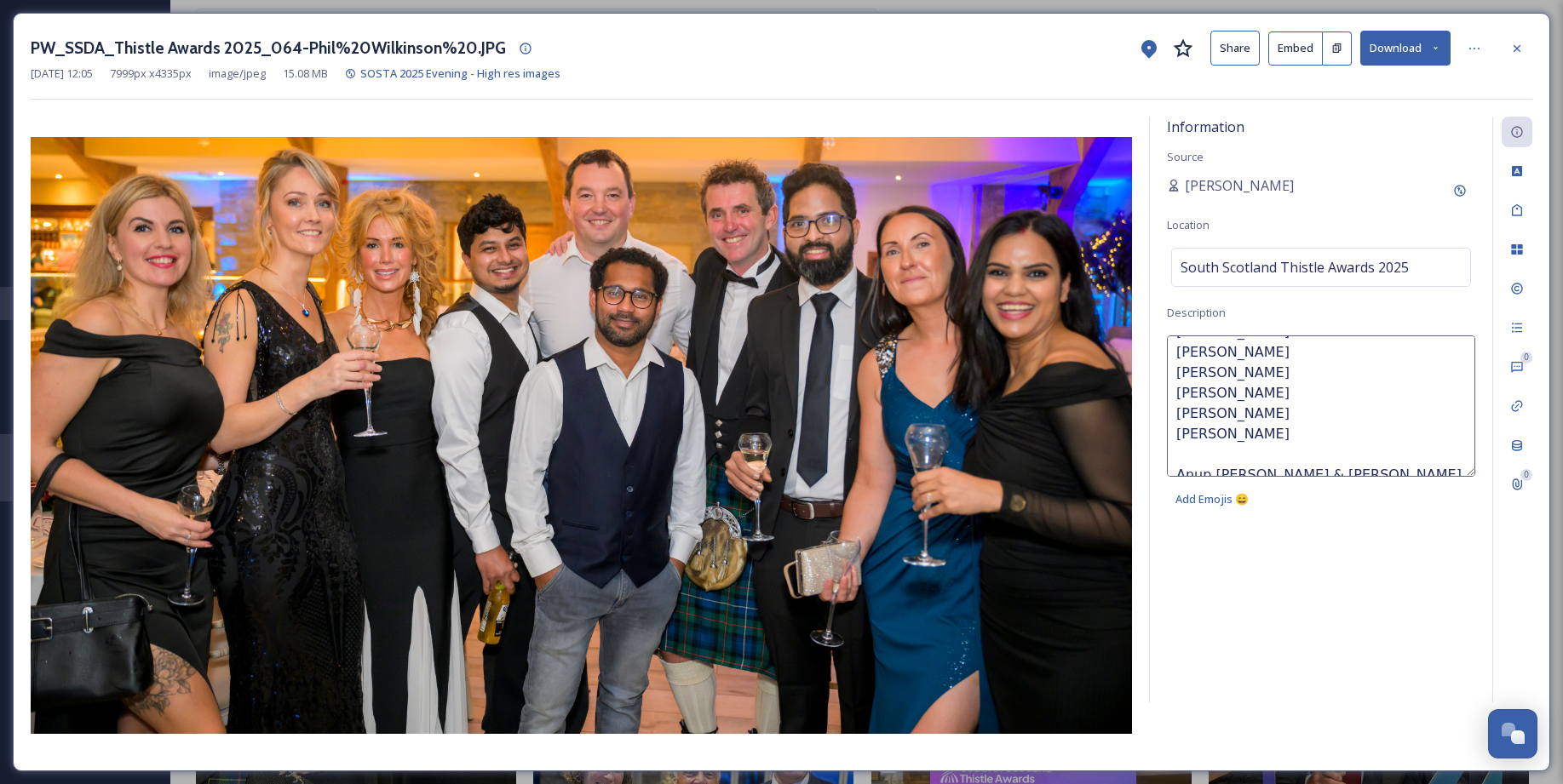
scroll to position [0, 0]
drag, startPoint x: 1174, startPoint y: 354, endPoint x: 1203, endPoint y: 351, distance: 29.2
click at [1175, 354] on textarea "Deborah Hamilton Suzanne Cluckie Pranav Redkar Sunita Kewat Anoop Kumar Yevhen …" at bounding box center [1321, 406] width 309 height 142
paste textarea "Liubov Strelnikov"
drag, startPoint x: 1283, startPoint y: 398, endPoint x: 1158, endPoint y: 398, distance: 125.0
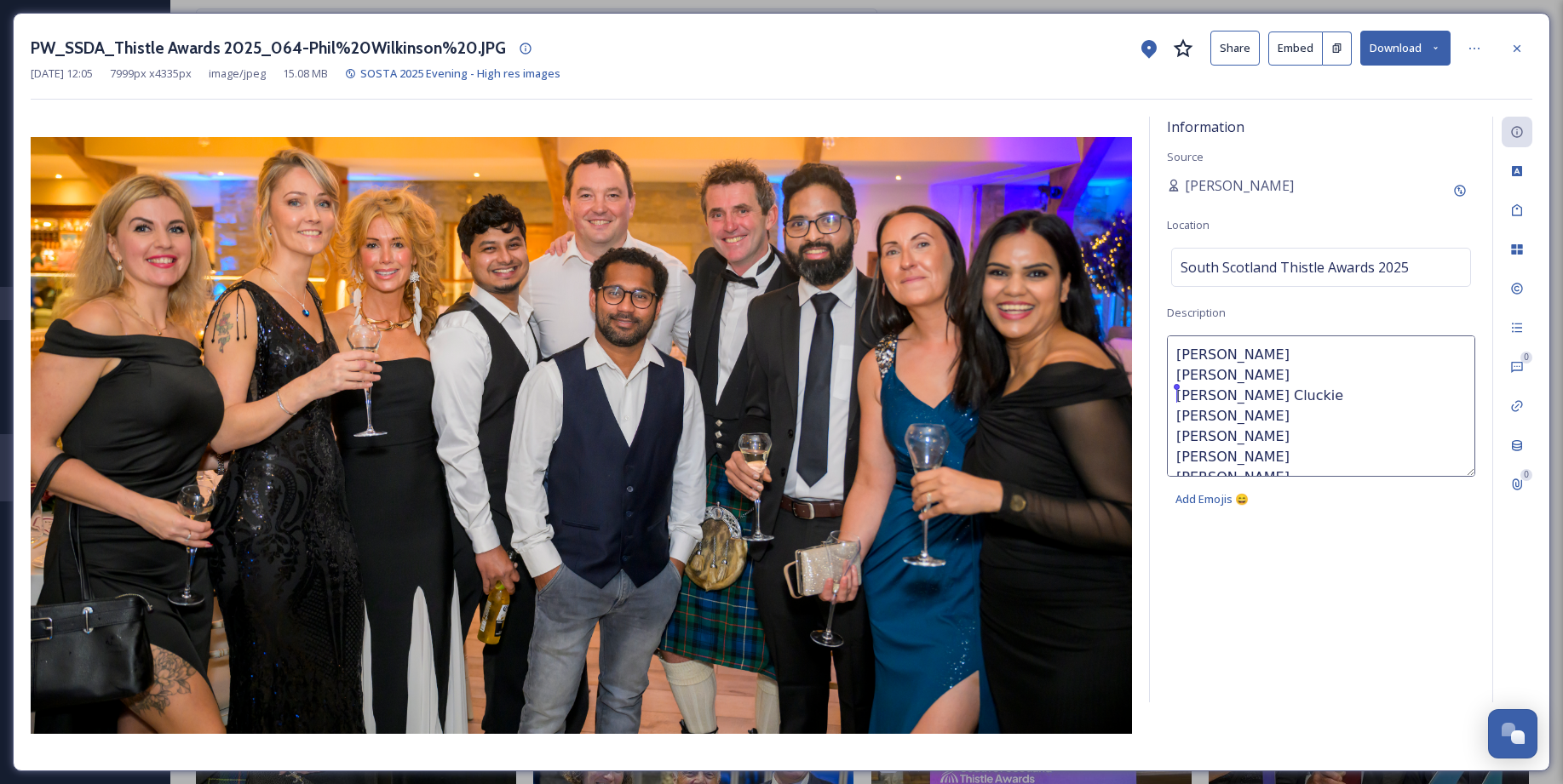
click at [1158, 398] on div "Information Source Sarah Macdonald Location South Scotland Thistle Awards 2025 …" at bounding box center [1321, 409] width 343 height 586
click at [1288, 353] on textarea "Liubov Strelnikov Deborah Hamilton Pranav Redkar Sunita Kewat Anoop Kumar Yevhe…" at bounding box center [1321, 406] width 309 height 142
paste textarea "Suzanne Cluckie"
drag, startPoint x: 1178, startPoint y: 458, endPoint x: 1405, endPoint y: 450, distance: 227.1
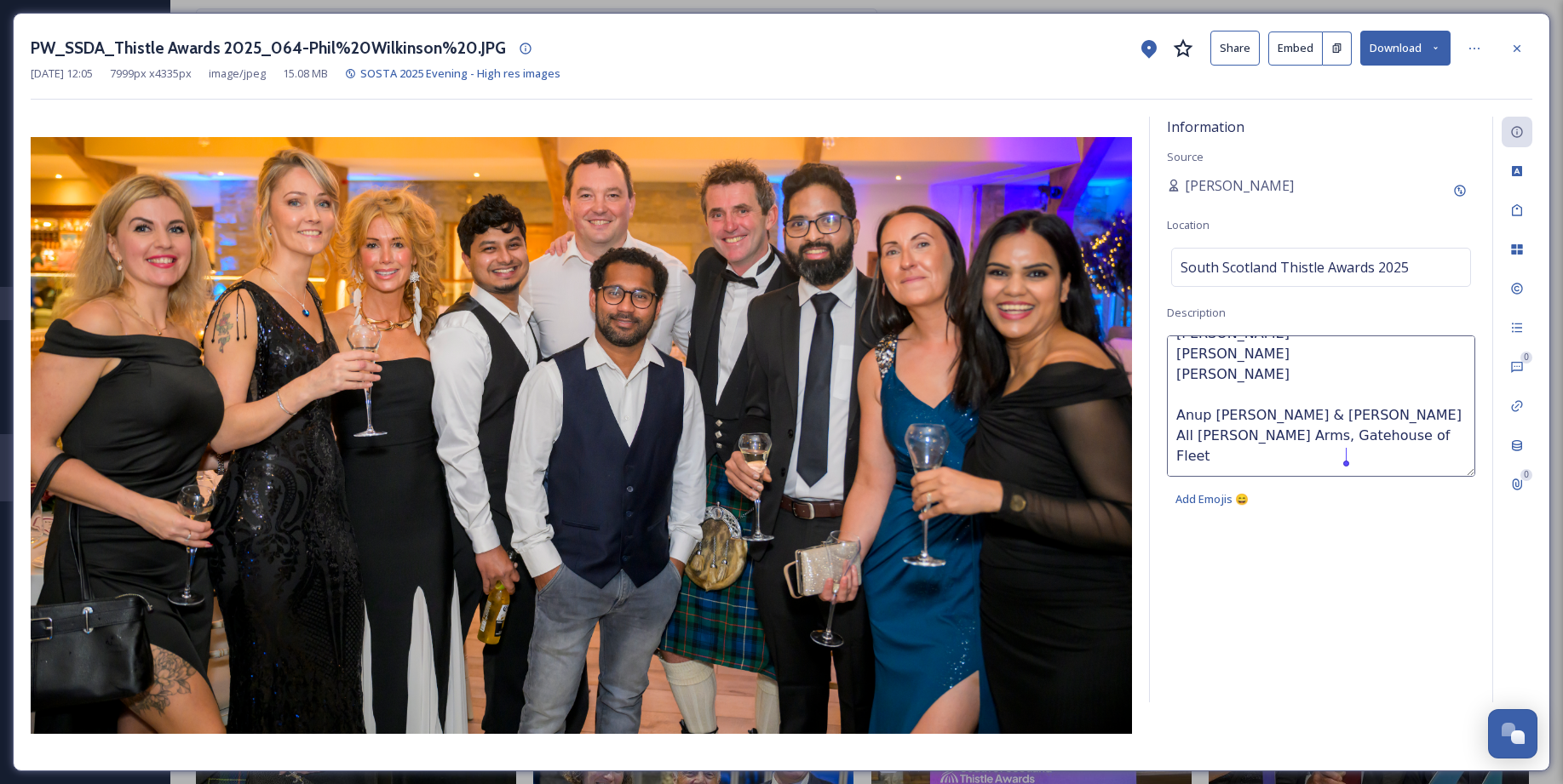
click at [1405, 452] on textarea "Liubov Strelnikov Suzanne Cluckie Deborah Hamilton Pranav Redkar Sunita Kewat A…" at bounding box center [1321, 406] width 309 height 142
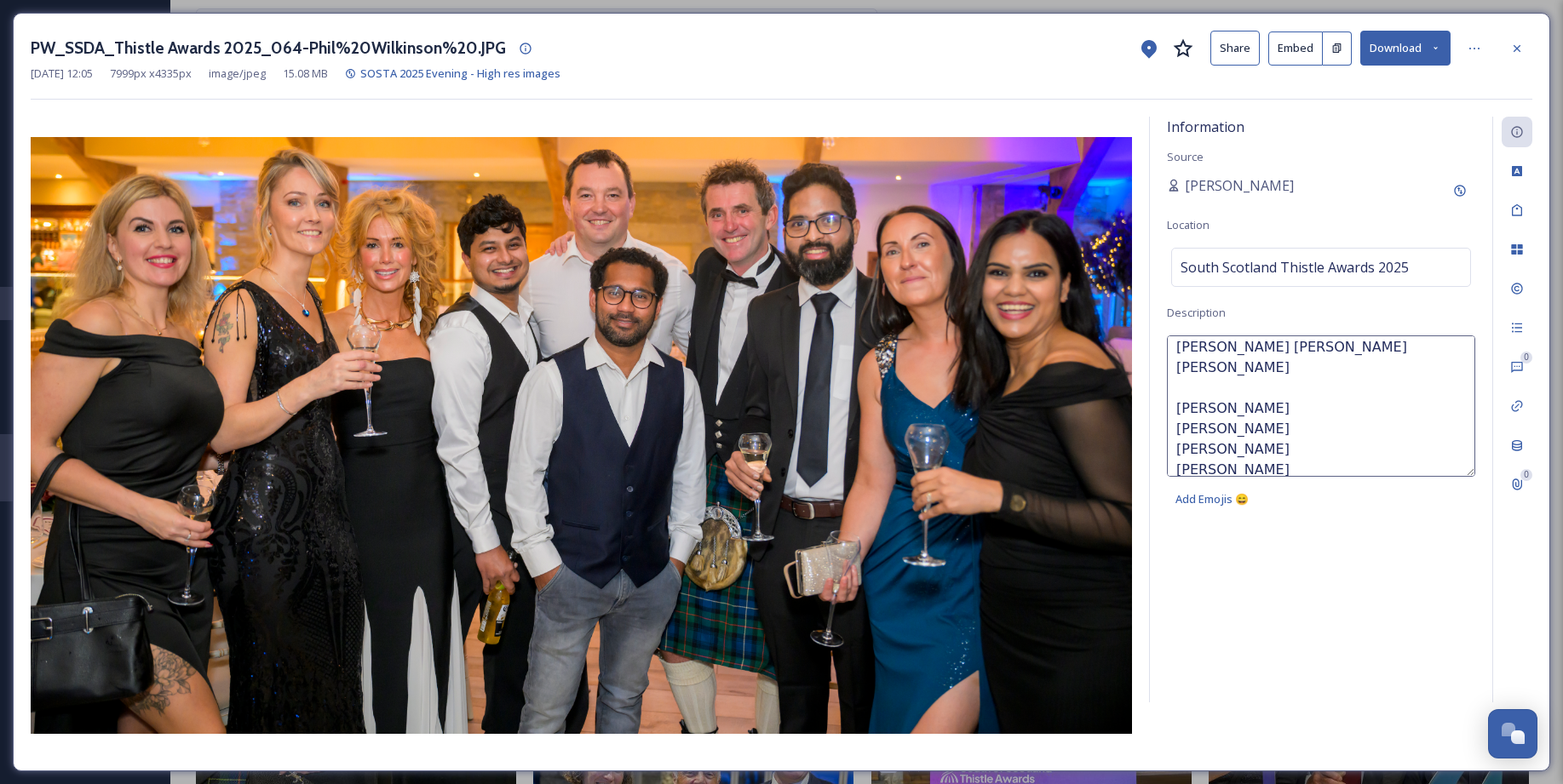
scroll to position [0, 0]
click at [1219, 409] on textarea "Liubov Strelnikov Suzanne Cluckie Deborah Hamilton Pranav Redkar Sunita Kewat A…" at bounding box center [1321, 406] width 309 height 142
paste textarea "Vicki & Duncan McConichie"
drag, startPoint x: 1212, startPoint y: 417, endPoint x: 1268, endPoint y: 416, distance: 56.0
click at [1268, 416] on textarea "Liubov Strelnikov Suzanne Cluckie Deborah Hamilton Vicki & Duncan McConichie Pr…" at bounding box center [1321, 406] width 309 height 142
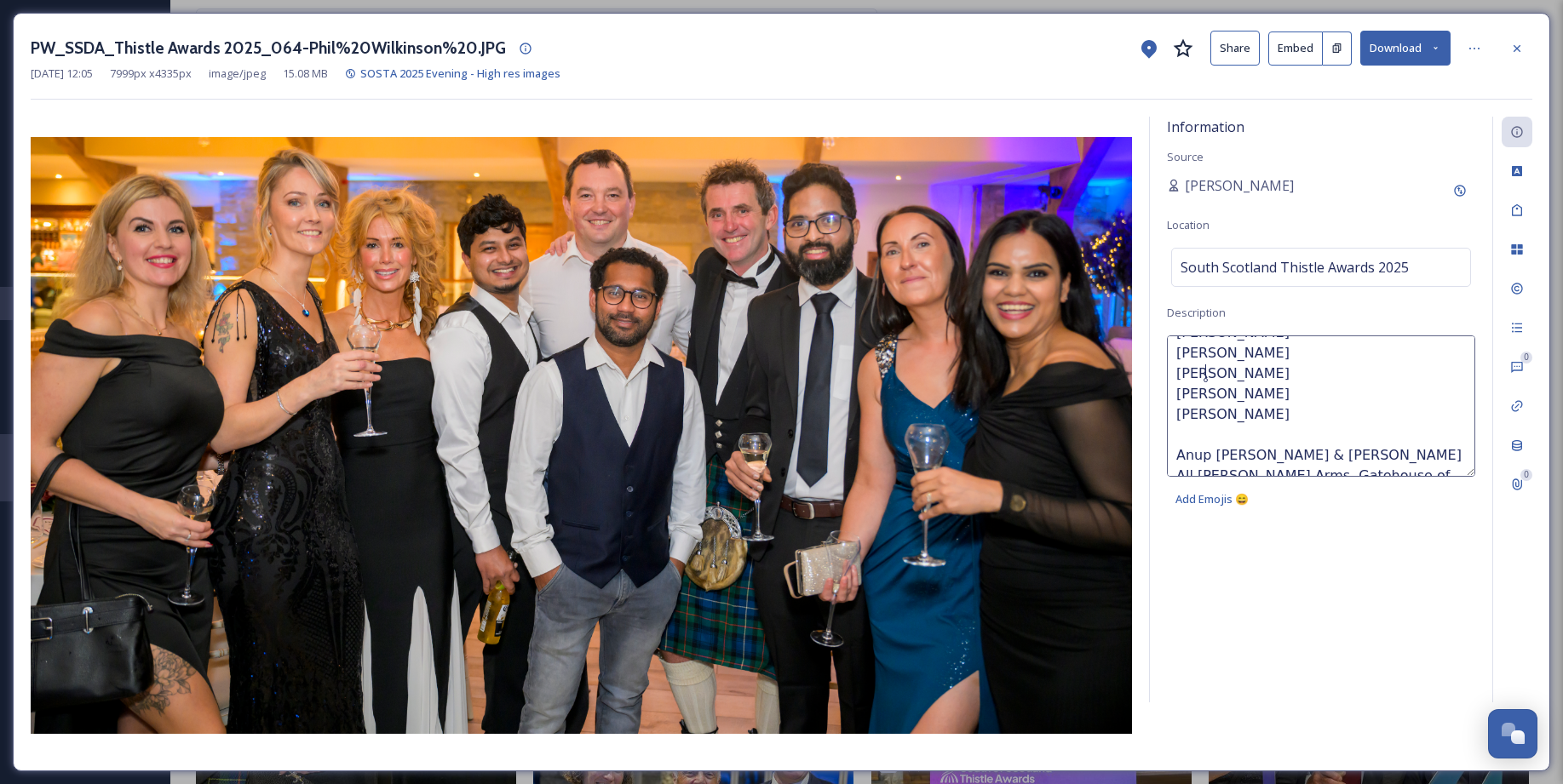
scroll to position [64, 0]
drag, startPoint x: 1177, startPoint y: 415, endPoint x: 1284, endPoint y: 412, distance: 107.0
click at [1284, 411] on textarea "Liubov Strelnikov Suzanne Cluckie Deborah Hamilton Vicki McConichie Pranav Redk…" at bounding box center [1321, 406] width 309 height 142
click at [1282, 385] on textarea "Liubov Strelnikov Suzanne Cluckie Deborah Hamilton Vicki McConichie Pranav Redk…" at bounding box center [1321, 406] width 309 height 142
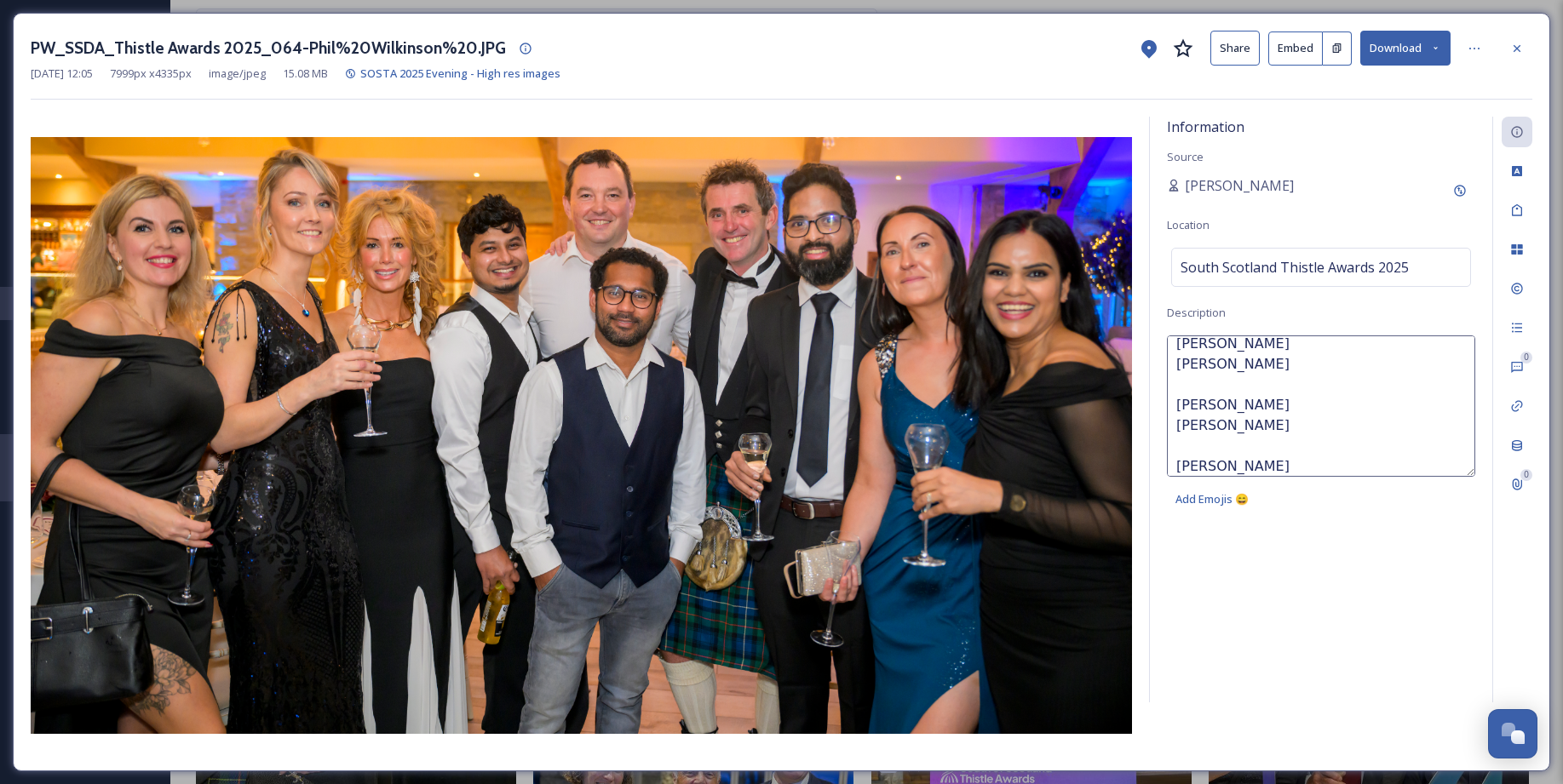
paste textarea "Anoop Kumar"
drag, startPoint x: 1179, startPoint y: 429, endPoint x: 1302, endPoint y: 423, distance: 123.1
click at [1302, 423] on textarea "Liubov Strelnikov Suzanne Cluckie Deborah Hamilton Vicki McConichie Anoop Kumar…" at bounding box center [1321, 406] width 309 height 142
drag, startPoint x: 1292, startPoint y: 427, endPoint x: 1176, endPoint y: 427, distance: 116.0
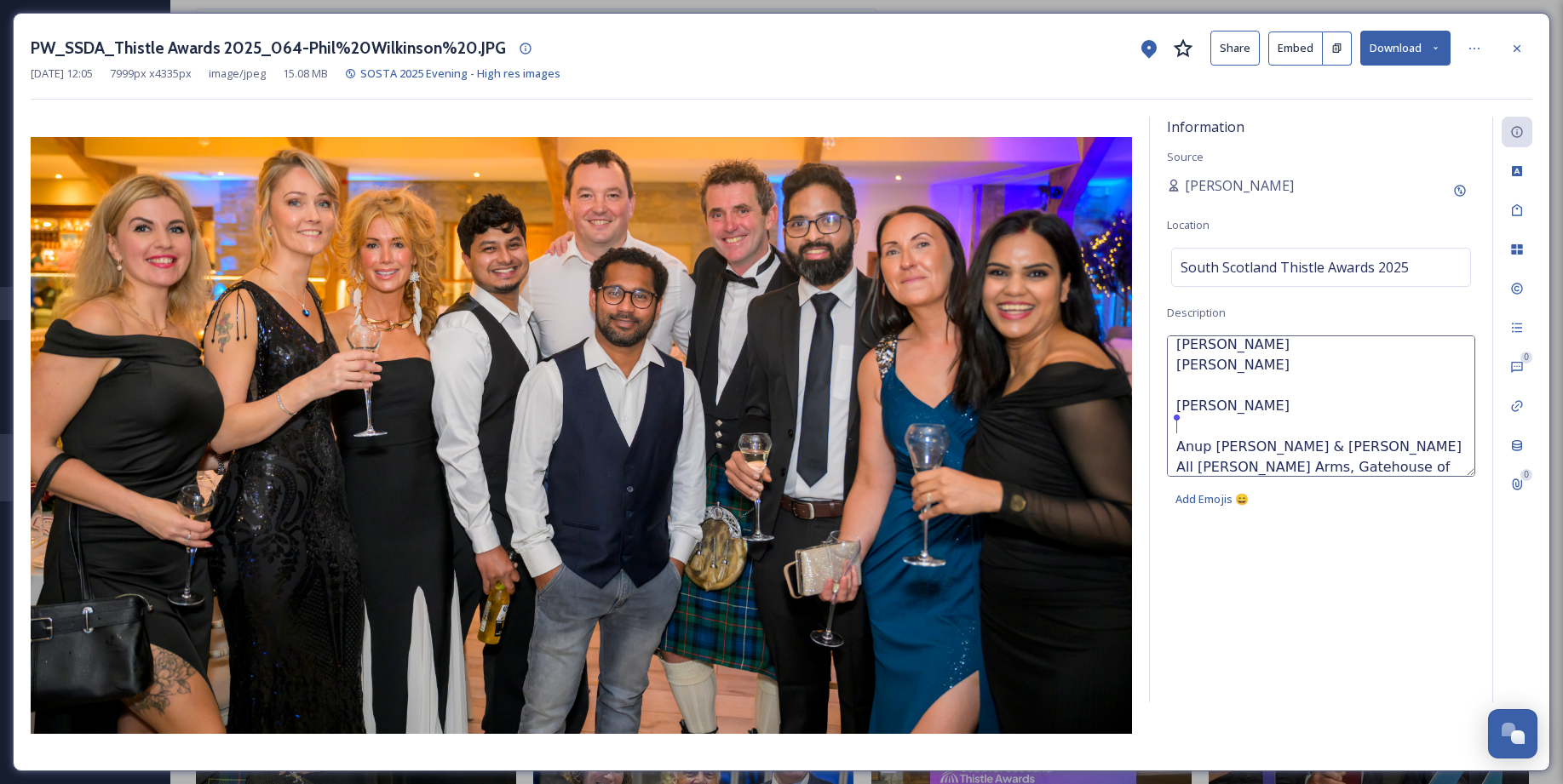
click at [1176, 427] on textarea "Liubov Strelnikov Suzanne Cluckie Deborah Hamilton Vicki McConichie Anoop Kumar…" at bounding box center [1321, 406] width 309 height 142
click at [1268, 392] on textarea "Liubov Strelnikov Suzanne Cluckie Deborah Hamilton Vicki McConichie Anoop Kumar…" at bounding box center [1321, 406] width 309 height 142
paste textarea "Yevhen Strelnikov"
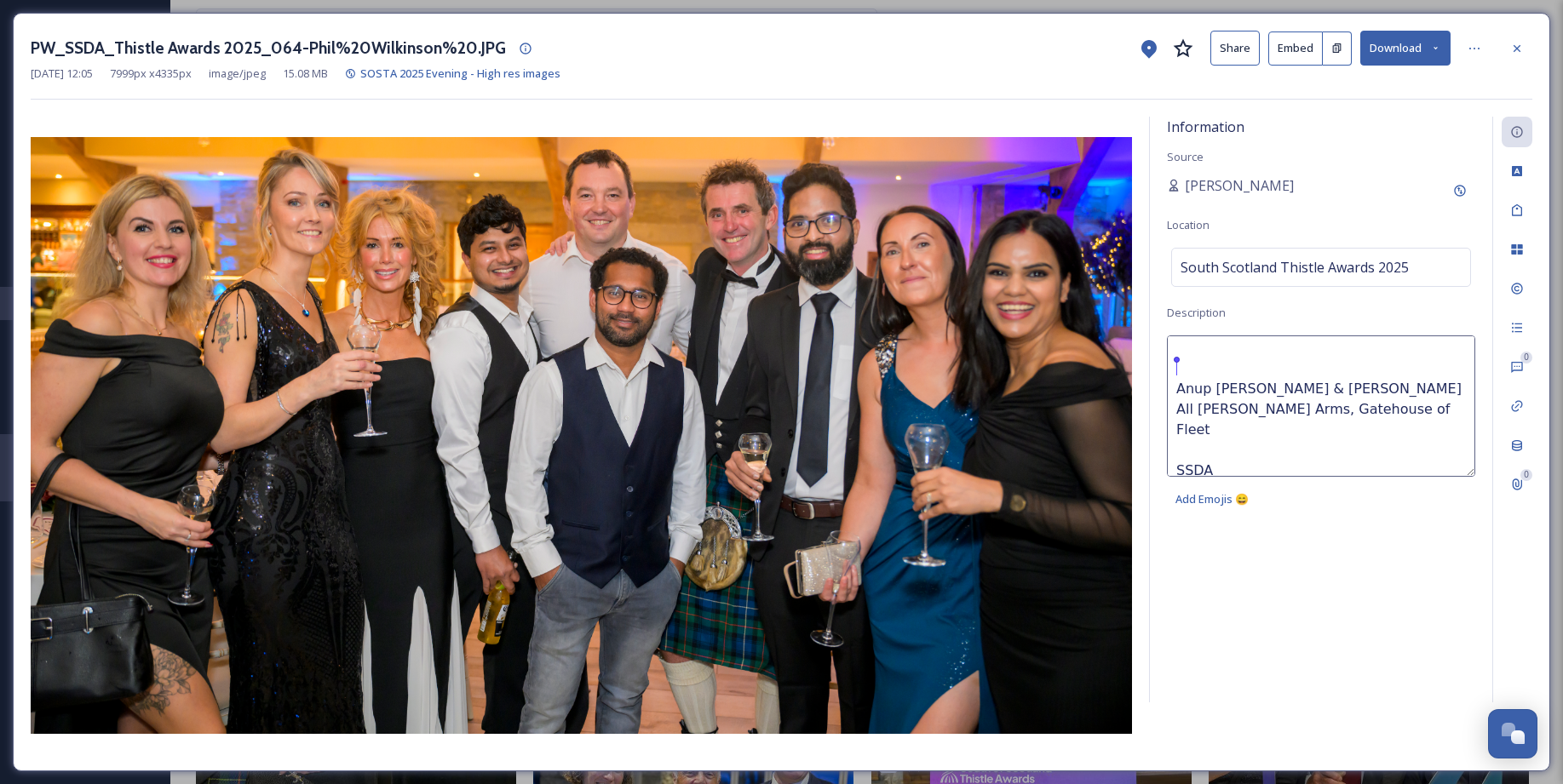
scroll to position [0, 0]
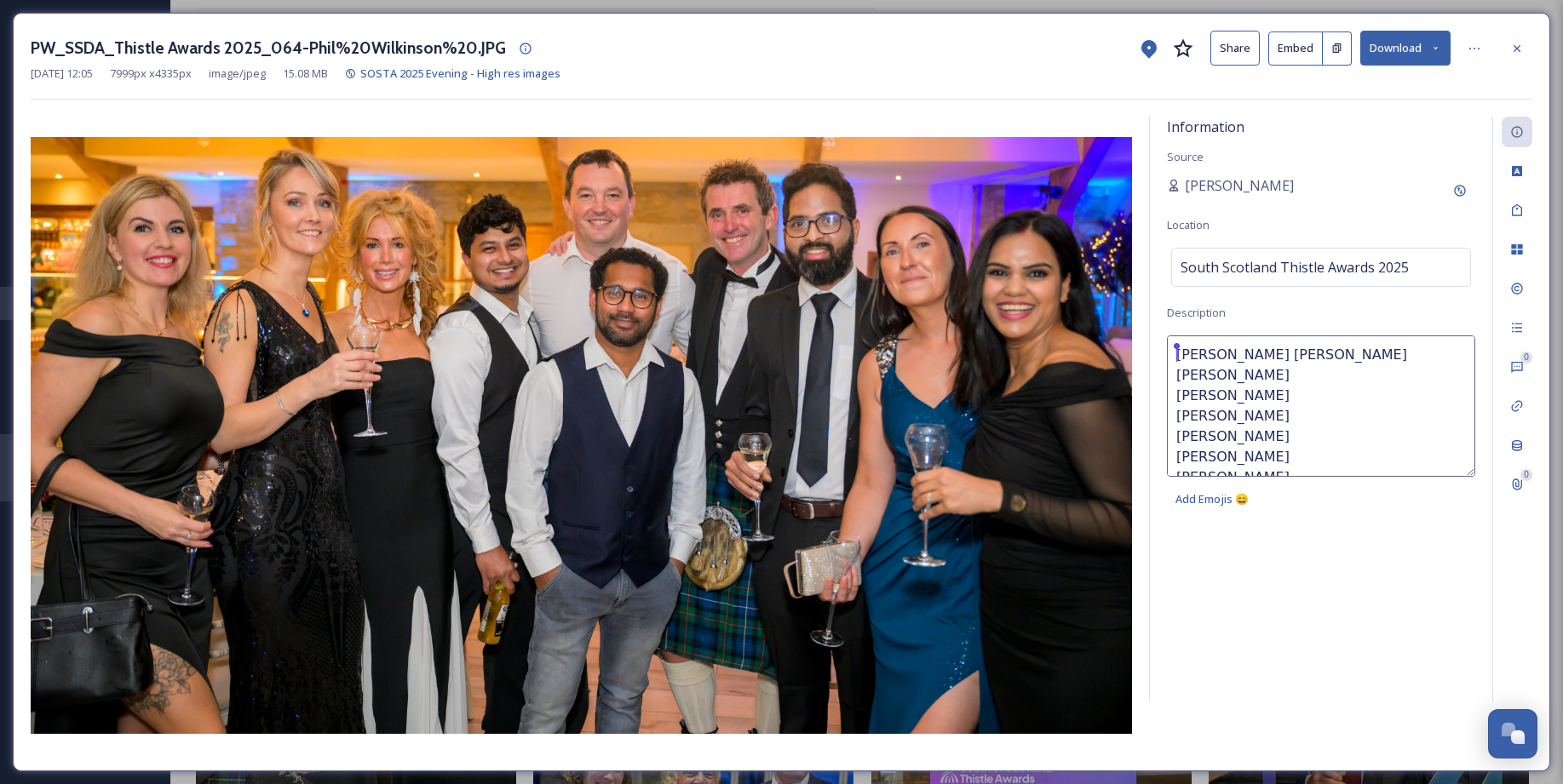
drag, startPoint x: 1397, startPoint y: 451, endPoint x: 1062, endPoint y: 294, distance: 370.0
click at [1062, 294] on div "Information Source Sarah Macdonald Location South Scotland Thistle Awards 2025 …" at bounding box center [781, 434] width 1501 height 637
type textarea "SSDA South Scotland Thistle Awards 2025 Pic Phil Wilkinson"
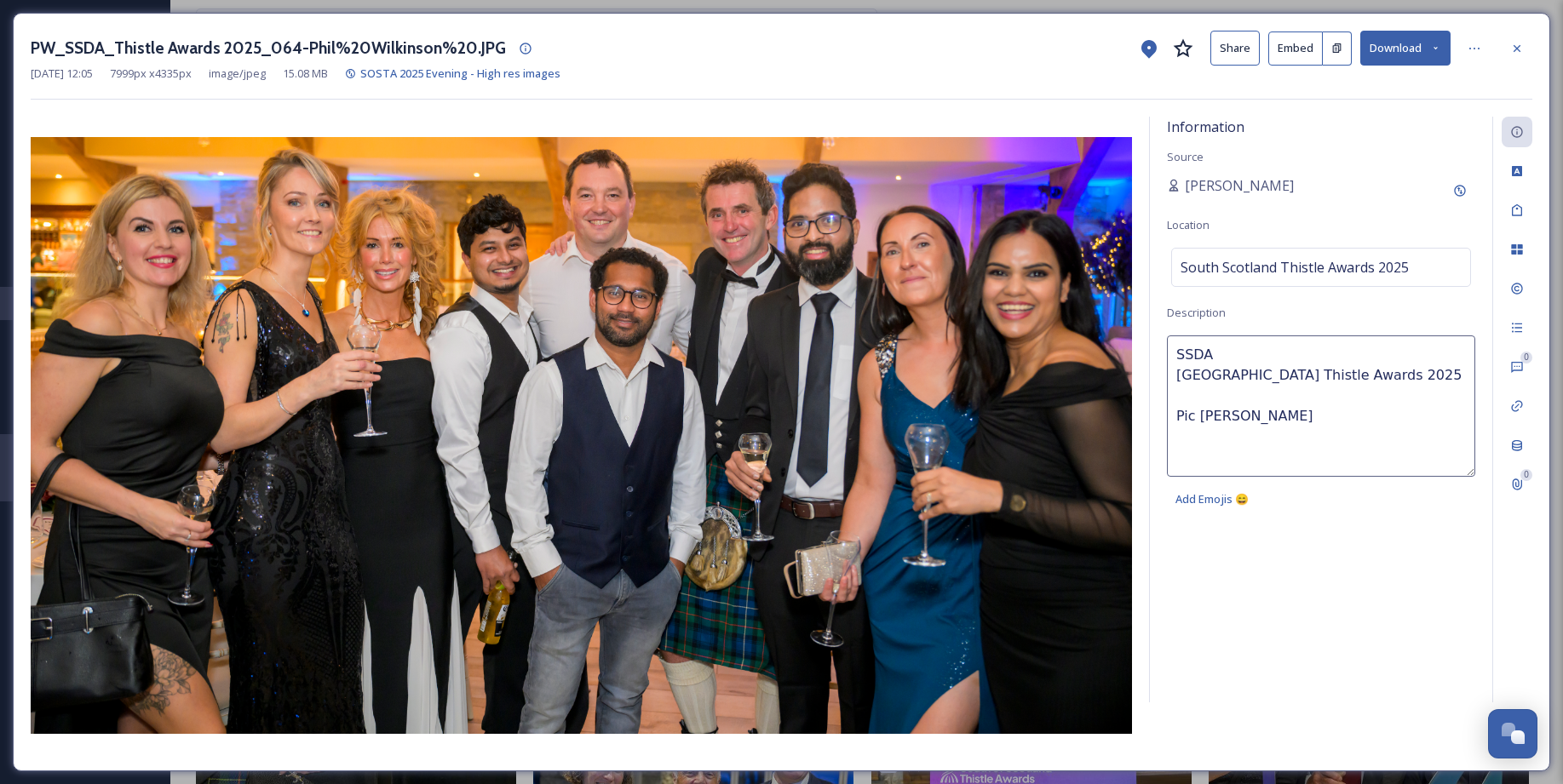
click at [195, 398] on img at bounding box center [581, 435] width 1101 height 597
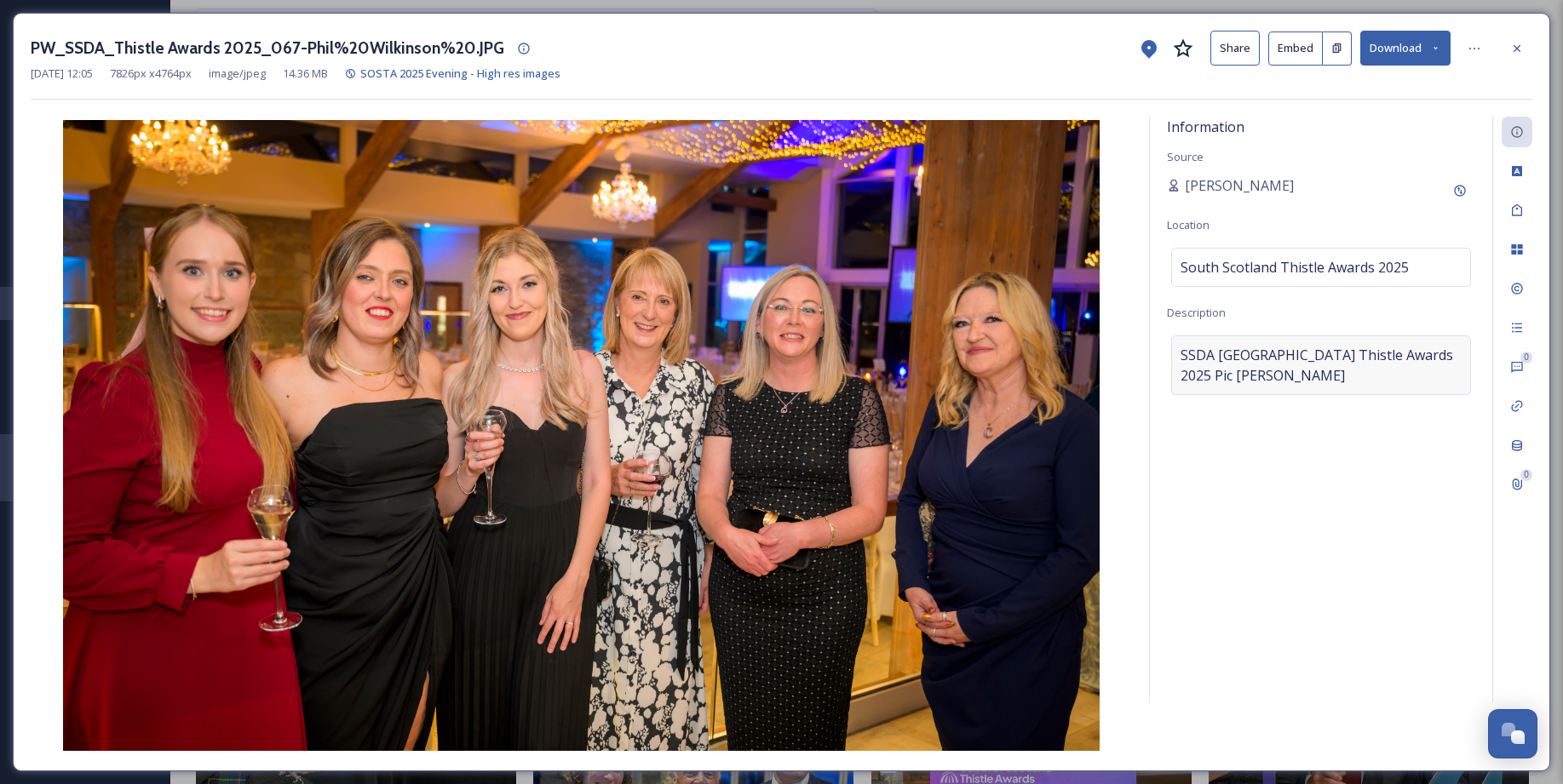
click at [1269, 356] on span "SSDASouth Scotland Thistle Awards 2025Pic Phil Wilkinson" at bounding box center [1320, 365] width 281 height 41
click at [1181, 355] on textarea "SSDASouth Scotland Thistle Awards 2025Pic Phil Wilkinson" at bounding box center [1321, 406] width 309 height 142
click at [1178, 354] on textarea "SSDASouth Scotland Thistle Awards 2025Pic Phil Wilkinson" at bounding box center [1321, 406] width 309 height 142
paste textarea "1. Naiomi Johnstone Kirsty McCormick Shirley Jolly Lorraine Galloway Shonagh An…"
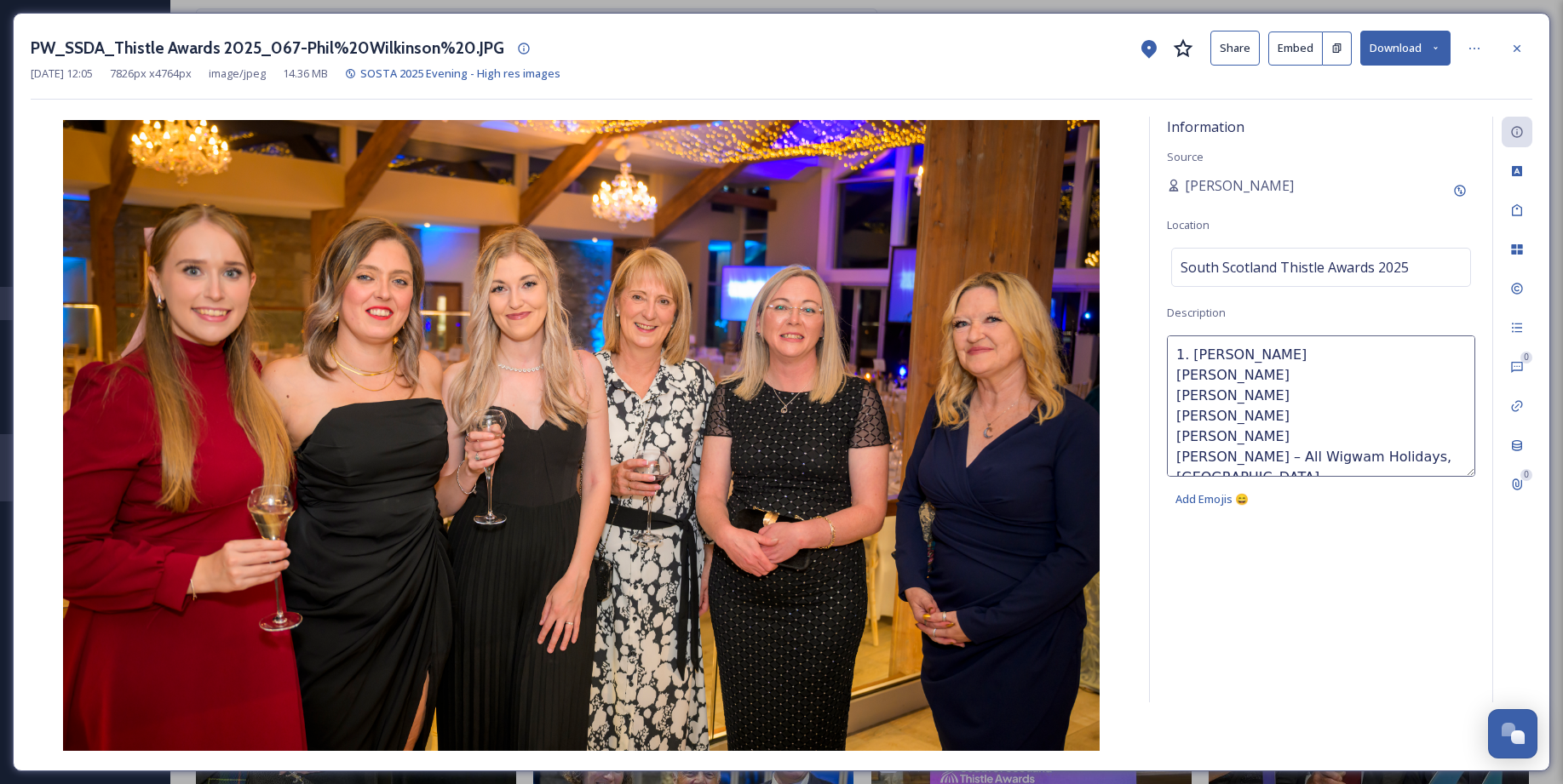
click at [1189, 355] on textarea "1. Naiomi Johnstone Kirsty McCormick Shirley Jolly Lorraine Galloway Shonagh An…" at bounding box center [1321, 406] width 309 height 142
click at [1279, 379] on textarea "Naiomi Johnstone Kirsty McCormick Shirley Jolly Lorraine Galloway Shonagh Angus…" at bounding box center [1321, 406] width 309 height 142
click at [1277, 379] on textarea "Naiomi Johnstone Kirsty McCormick Shirley Jolly Lorraine Galloway Shonagh Angus…" at bounding box center [1321, 406] width 309 height 142
click at [1200, 403] on textarea "Naiomi Johnstone Kirsty McCormick Shirley Jolly Lorraine Galloway Shonagh Angus…" at bounding box center [1321, 406] width 309 height 142
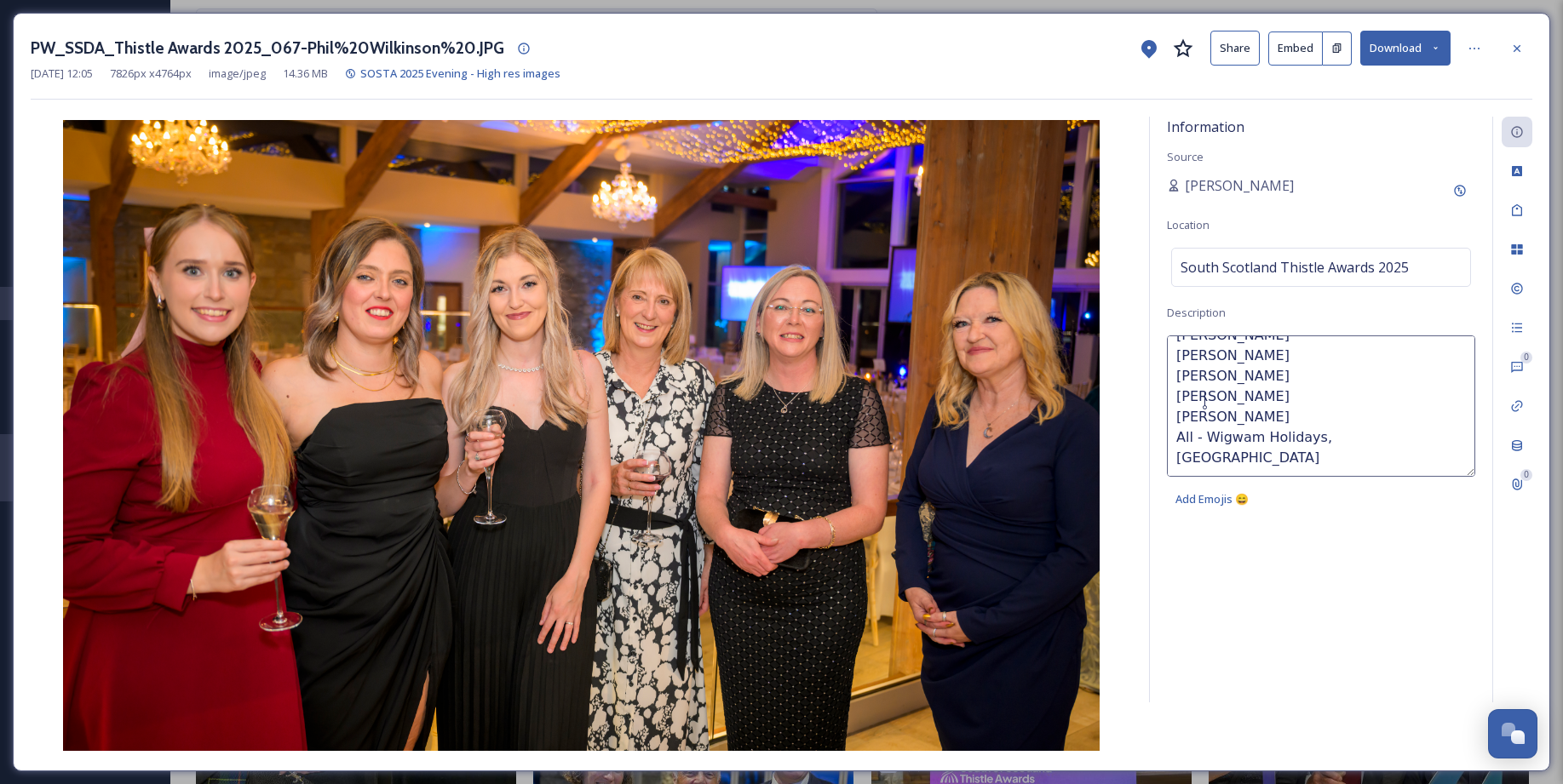
scroll to position [0, 0]
click at [1178, 355] on textarea "Naiomi Johnstone Kirsty McCormick Shirley Jolly Lorraine Galloway Shonagh Angus…" at bounding box center [1321, 406] width 309 height 142
type textarea "L-R Naiomi Johnstone Kirsty McCormick Shirley Jolly Lorraine Galloway Shonagh A…"
click at [1319, 429] on textarea "L-R Naiomi Johnstone Kirsty McCormick Shirley Jolly Lorraine Galloway Shonagh A…" at bounding box center [1321, 406] width 309 height 142
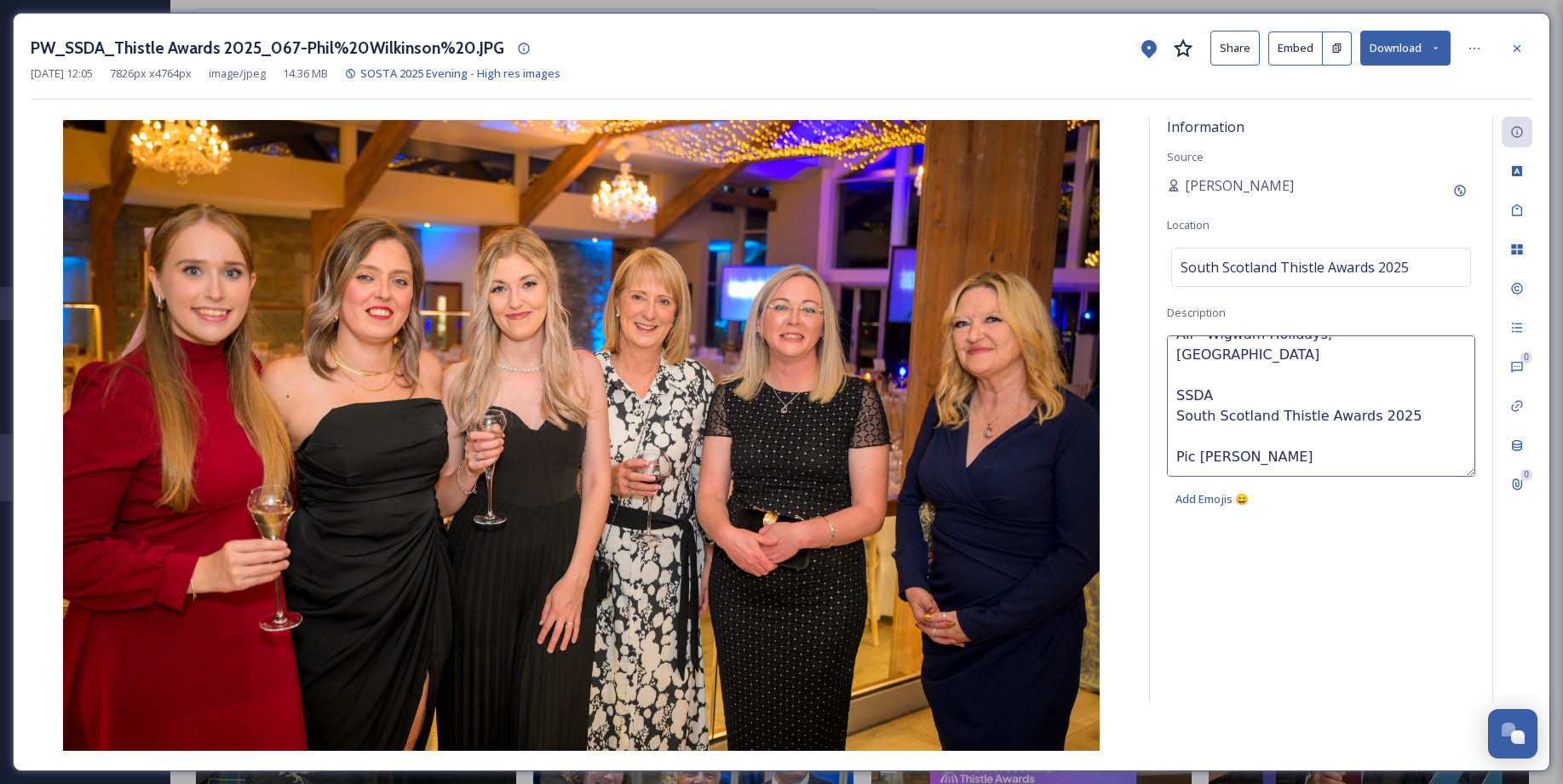
click at [1226, 518] on div "Information Source Sarah Macdonald Location South Scotland Thistle Awards 2025 …" at bounding box center [1321, 409] width 343 height 586
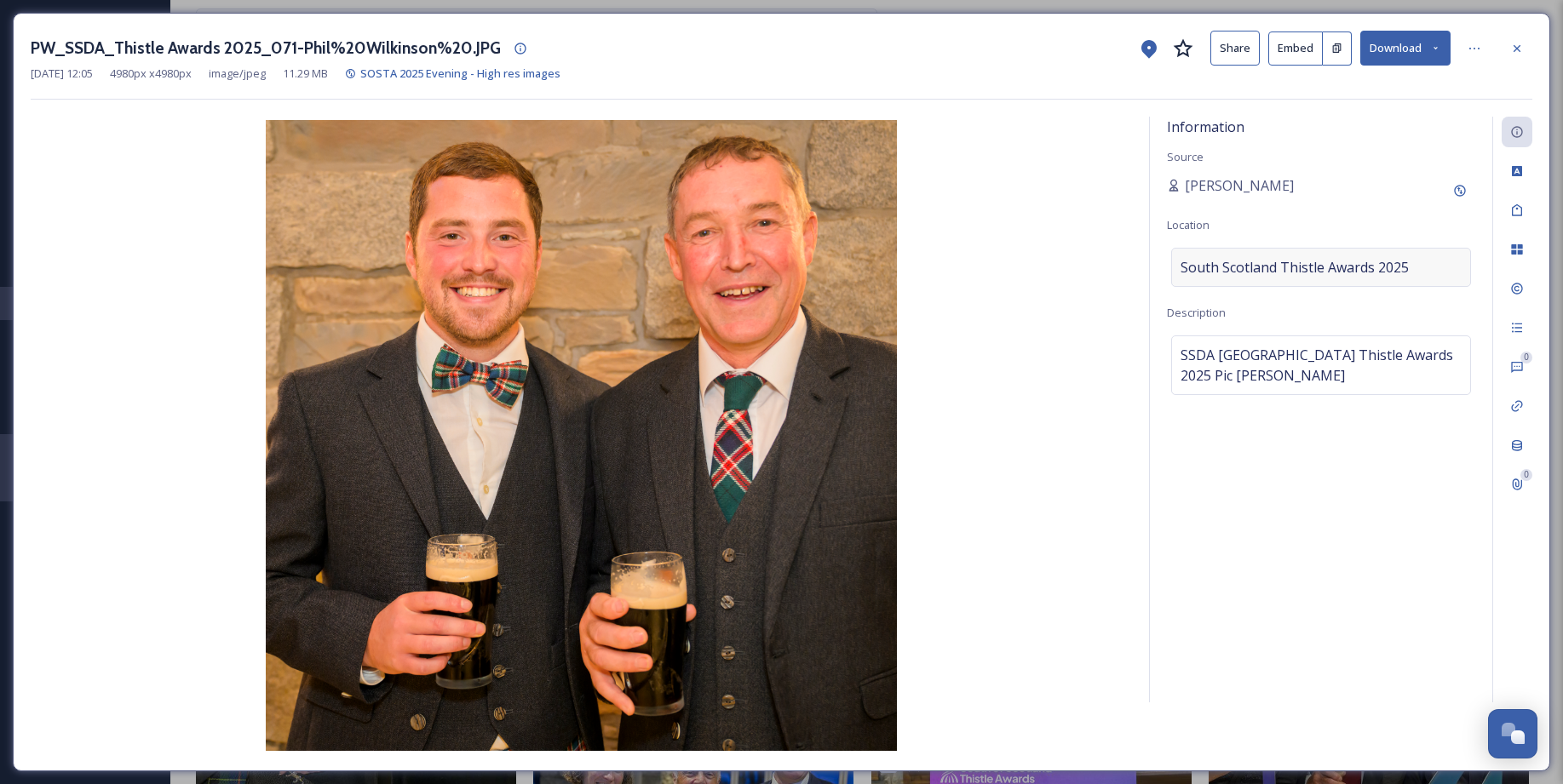
click at [1198, 257] on span "South Scotland Thistle Awards 2025" at bounding box center [1294, 267] width 228 height 20
click at [1178, 350] on div "SSDASouth Scotland Thistle Awards 2025Pic Phil Wilkinson" at bounding box center [1320, 365] width 300 height 59
click at [1172, 356] on textarea "SSDASouth Scotland Thistle Awards 2025Pic Phil Wilkinson" at bounding box center [1321, 406] width 309 height 142
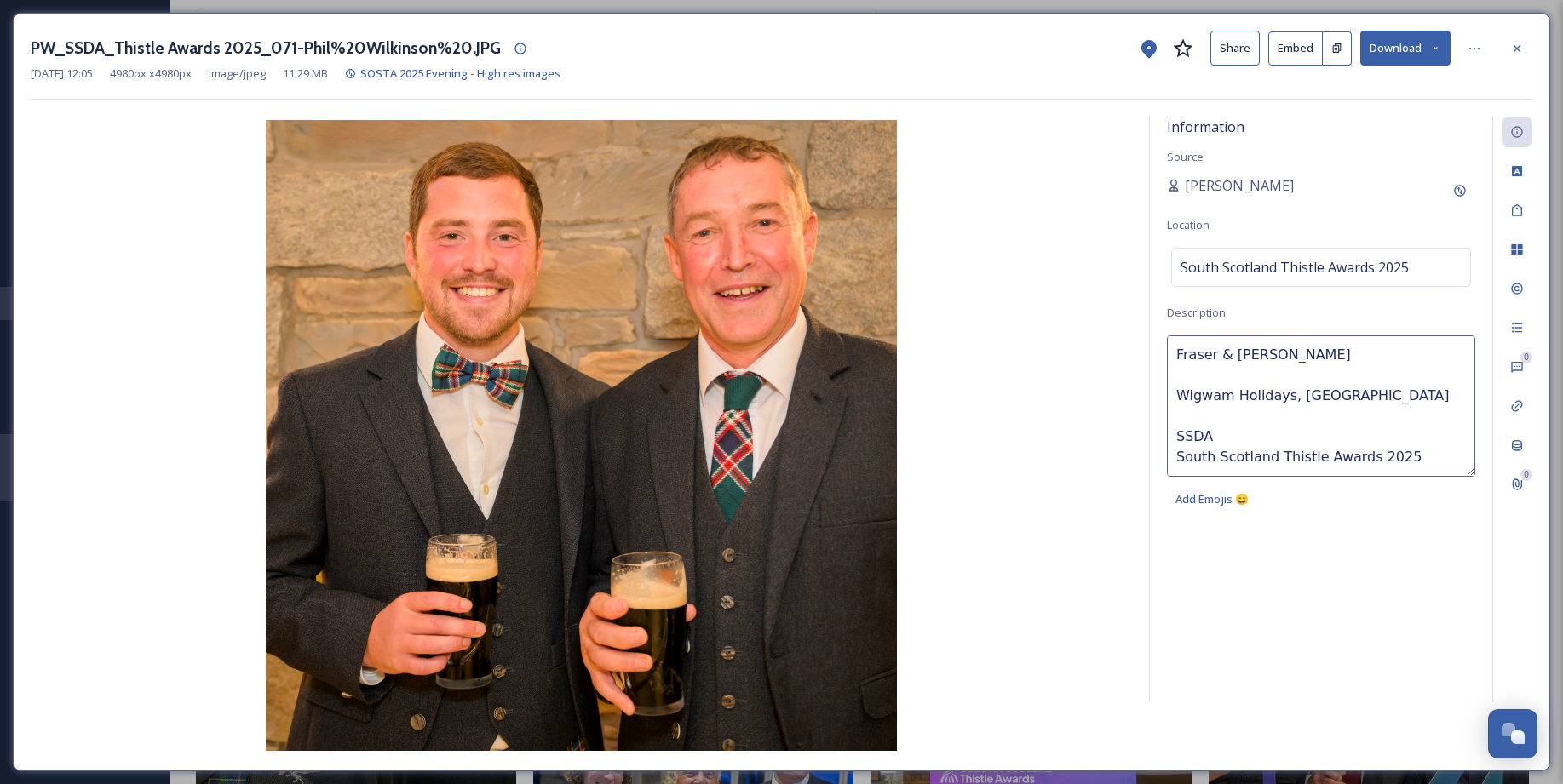
click at [1180, 393] on textarea "Fraser & Ian Galloway Wigwam Holidays, Wigtown SSDA South Scotland Thistle Awar…" at bounding box center [1321, 406] width 309 height 142
type textarea "Fraser & Ian Galloway Wigwam Holidays, Wigtown SSDA South Scotland Thistle Awar…"
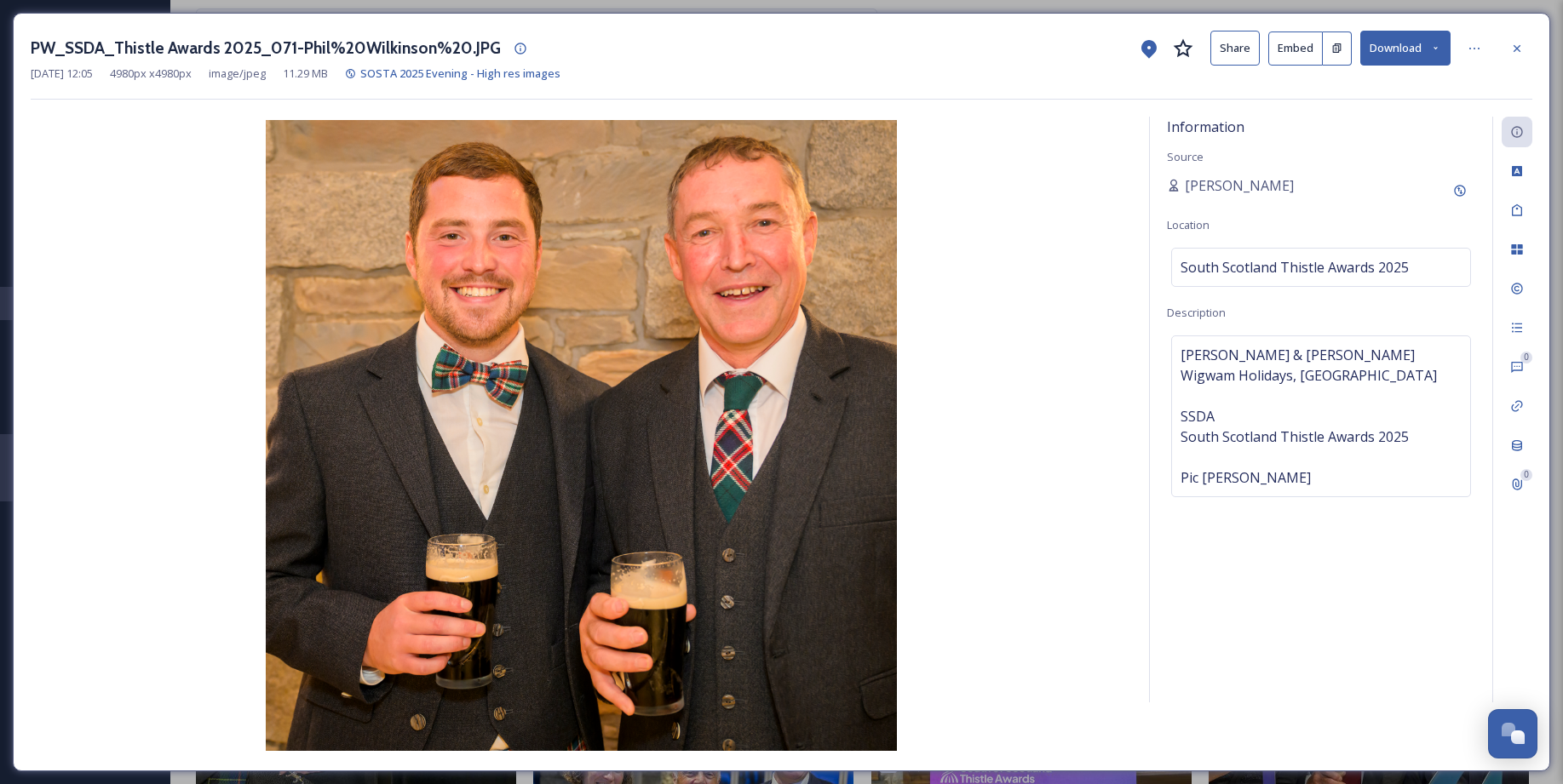
click at [154, 406] on img at bounding box center [581, 435] width 1101 height 631
click at [57, 429] on img at bounding box center [581, 435] width 1101 height 631
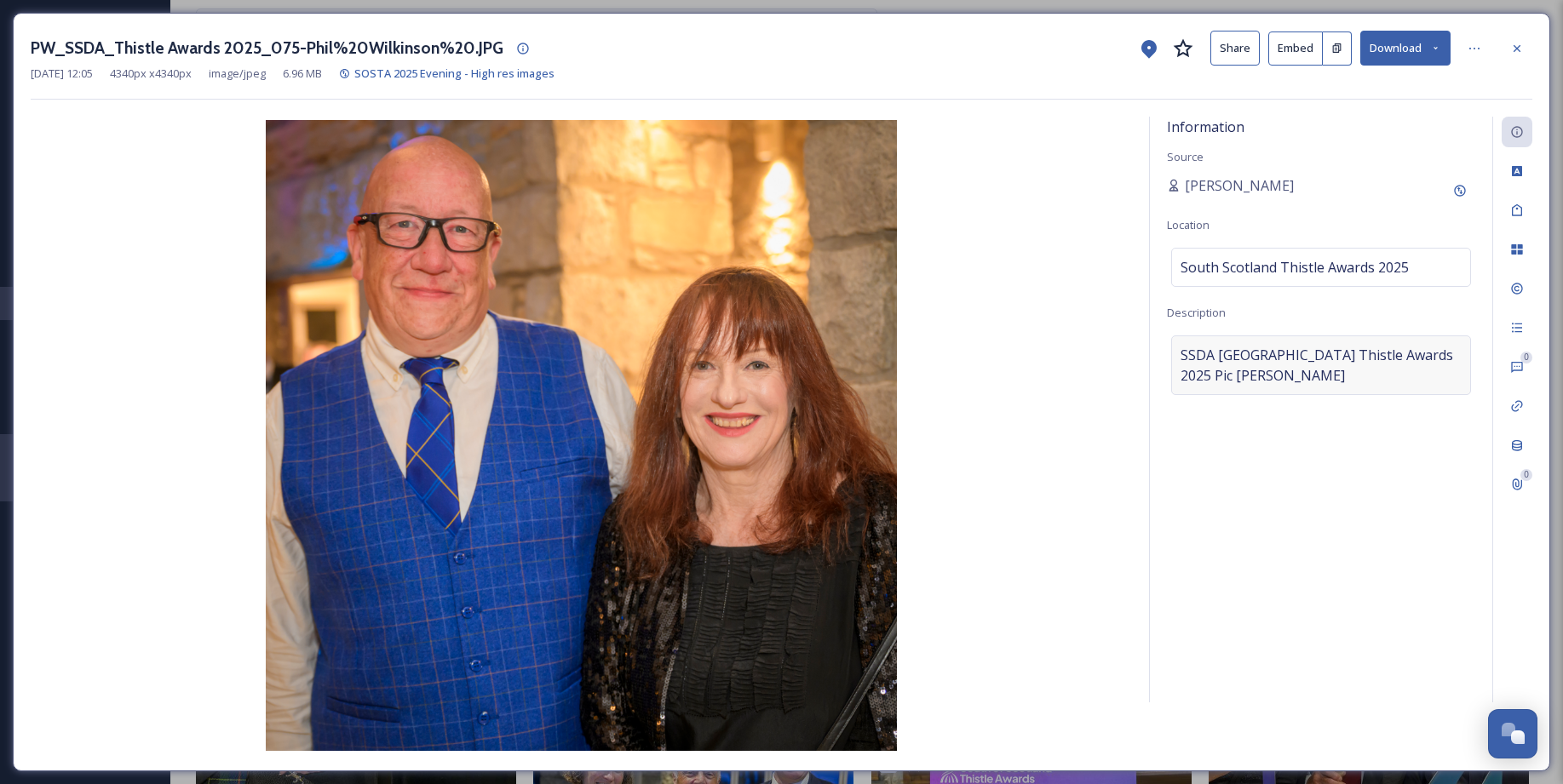
click at [1185, 346] on span "SSDASouth Scotland Thistle Awards 2025Pic Phil Wilkinson" at bounding box center [1320, 365] width 281 height 41
click at [1176, 354] on textarea "SSDASouth Scotland Thistle Awards 2025Pic Phil Wilkinson" at bounding box center [1321, 406] width 309 height 142
paste textarea "1. Joan McAlpine – Robert Burns Ellisland Farm Keith Mundell. – Johnstons of El…"
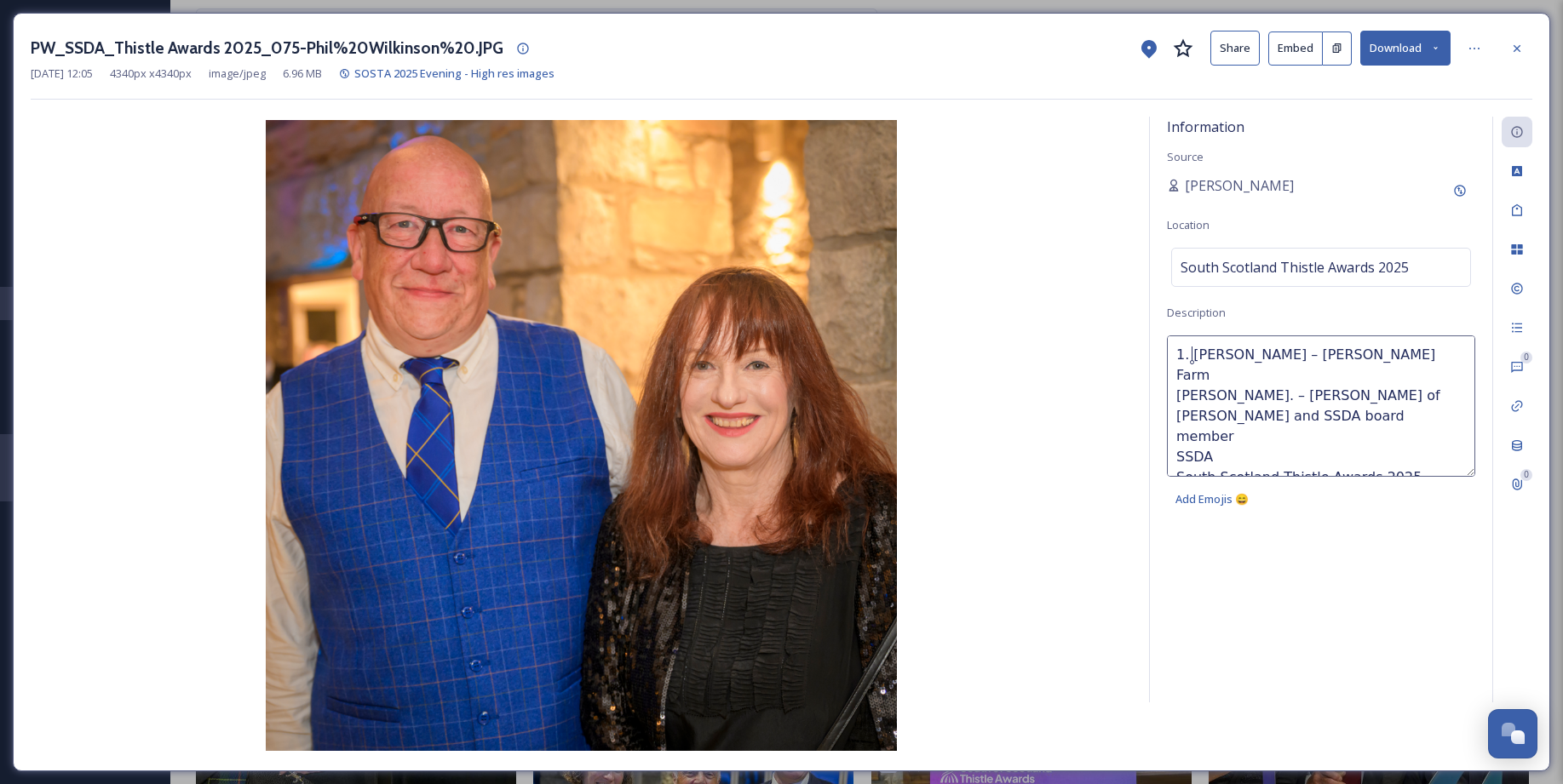
click at [1193, 354] on textarea "1. Joan McAlpine – Robert Burns Ellisland Farm Keith Mundell. – Johnstons of El…" at bounding box center [1321, 406] width 309 height 142
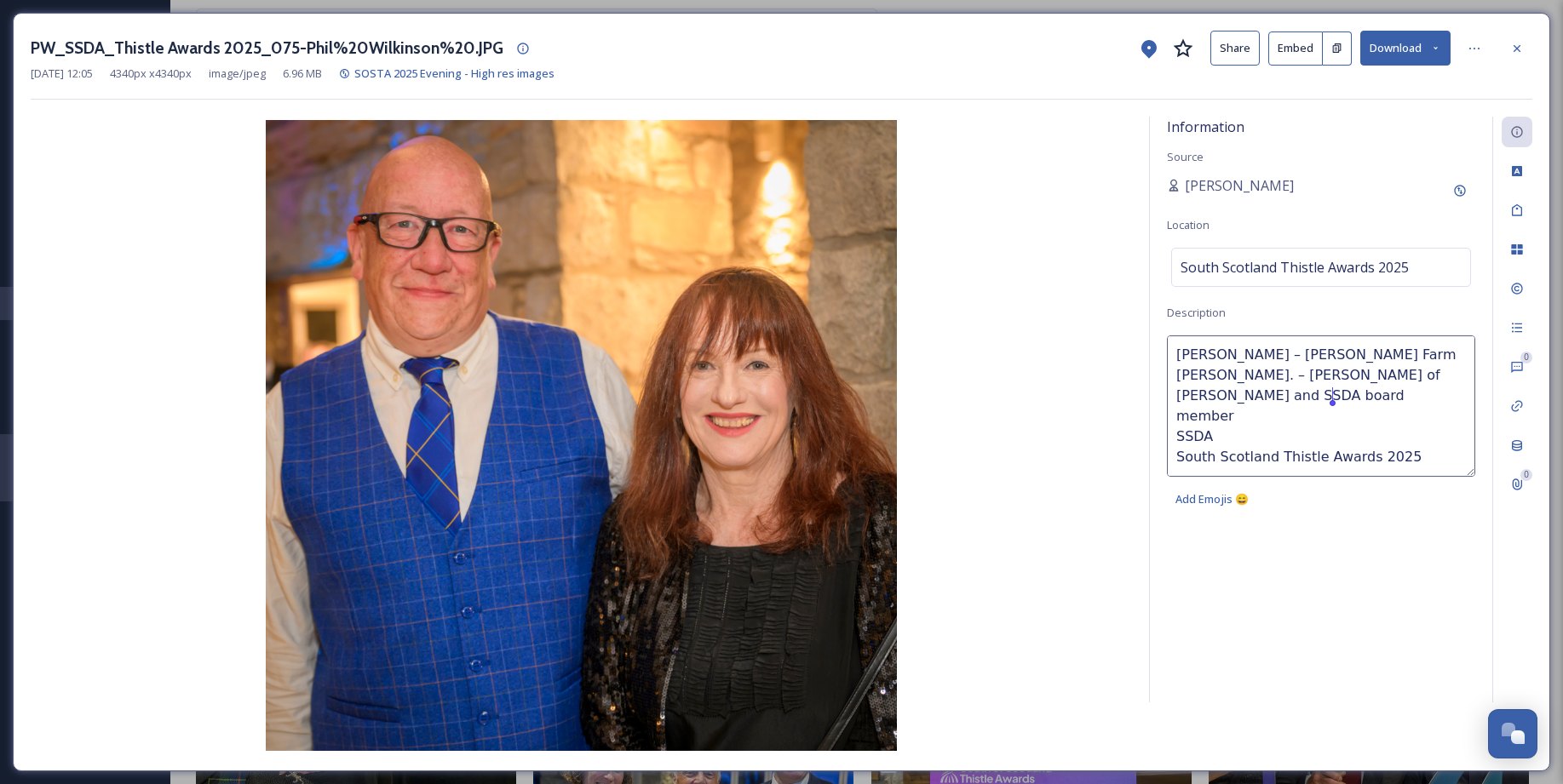
drag, startPoint x: 1179, startPoint y: 377, endPoint x: 1386, endPoint y: 404, distance: 208.8
click at [1386, 404] on textarea "Joan McAlpine – Robert Burns Ellisland Farm Keith Mundell. – Johnstons of Elgin…" at bounding box center [1321, 406] width 309 height 142
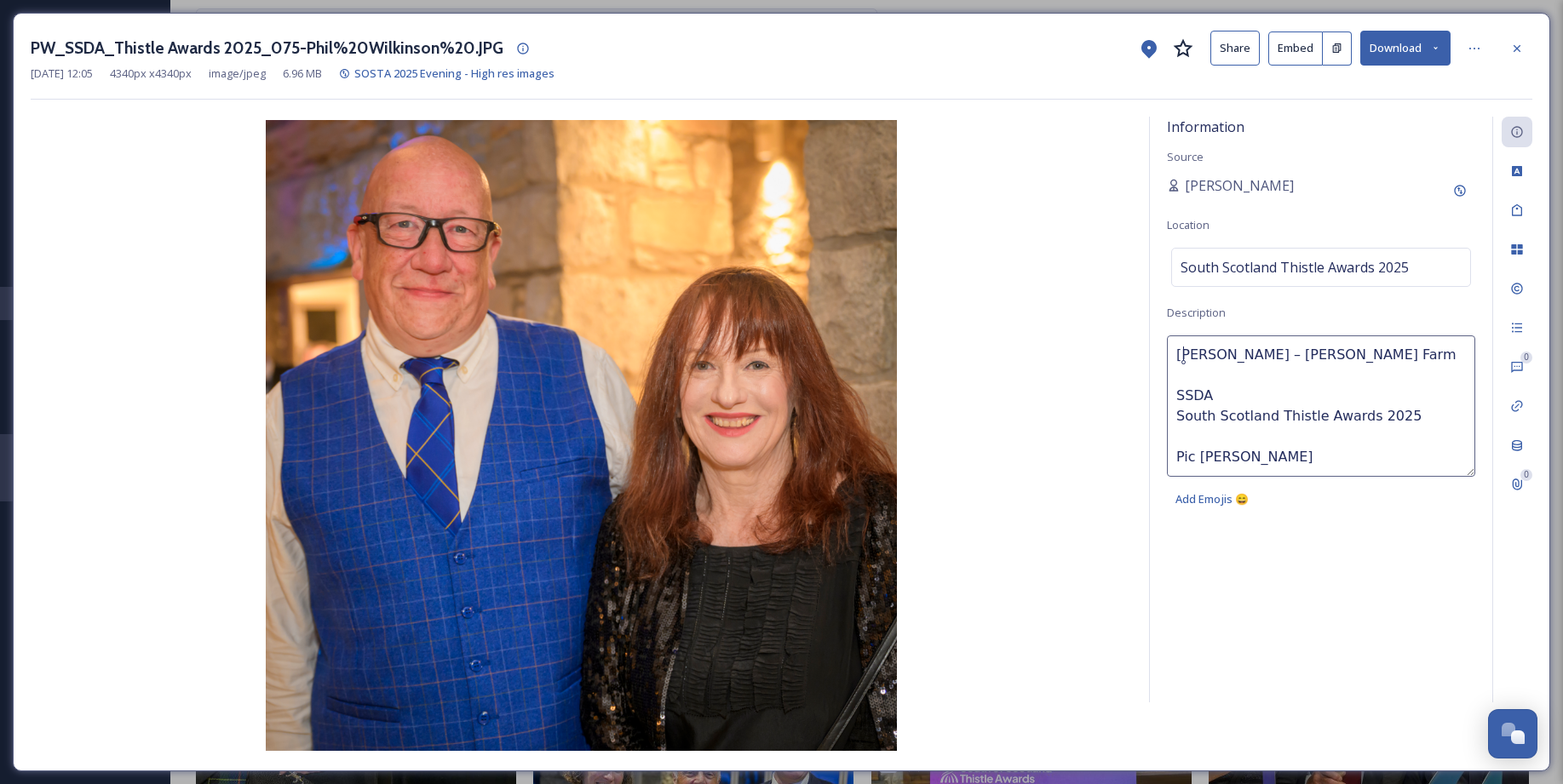
click at [1180, 356] on textarea "Joan McAlpine – Robert Burns Ellisland Farm SSDA South Scotland Thistle Awards …" at bounding box center [1321, 406] width 309 height 142
paste textarea "Keith Mundell. – Johnstons of Elgin Hawick and SSDA board member"
click at [1275, 352] on textarea "Keith Mundell. – Johnstons of Elgin Hawick and SSDA board member Joan McAlpine …" at bounding box center [1321, 406] width 309 height 142
click at [1289, 356] on textarea "Keith Mundell, Johnstons of Elgin Hawick and SSDA board member Joan McAlpine – …" at bounding box center [1321, 406] width 309 height 142
click at [0, 0] on lt-span "Johnston's" at bounding box center [0, 0] width 0 height 0
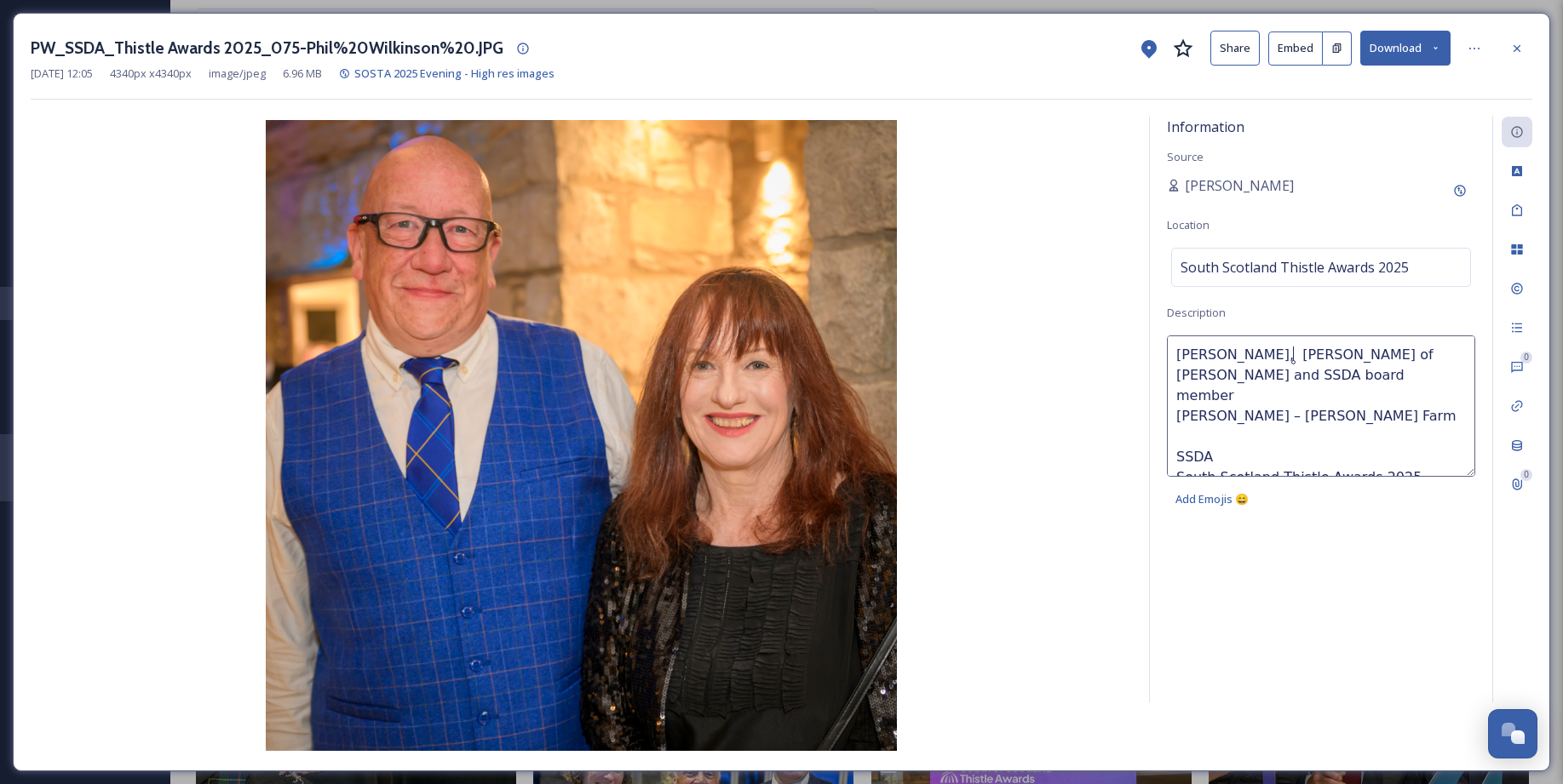
type textarea "Keith Mundell, Johnston's of Elgin Hawick and SSDA board member Joan McAlpine –…"
click at [1388, 394] on textarea "Keith Mundell, Johnston's of Elgin Hawick and SSDA board member Joan McAlpine –…" at bounding box center [1321, 406] width 309 height 142
click at [1236, 422] on textarea "Keith Mundell, Johnston's of Elgin Hawick and SSDA board member Joan McAlpine –…" at bounding box center [1321, 406] width 309 height 142
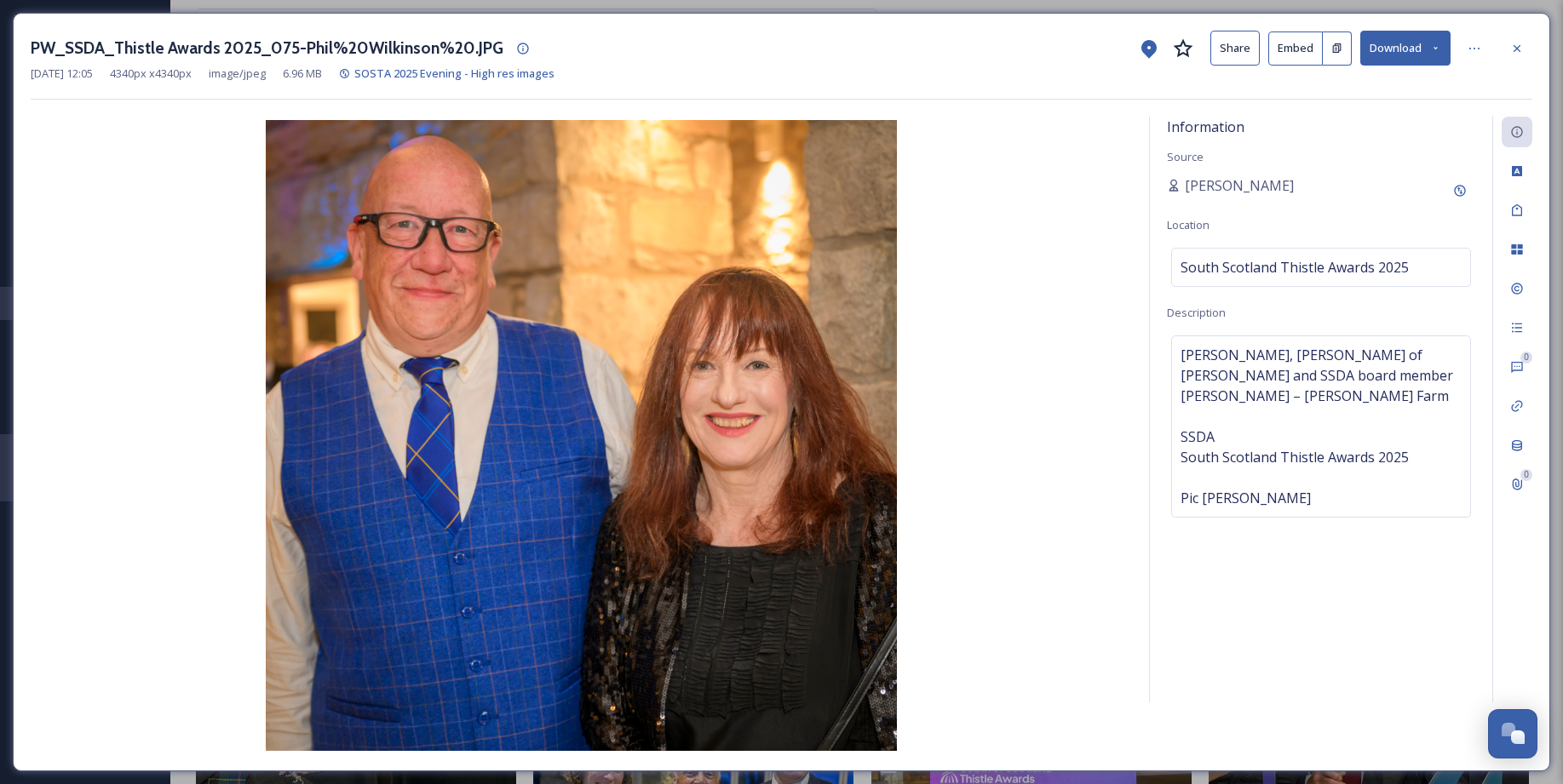
click at [1003, 432] on img at bounding box center [581, 435] width 1101 height 631
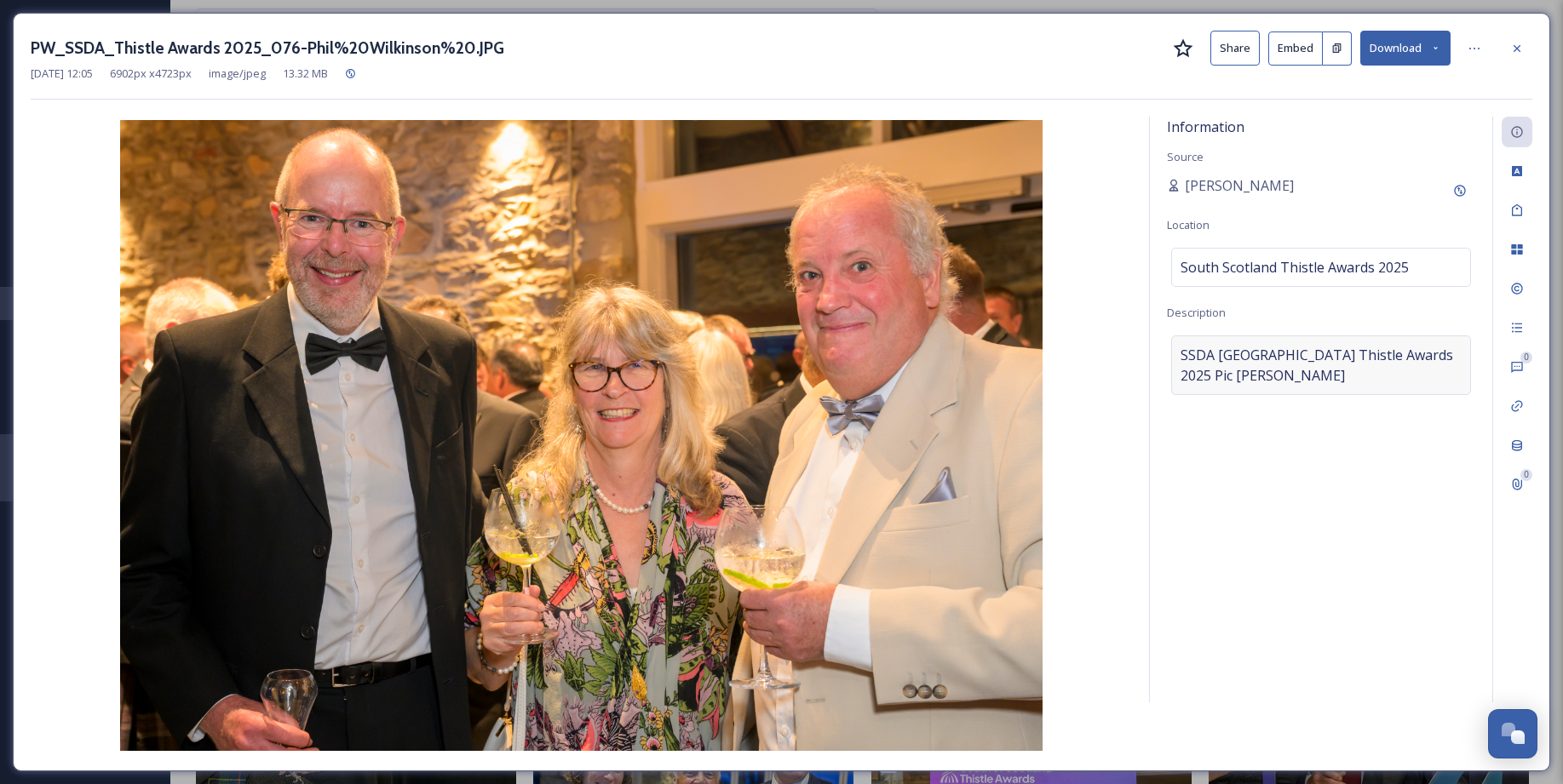
drag, startPoint x: 1278, startPoint y: 343, endPoint x: 1259, endPoint y: 343, distance: 19.0
click at [1259, 343] on div "SSDASouth Scotland Thistle Awards 2025Pic Phil Wilkinson" at bounding box center [1320, 365] width 300 height 59
click at [1177, 354] on textarea "SSDASouth Scotland Thistle Awards 2025Pic Phil Wilkinson" at bounding box center [1321, 406] width 309 height 142
paste textarea "1. Ed Forest – Galloway and Southern Ayrshire Biosphere (GSAB) Heather & Richar…"
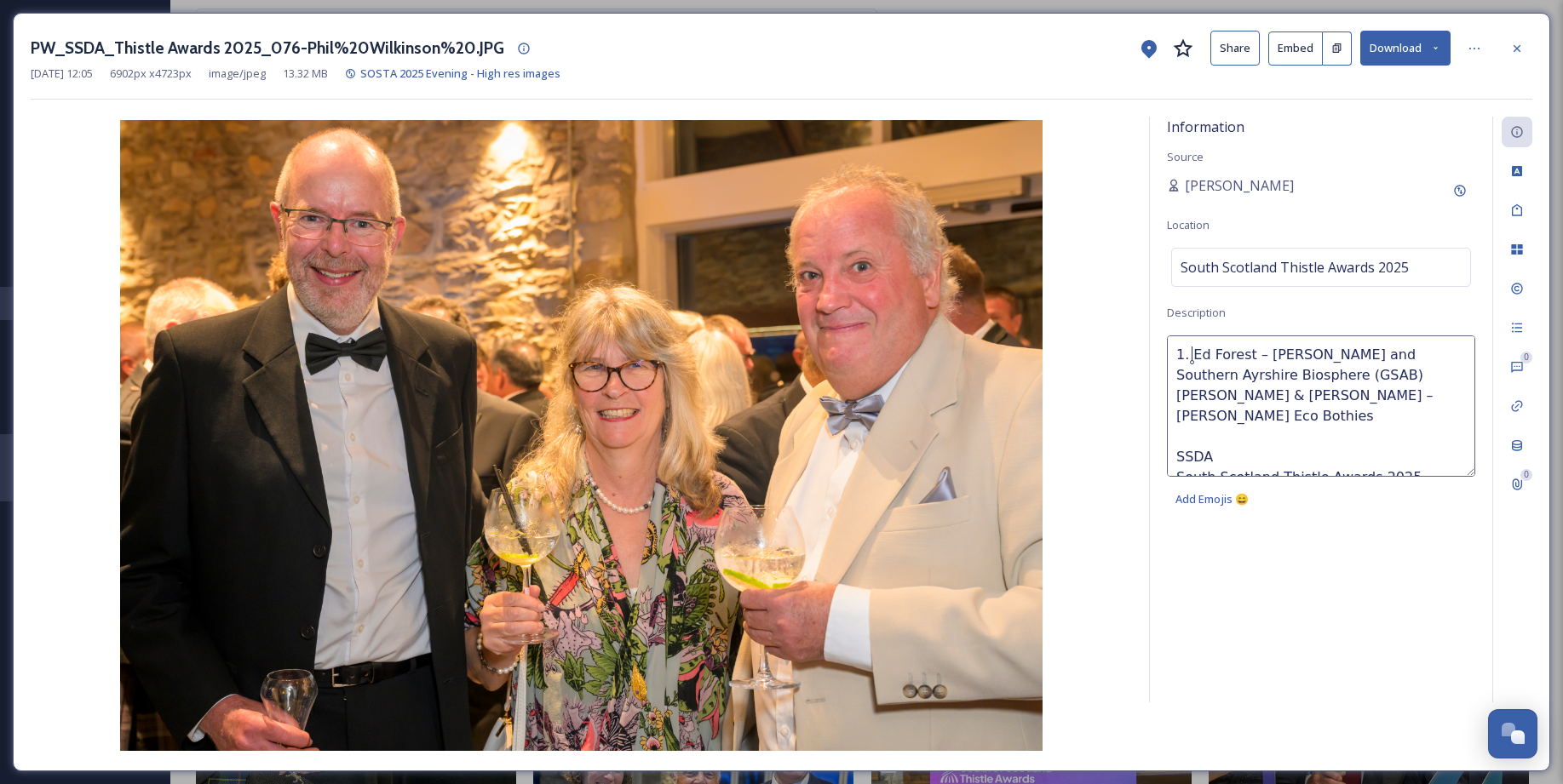
click at [1192, 352] on textarea "1. Ed Forest – Galloway and Southern Ayrshire Biosphere (GSAB) Heather & Richar…" at bounding box center [1321, 406] width 309 height 142
click at [1324, 373] on textarea "Ed Forest – Galloway and Southern Ayrshire Biosphere (GSAB) Heather & Richard H…" at bounding box center [1321, 406] width 309 height 142
type textarea "Ed Forest – Galloway and Southern Ayrshire Biosphere (GSAB) Heather & Richard H…"
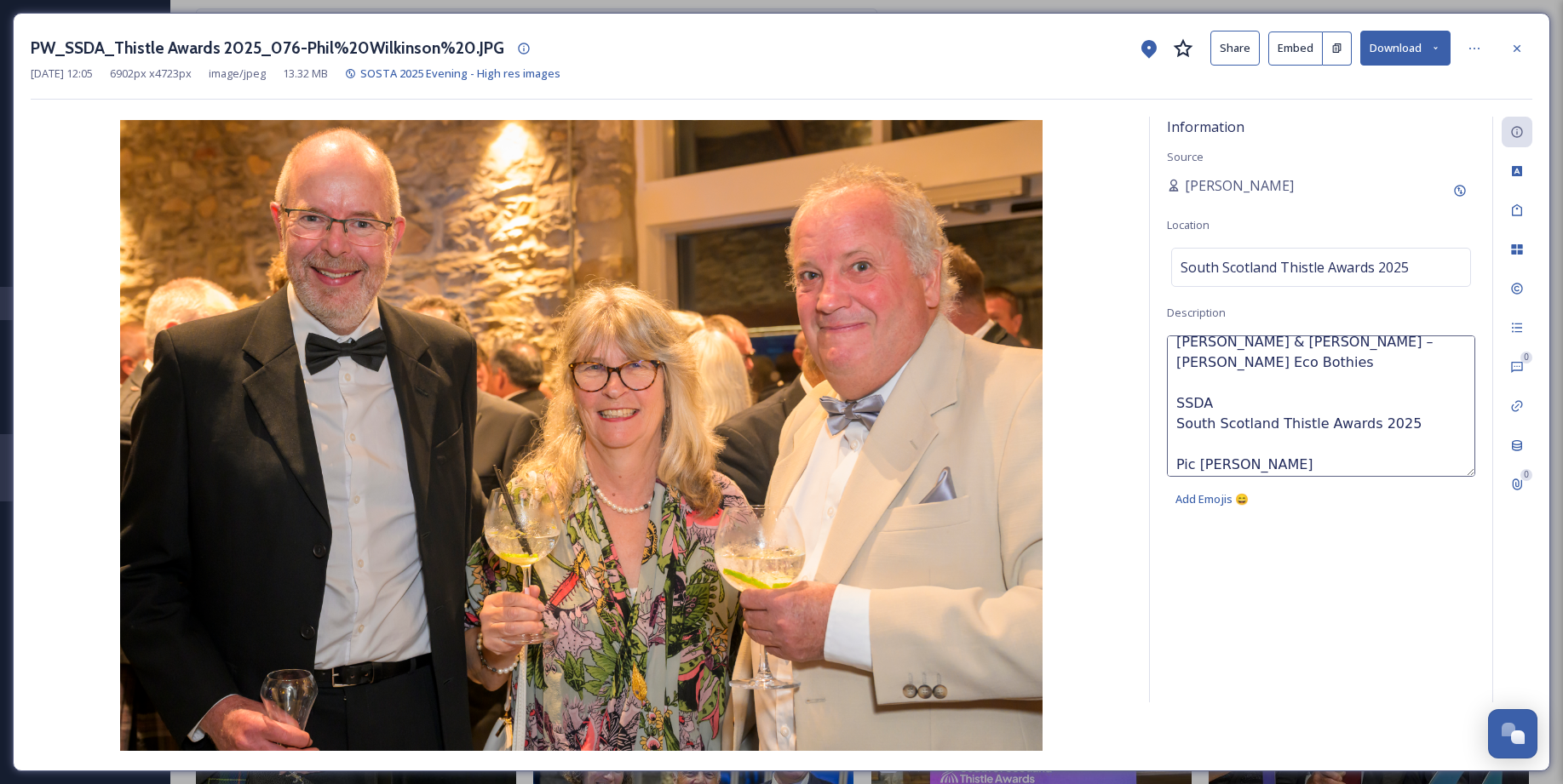
scroll to position [82, 0]
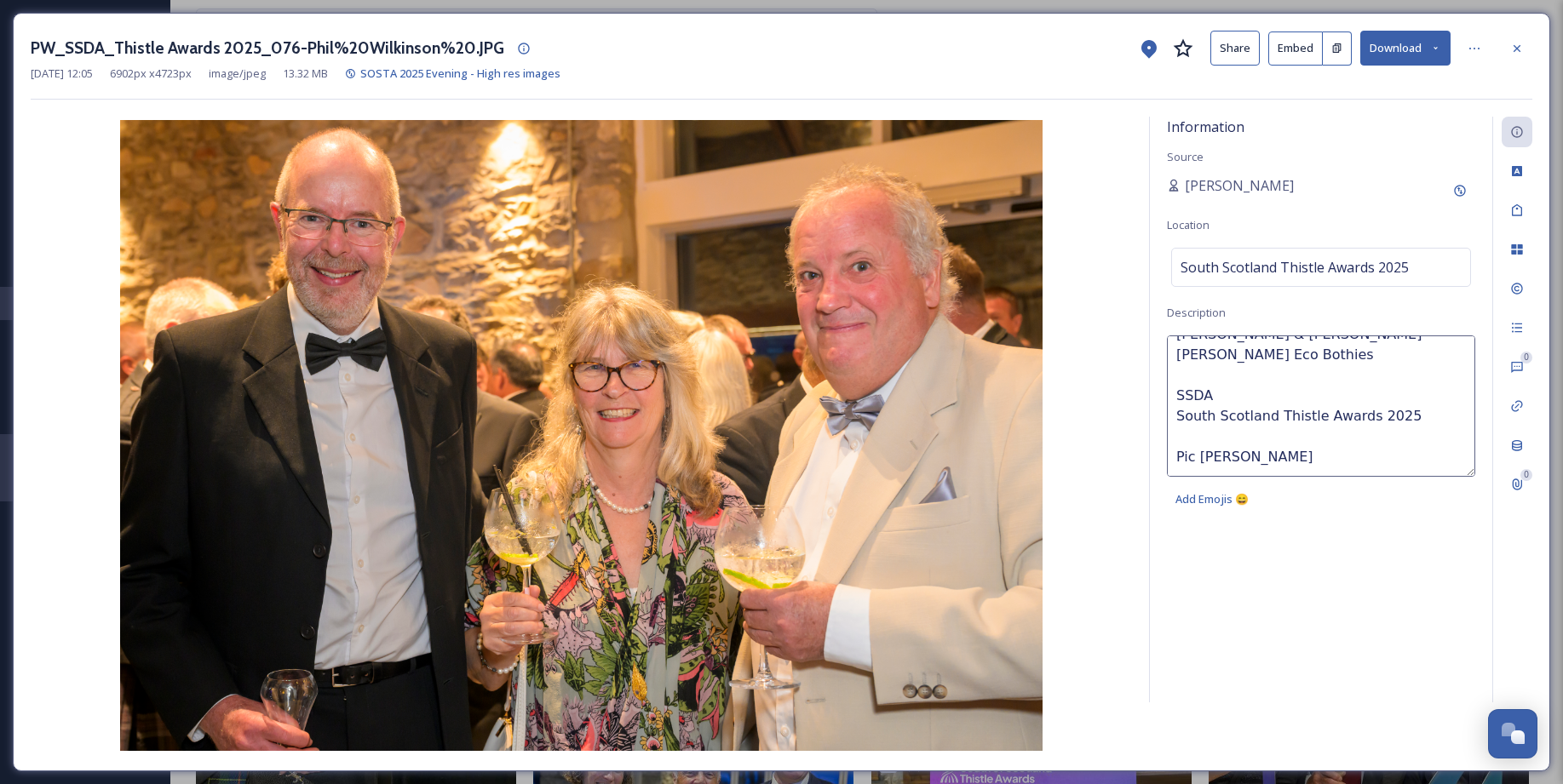
click at [1133, 452] on div "Information Source Sarah Macdonald Location South Scotland Thistle Awards 2025 …" at bounding box center [781, 434] width 1501 height 637
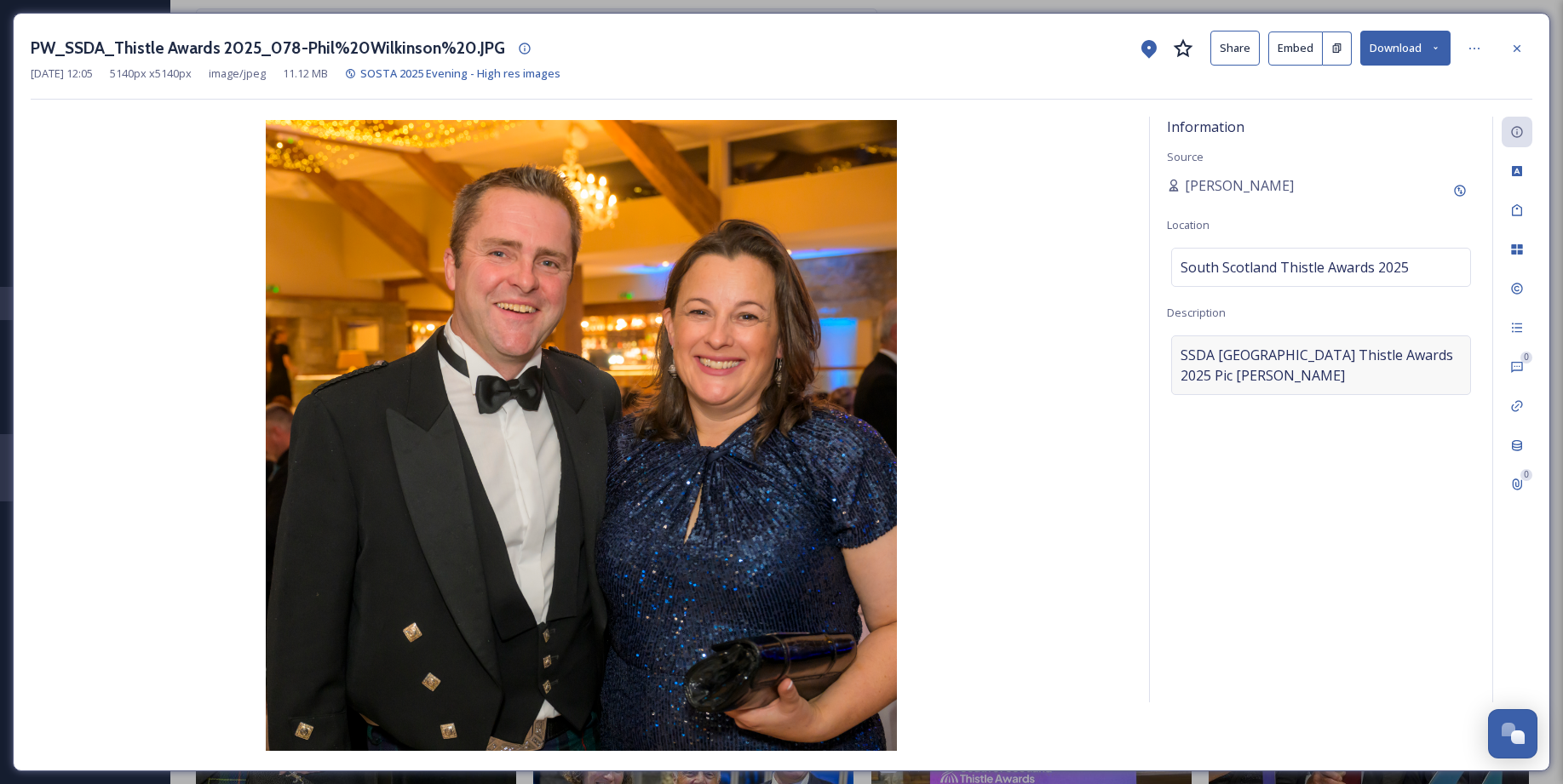
click at [1184, 345] on span "SSDASouth Scotland Thistle Awards 2025Pic Phil Wilkinson" at bounding box center [1320, 365] width 281 height 41
click at [1175, 352] on textarea "SSDASouth Scotland Thistle Awards 2025Pic Phil Wilkinson" at bounding box center [1321, 406] width 309 height 142
paste textarea "Robert & Lucy Wilson, Wilsons Farm & Kitchen"
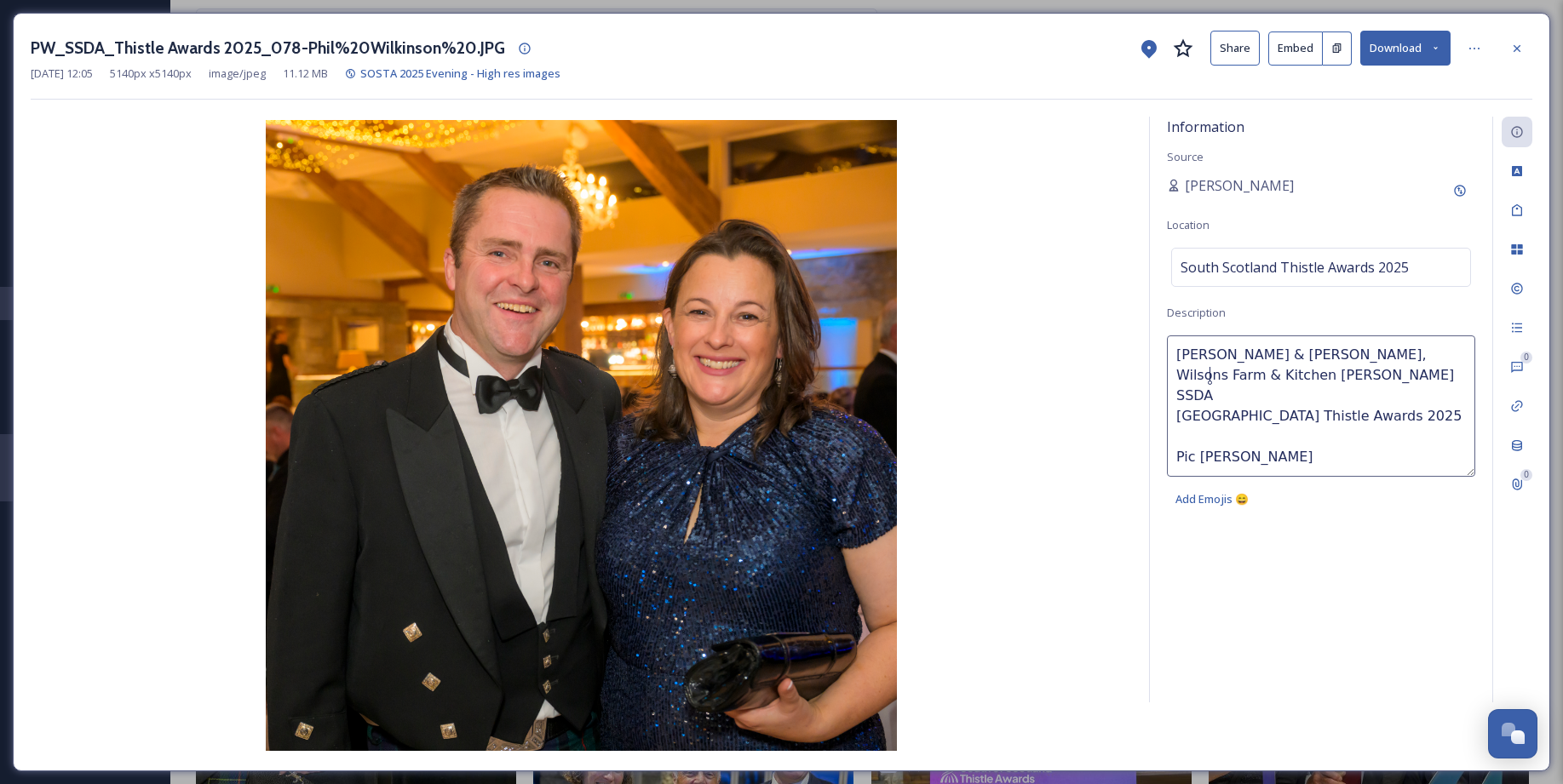
type textarea "Robert & Lucy Wilson, Wilsons Farm & Kitchen Kelso SSDA South Scotland Thistle …"
click at [106, 452] on img at bounding box center [581, 435] width 1101 height 631
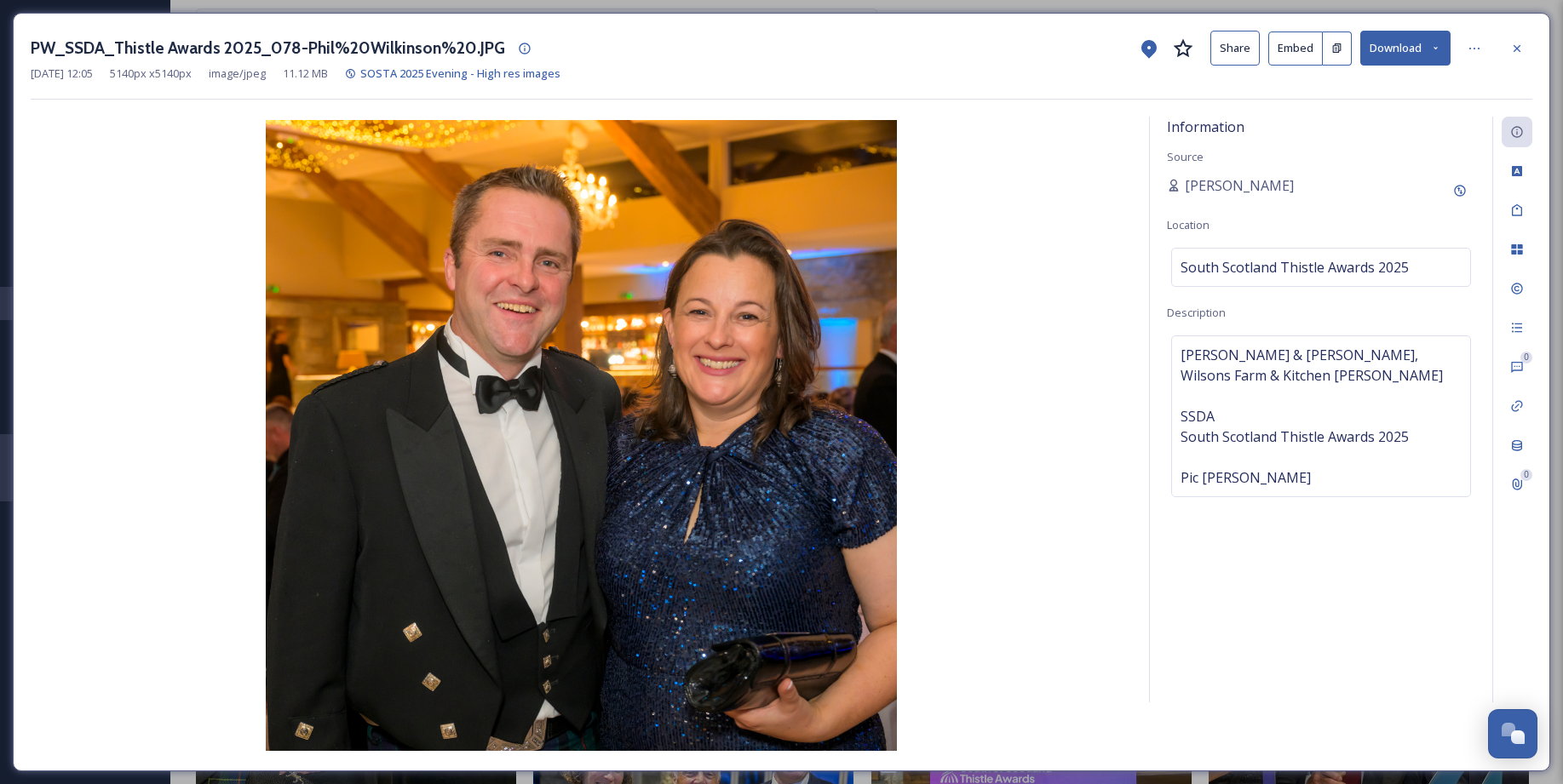
click at [973, 461] on img at bounding box center [581, 435] width 1101 height 631
click at [1384, 525] on div "Information Source Sarah Macdonald Location South Scotland Thistle Awards 2025 …" at bounding box center [1321, 409] width 343 height 586
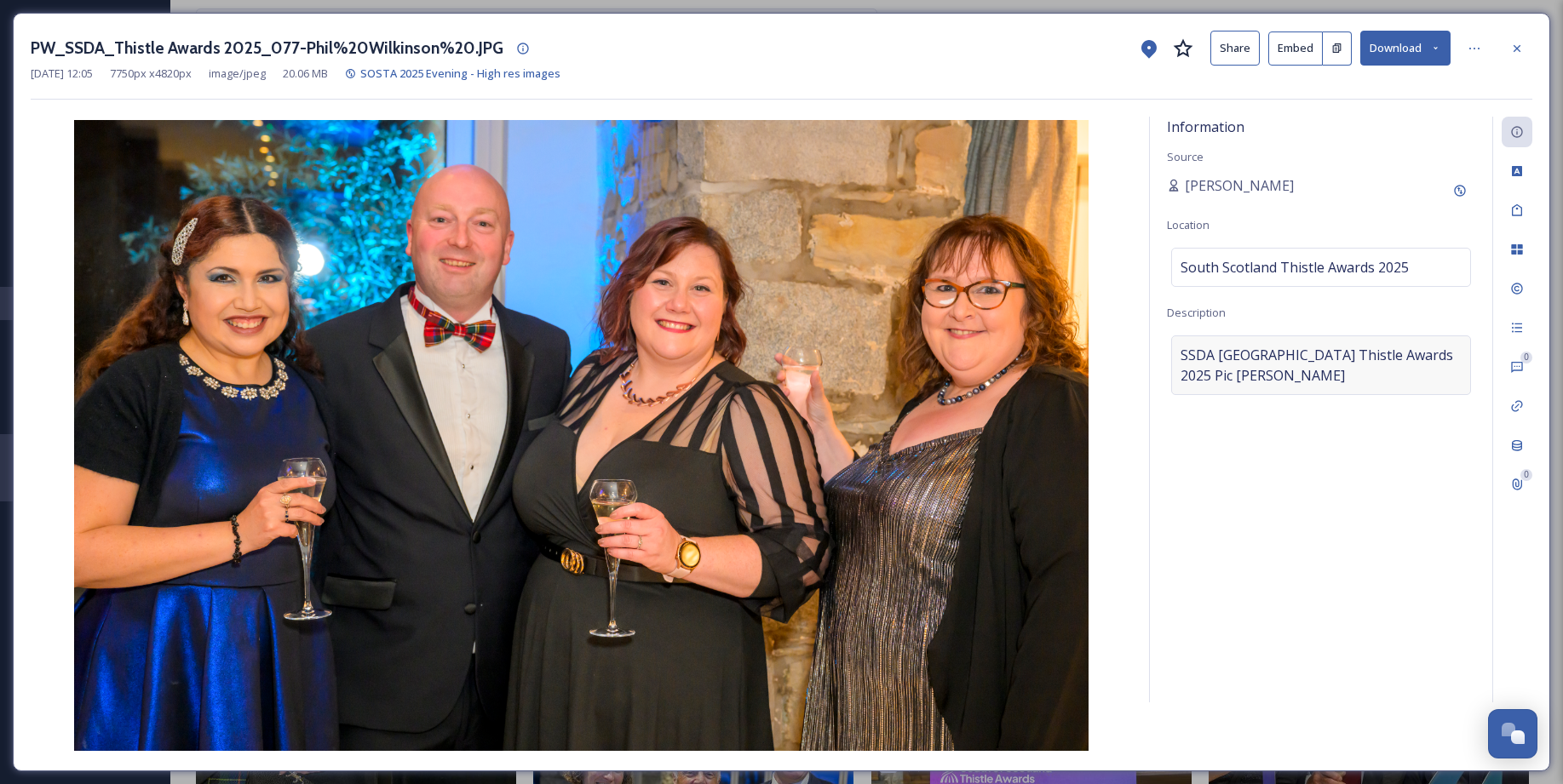
click at [1177, 351] on div "SSDASouth Scotland Thistle Awards 2025Pic Phil Wilkinson" at bounding box center [1320, 365] width 300 height 59
click at [1180, 351] on textarea "SSDASouth Scotland Thistle Awards 2025Pic Phil Wilkinson" at bounding box center [1321, 406] width 309 height 142
click at [1176, 354] on textarea "SSDASouth Scotland Thistle Awards 2025Pic Phil Wilkinson" at bounding box center [1321, 406] width 309 height 142
paste textarea "1. Thania Meneses Flores & Francis Mann – Trimontium Museum Stewart & Karen Wil…"
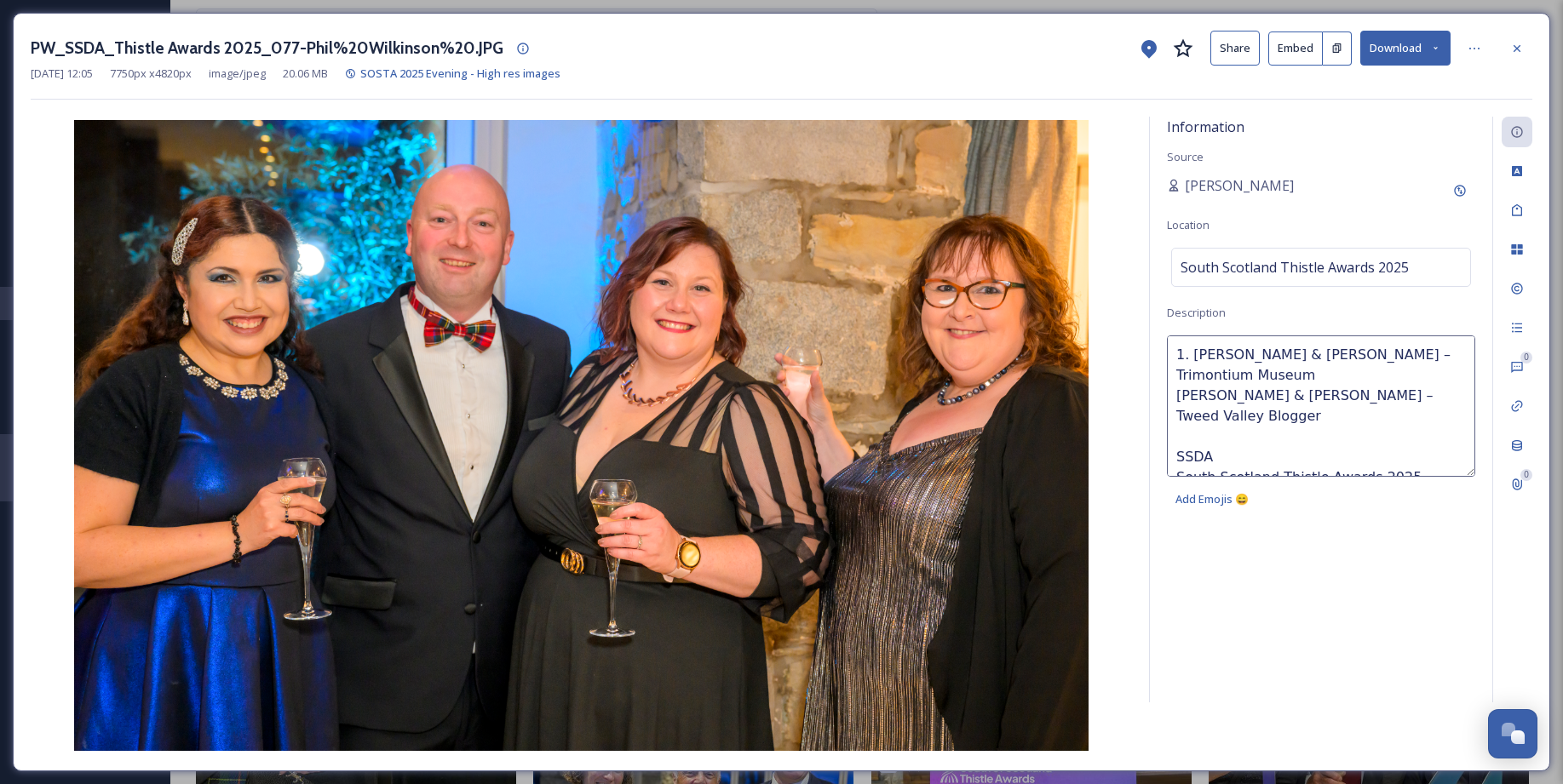
click at [1195, 355] on textarea "1. Thania Meneses Flores & Francis Mann – Trimontium Museum Stewart & Karen Wil…" at bounding box center [1321, 406] width 309 height 142
drag, startPoint x: 1336, startPoint y: 357, endPoint x: 1371, endPoint y: 378, distance: 40.8
click at [1371, 378] on textarea "Thania Meneses Flores & Francis Mann – Trimontium Museum Stewart & Karen Wilson…" at bounding box center [1321, 406] width 309 height 142
click at [1359, 373] on textarea "Thania Meneses Flores & Francis Mann – Trimontium Museum Stewart & Karen Wilson…" at bounding box center [1321, 406] width 309 height 142
drag, startPoint x: 1335, startPoint y: 355, endPoint x: 1416, endPoint y: 353, distance: 81.0
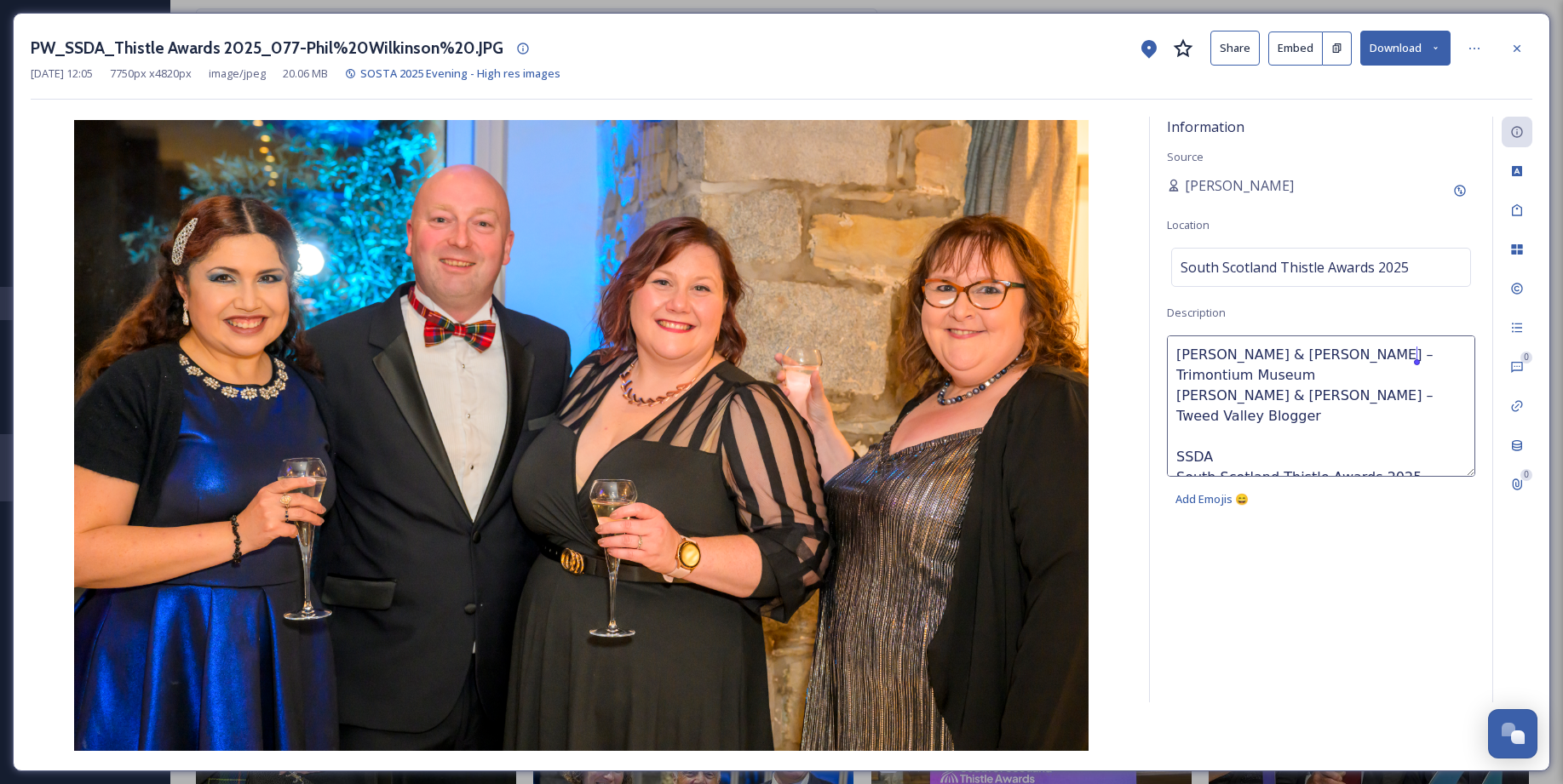
click at [1416, 353] on textarea "Thania Meneses Flores & Francis Mann – Trimontium Museum Stewart & Karen Wilson…" at bounding box center [1321, 406] width 309 height 142
click at [1459, 362] on textarea "Thania Meneses Flores, Trimontium Museum Stewart & Karen Wilson – Tweed Valley …" at bounding box center [1321, 406] width 309 height 142
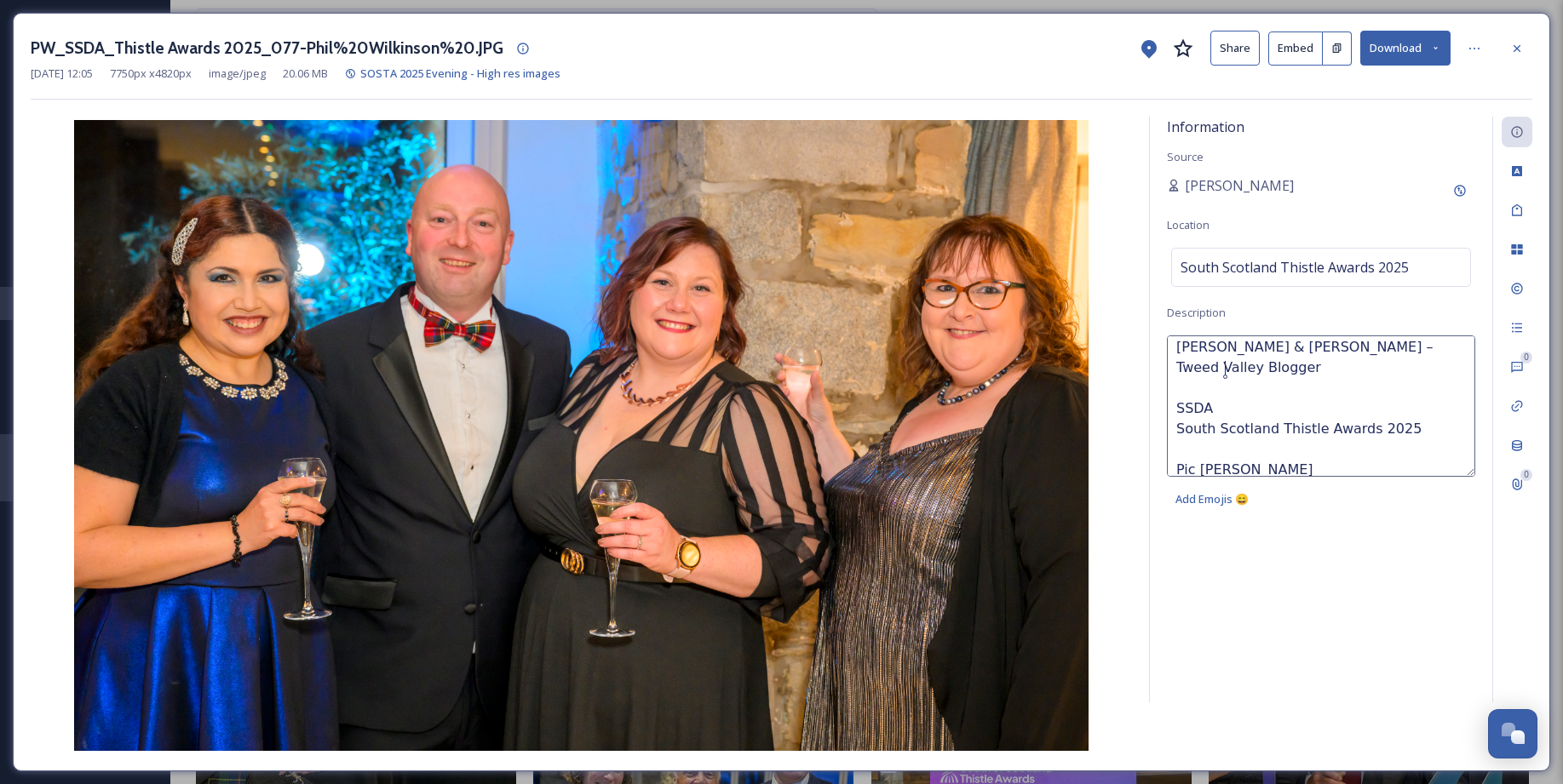
scroll to position [29, 0]
click at [1207, 405] on textarea "Thania Meneses Flores, Trimontium Museum Melrose Stewart & Karen Wilson – Tweed…" at bounding box center [1321, 406] width 309 height 142
paste textarea "Francis Mann – Trimontium Museum"
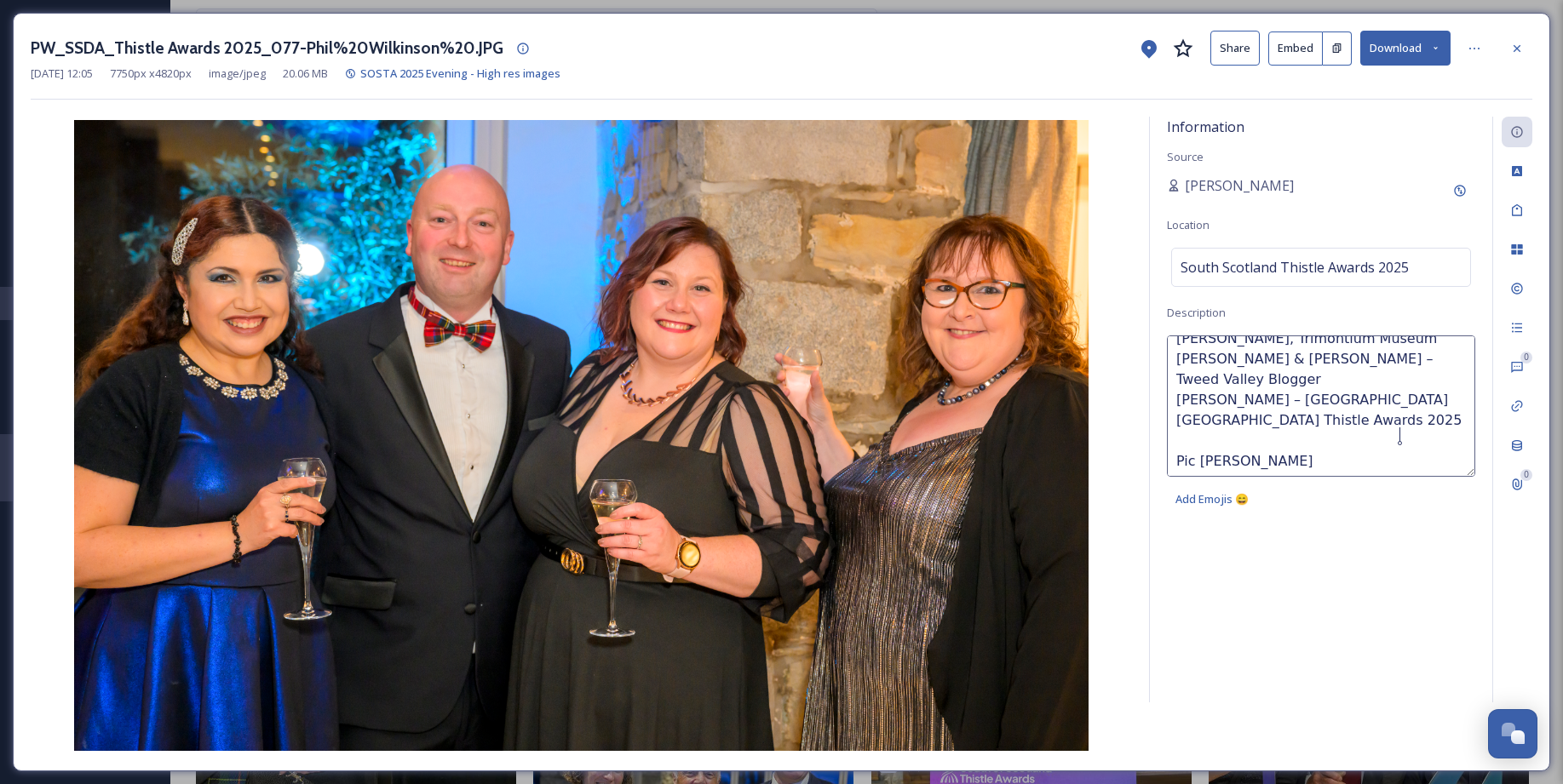
scroll to position [0, 0]
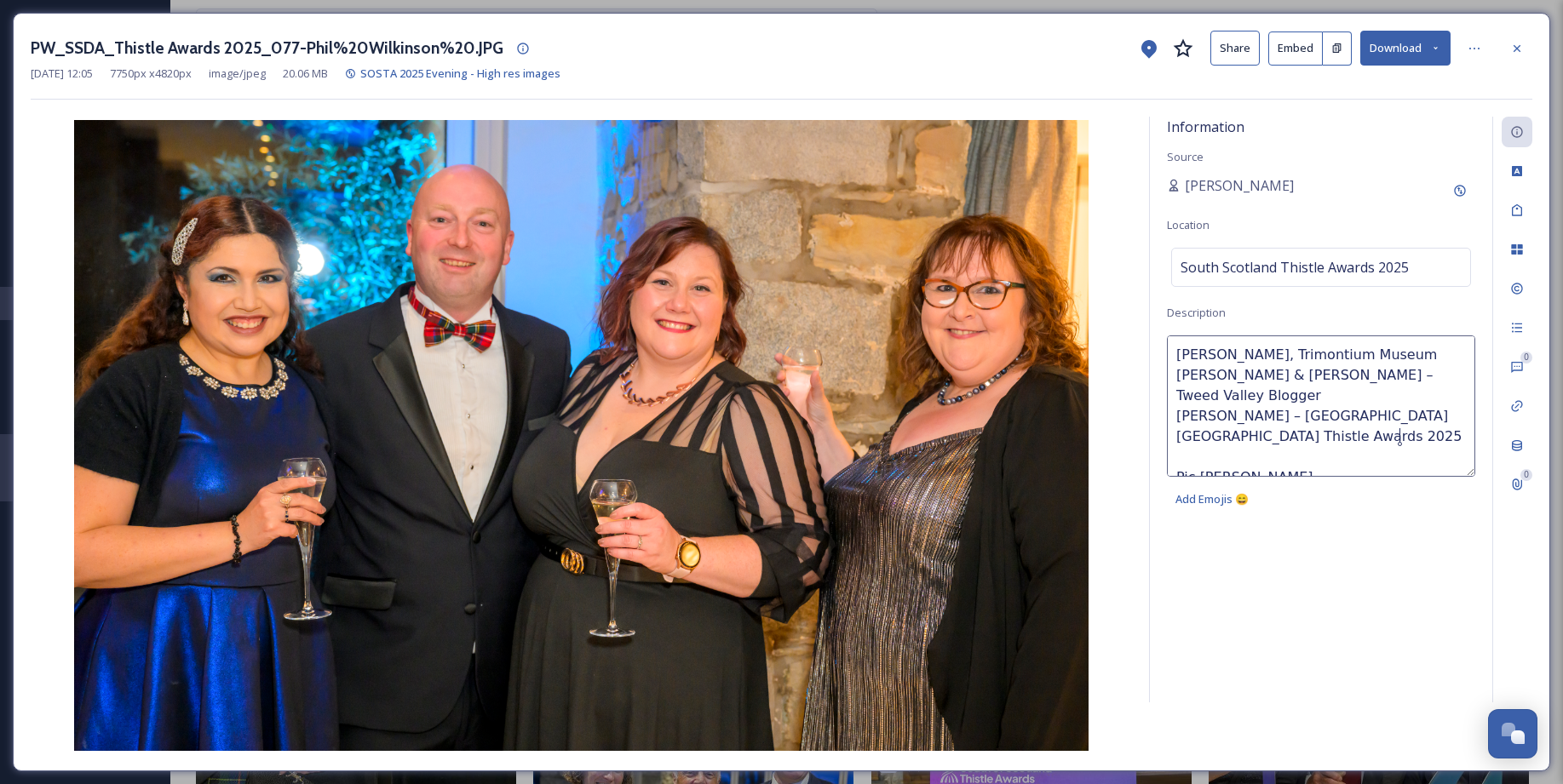
click at [1276, 437] on textarea "Thania Meneses Flores, Trimontium Museum Melrose Stewart & Karen Wilson – Tweed…" at bounding box center [1321, 406] width 309 height 142
click at [1409, 439] on textarea "Thania Meneses Flores, Trimontium Museum Melrose Stewart & Karen Wilson – Tweed…" at bounding box center [1321, 406] width 309 height 142
type textarea "Thania Meneses Flores, Trimontium Museum Melrose Stewart & Karen Wilson – Tweed…"
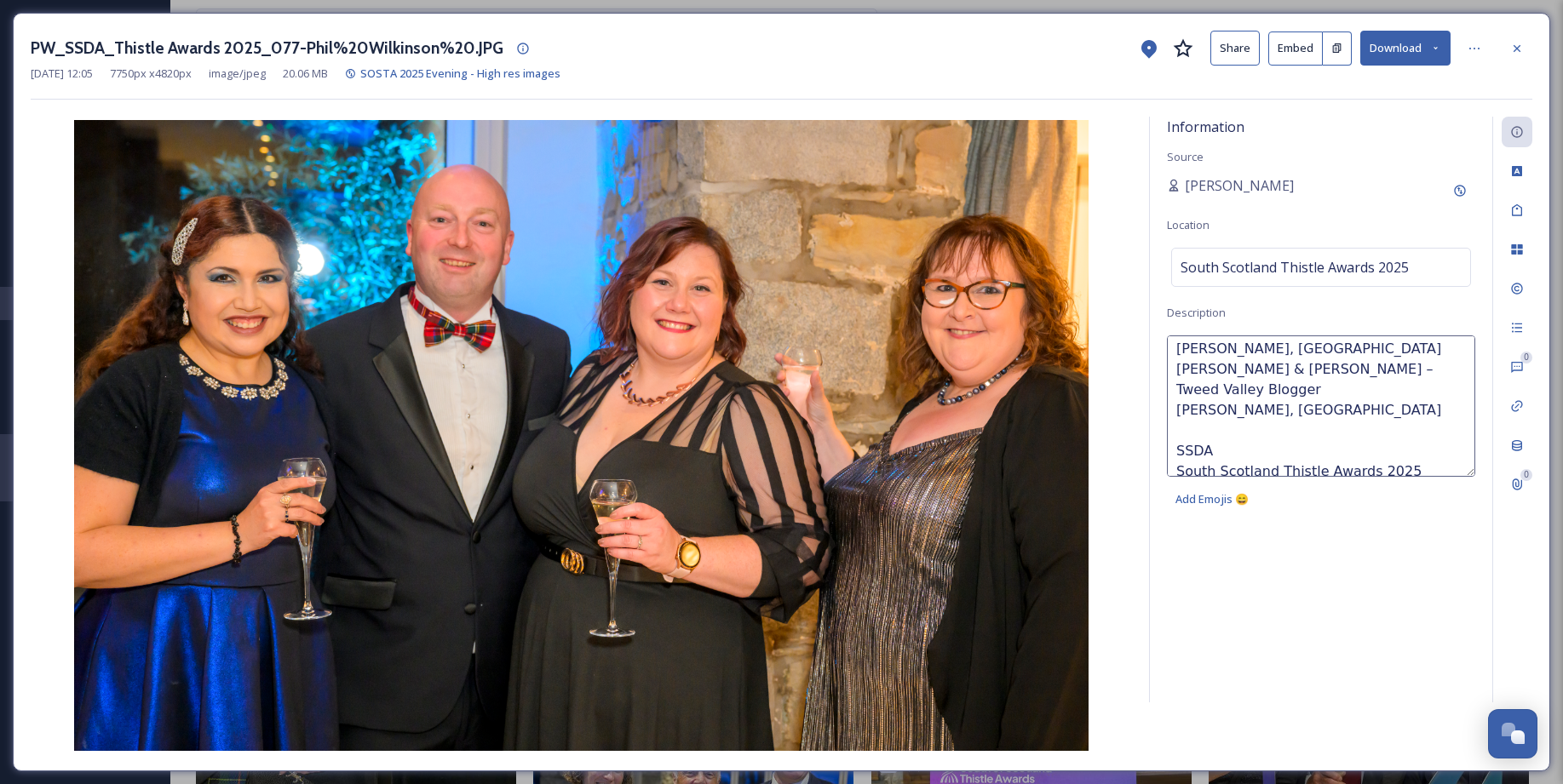
scroll to position [7, 0]
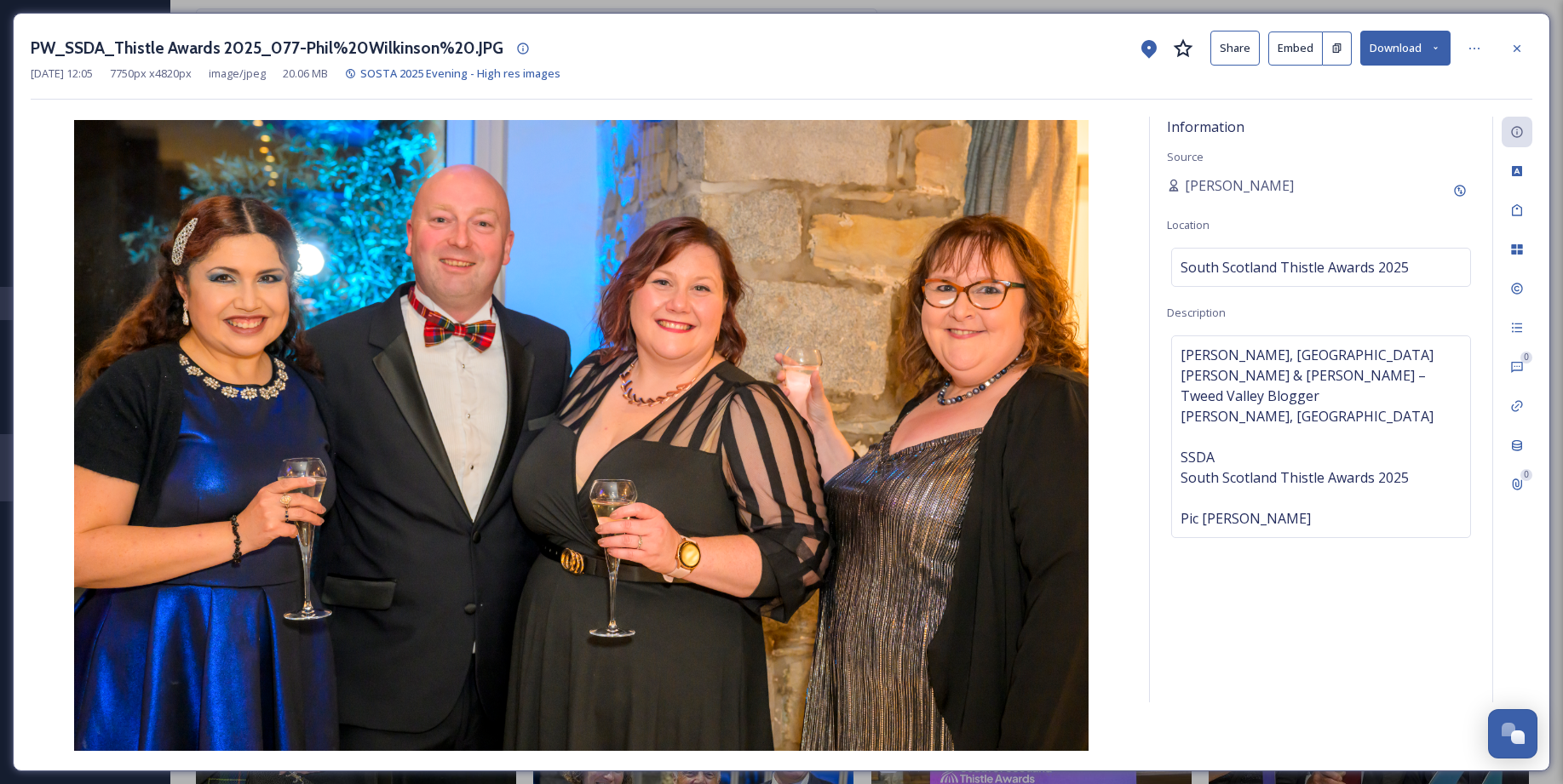
click at [1219, 616] on div "Information Source Sarah Macdonald Location South Scotland Thistle Awards 2025 …" at bounding box center [1321, 409] width 343 height 586
click at [66, 485] on img at bounding box center [581, 435] width 1101 height 631
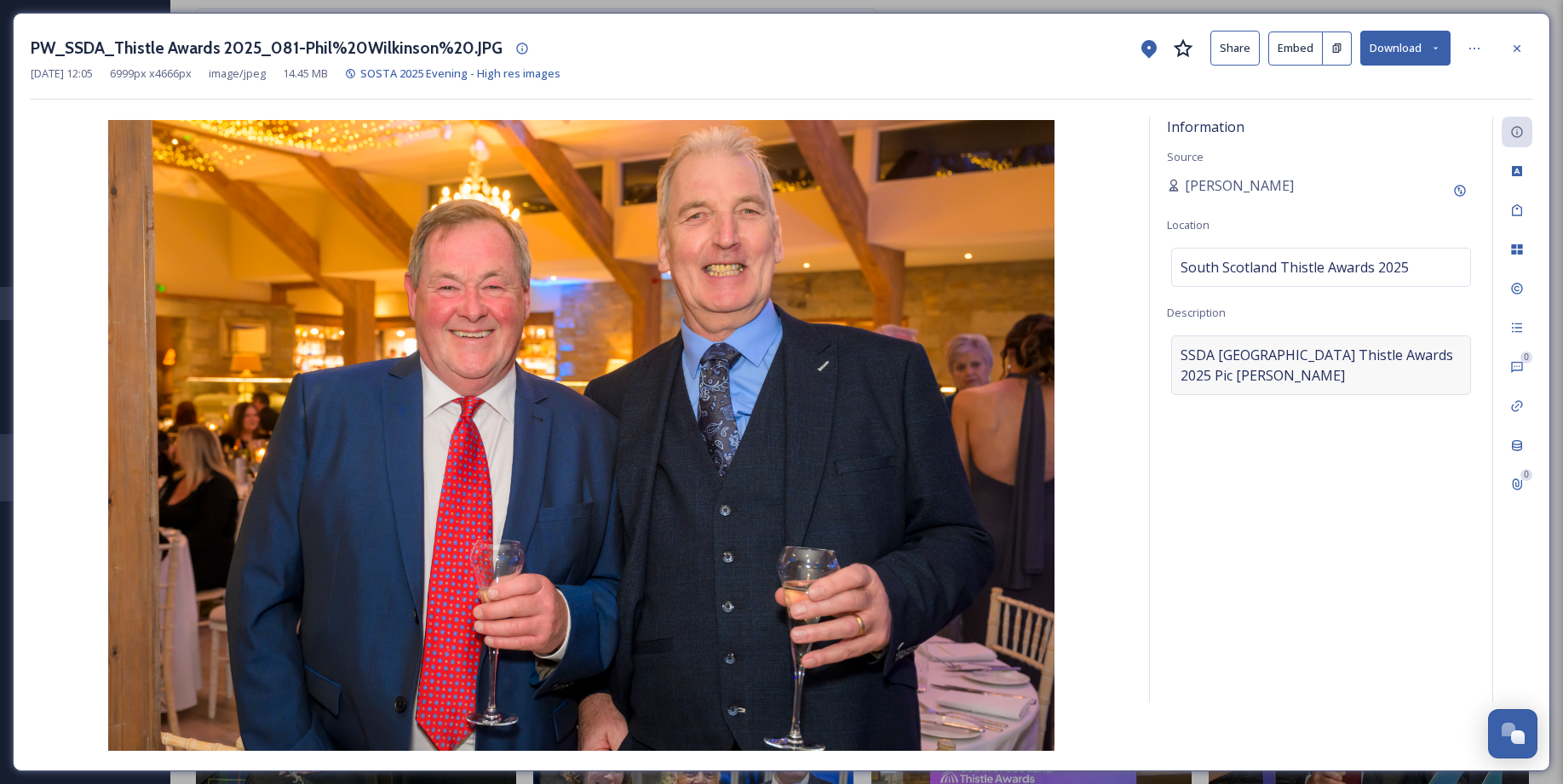
click at [1184, 356] on span "SSDASouth Scotland Thistle Awards 2025Pic Phil Wilkinson" at bounding box center [1320, 365] width 281 height 41
click at [1171, 356] on textarea "SSDASouth Scotland Thistle Awards 2025Pic Phil Wilkinson" at bounding box center [1321, 406] width 309 height 142
paste textarea "John Evans & John Currall Museum of Lead Mining"
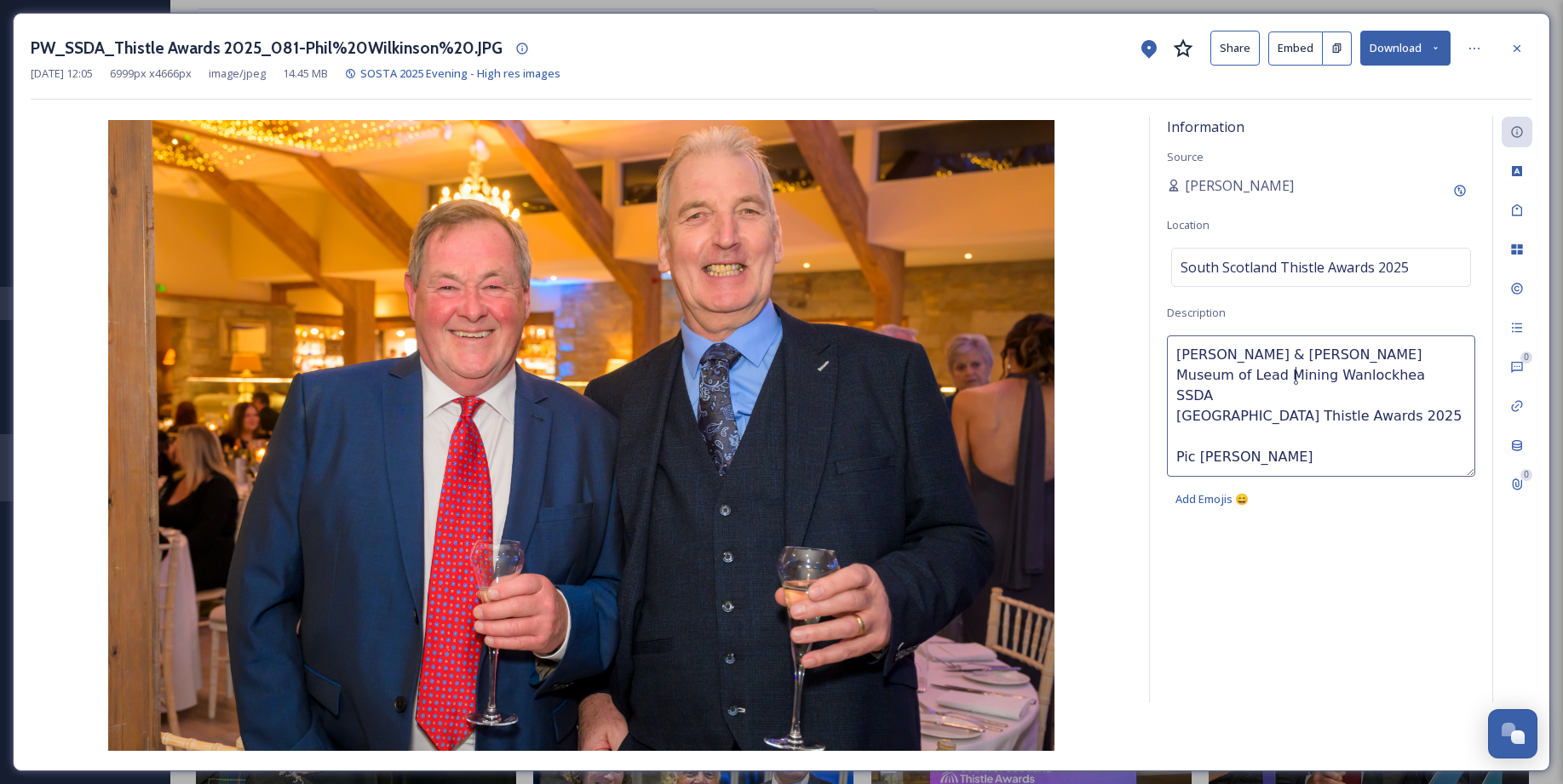
type textarea "John Evans & John Currall Museum of Lead Mining Wanlockhead SSDA South Scotland…"
click at [1347, 538] on div "Information Source Sarah Macdonald Location South Scotland Thistle Awards 2025 …" at bounding box center [1321, 409] width 343 height 586
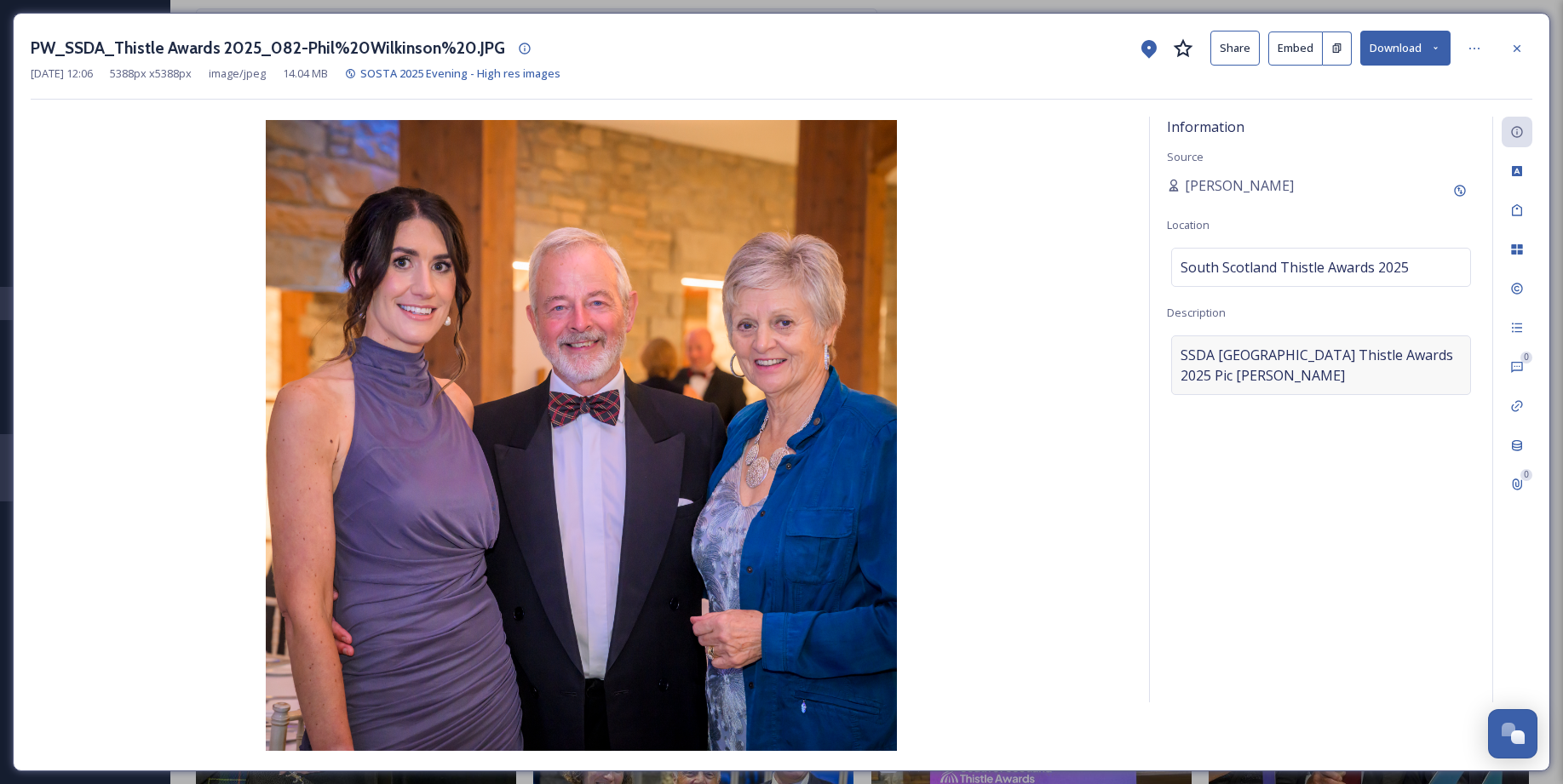
click at [1185, 349] on span "SSDASouth Scotland Thistle Awards 2025Pic Phil Wilkinson" at bounding box center [1320, 365] width 281 height 41
click at [1180, 352] on textarea "SSDASouth Scotland Thistle Awards 2025Pic Phil Wilkinson" at bounding box center [1321, 406] width 309 height 142
click at [1178, 351] on textarea "SSDASouth Scotland Thistle Awards 2025Pic Phil Wilkinson" at bounding box center [1321, 406] width 309 height 142
paste textarea "2. Lori Carnochan – Host 3. Gordon & Maureen McKerrow – Scottish License Trade …"
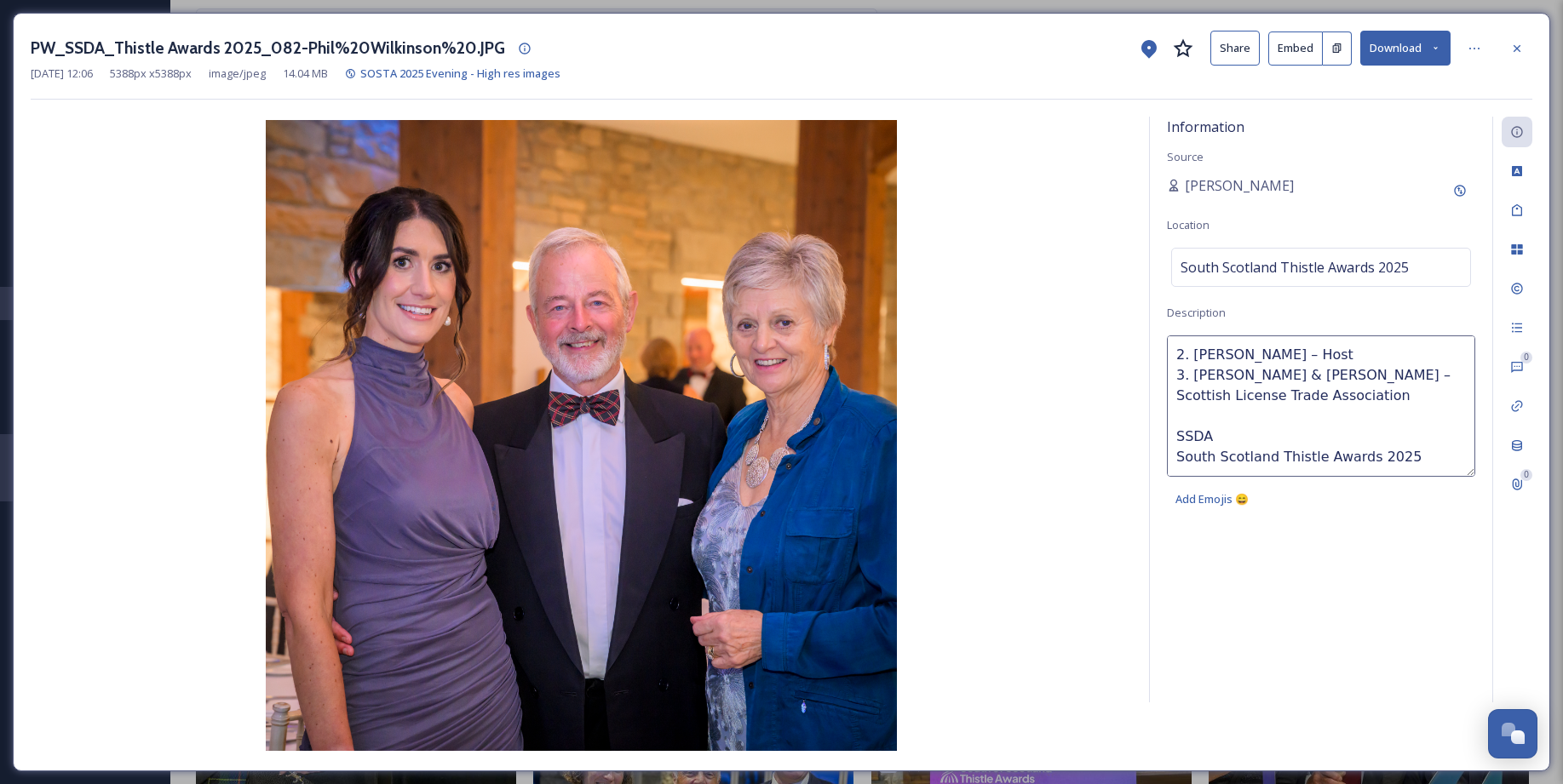
click at [1192, 356] on textarea "2. Lori Carnochan – Host 3. Gordon & Maureen McKerrow – Scottish License Trade …" at bounding box center [1321, 406] width 309 height 142
click at [1271, 354] on textarea "Lori Carnochan – Host 3. Gordon & Maureen McKerrow – Scottish License Trade Ass…" at bounding box center [1321, 406] width 309 height 142
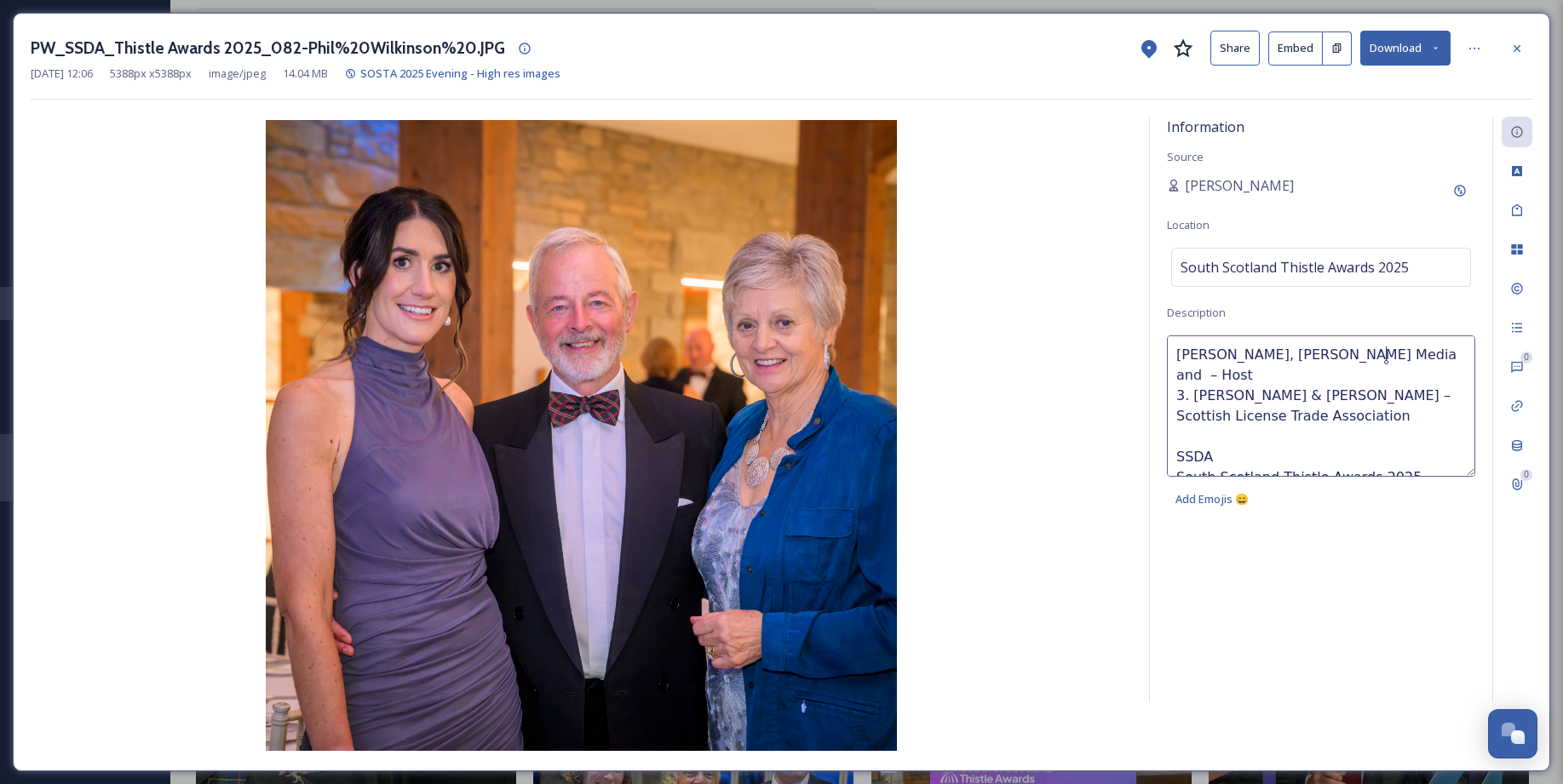
click at [1400, 357] on textarea "Lori Carnochan, Carno Media and – Host 3. Gordon & Maureen McKerrow – Scottish …" at bounding box center [1321, 406] width 309 height 142
click at [1193, 399] on textarea "Lori Carnochan, Carno Media and – SOSTA host 3. Gordon & Maureen McKerrow – Sco…" at bounding box center [1321, 406] width 309 height 142
type textarea "Lori Carnochan, Carno Media and – SOSTA host Gordon & Maureen McKerrow – Scotti…"
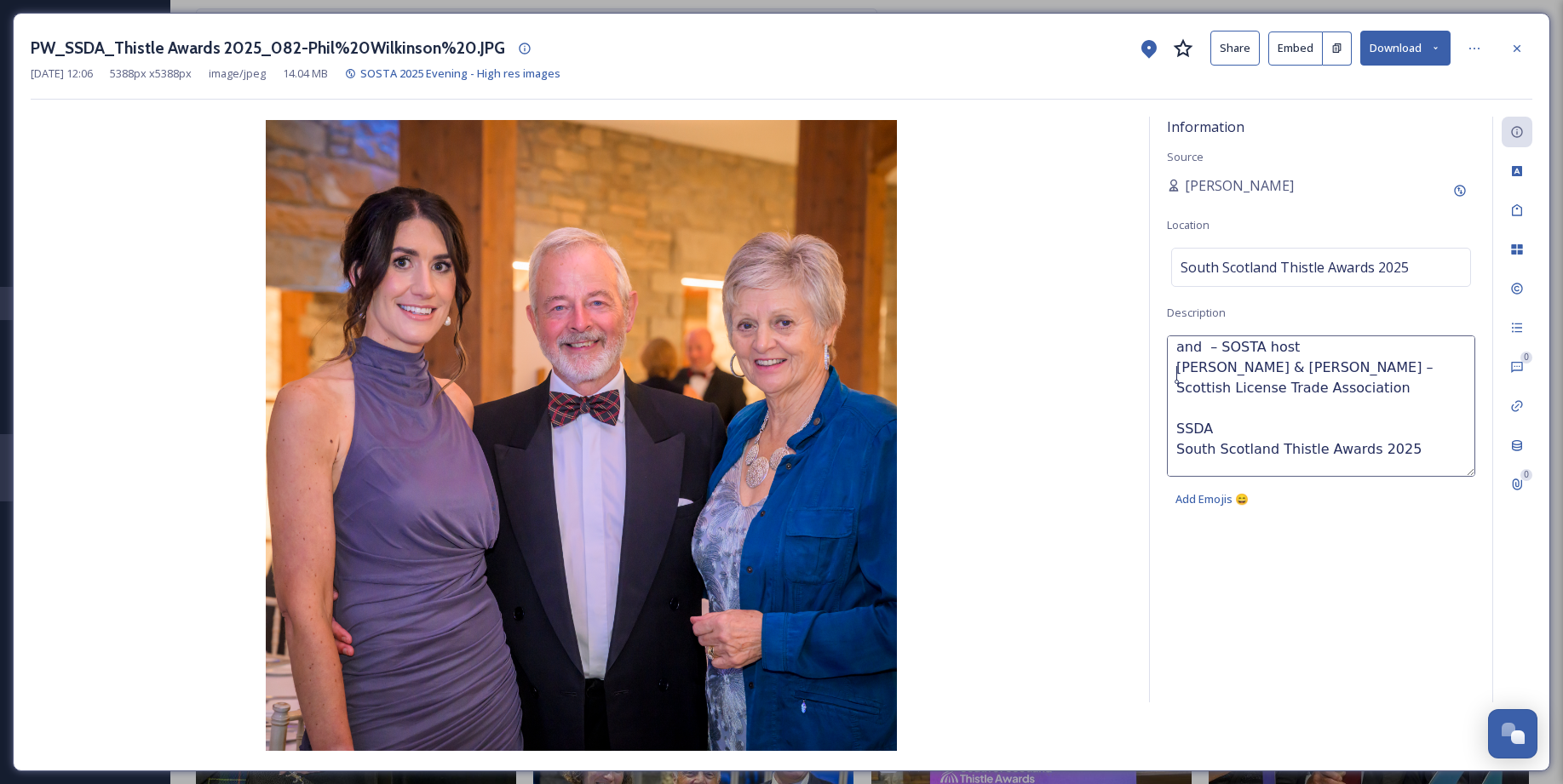
scroll to position [55, 0]
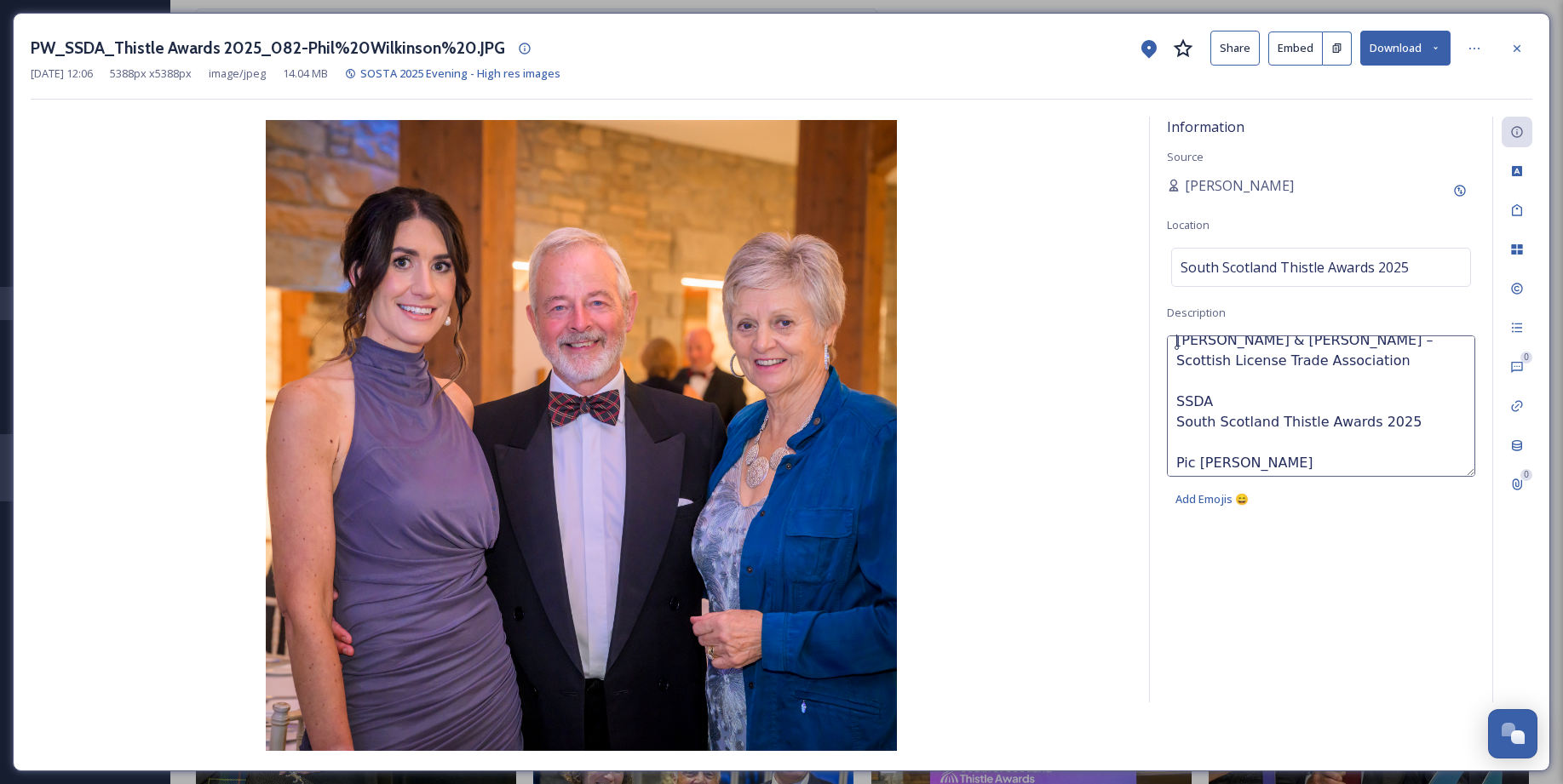
click at [1343, 139] on div "Information Source Sarah Macdonald Location South Scotland Thistle Awards 2025 …" at bounding box center [1321, 409] width 343 height 586
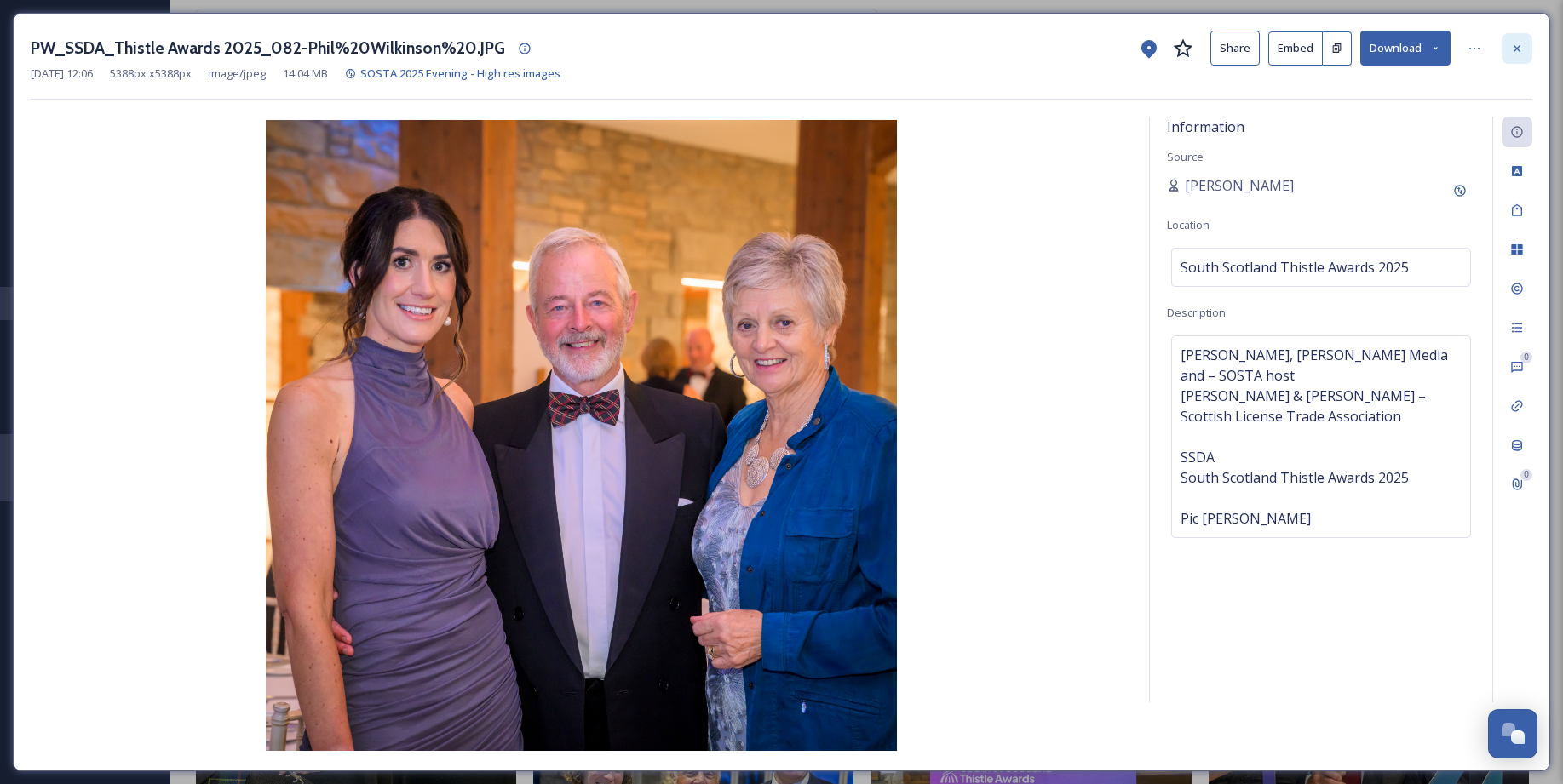
click at [1522, 45] on icon at bounding box center [1517, 49] width 14 height 14
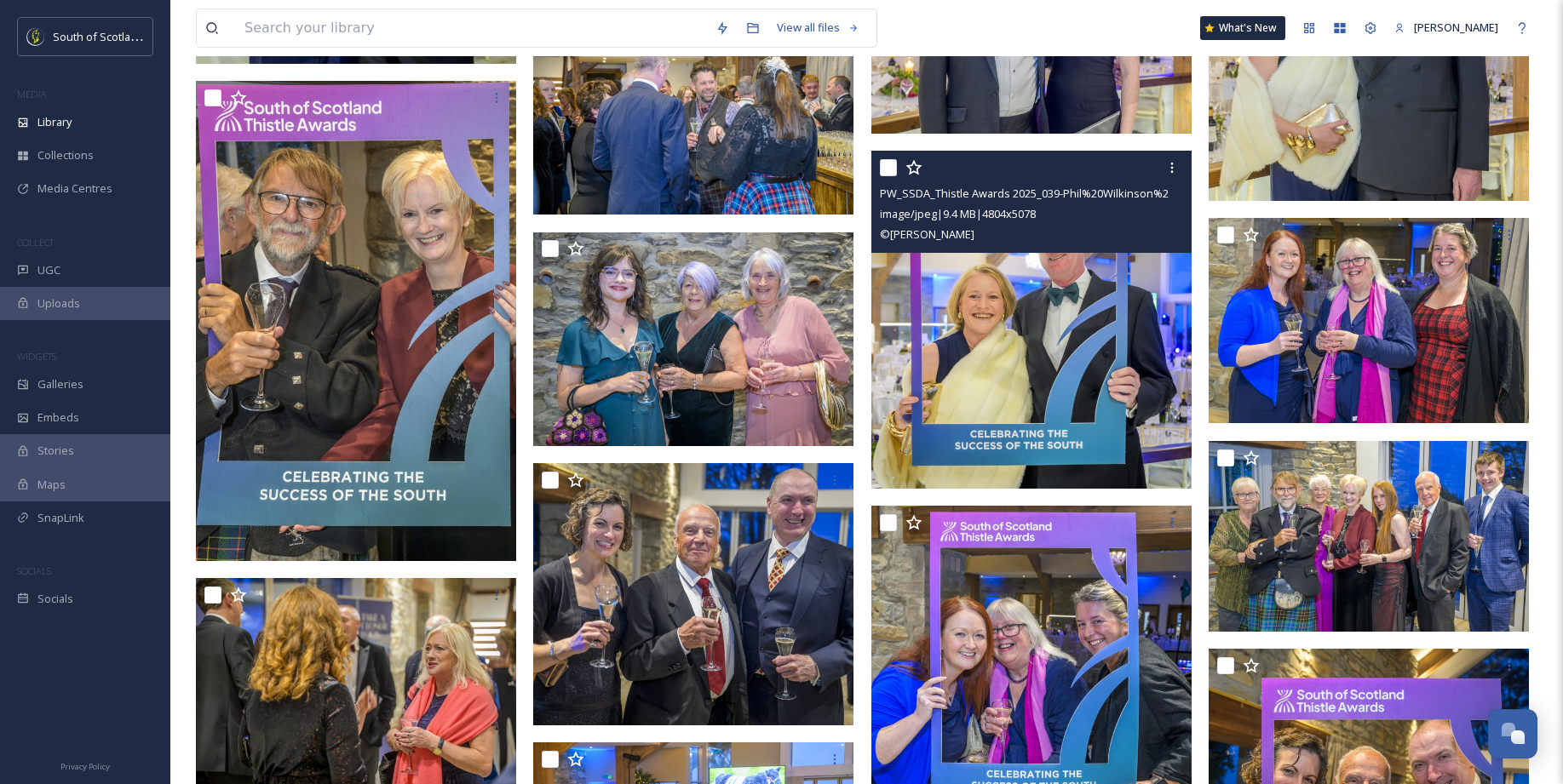
scroll to position [13297, 0]
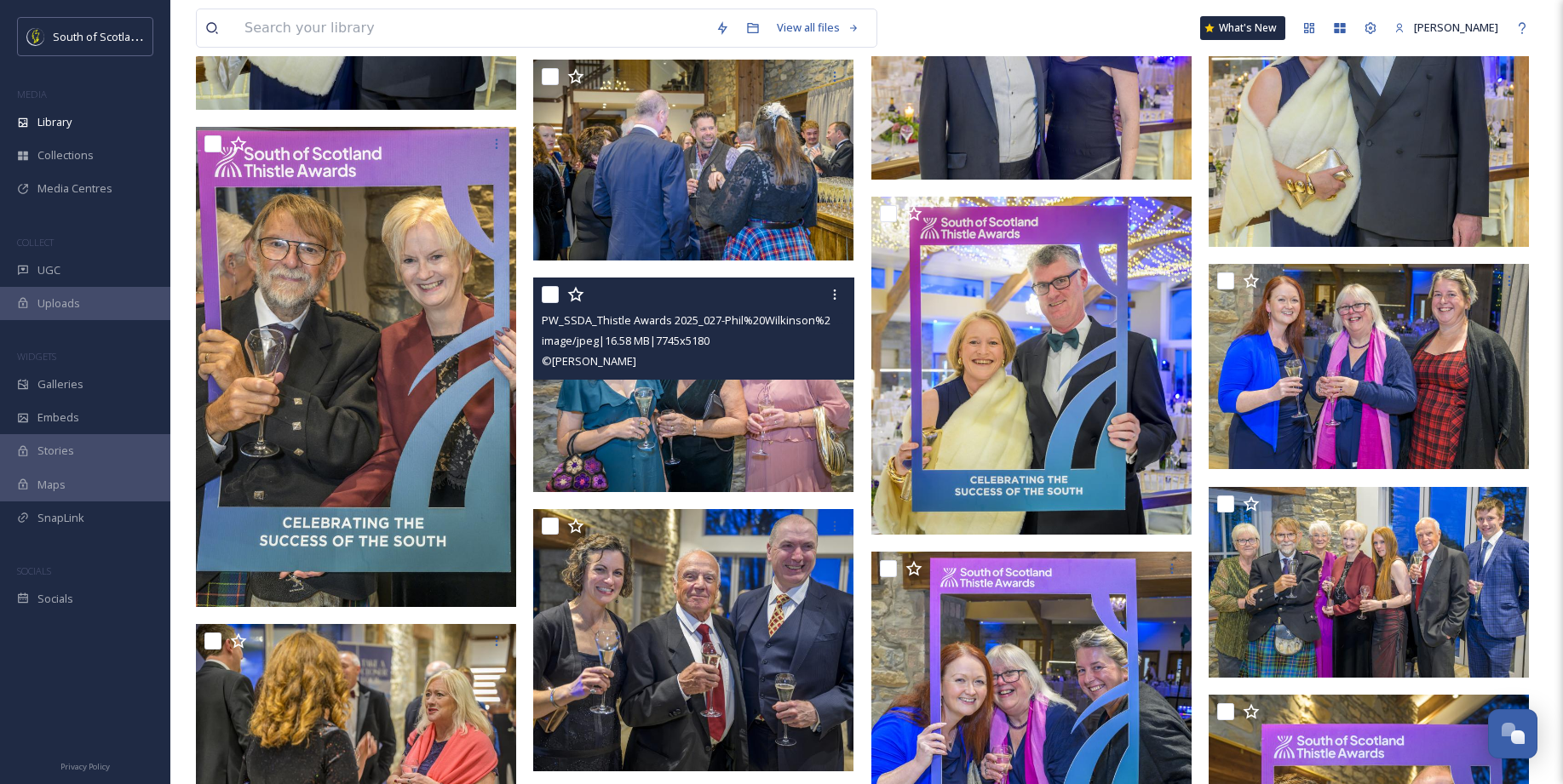
click at [554, 296] on input "checkbox" at bounding box center [550, 294] width 17 height 17
checkbox input "true"
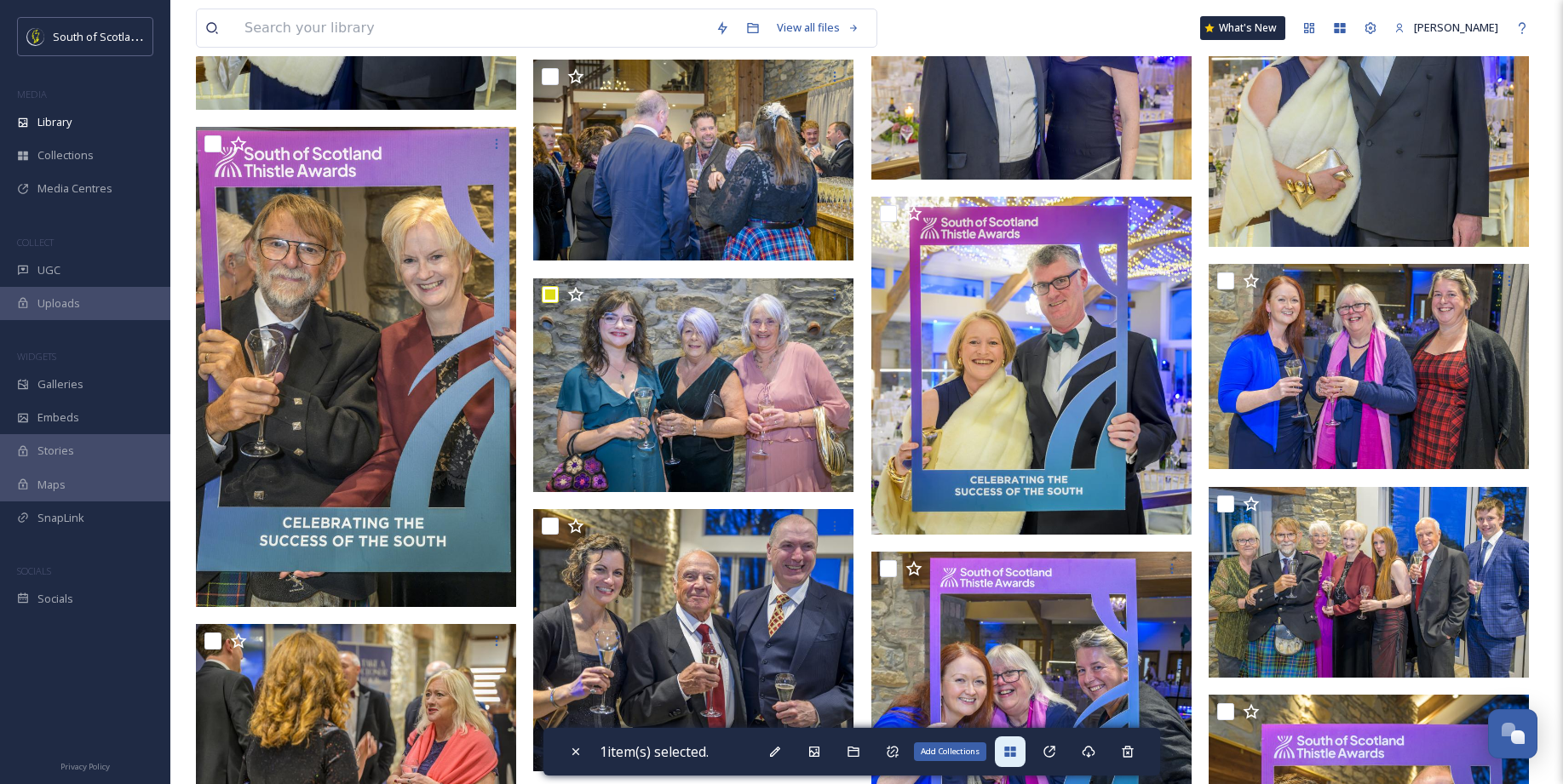
click at [999, 750] on div "Add Collections" at bounding box center [1010, 752] width 31 height 31
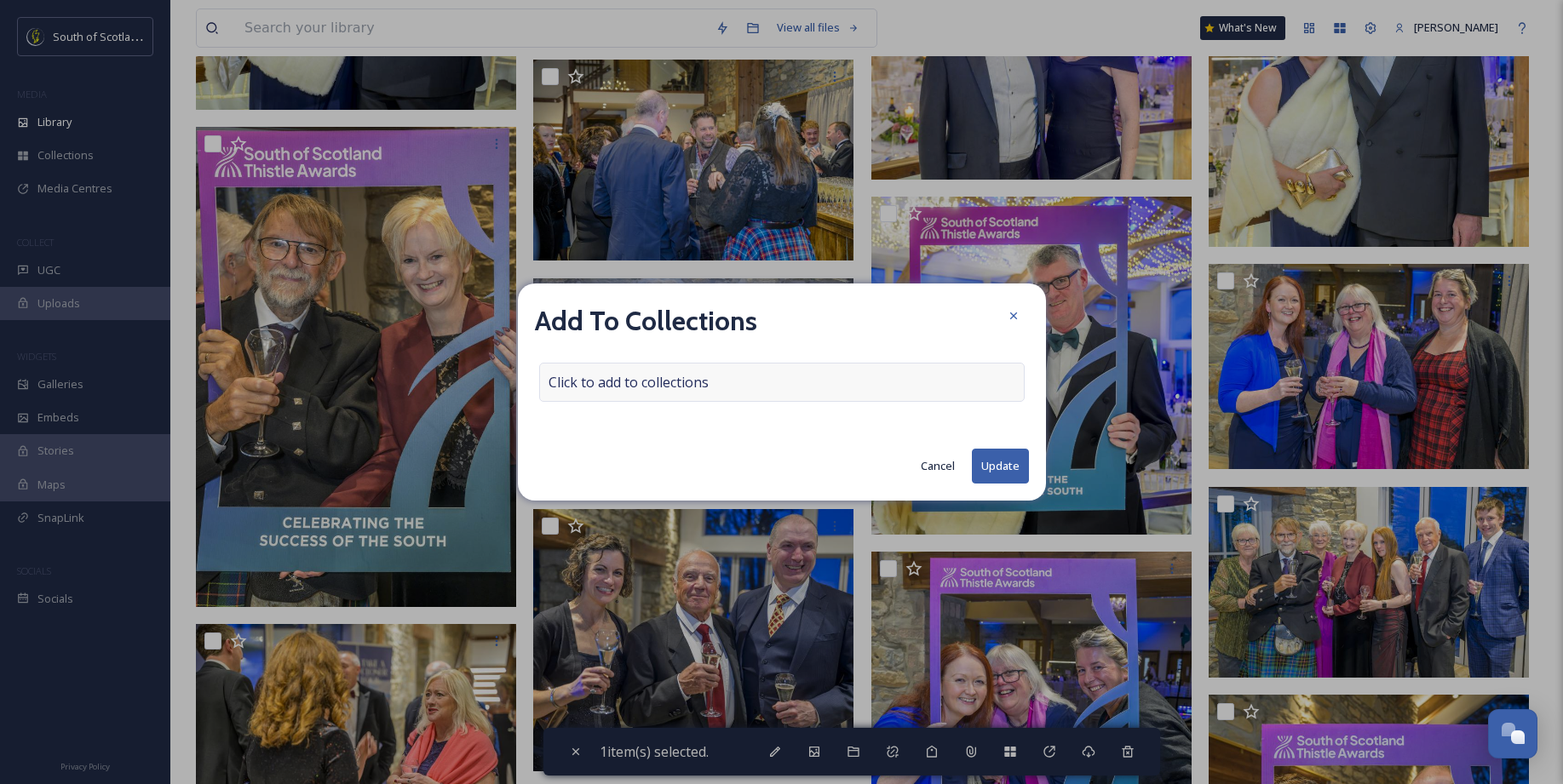
click at [776, 374] on div "Click to add to collections" at bounding box center [782, 382] width 485 height 39
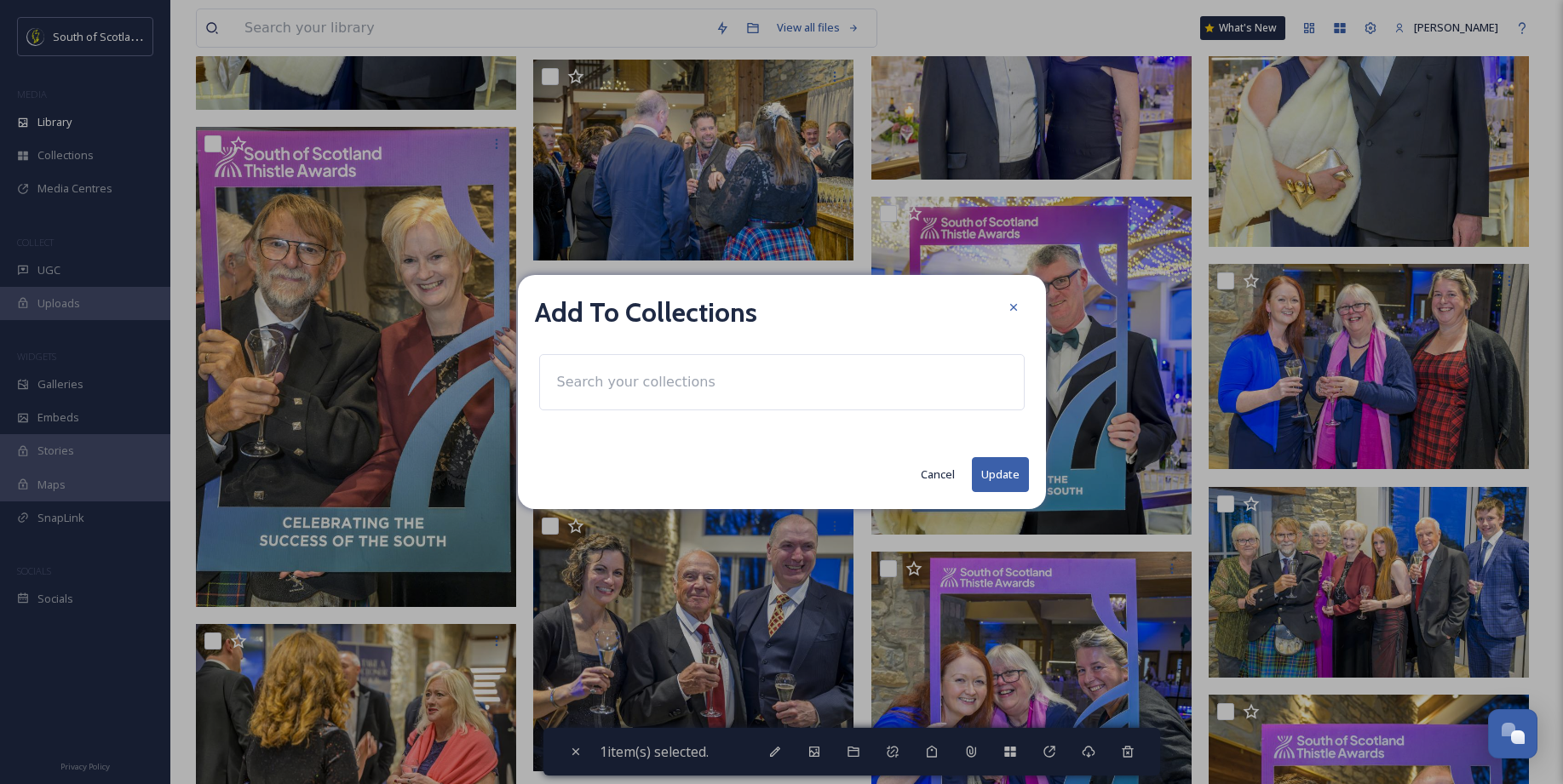
click at [698, 396] on input at bounding box center [642, 382] width 187 height 38
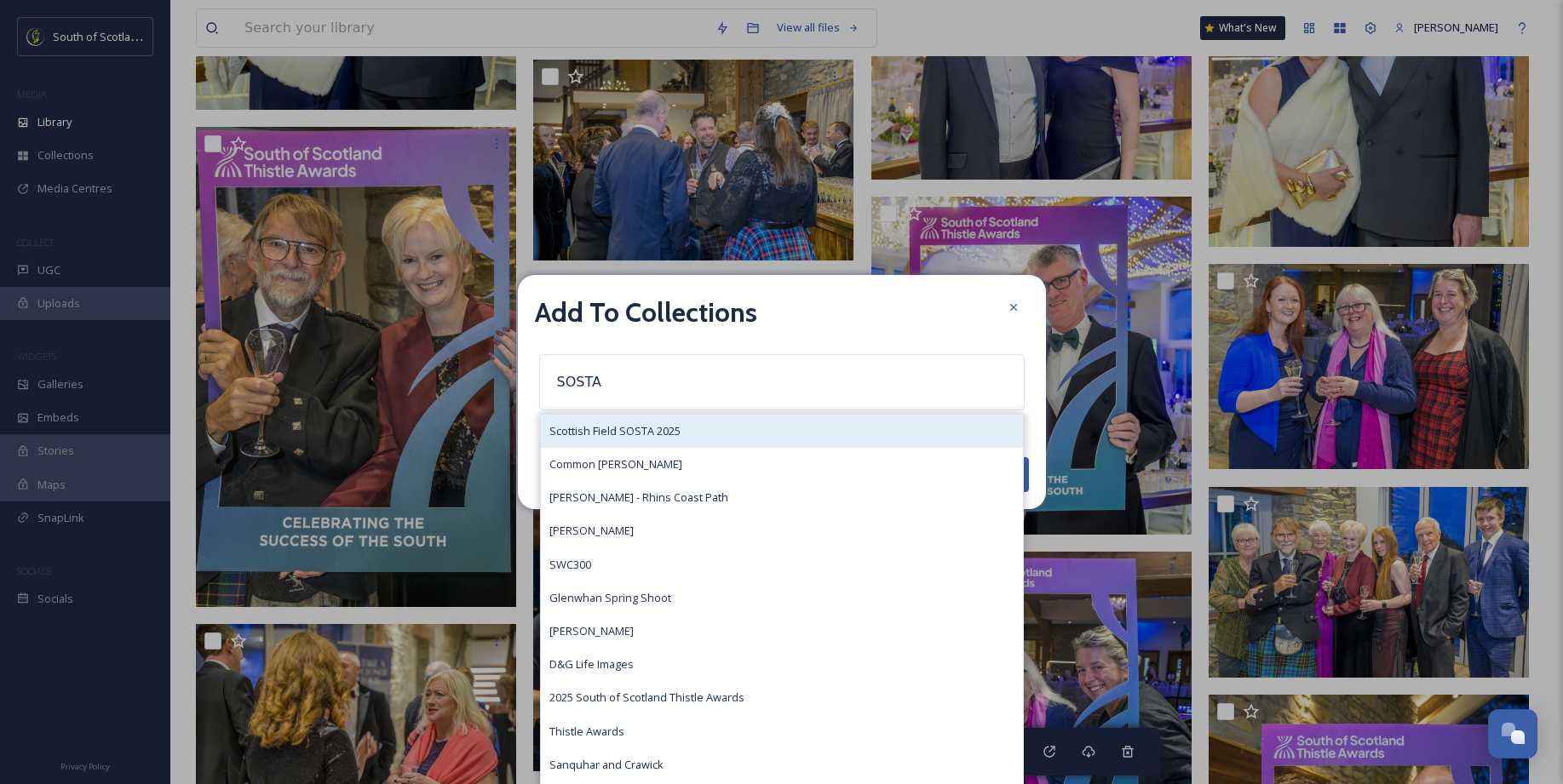
type input "SOSTA"
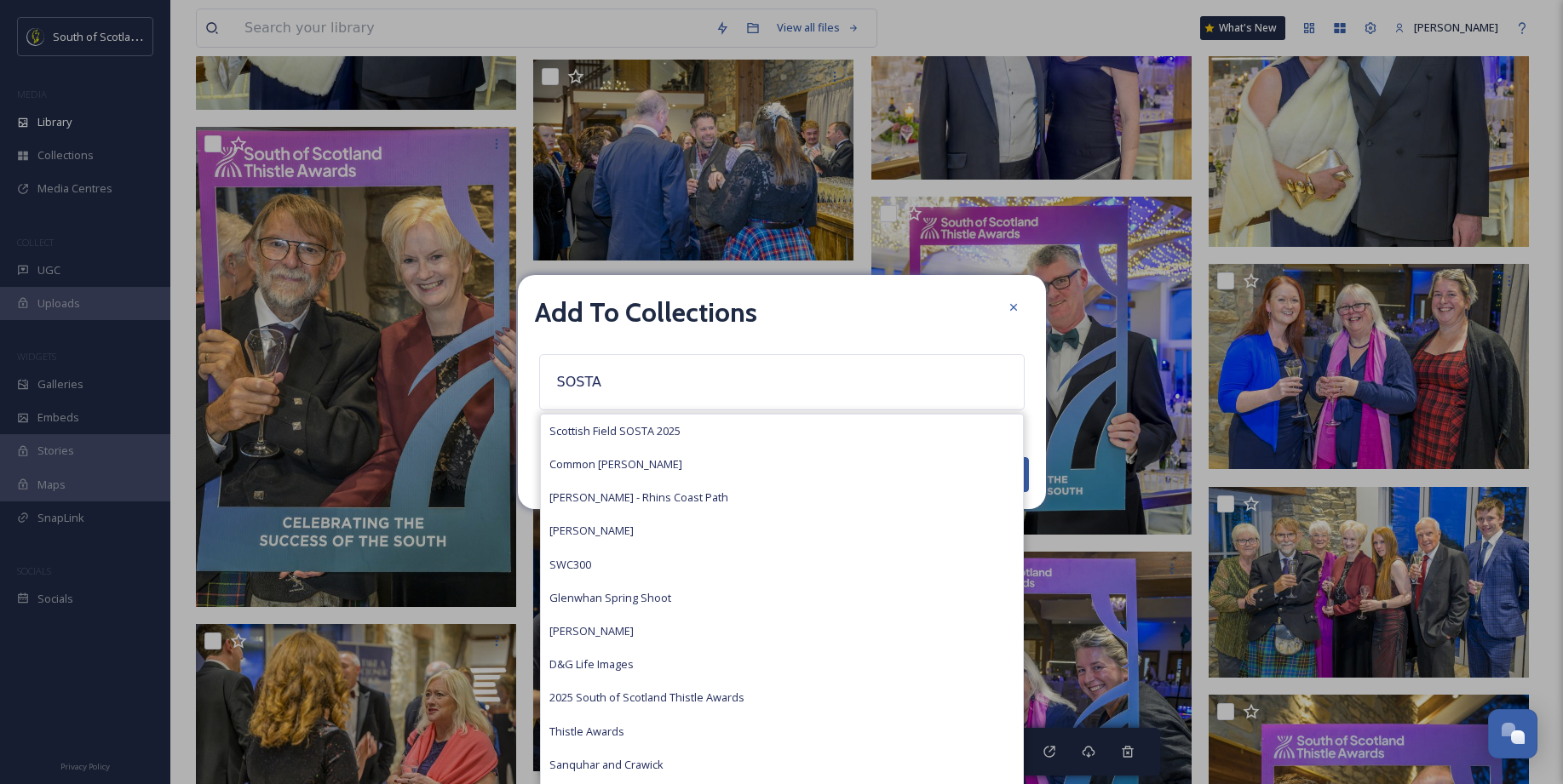
click at [678, 433] on span "Scottish Field SOSTA 2025" at bounding box center [615, 431] width 131 height 17
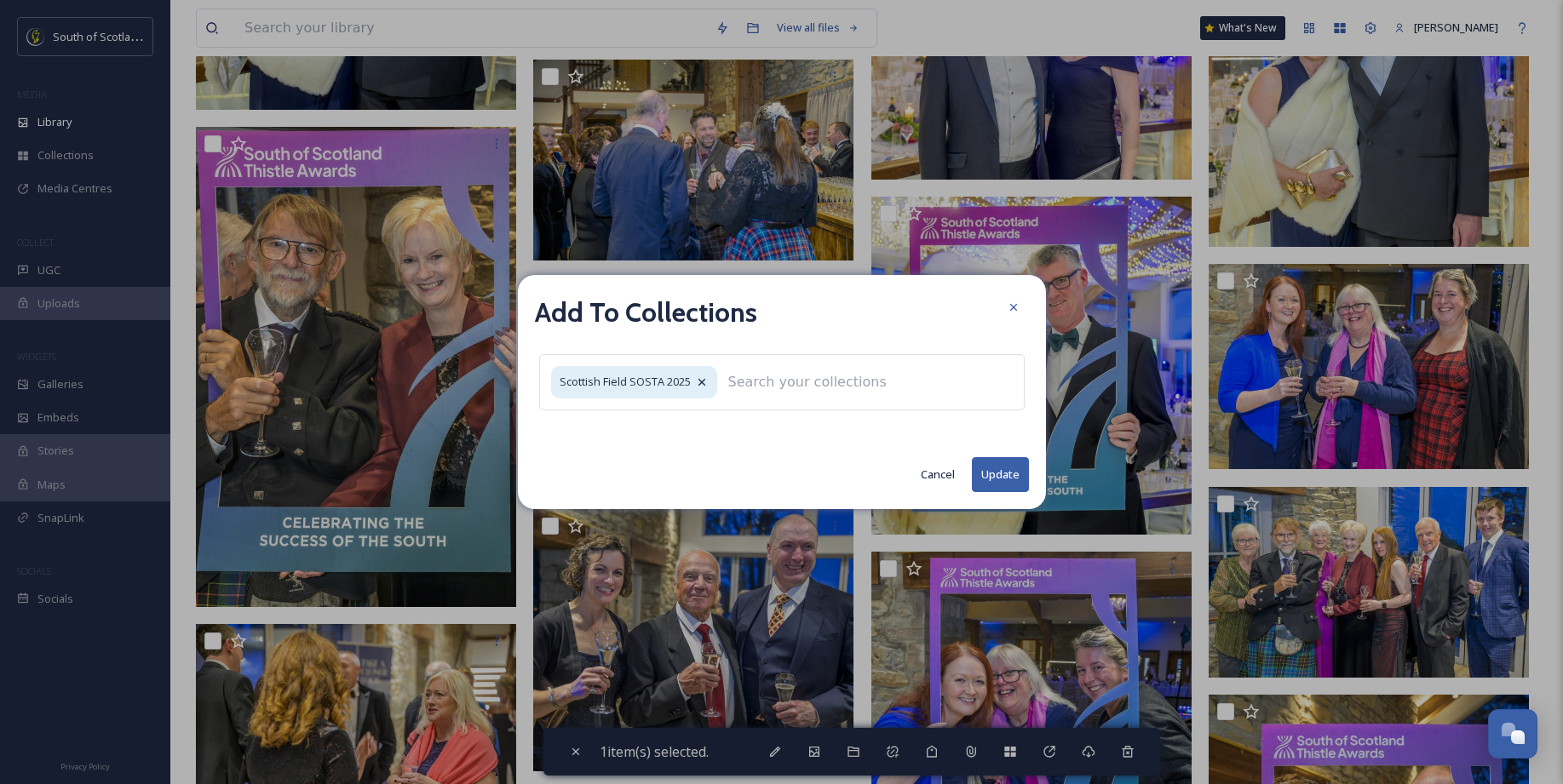
click at [999, 478] on button "Update" at bounding box center [1000, 475] width 57 height 35
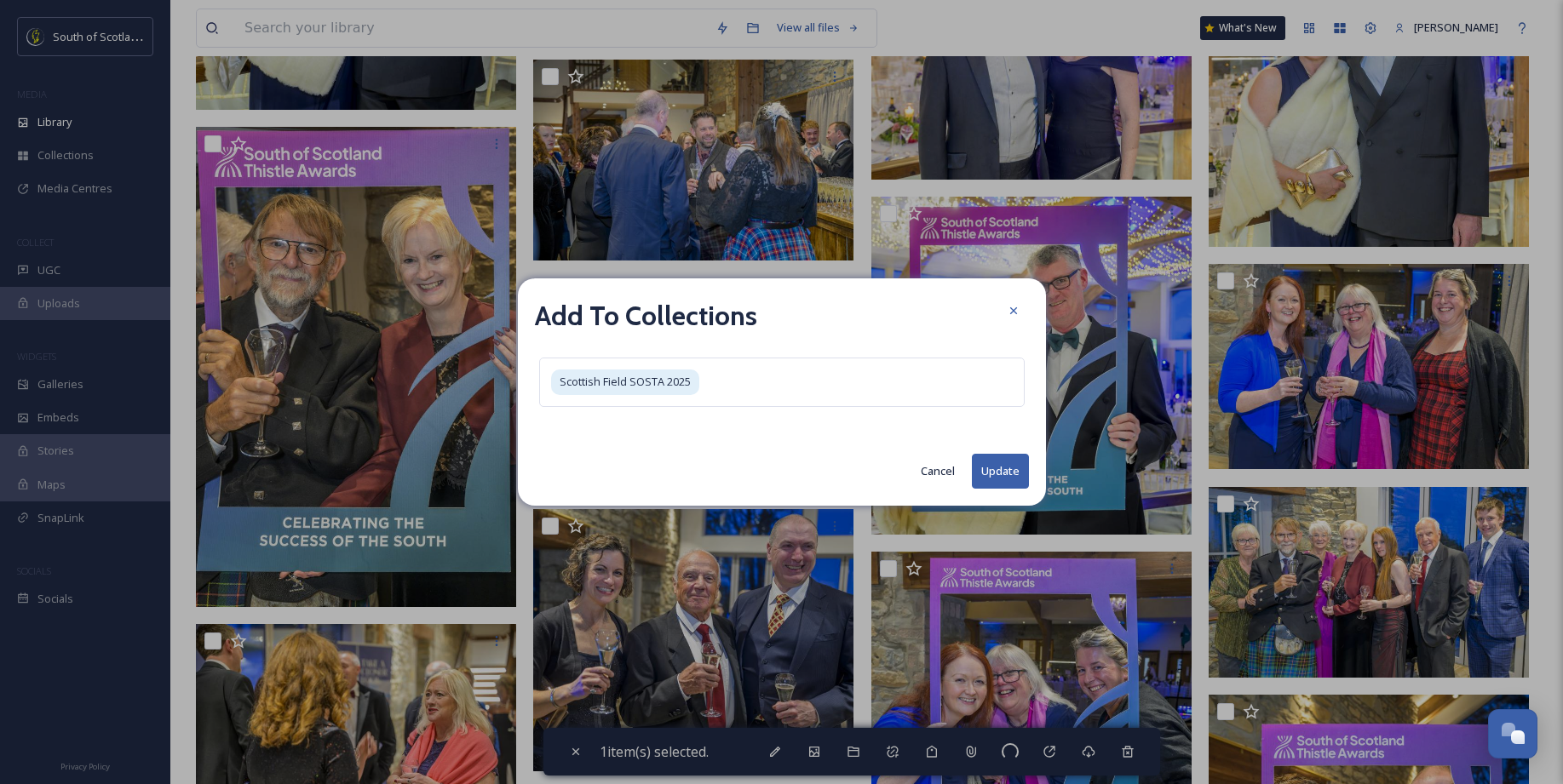
checkbox input "false"
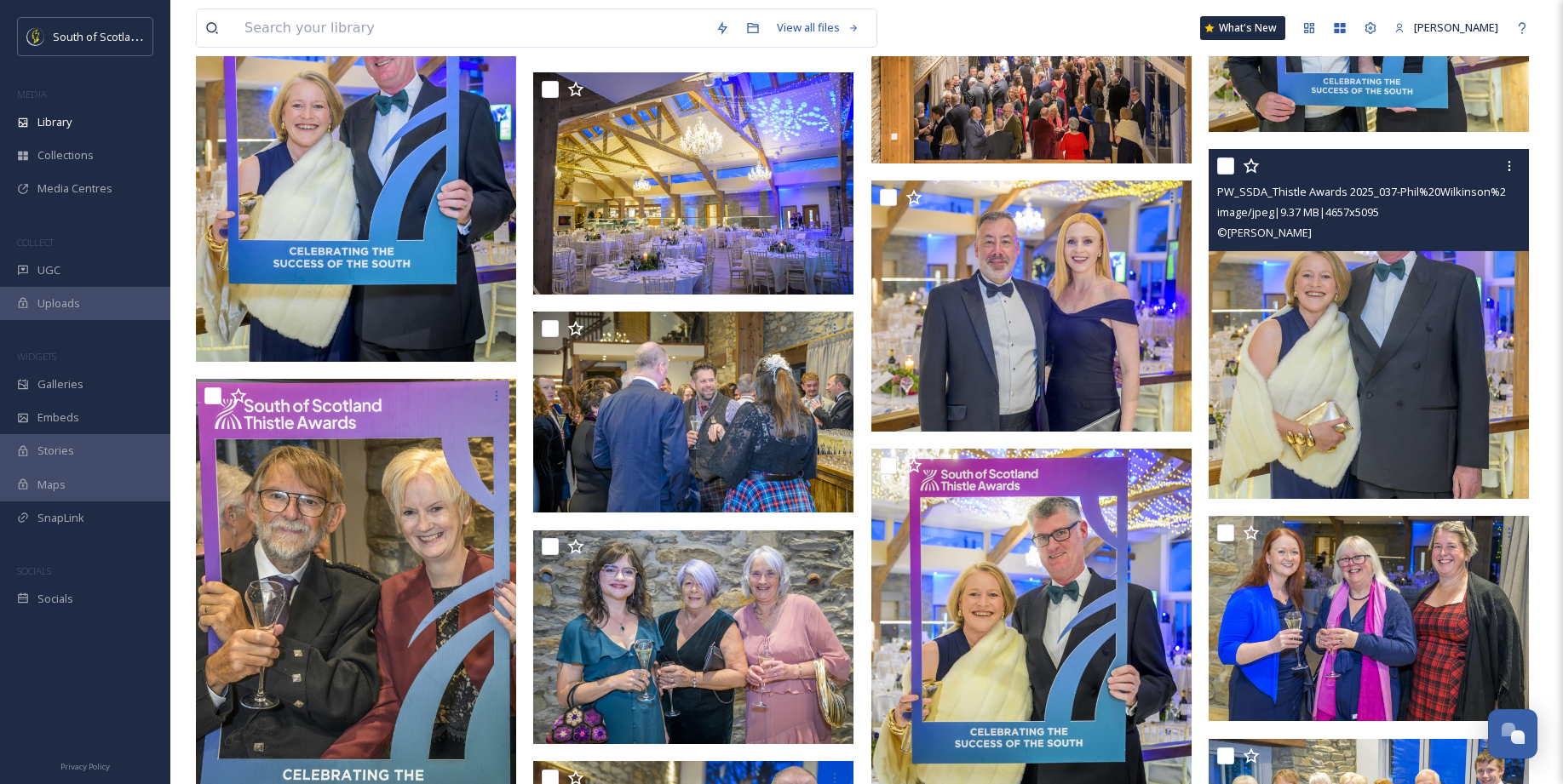
scroll to position [13024, 0]
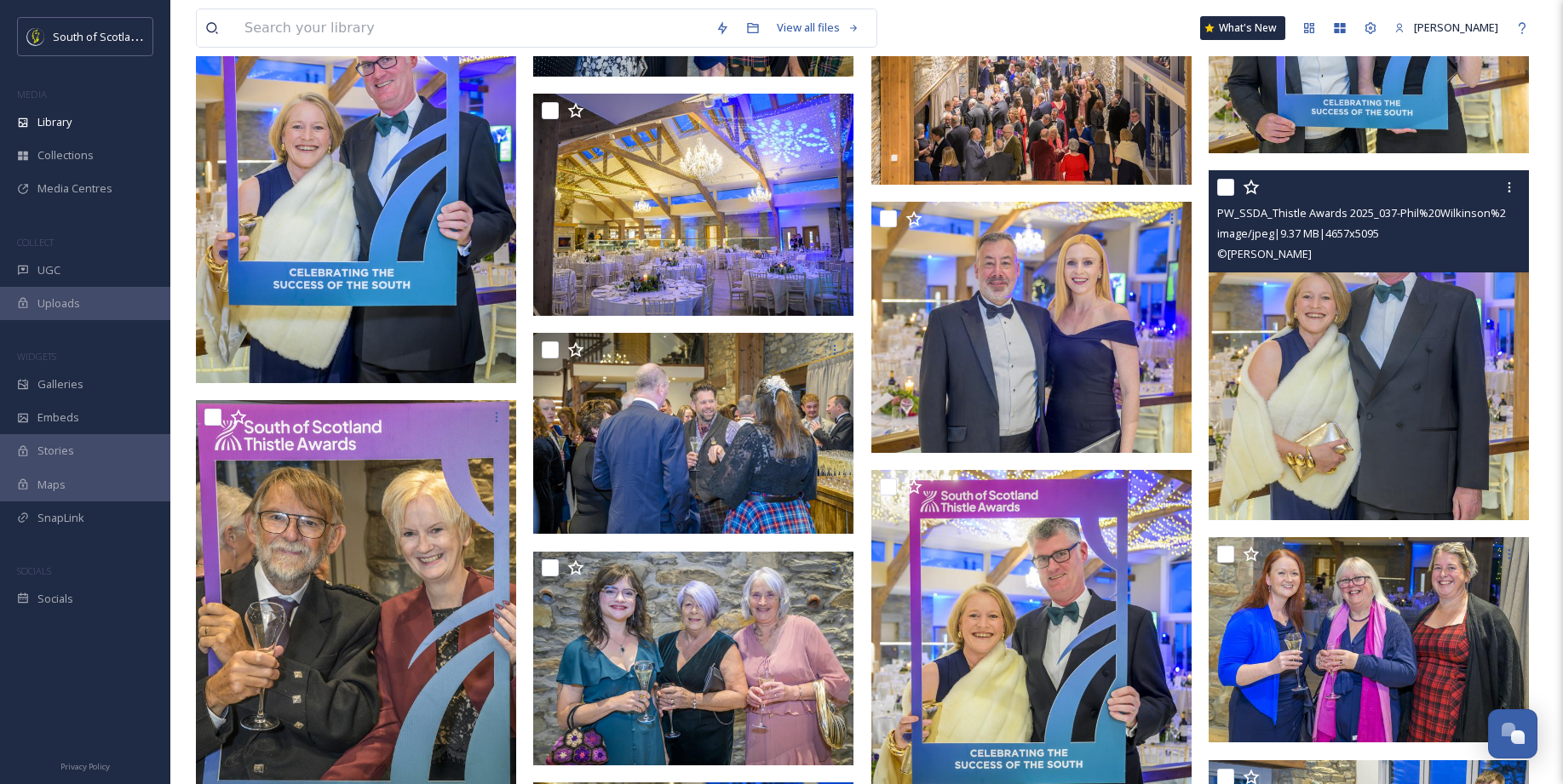
click at [1231, 184] on input "checkbox" at bounding box center [1225, 187] width 17 height 17
checkbox input "true"
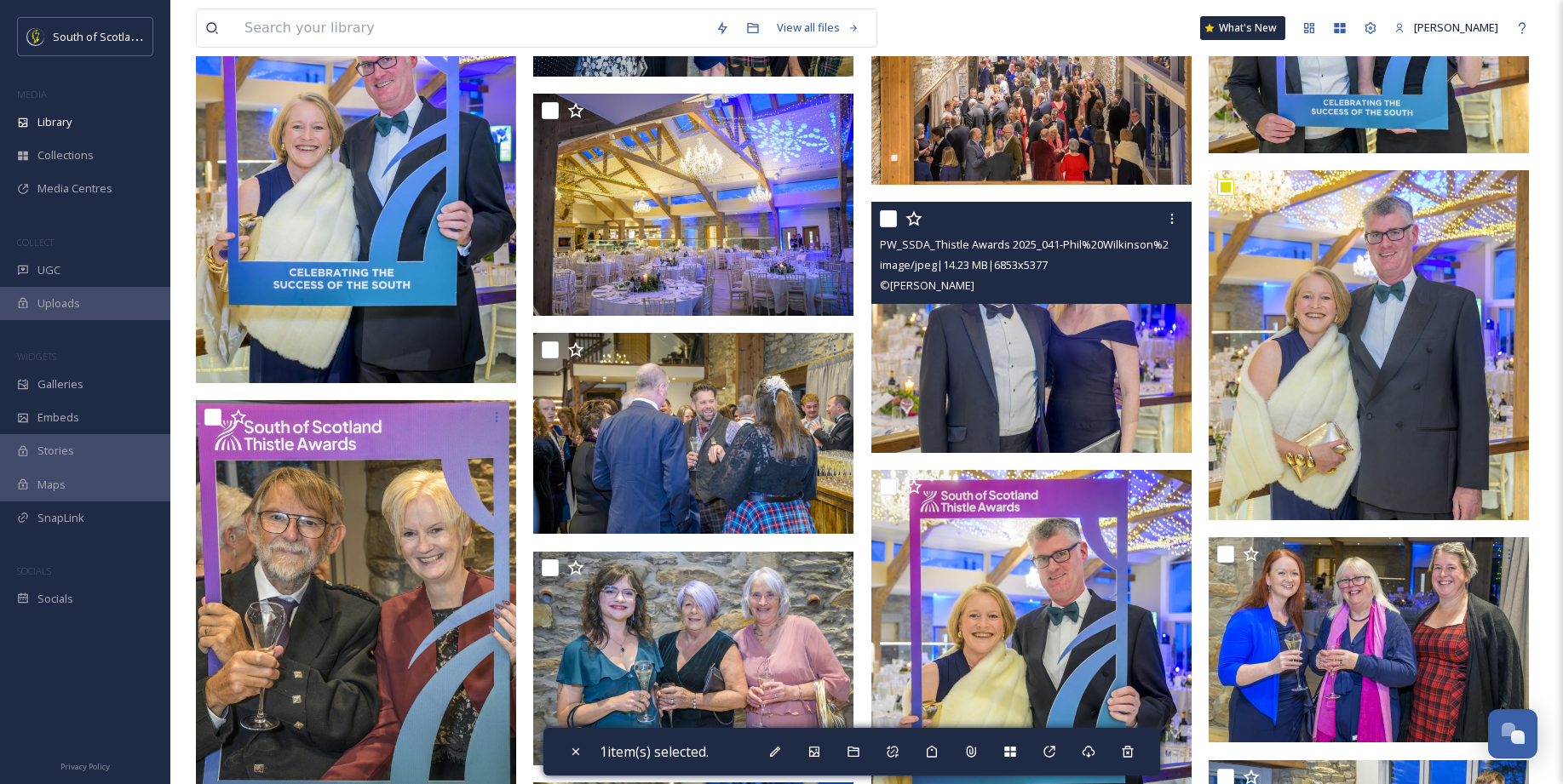
click at [891, 217] on input "checkbox" at bounding box center [887, 219] width 17 height 17
checkbox input "true"
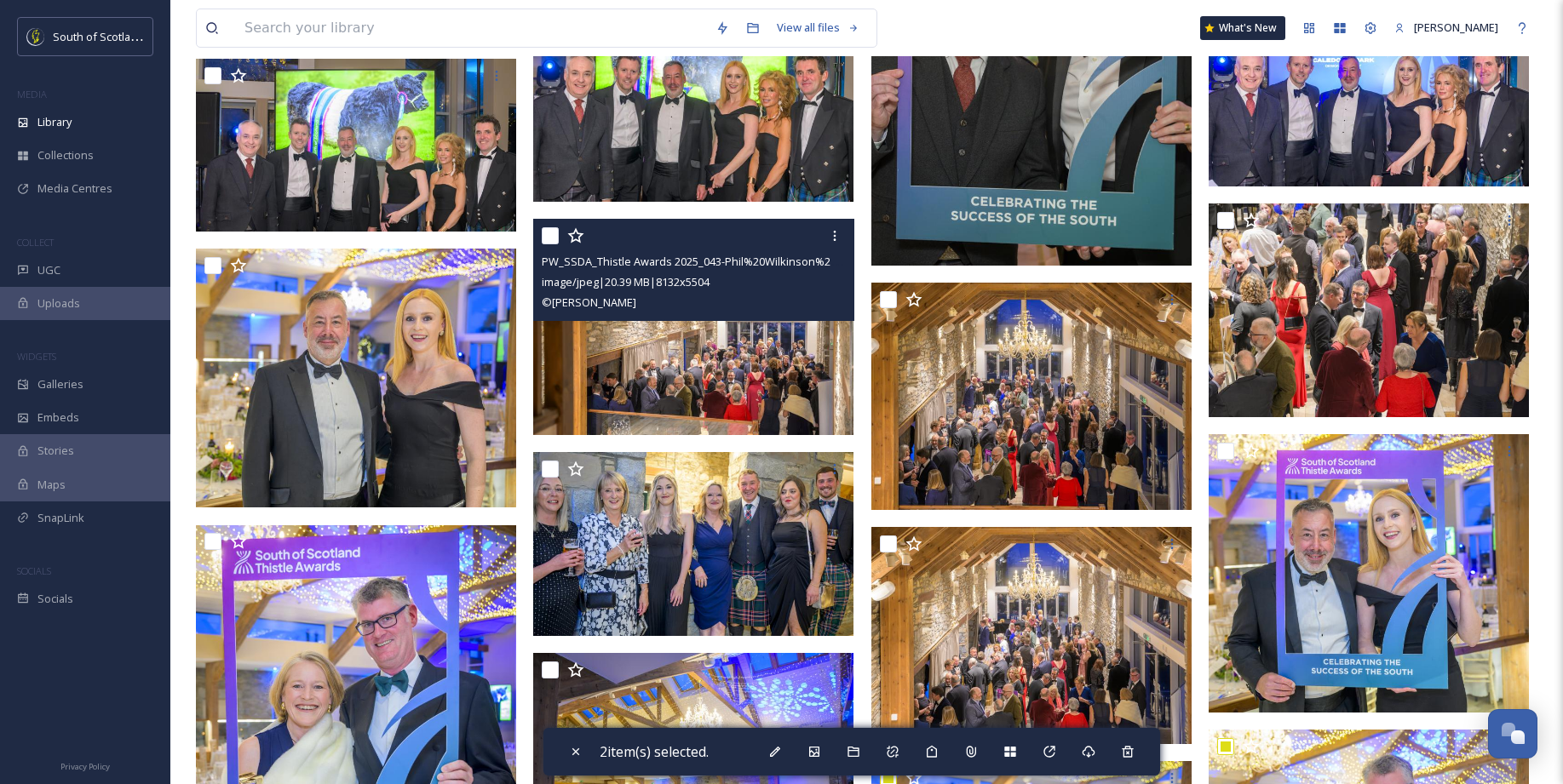
scroll to position [12326, 0]
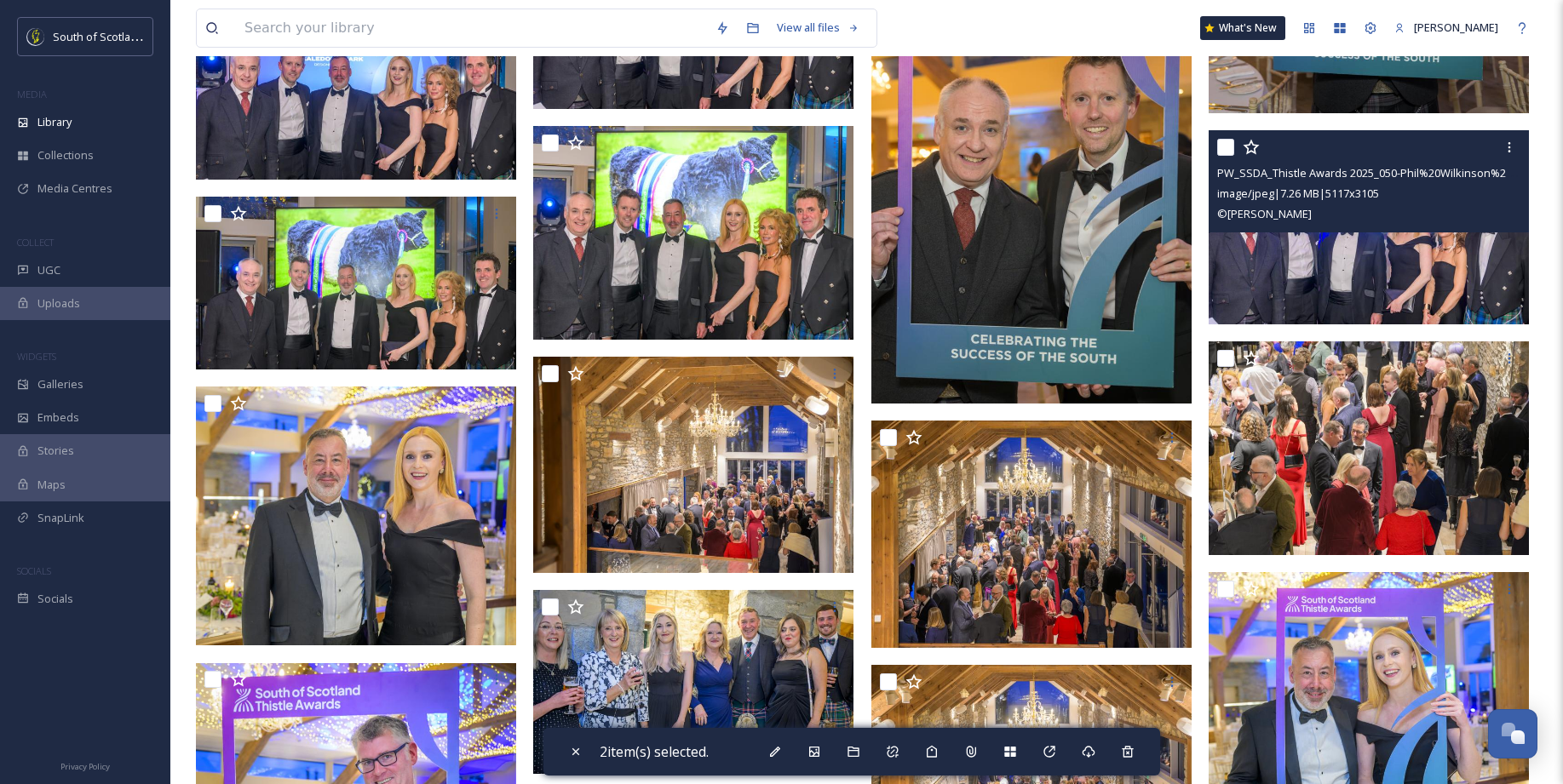
click at [1233, 146] on input "checkbox" at bounding box center [1225, 147] width 17 height 17
checkbox input "true"
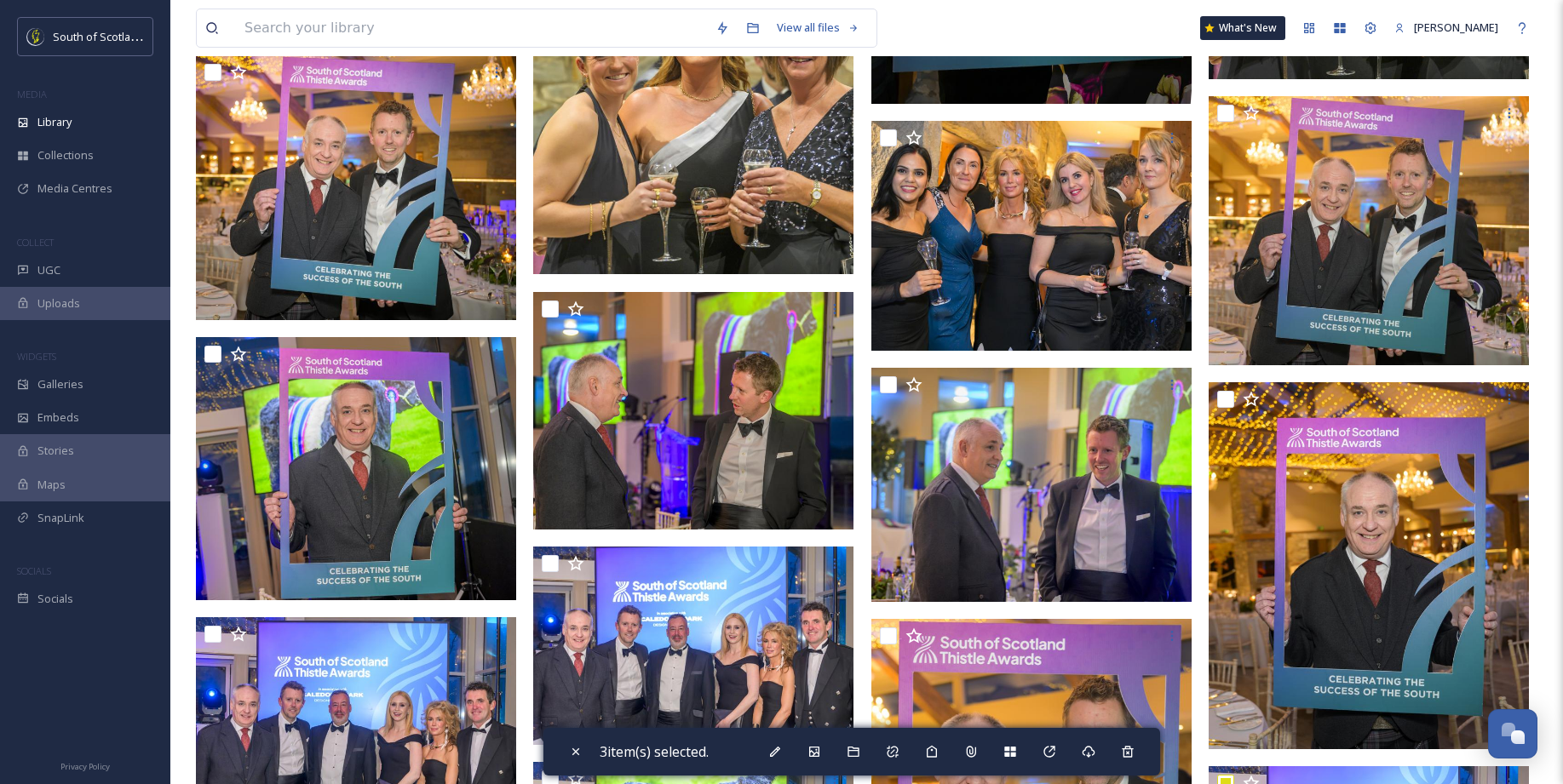
scroll to position [11534, 0]
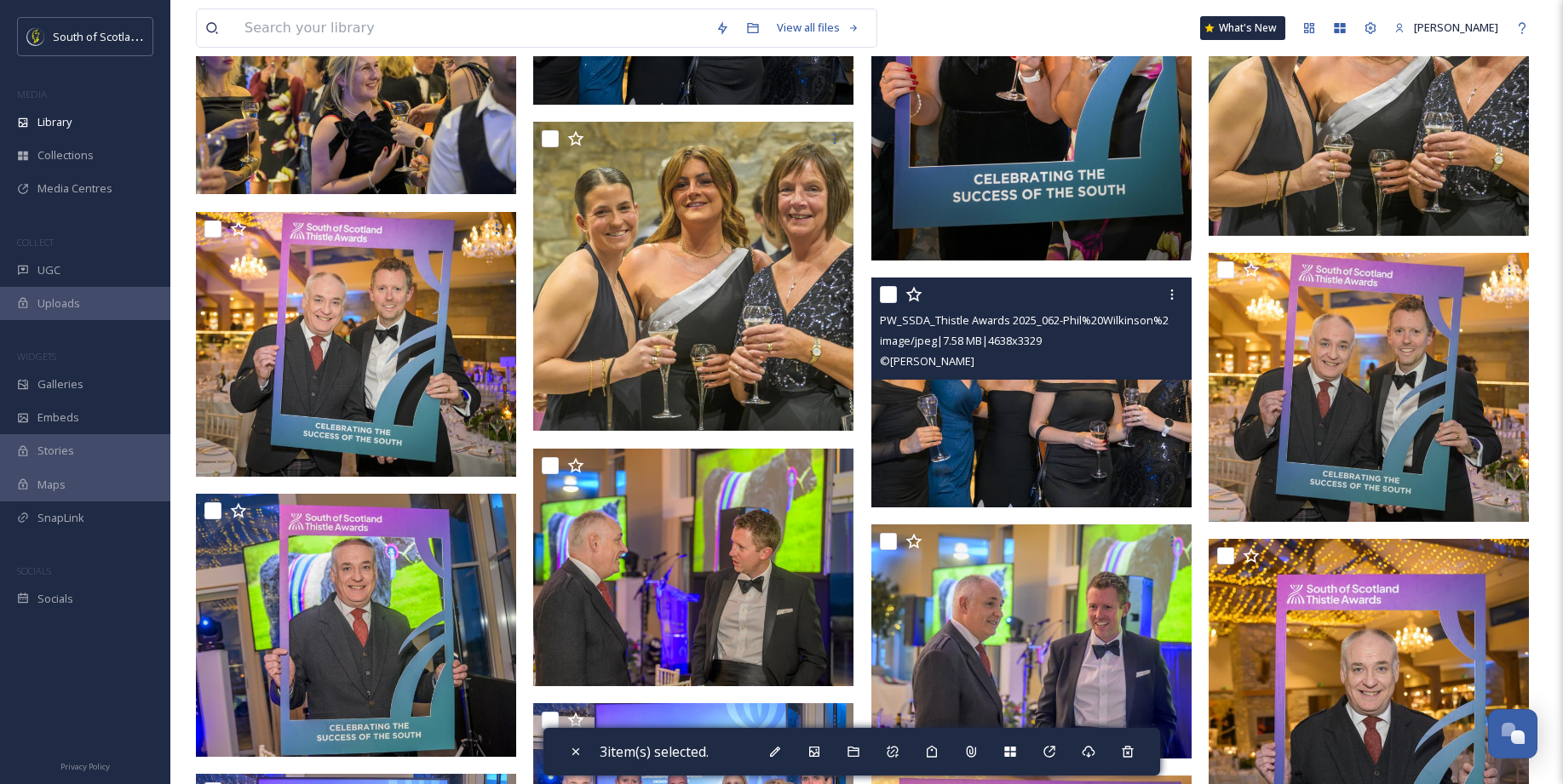
click at [890, 292] on input "checkbox" at bounding box center [887, 294] width 17 height 17
checkbox input "true"
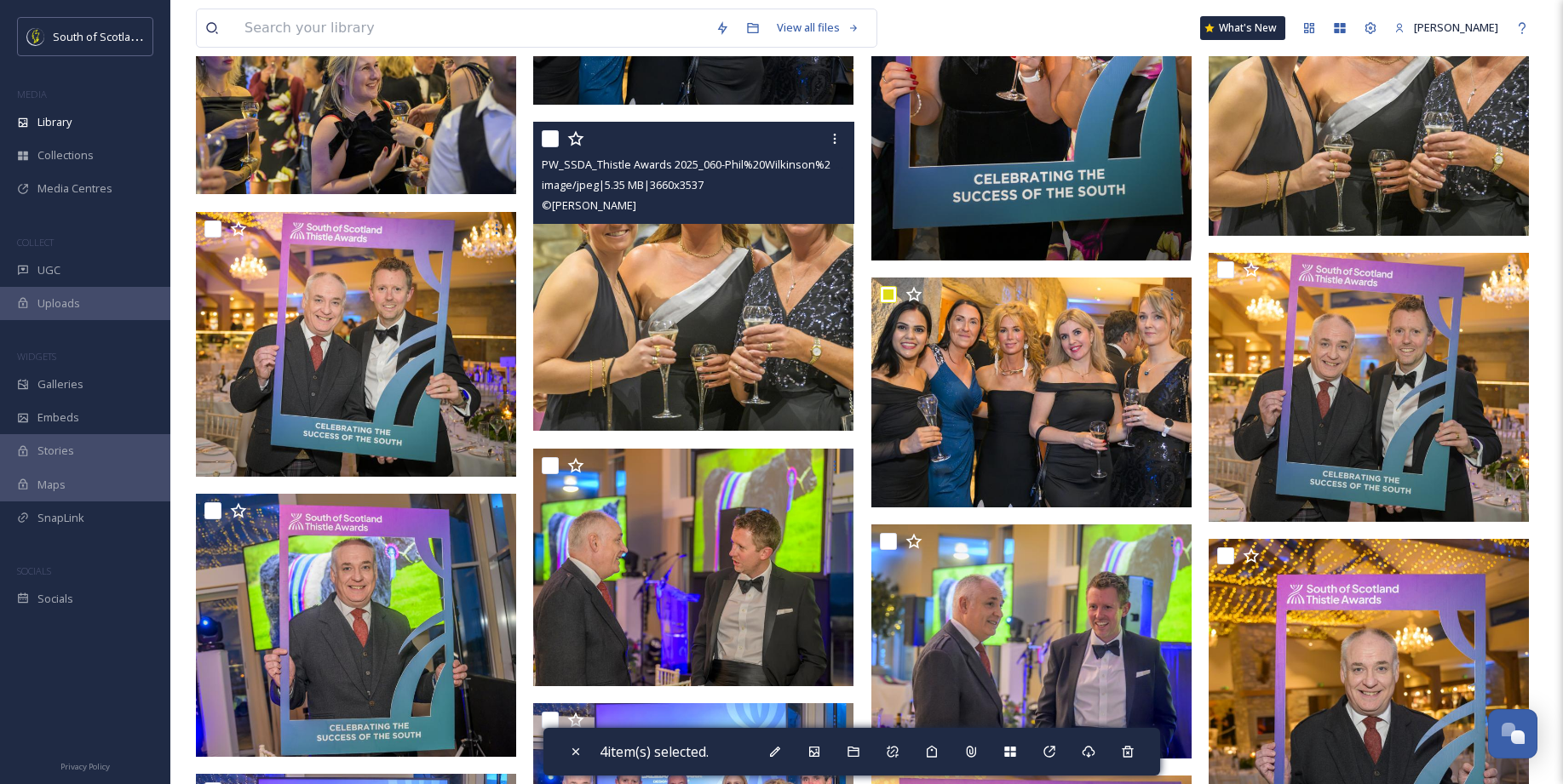
click at [551, 138] on input "checkbox" at bounding box center [550, 138] width 17 height 17
checkbox input "true"
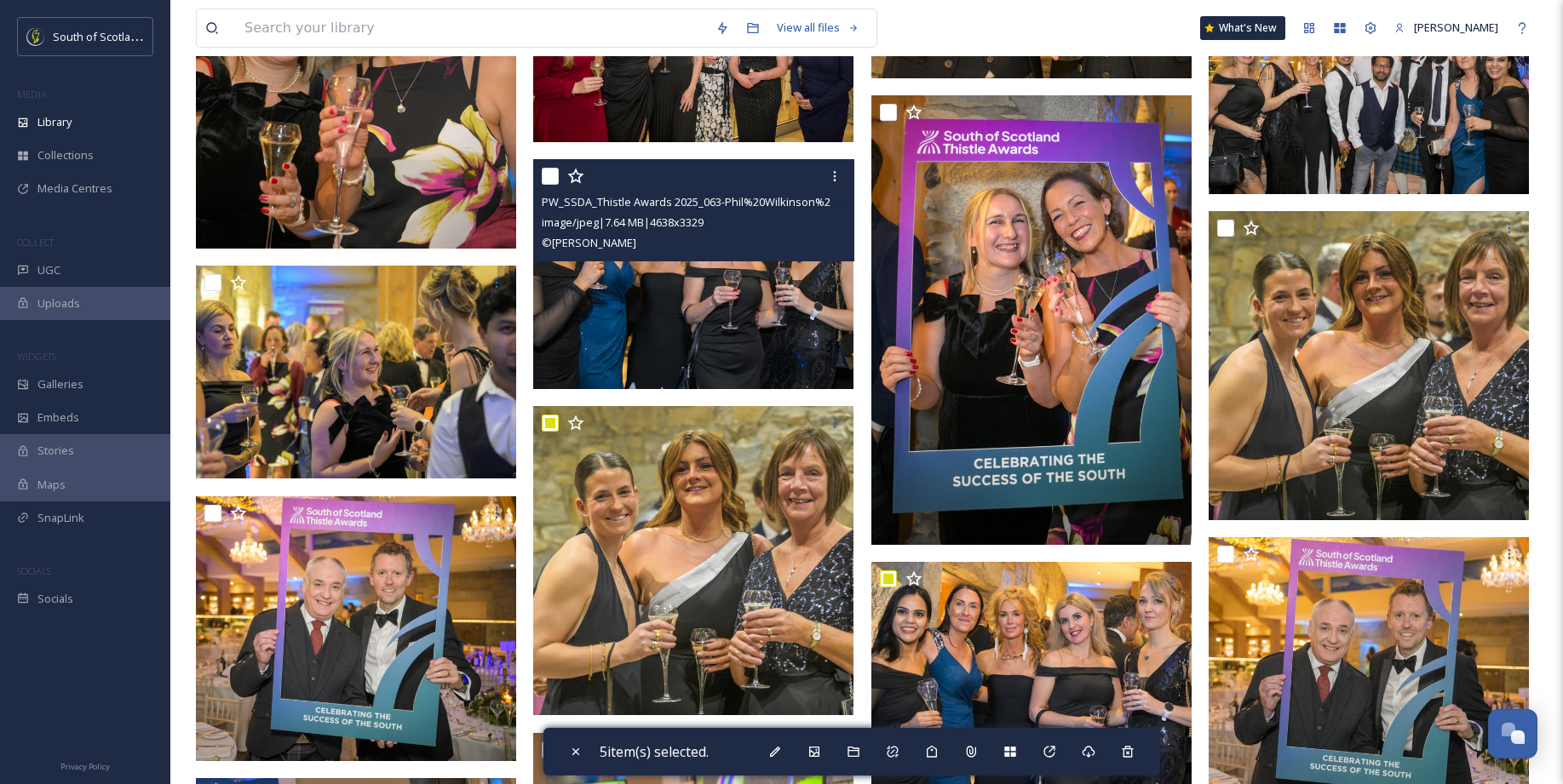
scroll to position [11229, 0]
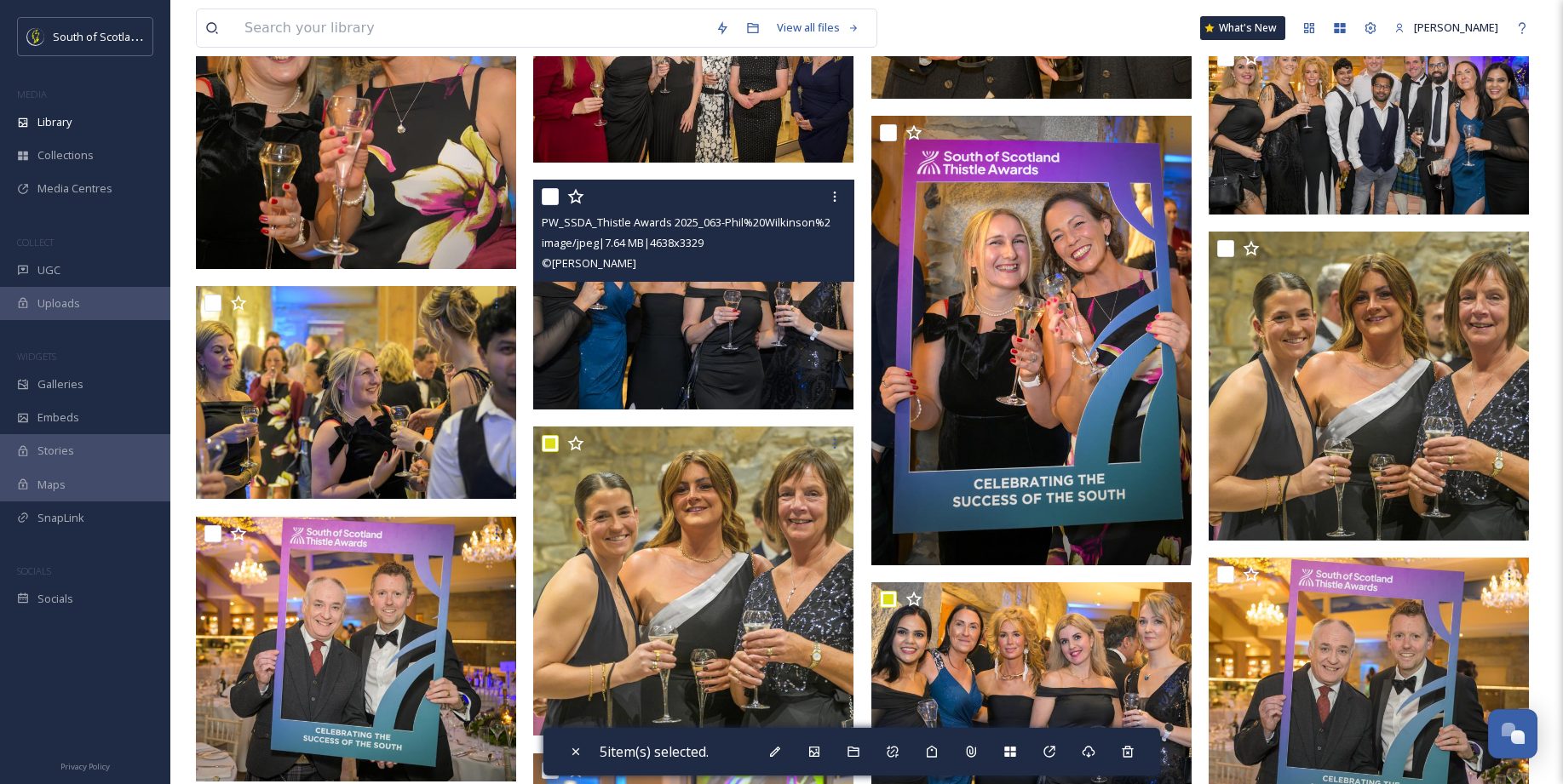
click at [554, 197] on input "checkbox" at bounding box center [550, 196] width 17 height 17
checkbox input "true"
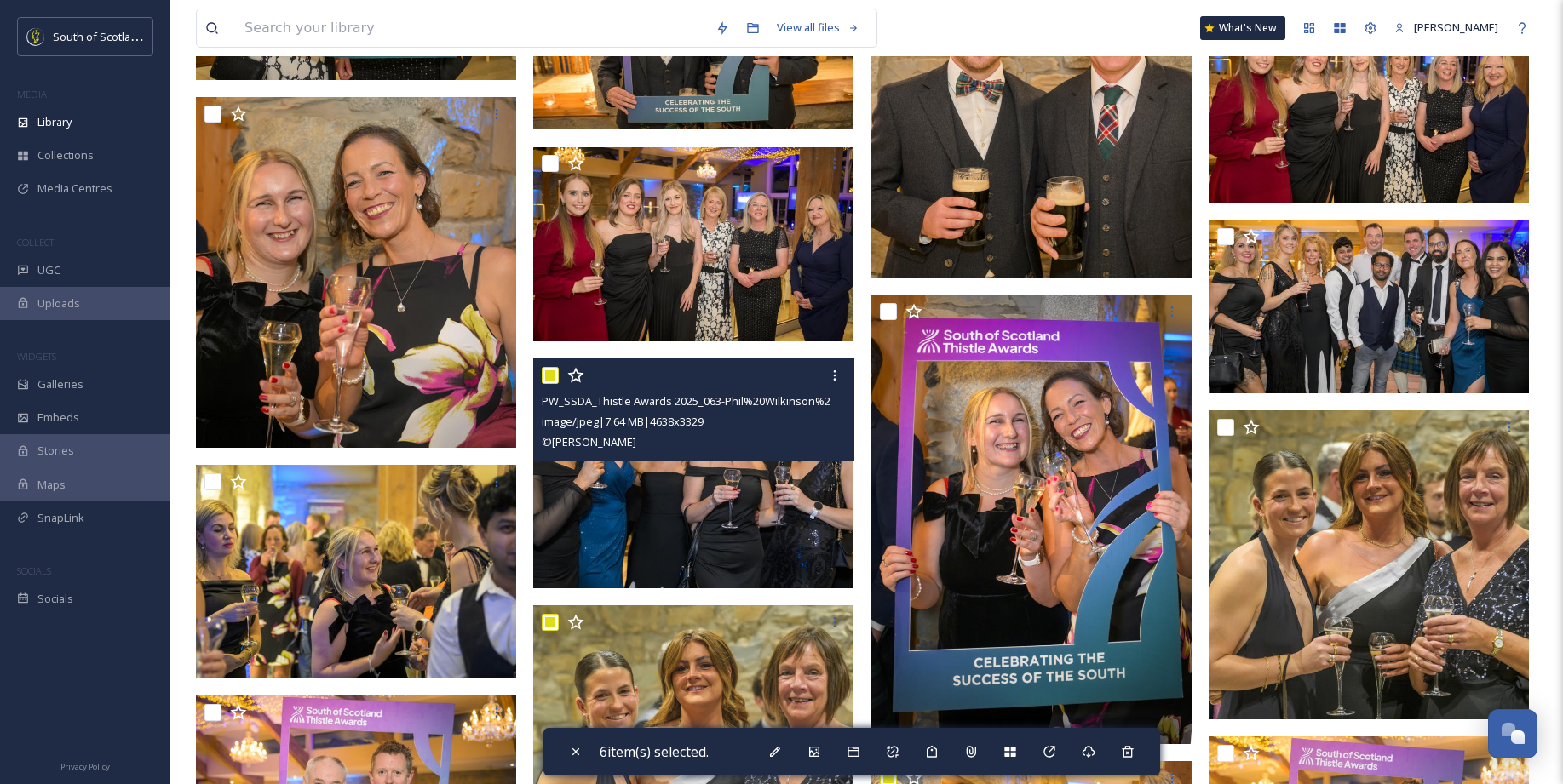
scroll to position [11035, 0]
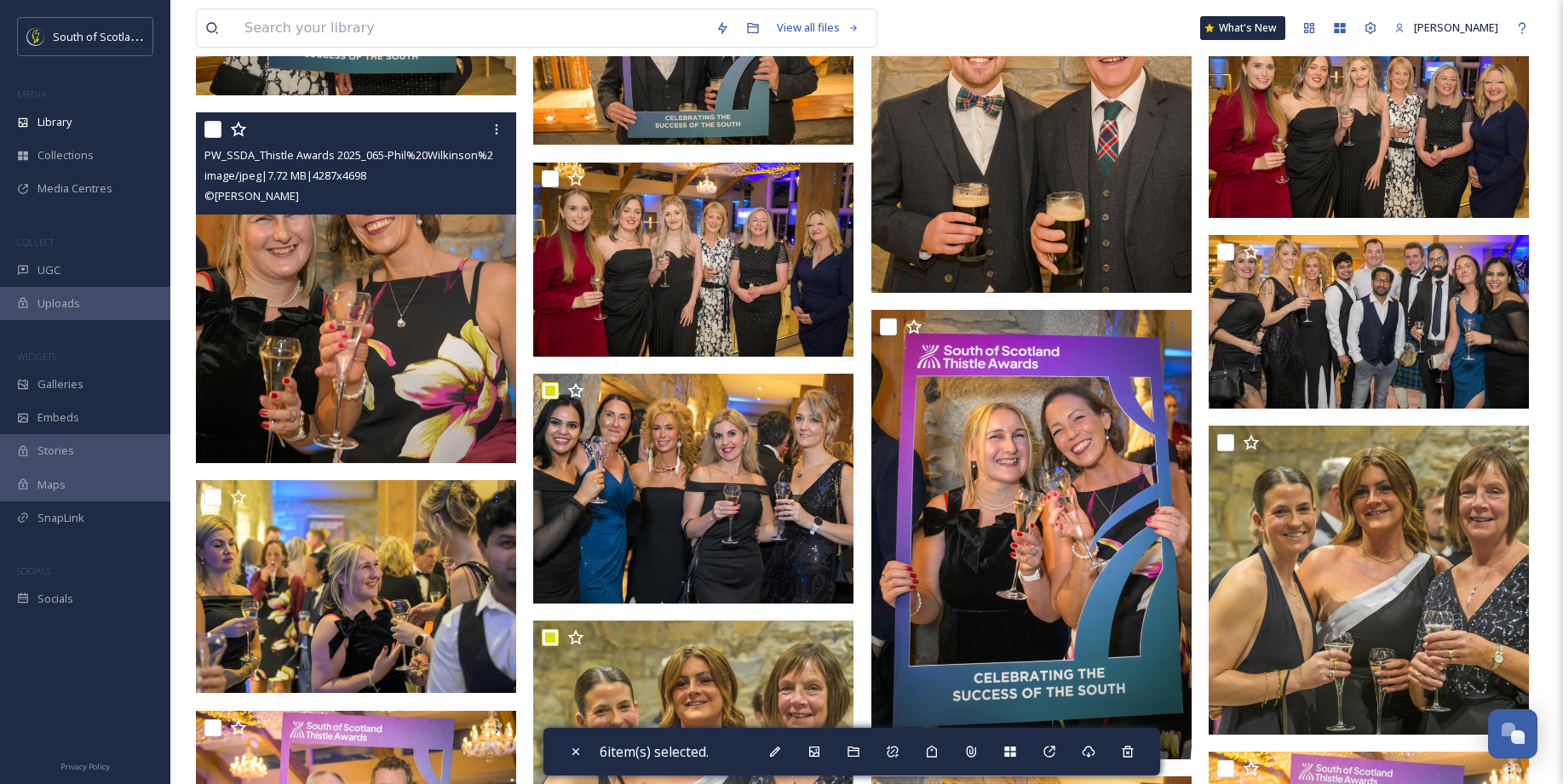
click at [211, 129] on input "checkbox" at bounding box center [212, 128] width 17 height 17
checkbox input "true"
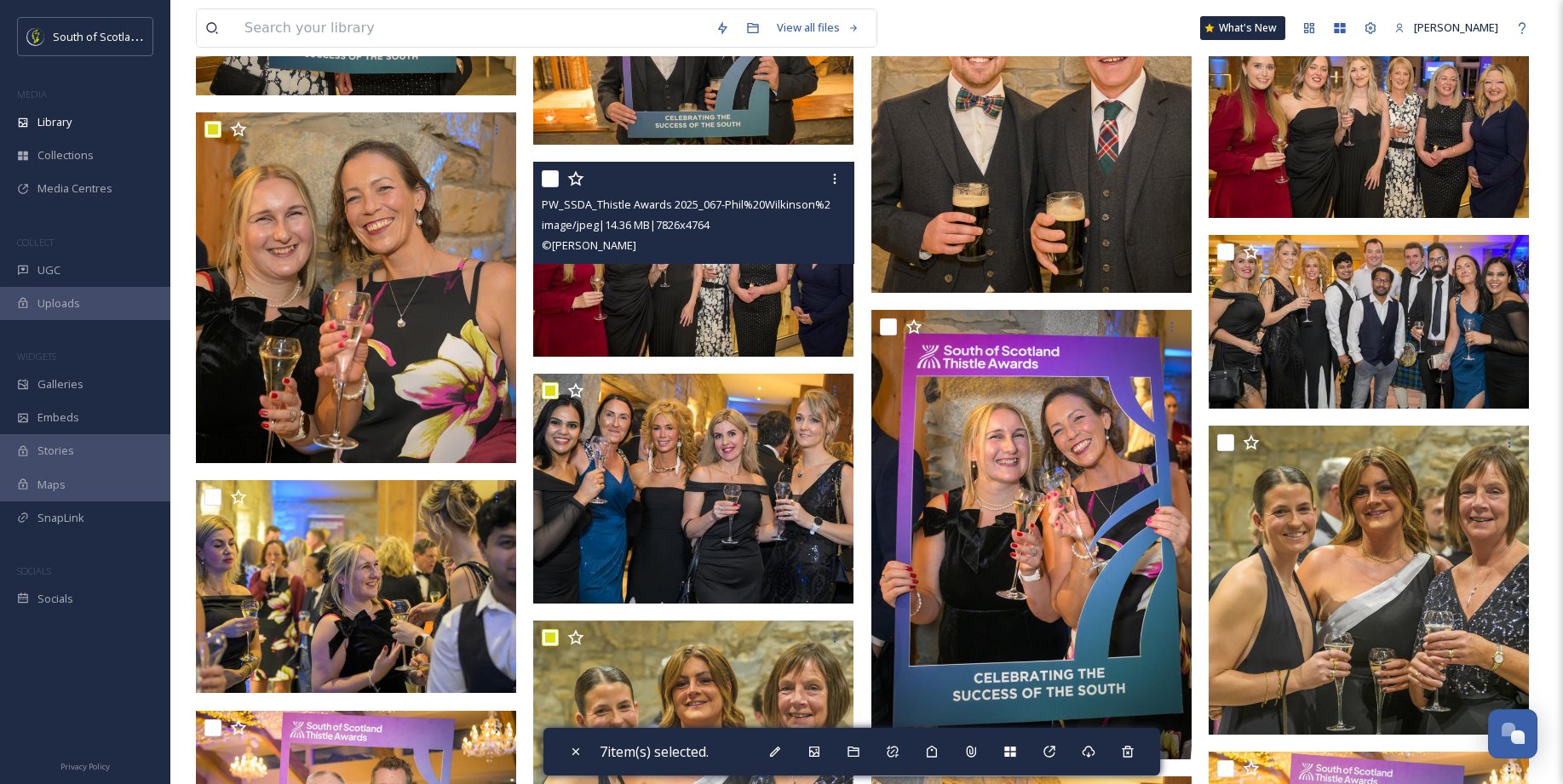
click at [552, 172] on input "checkbox" at bounding box center [550, 178] width 17 height 17
checkbox input "true"
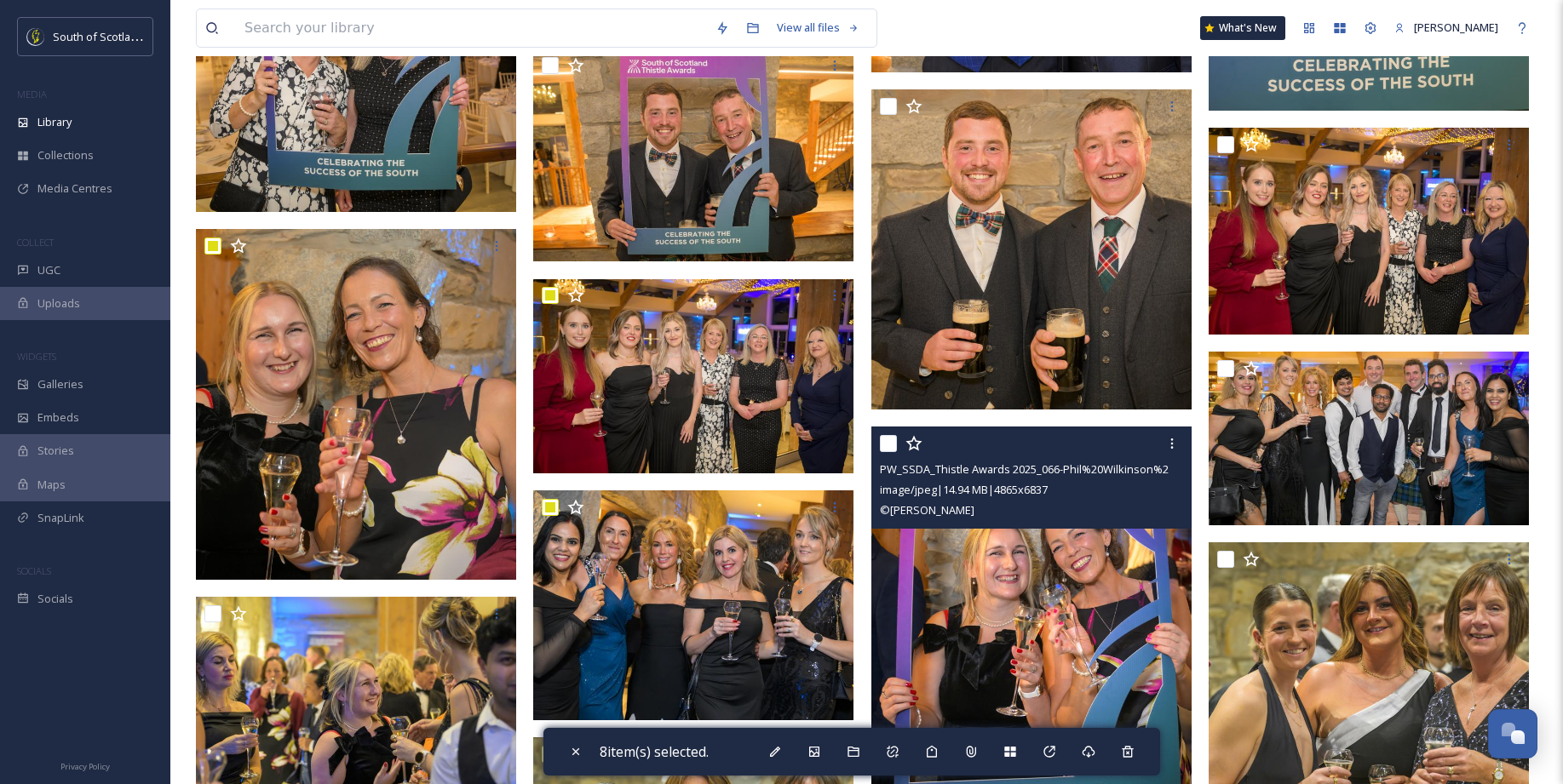
scroll to position [10895, 0]
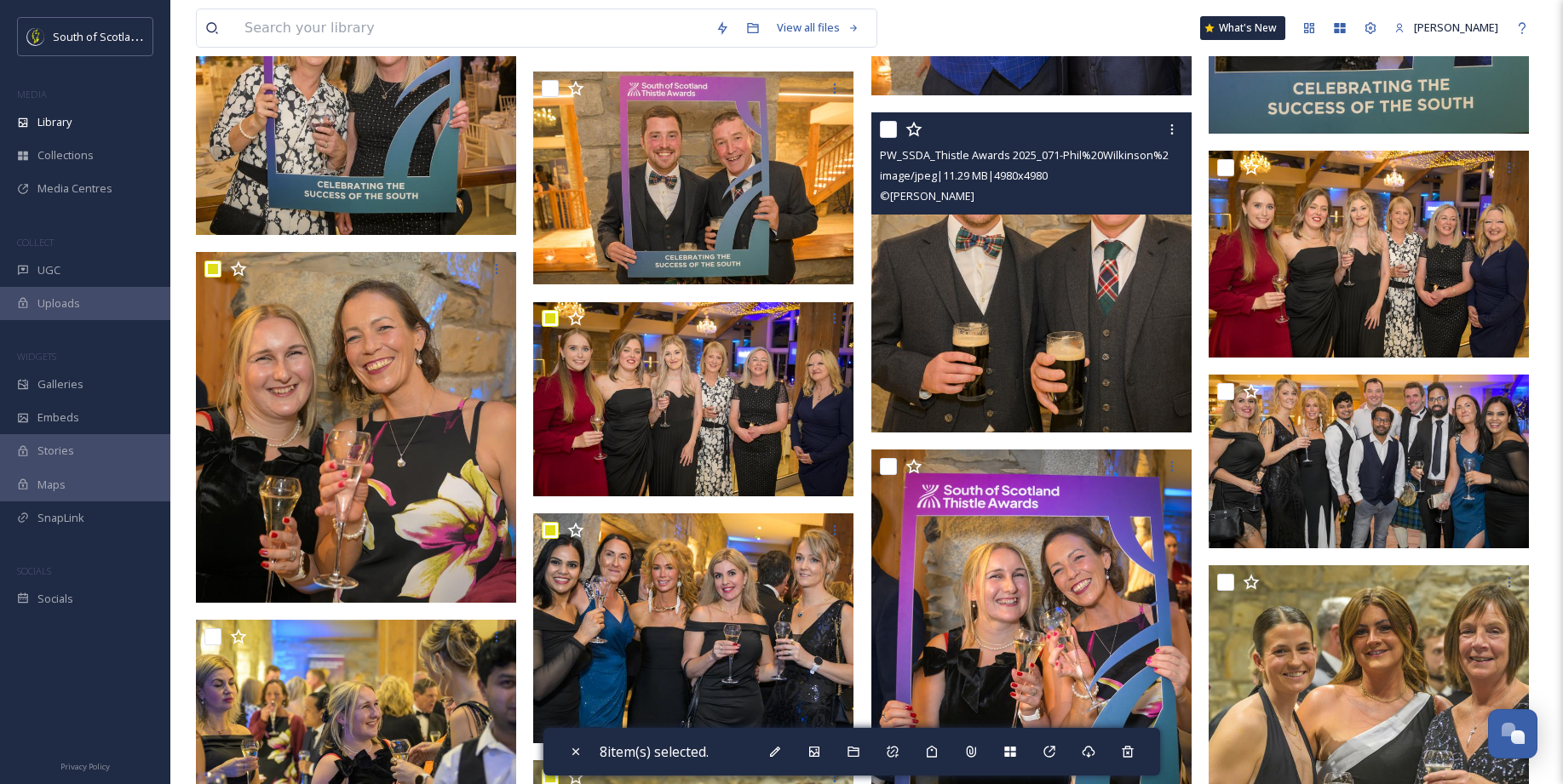
click at [886, 124] on input "checkbox" at bounding box center [887, 128] width 17 height 17
checkbox input "true"
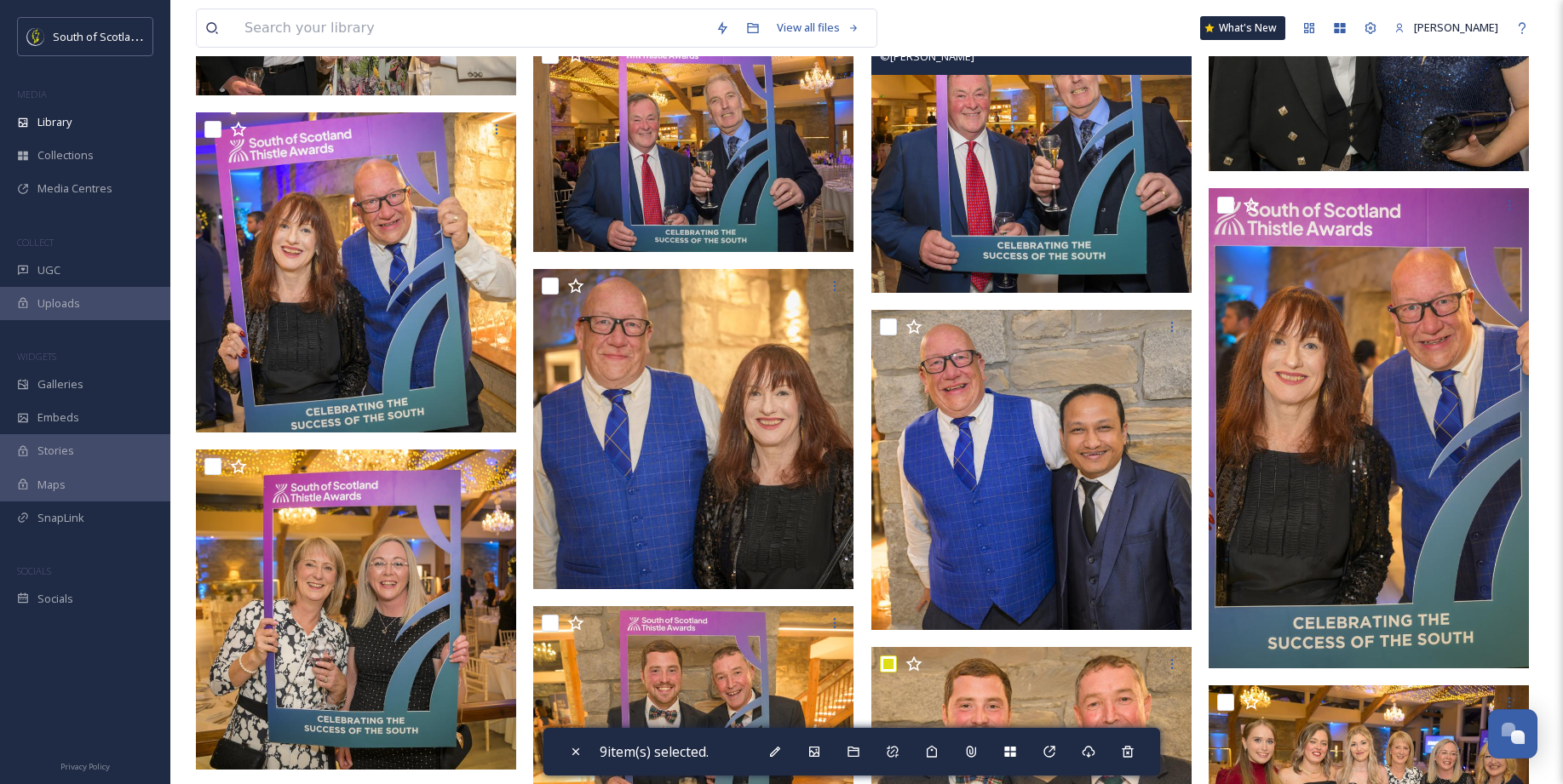
scroll to position [10327, 0]
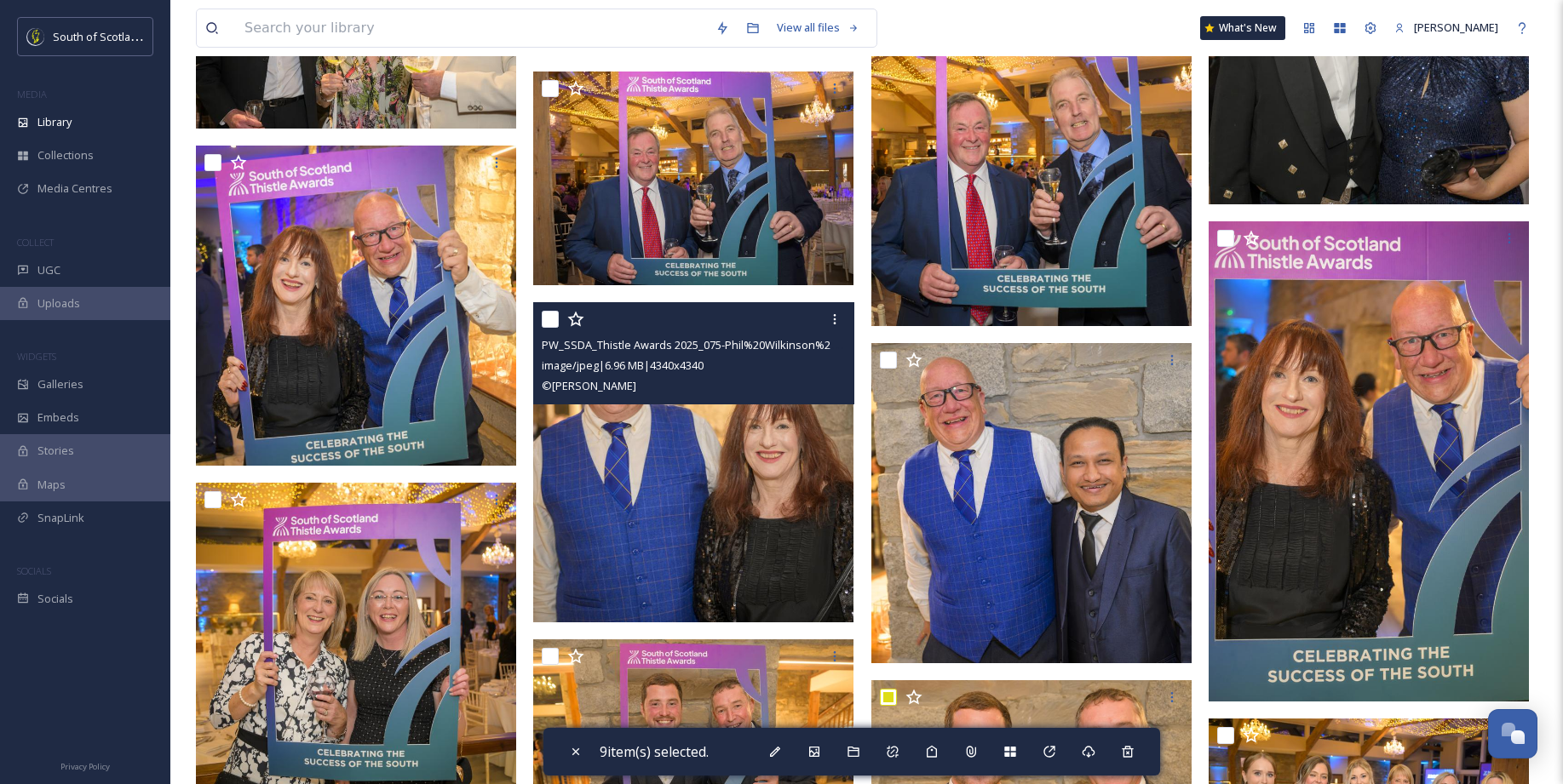
click at [551, 318] on input "checkbox" at bounding box center [550, 319] width 17 height 17
checkbox input "true"
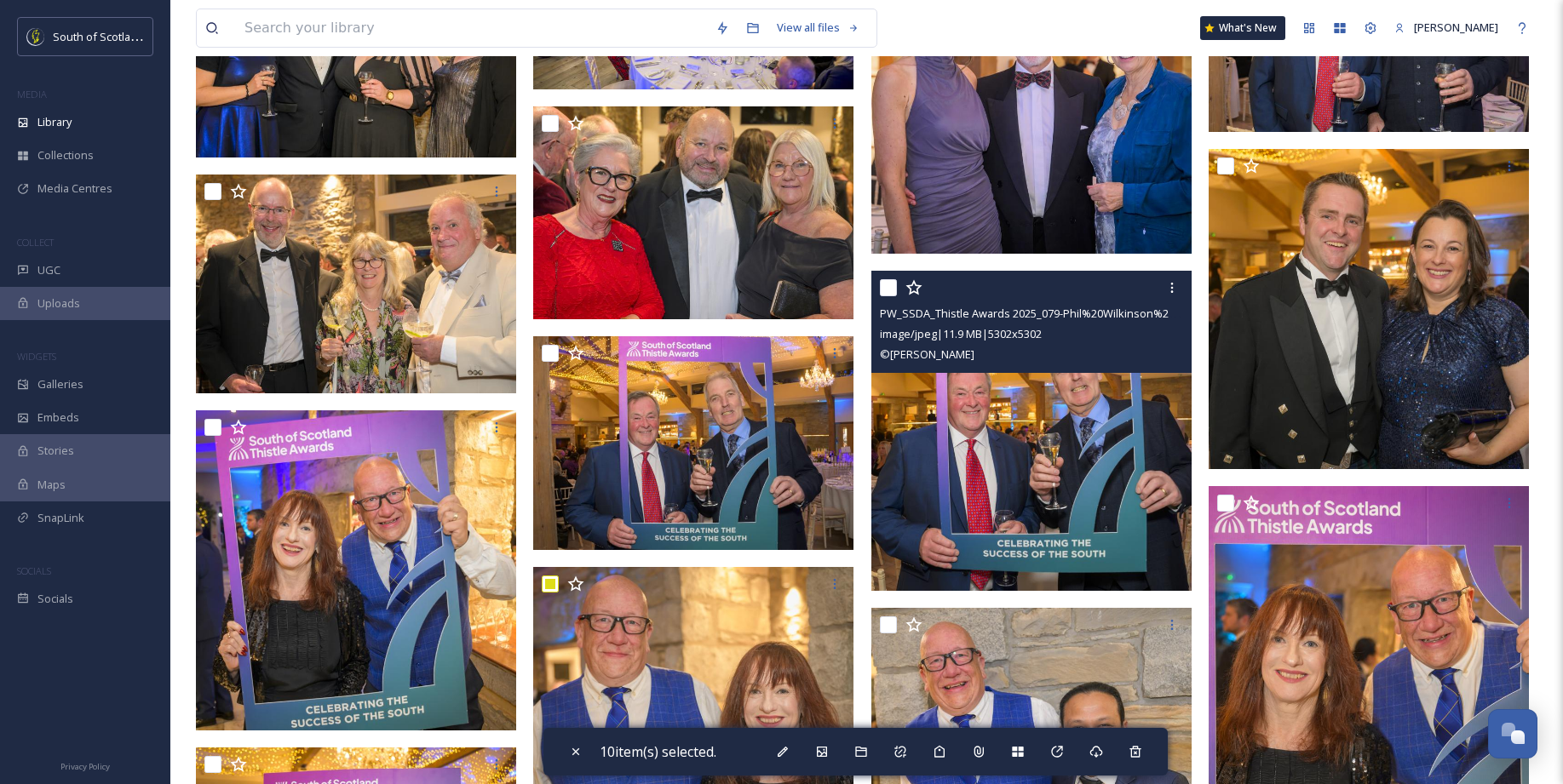
scroll to position [10058, 0]
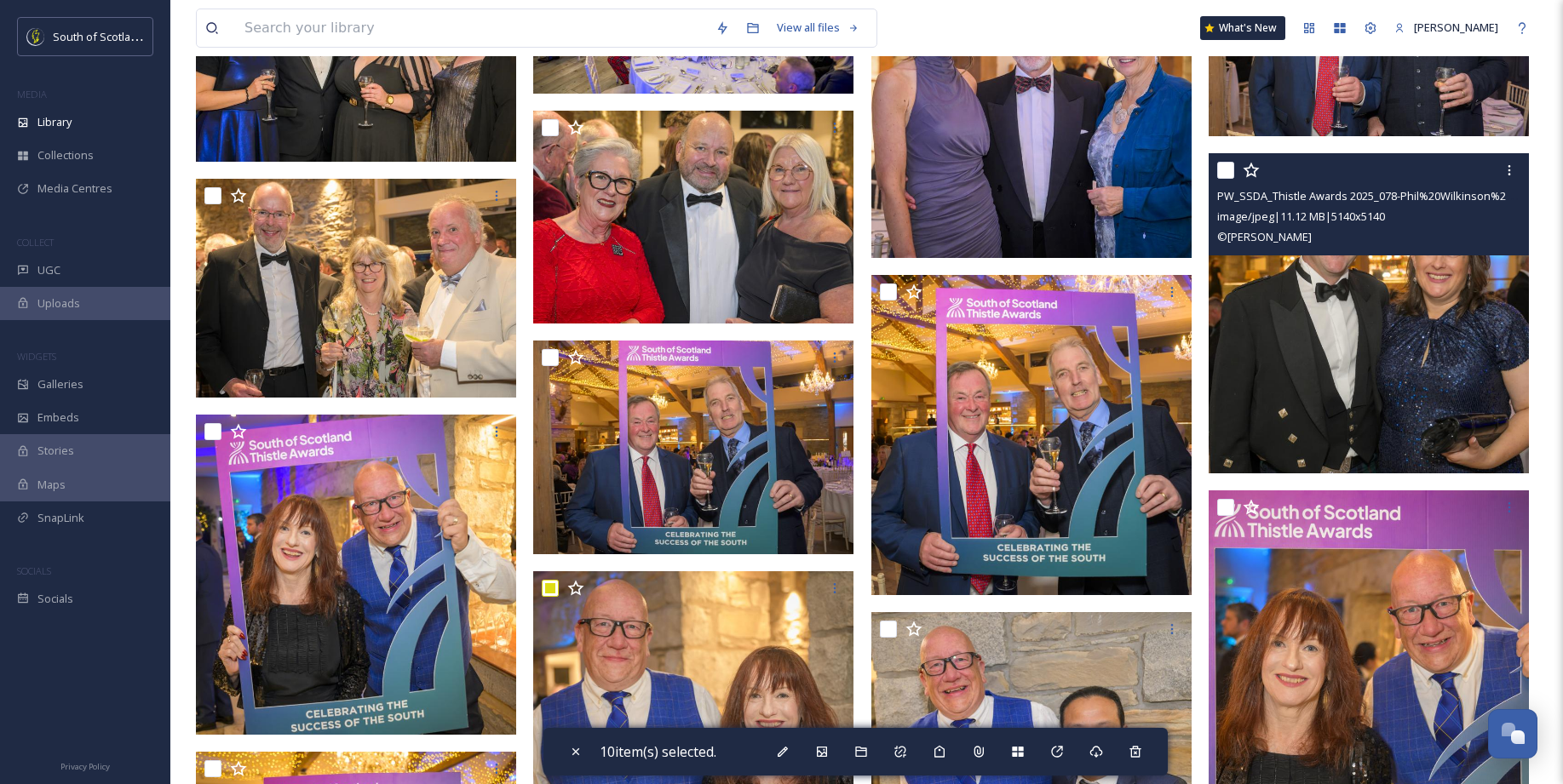
click at [1222, 167] on input "checkbox" at bounding box center [1225, 170] width 17 height 17
checkbox input "true"
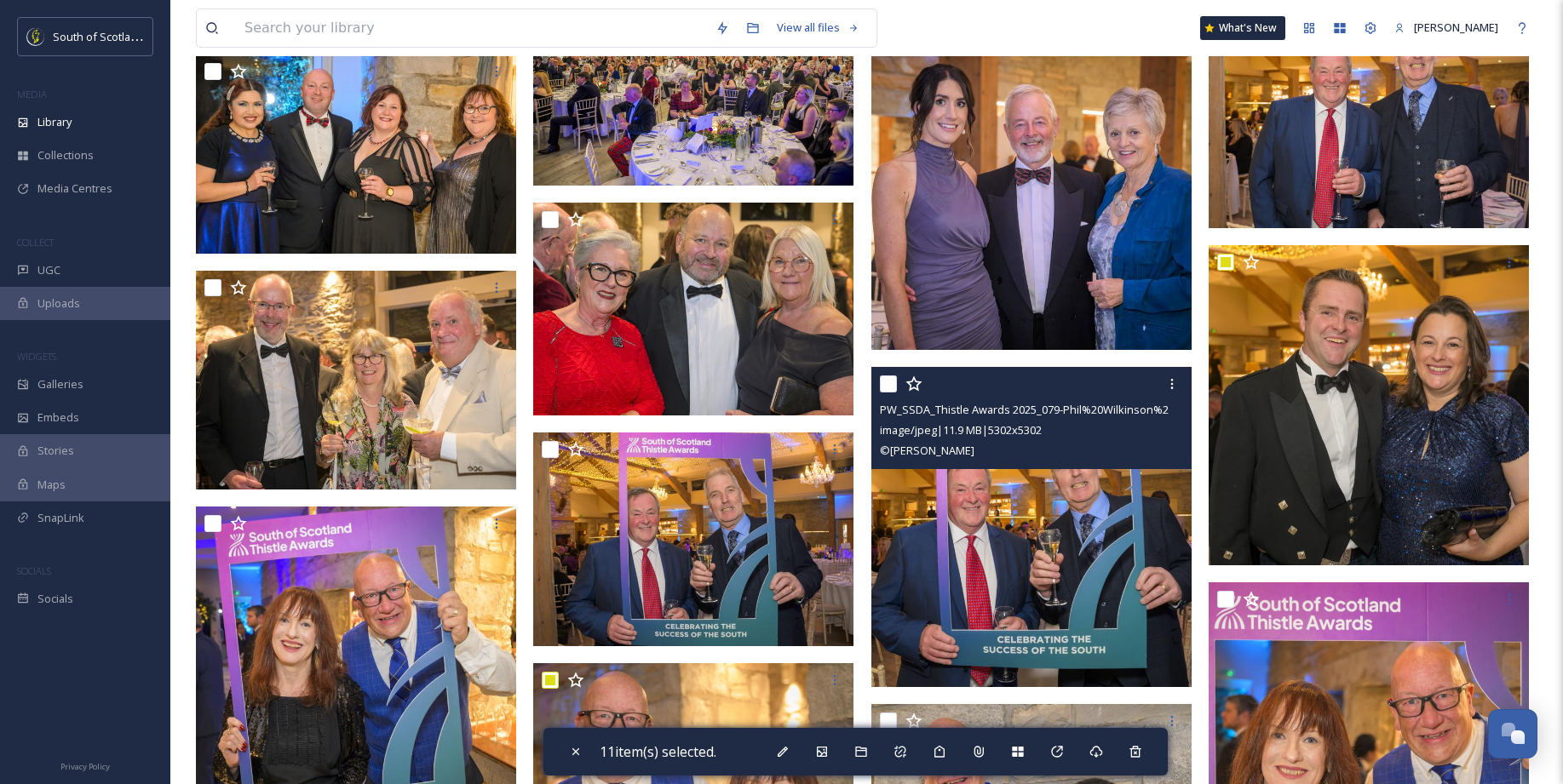
scroll to position [9935, 0]
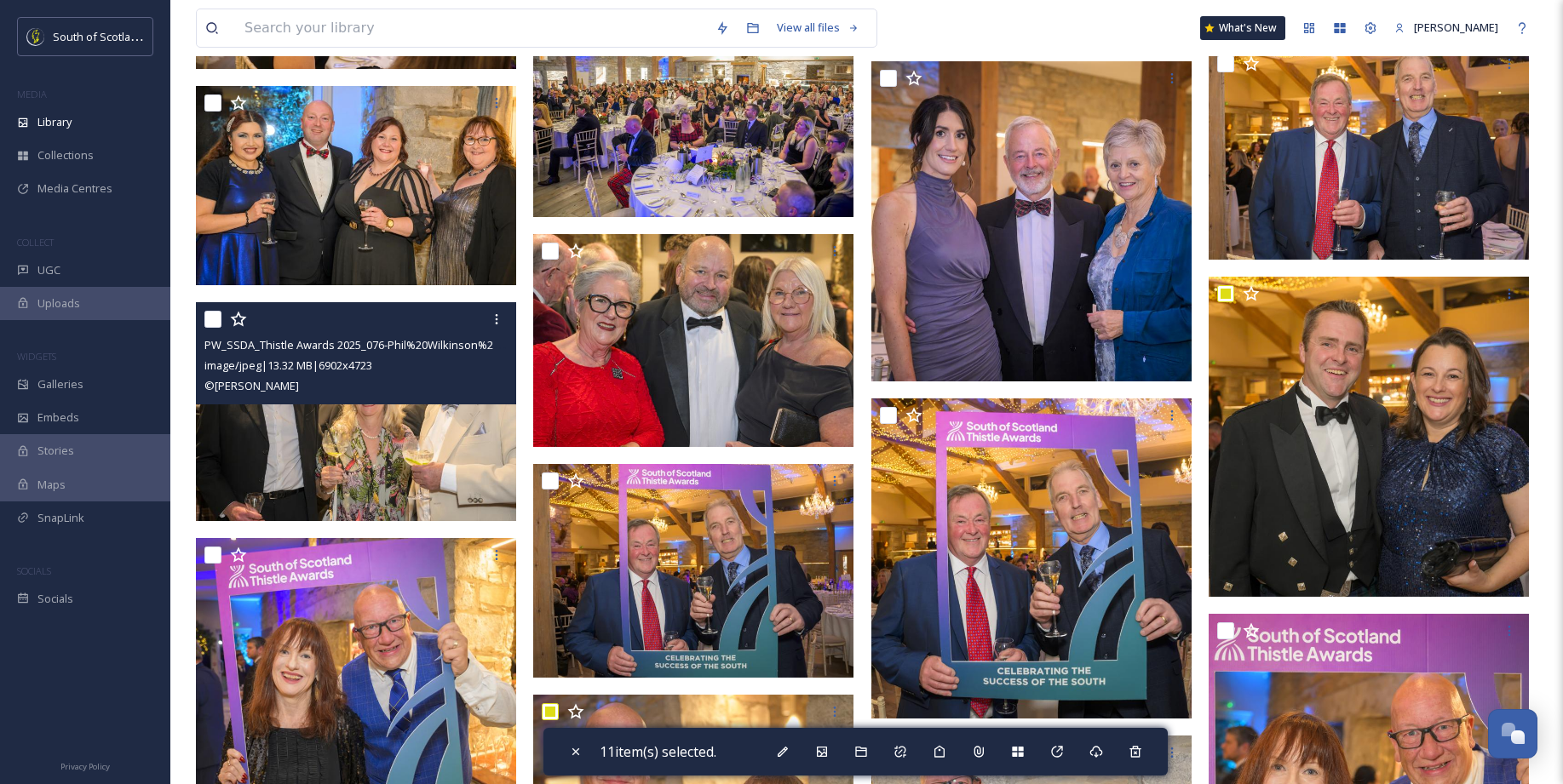
click at [216, 318] on input "checkbox" at bounding box center [212, 319] width 17 height 17
checkbox input "true"
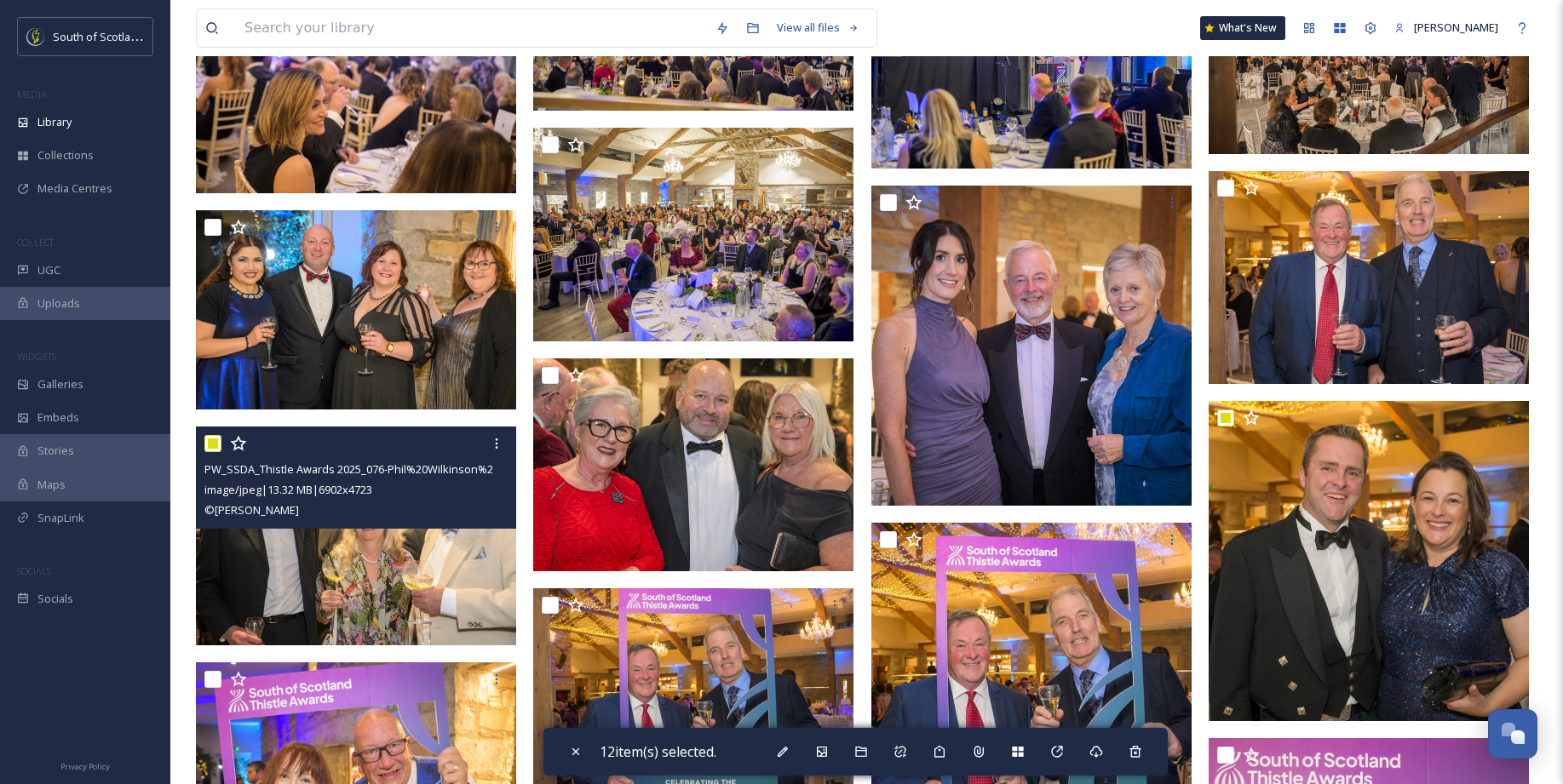
scroll to position [9779, 0]
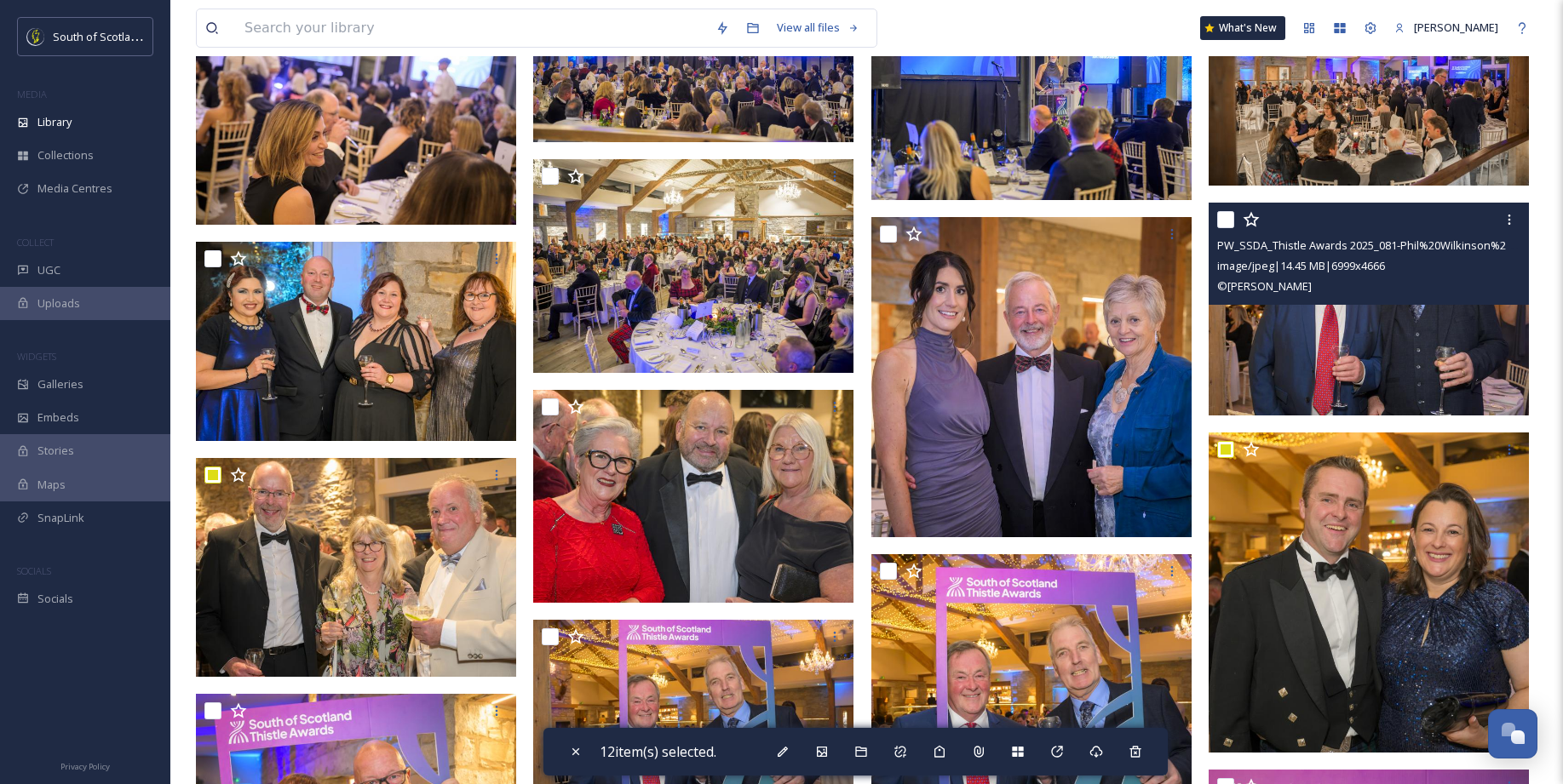
click at [1227, 219] on input "checkbox" at bounding box center [1225, 219] width 17 height 17
checkbox input "true"
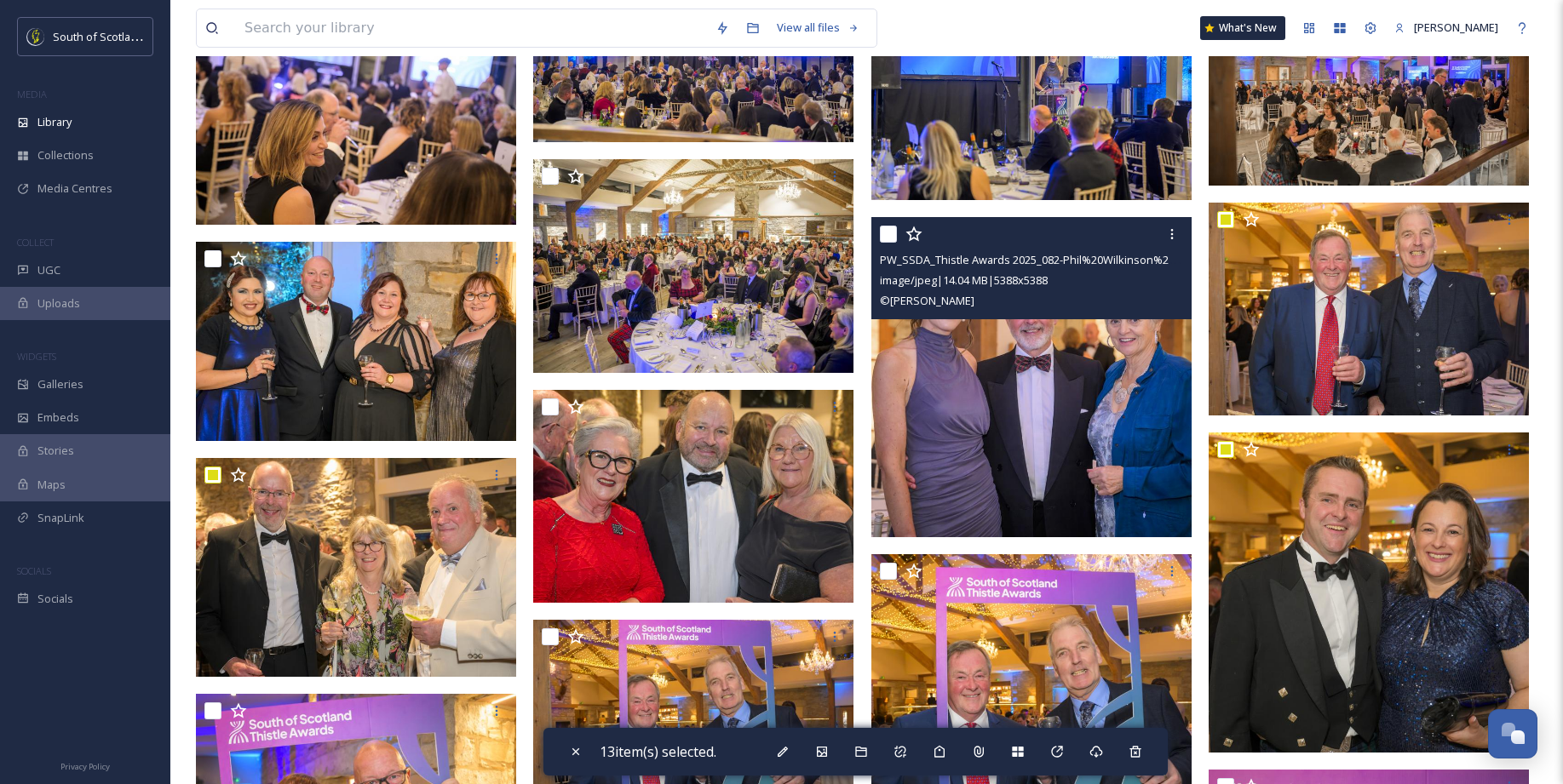
click at [880, 232] on input "checkbox" at bounding box center [887, 233] width 17 height 17
checkbox input "true"
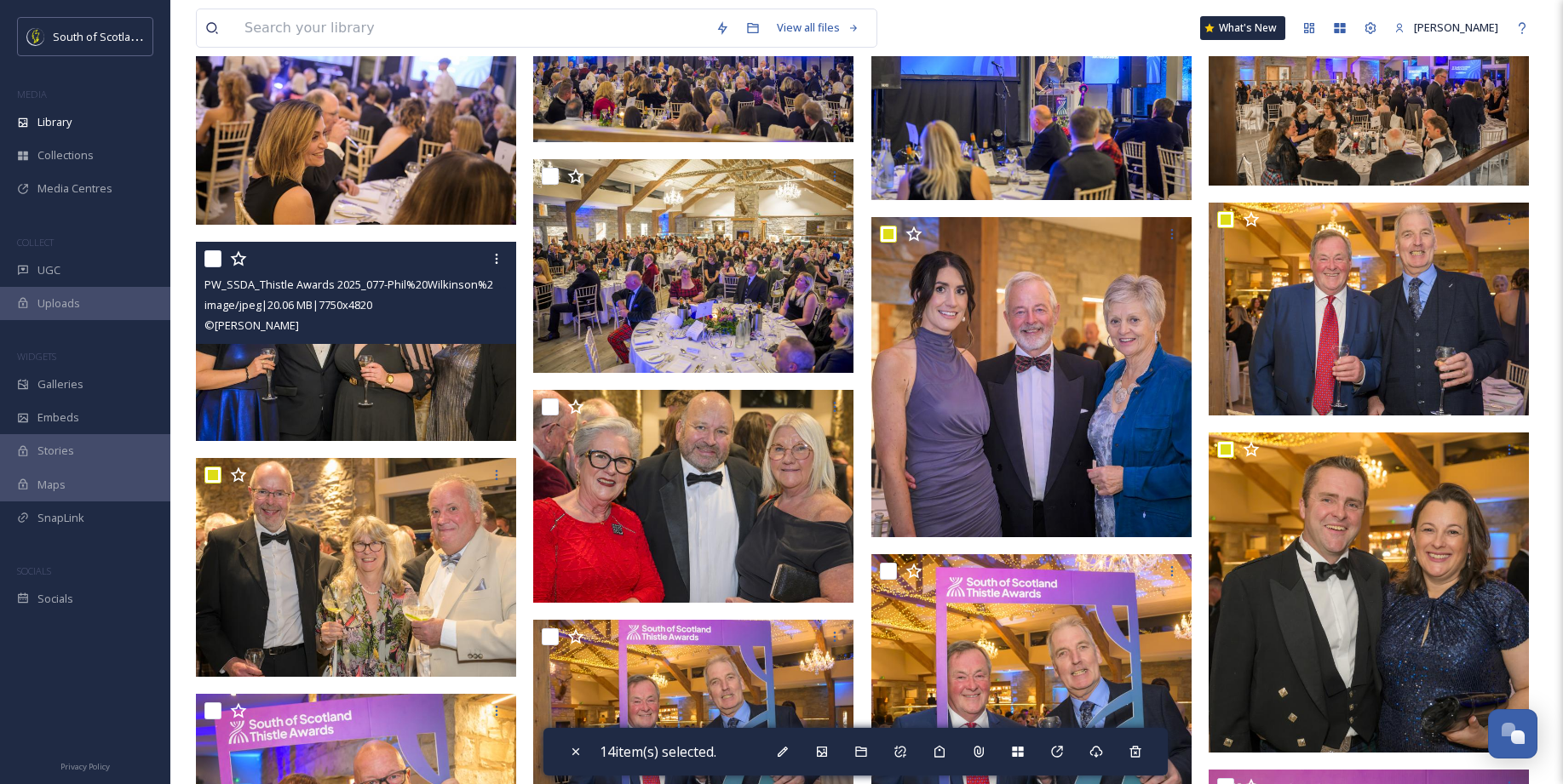
click at [205, 259] on input "checkbox" at bounding box center [212, 258] width 17 height 17
checkbox input "true"
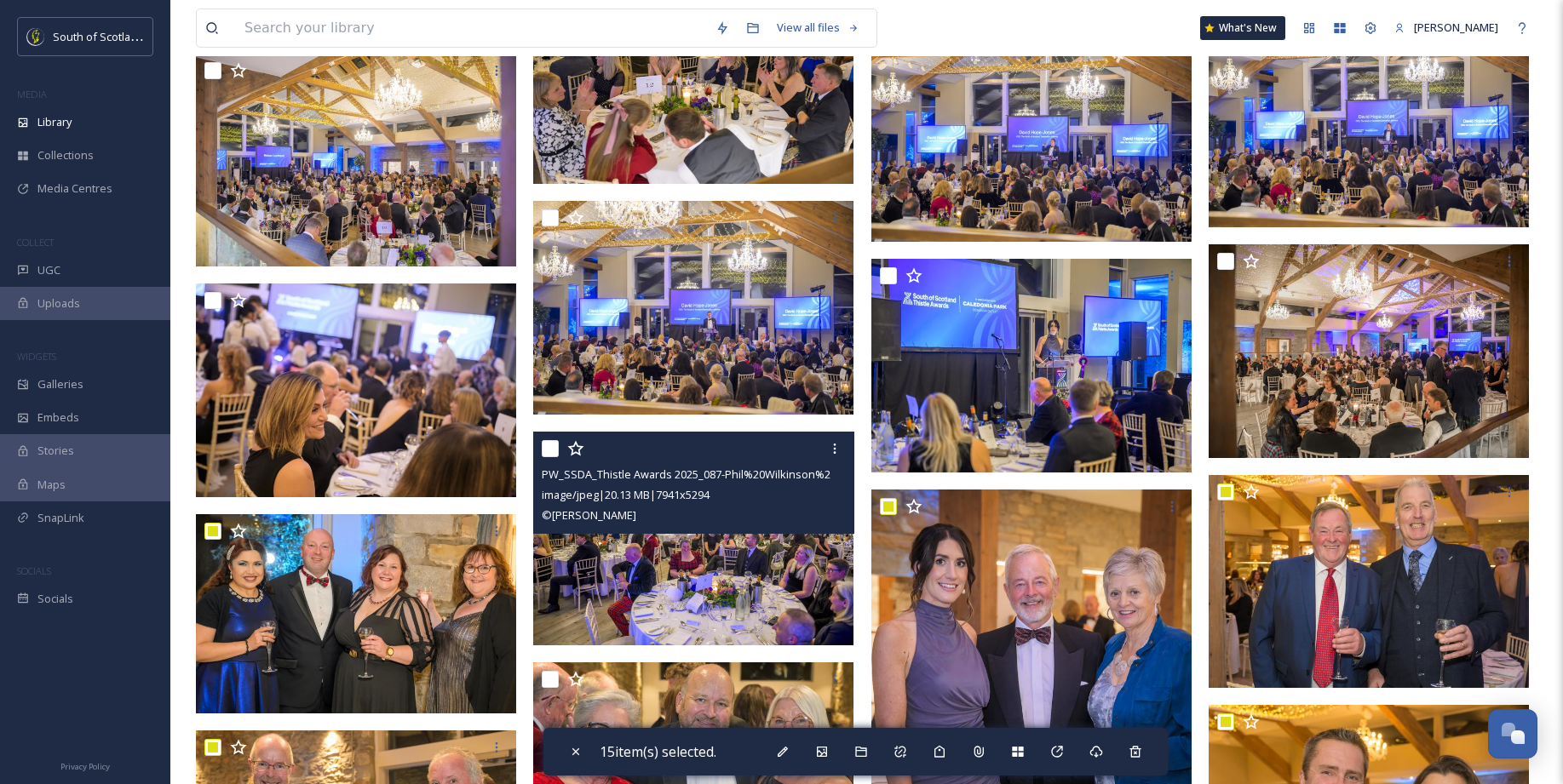
scroll to position [9452, 0]
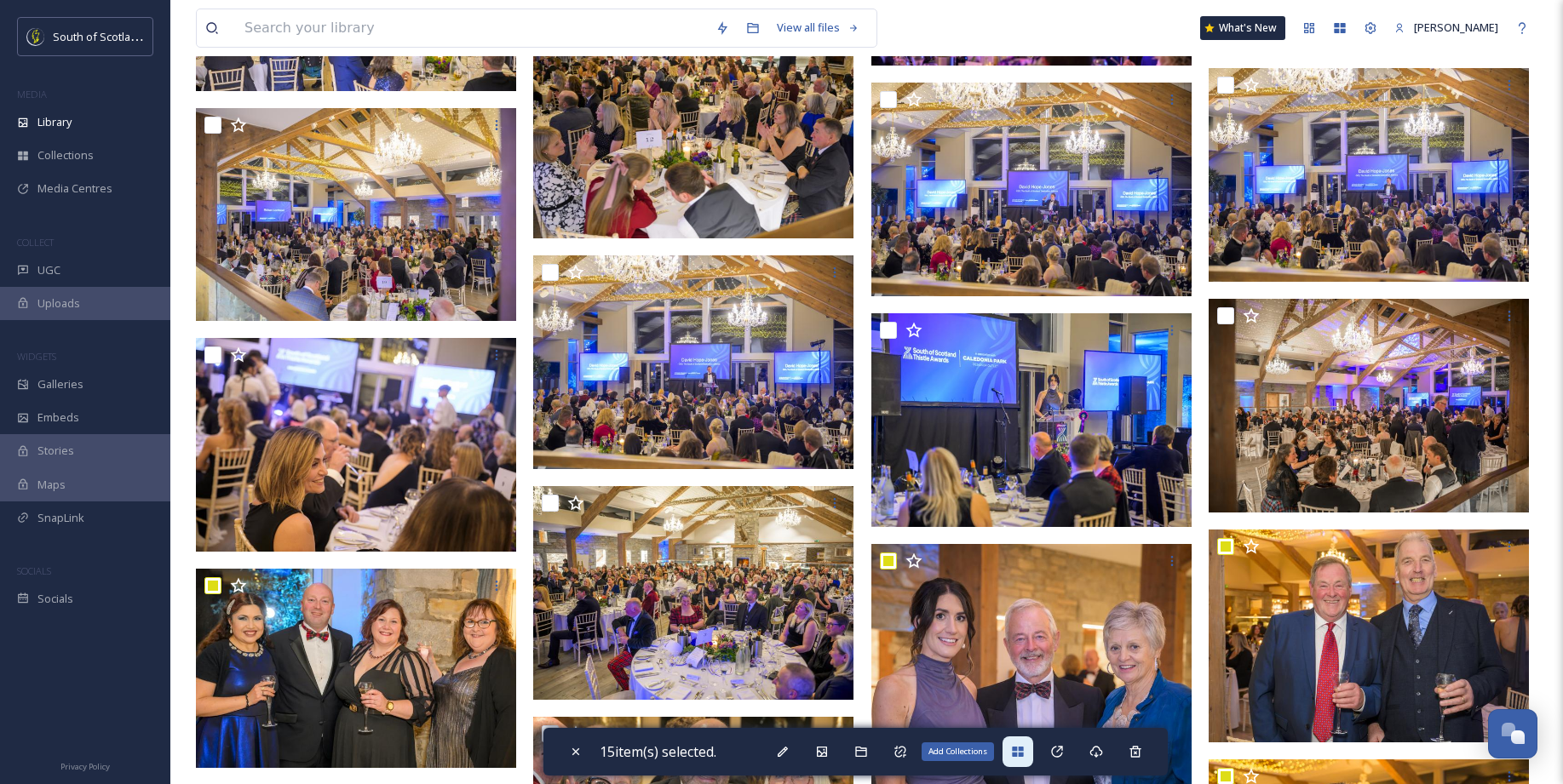
click at [1023, 752] on icon at bounding box center [1018, 752] width 14 height 14
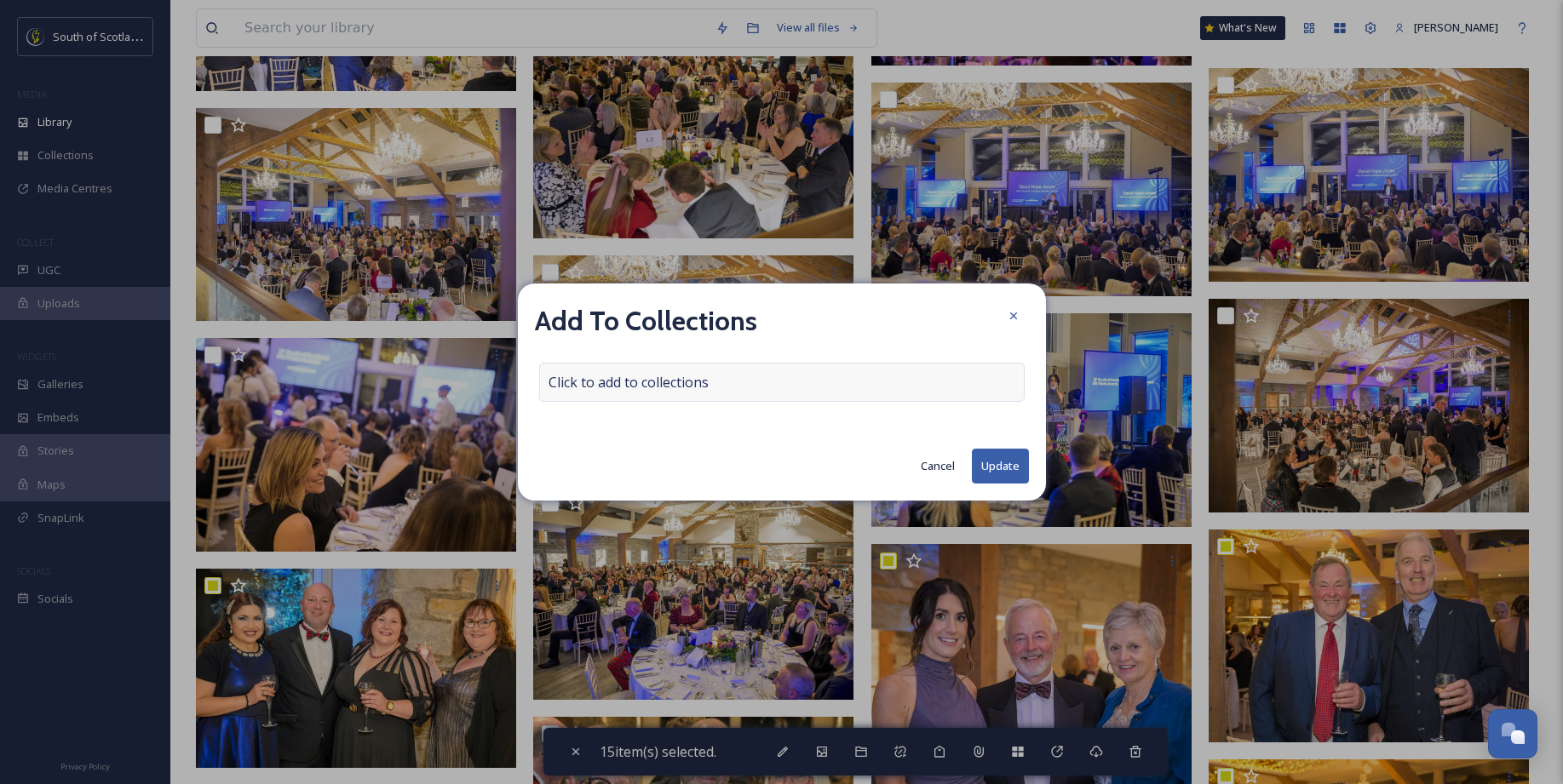
click at [722, 398] on div "Click to add to collections" at bounding box center [782, 382] width 485 height 39
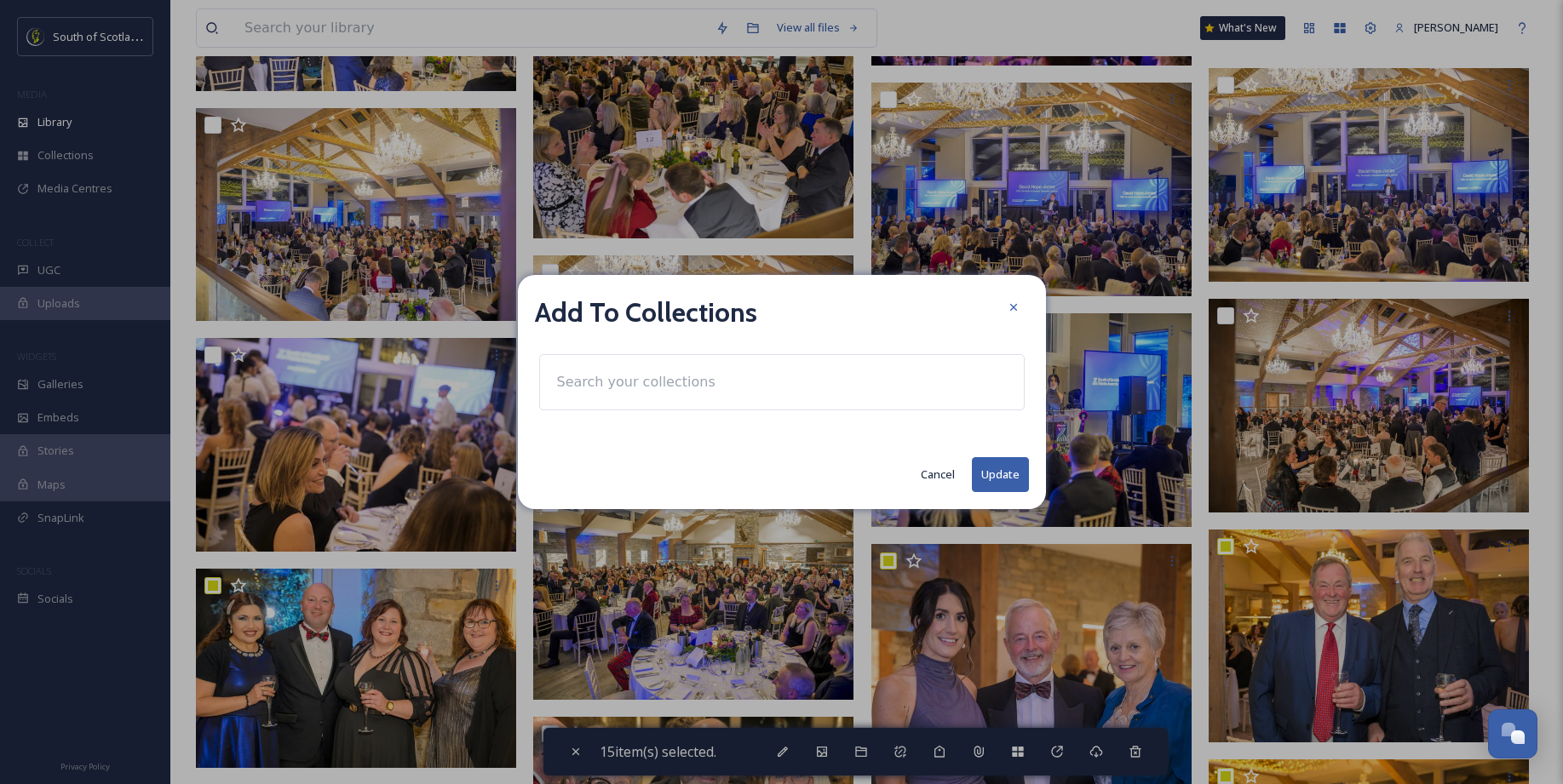
click at [632, 373] on input at bounding box center [642, 382] width 187 height 38
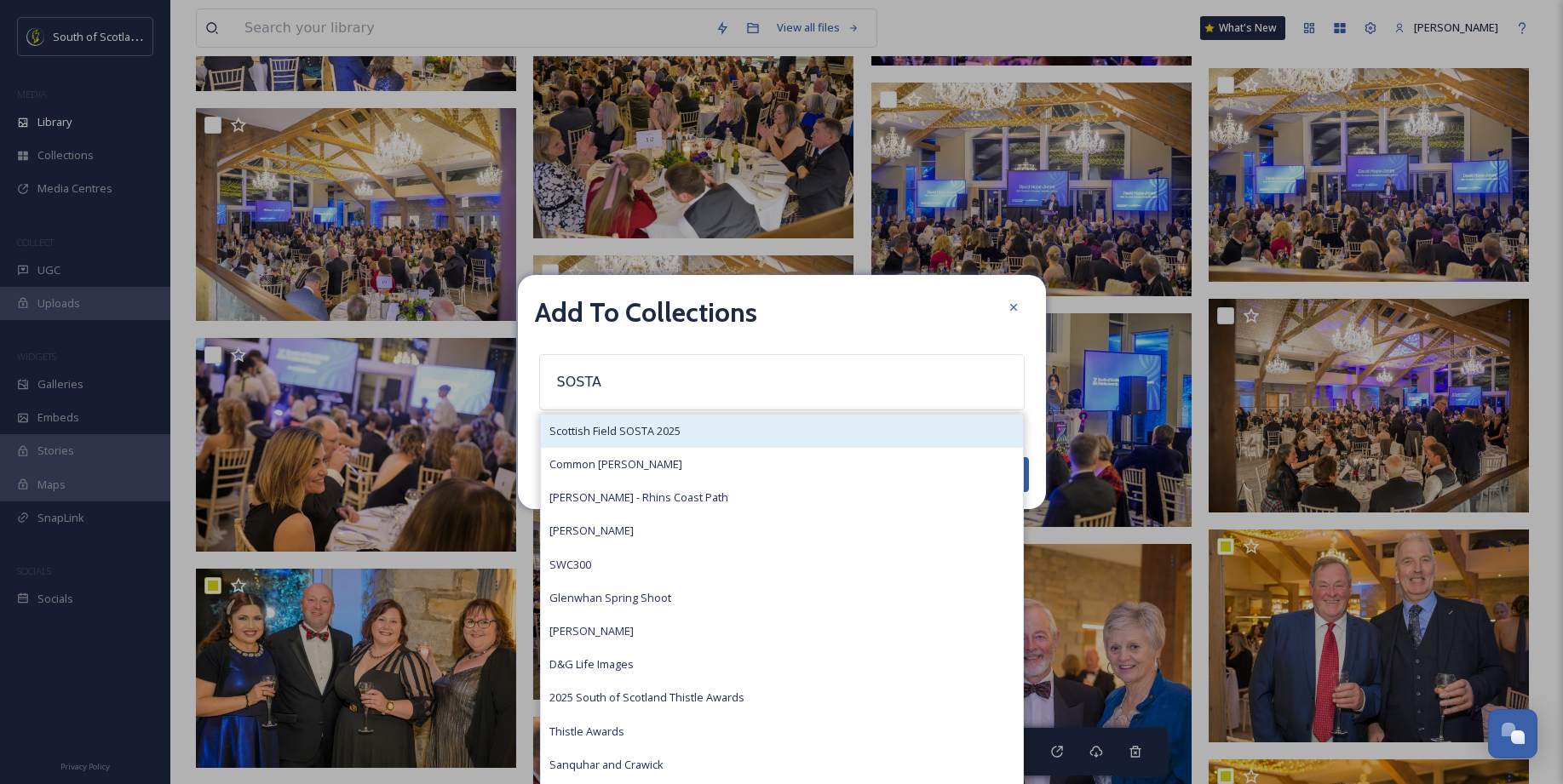
type input "SOSTA"
click at [613, 431] on span "Scottish Field SOSTA 2025" at bounding box center [615, 431] width 131 height 17
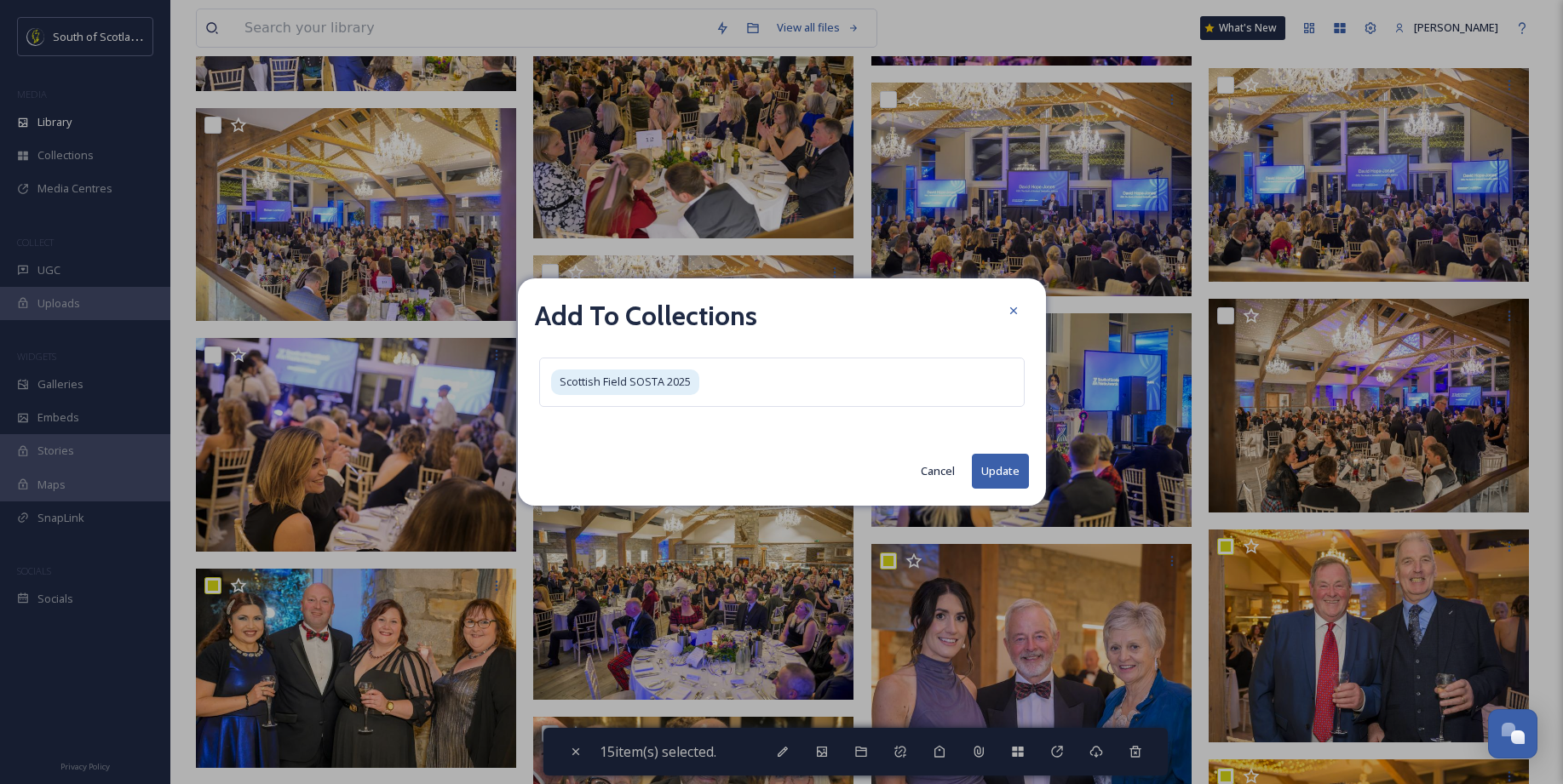
click at [1000, 476] on button "Update" at bounding box center [1000, 471] width 57 height 35
checkbox input "false"
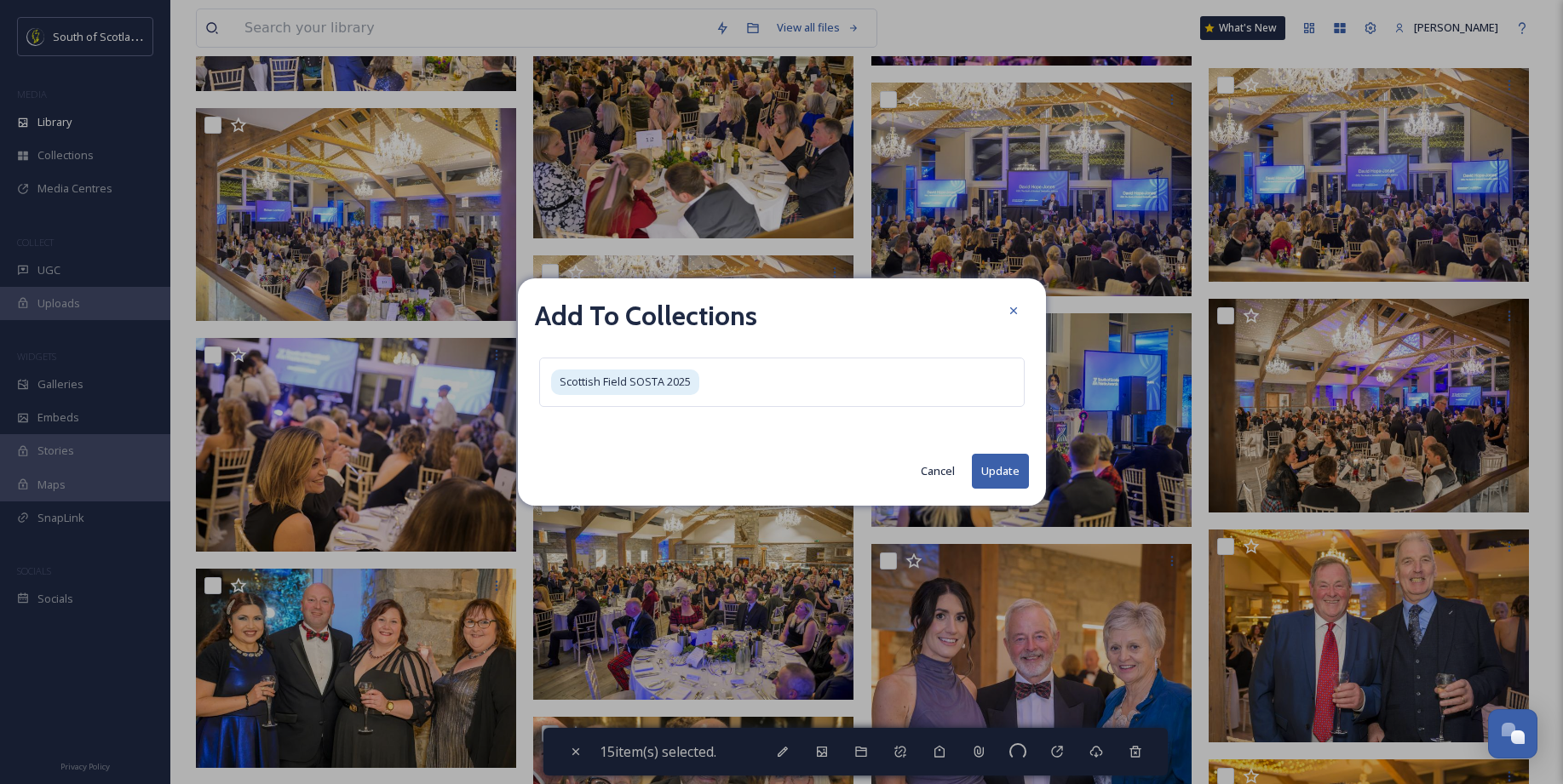
checkbox input "false"
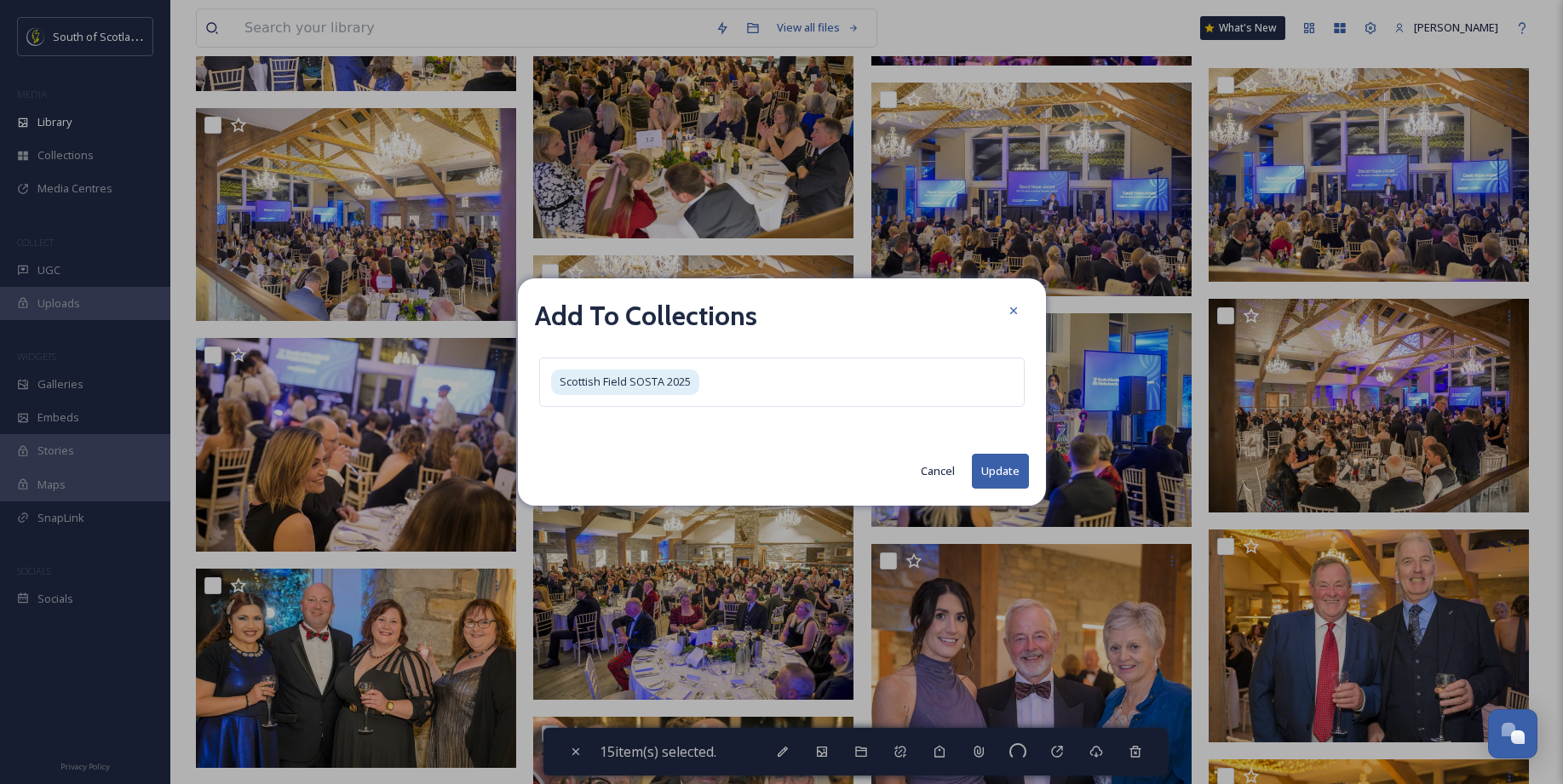
checkbox input "false"
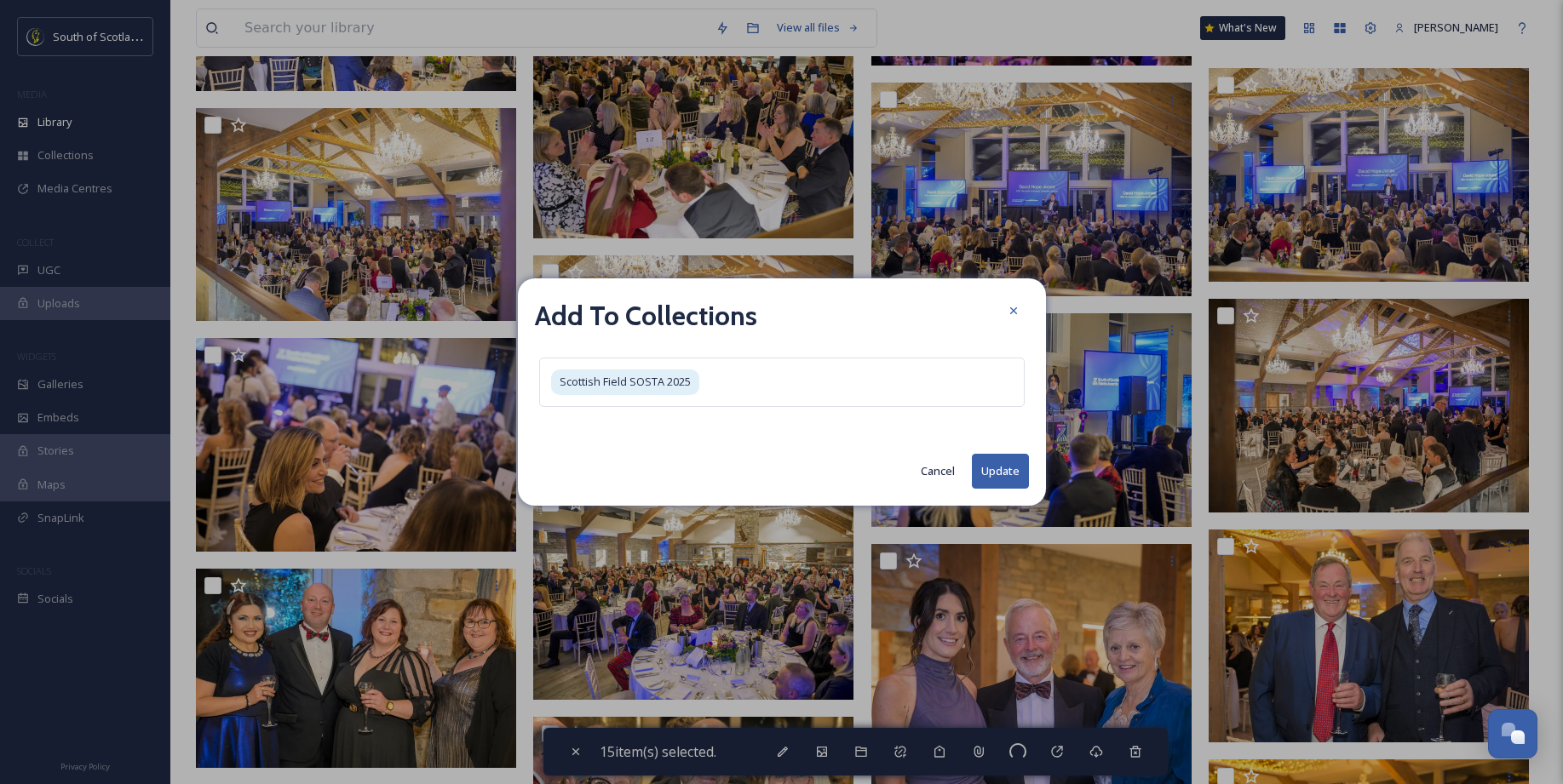
checkbox input "false"
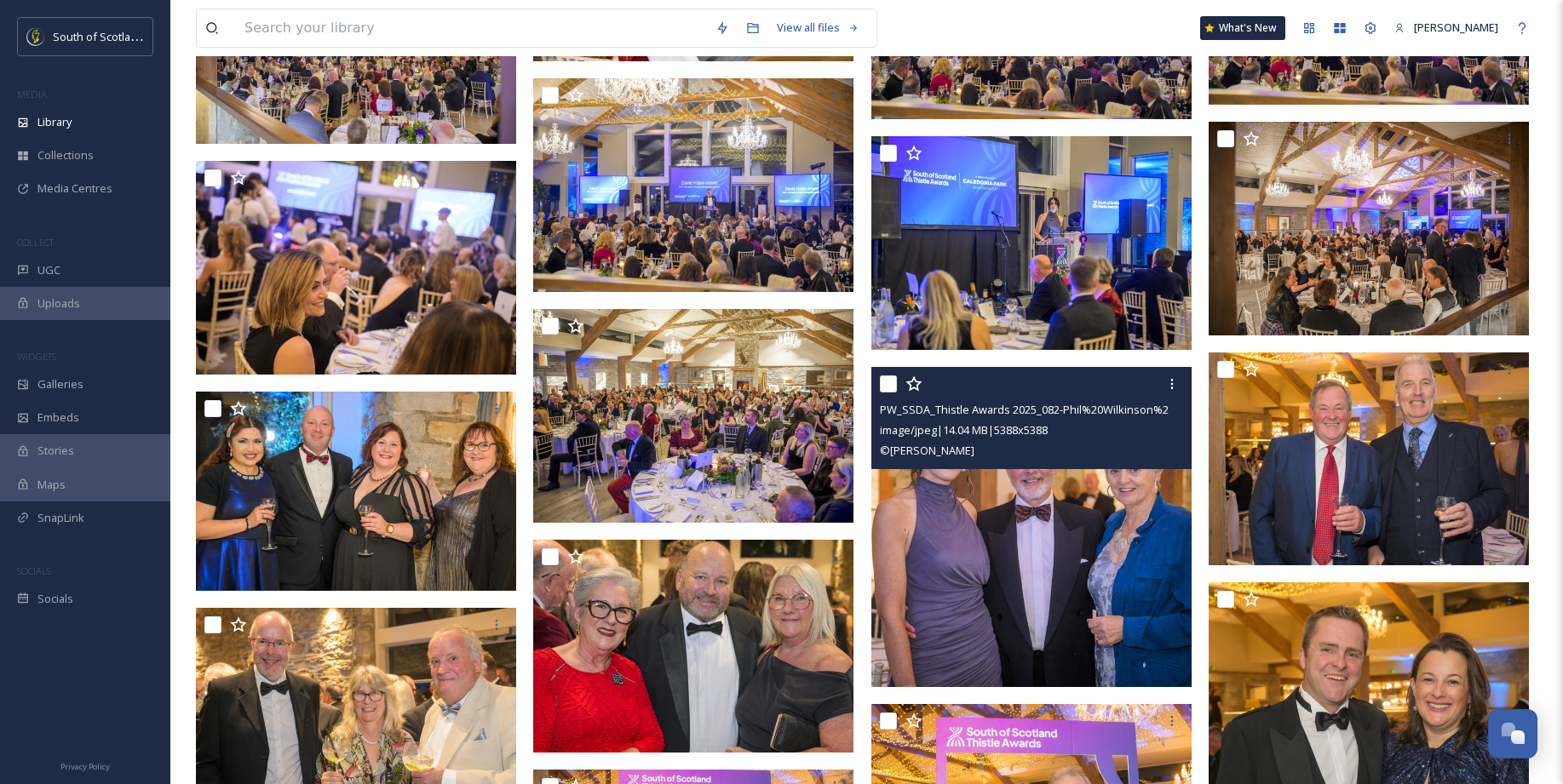
scroll to position [9718, 0]
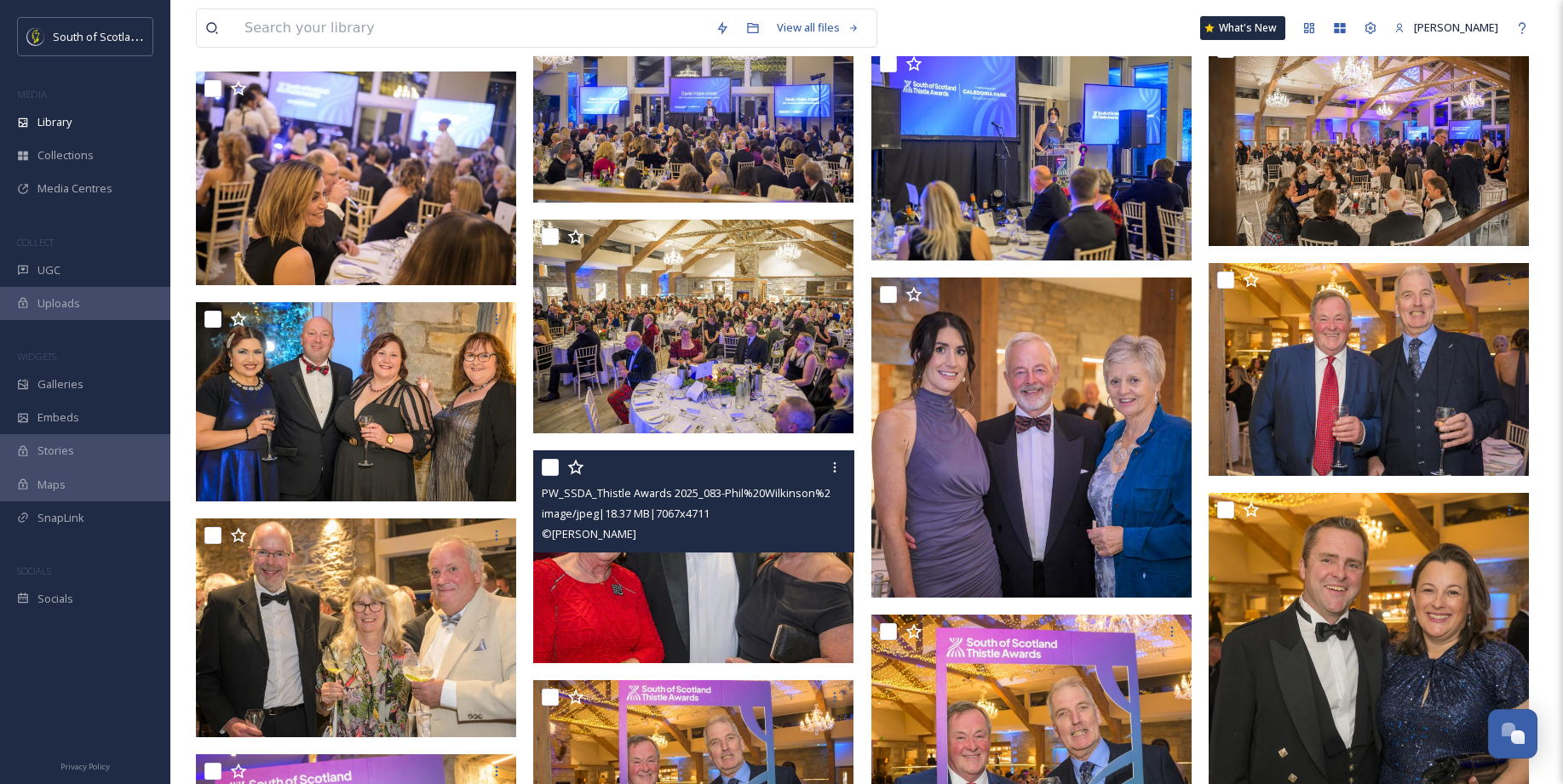
click at [660, 588] on img at bounding box center [693, 556] width 320 height 214
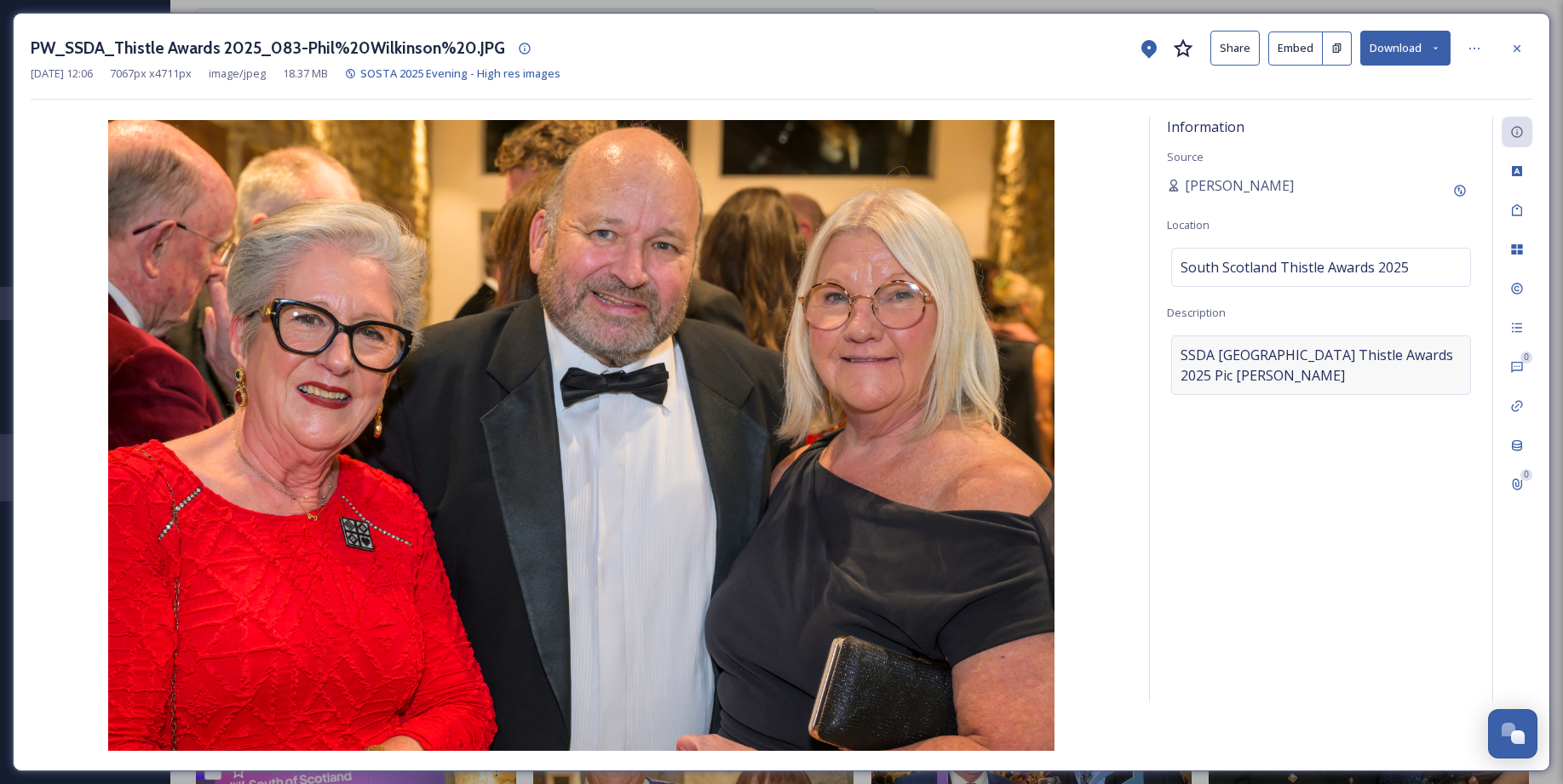
click at [1181, 351] on span "SSDASouth Scotland Thistle Awards 2025Pic Phil Wilkinson" at bounding box center [1320, 365] width 281 height 41
click at [1179, 352] on textarea "SSDASouth Scotland Thistle Awards 2025Pic Phil Wilkinson" at bounding box center [1321, 406] width 309 height 142
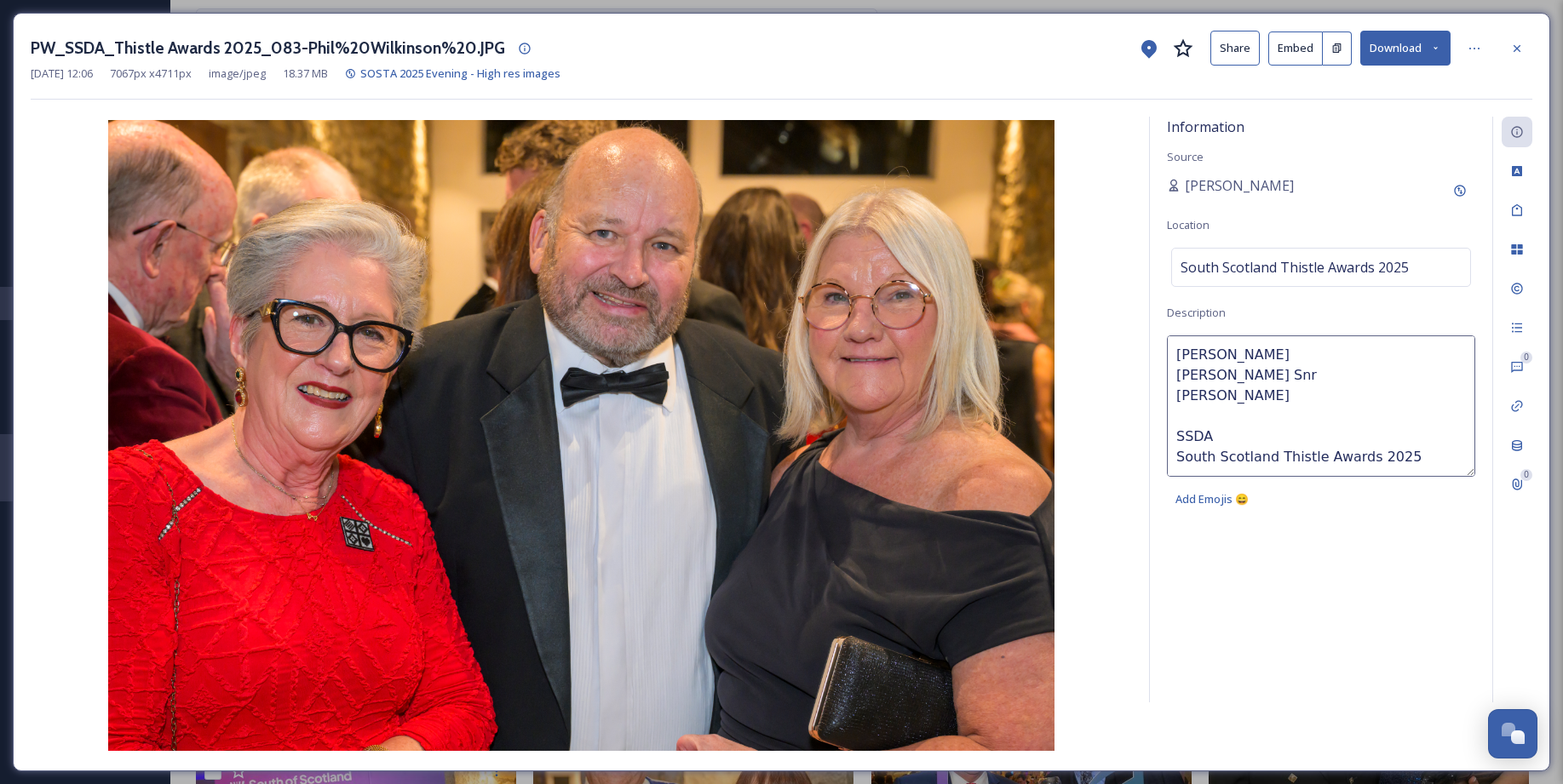
click at [1250, 396] on textarea "Mrs Wallace Matthew Wallace Snr Janet SSDA South Scotland Thistle Awards 2025 P…" at bounding box center [1321, 406] width 309 height 142
click at [1291, 343] on textarea "Mrs Wallace Matthew Wallace Snr Janet SSDA South Scotland Thistle Awards 2025 P…" at bounding box center [1321, 406] width 309 height 142
click at [1198, 355] on textarea "Mrs Wallace Matthew Wallace Snr Janet SSDA South Scotland Thistle Awards 2025 P…" at bounding box center [1321, 406] width 309 height 142
click at [1224, 349] on textarea "Wallace Matthew Wallace Snr Janet SSDA South Scotland Thistle Awards 2025 Pic P…" at bounding box center [1321, 406] width 309 height 142
drag, startPoint x: 1234, startPoint y: 351, endPoint x: 1168, endPoint y: 354, distance: 66.1
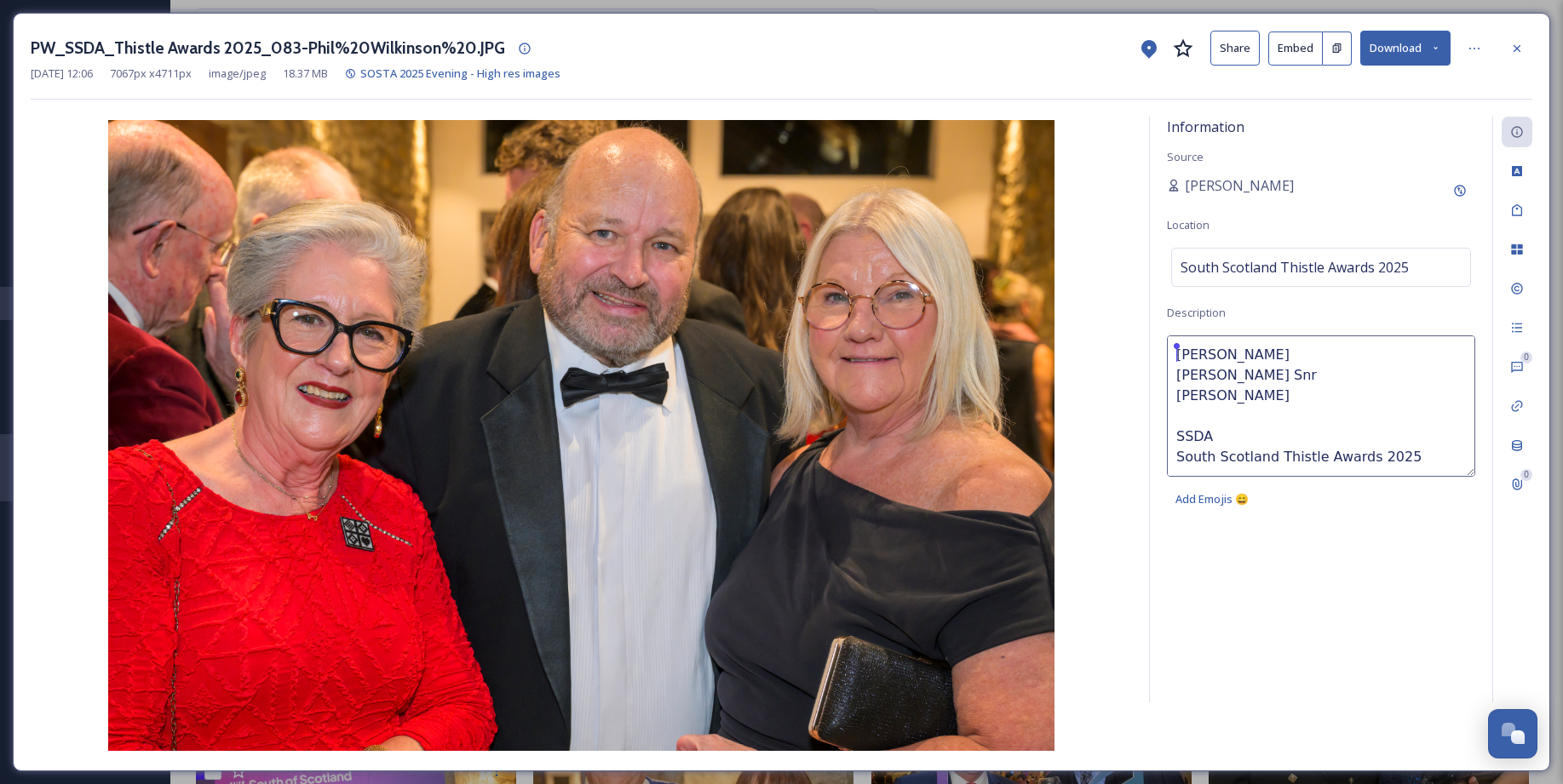
click at [1168, 354] on textarea "Wallace Matthew Wallace Snr Janet SSDA South Scotland Thistle Awards 2025 Pic P…" at bounding box center [1321, 406] width 309 height 142
click at [1179, 355] on textarea "A'the Airts Matthew Wallace Snr Janet SSDA South Scotland Thistle Awards 2025 P…" at bounding box center [1321, 406] width 309 height 142
click at [1249, 393] on textarea "A'the Airts Matthew Wallace Snr Janet SSDA South Scotland Thistle Awards 2025 P…" at bounding box center [1321, 406] width 309 height 142
click at [1182, 397] on textarea "A'the Airts Matthew Wallace Snr Janet Wallace SSDA South Scotland Thistle Award…" at bounding box center [1321, 406] width 309 height 142
click at [1179, 399] on textarea "A'the Airts Matthew Wallace Snr Janet Wallace SSDA South Scotland Thistle Award…" at bounding box center [1321, 406] width 309 height 142
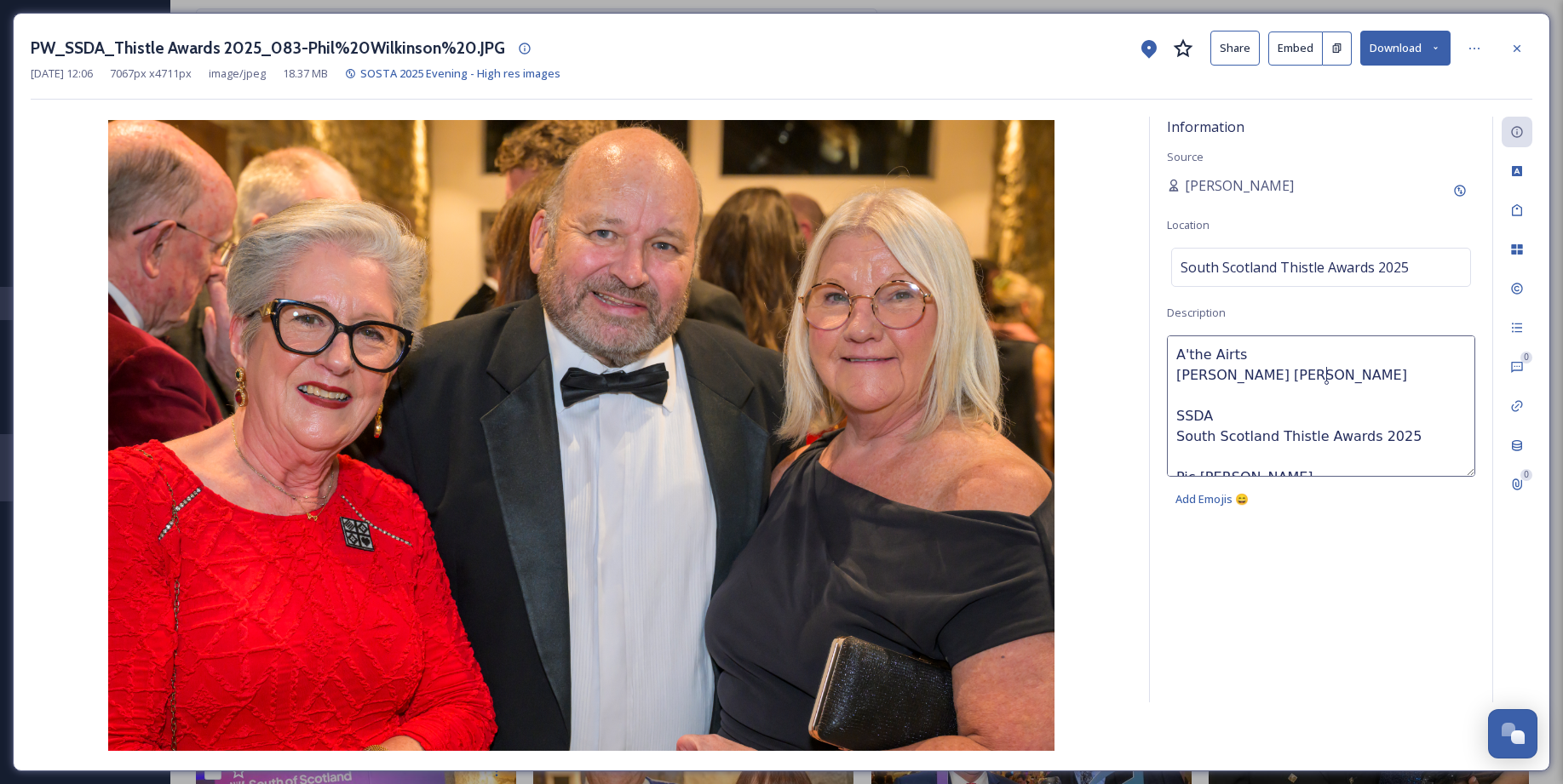
click at [1305, 378] on textarea "A'the Airts Matthew Wallace Snr& Janet Wallace SSDA South Scotland Thistle Awar…" at bounding box center [1321, 406] width 309 height 142
click at [1430, 379] on textarea "A'the Airts Matthew Wallace Snr & Janet Wallace SSDA South Scotland Thistle Awa…" at bounding box center [1321, 406] width 309 height 142
click at [1176, 354] on textarea "A'the Airts Matthew Wallace Snr & Janet Wallace Cairndale SSDA South Scotland T…" at bounding box center [1321, 406] width 309 height 142
click at [1273, 381] on textarea "Liz Griggs - A'the Airts Matthew Wallace Snr & Janet Wallace Cairndale SSDA Sou…" at bounding box center [1321, 406] width 309 height 142
click at [1282, 420] on textarea "Liz Griggs - A'the Airts Matthew Wallace Snr & Janet Wallace Cairndale SSDA Sou…" at bounding box center [1321, 406] width 309 height 142
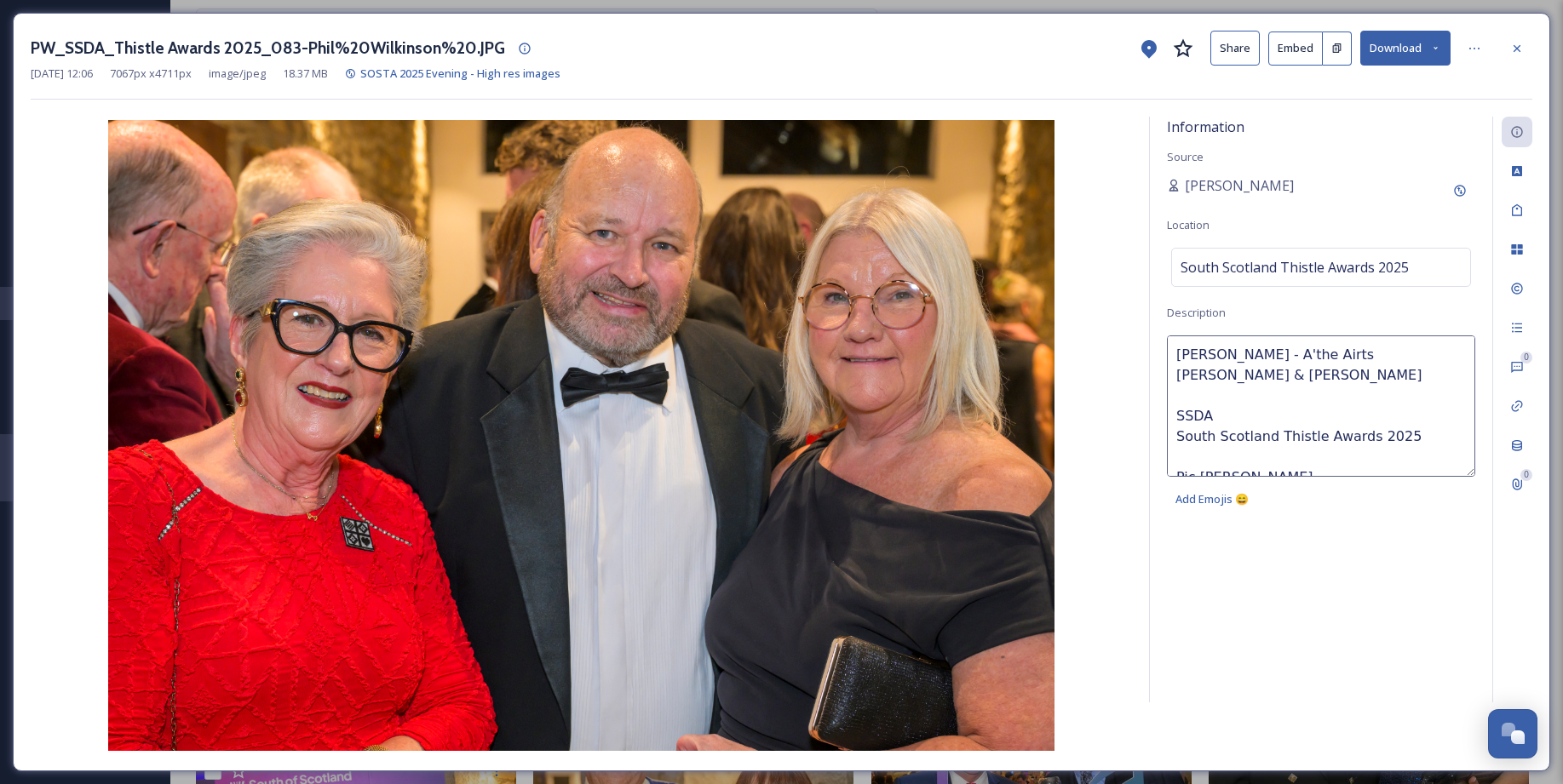
type textarea "Liz Griggs - A'the Airts Matthew Wallace Snr & Janet Wallace Cairndale SSDA Sou…"
click at [1120, 489] on img at bounding box center [581, 435] width 1101 height 631
click at [1533, 45] on div "PW_SSDA_Thistle Awards 2025_083-Phil%20Wilkinson%20.JPG Share Embed Download Oc…" at bounding box center [782, 392] width 1537 height 759
click at [1518, 50] on icon at bounding box center [1517, 48] width 7 height 7
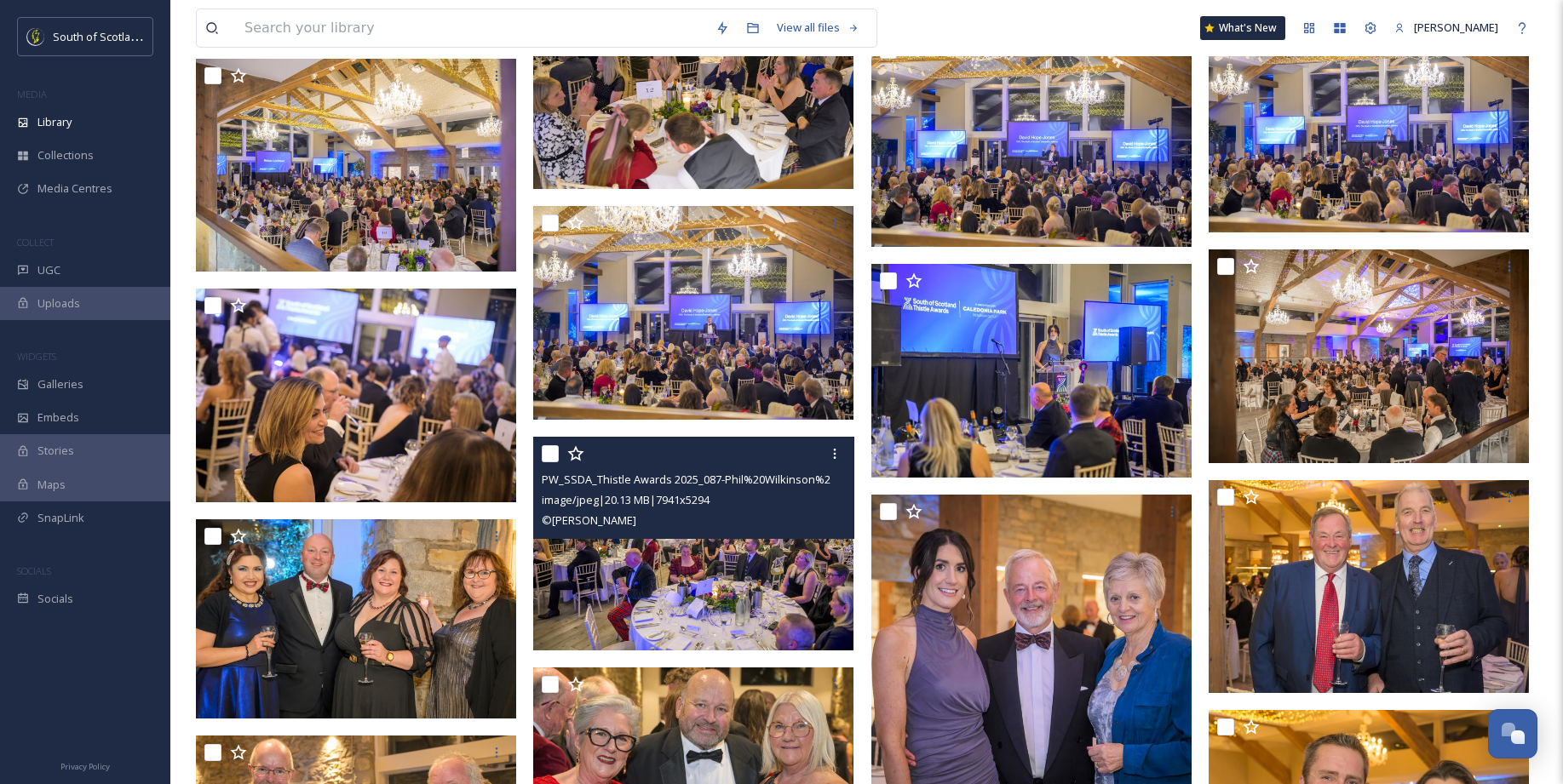
scroll to position [9695, 0]
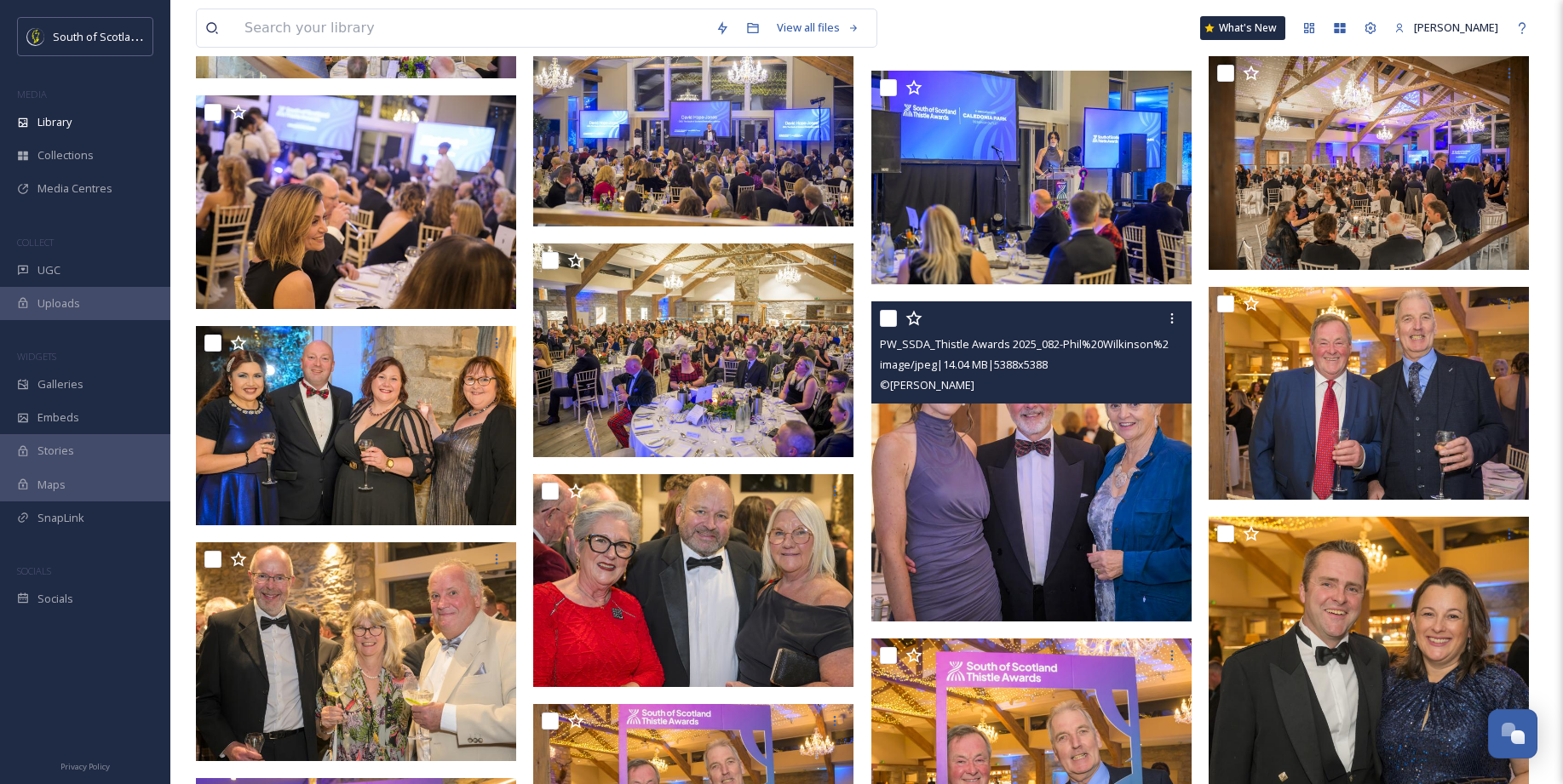
click at [886, 314] on input "checkbox" at bounding box center [887, 318] width 17 height 17
checkbox input "true"
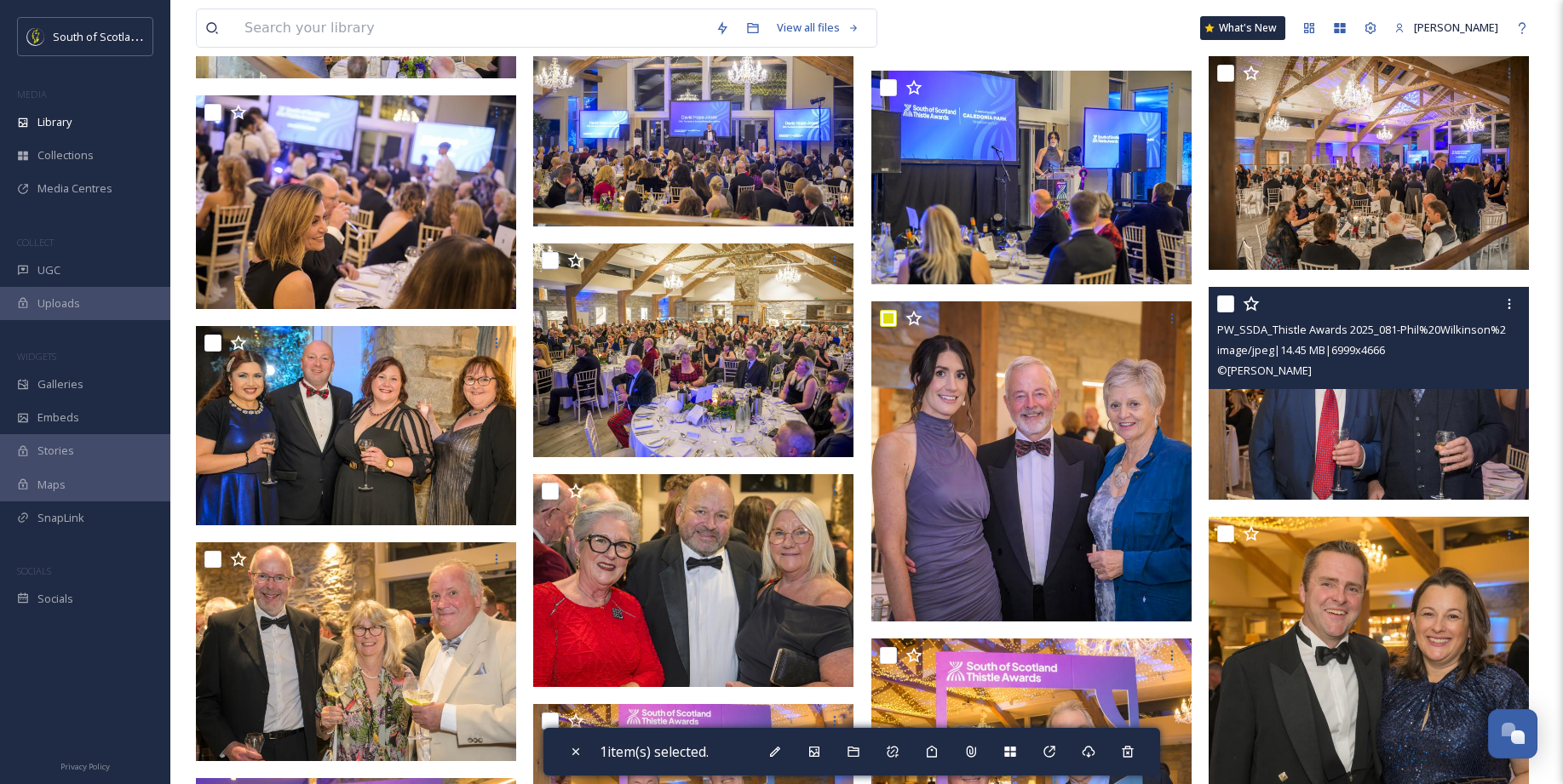
click at [1227, 302] on input "checkbox" at bounding box center [1225, 303] width 17 height 17
checkbox input "true"
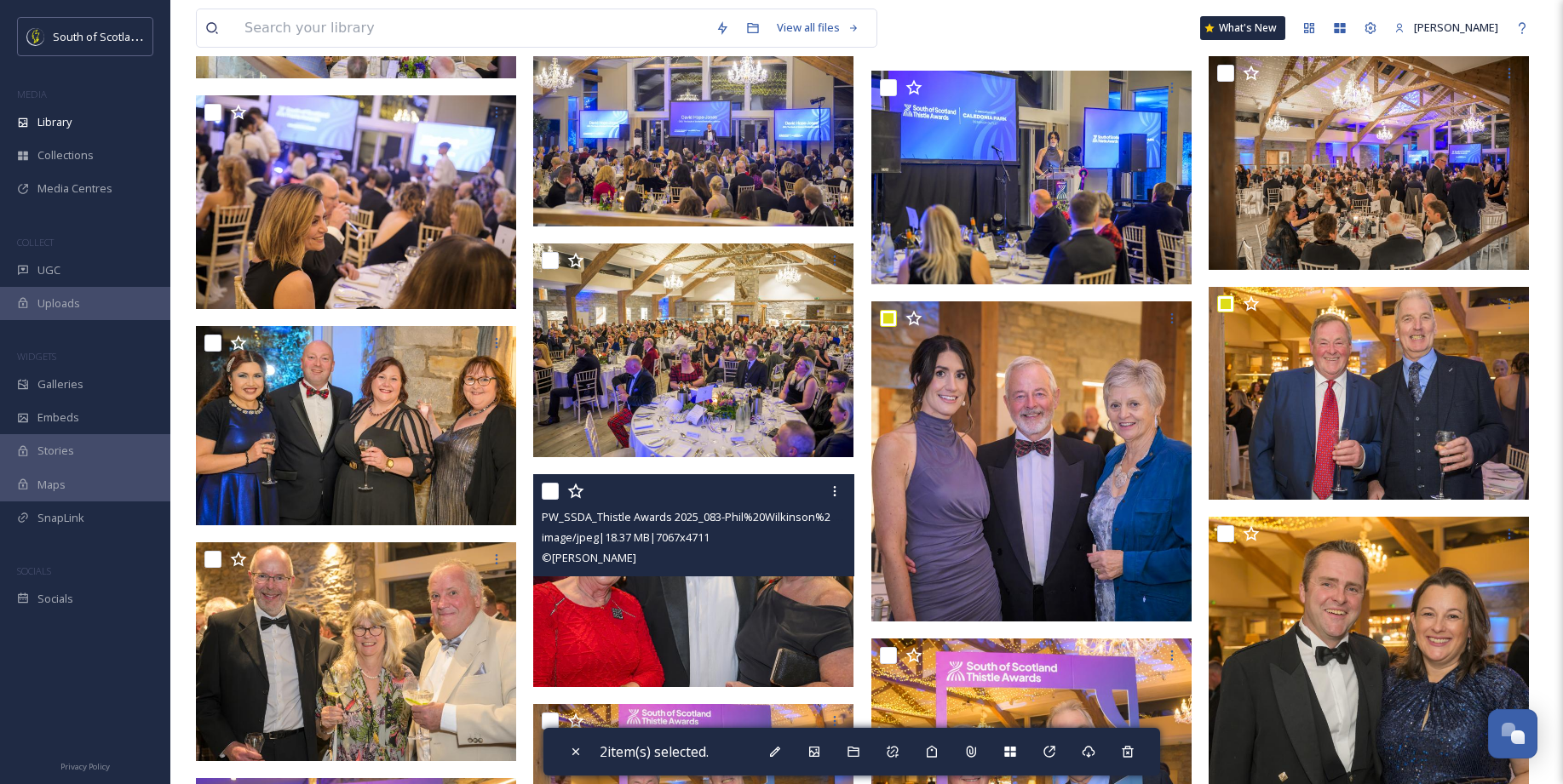
click at [552, 489] on input "checkbox" at bounding box center [550, 490] width 17 height 17
checkbox input "true"
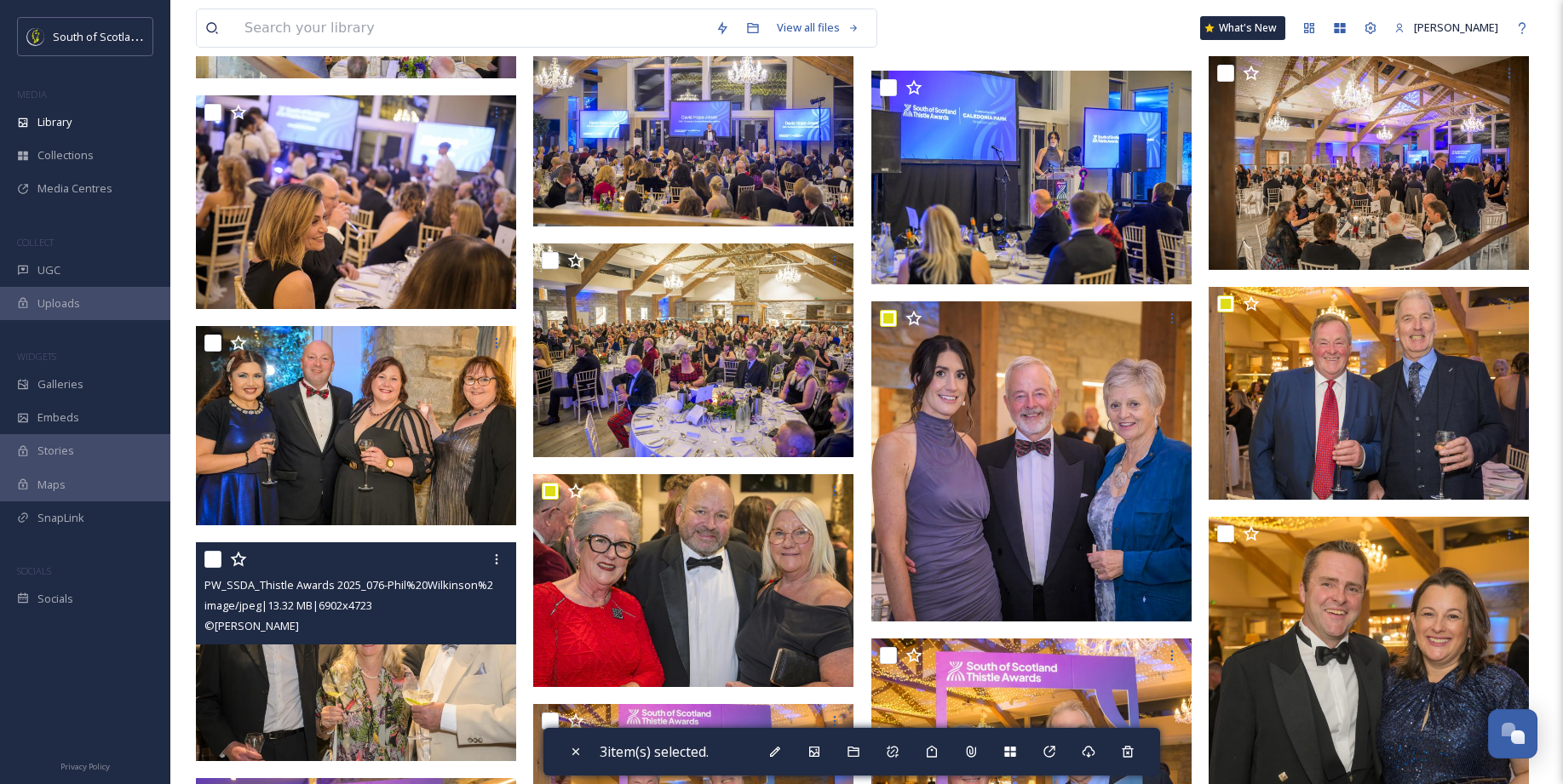
click at [208, 559] on input "checkbox" at bounding box center [212, 559] width 17 height 17
checkbox input "true"
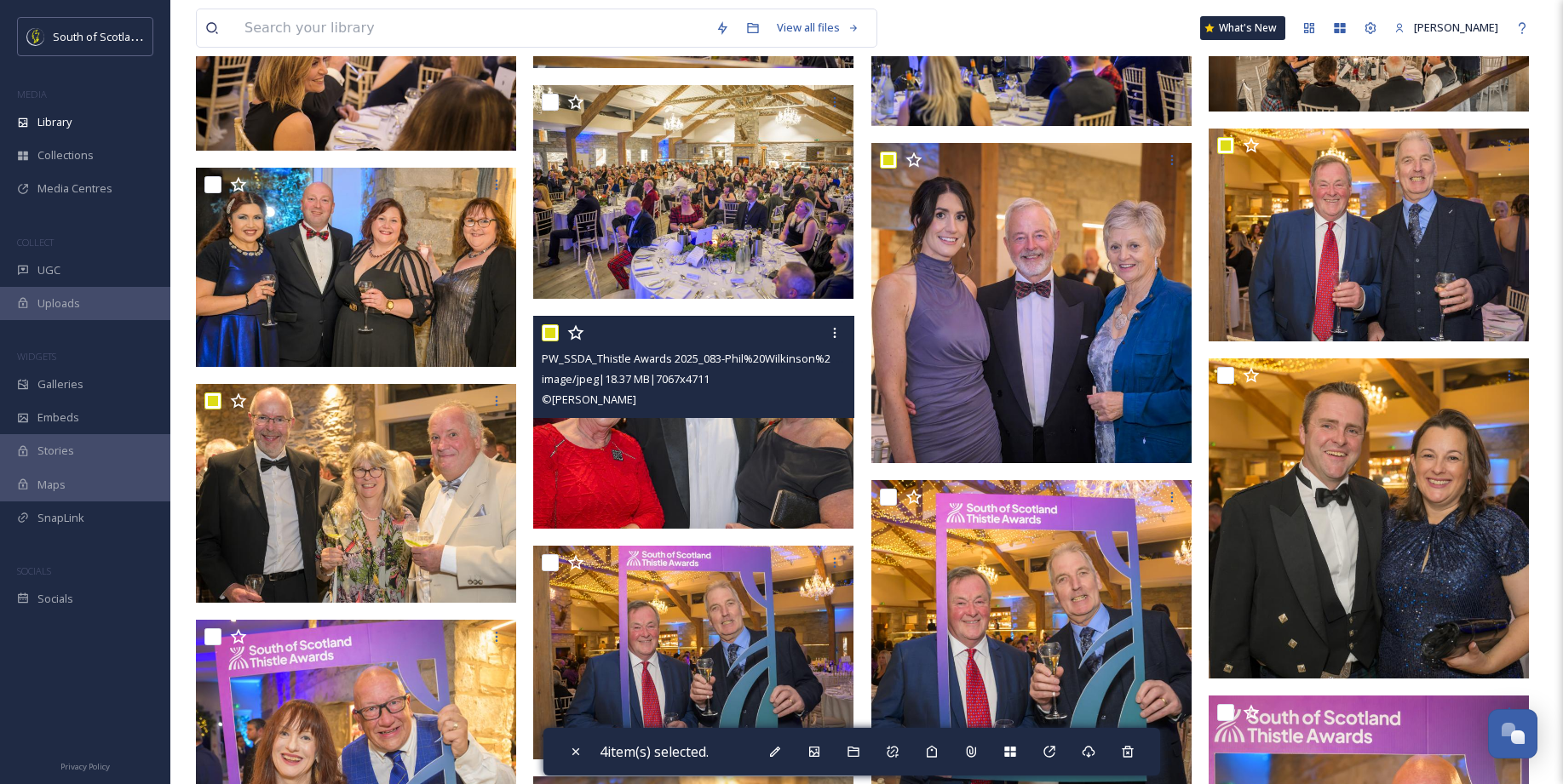
scroll to position [9874, 0]
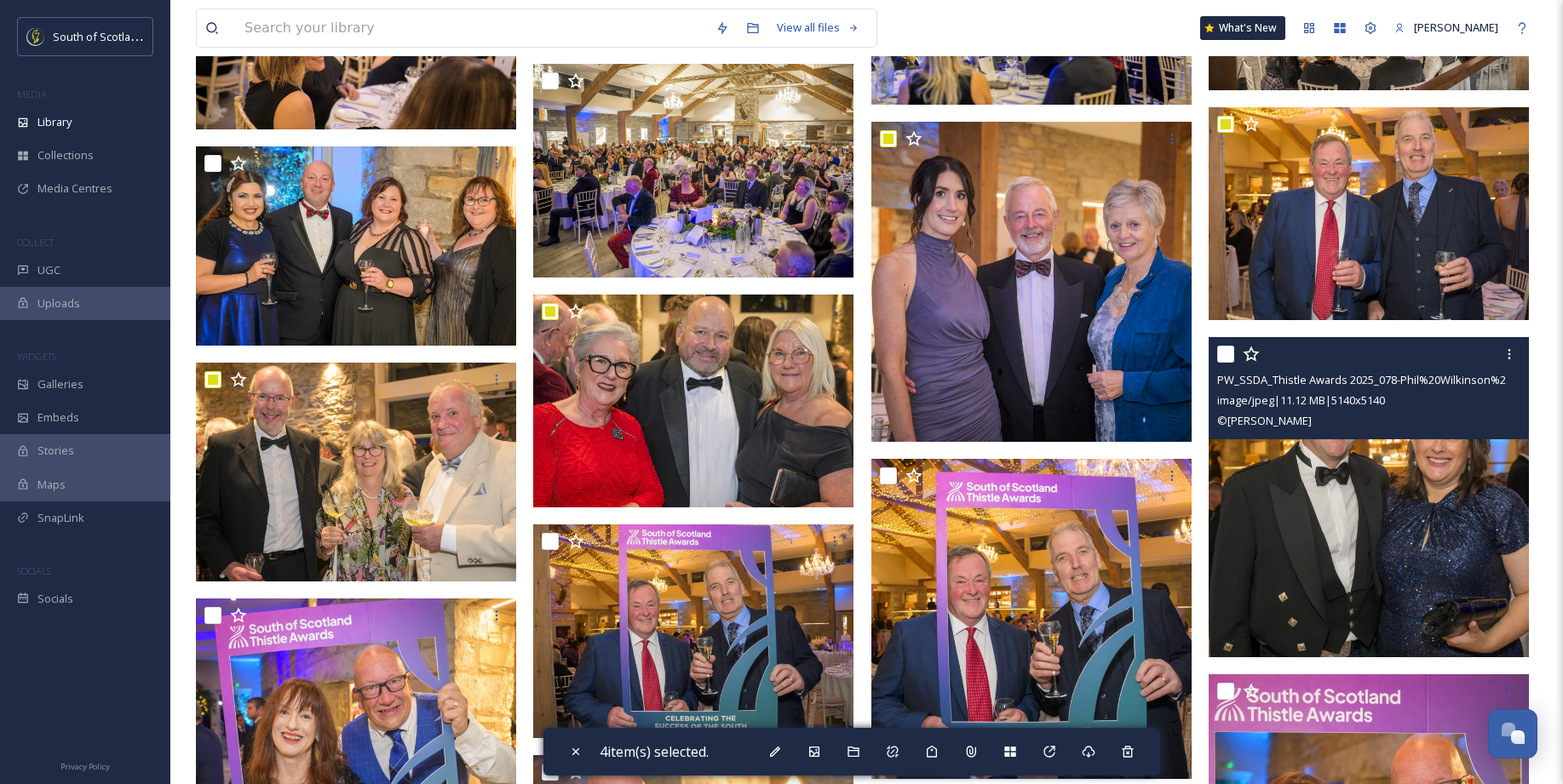
click at [1231, 351] on input "checkbox" at bounding box center [1225, 354] width 17 height 17
checkbox input "true"
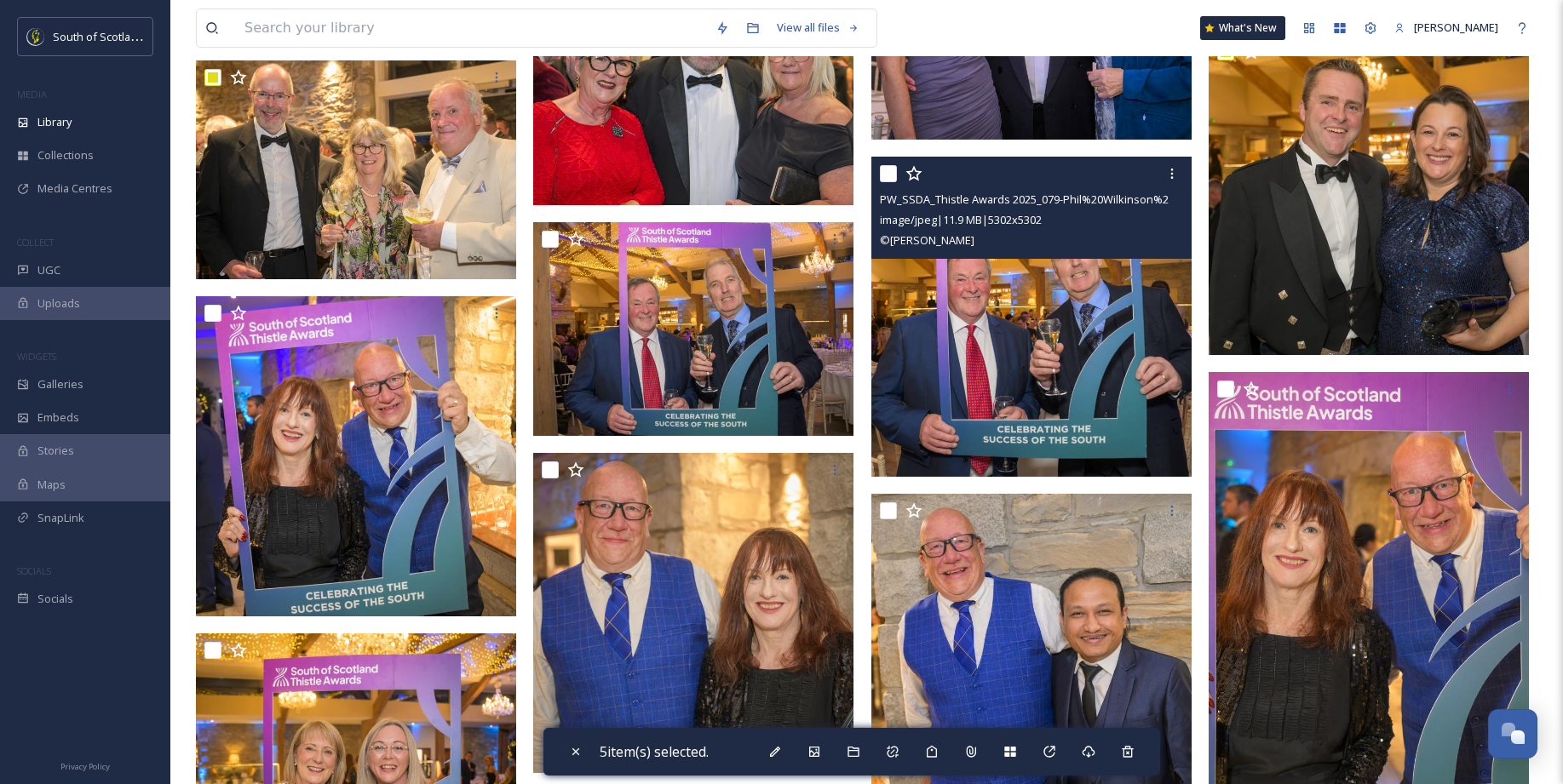
scroll to position [10184, 0]
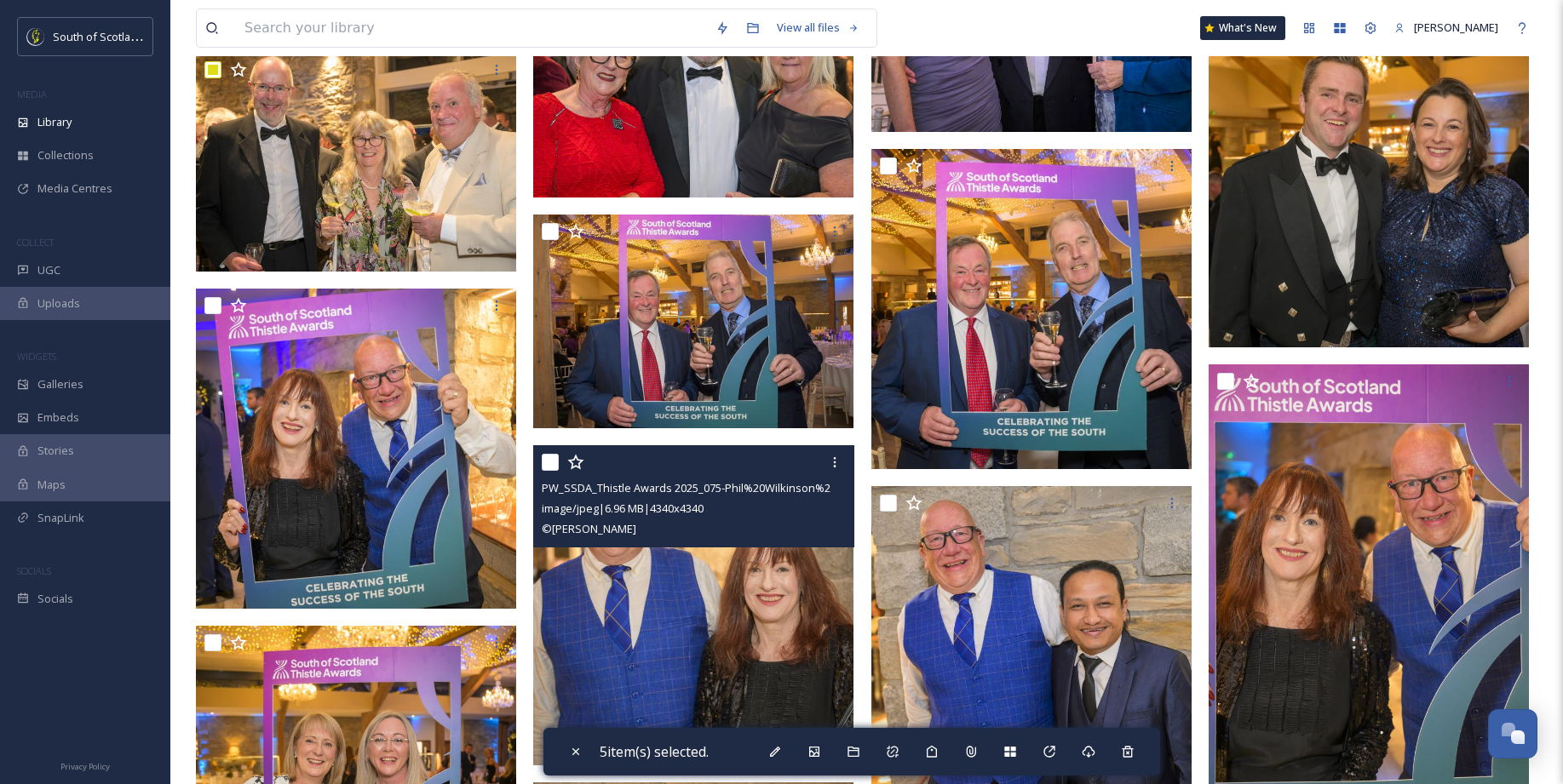
click at [552, 464] on input "checkbox" at bounding box center [550, 461] width 17 height 17
checkbox input "true"
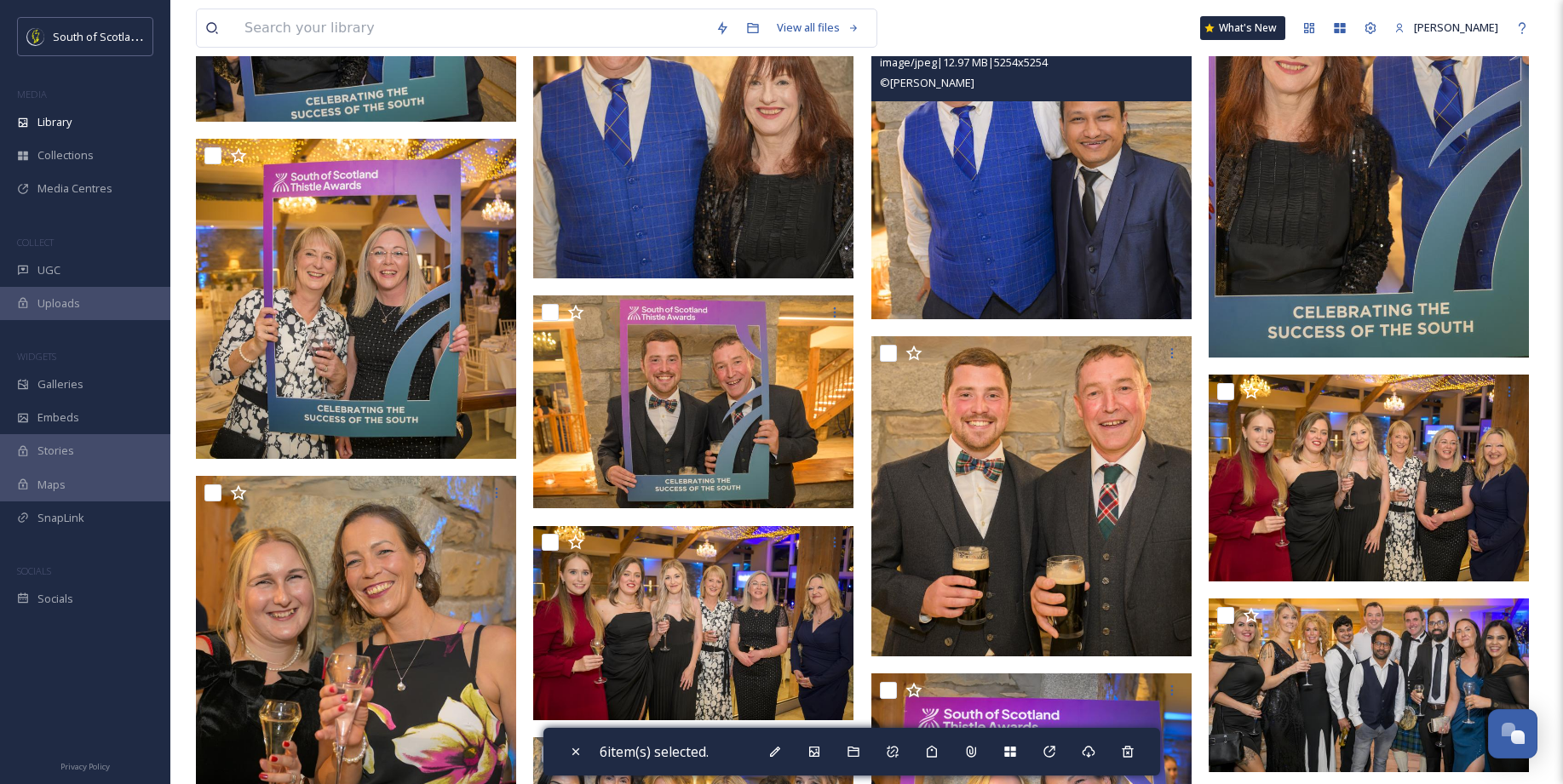
scroll to position [10678, 0]
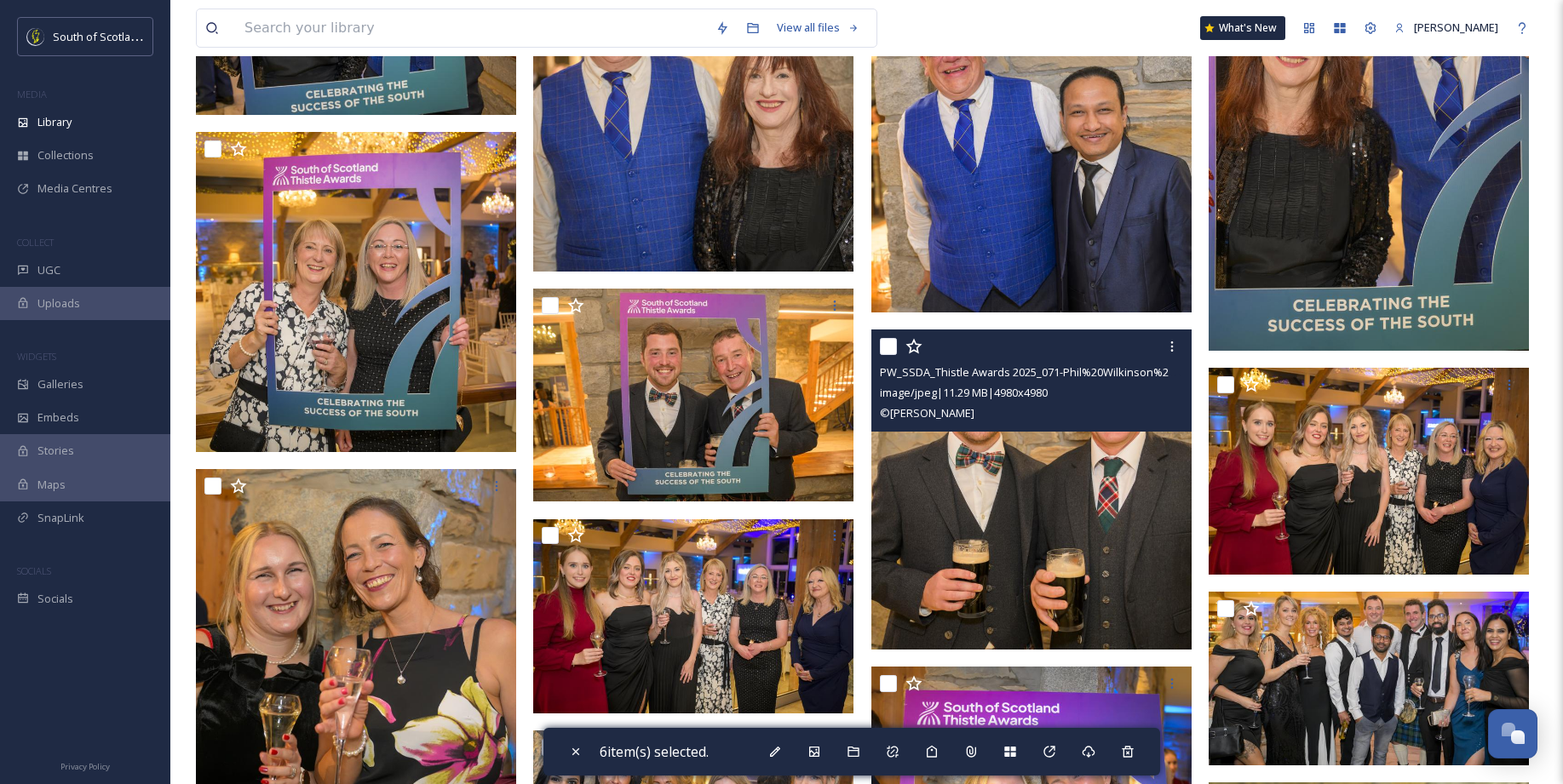
click at [884, 343] on input "checkbox" at bounding box center [887, 346] width 17 height 17
checkbox input "true"
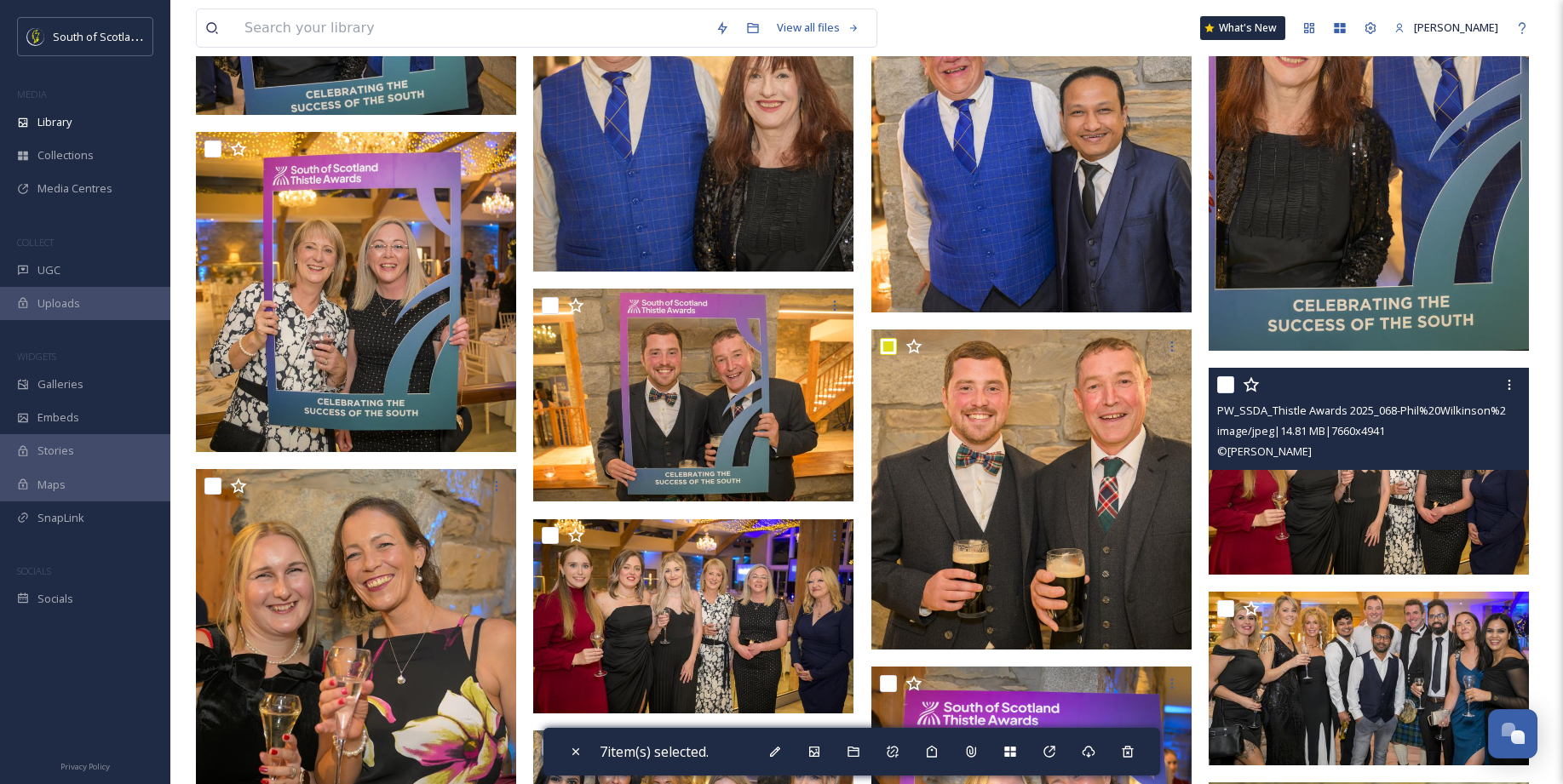
click at [1226, 382] on input "checkbox" at bounding box center [1225, 385] width 17 height 17
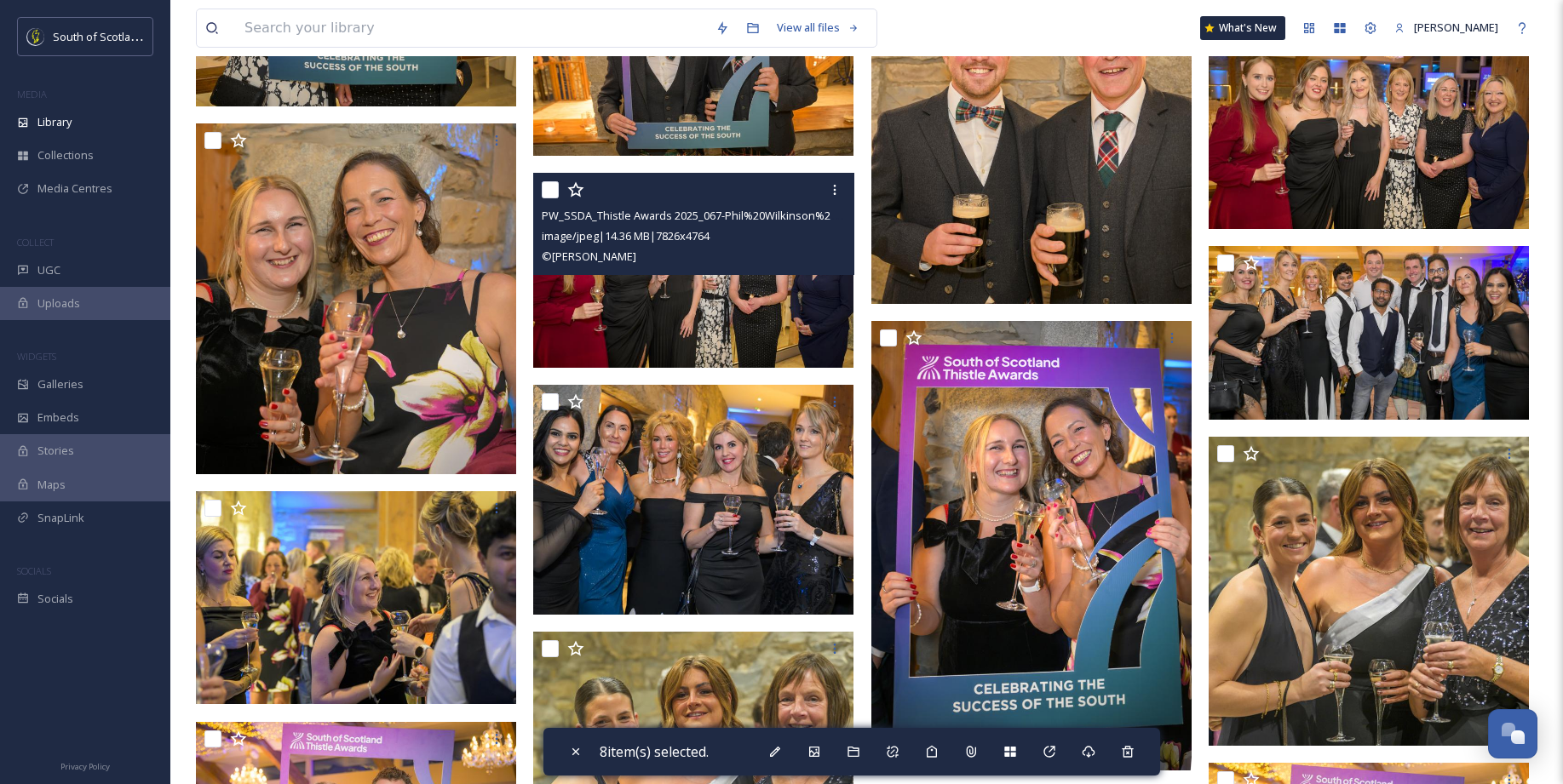
scroll to position [10976, 0]
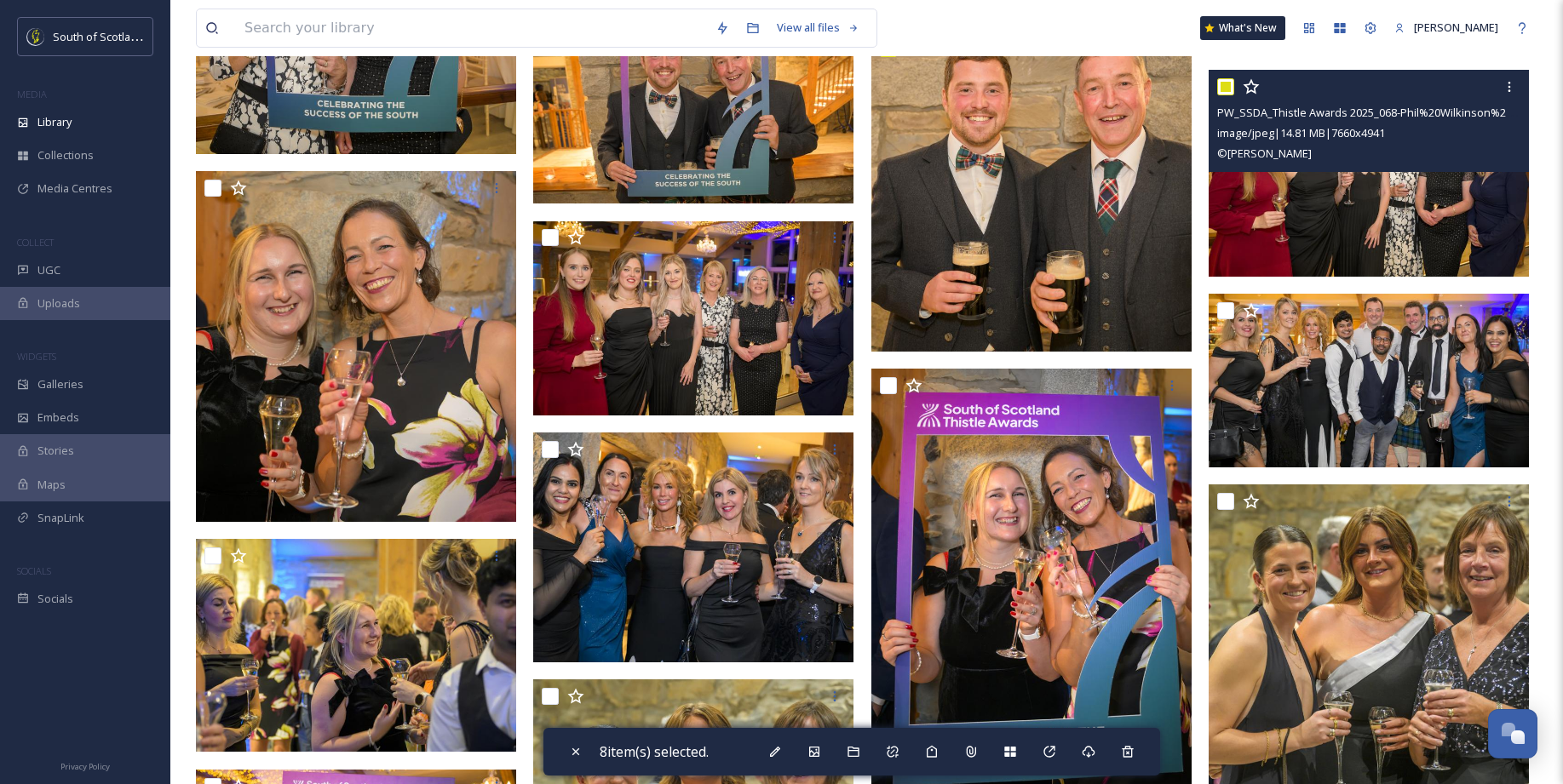
click at [1233, 87] on div at bounding box center [1371, 87] width 308 height 31
click at [1225, 88] on input "checkbox" at bounding box center [1225, 87] width 17 height 17
checkbox input "false"
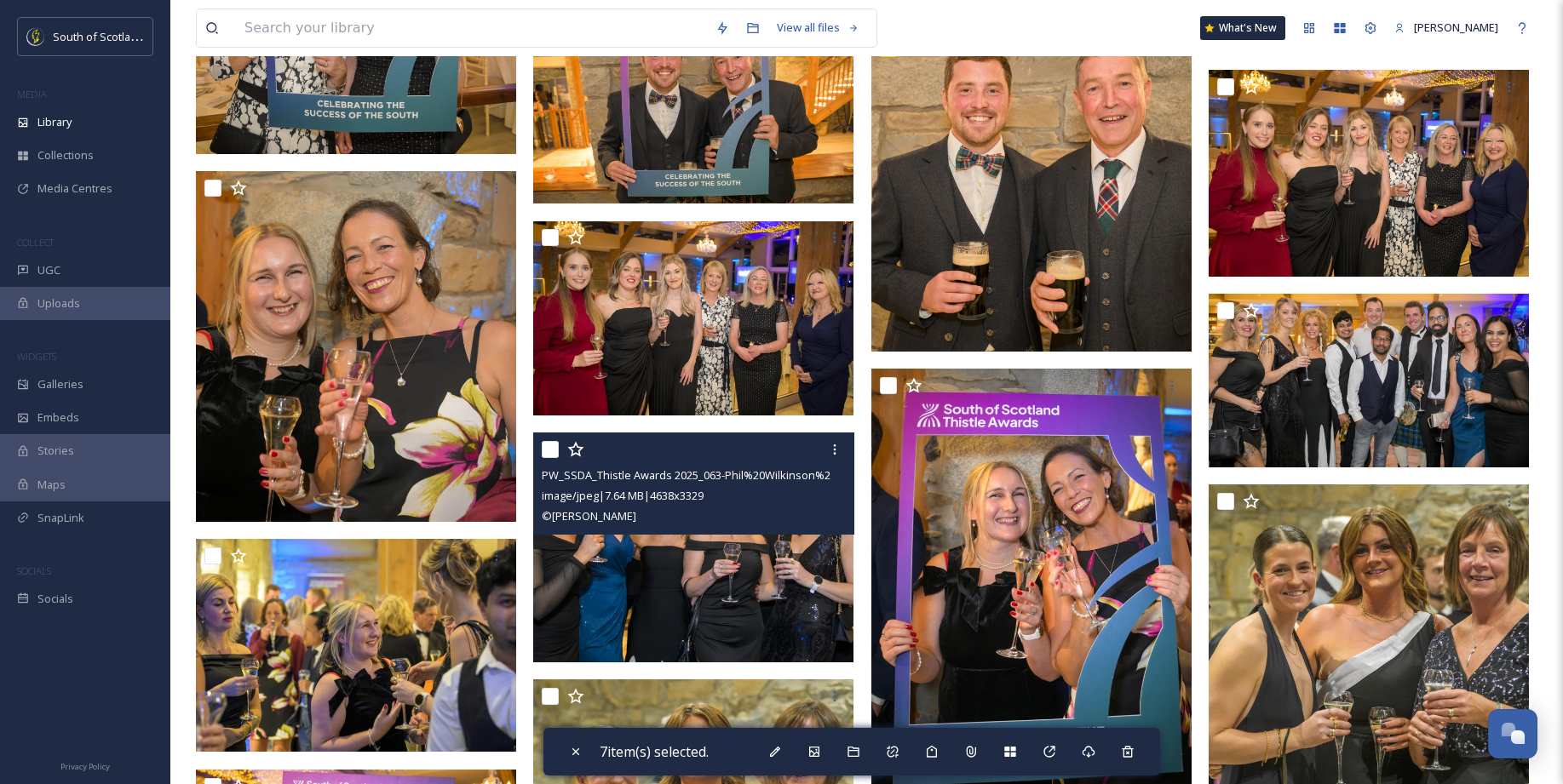
click at [547, 448] on input "checkbox" at bounding box center [550, 449] width 17 height 17
checkbox input "true"
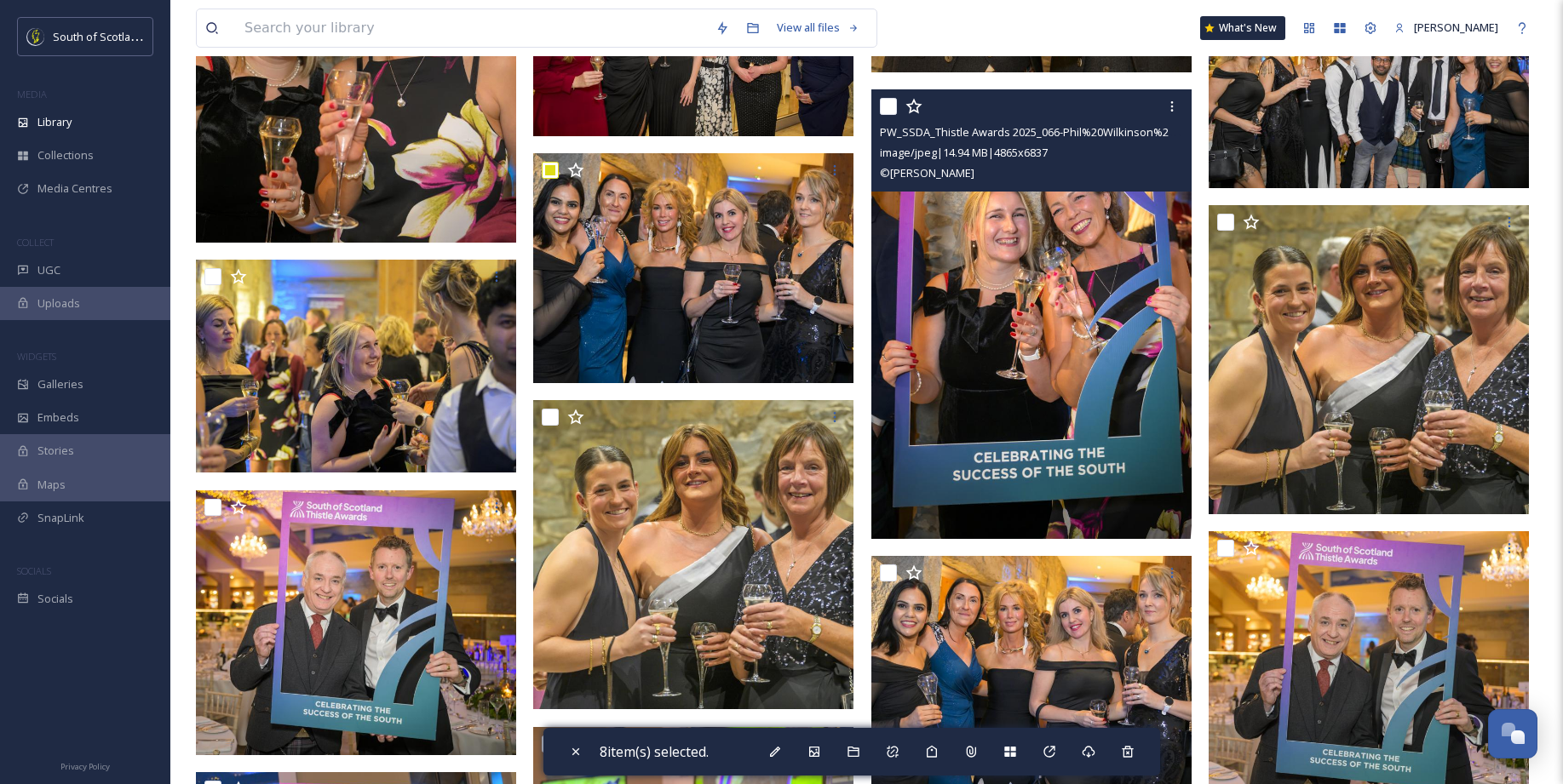
scroll to position [11256, 0]
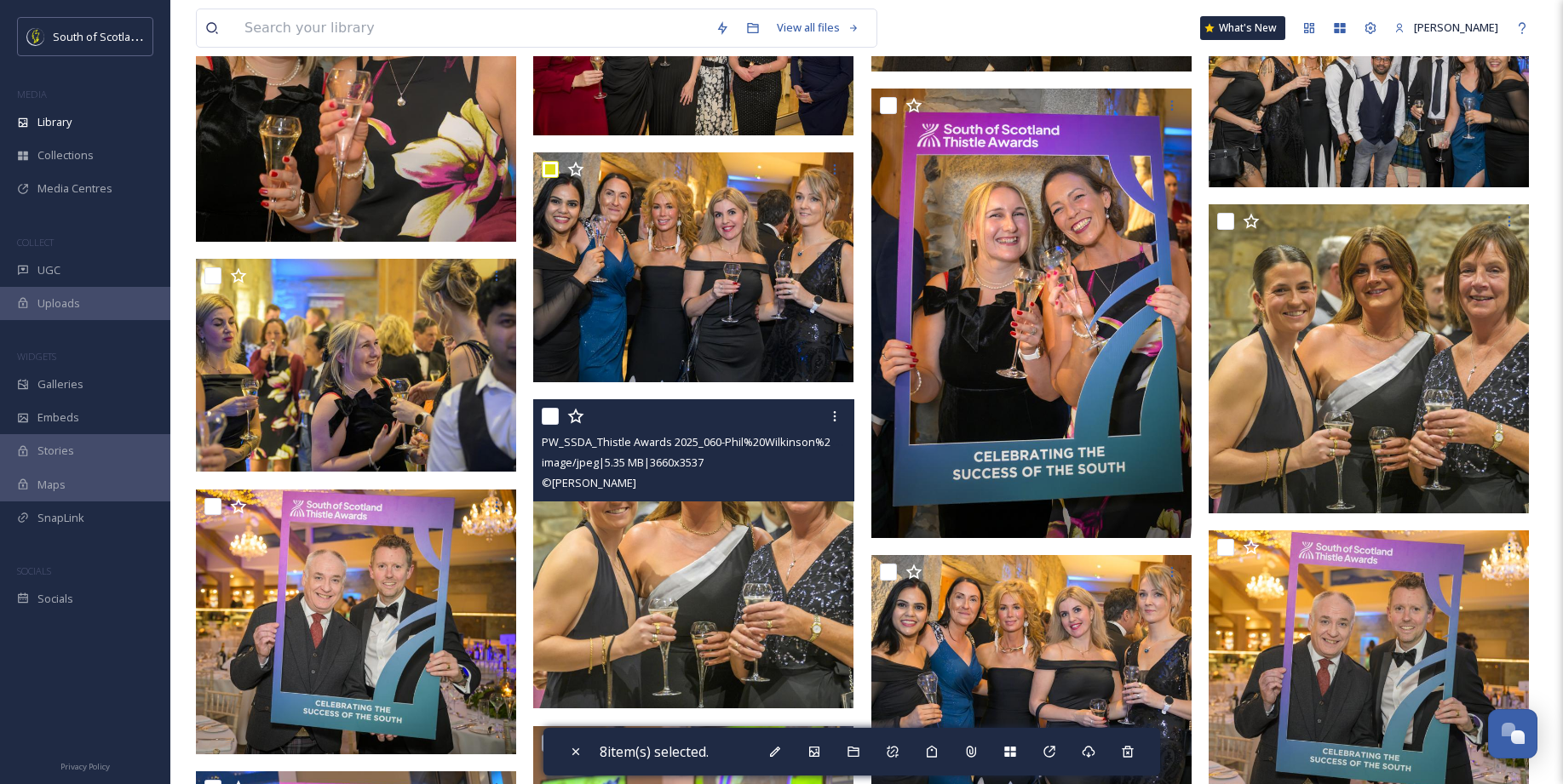
click at [555, 415] on input "checkbox" at bounding box center [550, 416] width 17 height 17
checkbox input "true"
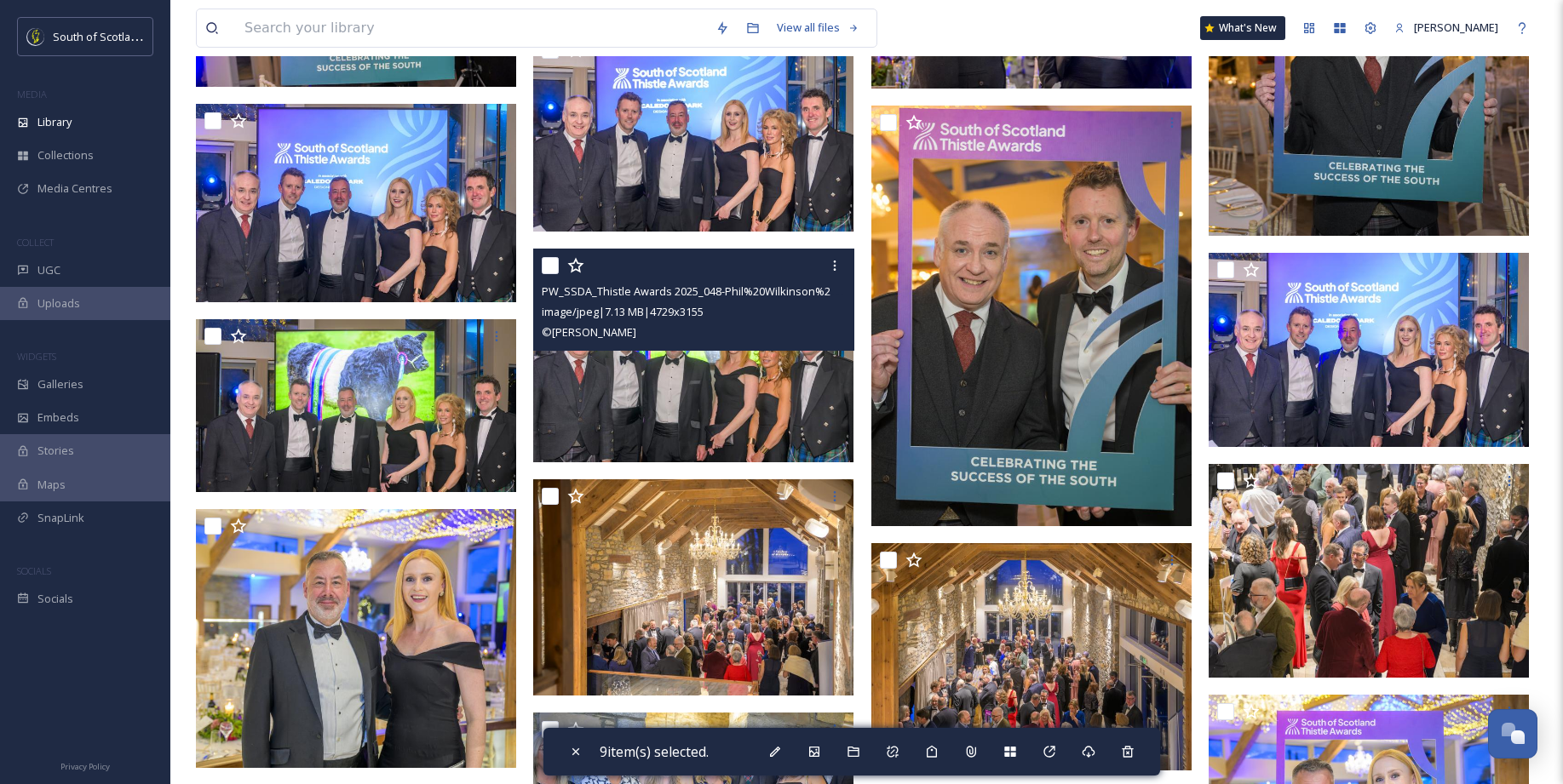
scroll to position [12218, 0]
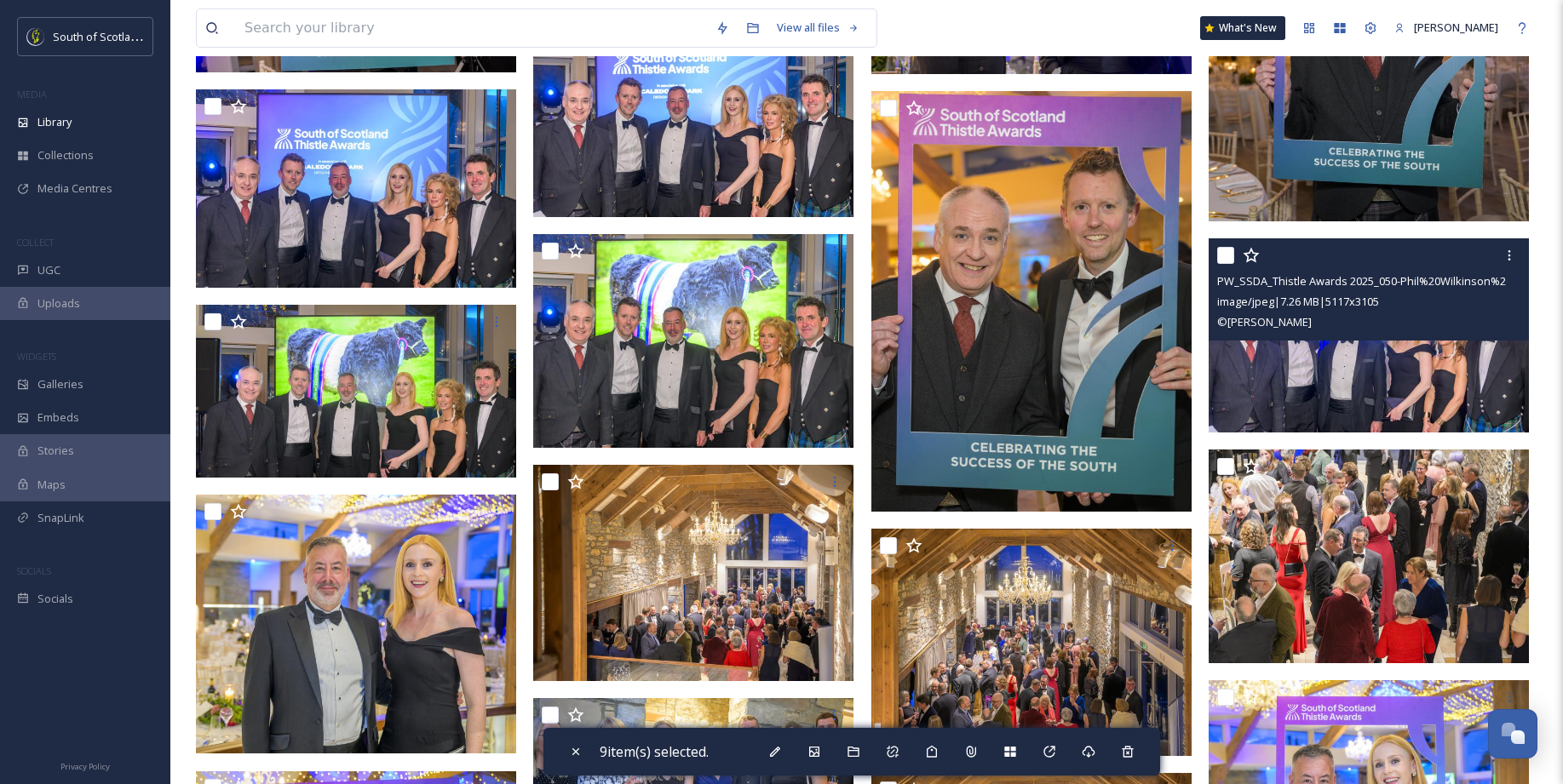
click at [1218, 253] on input "checkbox" at bounding box center [1225, 255] width 17 height 17
checkbox input "true"
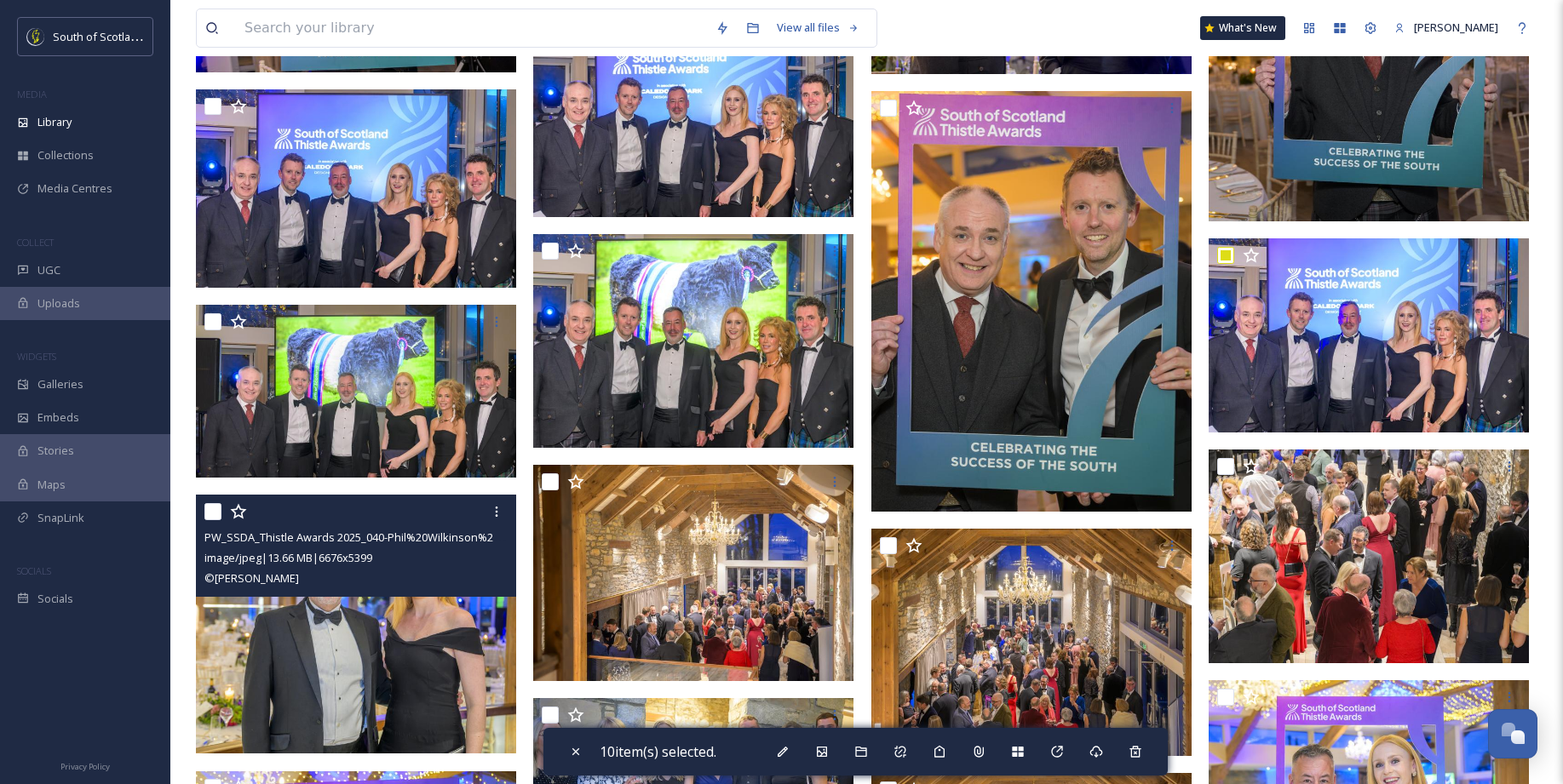
click at [210, 511] on input "checkbox" at bounding box center [212, 511] width 17 height 17
checkbox input "true"
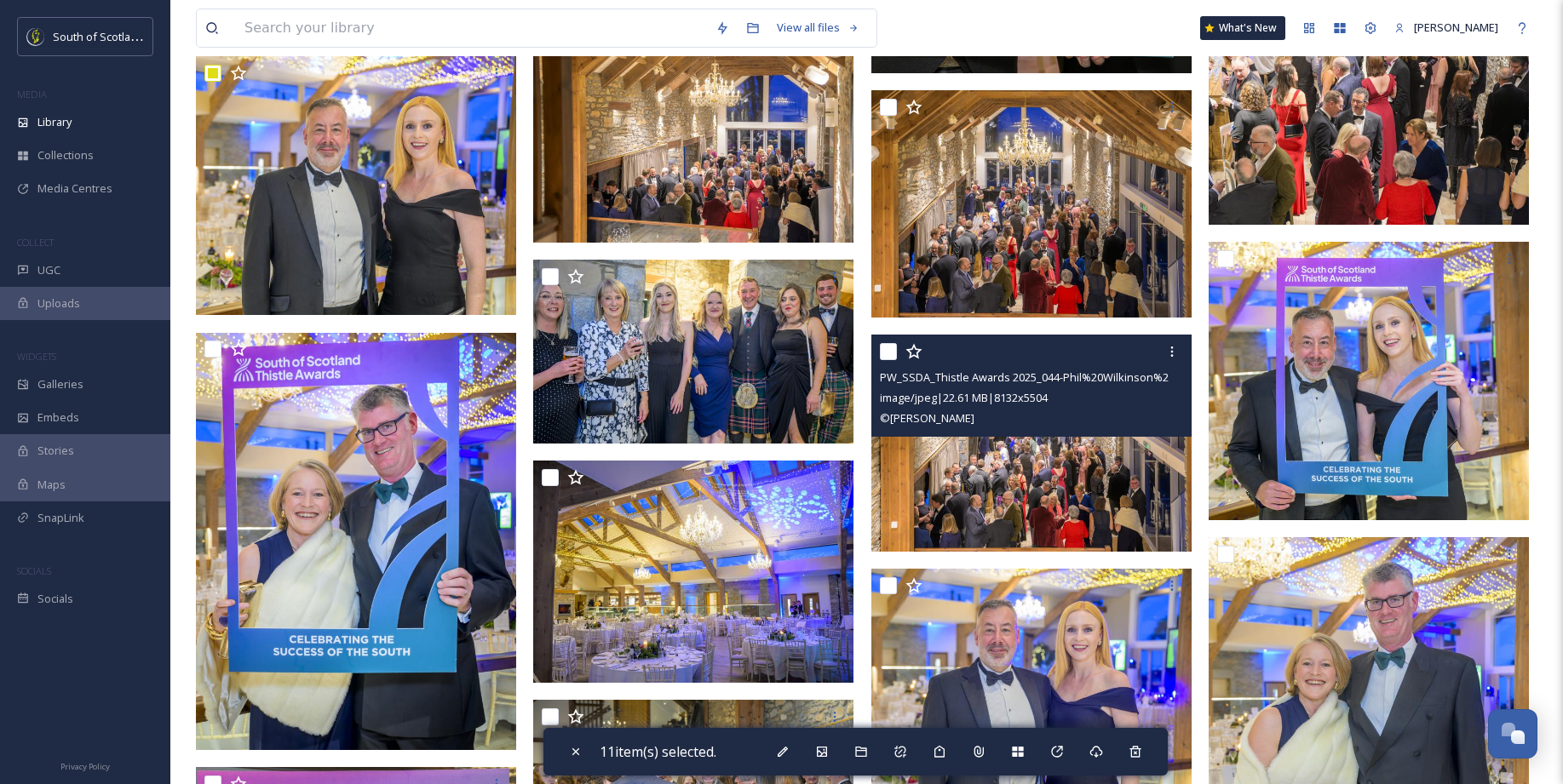
scroll to position [12780, 0]
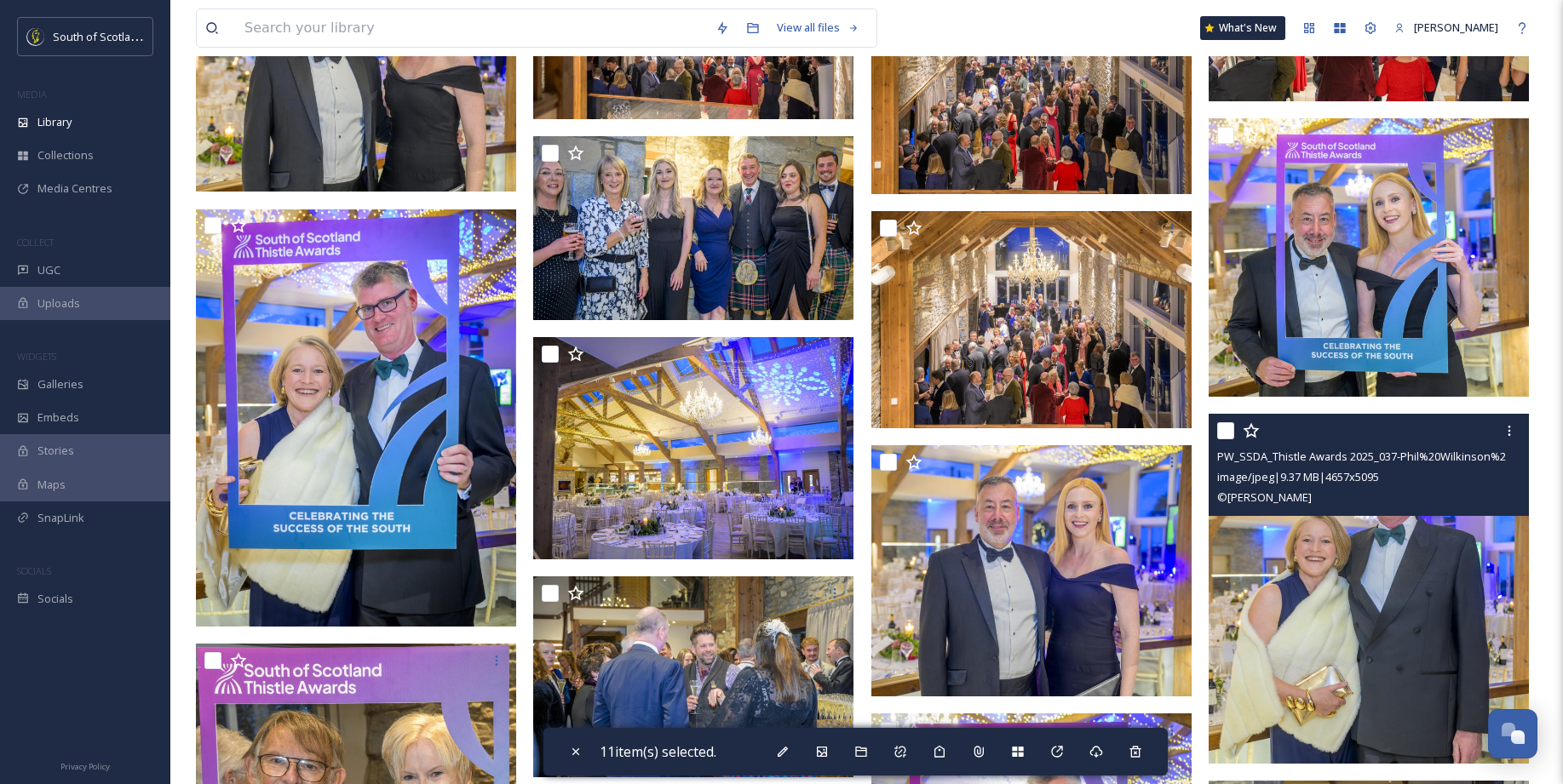
click at [1225, 437] on input "checkbox" at bounding box center [1225, 430] width 17 height 17
checkbox input "true"
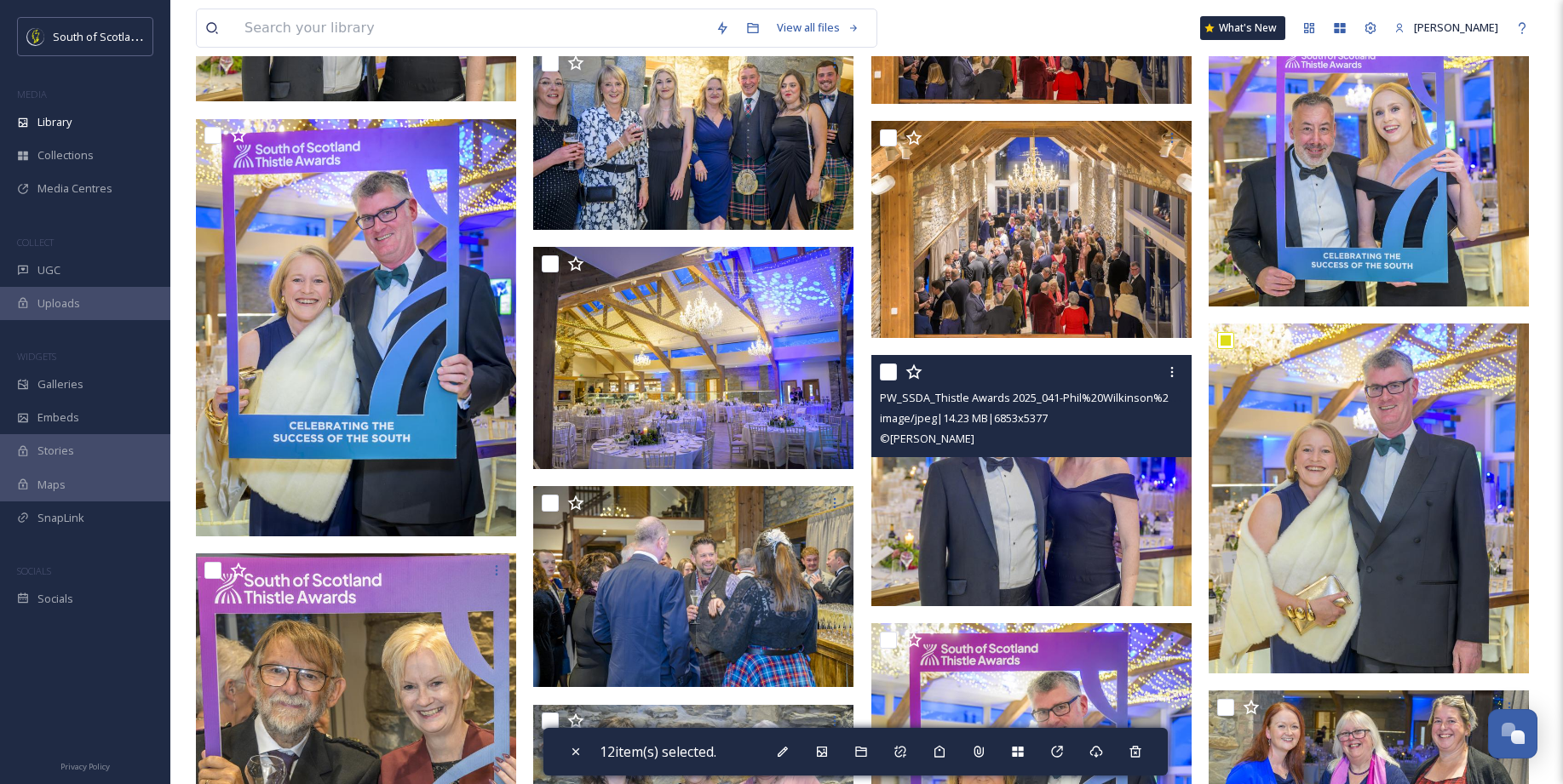
scroll to position [12894, 0]
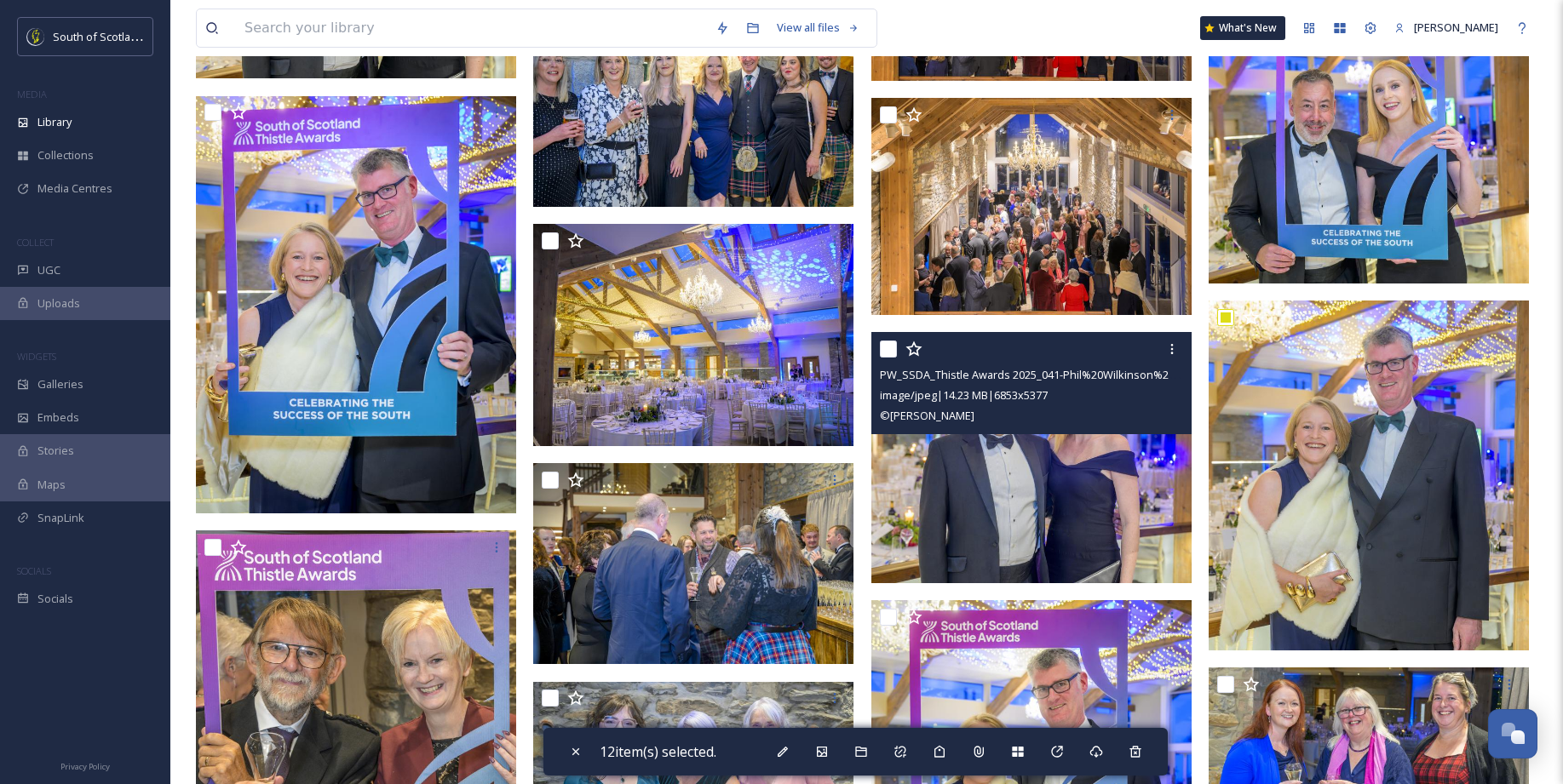
click at [883, 351] on input "checkbox" at bounding box center [887, 349] width 17 height 17
checkbox input "true"
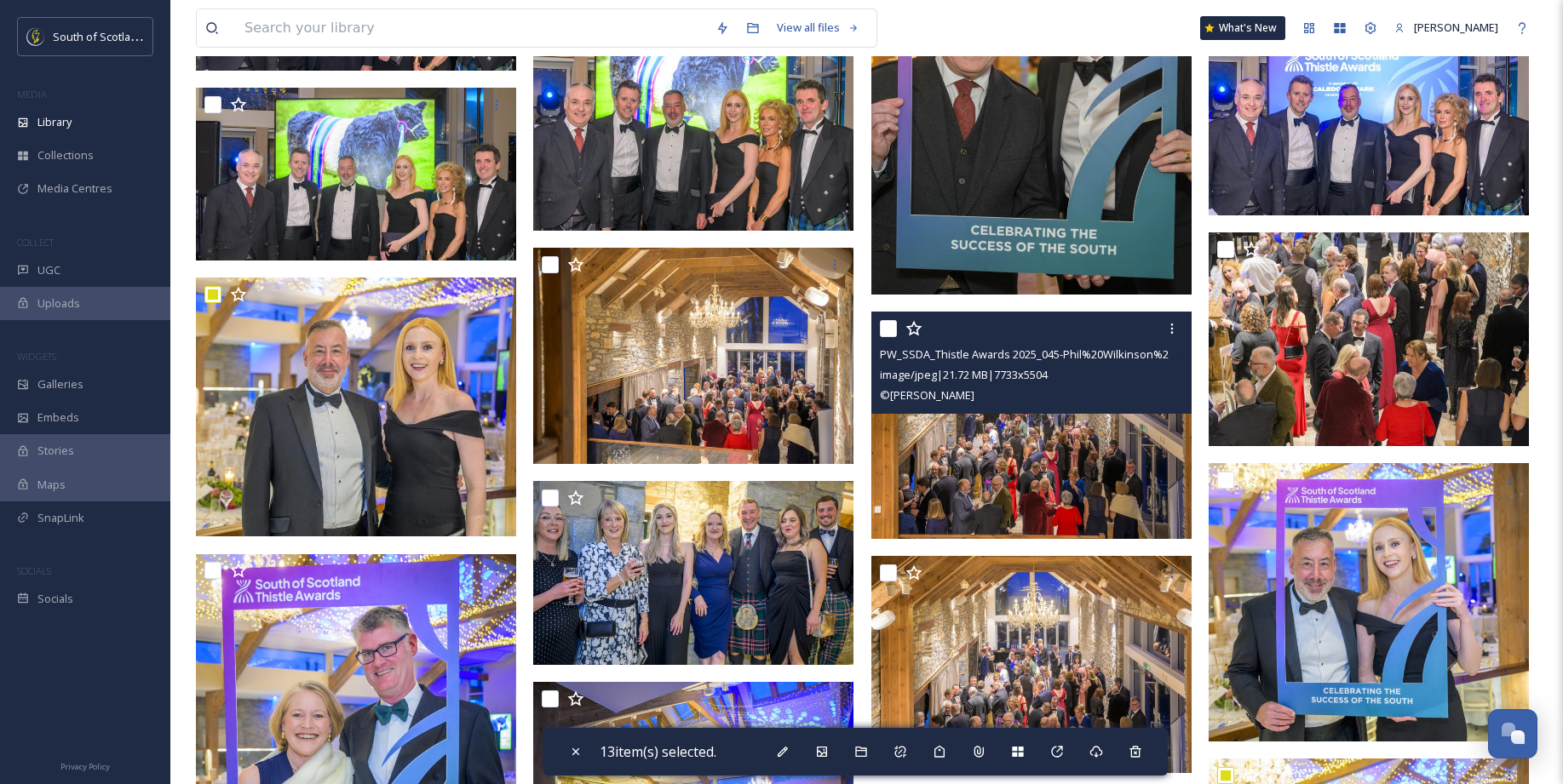
scroll to position [12330, 0]
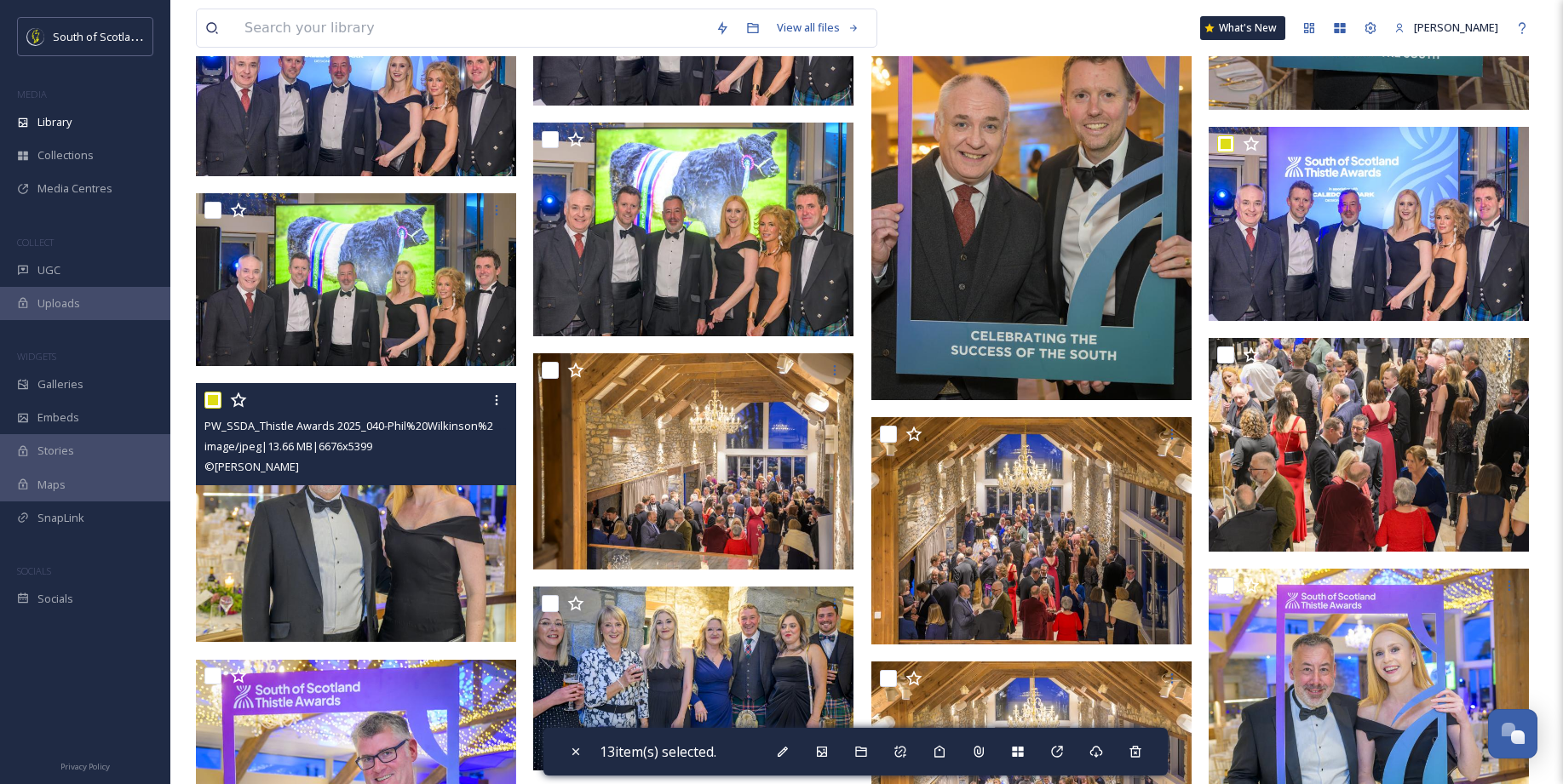
click at [211, 398] on input "checkbox" at bounding box center [212, 399] width 17 height 17
checkbox input "false"
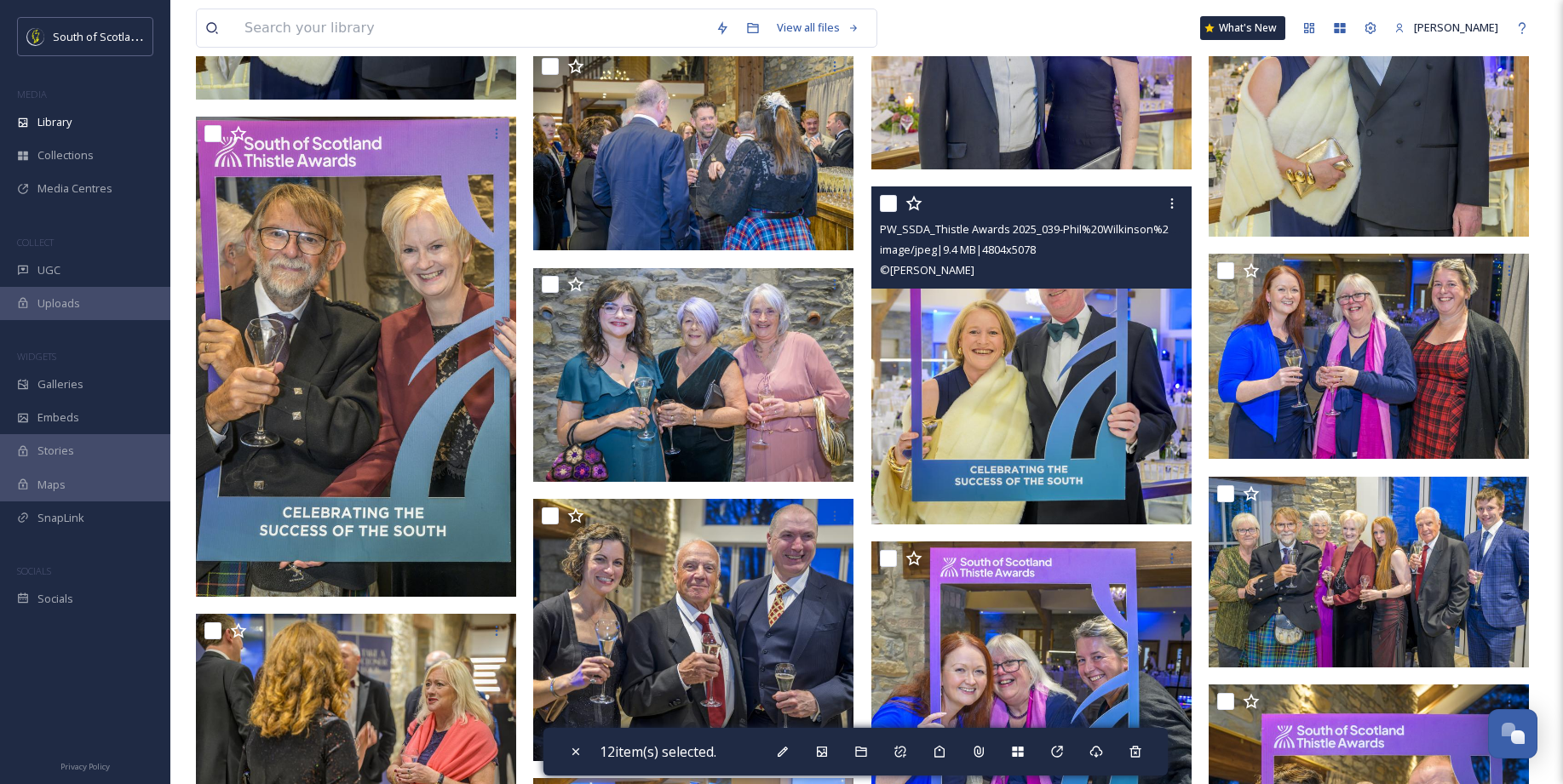
scroll to position [13312, 0]
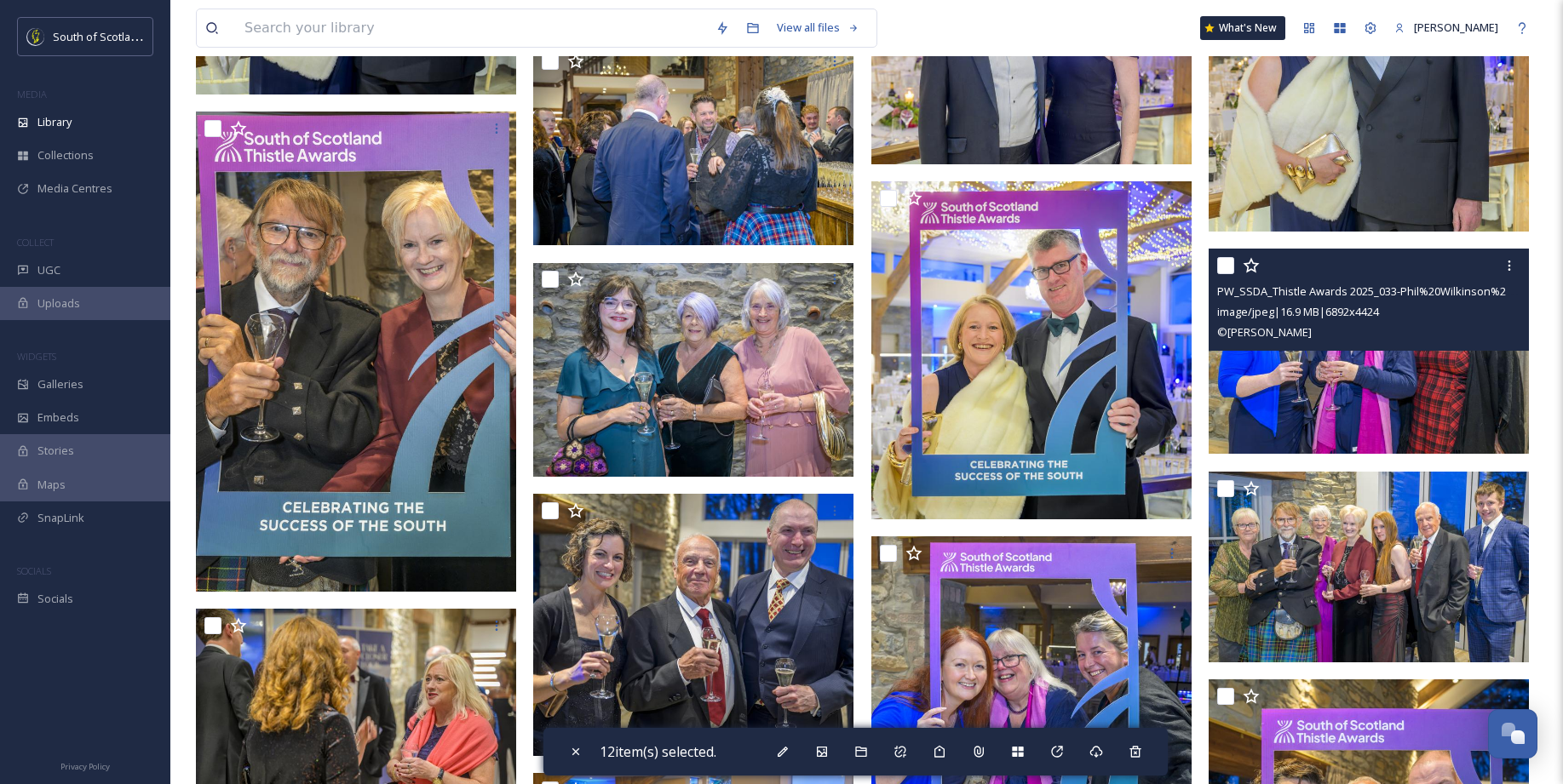
click at [1228, 266] on input "checkbox" at bounding box center [1225, 265] width 17 height 17
checkbox input "true"
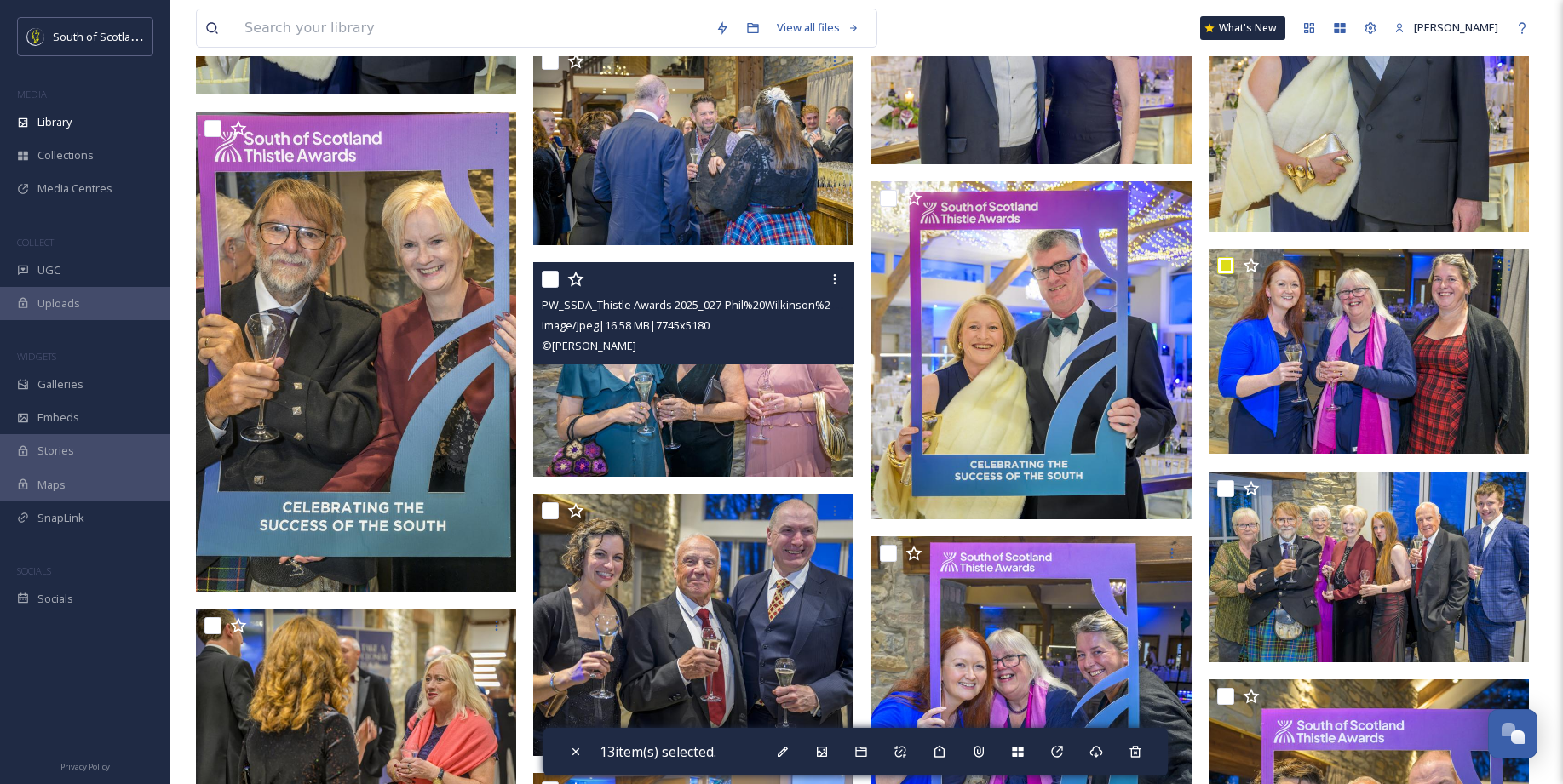
click at [547, 281] on input "checkbox" at bounding box center [550, 279] width 17 height 17
checkbox input "true"
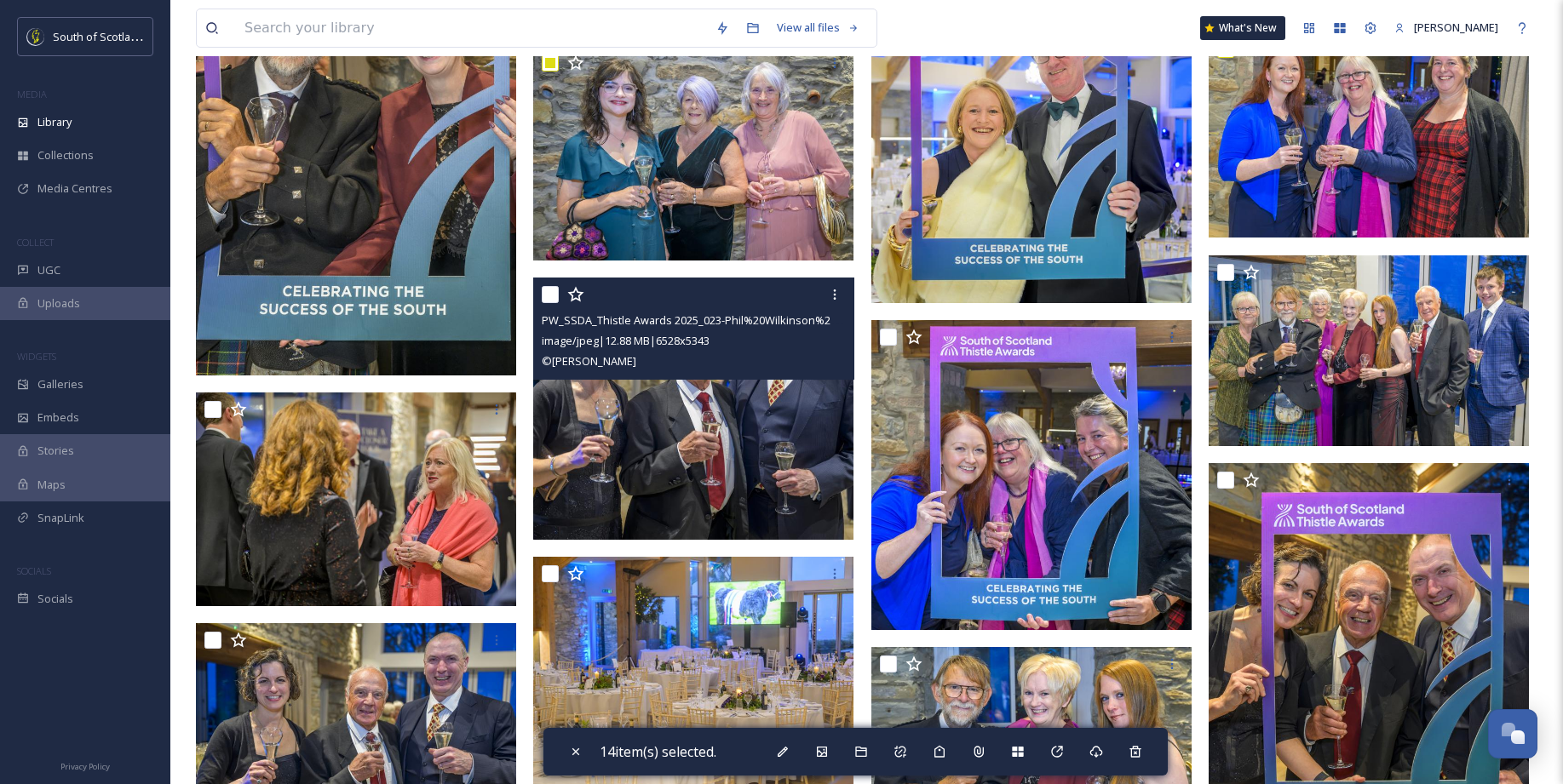
scroll to position [13558, 0]
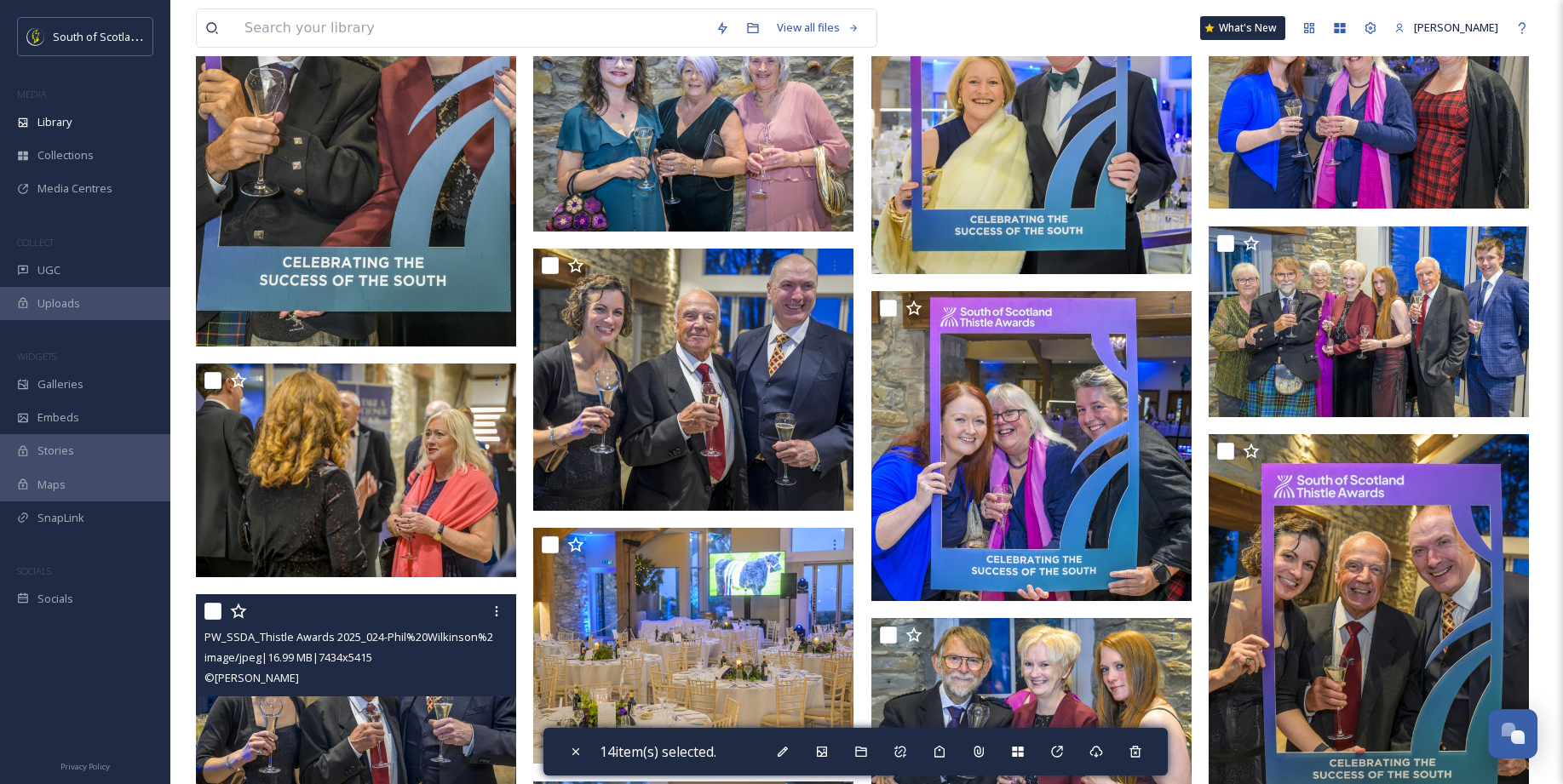
click at [214, 610] on input "checkbox" at bounding box center [212, 611] width 17 height 17
checkbox input "true"
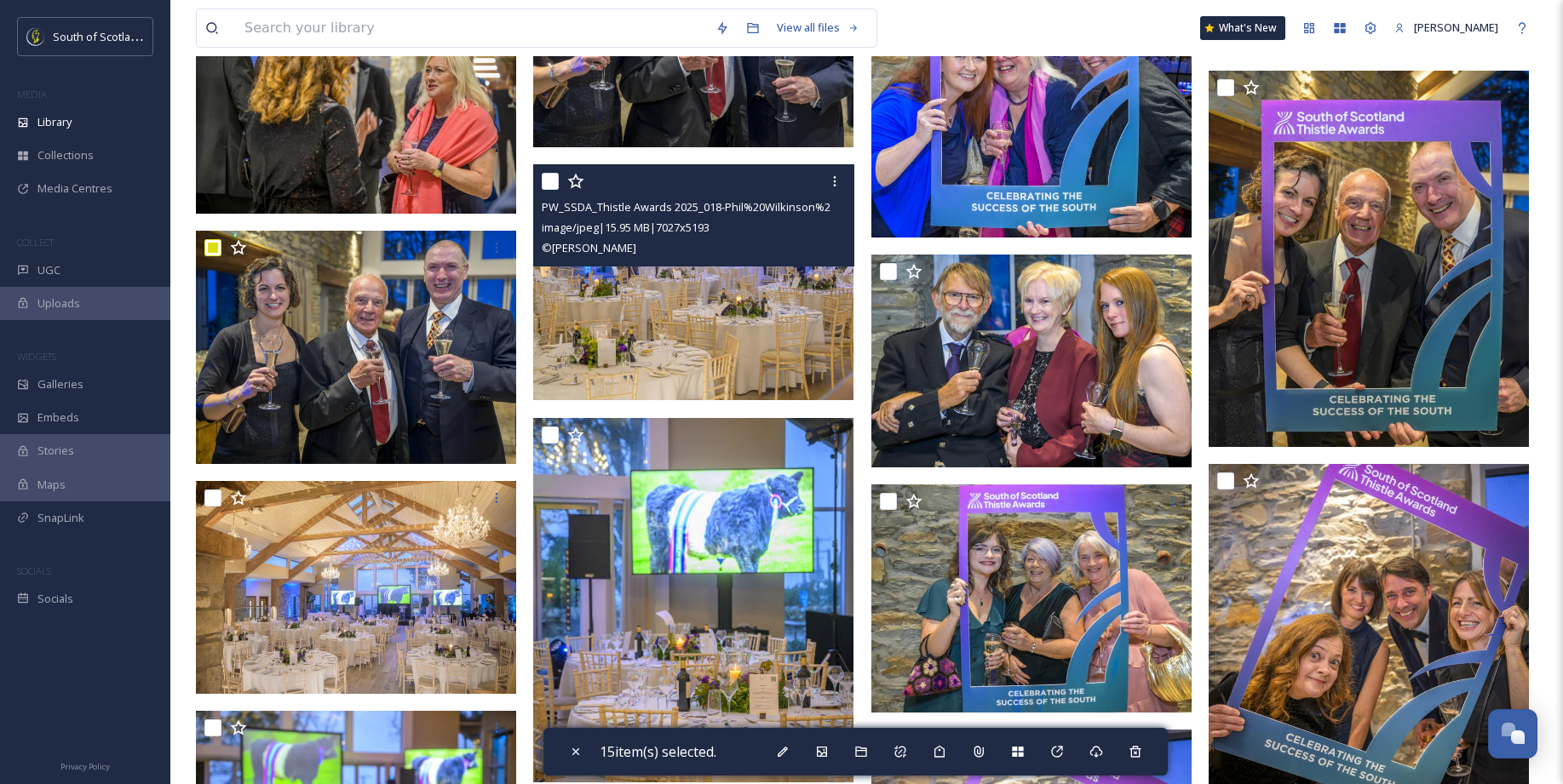
scroll to position [13975, 0]
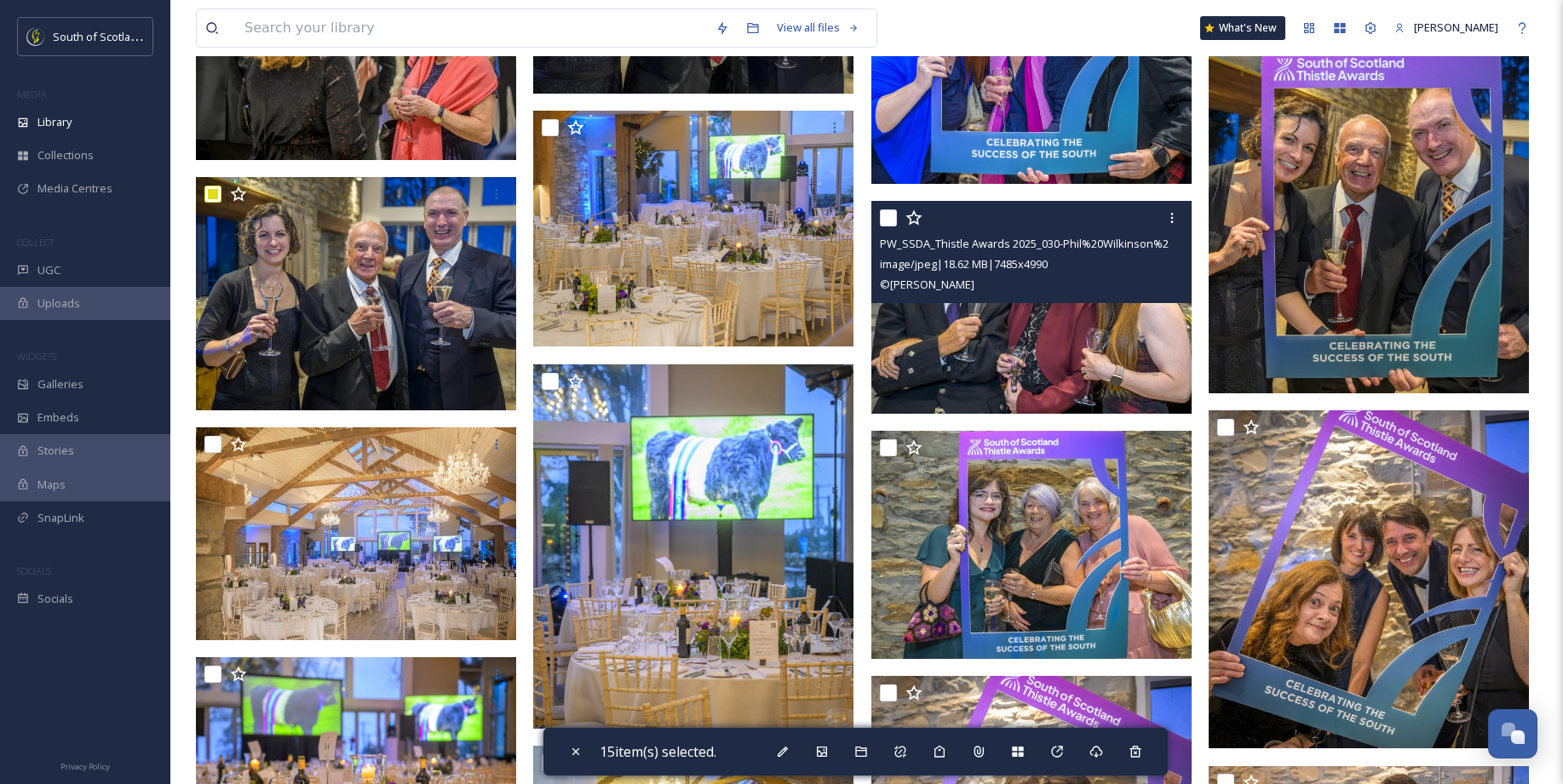
click at [885, 214] on input "checkbox" at bounding box center [887, 218] width 17 height 17
checkbox input "true"
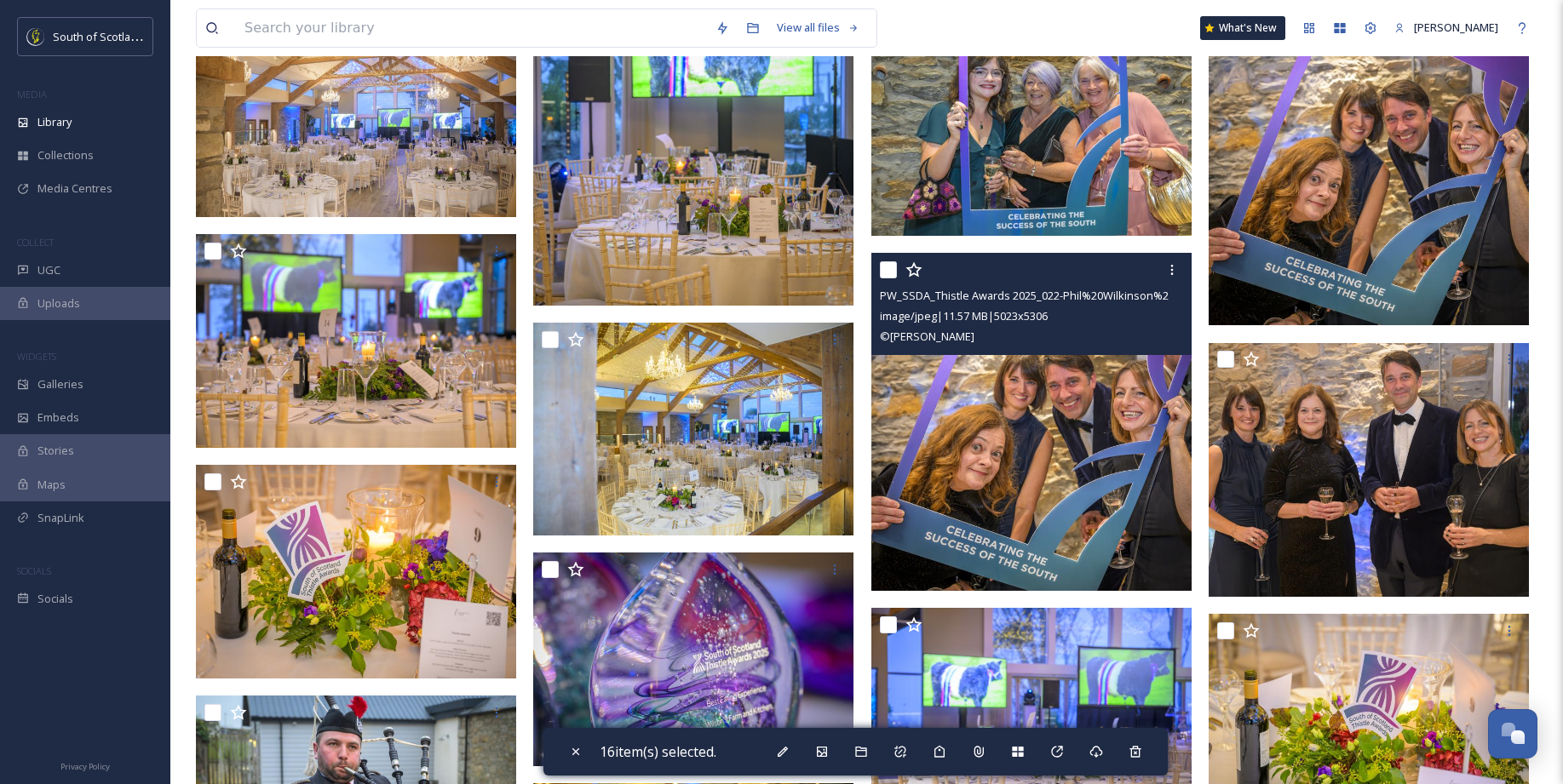
scroll to position [14549, 0]
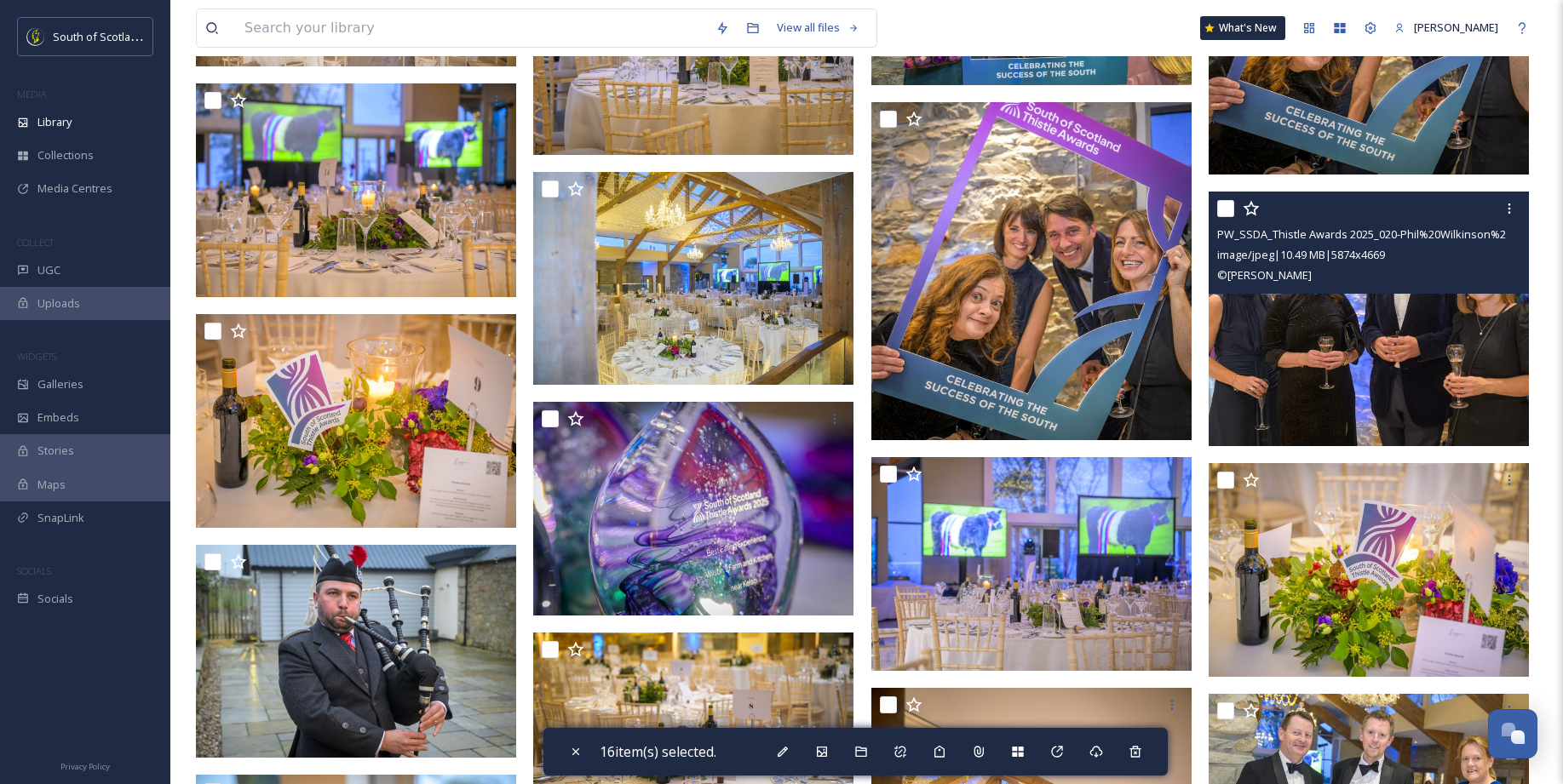
click at [1231, 209] on input "checkbox" at bounding box center [1225, 208] width 17 height 17
checkbox input "true"
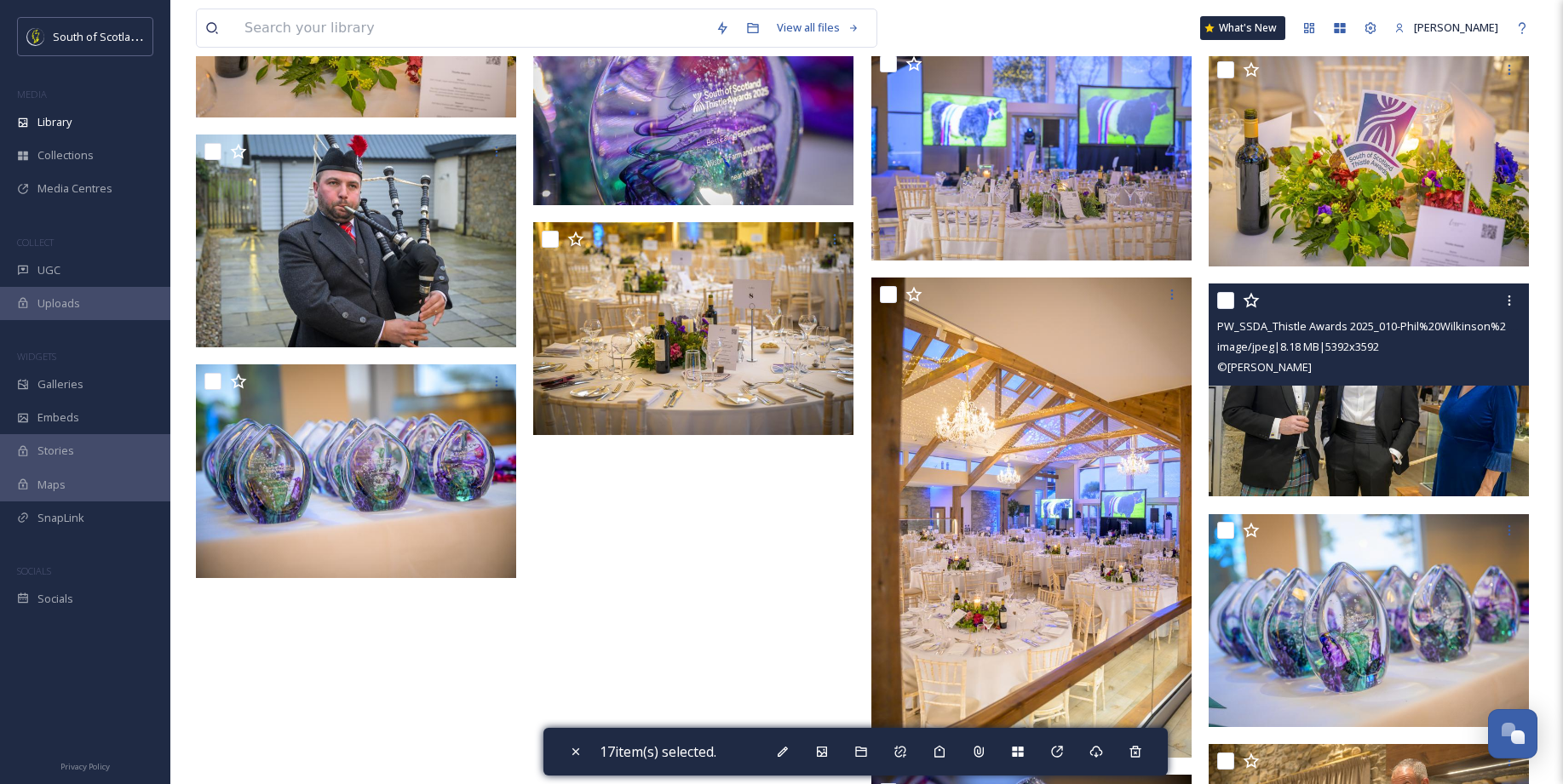
click at [1226, 297] on input "checkbox" at bounding box center [1225, 300] width 17 height 17
checkbox input "true"
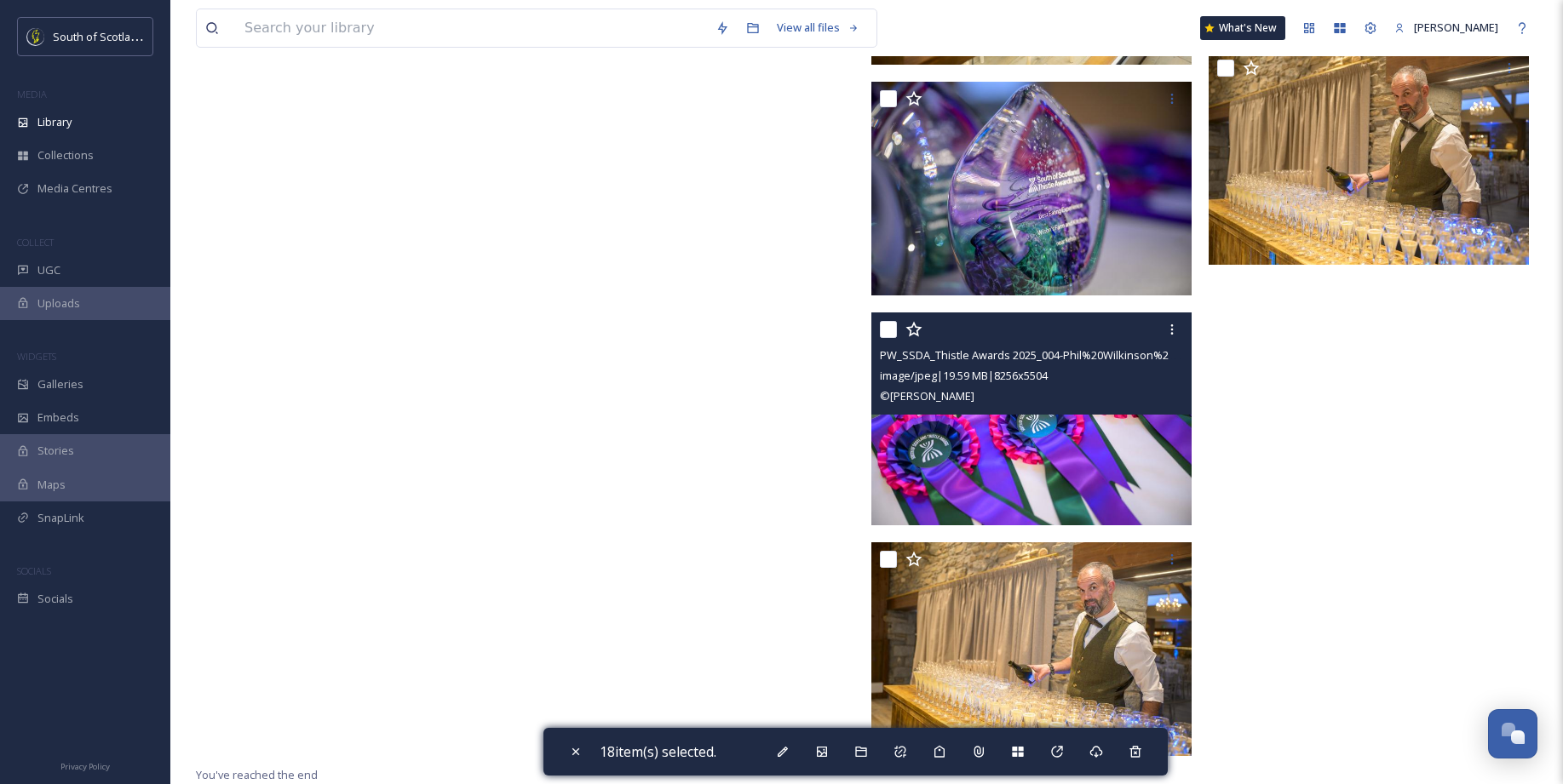
scroll to position [15653, 0]
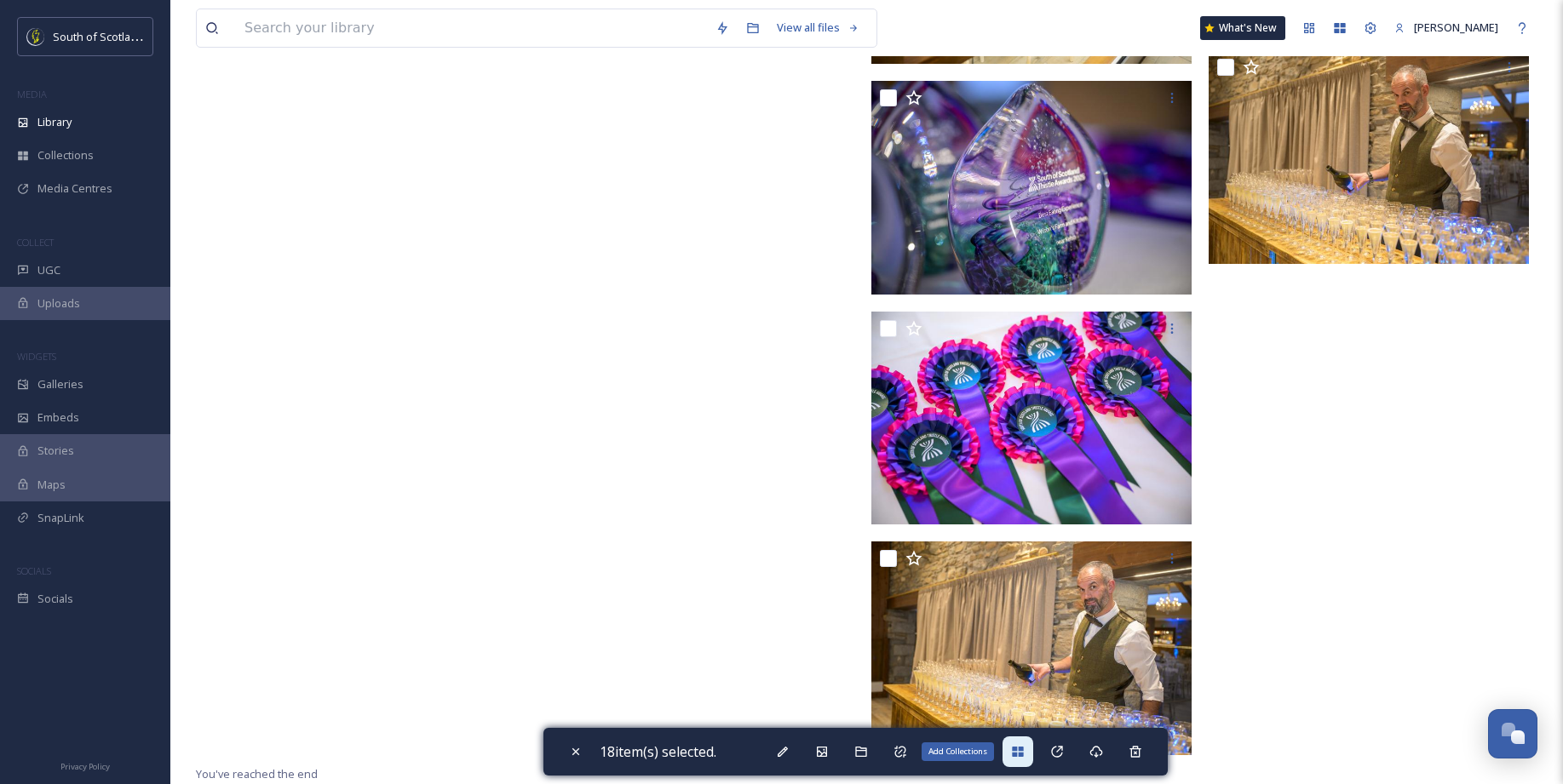
click at [1025, 758] on div "Add Collections" at bounding box center [1018, 752] width 31 height 31
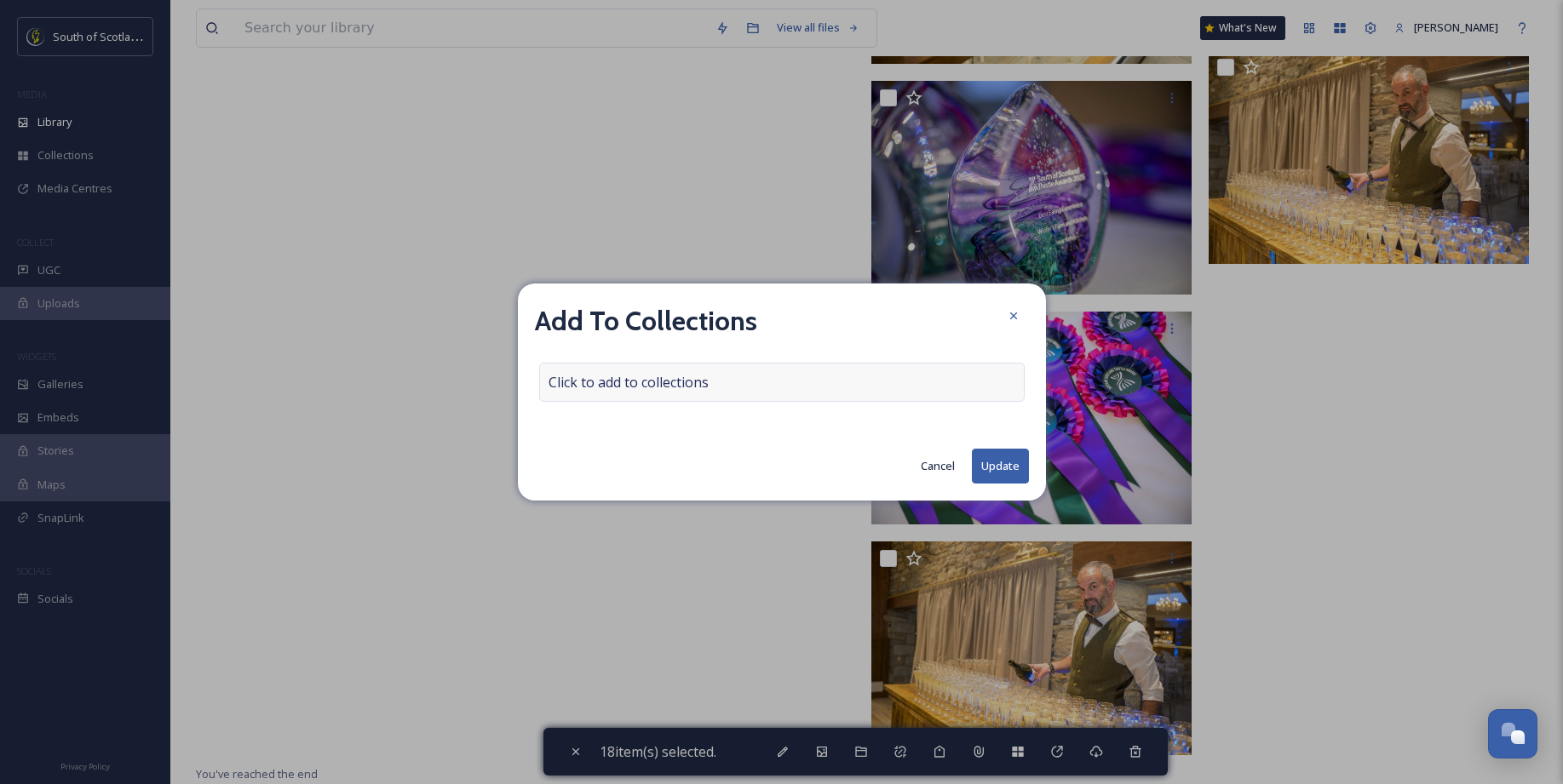
click at [748, 388] on div "Click to add to collections" at bounding box center [782, 382] width 485 height 39
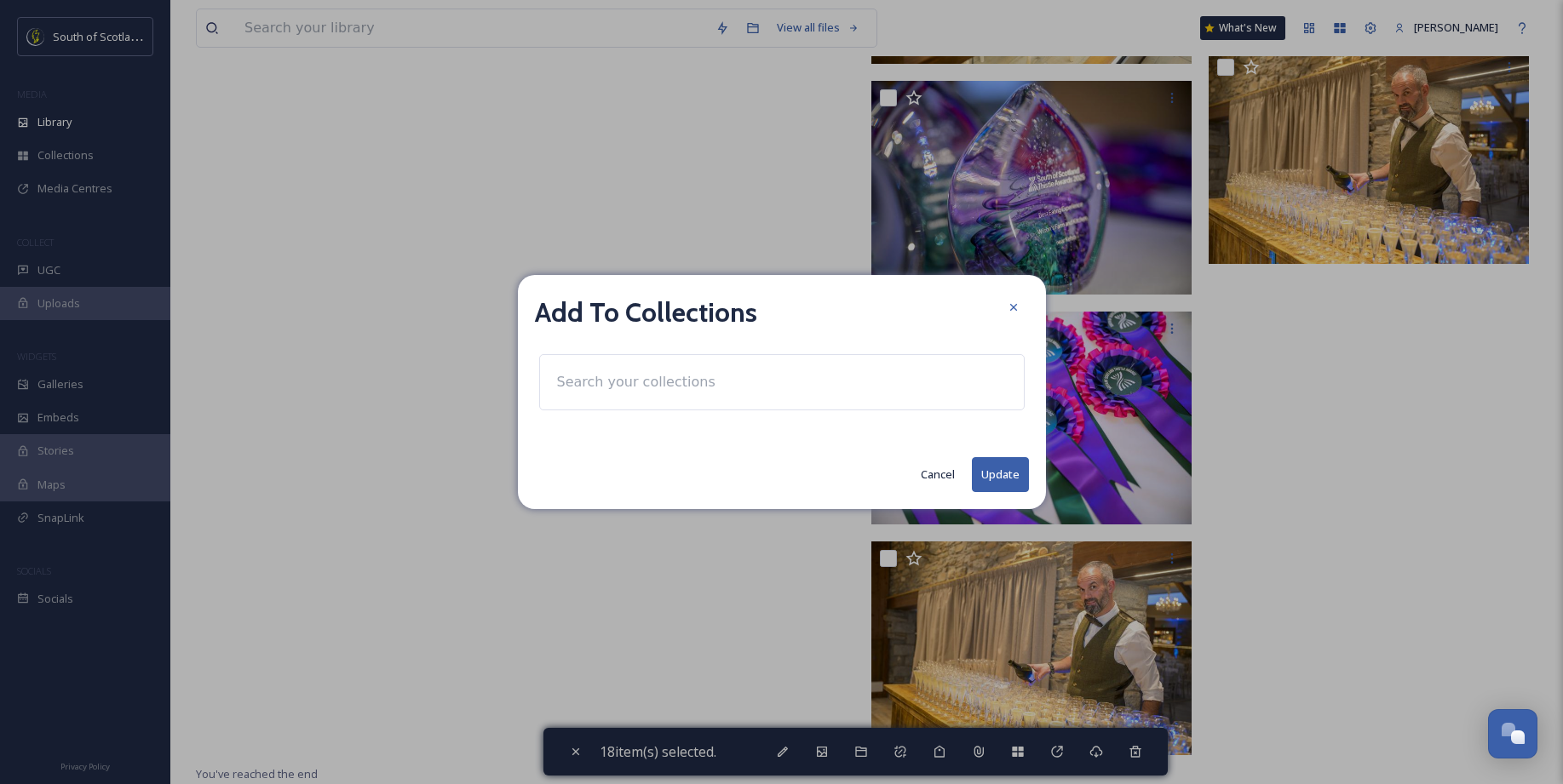
click at [710, 382] on input at bounding box center [642, 382] width 187 height 38
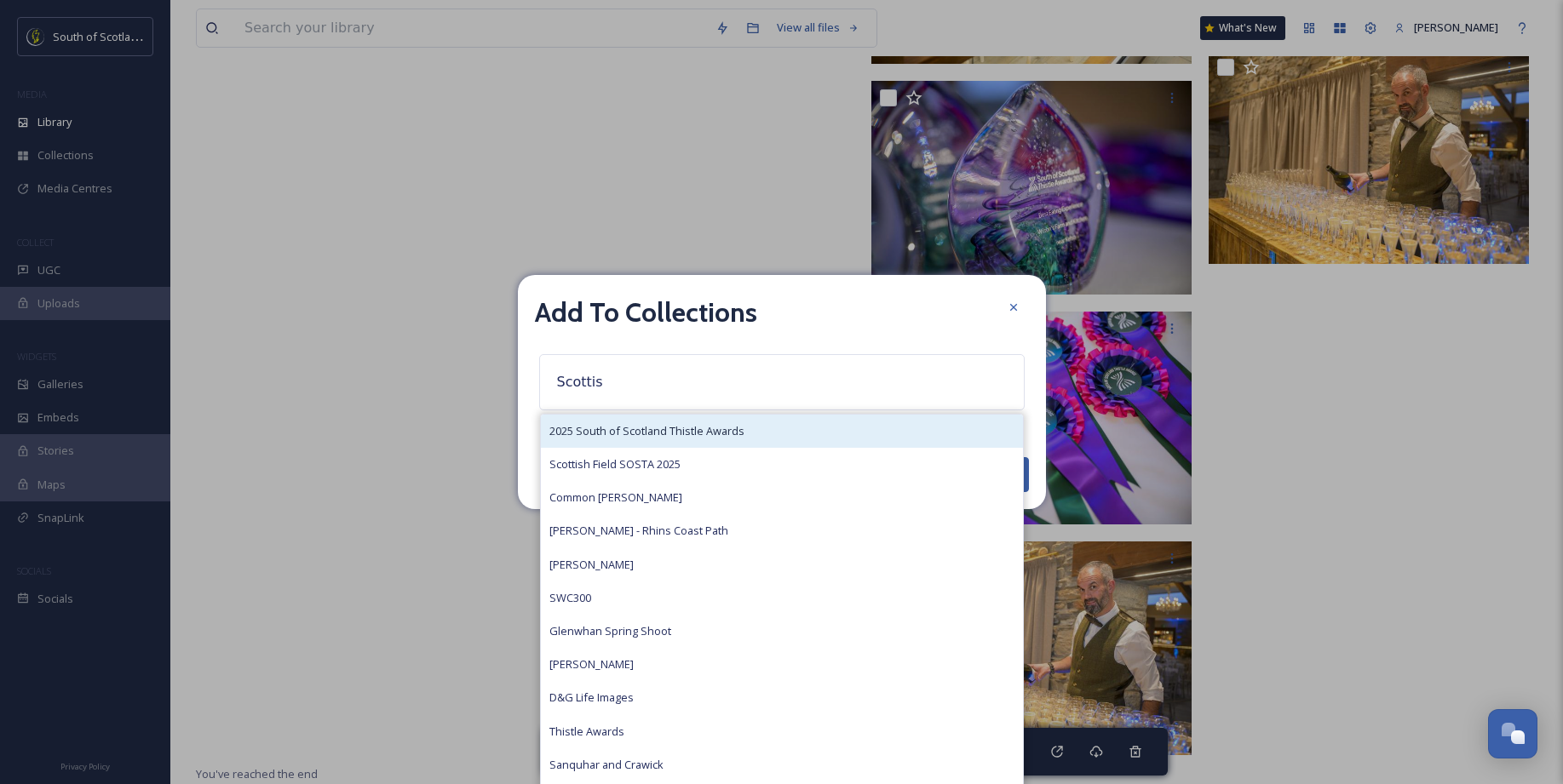
type input "Scottis"
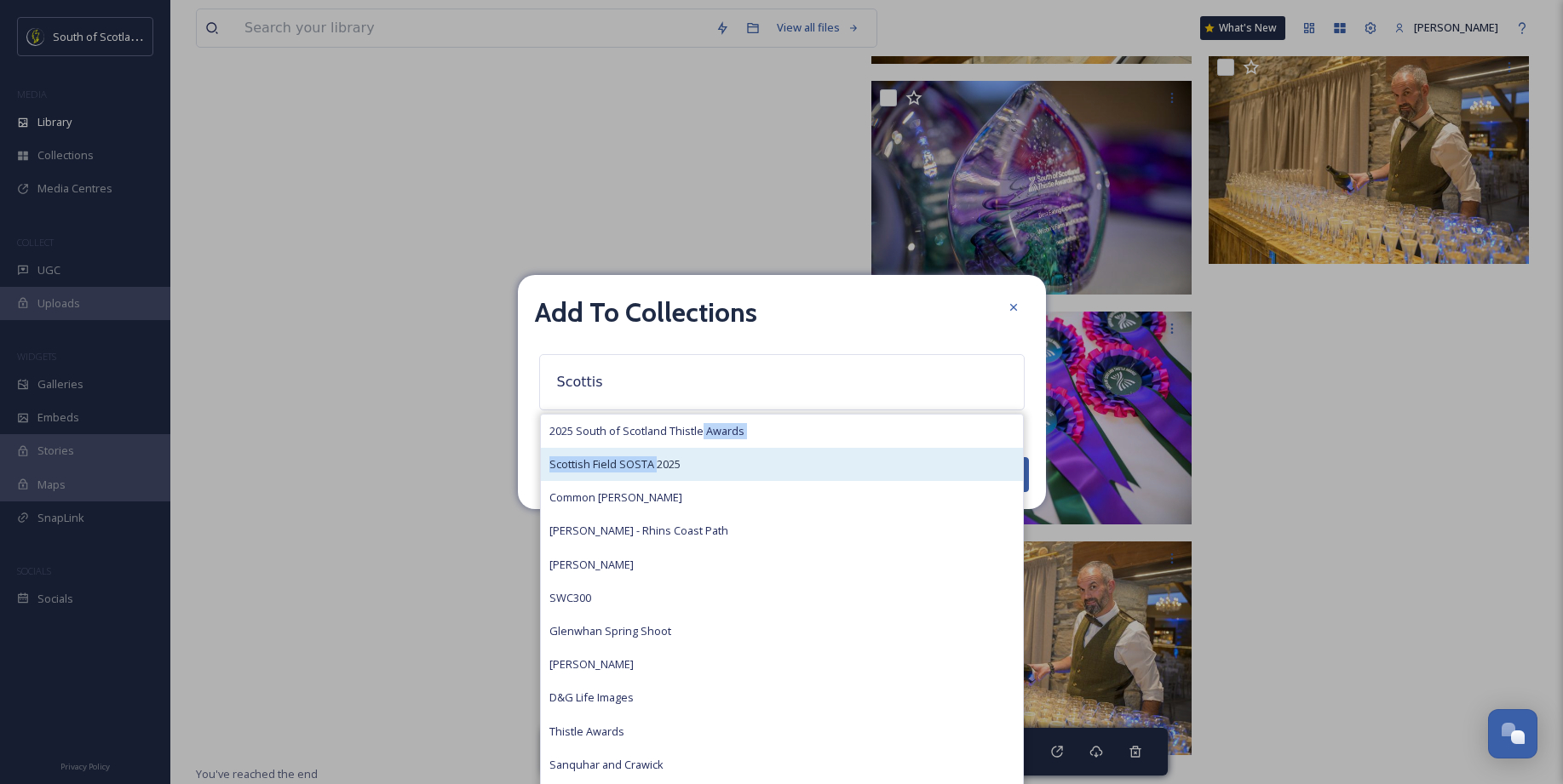
drag, startPoint x: 701, startPoint y: 430, endPoint x: 656, endPoint y: 459, distance: 53.5
click at [656, 459] on div "2025 South of Scotland Thistle Awards Scottish Field SOSTA 2025 Common Ridings …" at bounding box center [782, 765] width 483 height 703
click at [656, 459] on span "Scottish Field SOSTA 2025" at bounding box center [615, 464] width 131 height 17
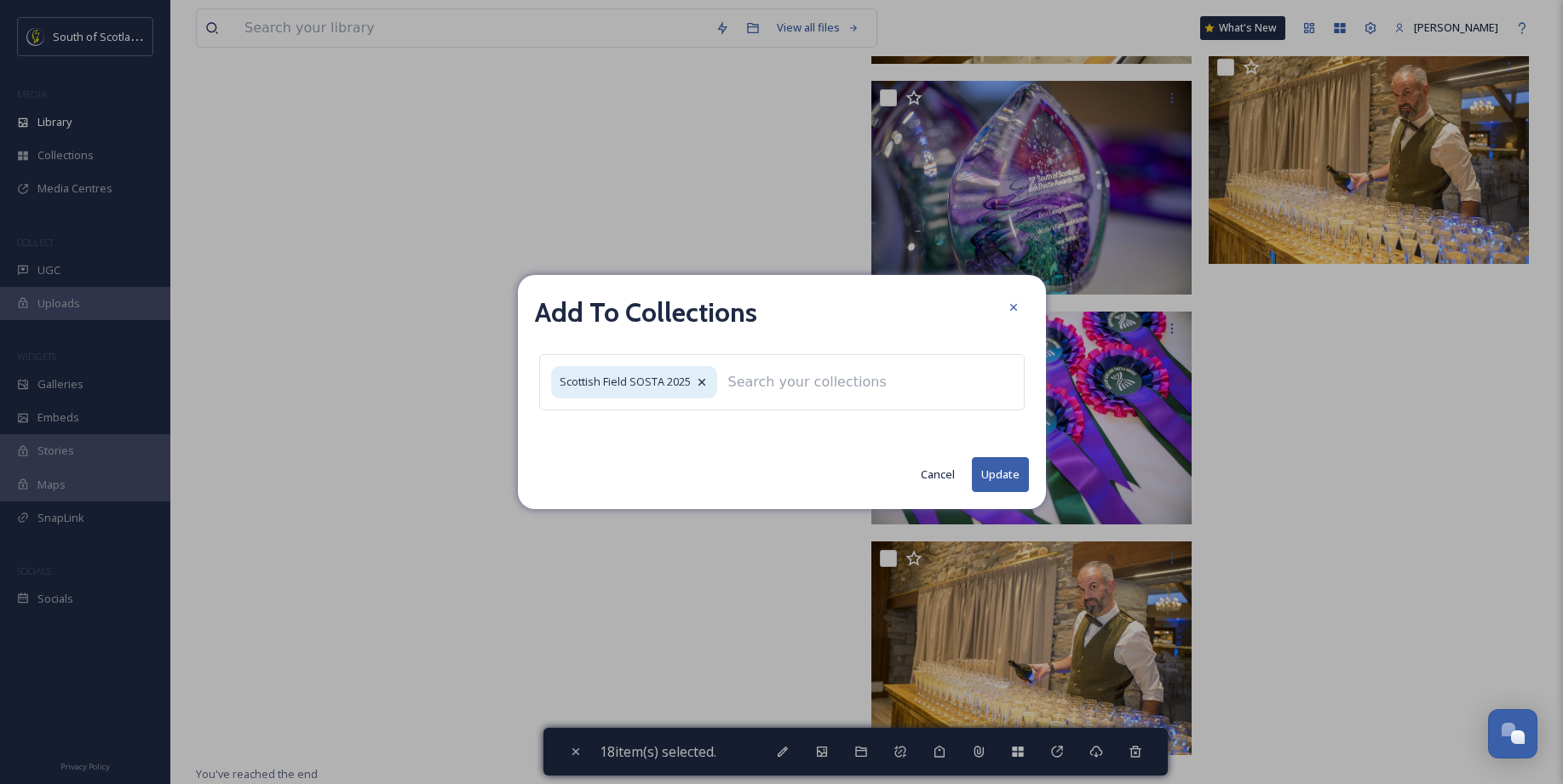
click at [1000, 469] on button "Update" at bounding box center [1000, 475] width 57 height 35
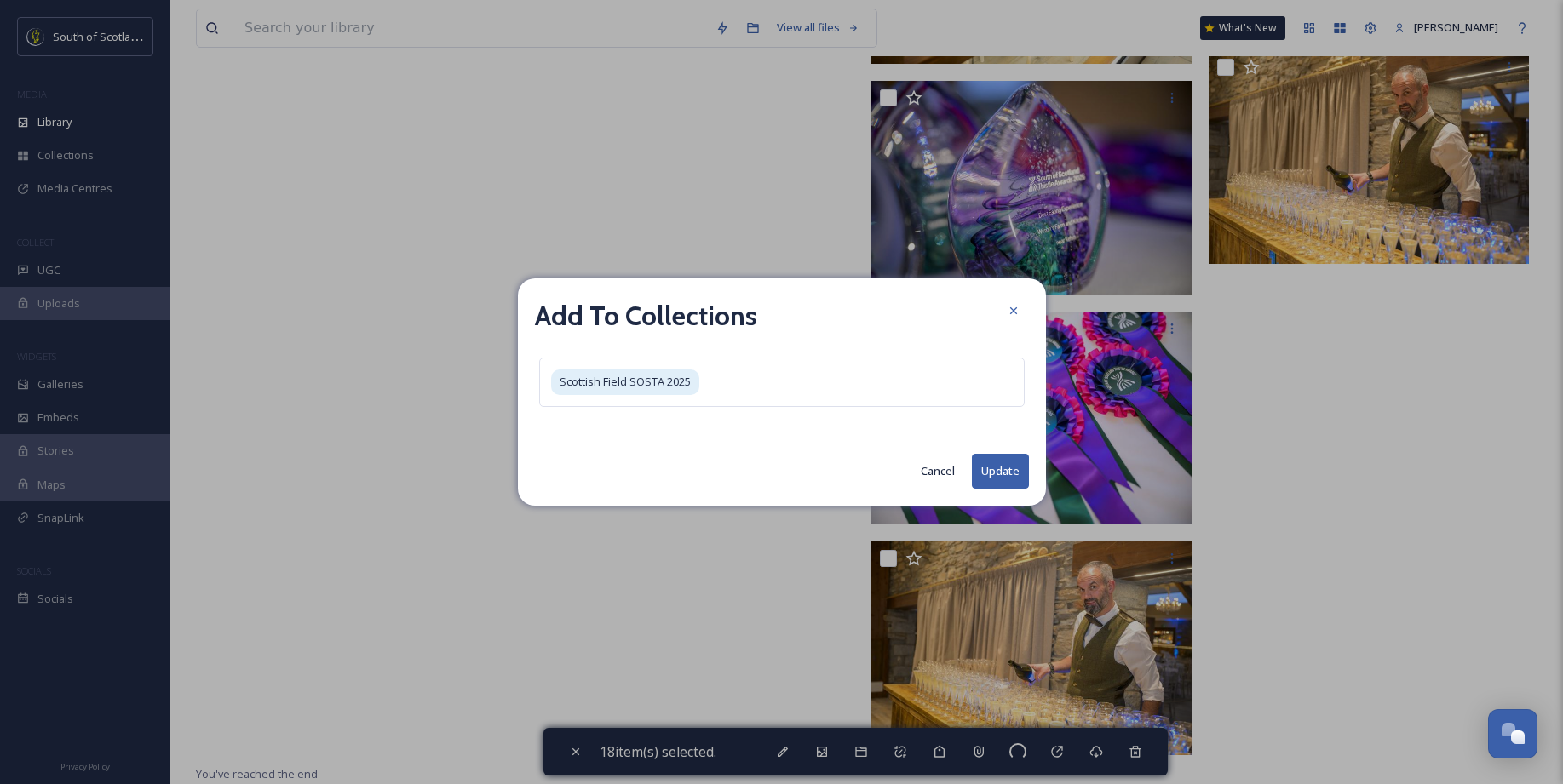
checkbox input "false"
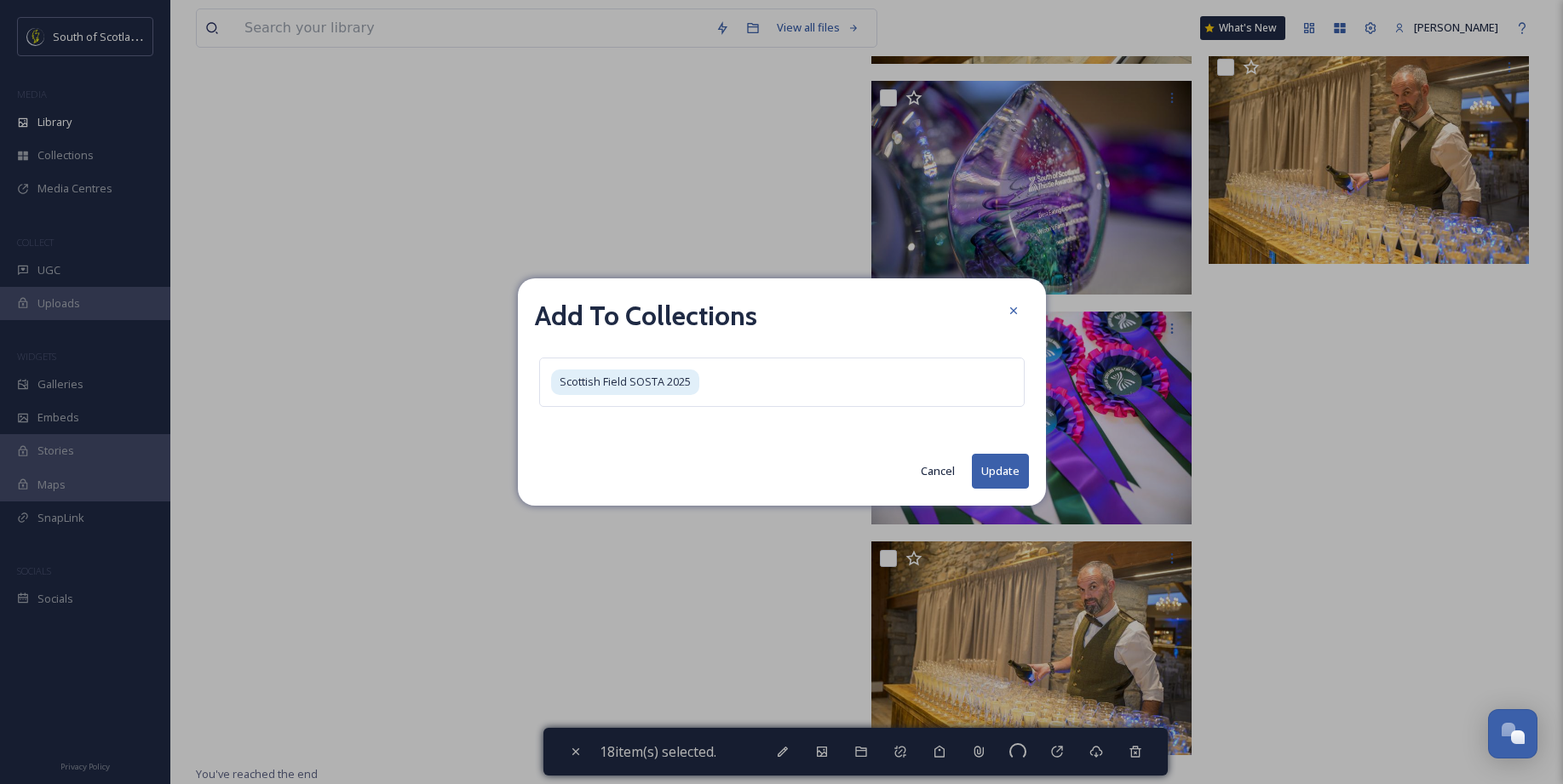
checkbox input "false"
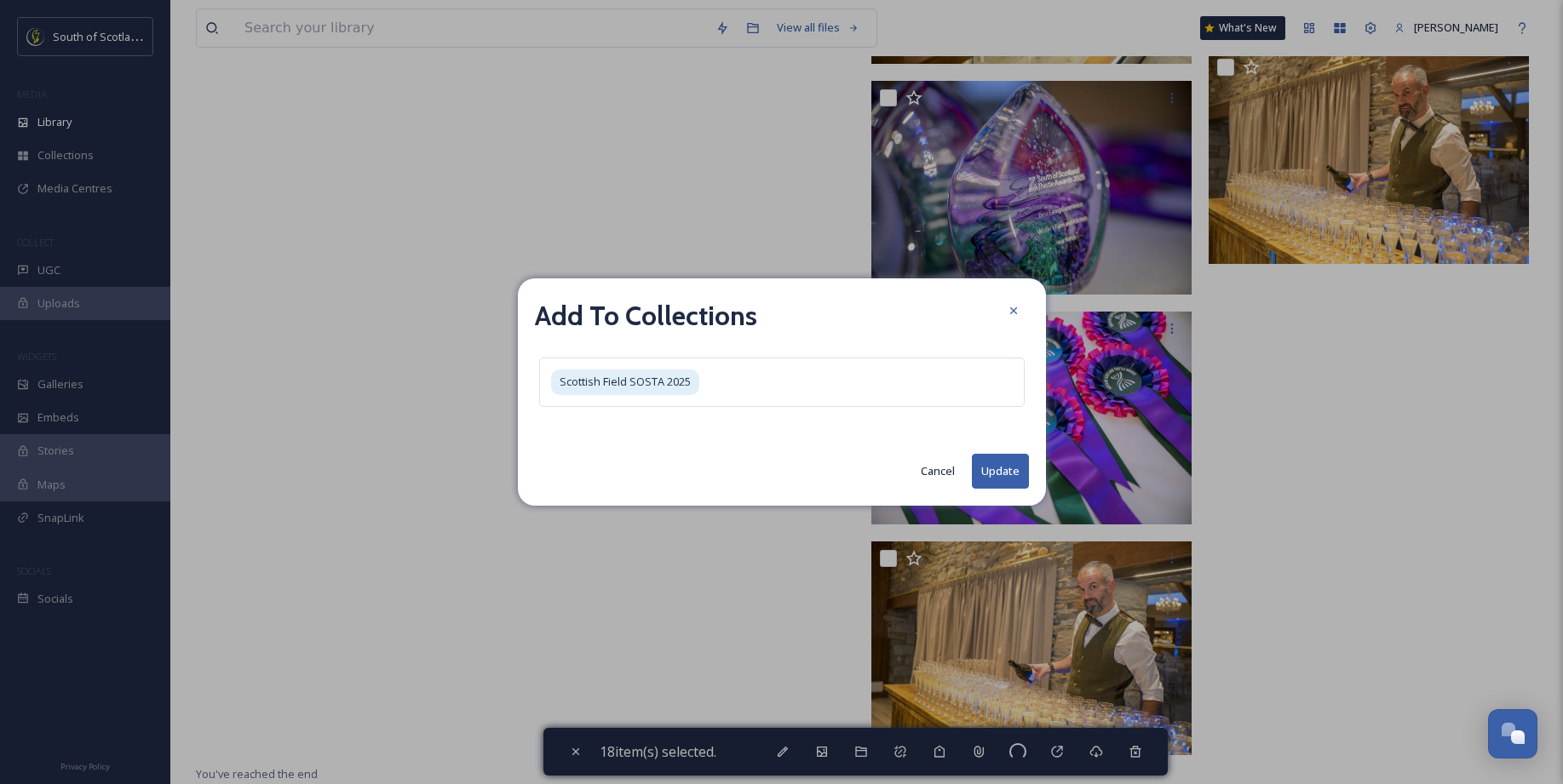
checkbox input "false"
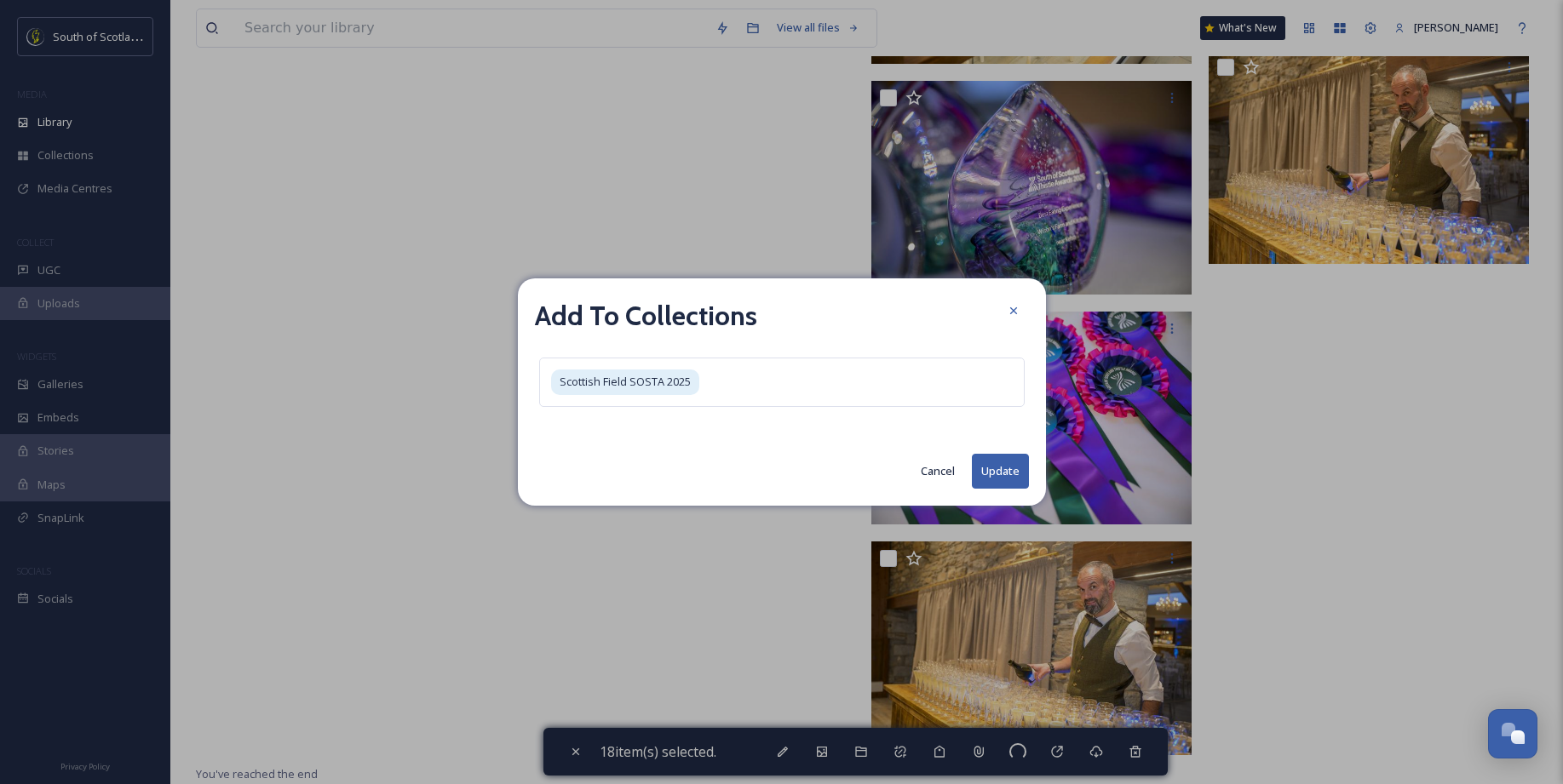
checkbox input "false"
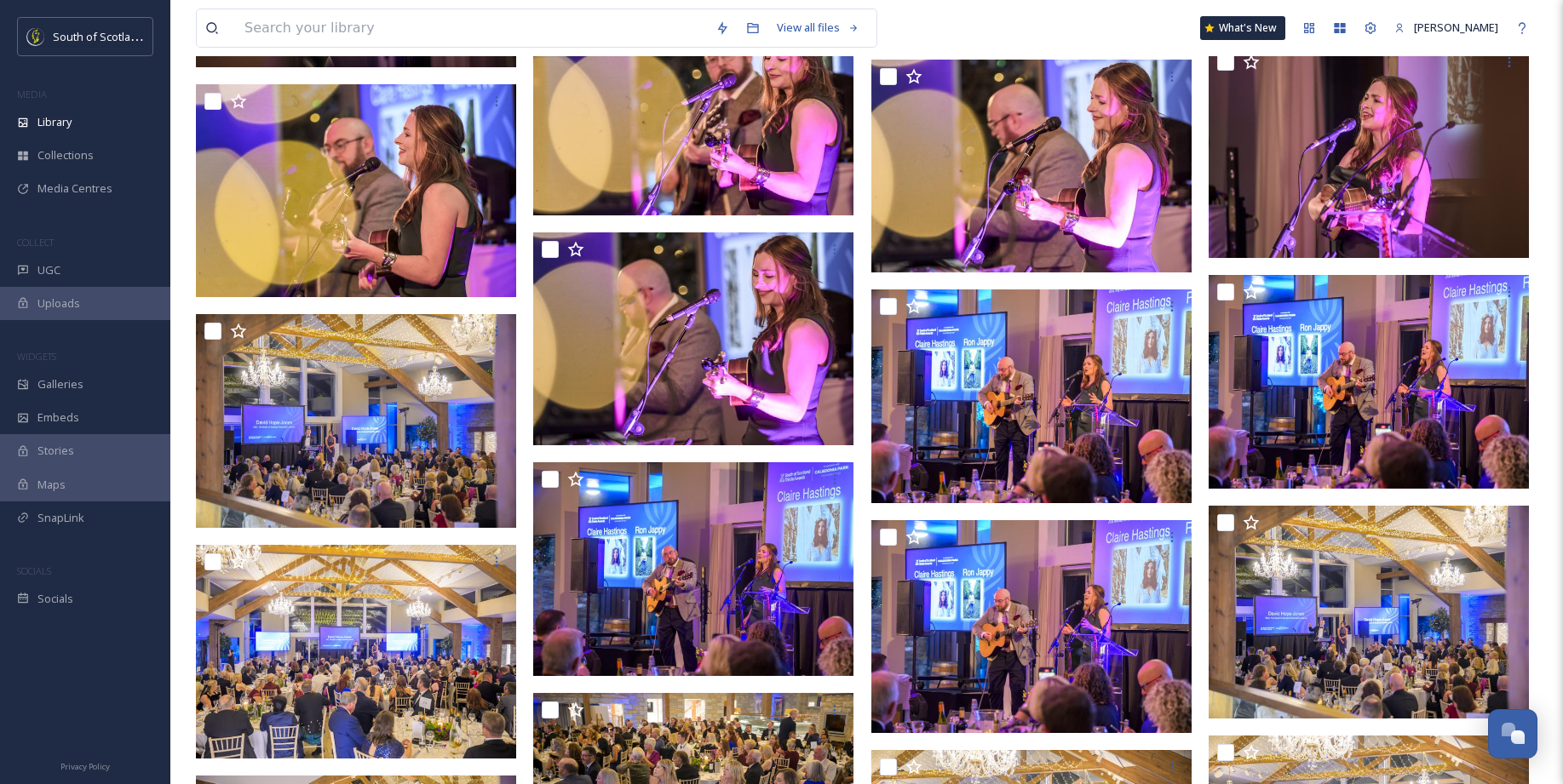
scroll to position [8051, 0]
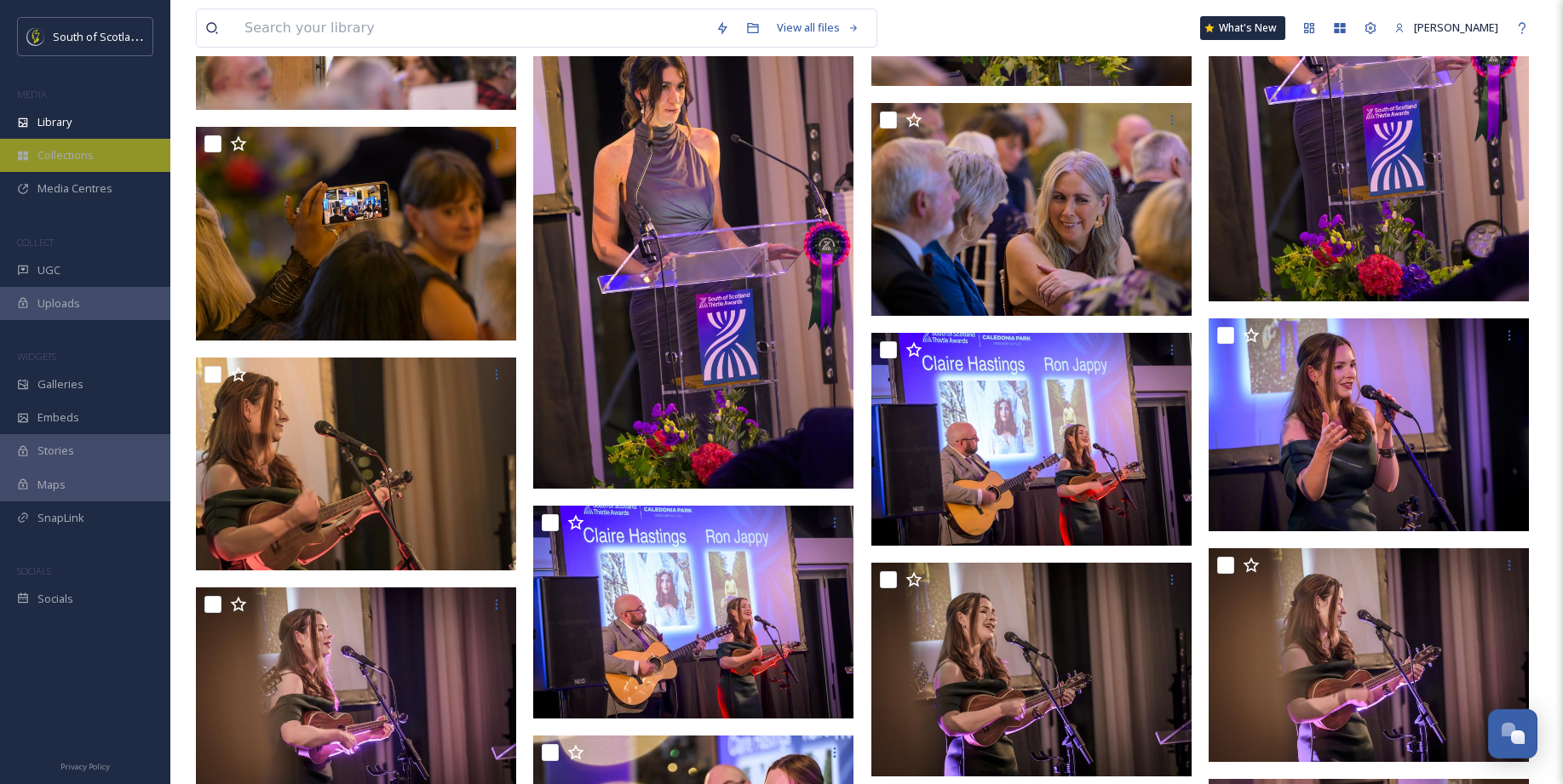
click at [79, 159] on span "Collections" at bounding box center [66, 156] width 56 height 17
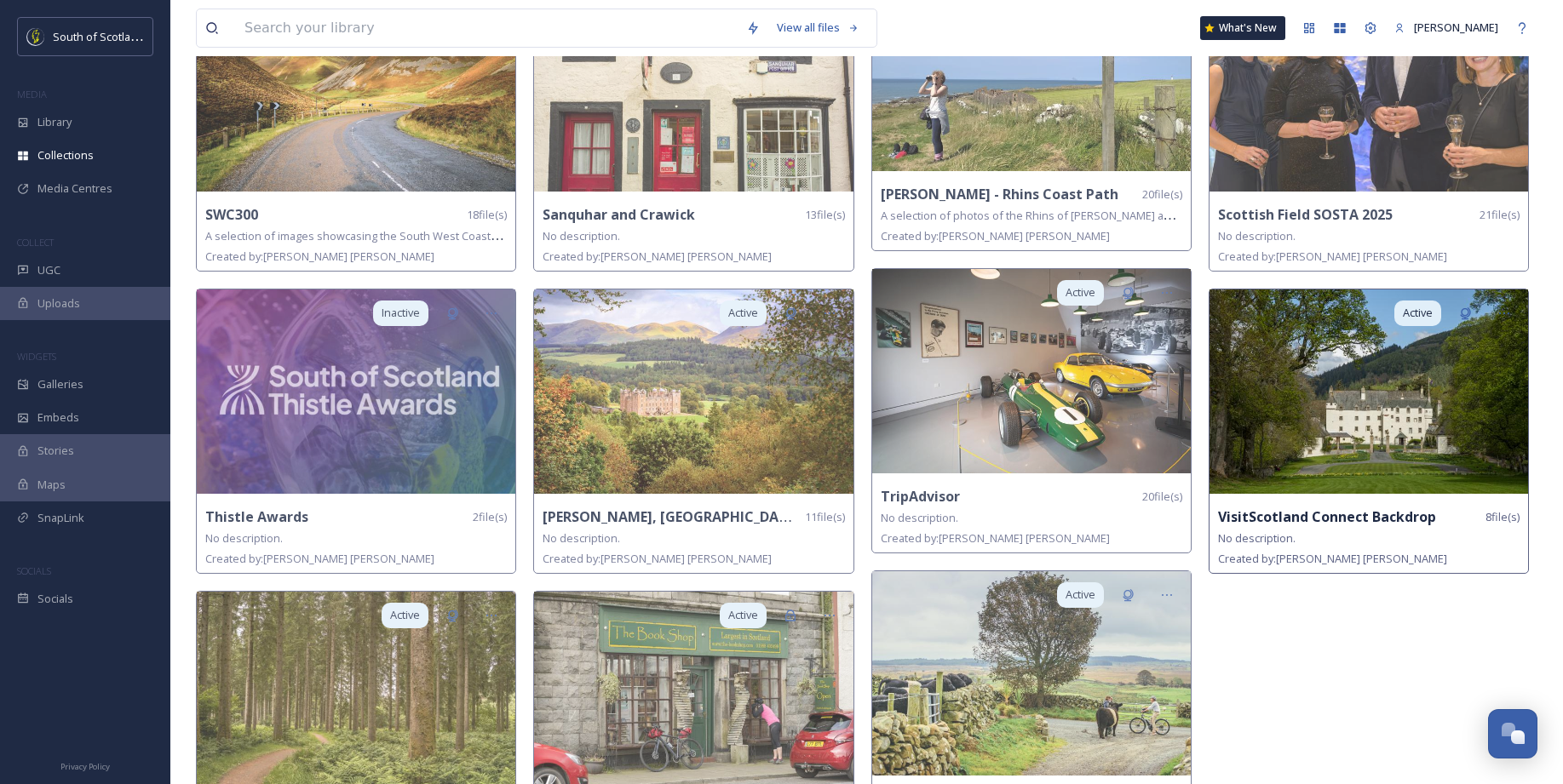
scroll to position [1173, 0]
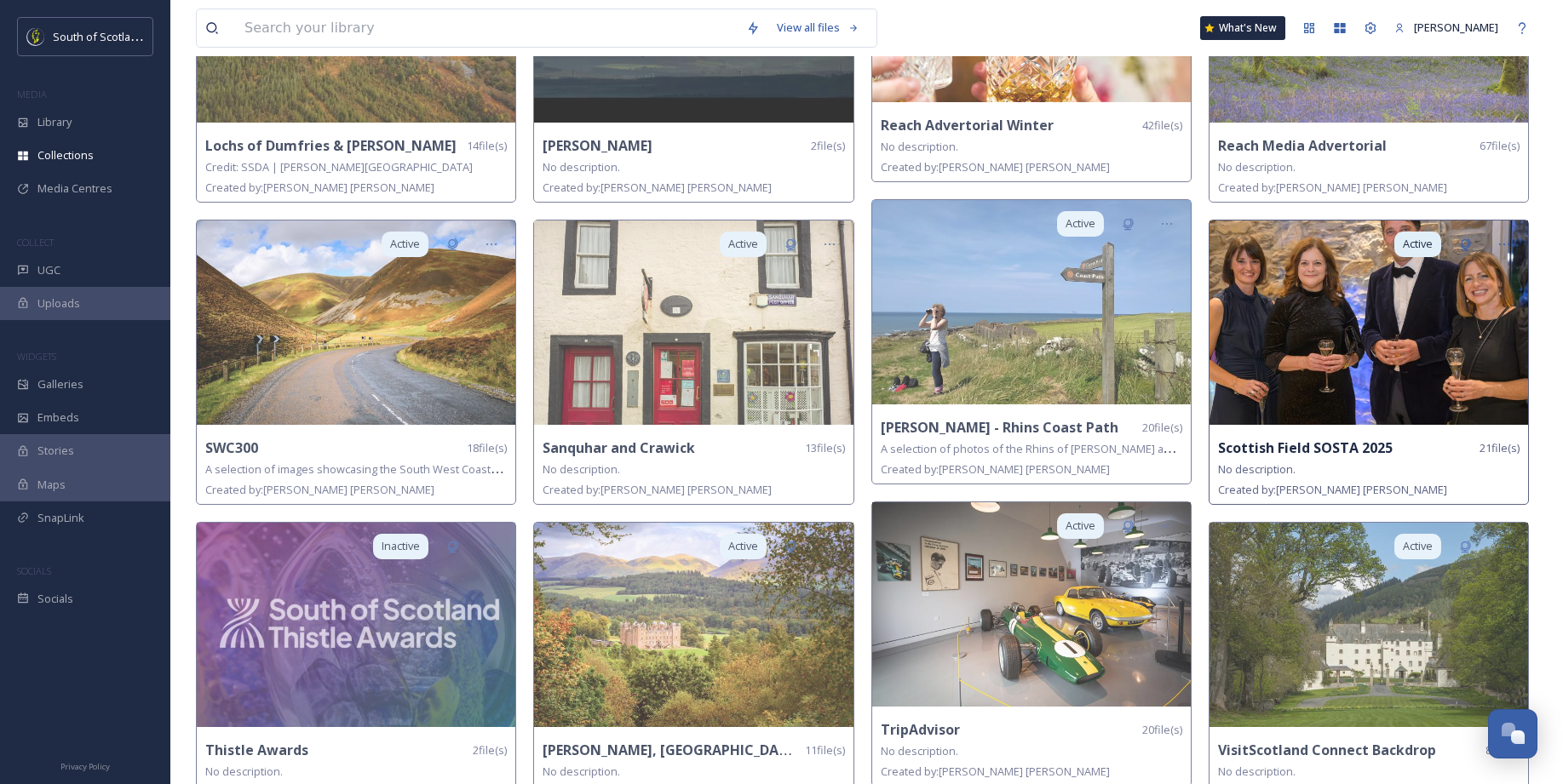
click at [1407, 451] on div "Scottish Field SOSTA 2025 21 file(s)" at bounding box center [1368, 448] width 302 height 21
click at [1394, 350] on img at bounding box center [1368, 323] width 318 height 205
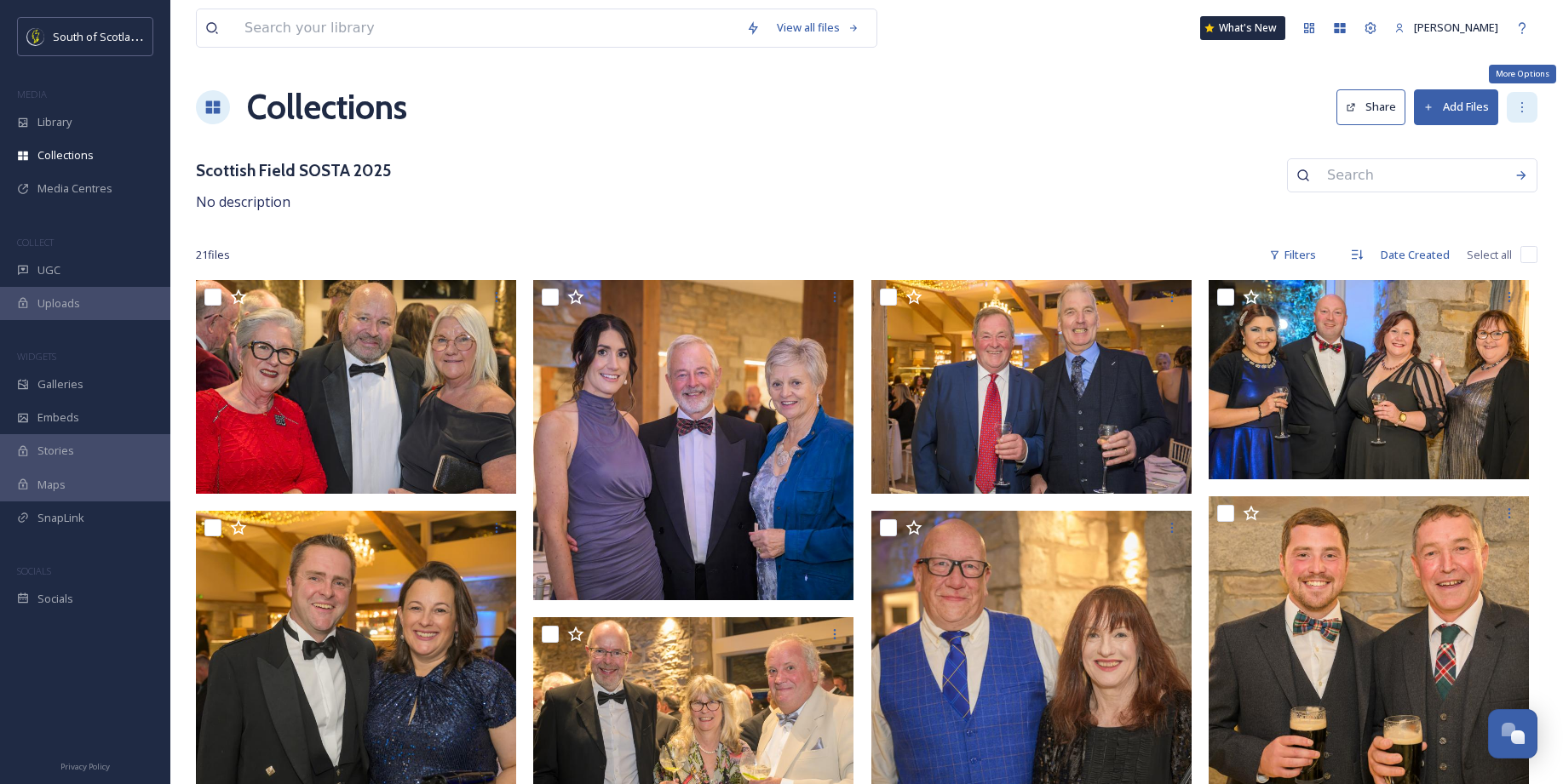
click at [1509, 114] on div "More Options" at bounding box center [1521, 107] width 31 height 31
click at [1260, 164] on div "Scottish Field SOSTA 2025 No description" at bounding box center [866, 185] width 1341 height 54
click at [1363, 114] on button "Share" at bounding box center [1370, 107] width 69 height 35
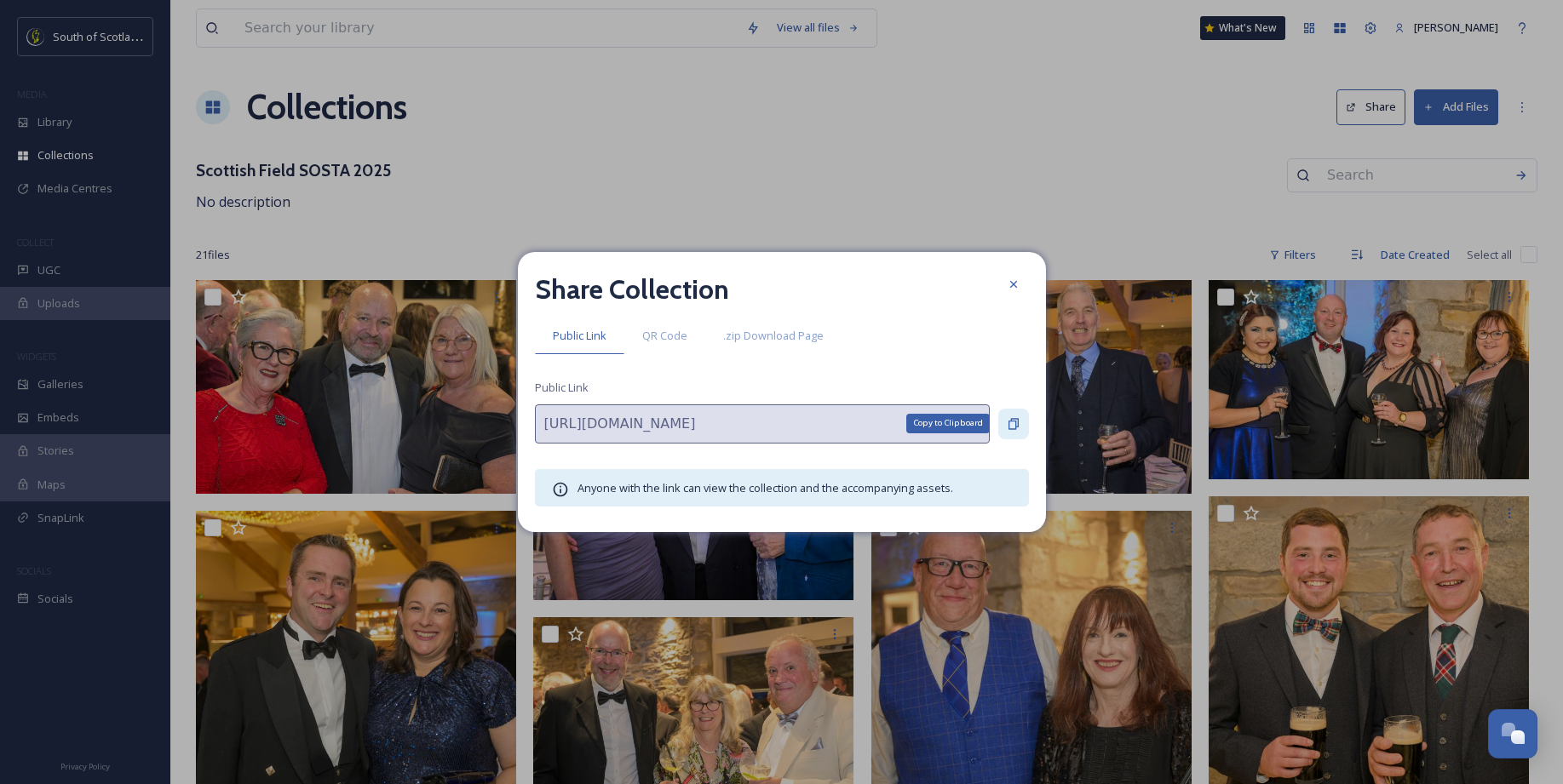
click at [1012, 424] on icon at bounding box center [1013, 424] width 14 height 14
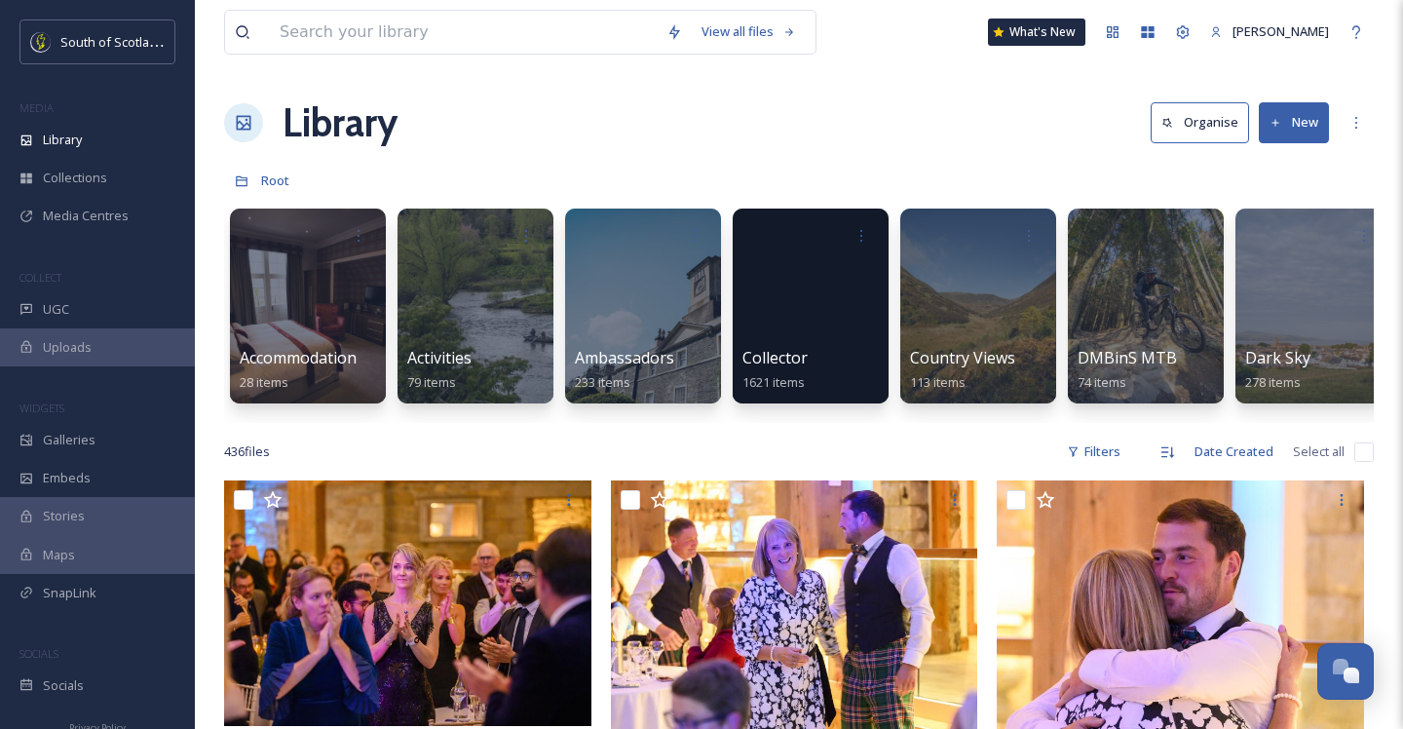
scroll to position [18800, 0]
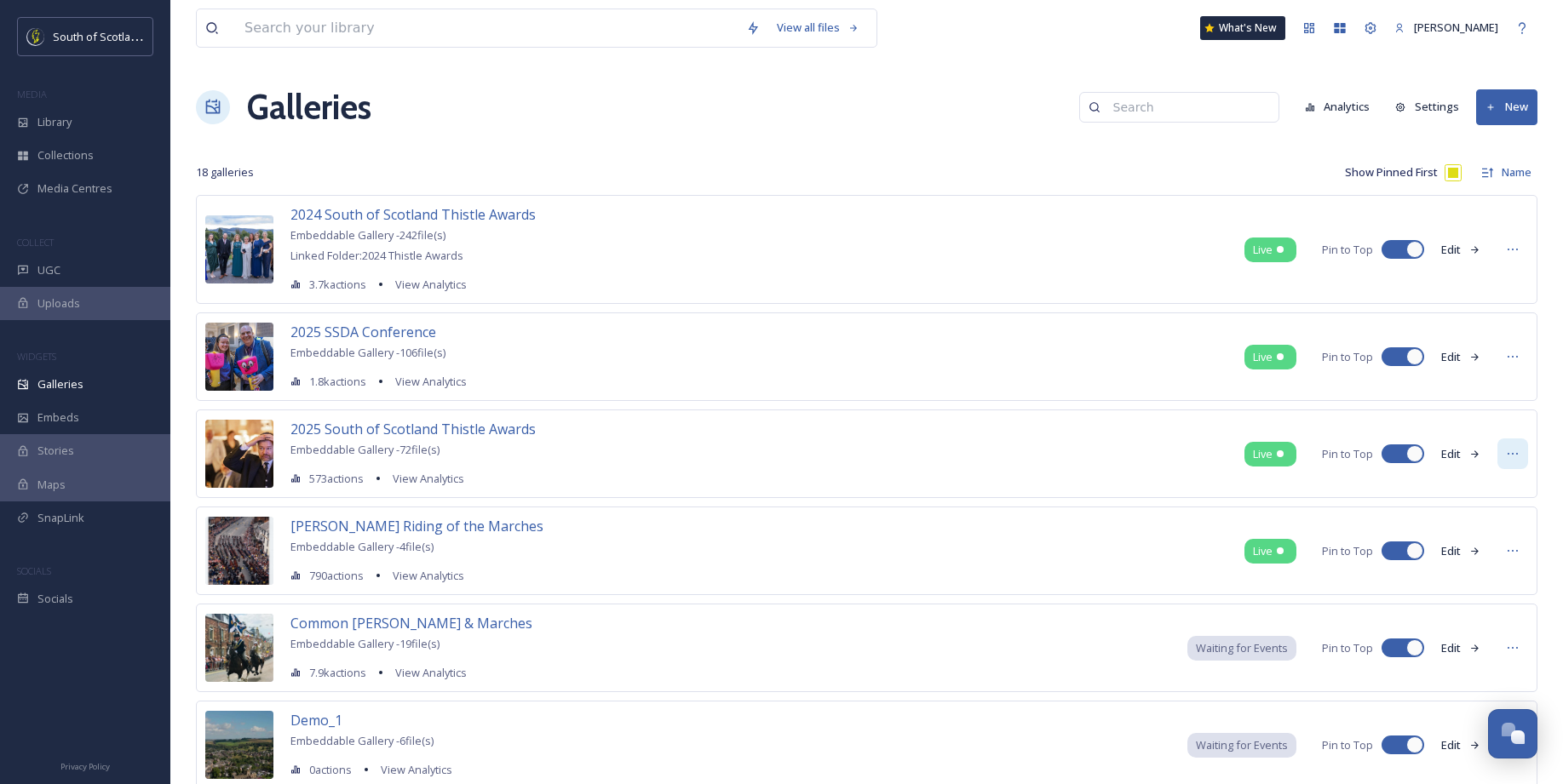
click at [1508, 451] on icon at bounding box center [1512, 454] width 14 height 14
click at [1470, 449] on icon at bounding box center [1474, 454] width 11 height 11
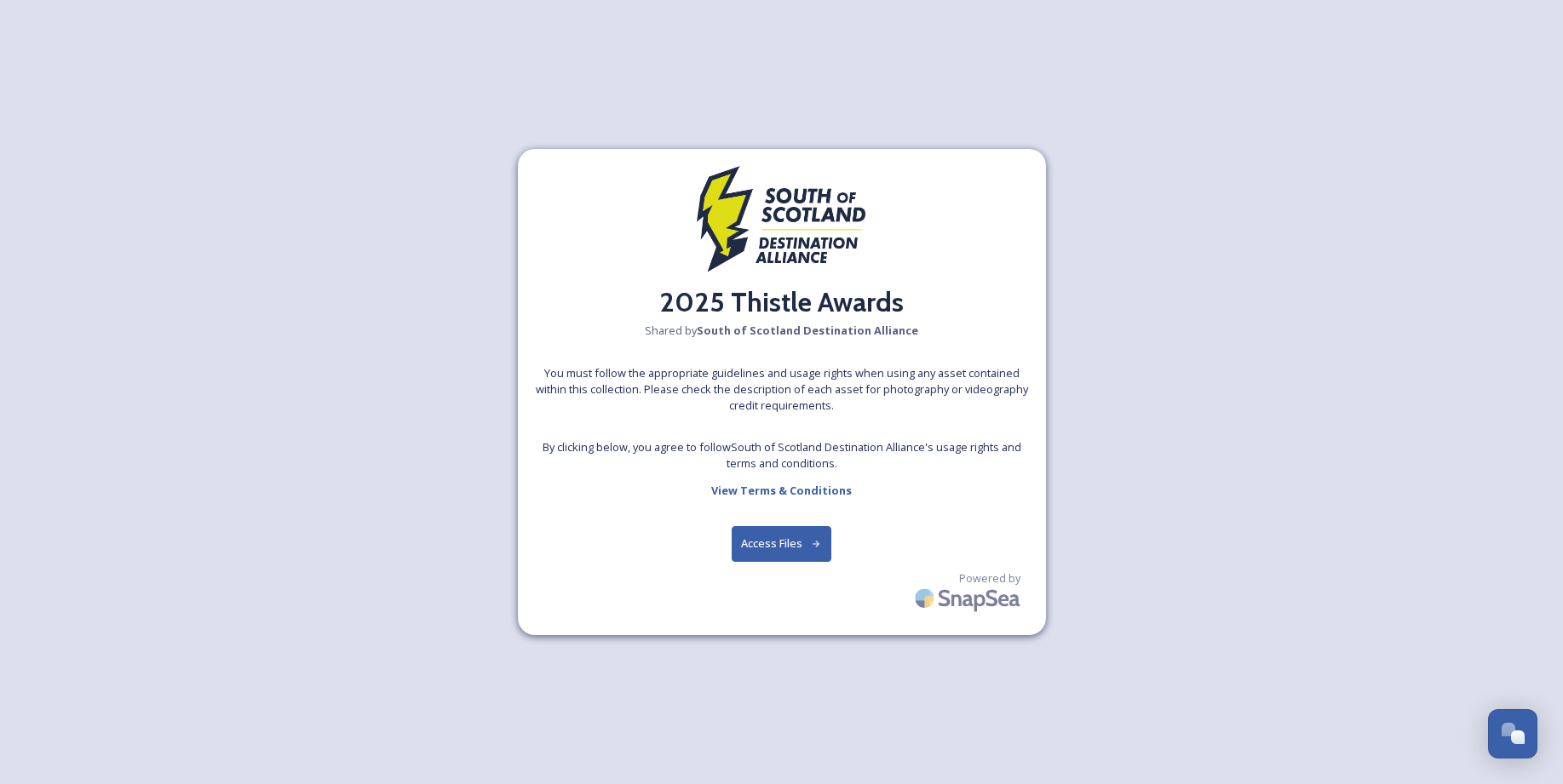
click at [775, 550] on button "Access Files" at bounding box center [782, 544] width 100 height 35
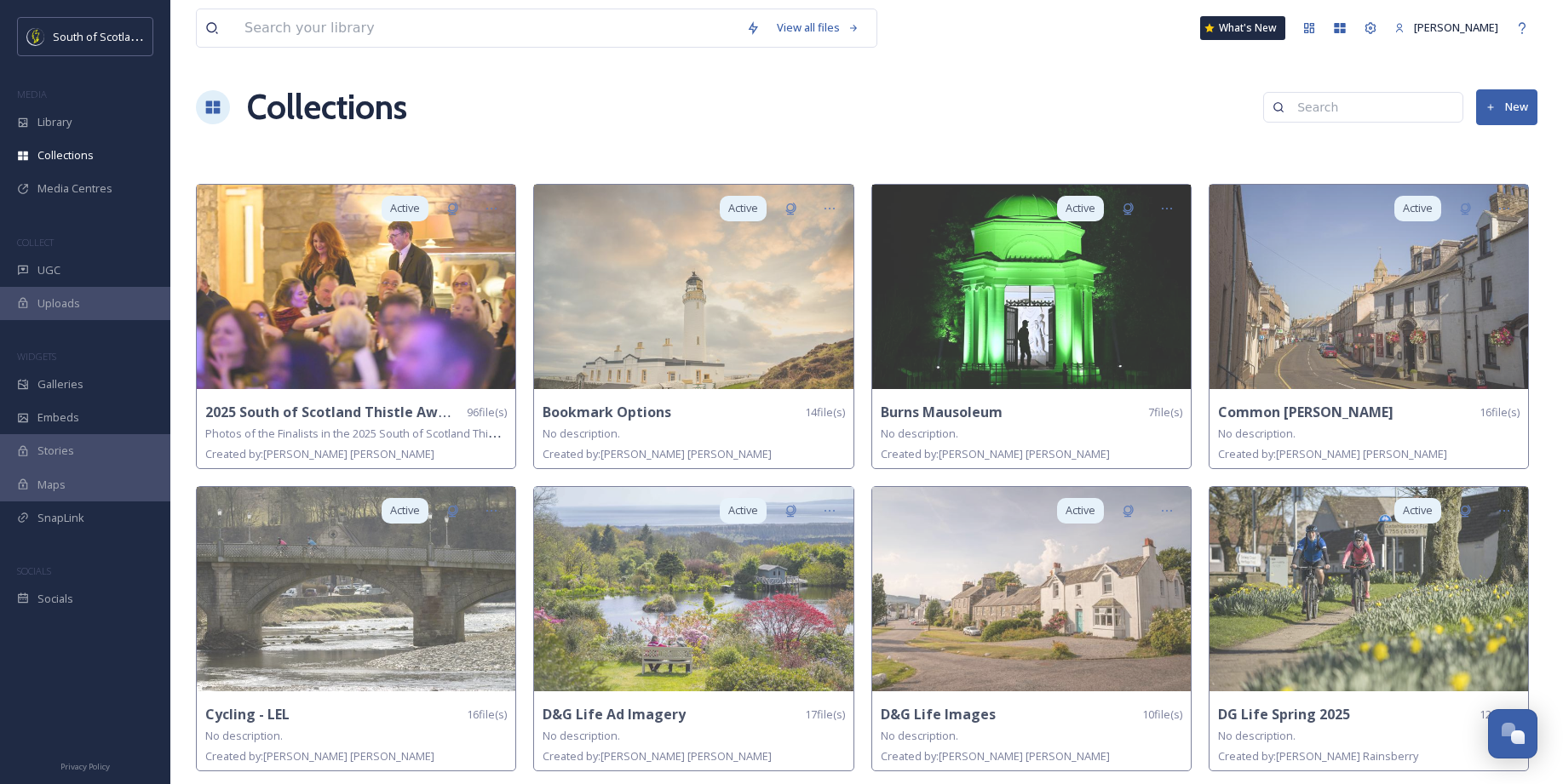
click at [1493, 113] on icon at bounding box center [1490, 108] width 11 height 11
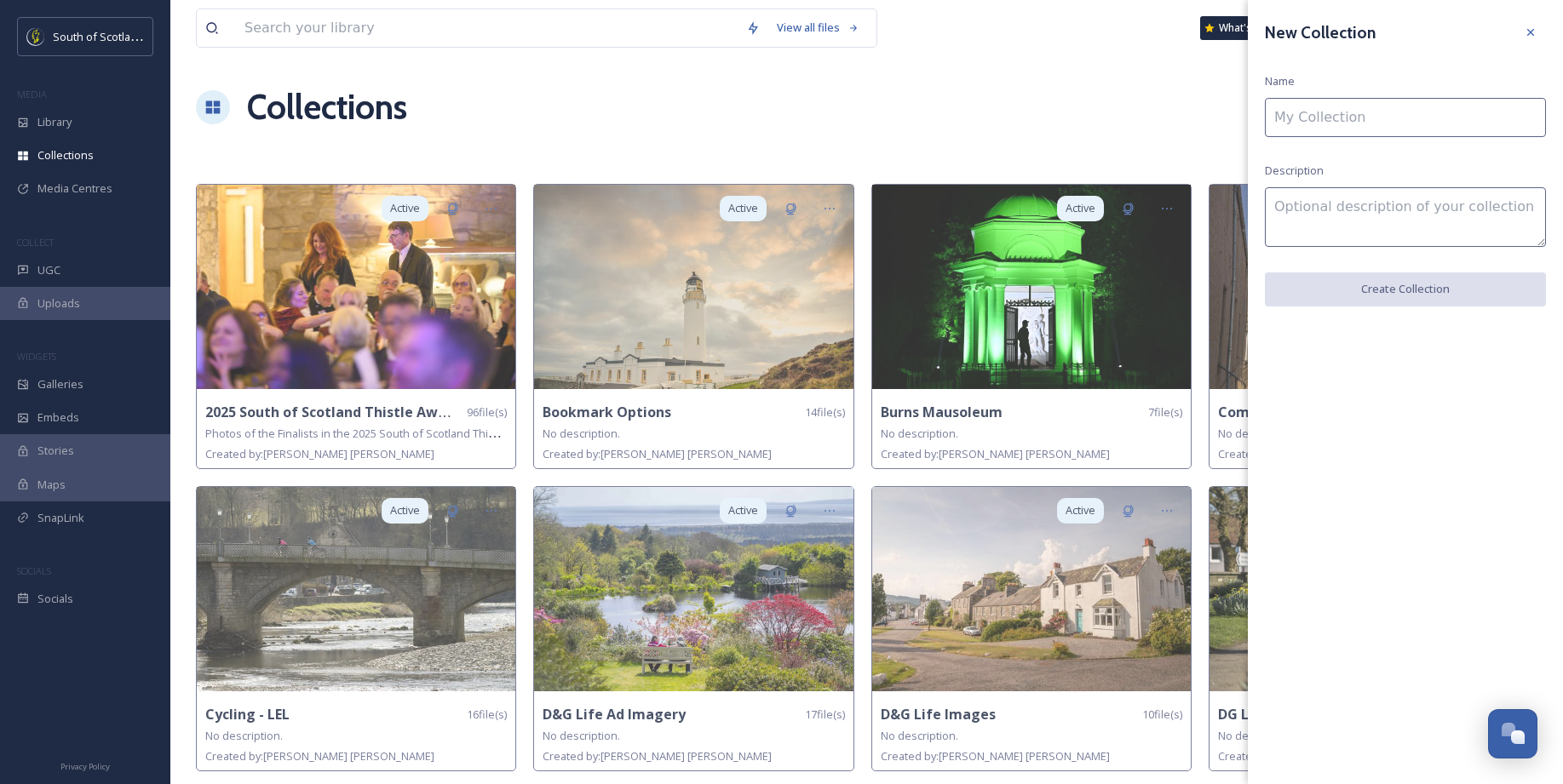
click at [1375, 126] on input at bounding box center [1405, 117] width 281 height 39
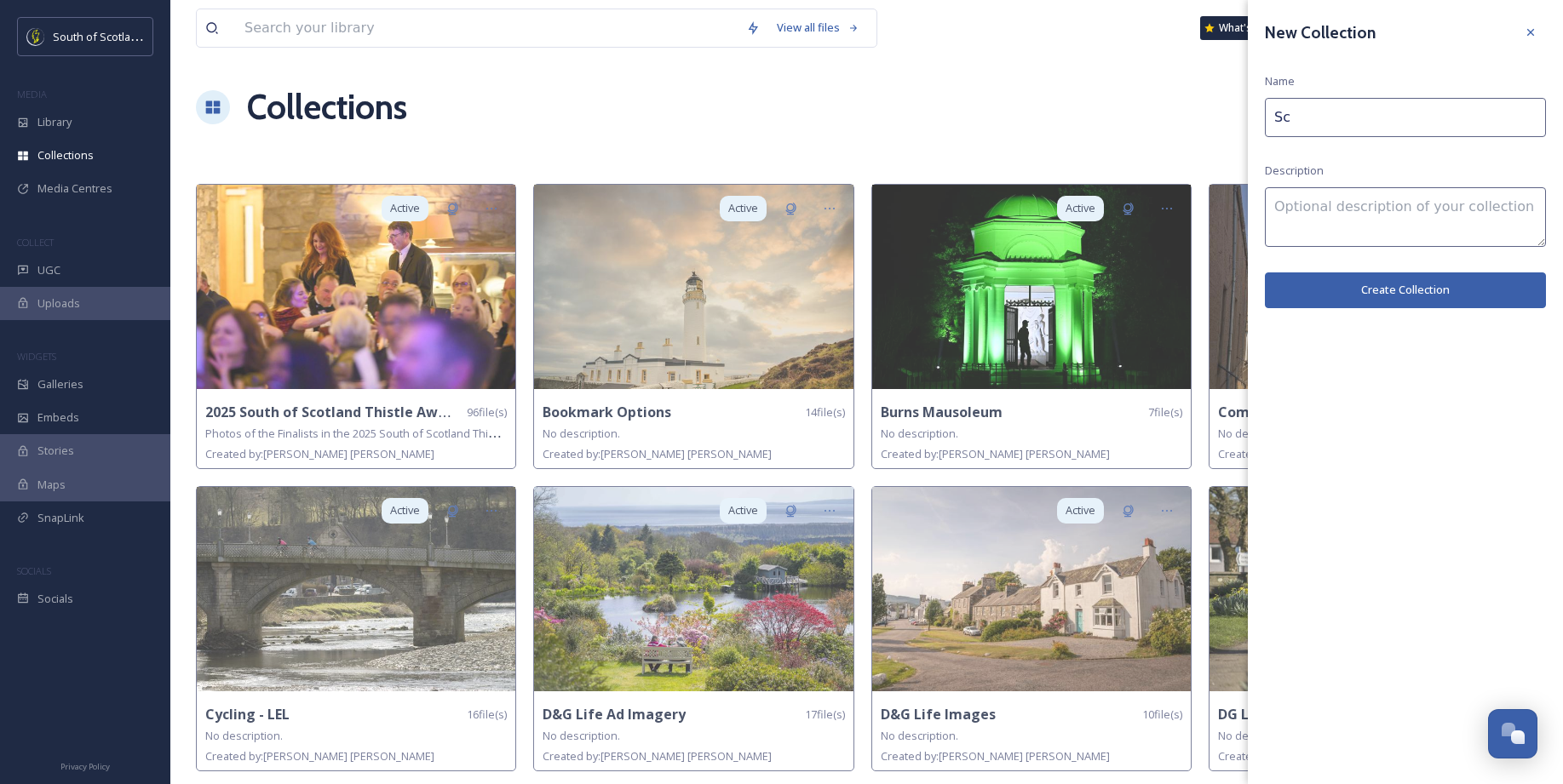
type input "Scottish Field SOSTA 2025"
click at [1367, 214] on textarea at bounding box center [1405, 217] width 281 height 59
click at [1379, 281] on button "Create Collection" at bounding box center [1405, 290] width 281 height 35
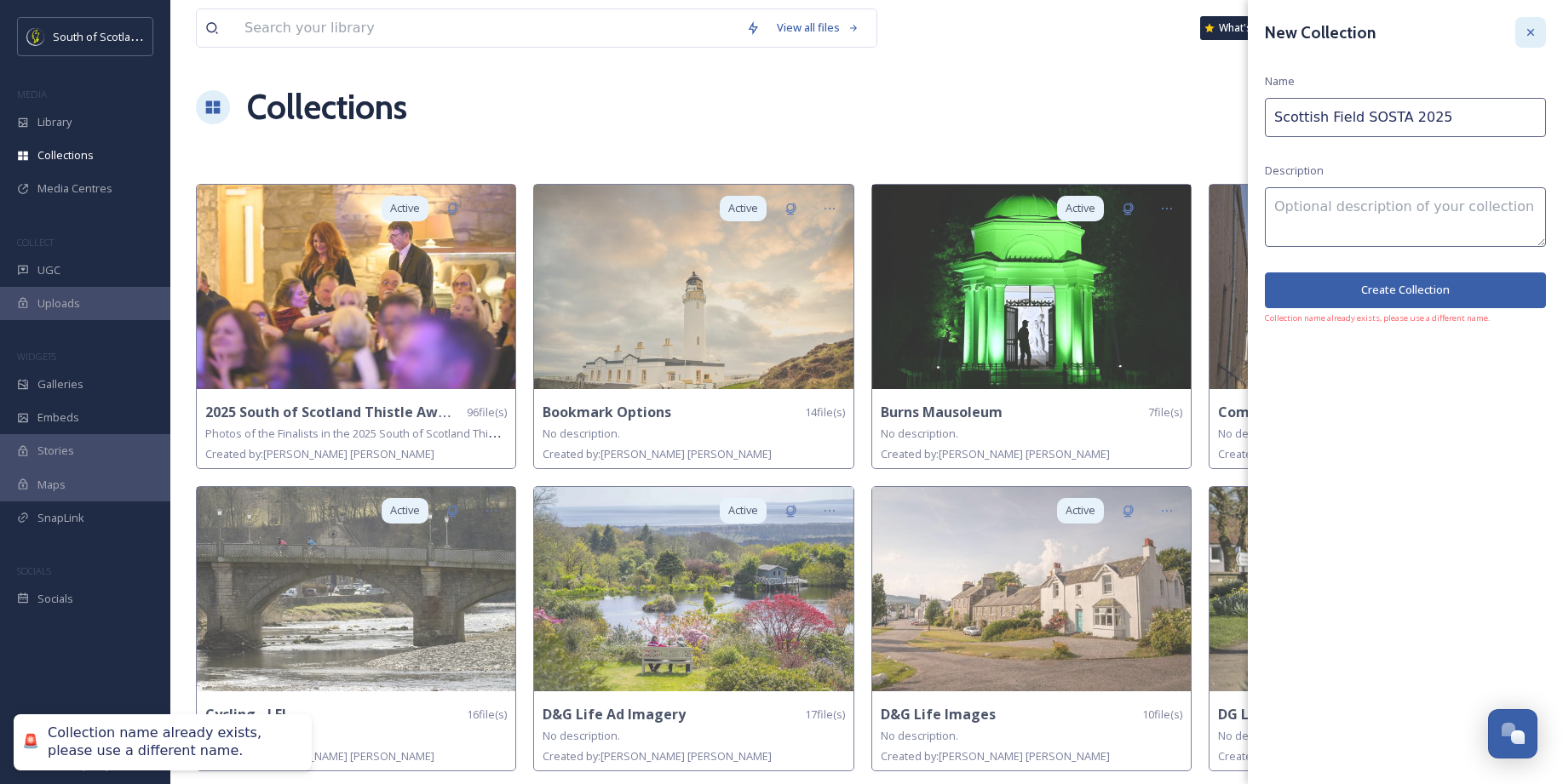
click at [1528, 30] on icon at bounding box center [1531, 32] width 7 height 7
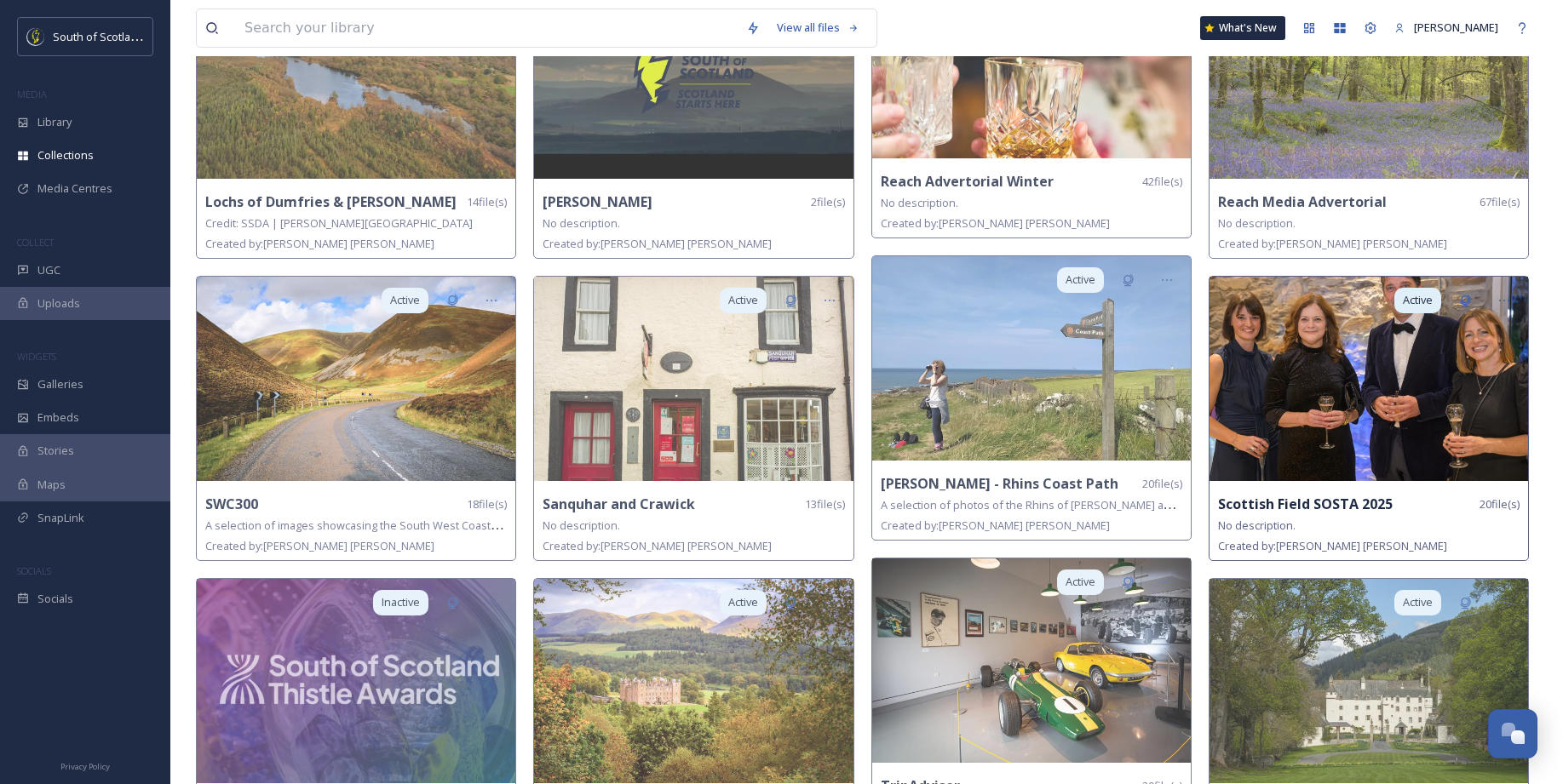
scroll to position [1152, 0]
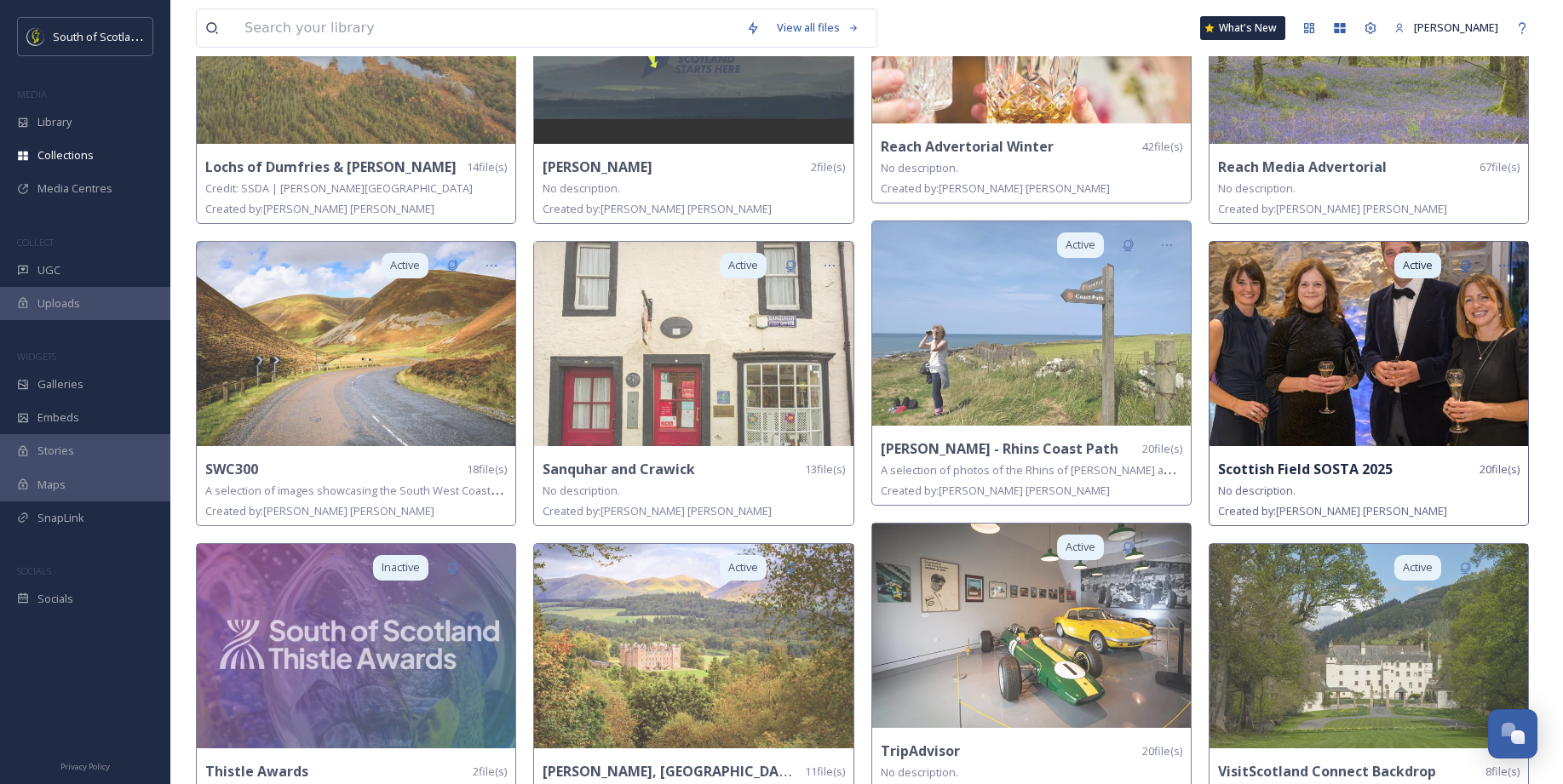
click at [1421, 372] on img at bounding box center [1368, 344] width 318 height 205
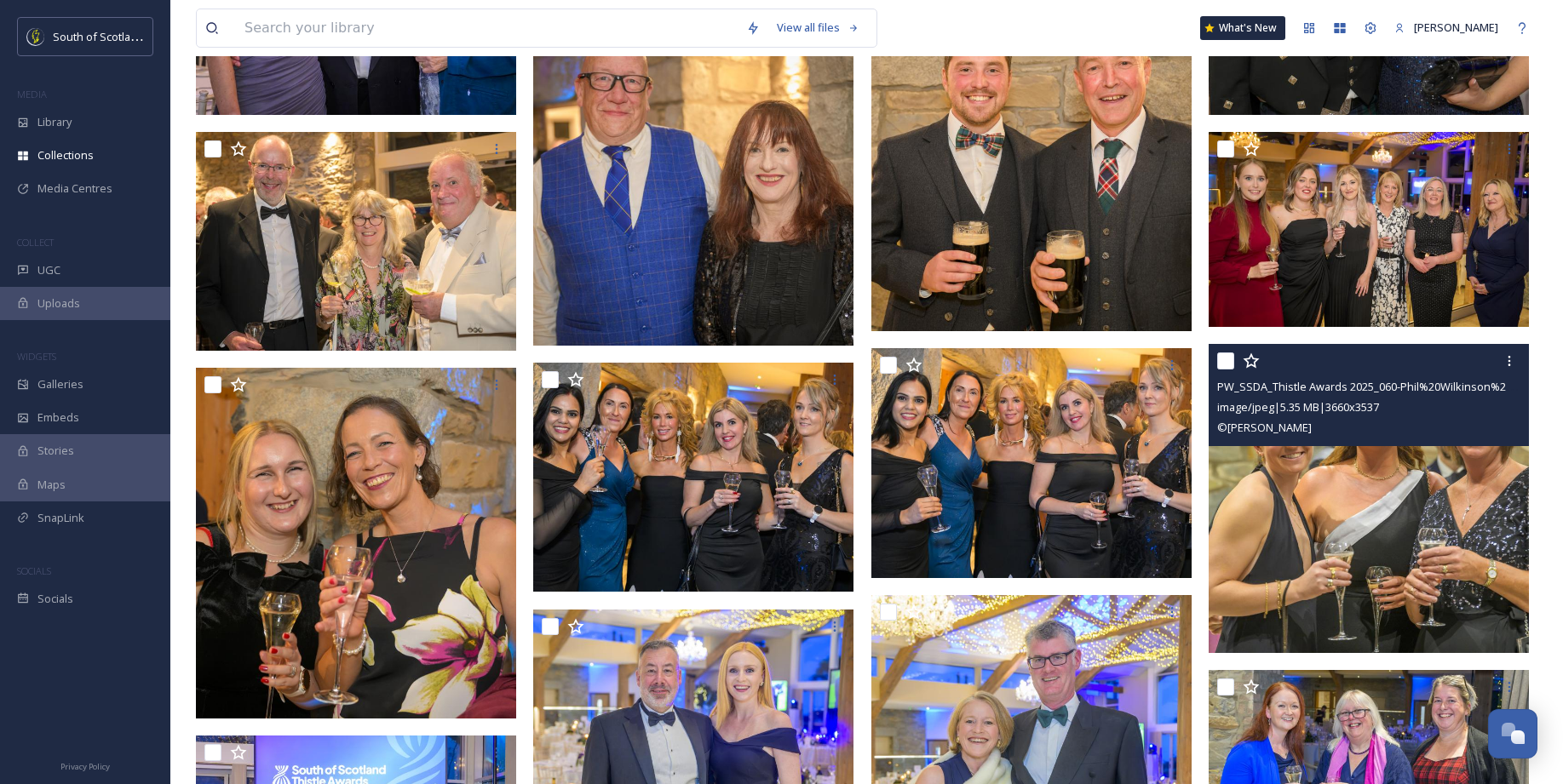
scroll to position [514, 0]
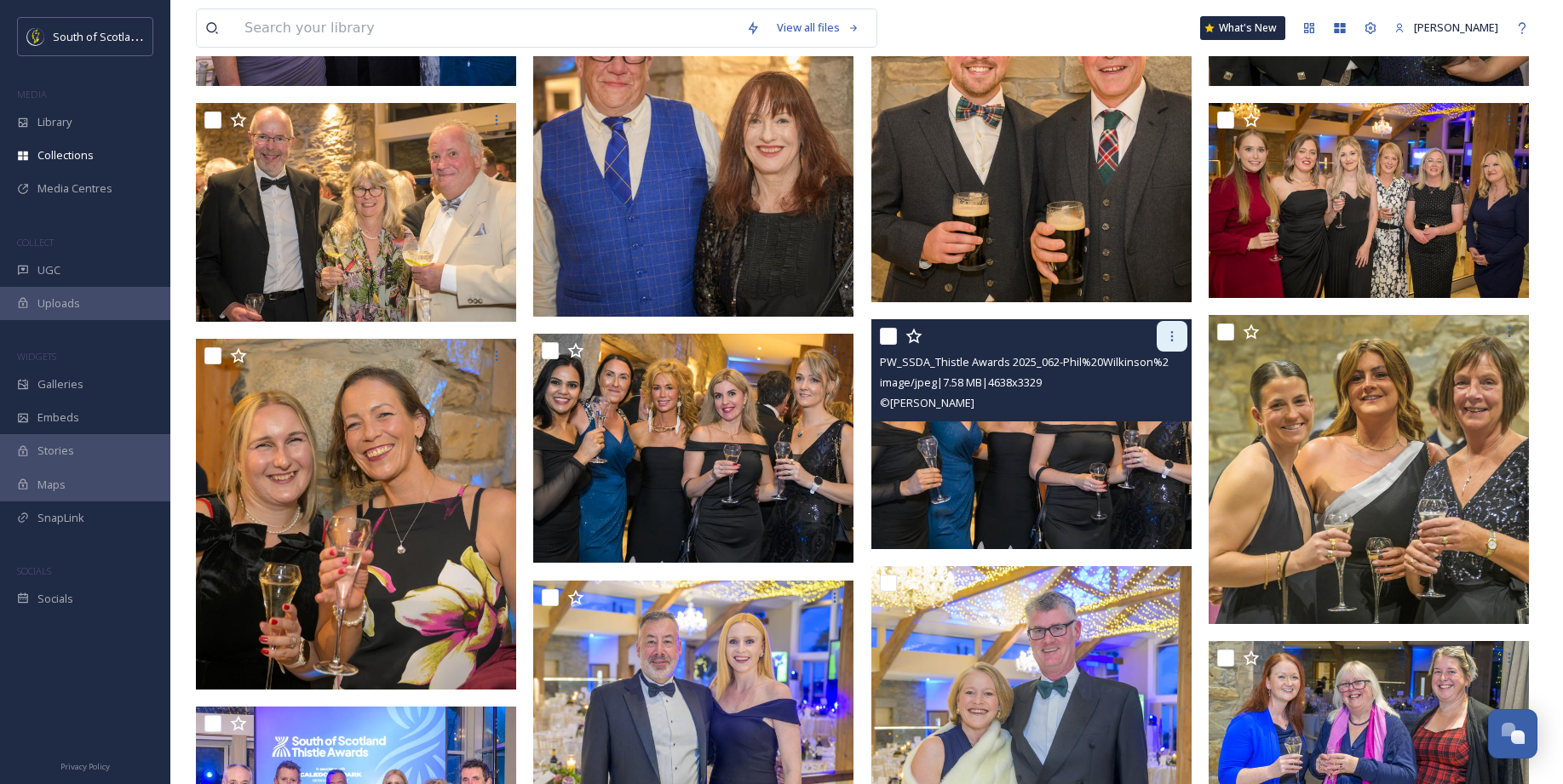
click at [1179, 332] on div at bounding box center [1171, 336] width 31 height 31
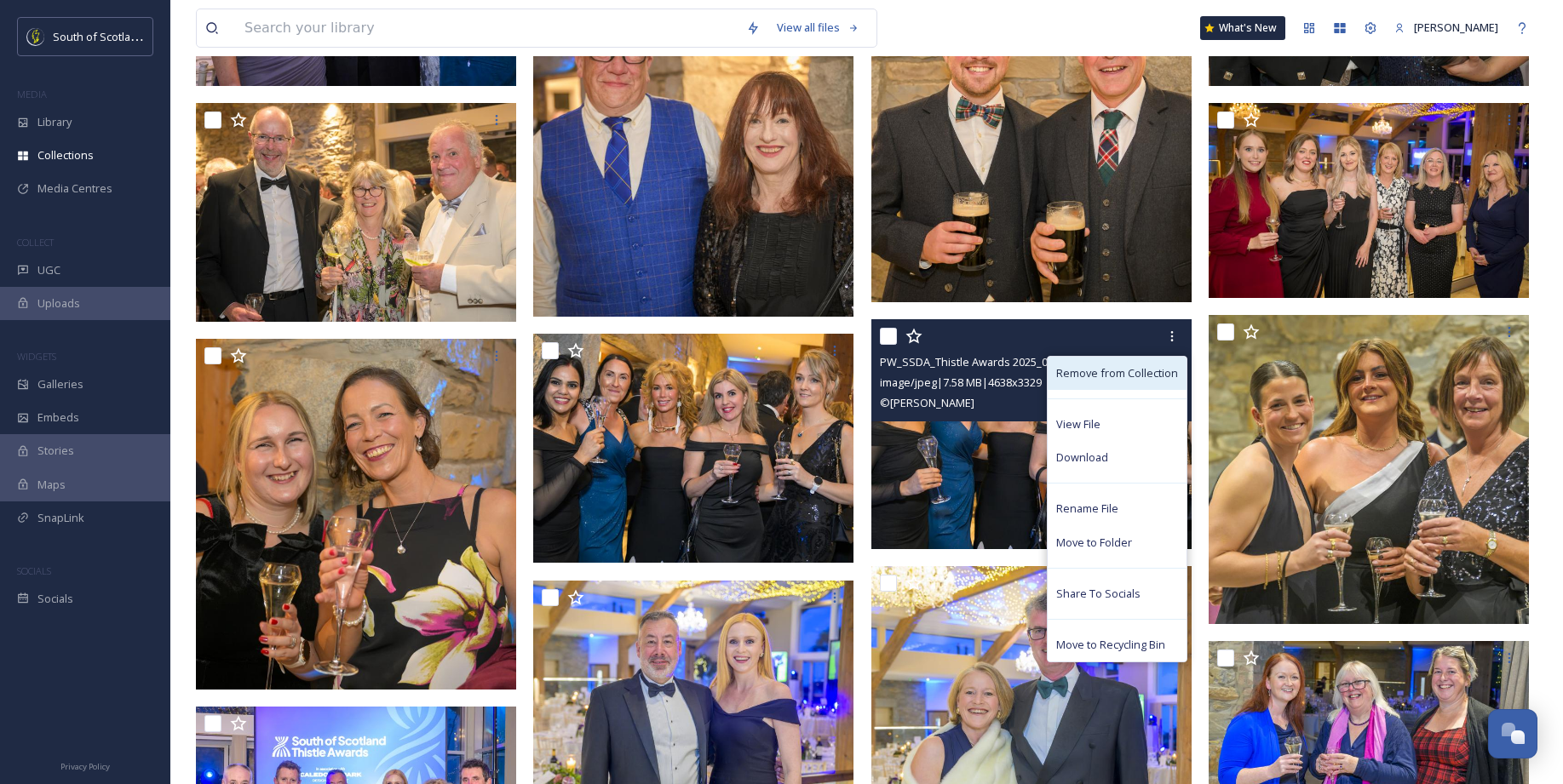
click at [1091, 366] on span "Remove from Collection" at bounding box center [1116, 373] width 122 height 17
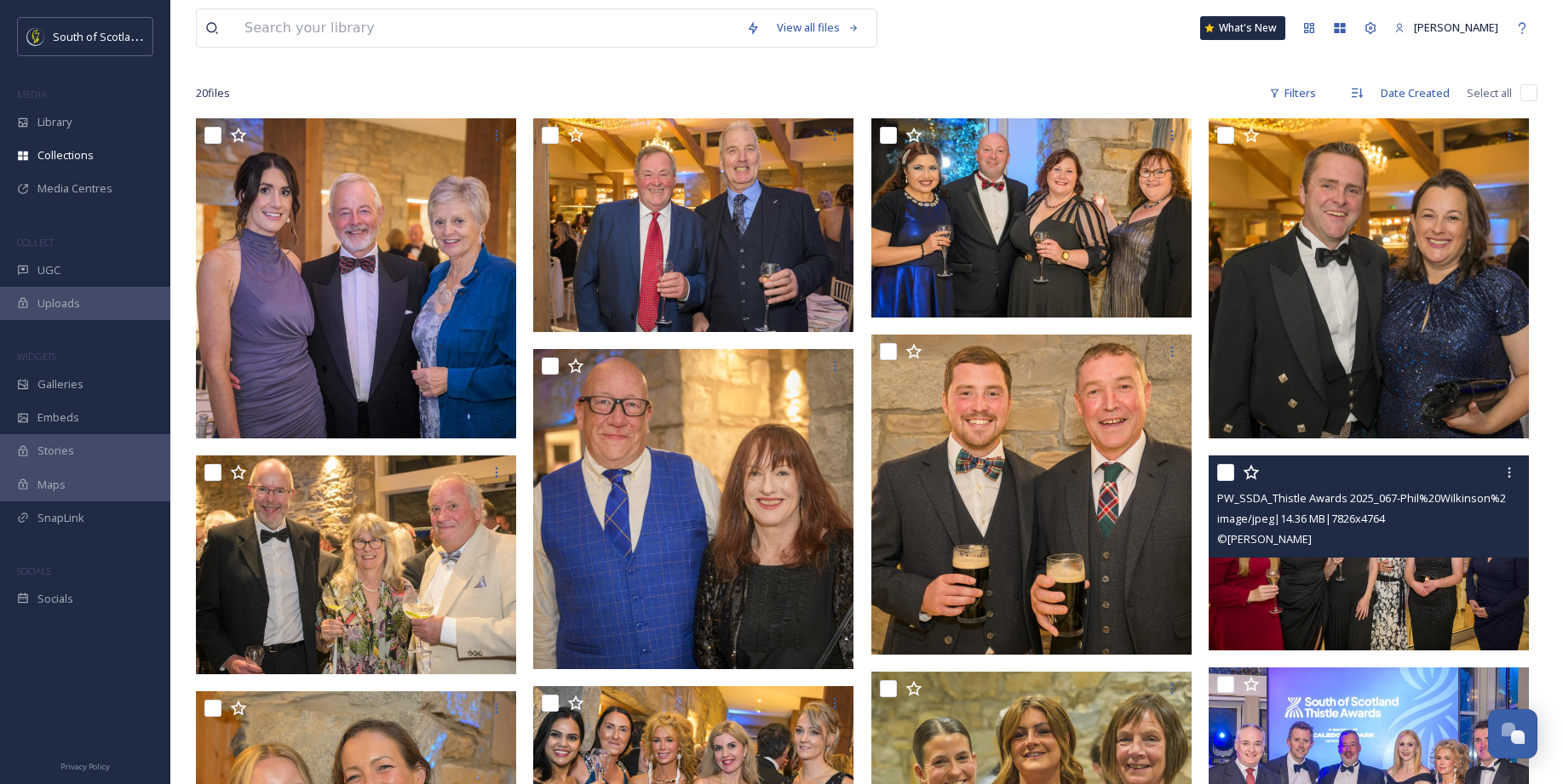
scroll to position [0, 0]
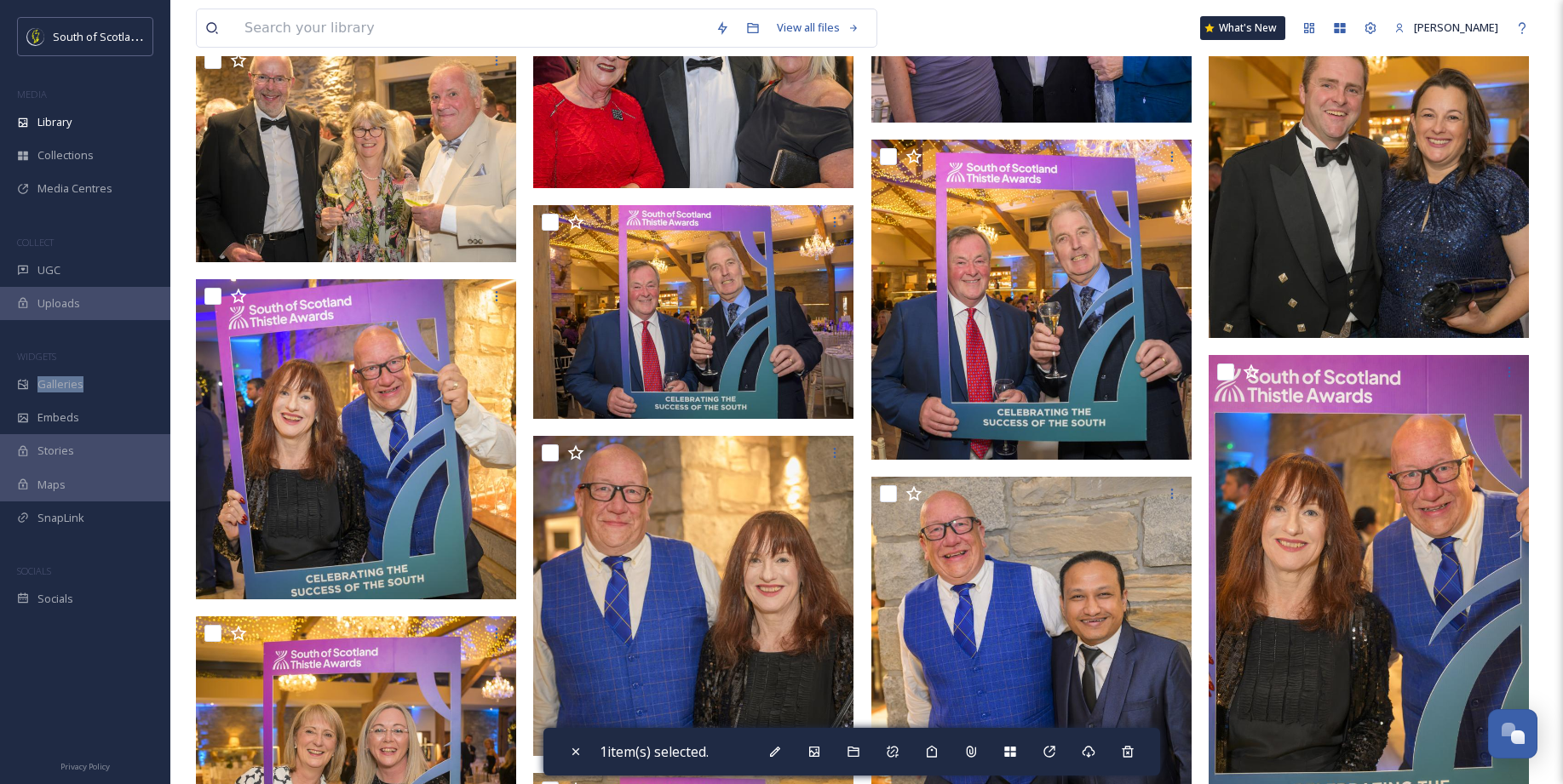
scroll to position [9585, 0]
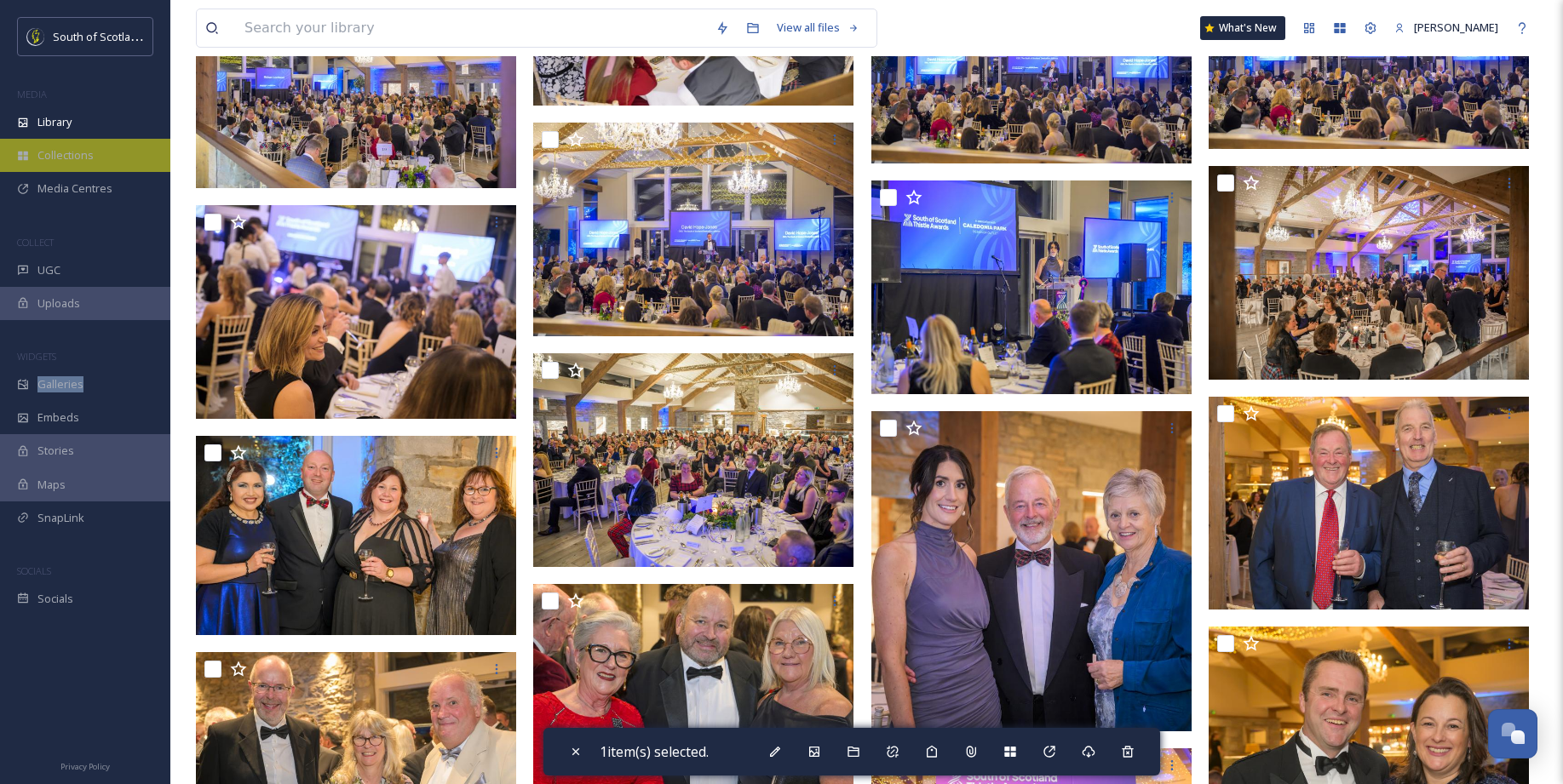
click at [54, 157] on span "Collections" at bounding box center [66, 156] width 56 height 17
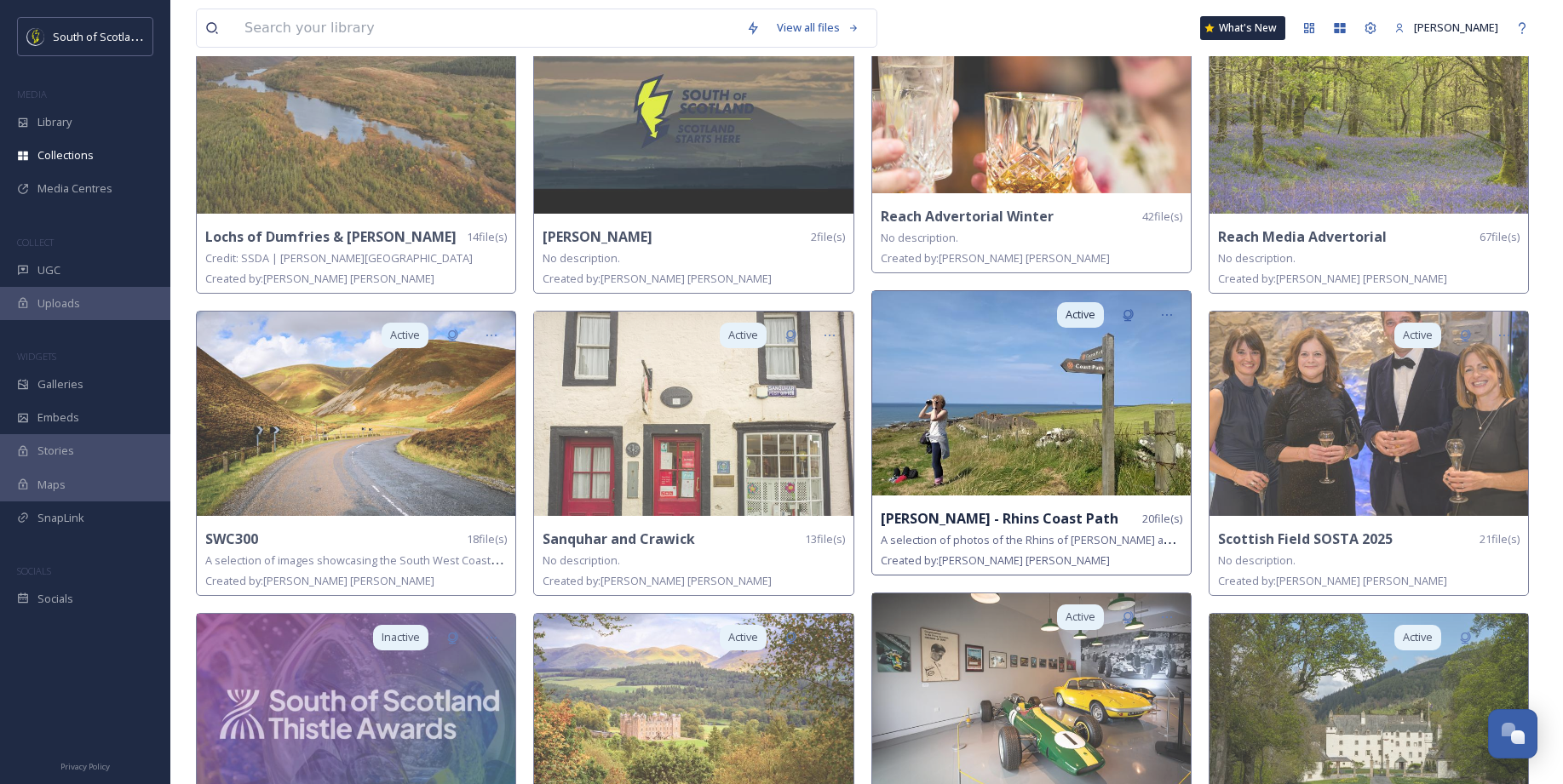
scroll to position [1079, 0]
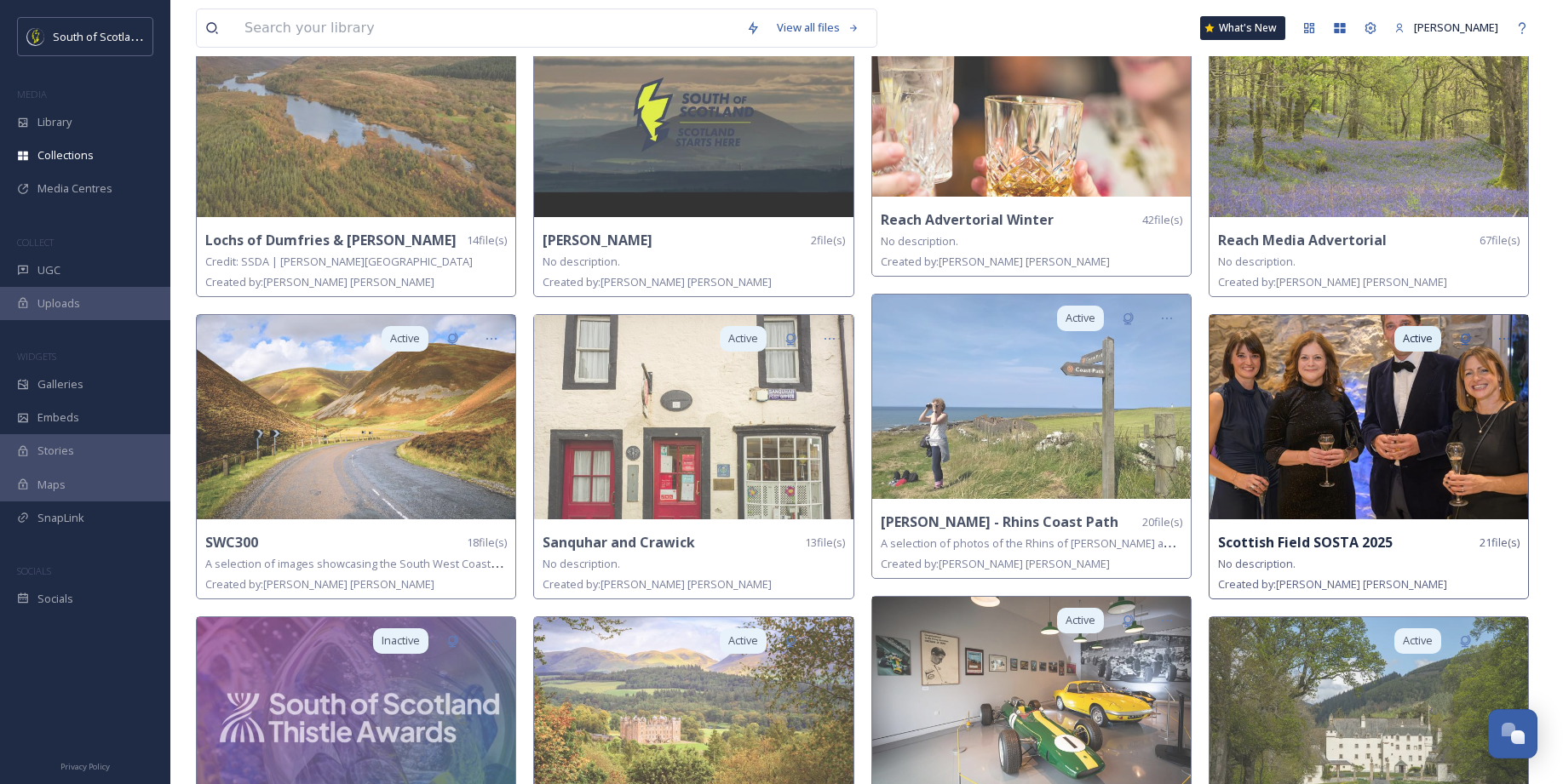
click at [1324, 431] on img at bounding box center [1368, 417] width 318 height 205
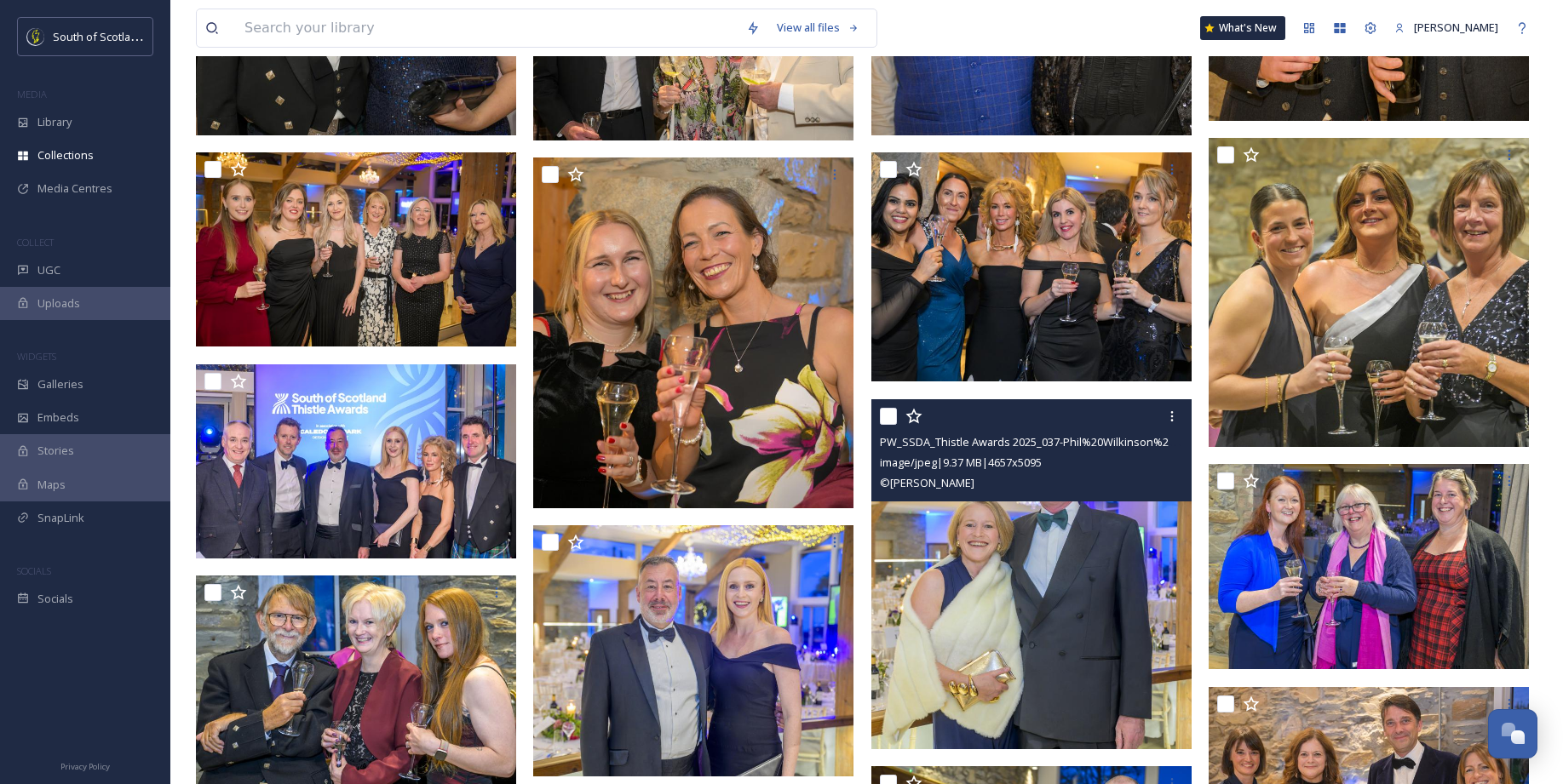
scroll to position [549, 0]
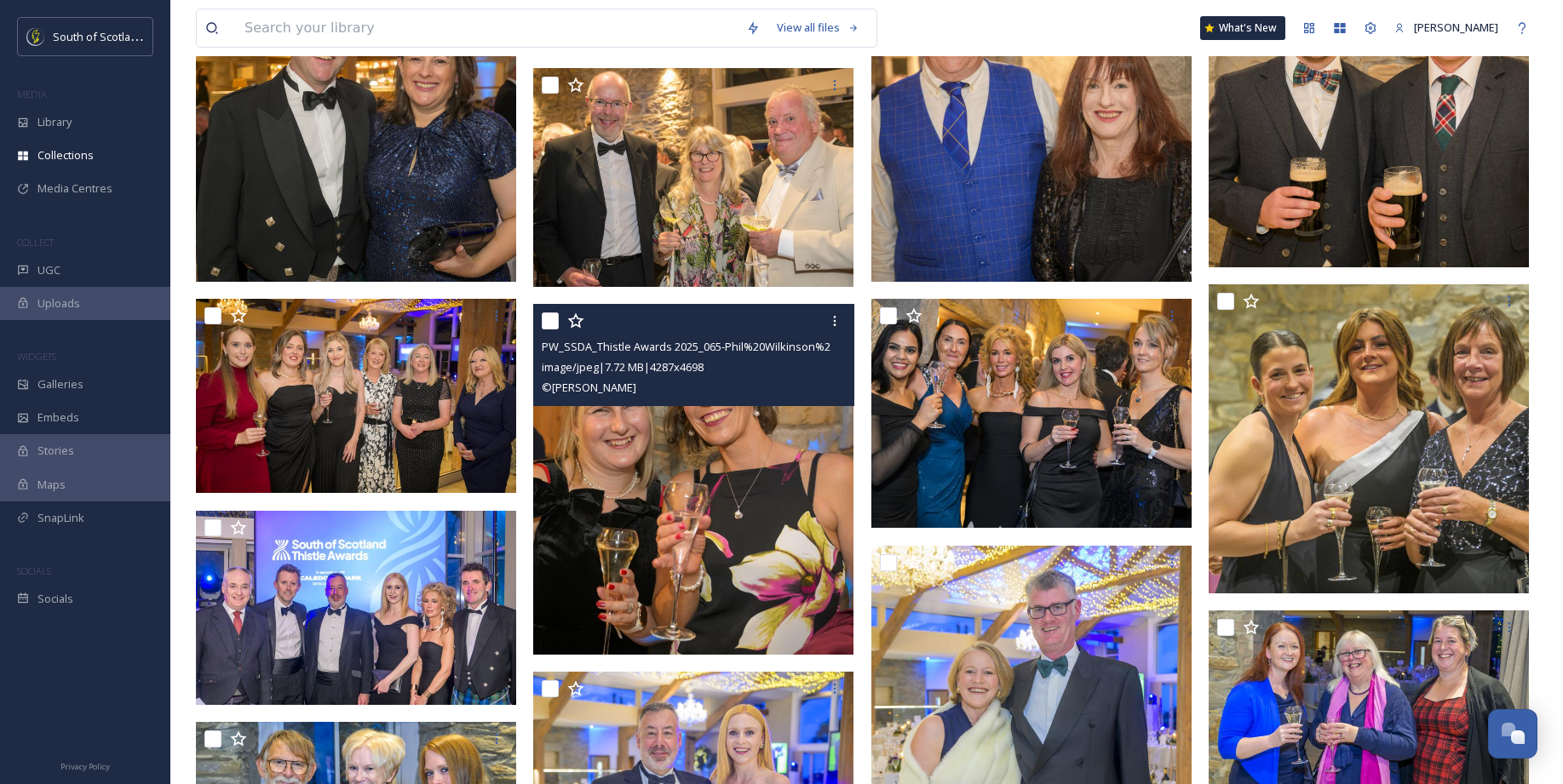
click at [651, 475] on img at bounding box center [693, 479] width 320 height 350
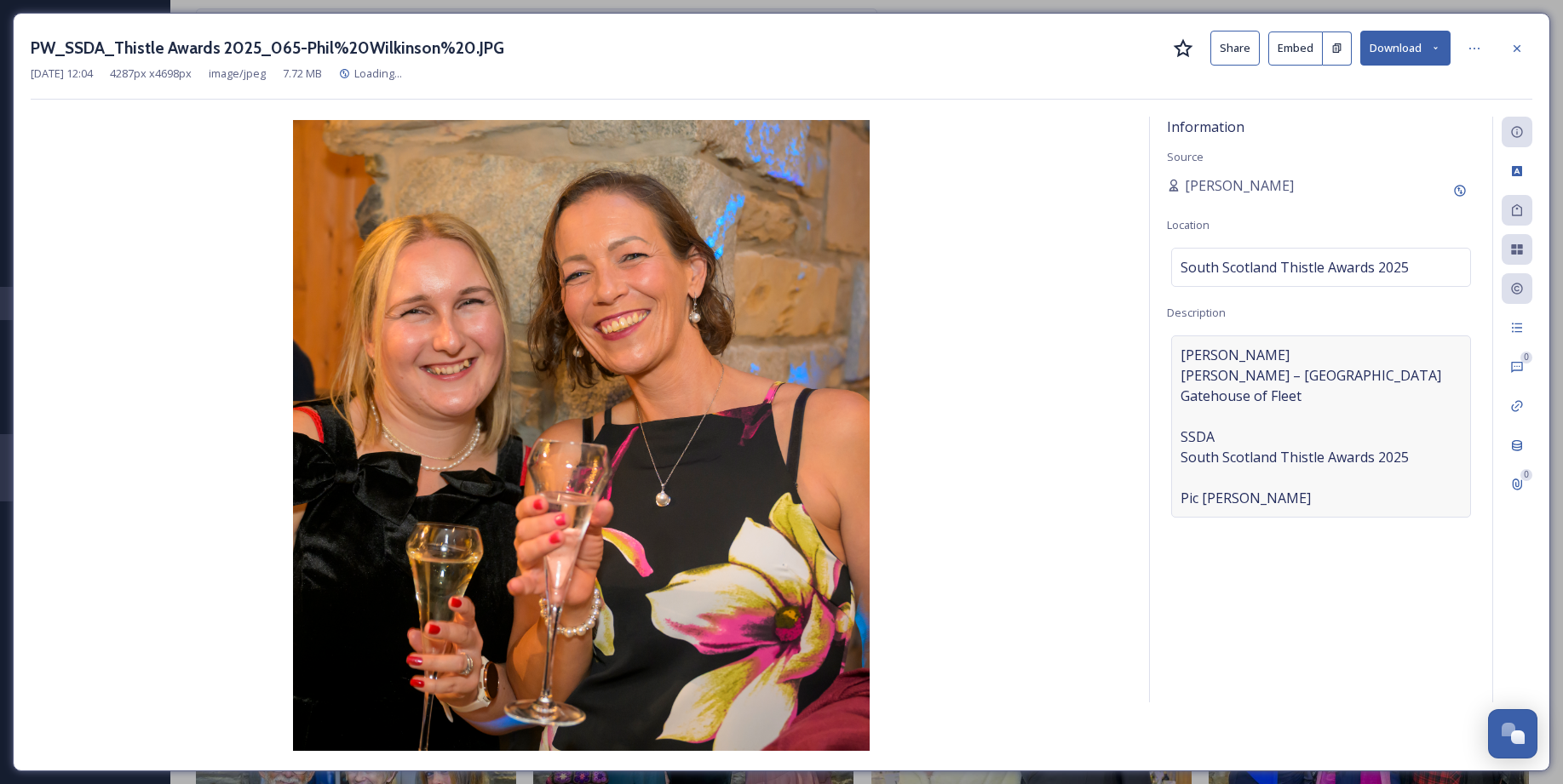
click at [1221, 374] on span "[PERSON_NAME] [PERSON_NAME] – [GEOGRAPHIC_DATA] Gatehouse of Fleet SSDA South S…" at bounding box center [1320, 427] width 281 height 163
click at [1180, 377] on textarea "[PERSON_NAME] [PERSON_NAME] – [GEOGRAPHIC_DATA] Gatehouse of Fleet SSDA South S…" at bounding box center [1321, 406] width 309 height 142
type textarea "[PERSON_NAME] & [PERSON_NAME] – [GEOGRAPHIC_DATA] Gatehouse of Fleet SSDA South…"
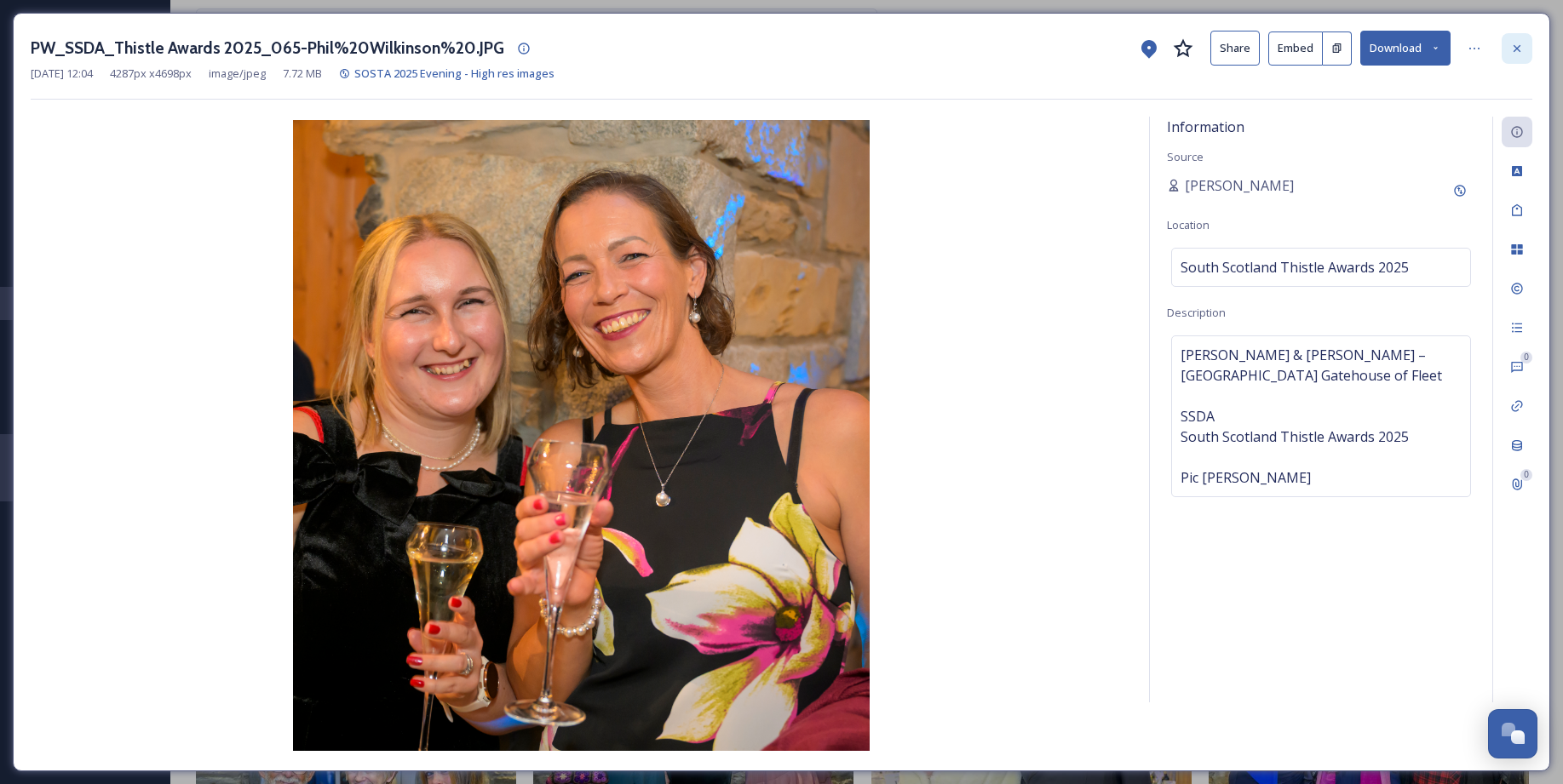
click at [1522, 49] on icon at bounding box center [1517, 49] width 14 height 14
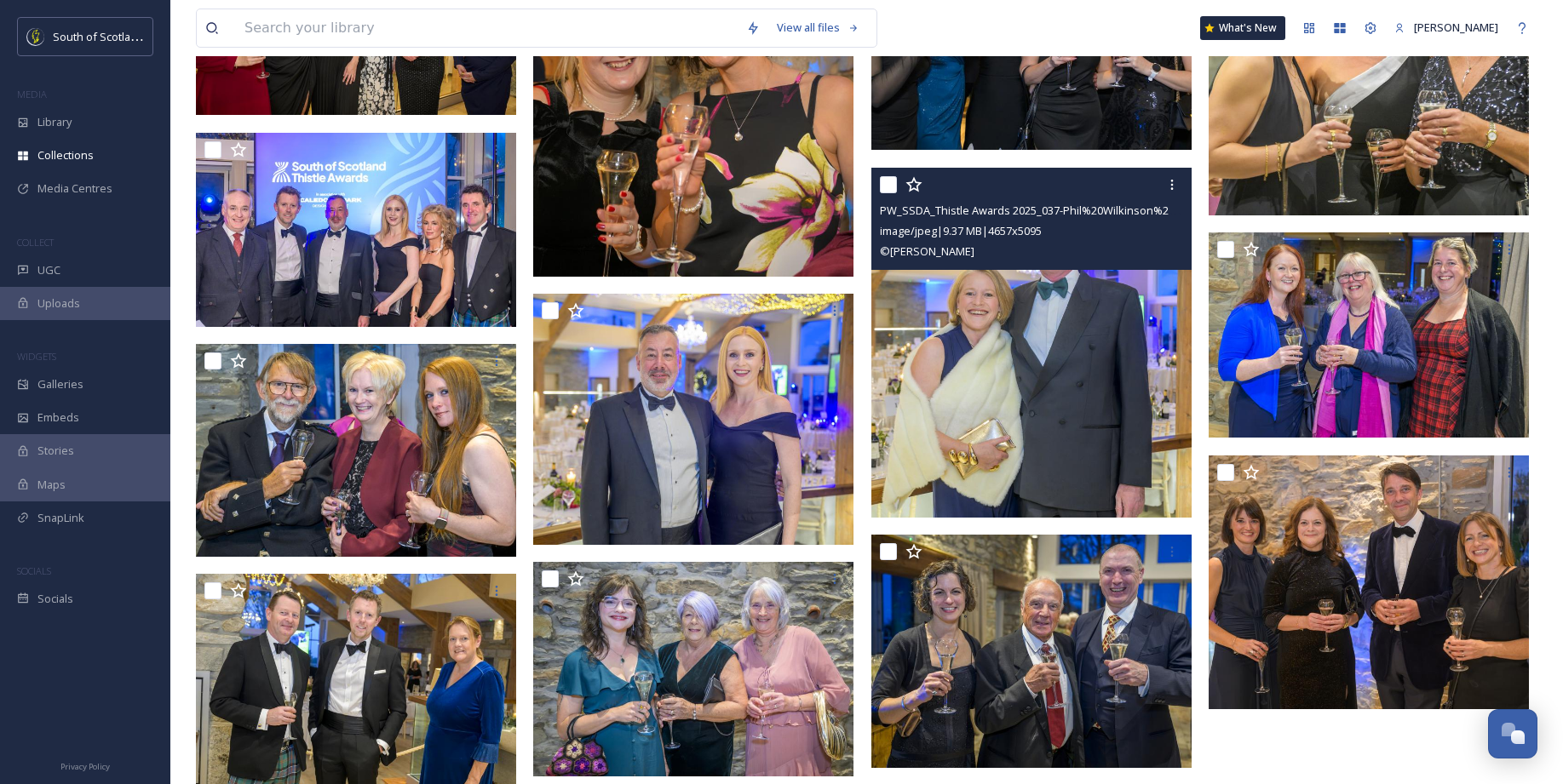
scroll to position [925, 0]
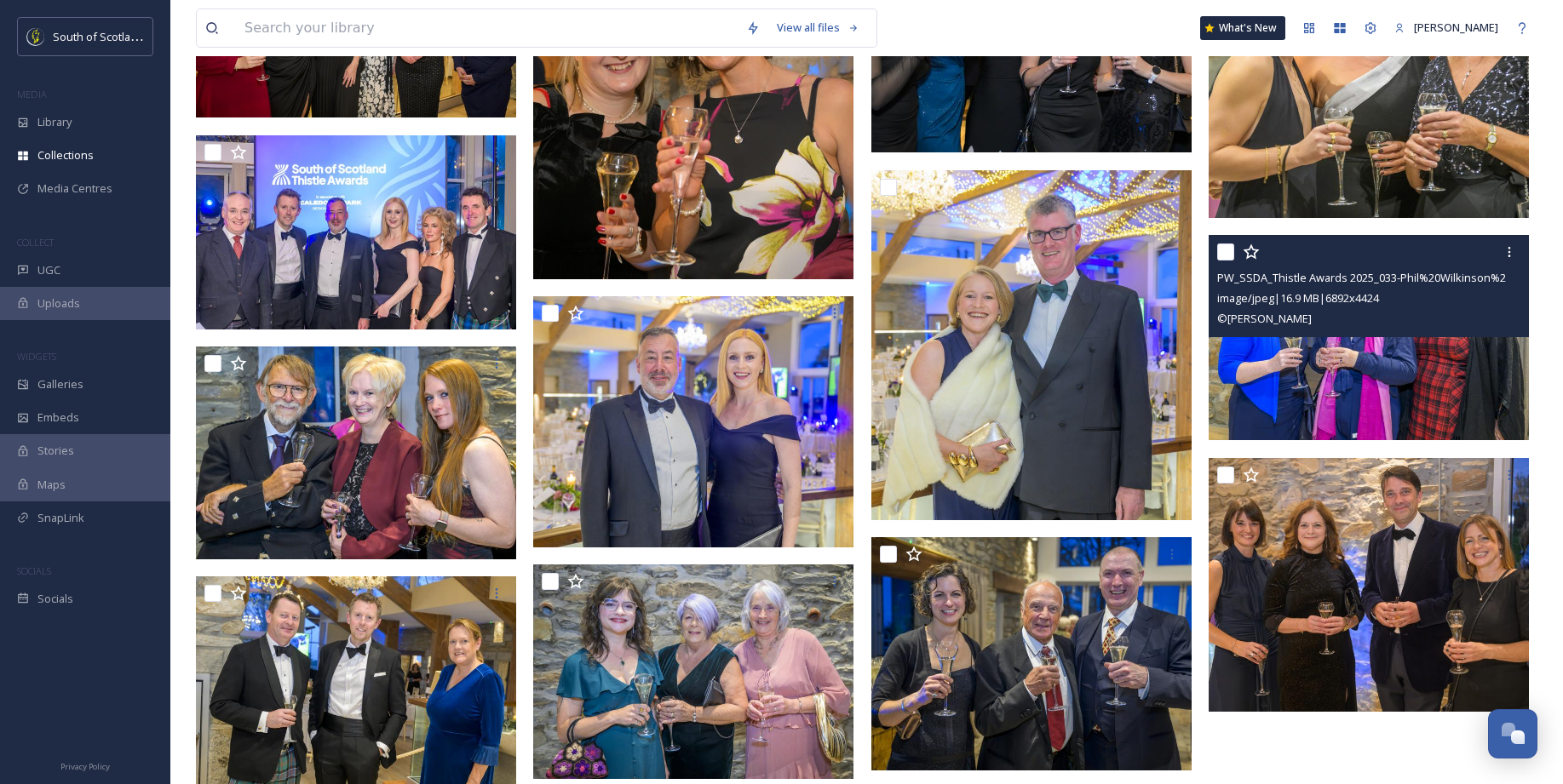
click at [1364, 378] on img at bounding box center [1368, 337] width 320 height 205
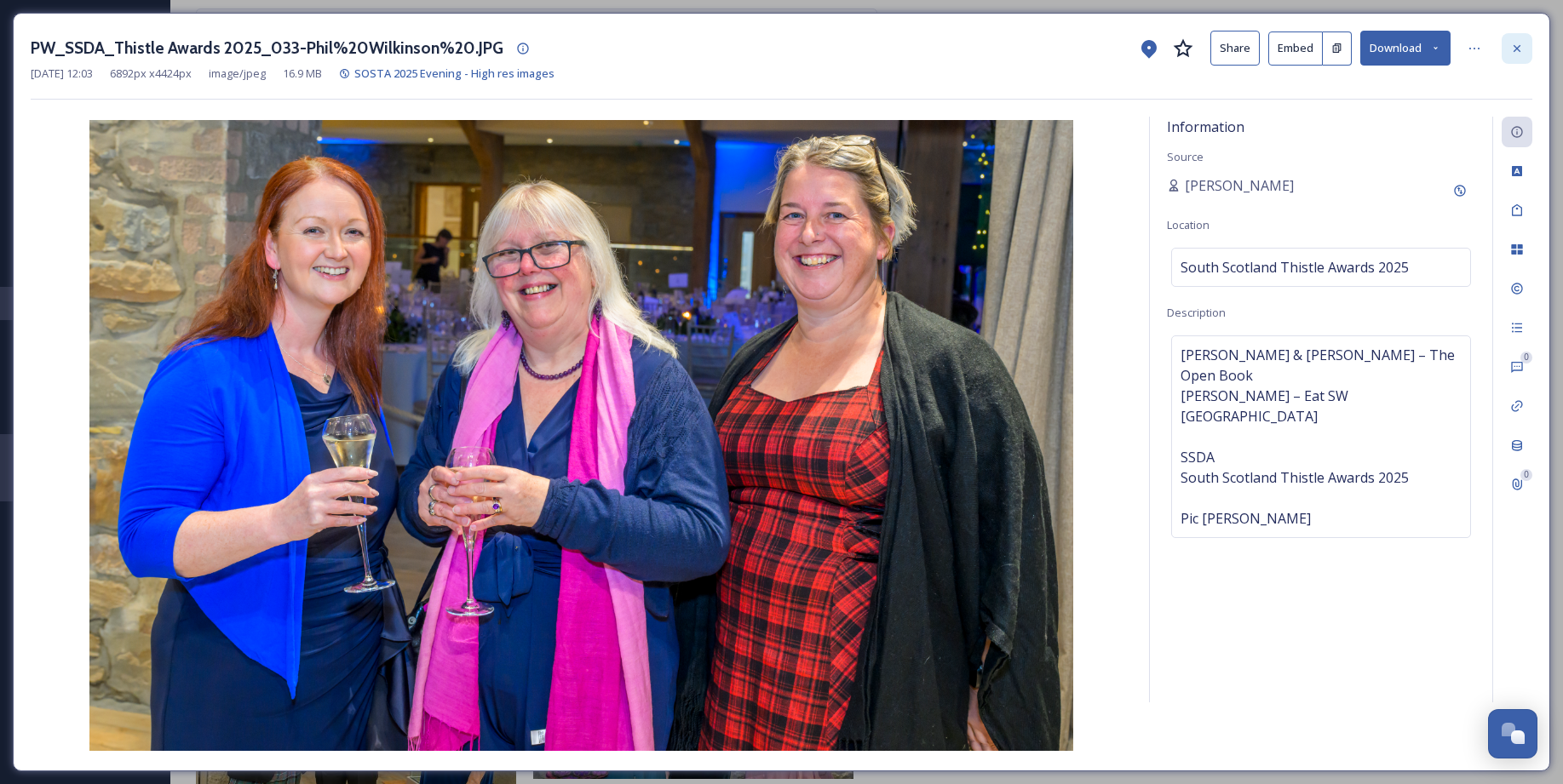
click at [1516, 45] on icon at bounding box center [1517, 49] width 14 height 14
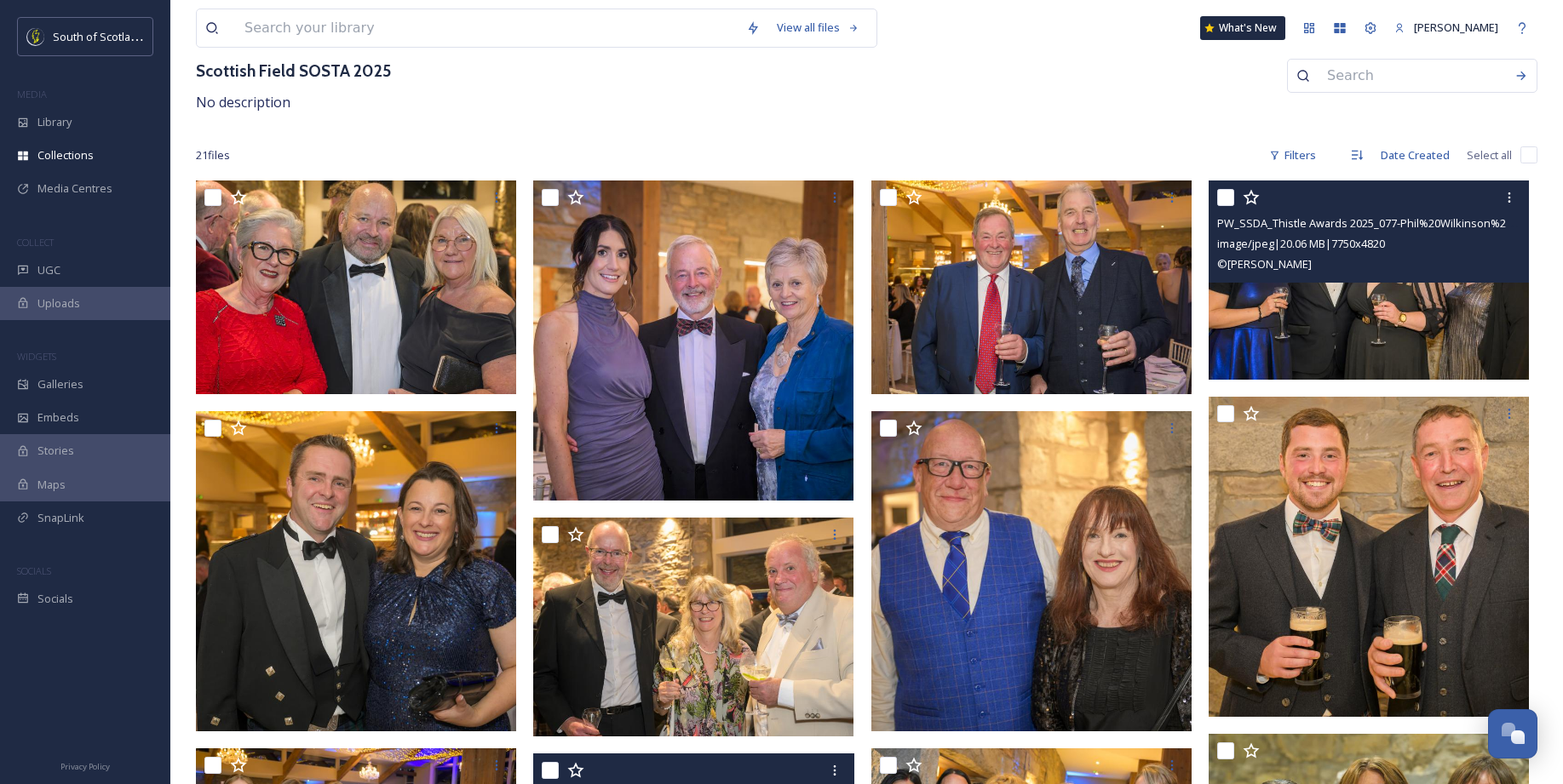
scroll to position [102, 0]
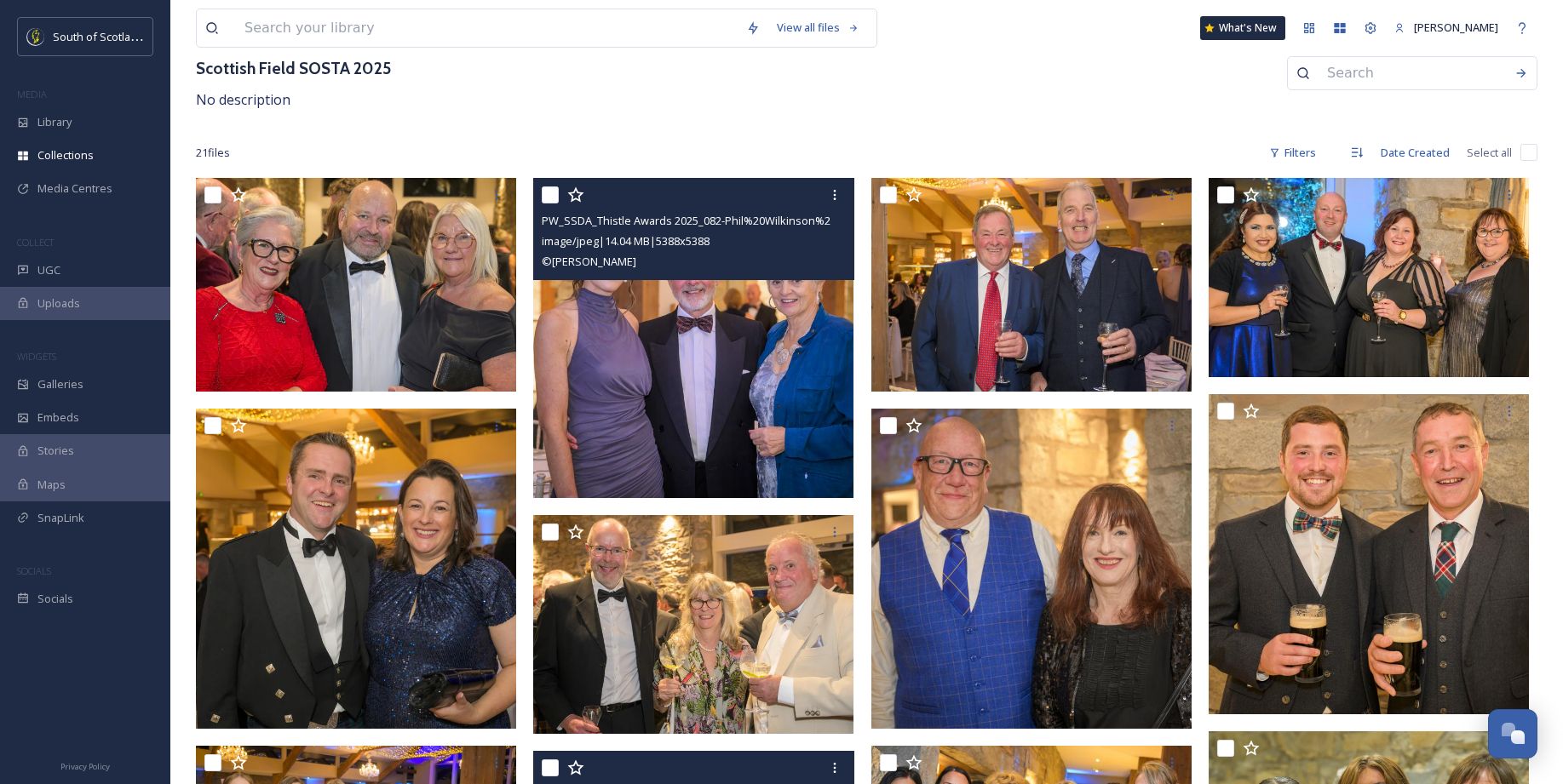
click at [749, 391] on img at bounding box center [693, 338] width 320 height 320
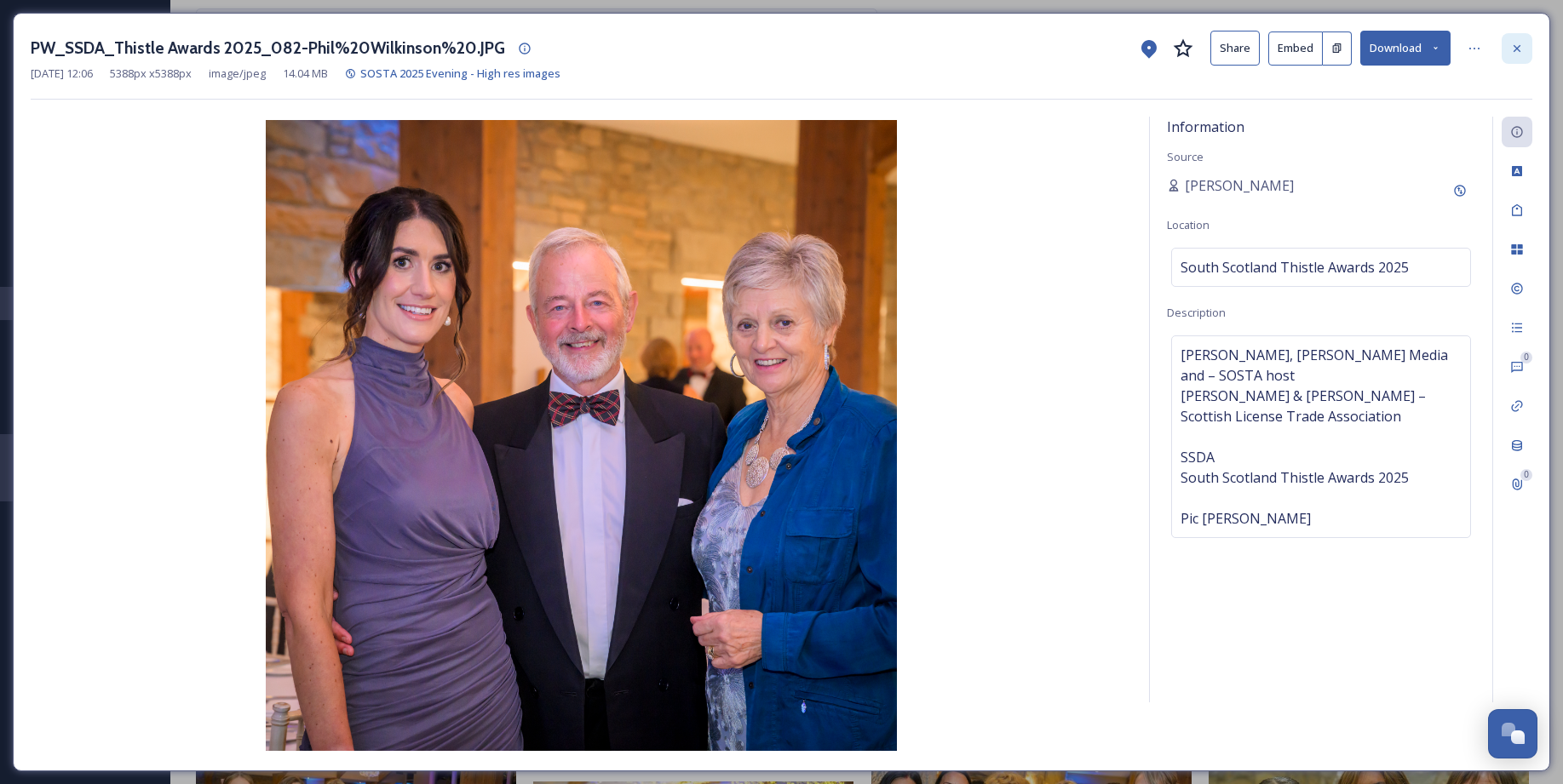
click at [1518, 45] on icon at bounding box center [1517, 48] width 7 height 7
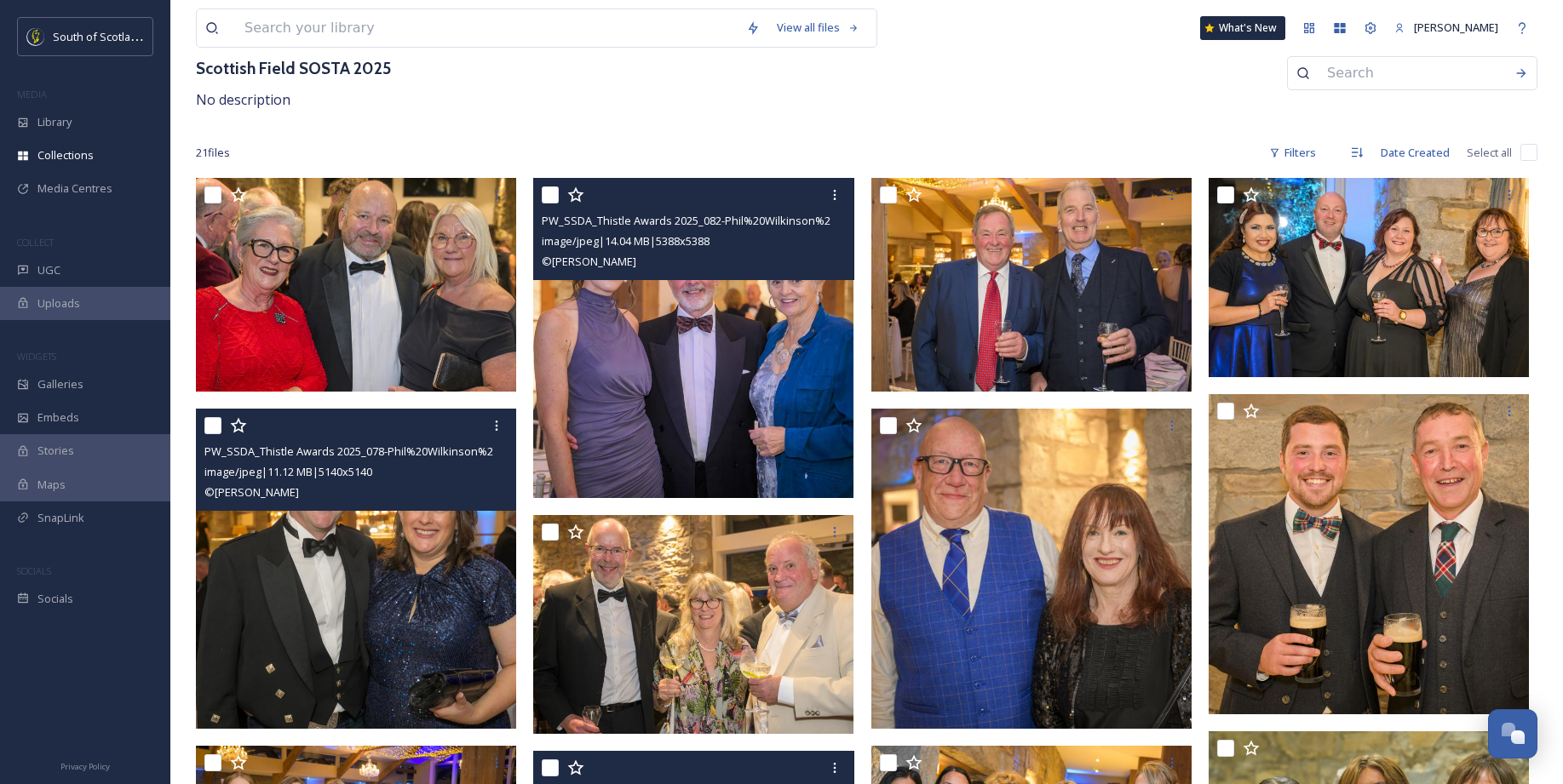
click at [426, 612] on img at bounding box center [356, 569] width 320 height 320
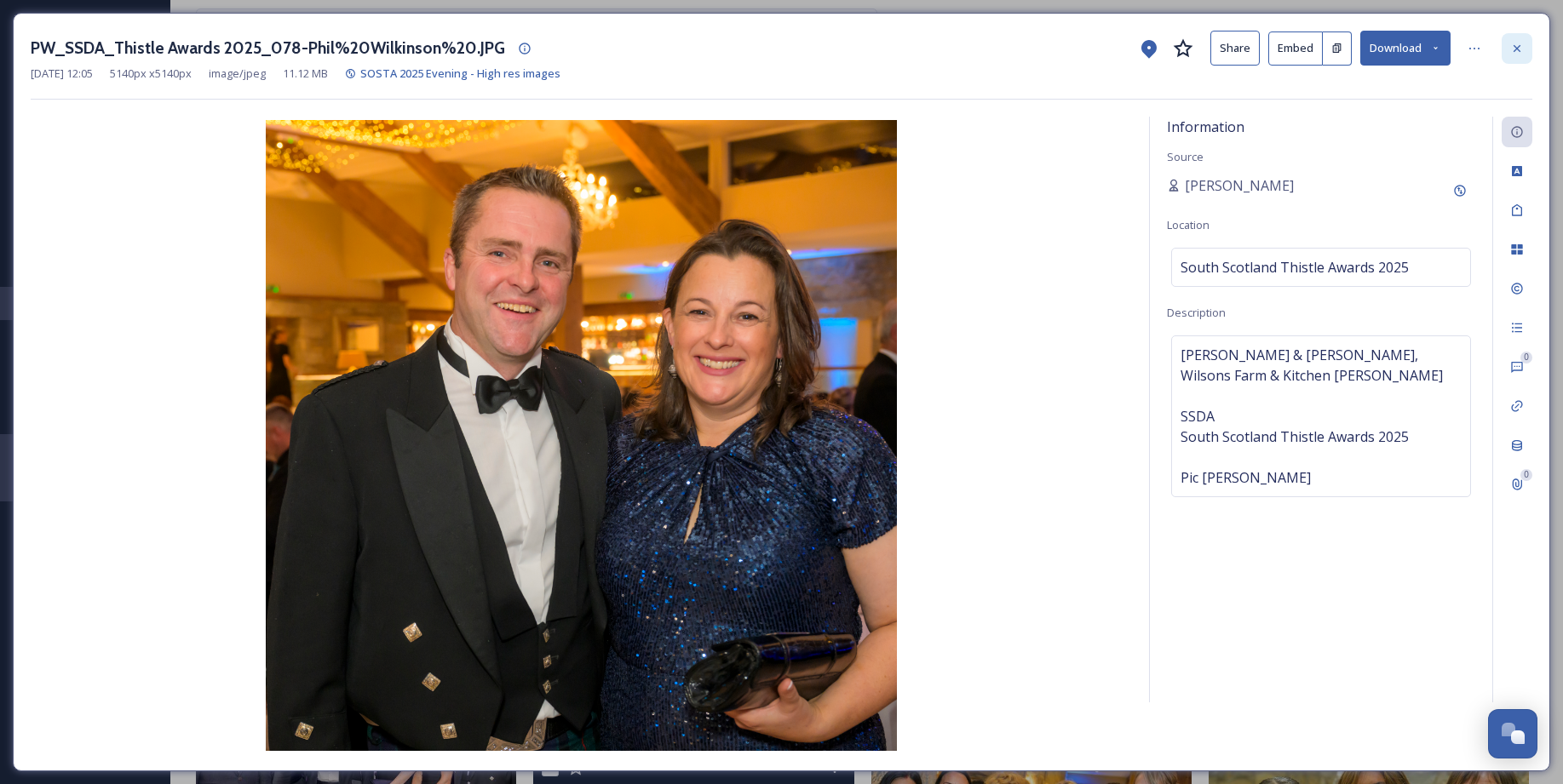
click at [1518, 44] on icon at bounding box center [1517, 49] width 14 height 14
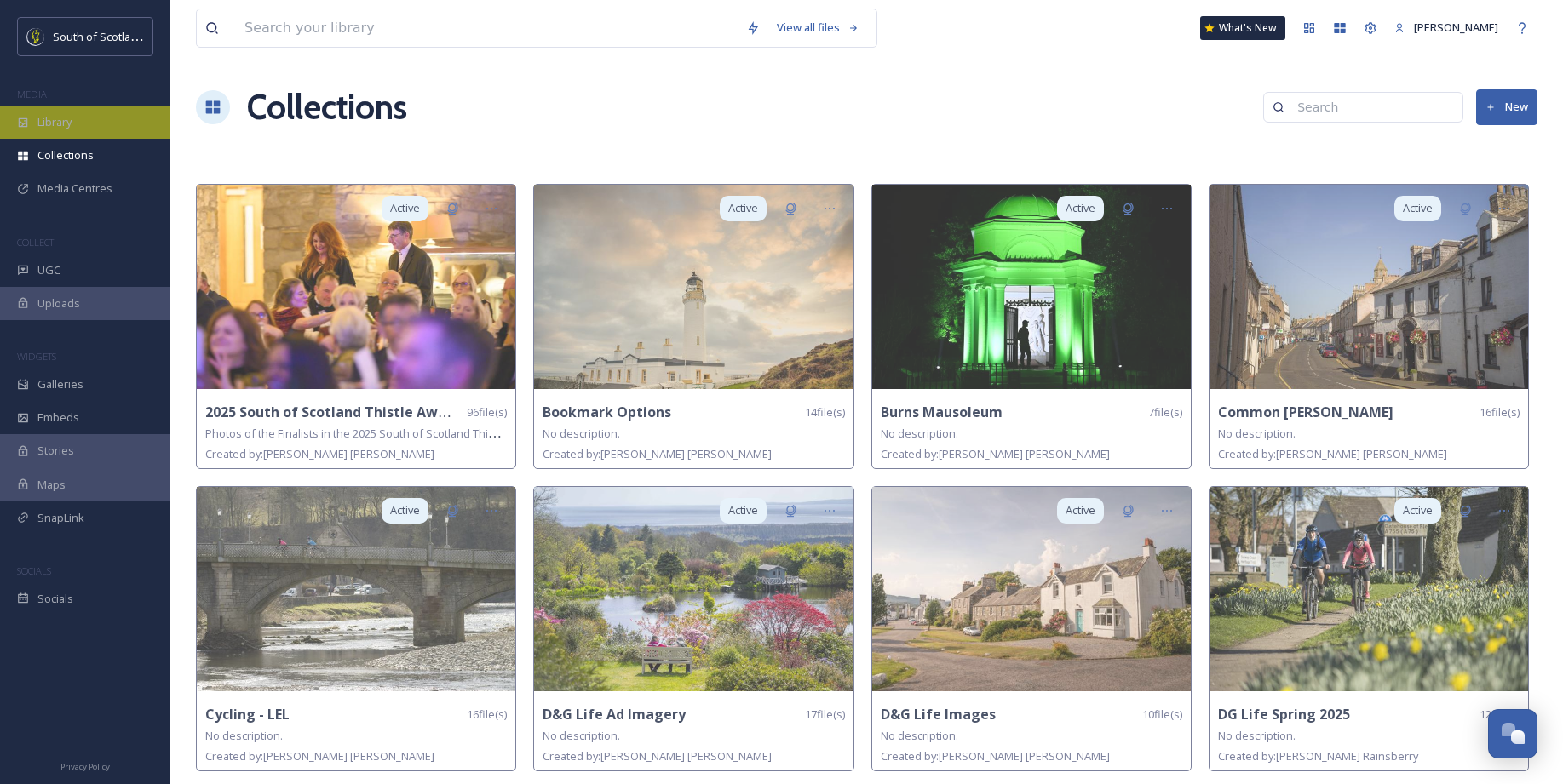
click at [50, 118] on span "Library" at bounding box center [54, 122] width 34 height 17
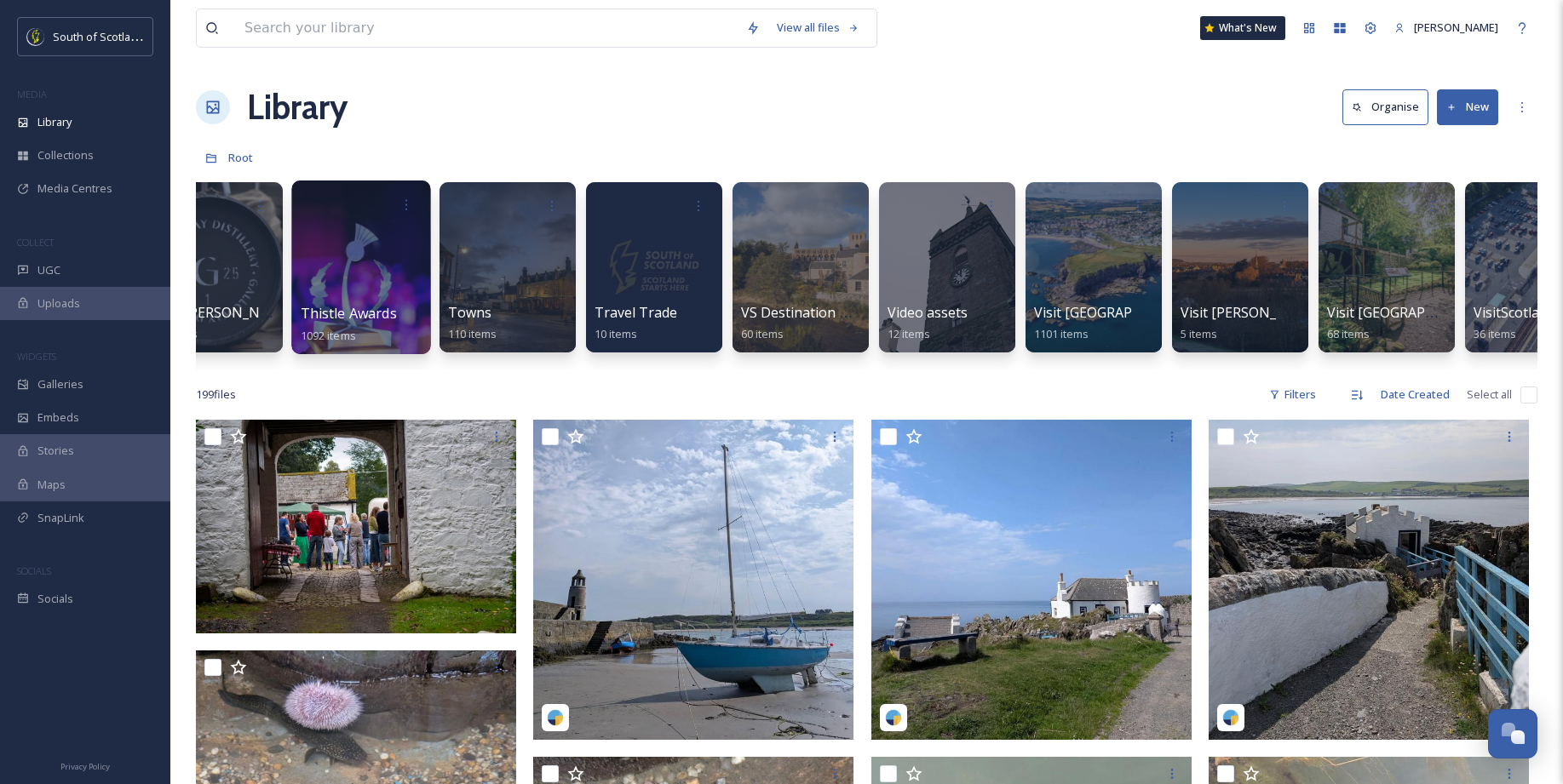
scroll to position [0, 5620]
click at [355, 260] on div at bounding box center [360, 267] width 139 height 174
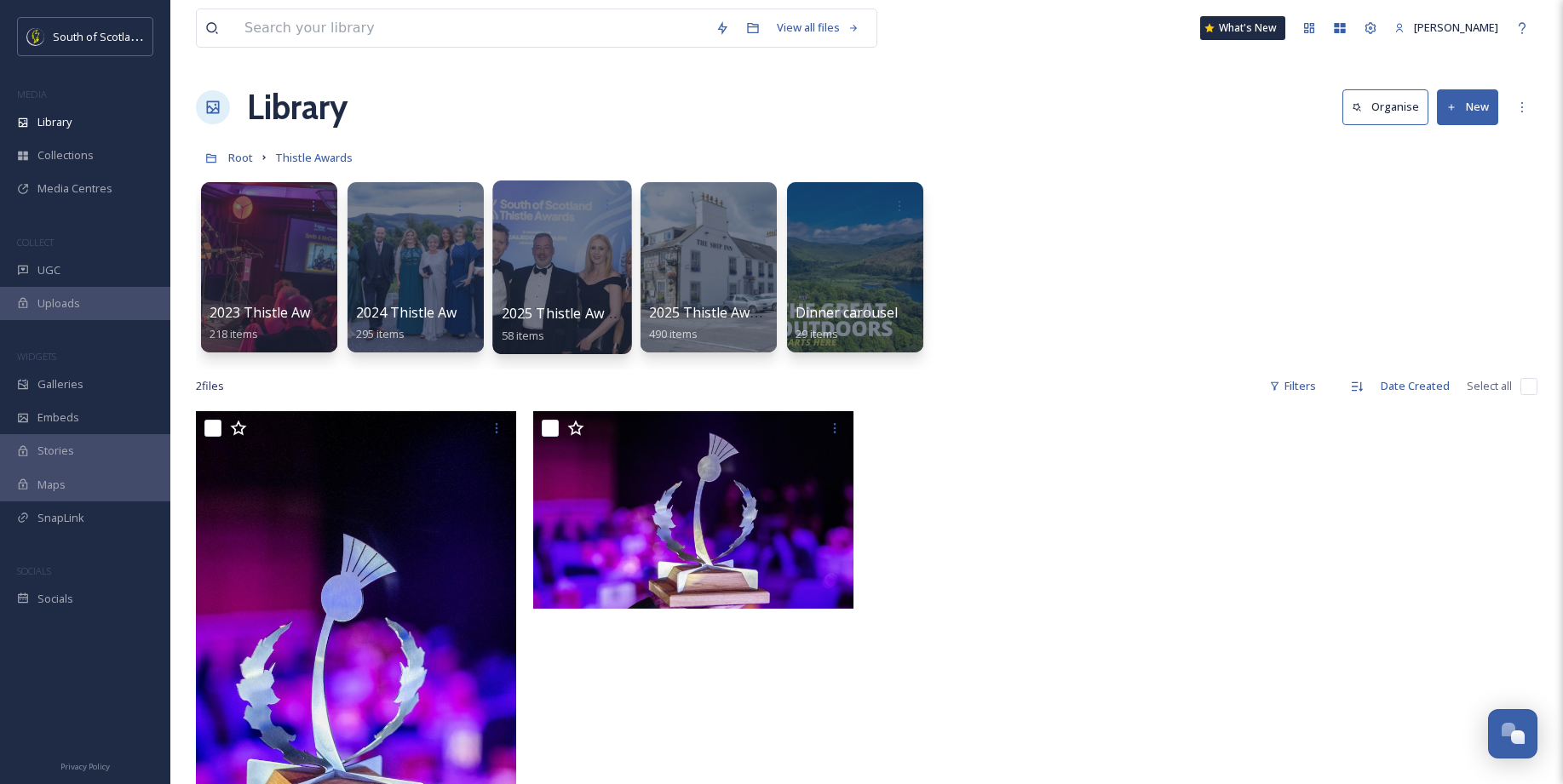
click at [544, 235] on div at bounding box center [561, 267] width 139 height 174
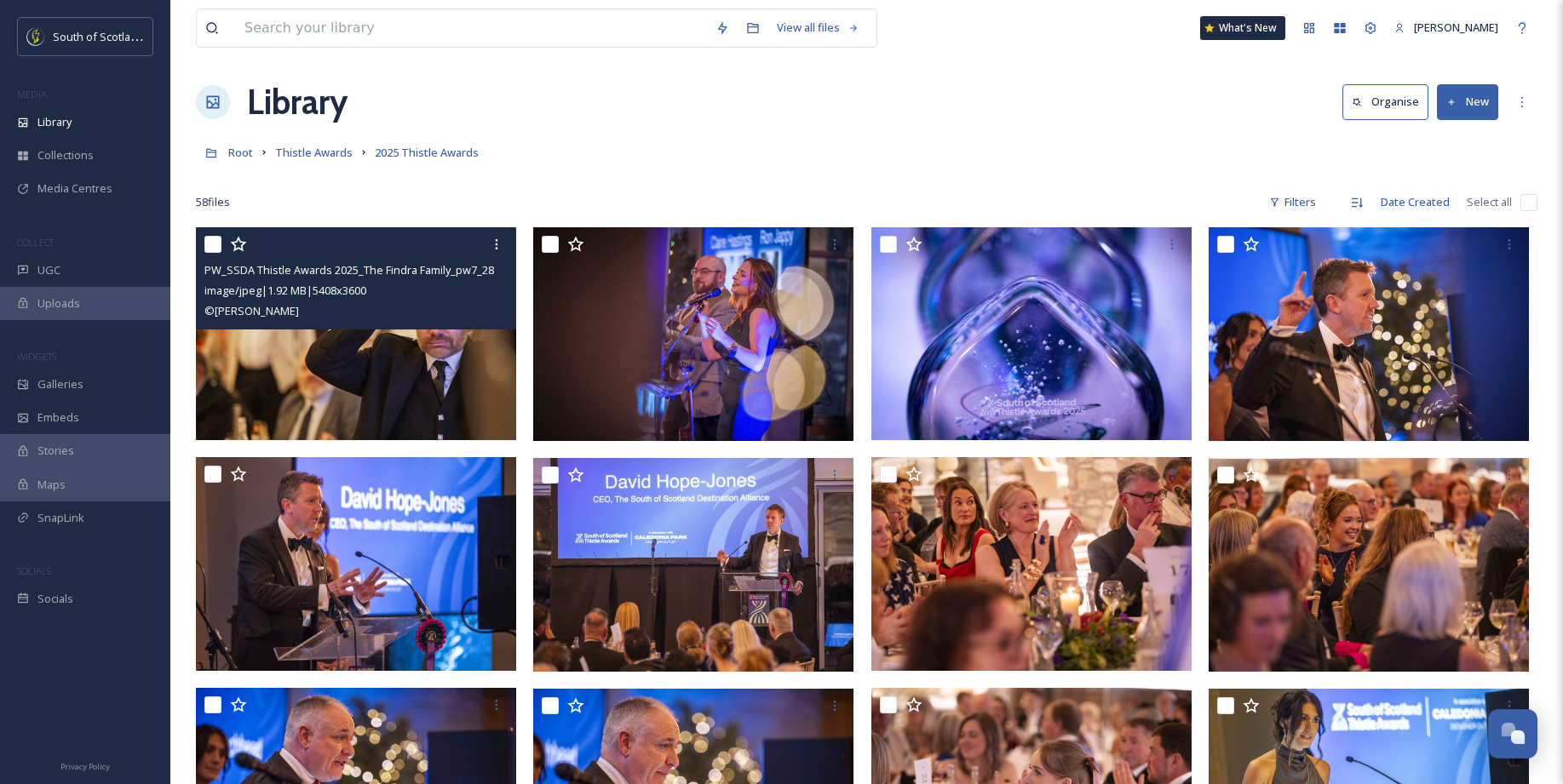
scroll to position [17, 0]
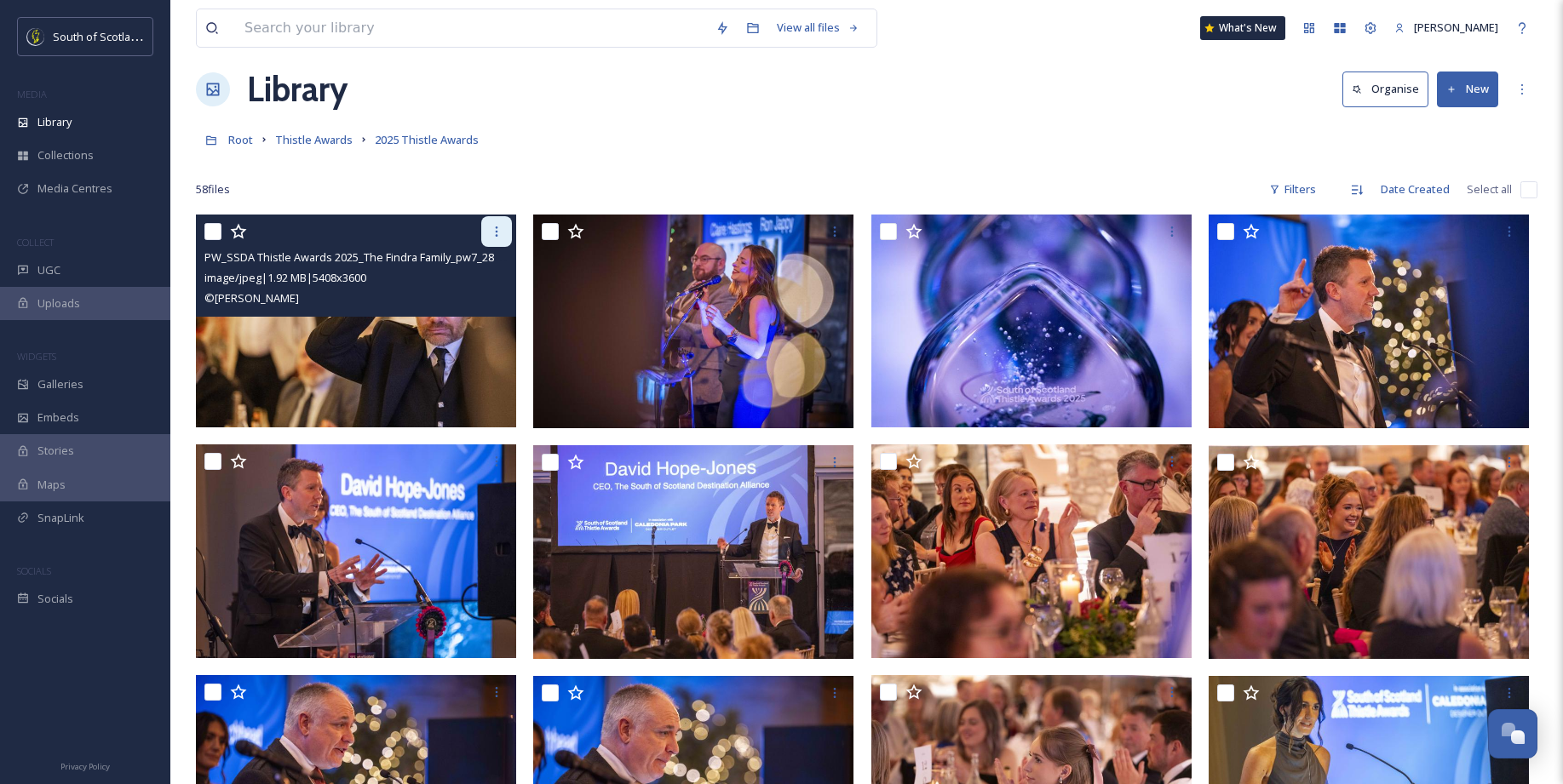
click at [497, 231] on icon at bounding box center [497, 232] width 3 height 10
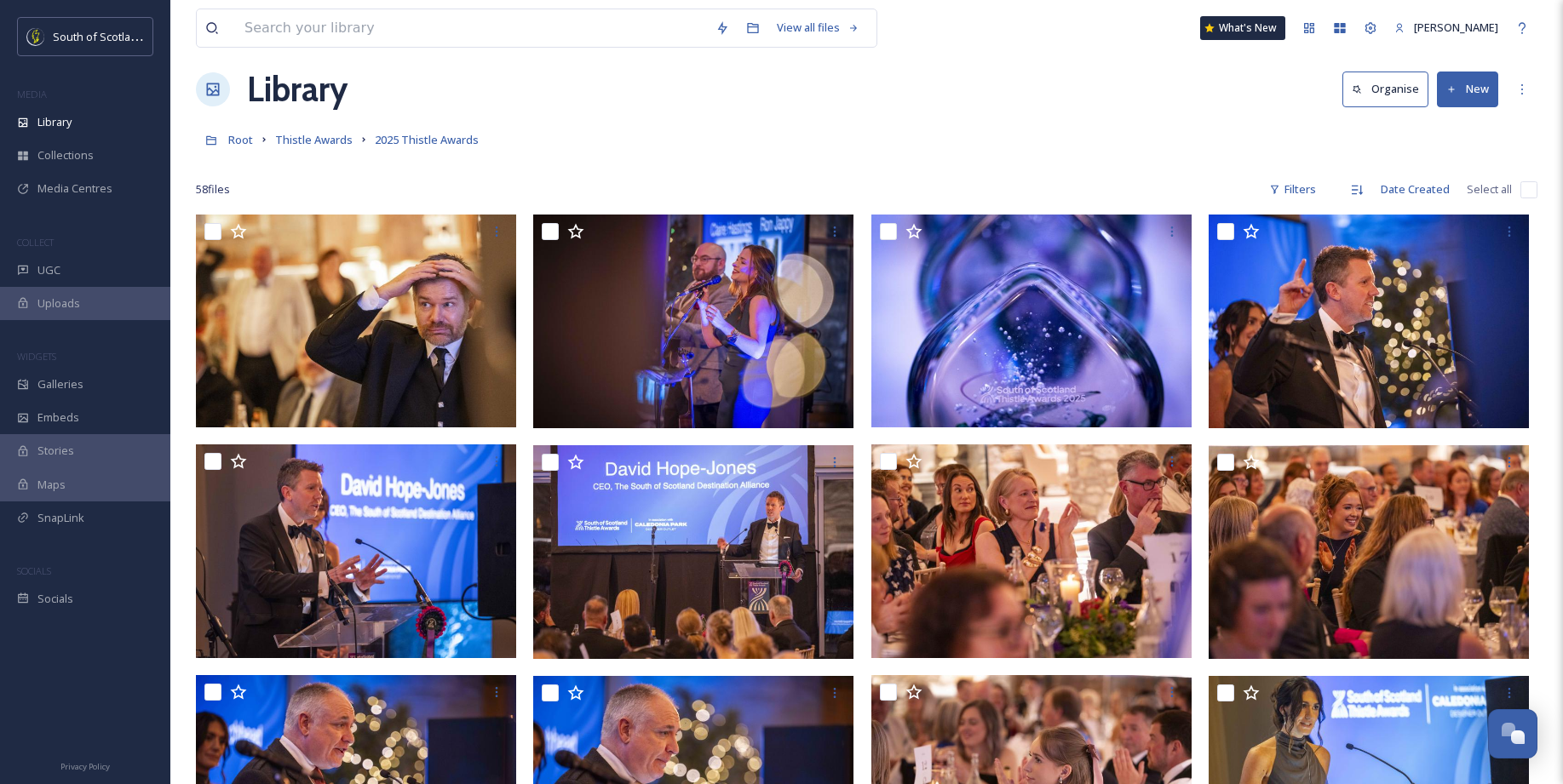
click at [388, 186] on div "58 file s Filters Date Created Select all" at bounding box center [866, 190] width 1341 height 33
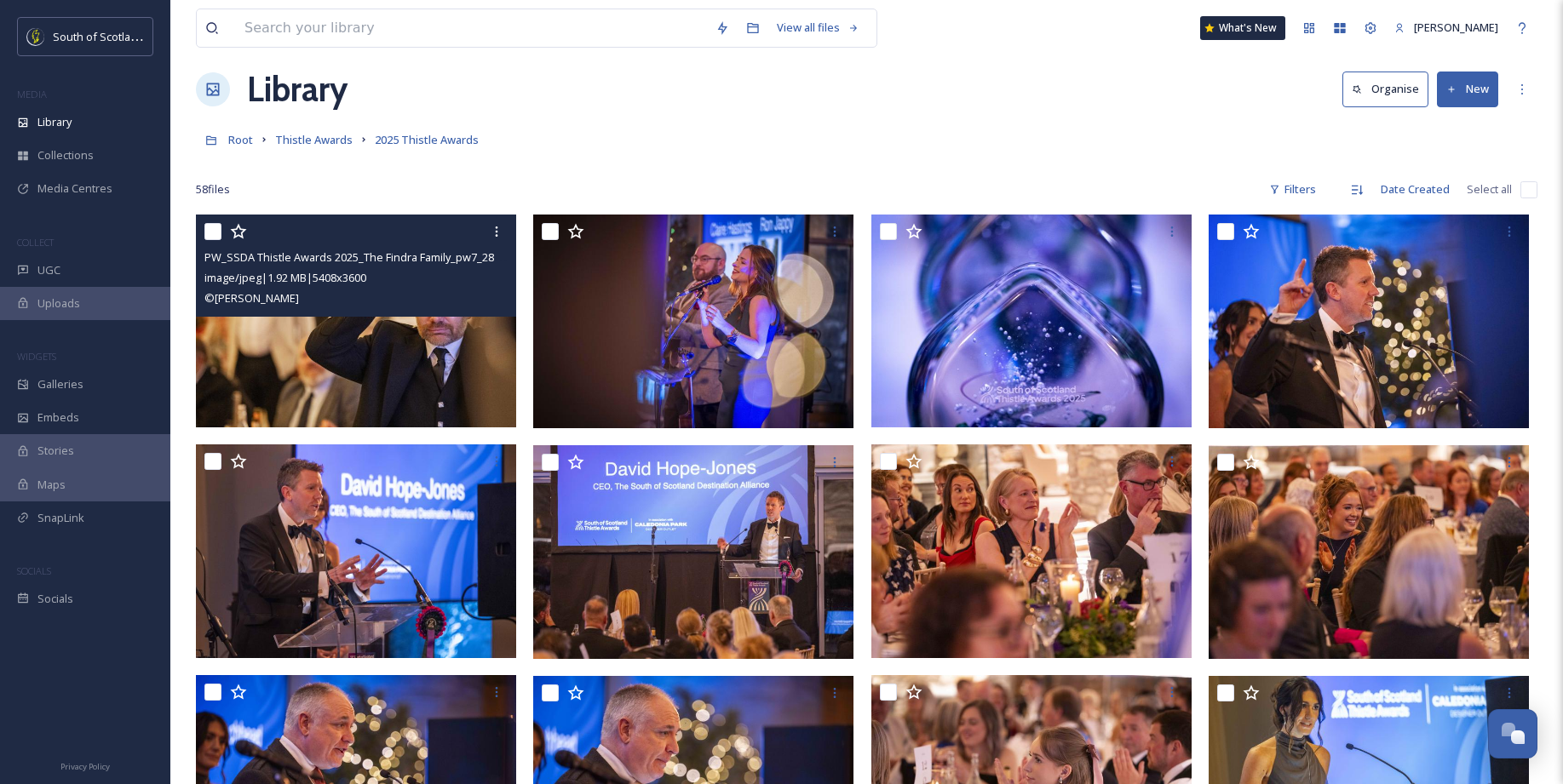
click at [211, 228] on input "checkbox" at bounding box center [212, 231] width 17 height 17
checkbox input "true"
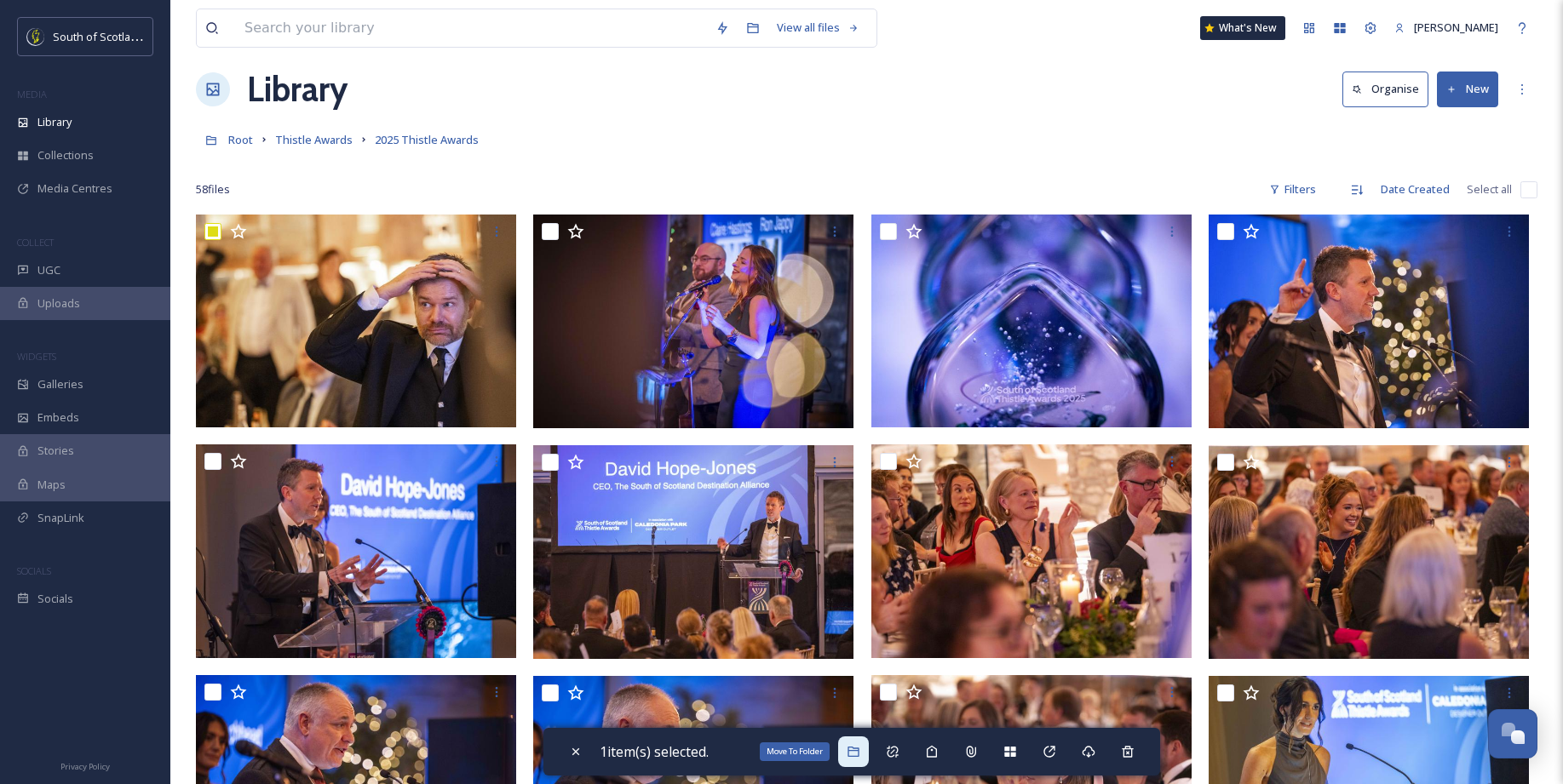
click at [858, 753] on icon at bounding box center [853, 752] width 14 height 14
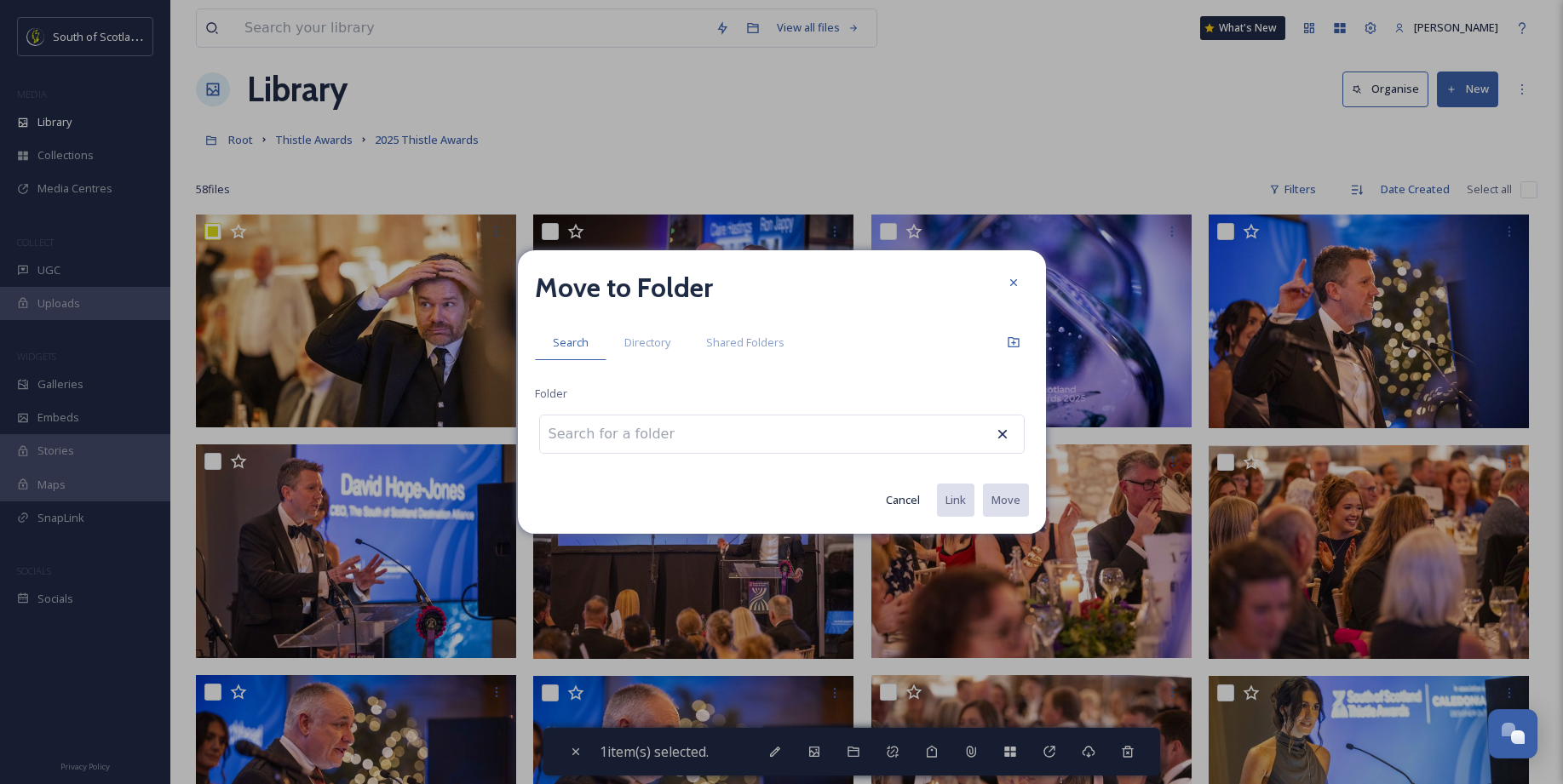
click at [629, 432] on input at bounding box center [634, 434] width 187 height 38
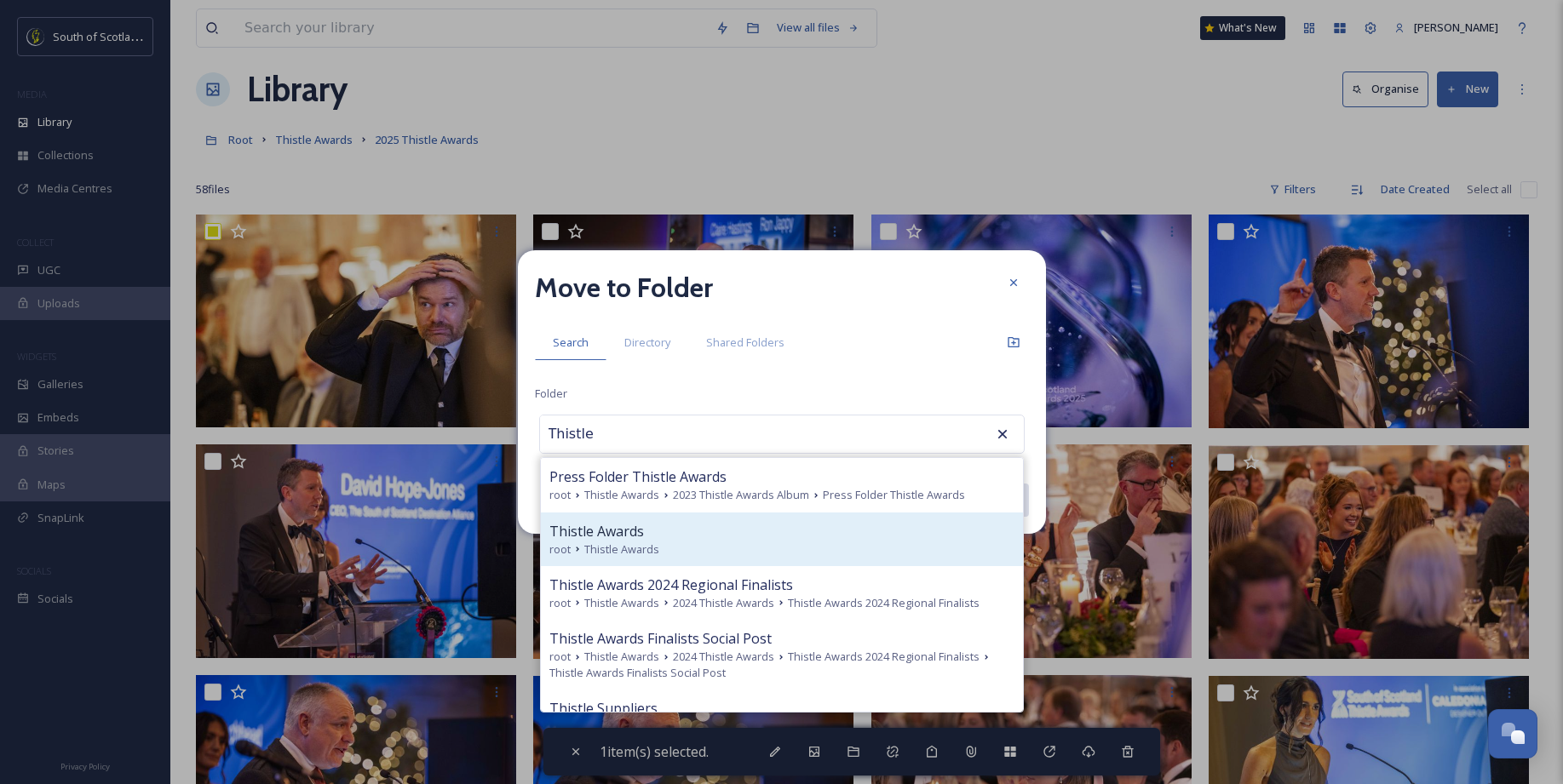
scroll to position [412, 0]
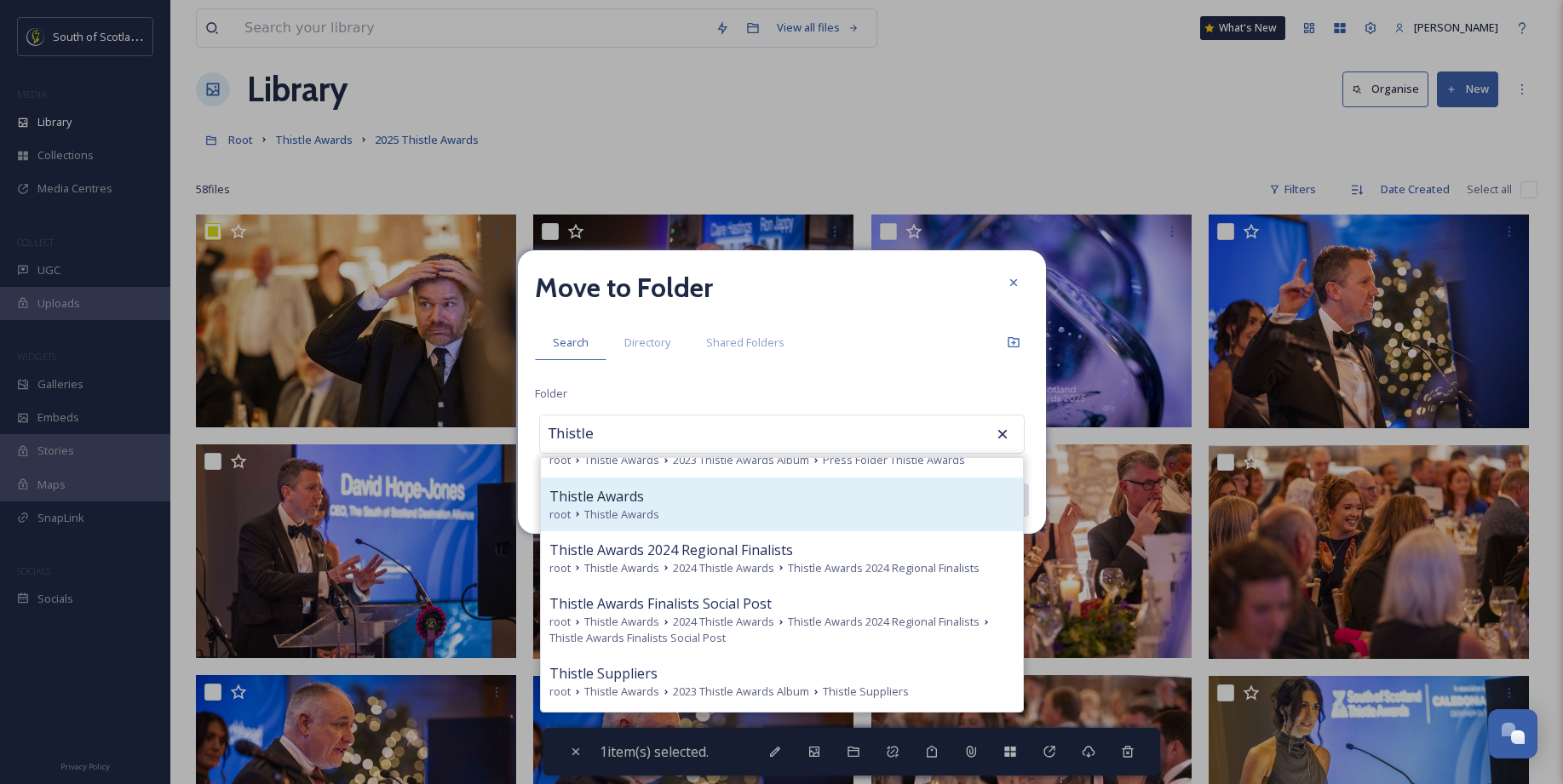
click at [688, 523] on div "root Thistle Awards" at bounding box center [782, 515] width 465 height 17
type input "Thistle Awards"
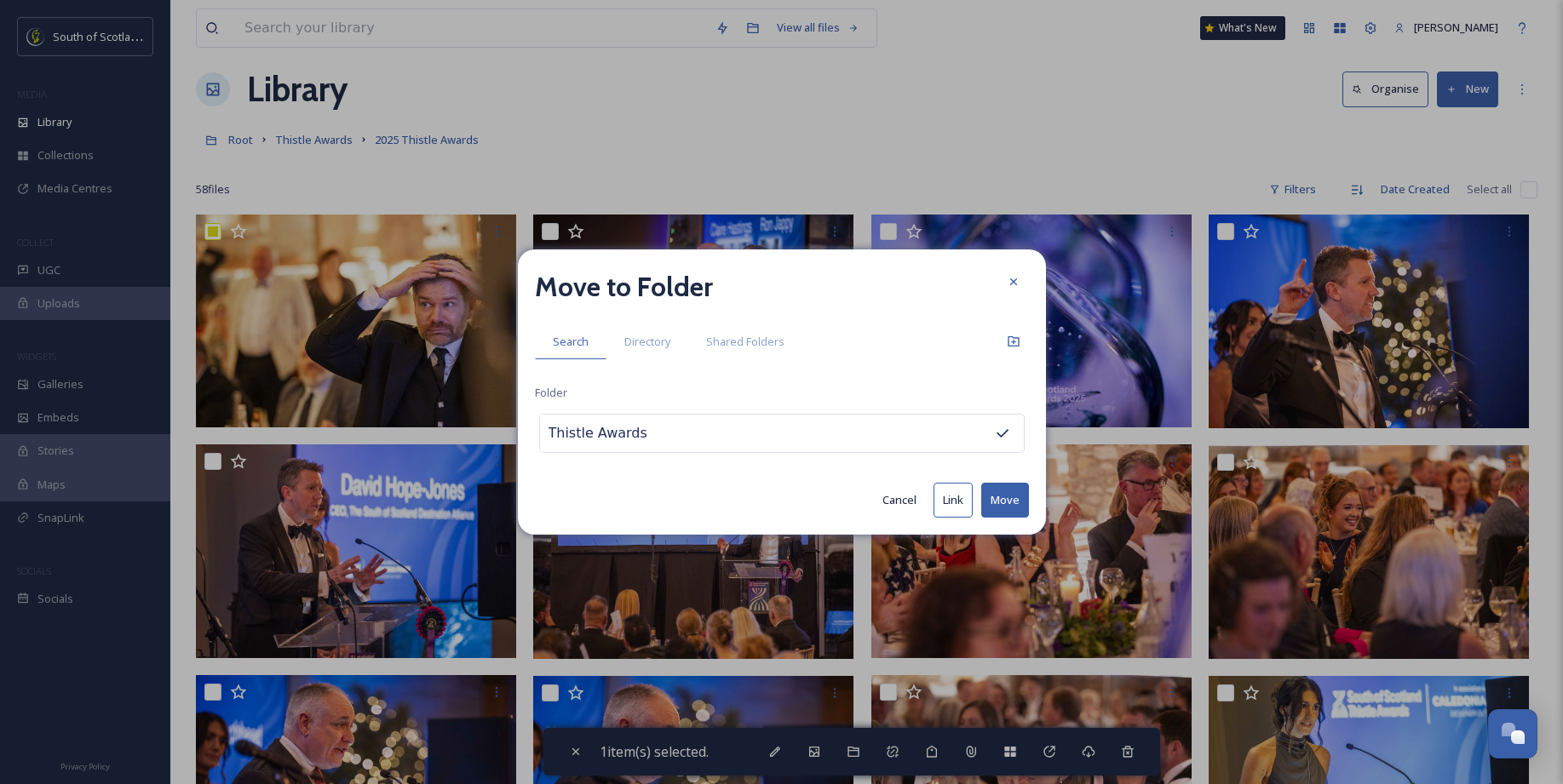
click at [998, 510] on button "Move" at bounding box center [1004, 500] width 48 height 35
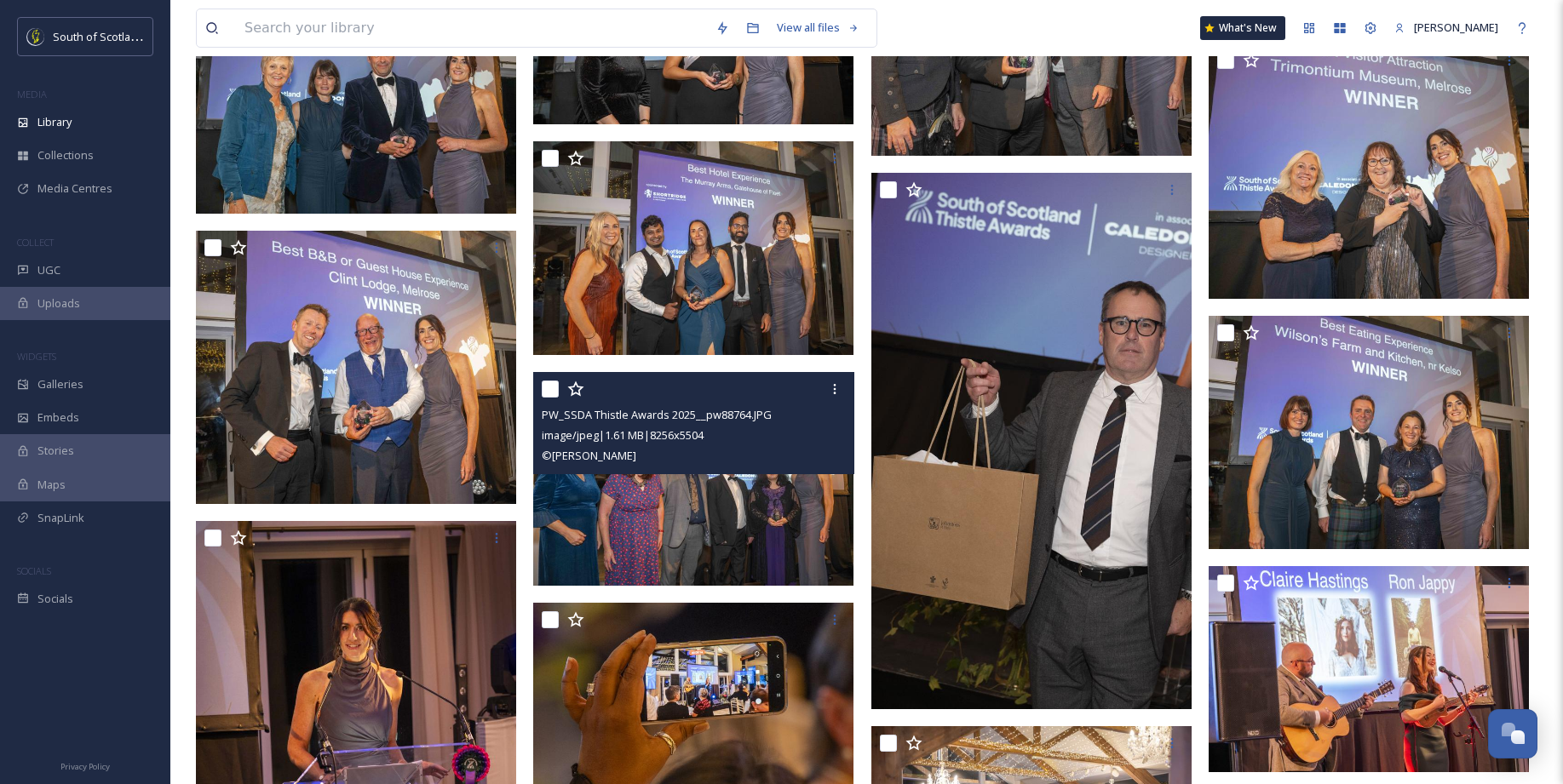
scroll to position [2168, 0]
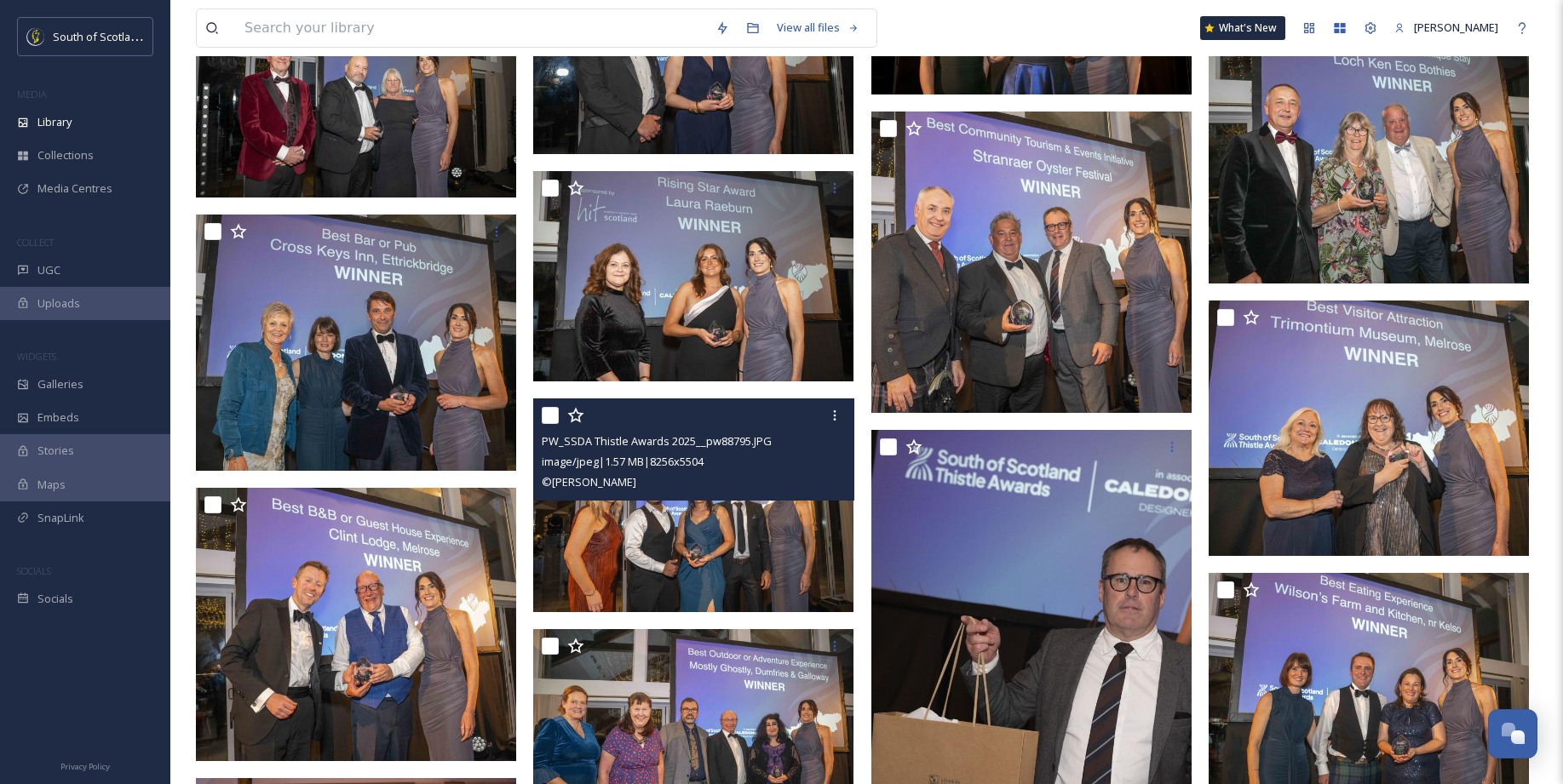
click at [757, 572] on img at bounding box center [693, 505] width 320 height 214
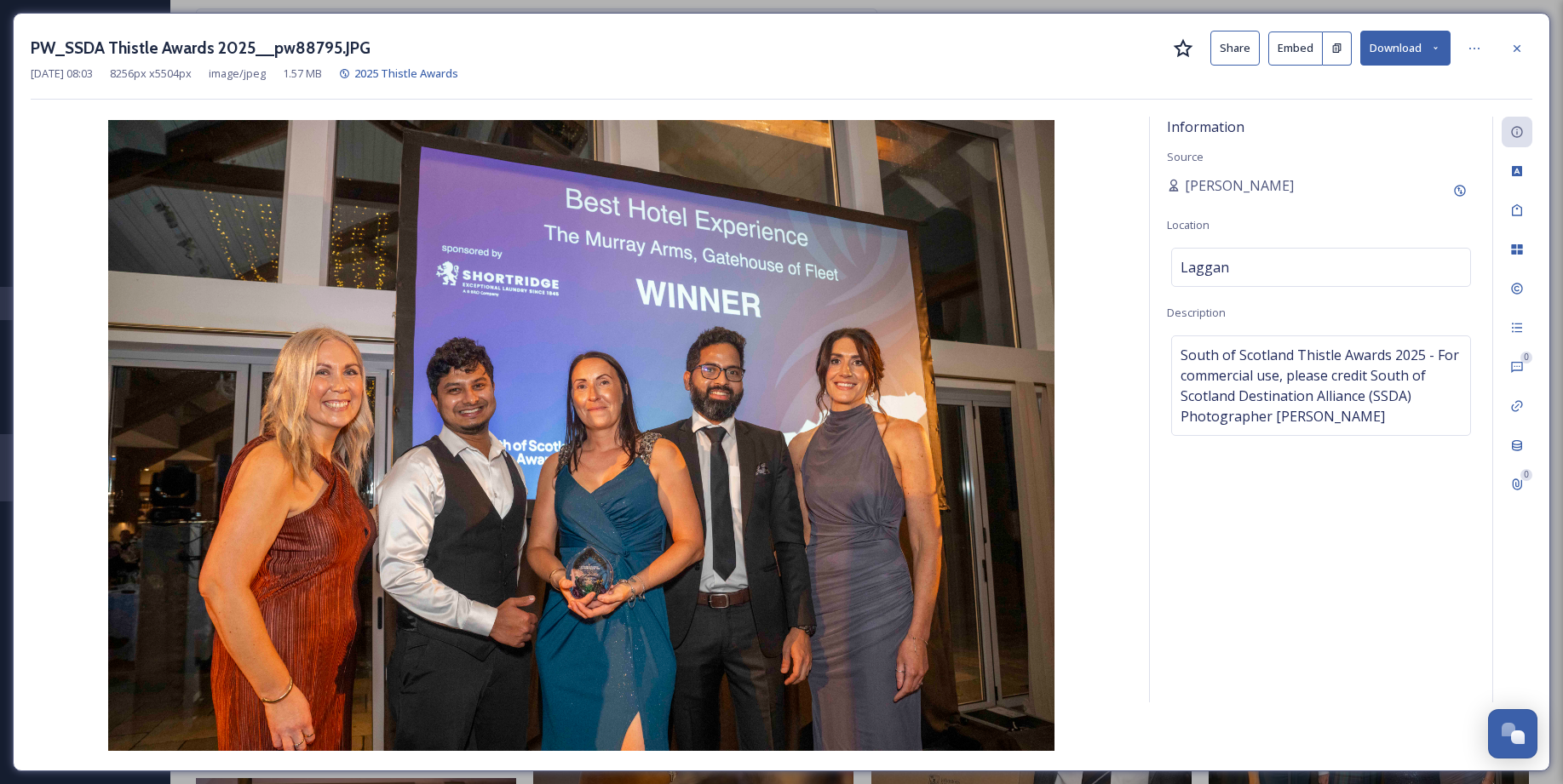
click at [1508, 44] on div at bounding box center [1516, 48] width 31 height 31
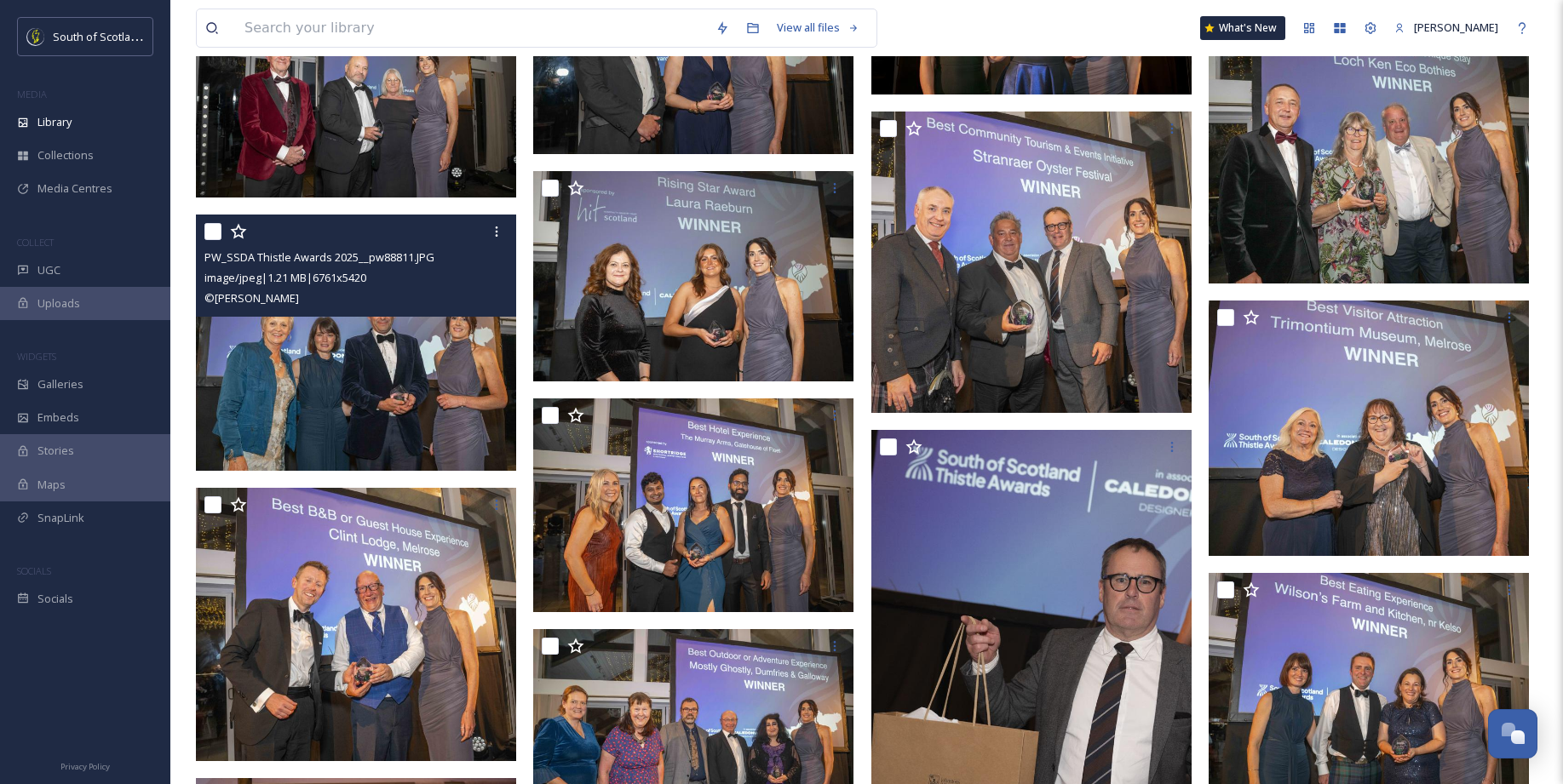
click at [399, 392] on img at bounding box center [356, 342] width 320 height 256
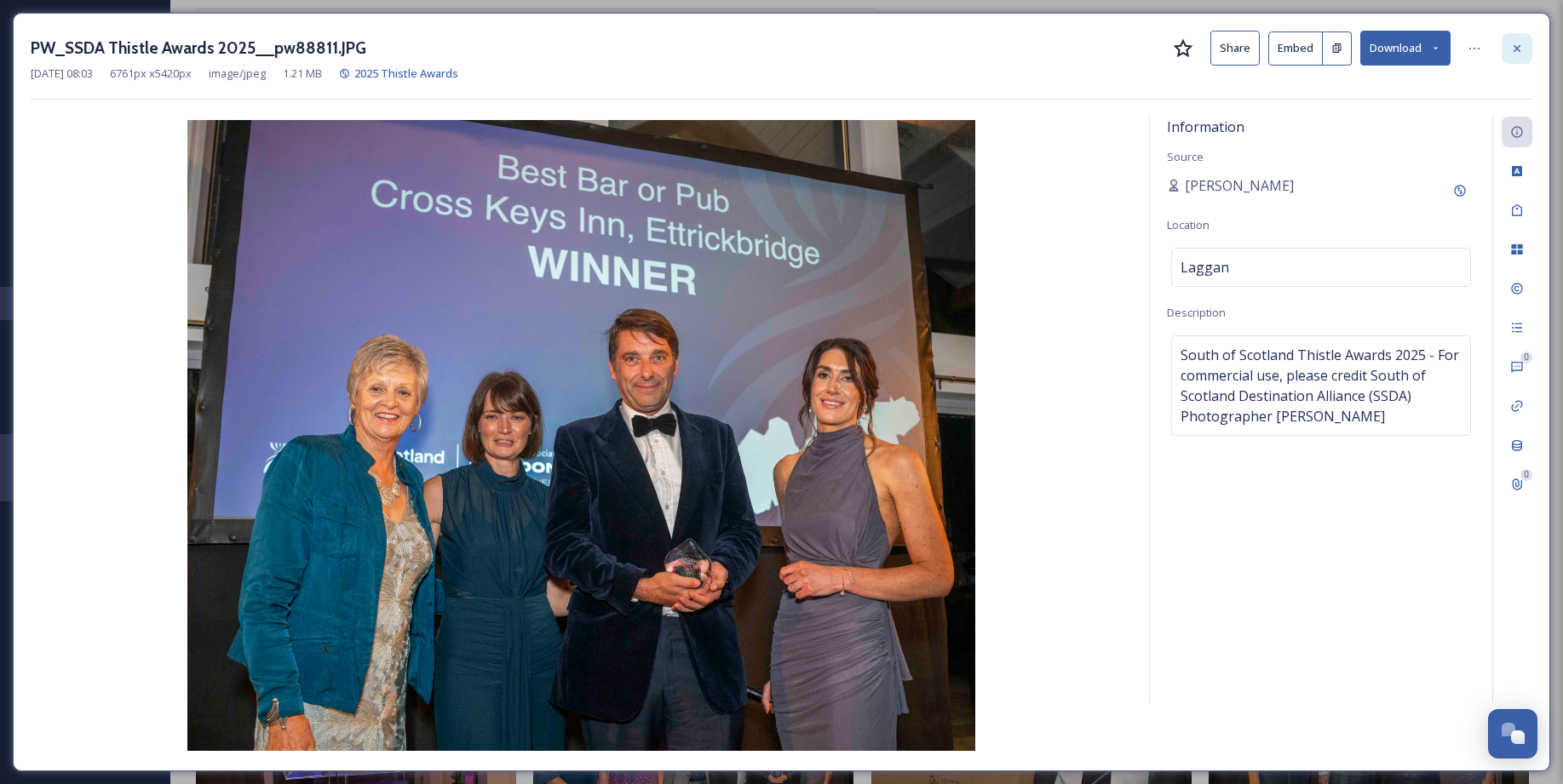
click at [1518, 52] on icon at bounding box center [1517, 49] width 14 height 14
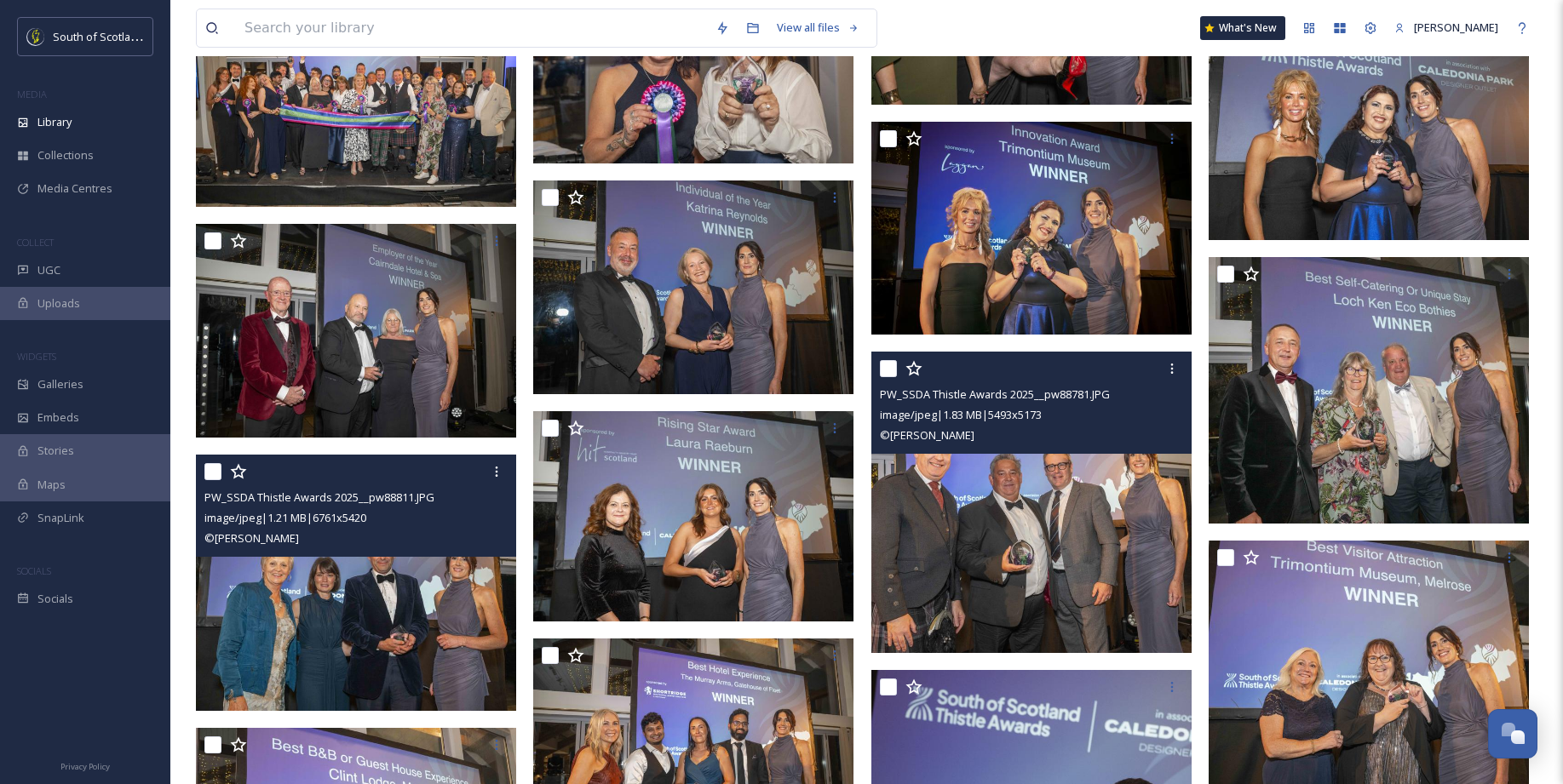
scroll to position [1913, 0]
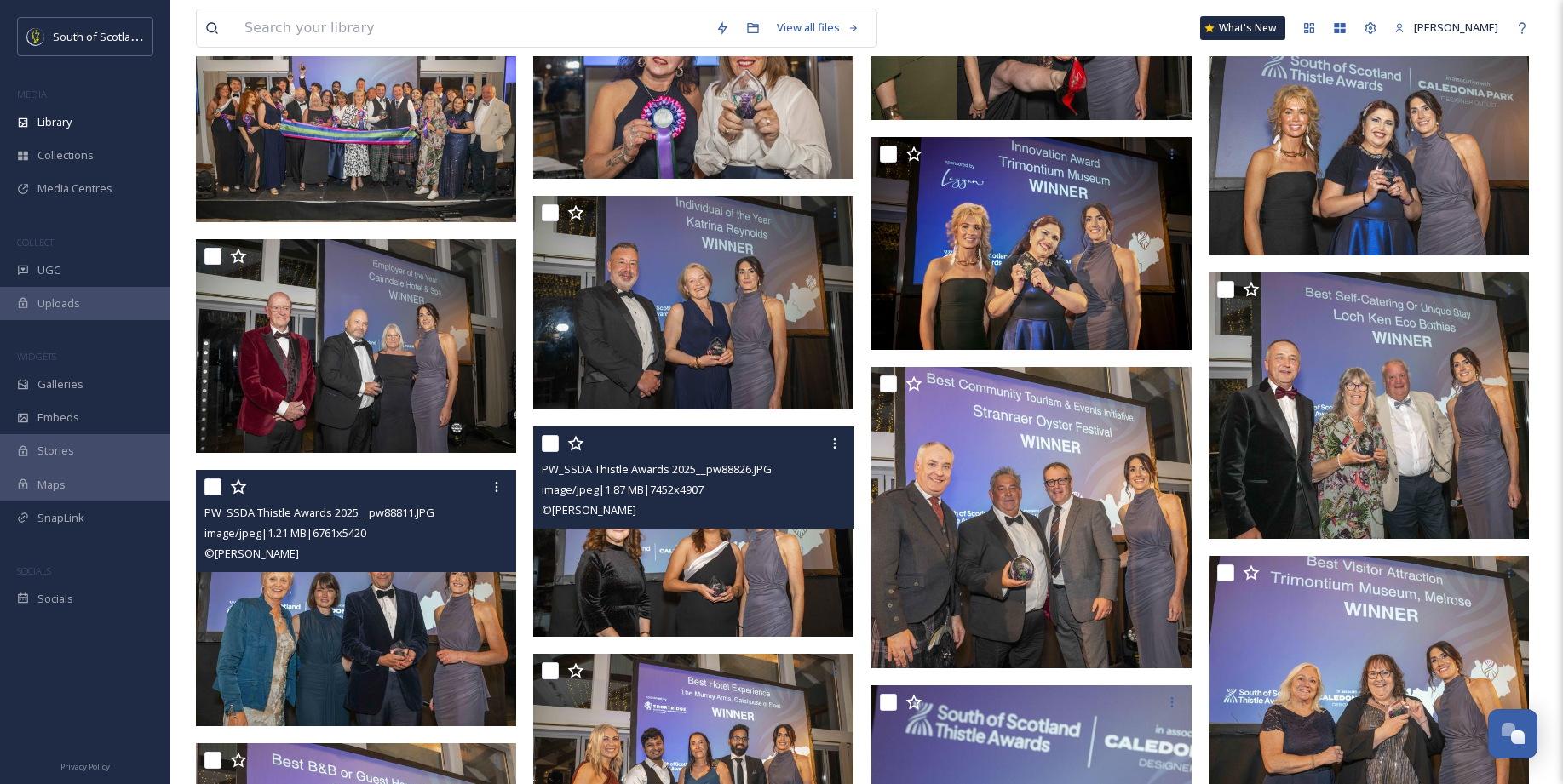
click at [677, 529] on img at bounding box center [693, 532] width 320 height 212
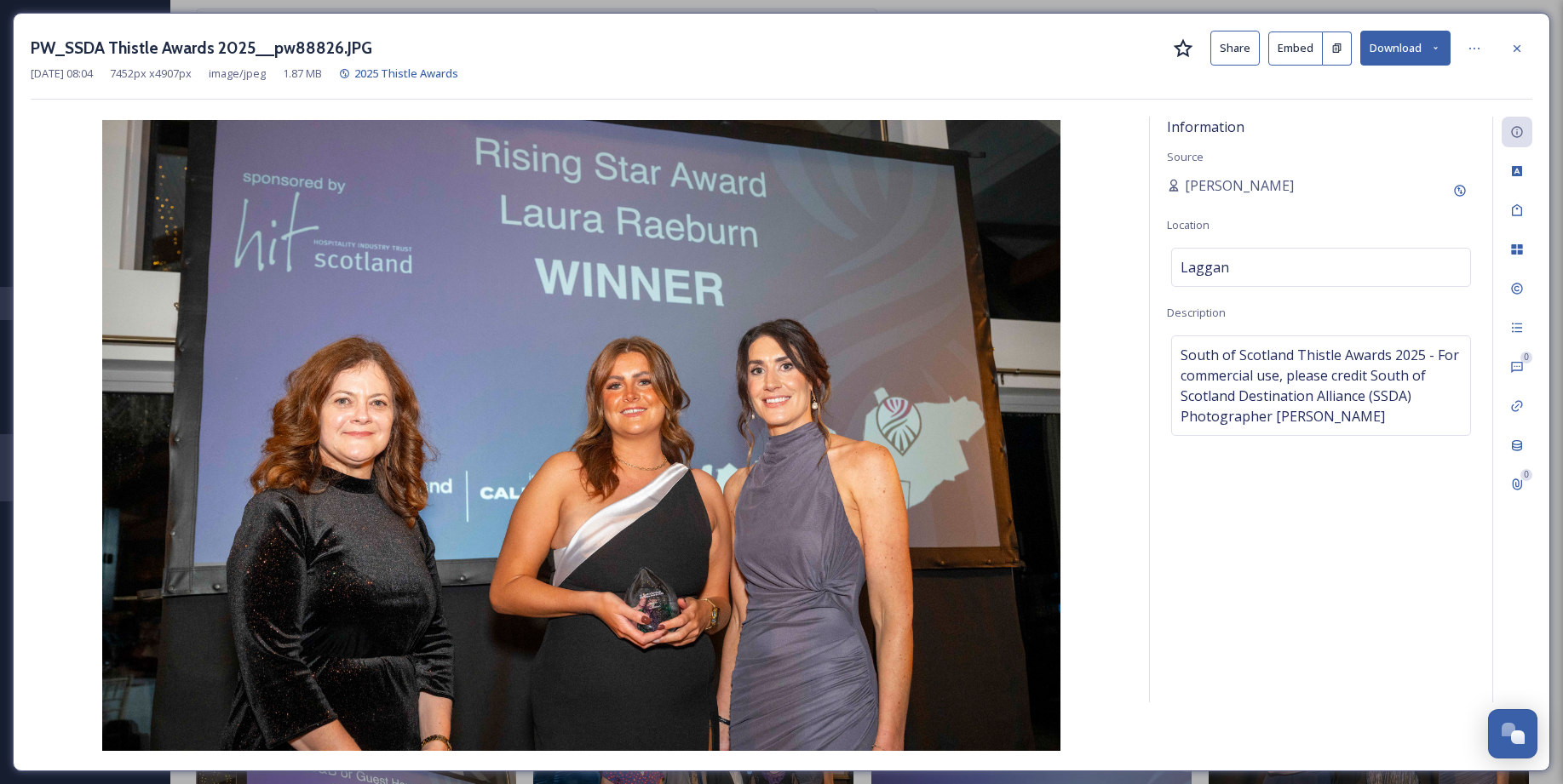
click at [1519, 53] on icon at bounding box center [1517, 49] width 14 height 14
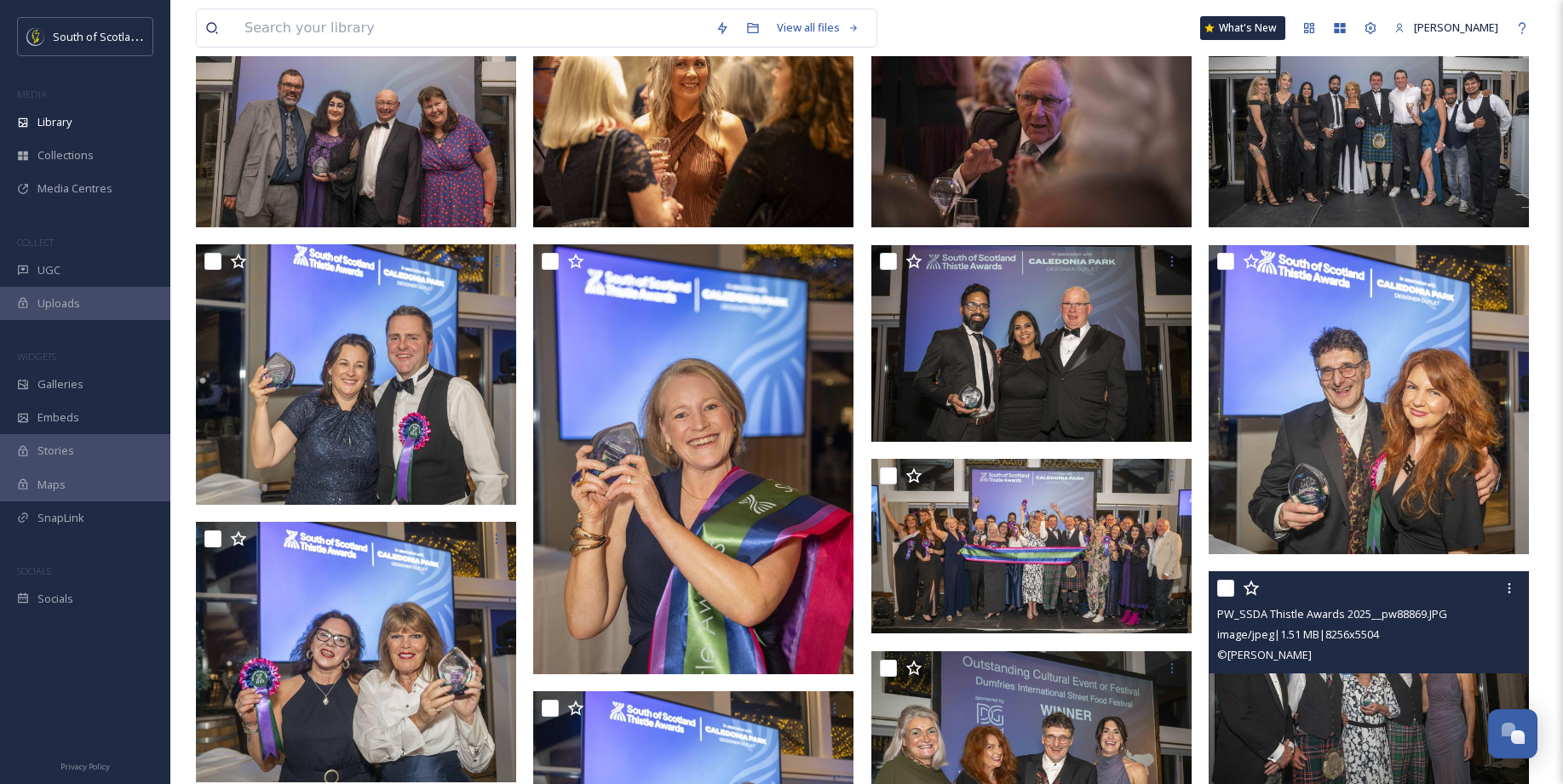
scroll to position [1131, 0]
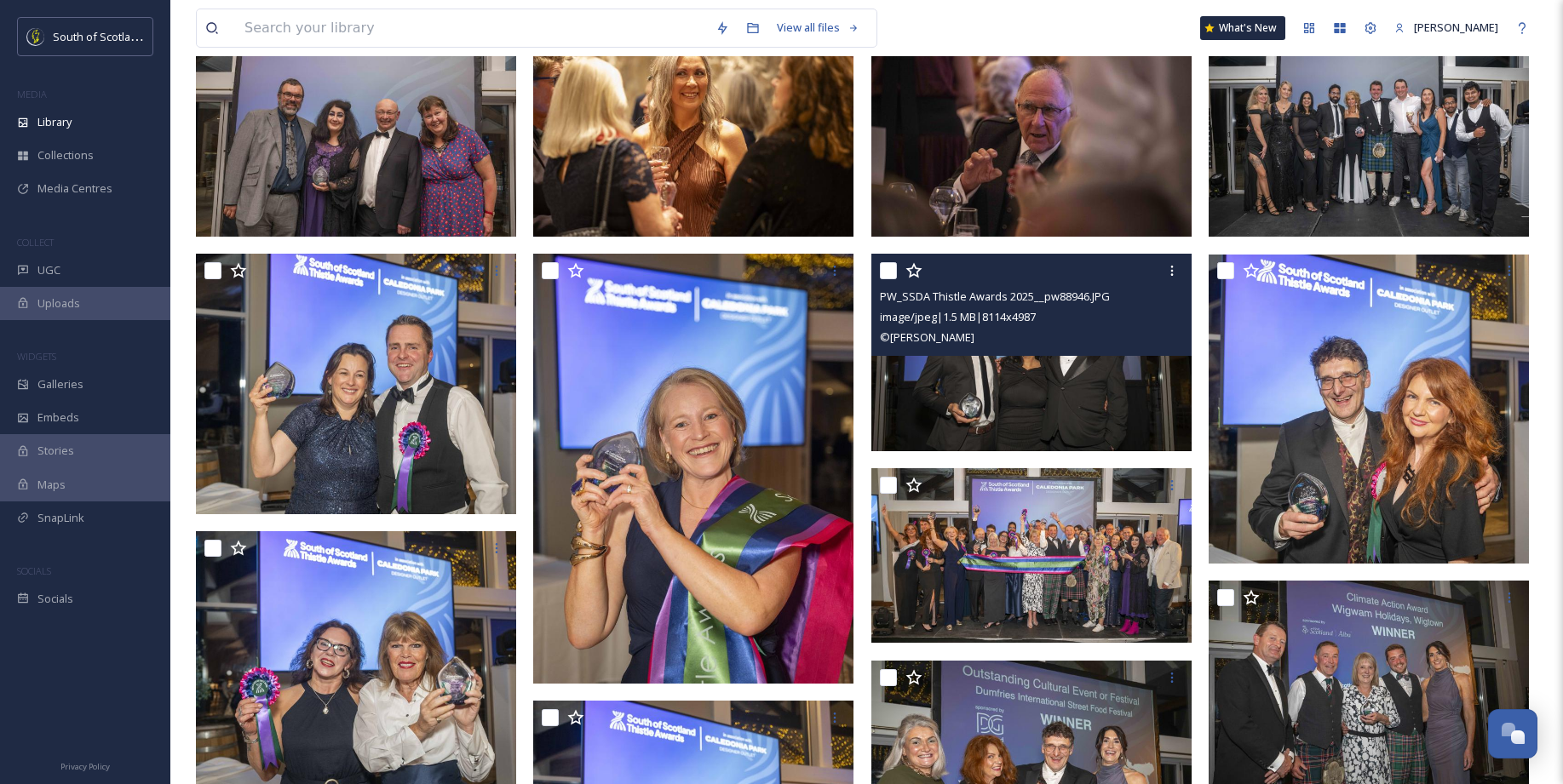
click at [1046, 384] on img at bounding box center [1032, 352] width 320 height 197
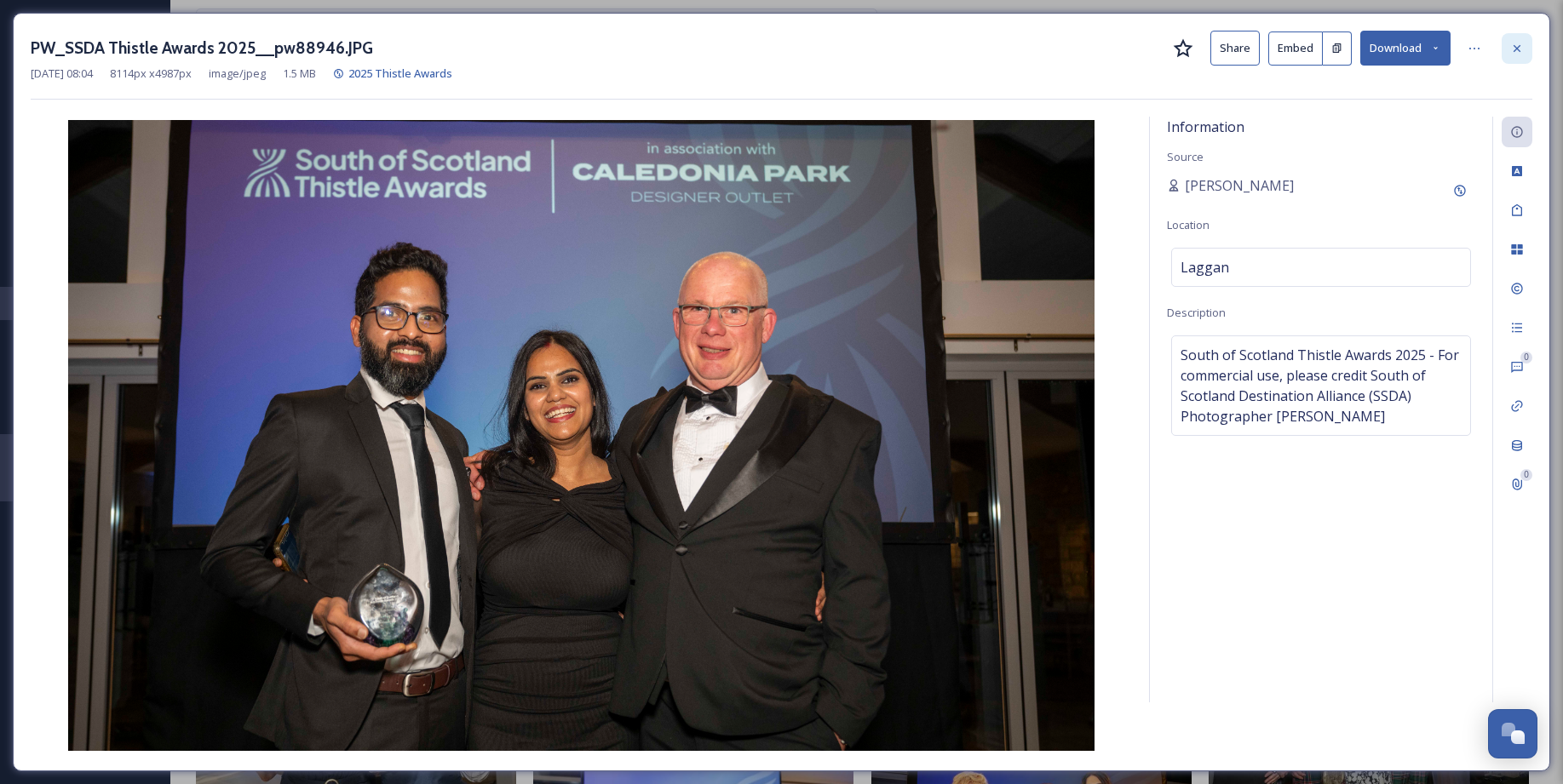
click at [1529, 49] on div at bounding box center [1516, 48] width 31 height 31
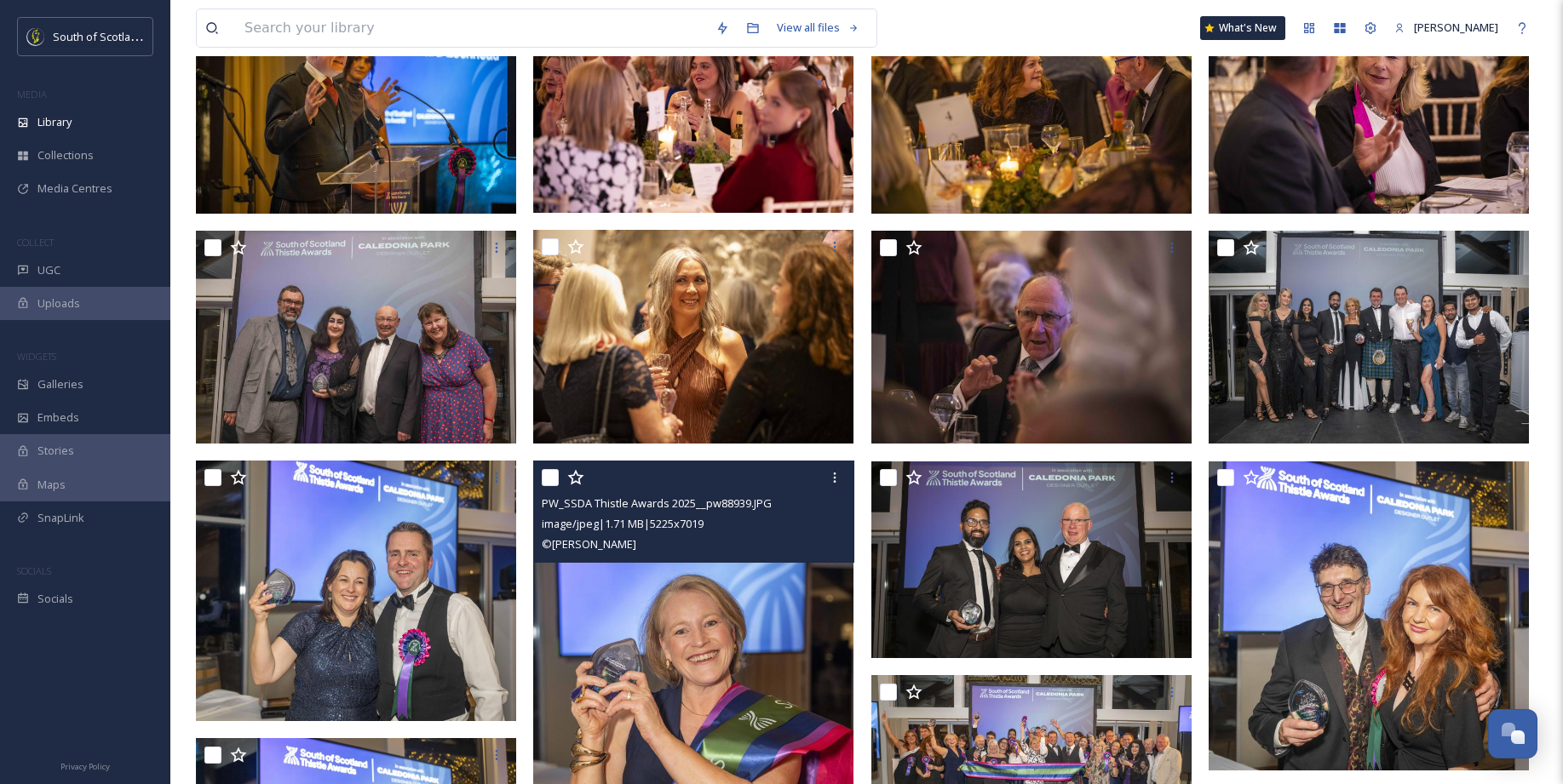
scroll to position [905, 0]
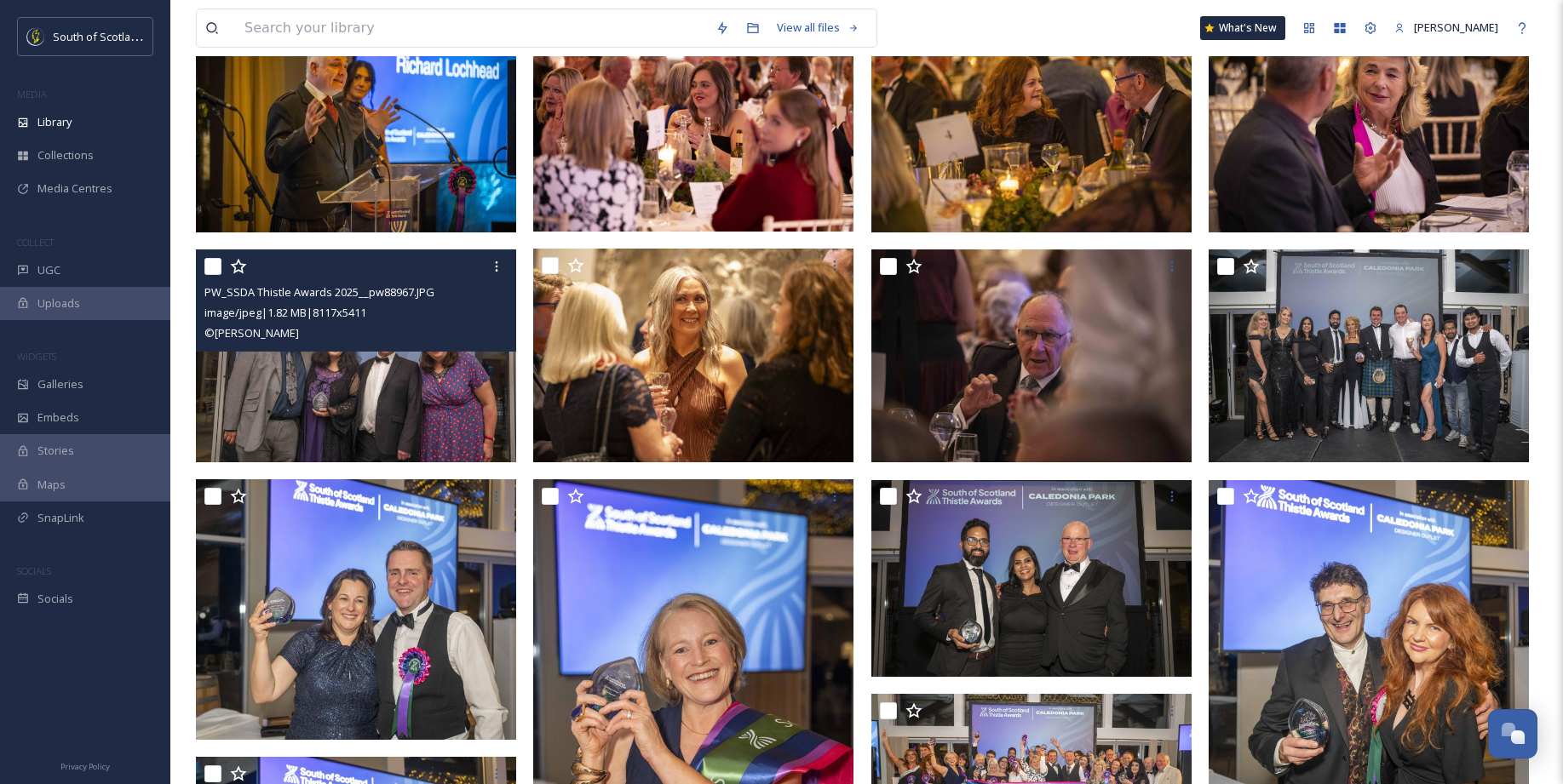
click at [452, 385] on img at bounding box center [356, 356] width 320 height 214
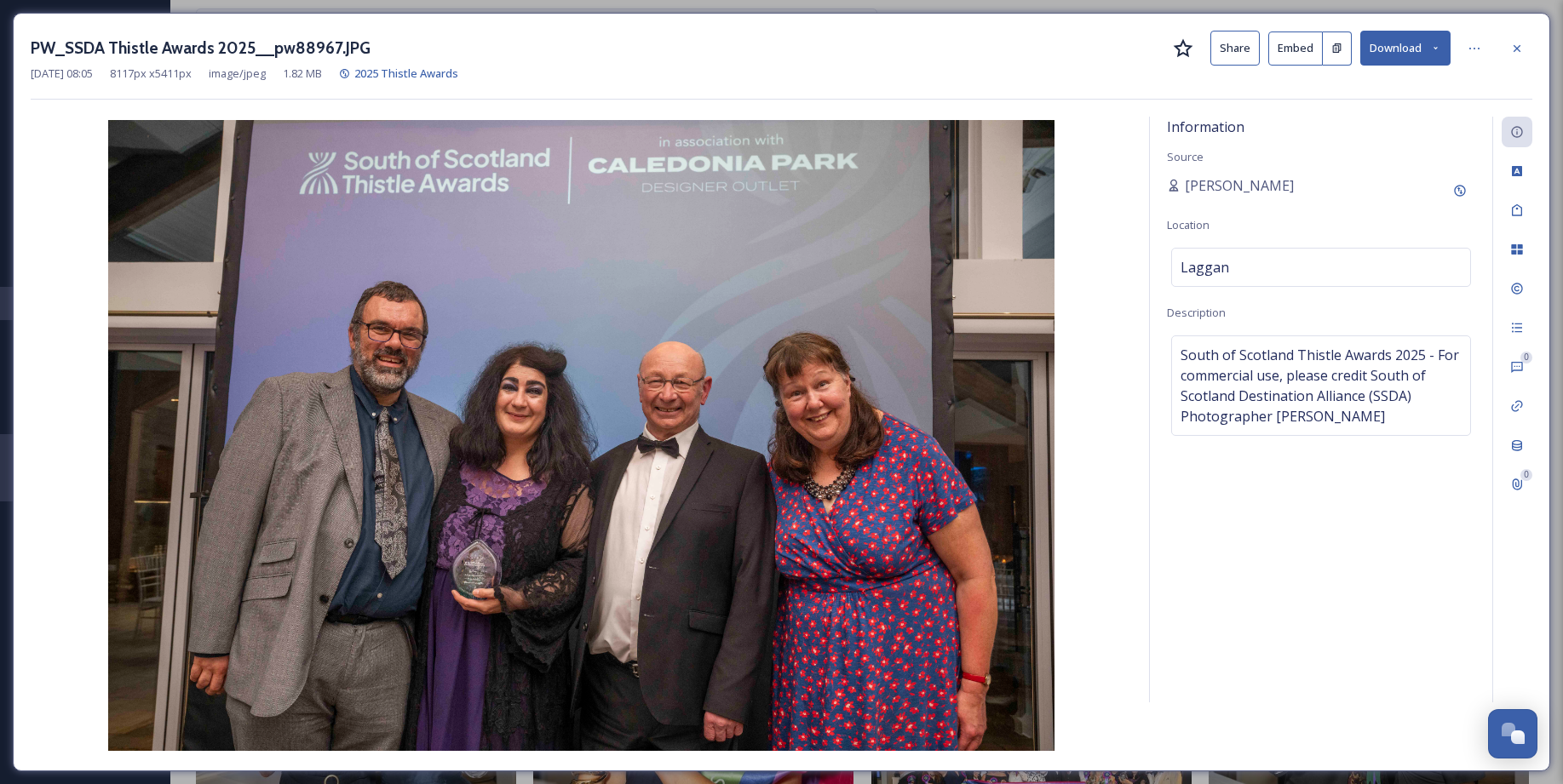
click at [1522, 49] on icon at bounding box center [1517, 49] width 14 height 14
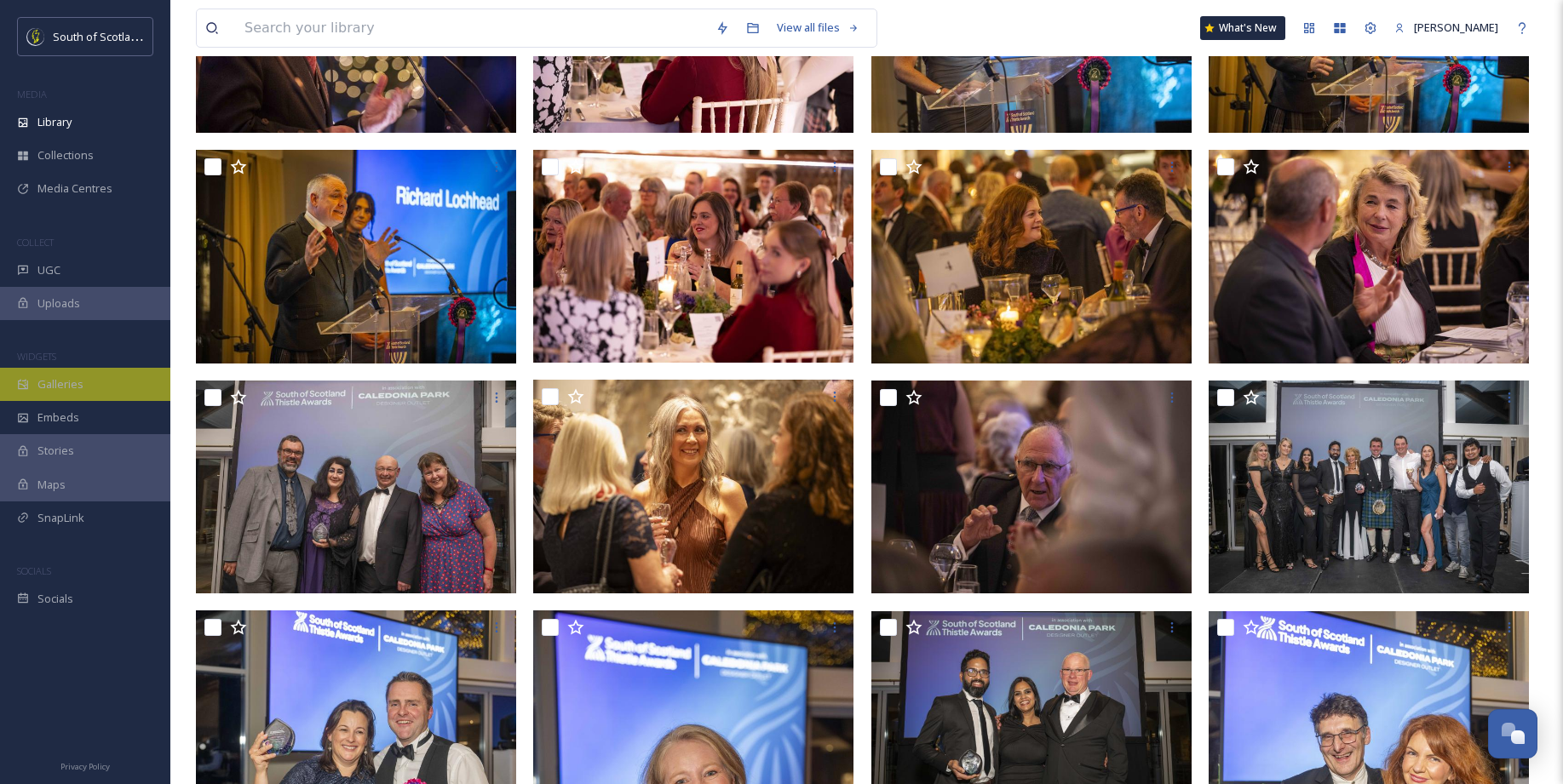
scroll to position [540, 0]
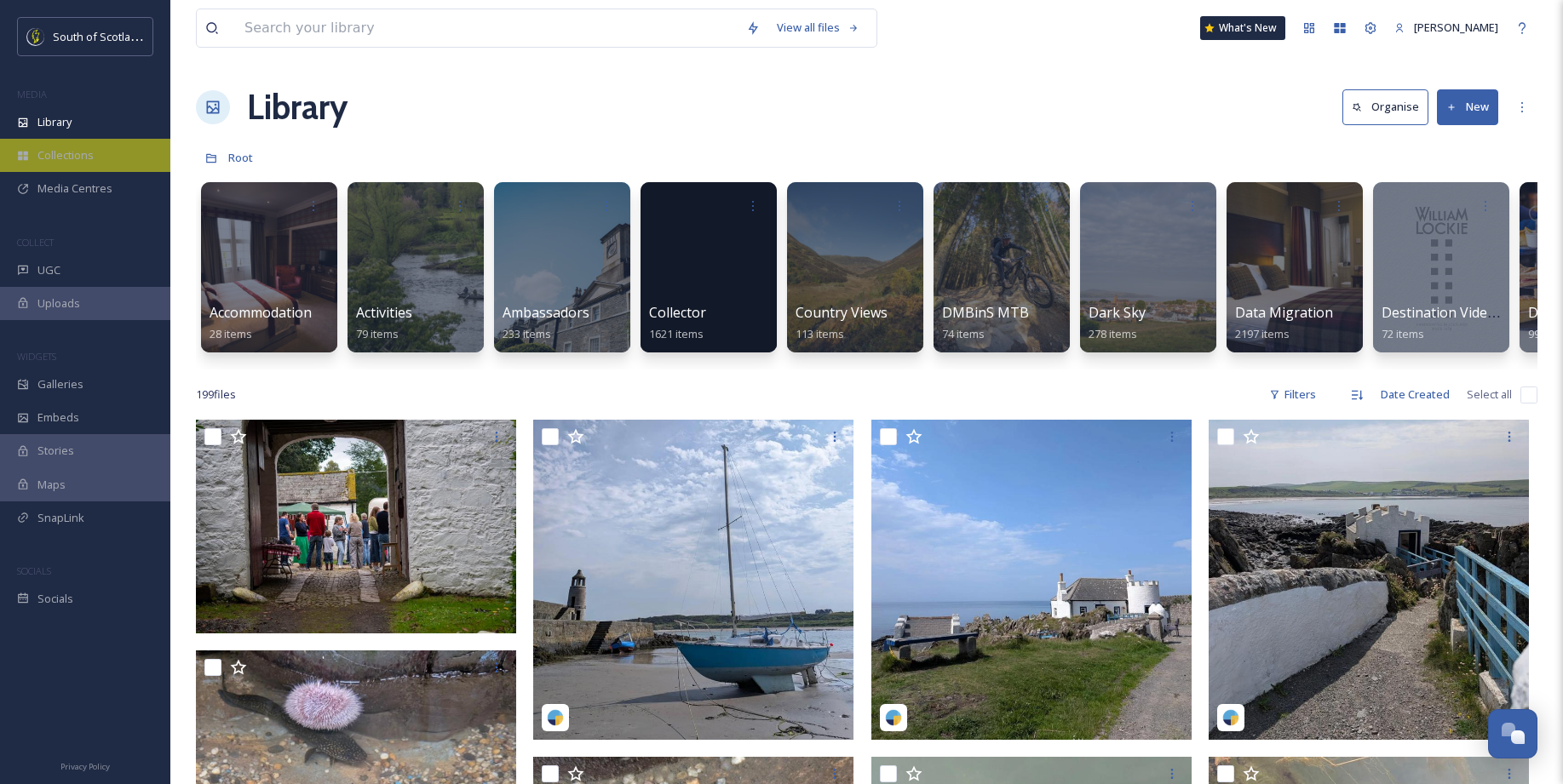
click at [72, 150] on span "Collections" at bounding box center [66, 156] width 56 height 17
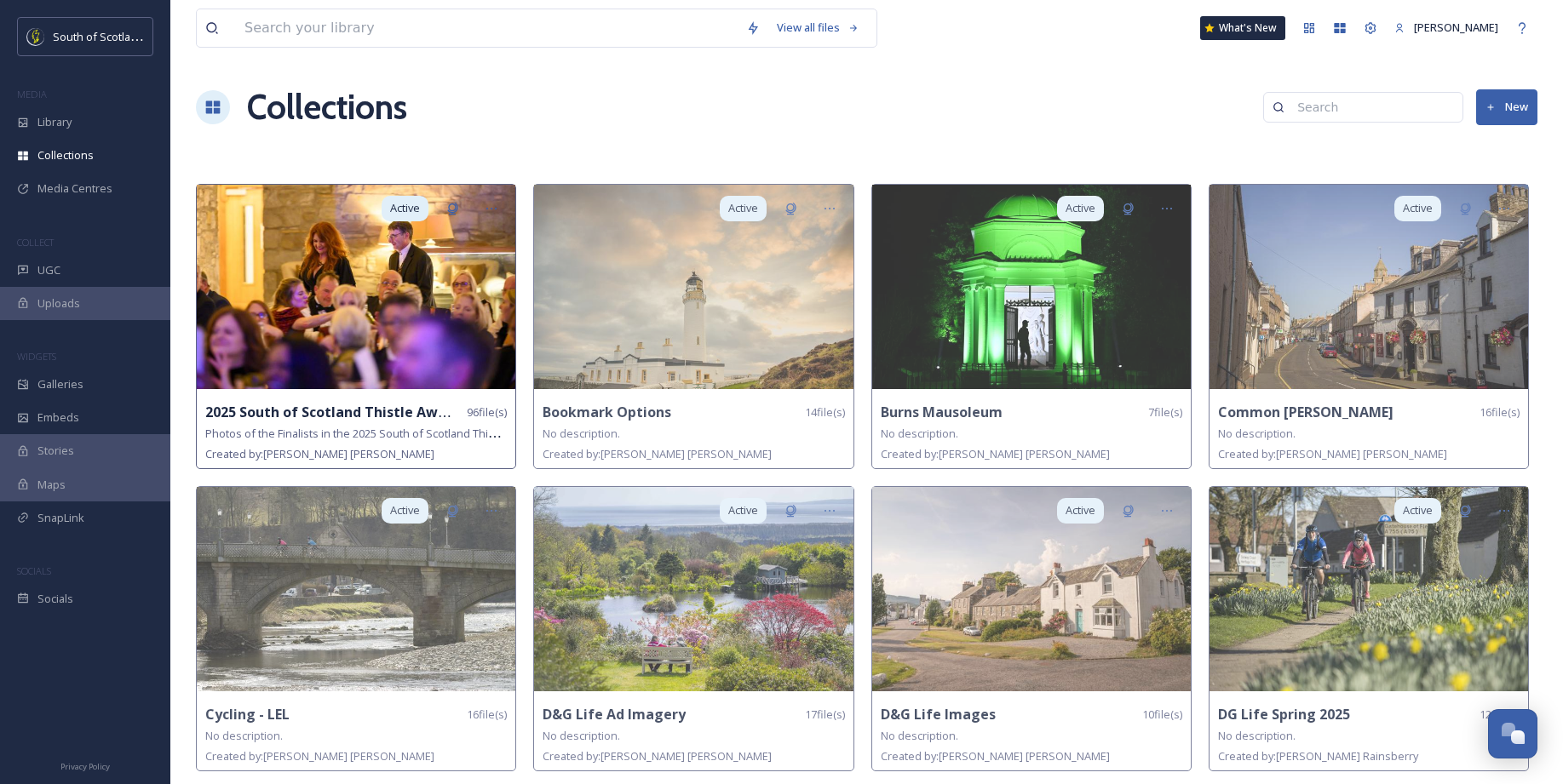
click at [357, 302] on img at bounding box center [356, 287] width 318 height 205
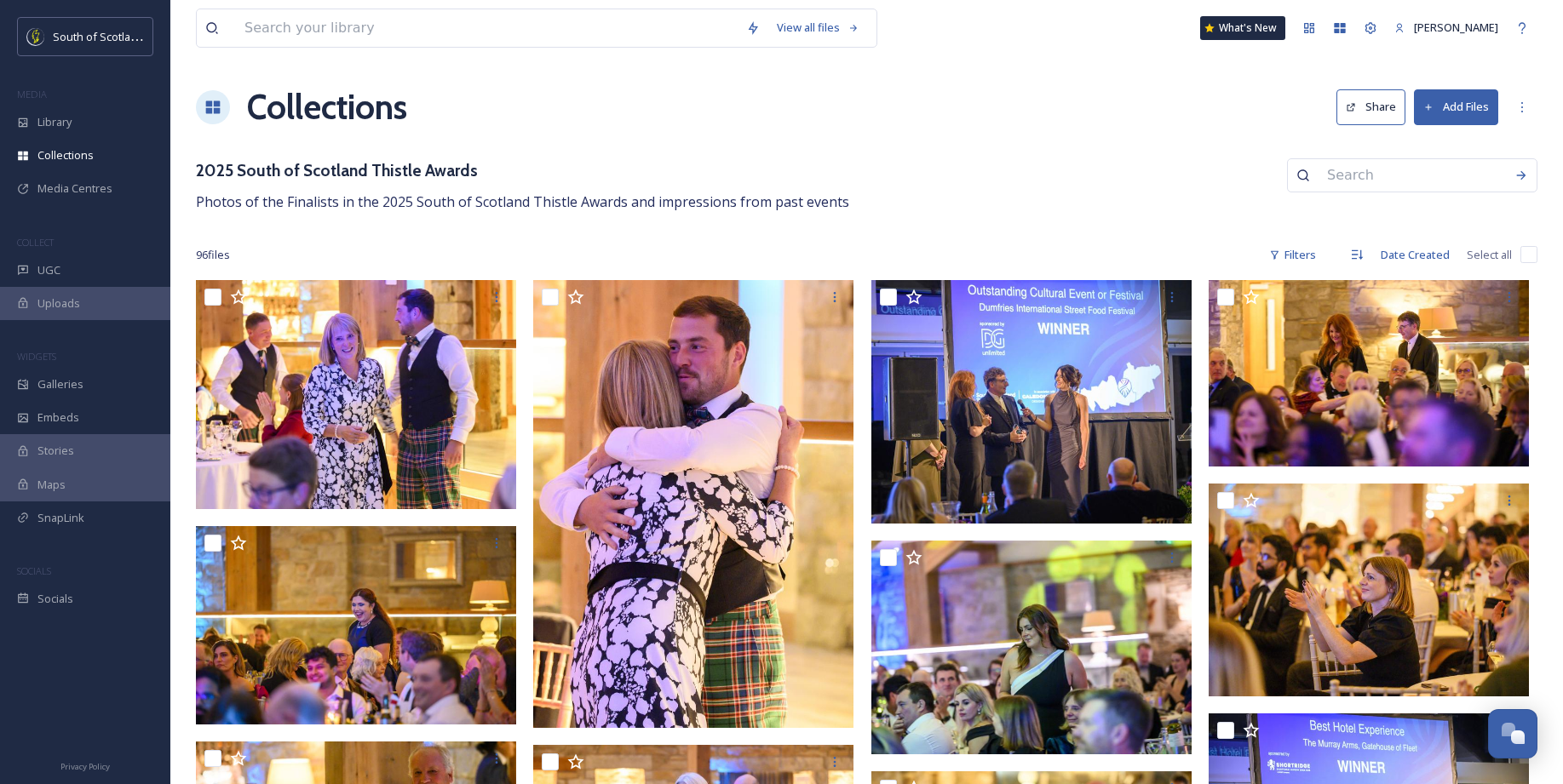
click at [1372, 112] on button "Share" at bounding box center [1370, 107] width 69 height 35
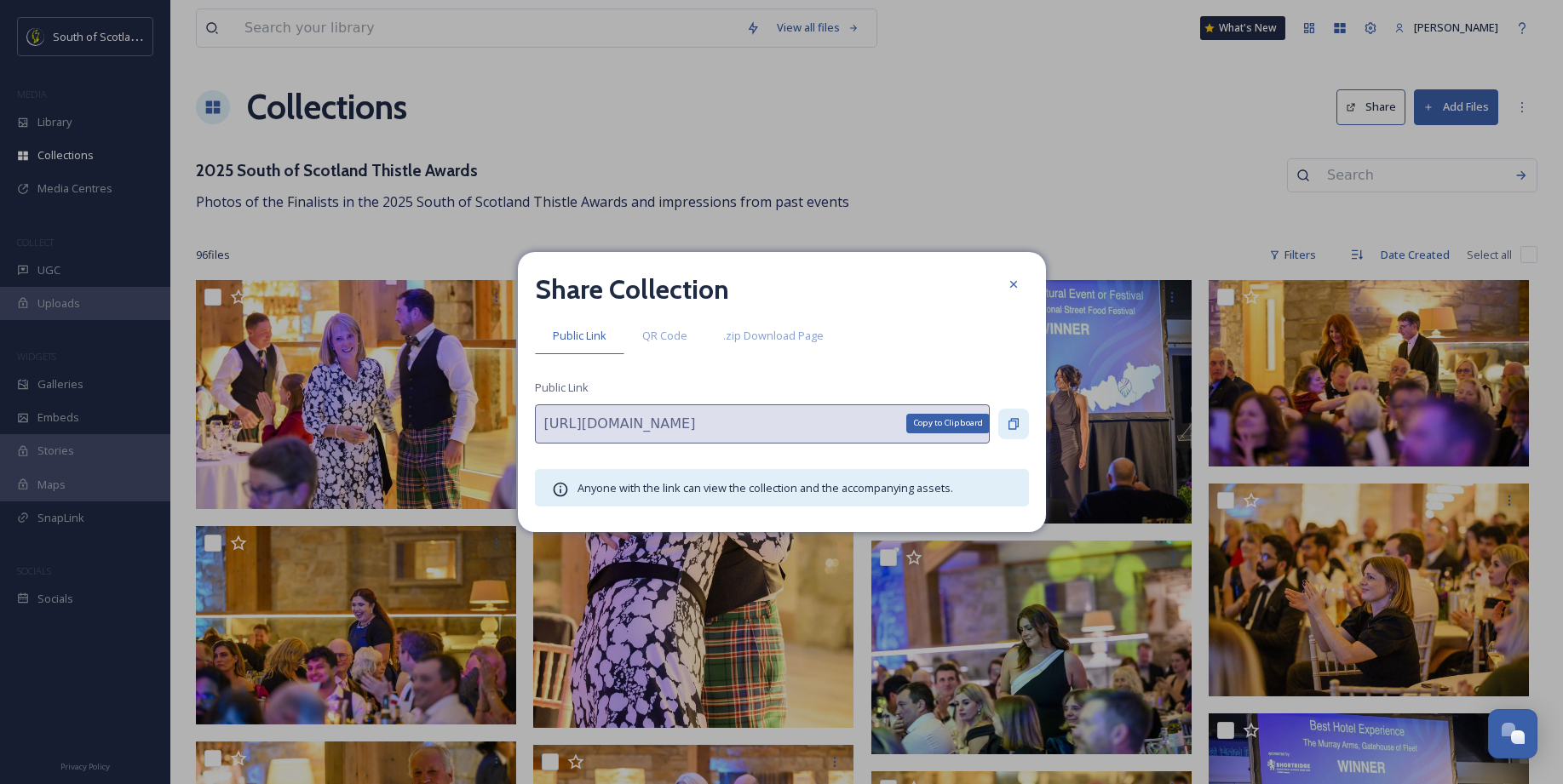
click at [1018, 426] on icon at bounding box center [1013, 424] width 14 height 14
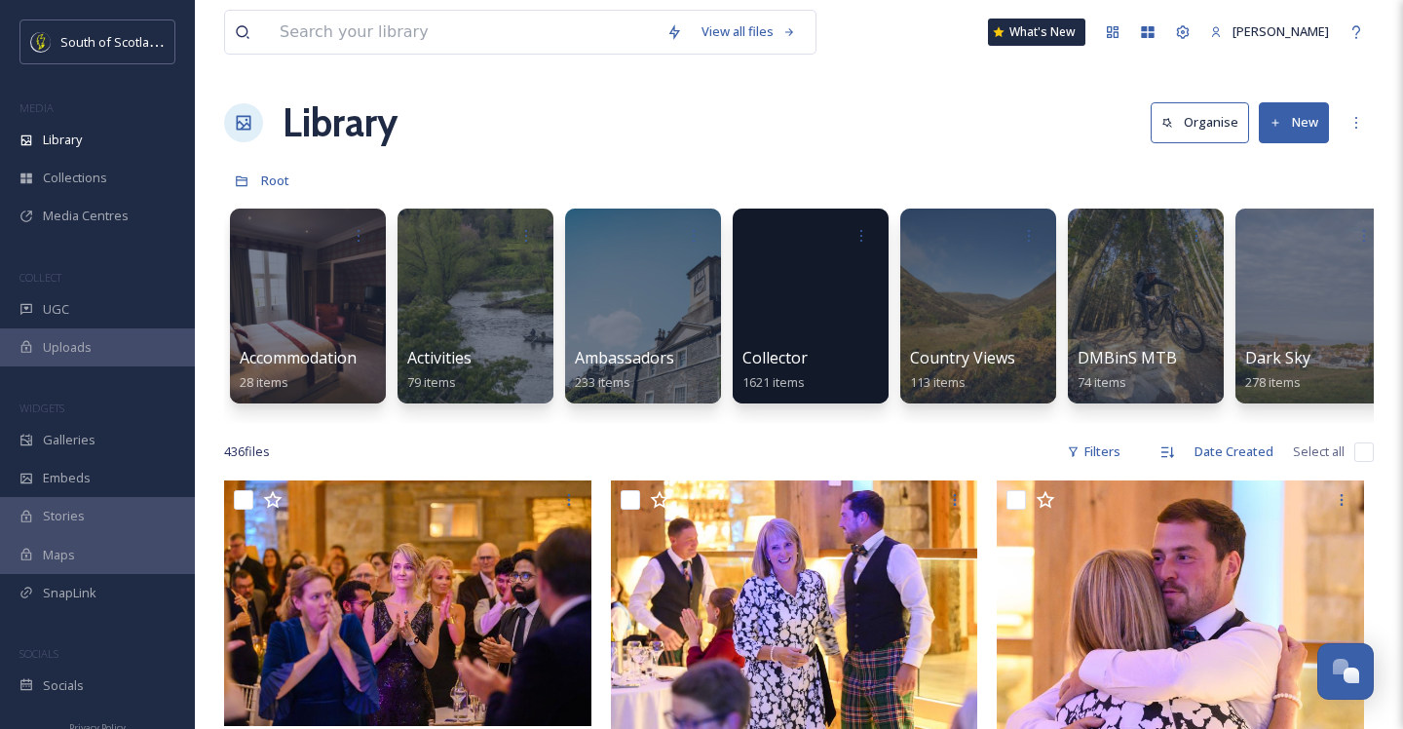
scroll to position [18800, 0]
